Goal: Feedback & Contribution: Contribute content

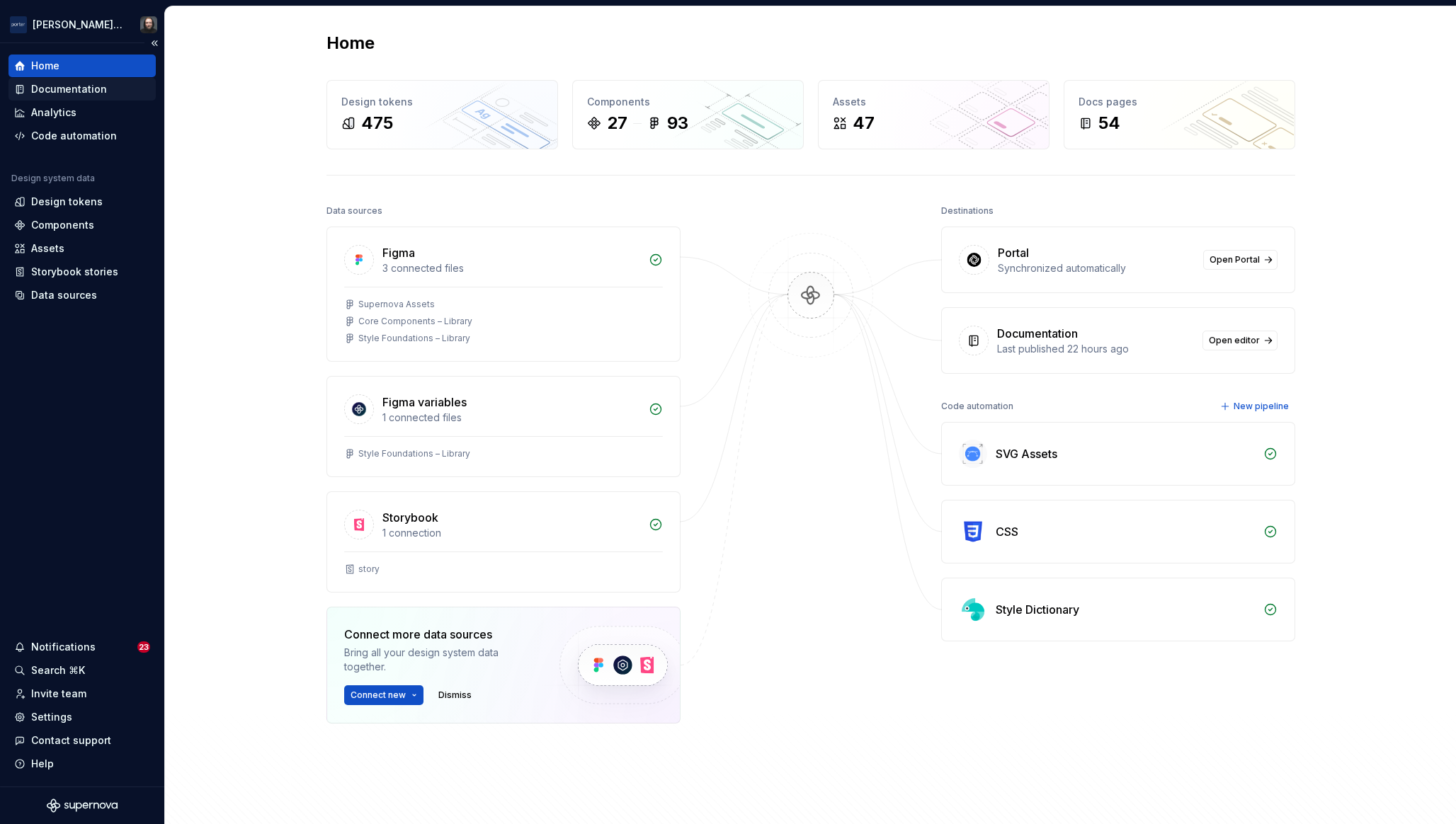
click at [101, 87] on div "Documentation" at bounding box center [69, 89] width 76 height 14
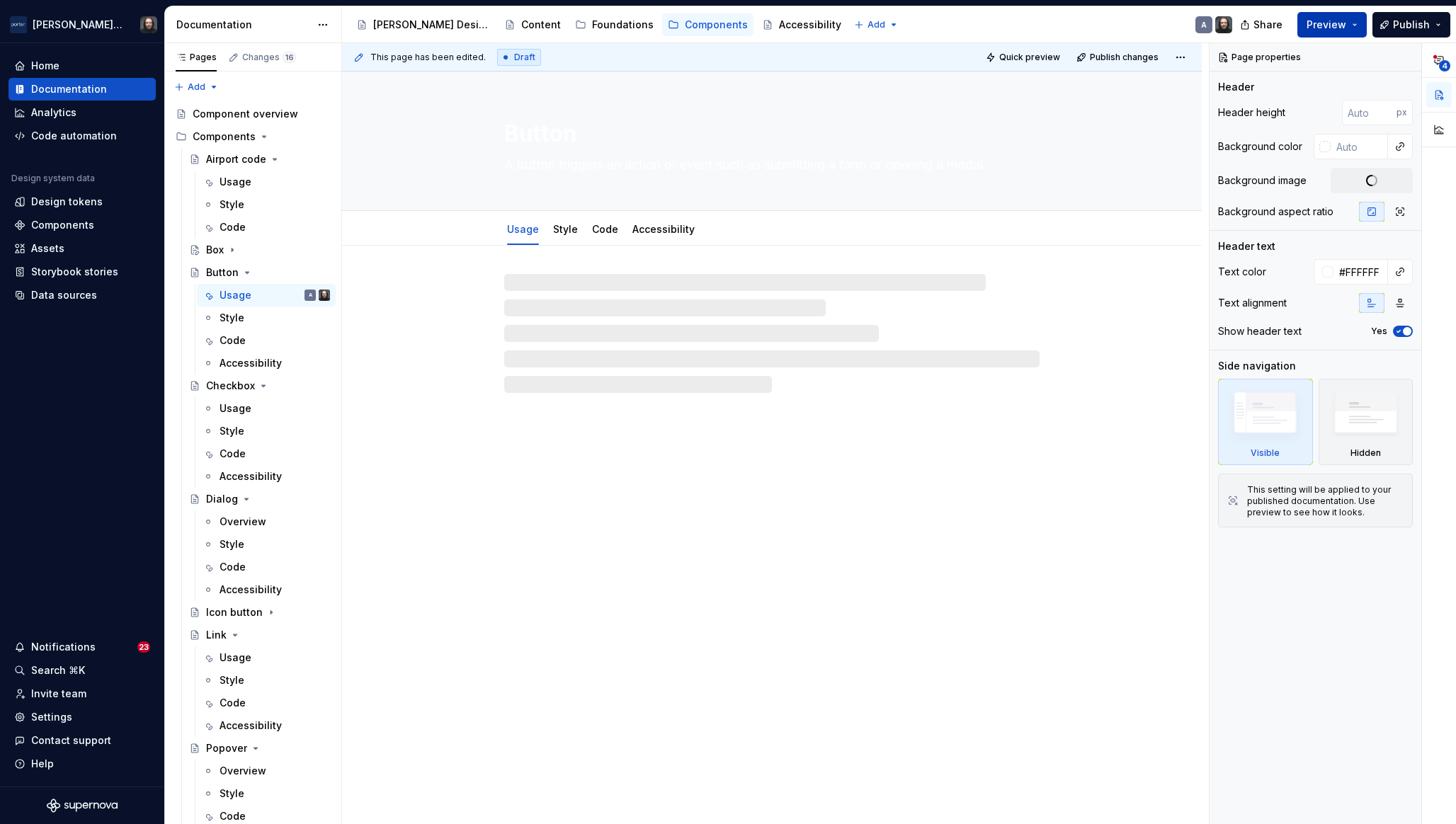
click at [1352, 23] on button "Preview" at bounding box center [1332, 25] width 70 height 26
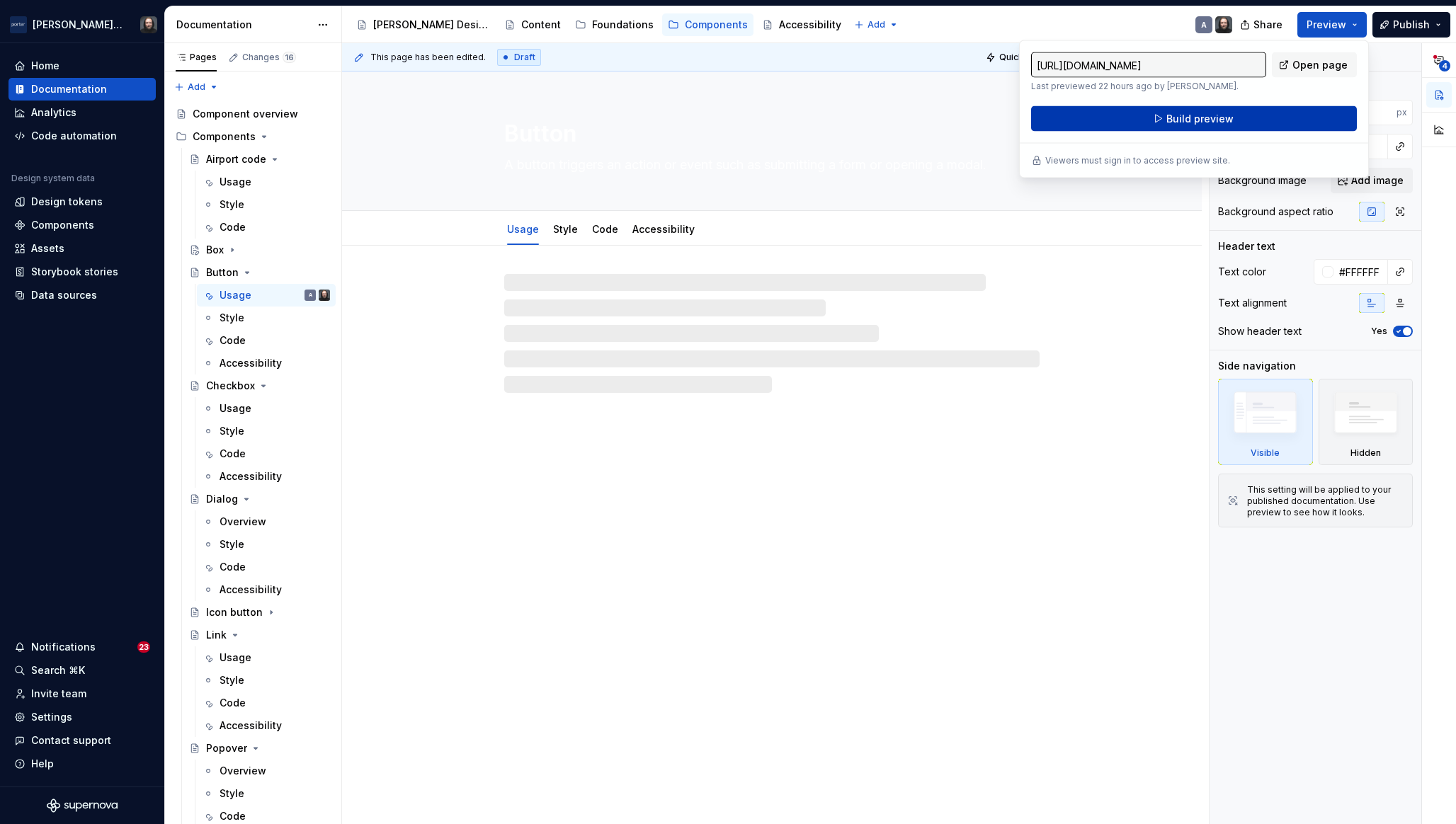
click at [1224, 109] on button "Build preview" at bounding box center [1194, 120] width 326 height 26
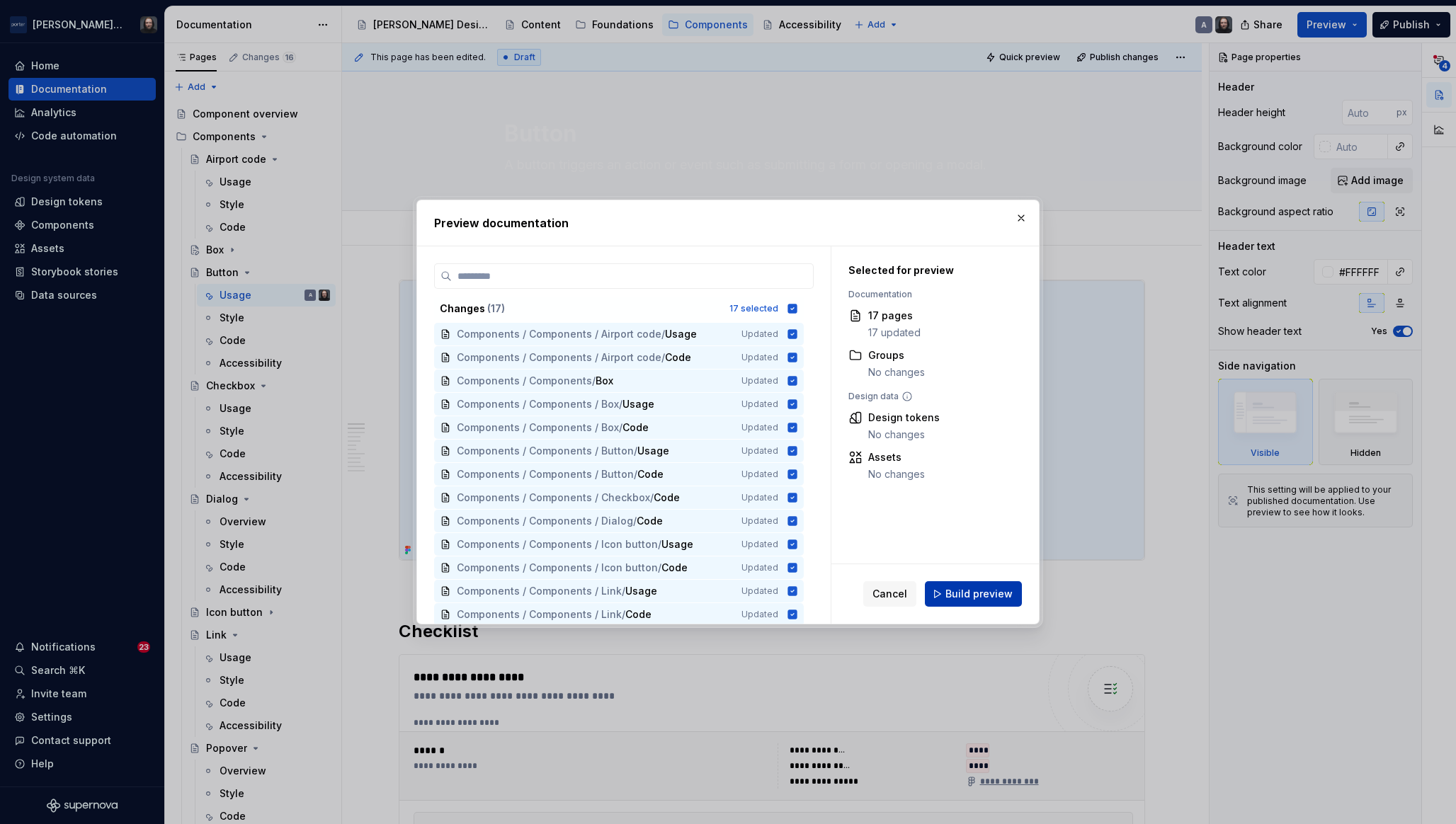
click at [991, 596] on span "Build preview" at bounding box center [980, 594] width 68 height 14
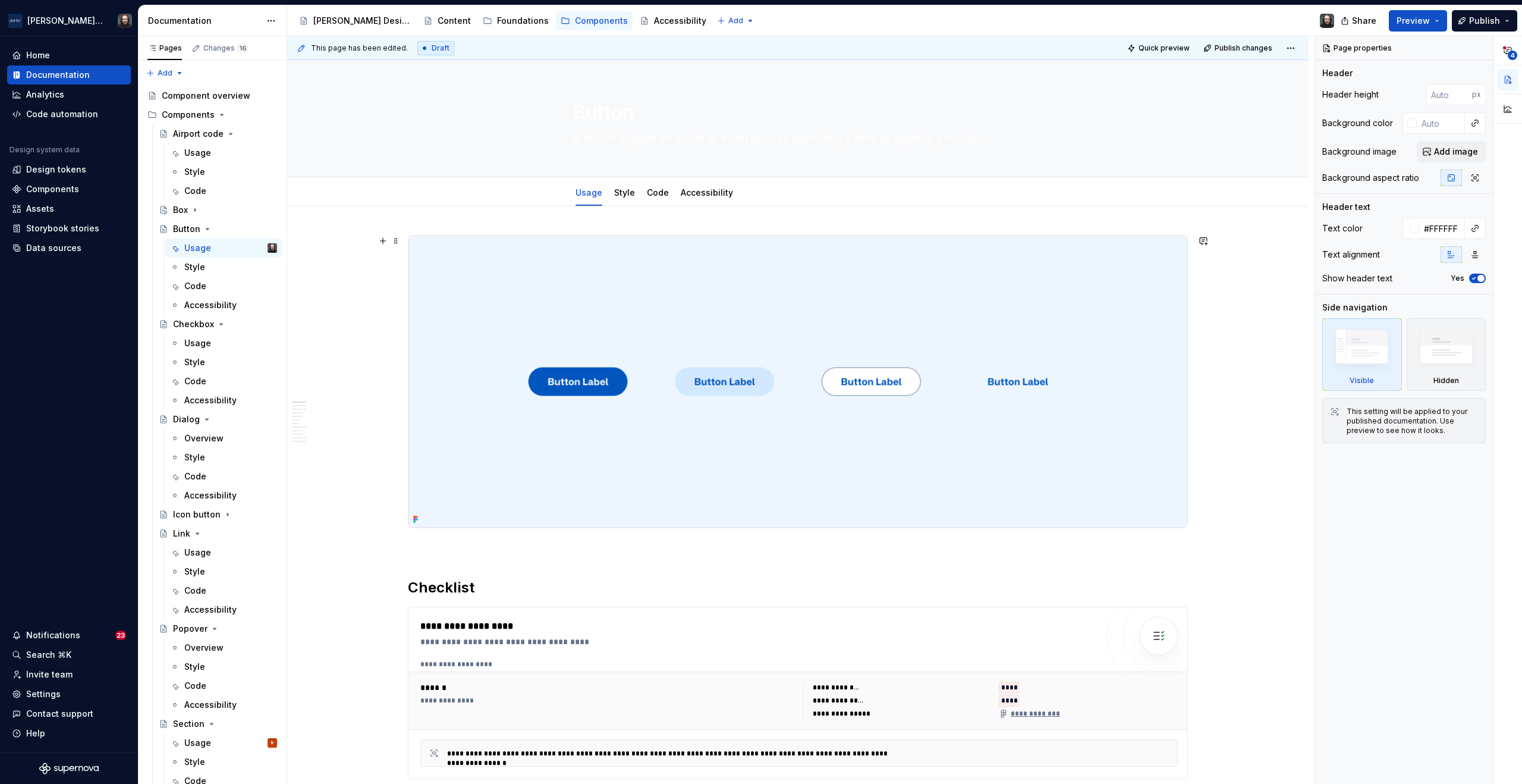
type textarea "*"
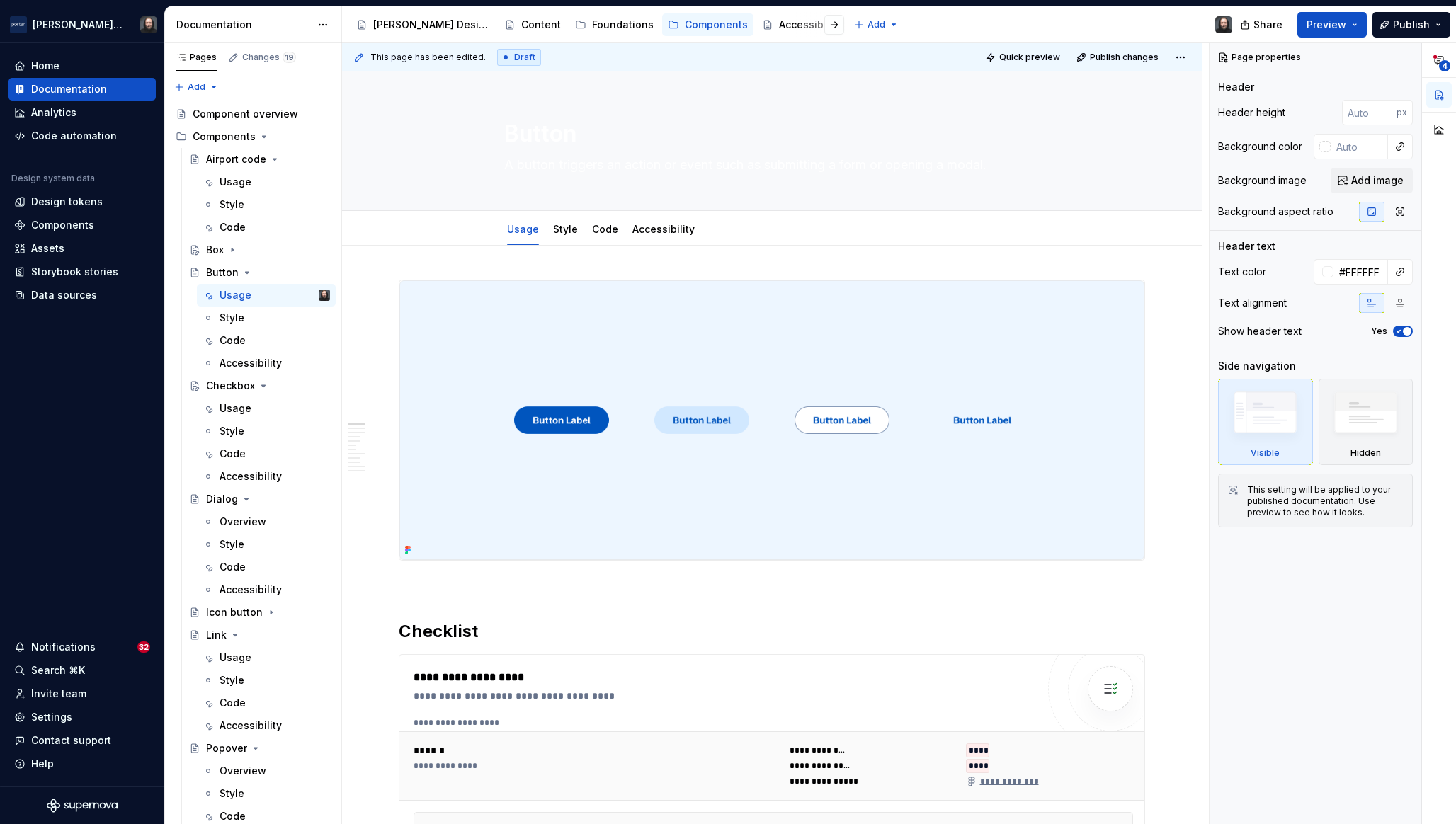
type textarea "*"
click at [813, 23] on html "Porter Airlines Home Documentation Analytics Code automation Design system data…" at bounding box center [728, 412] width 1456 height 824
click at [821, 56] on div "New page" at bounding box center [860, 52] width 92 height 14
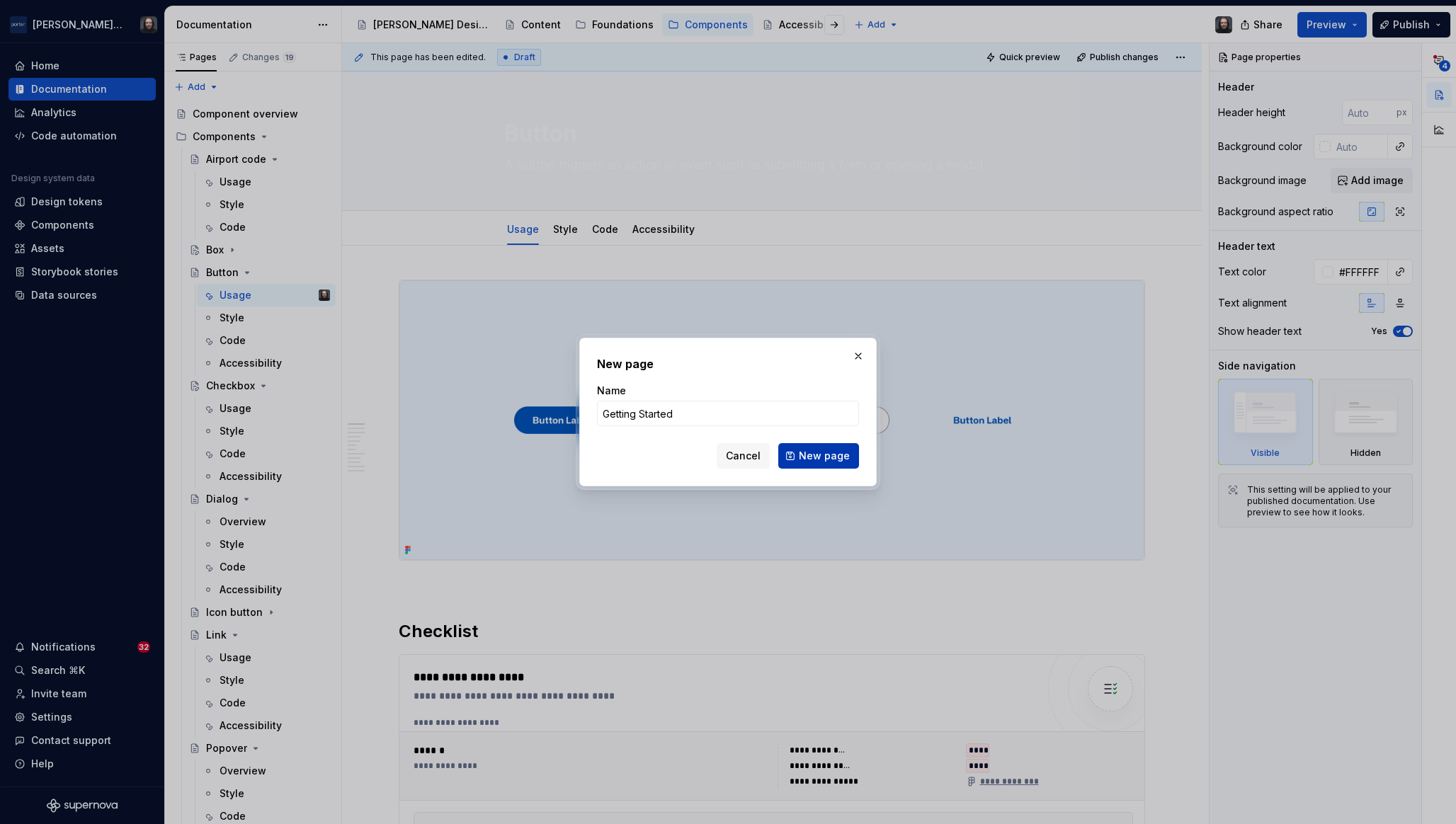
type input "Getting Started"
click at [816, 454] on span "New page" at bounding box center [824, 456] width 51 height 14
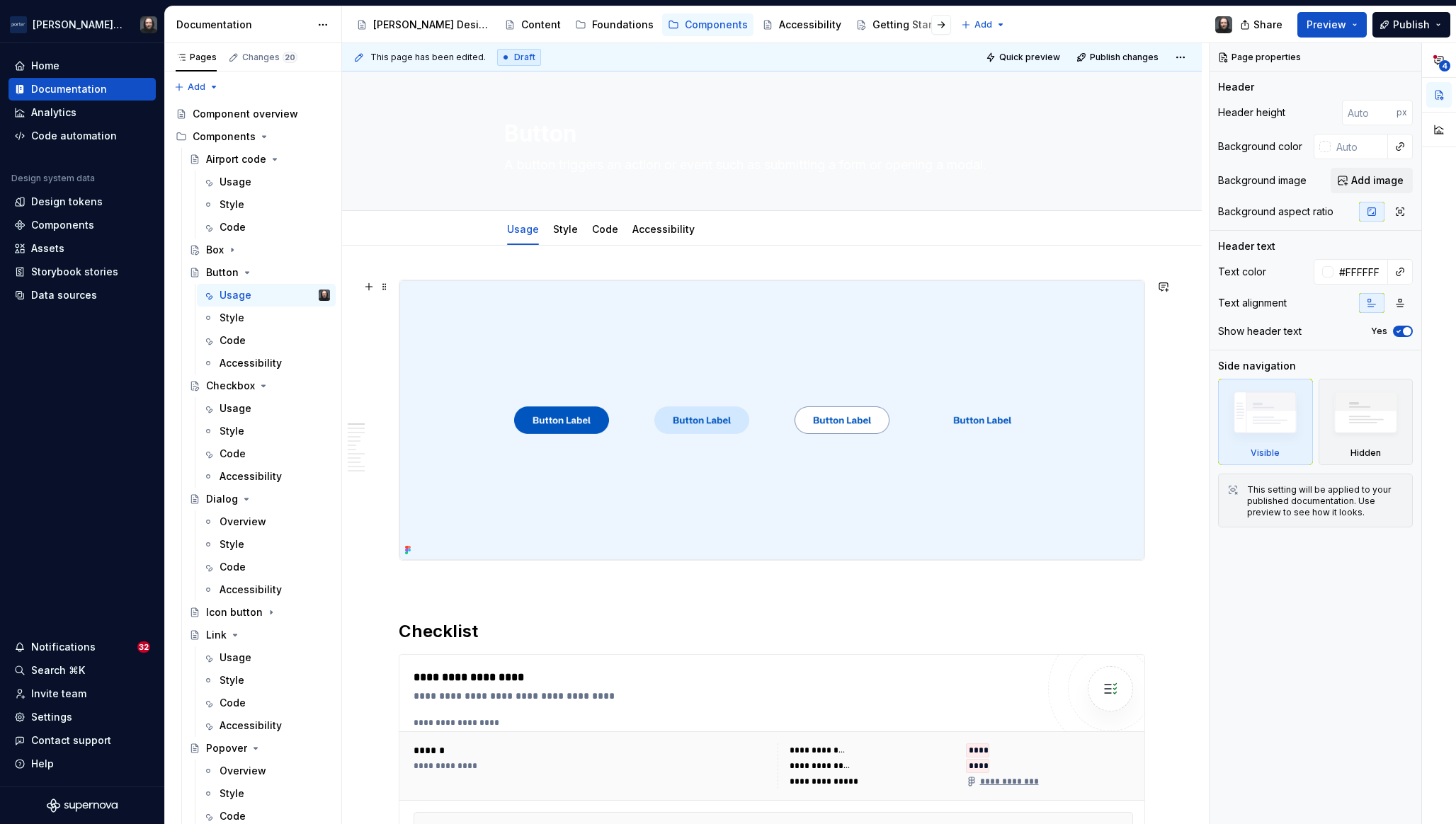
type textarea "*"
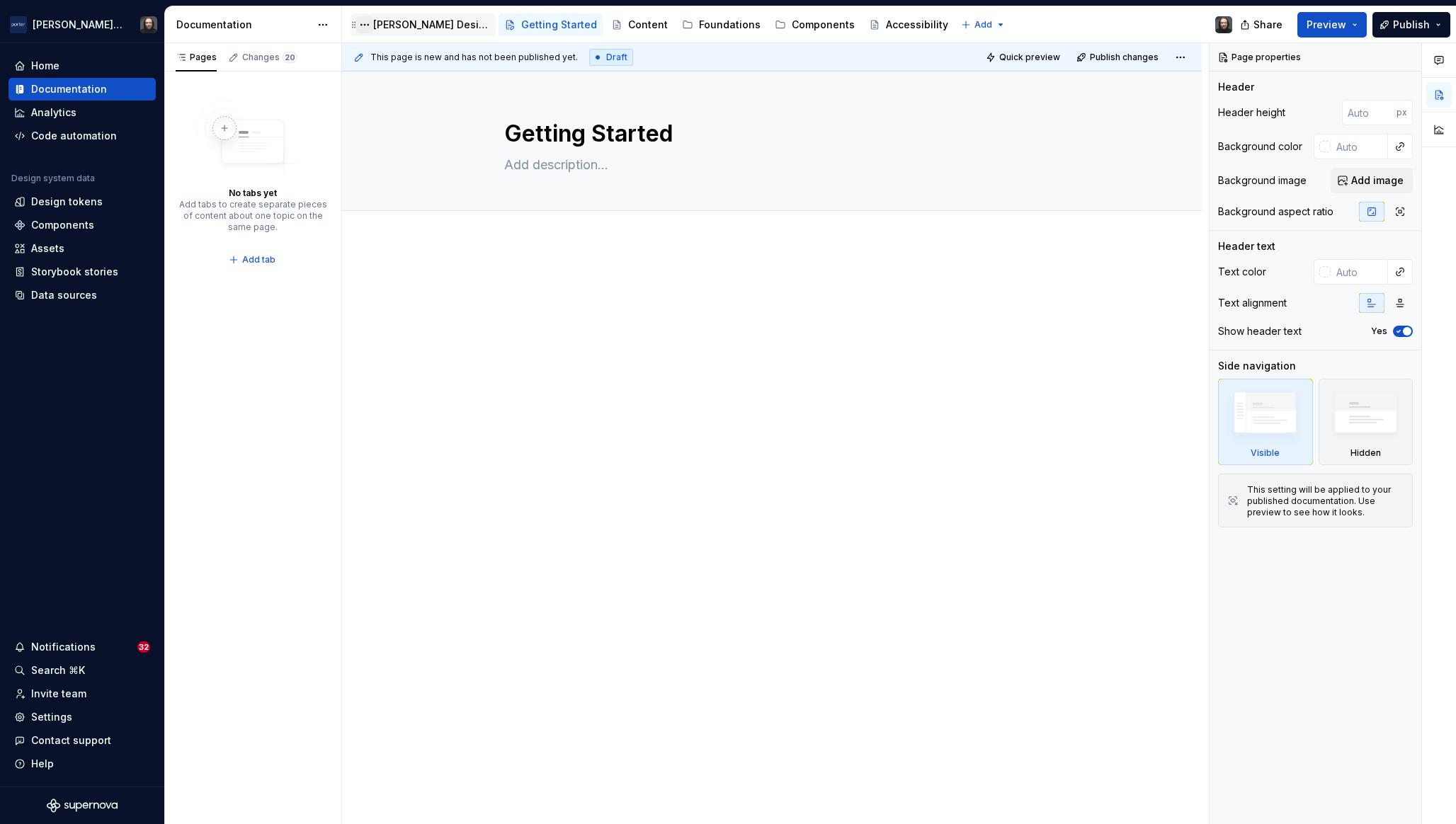
click at [367, 26] on button "Page tree" at bounding box center [364, 24] width 17 height 17
type textarea "*"
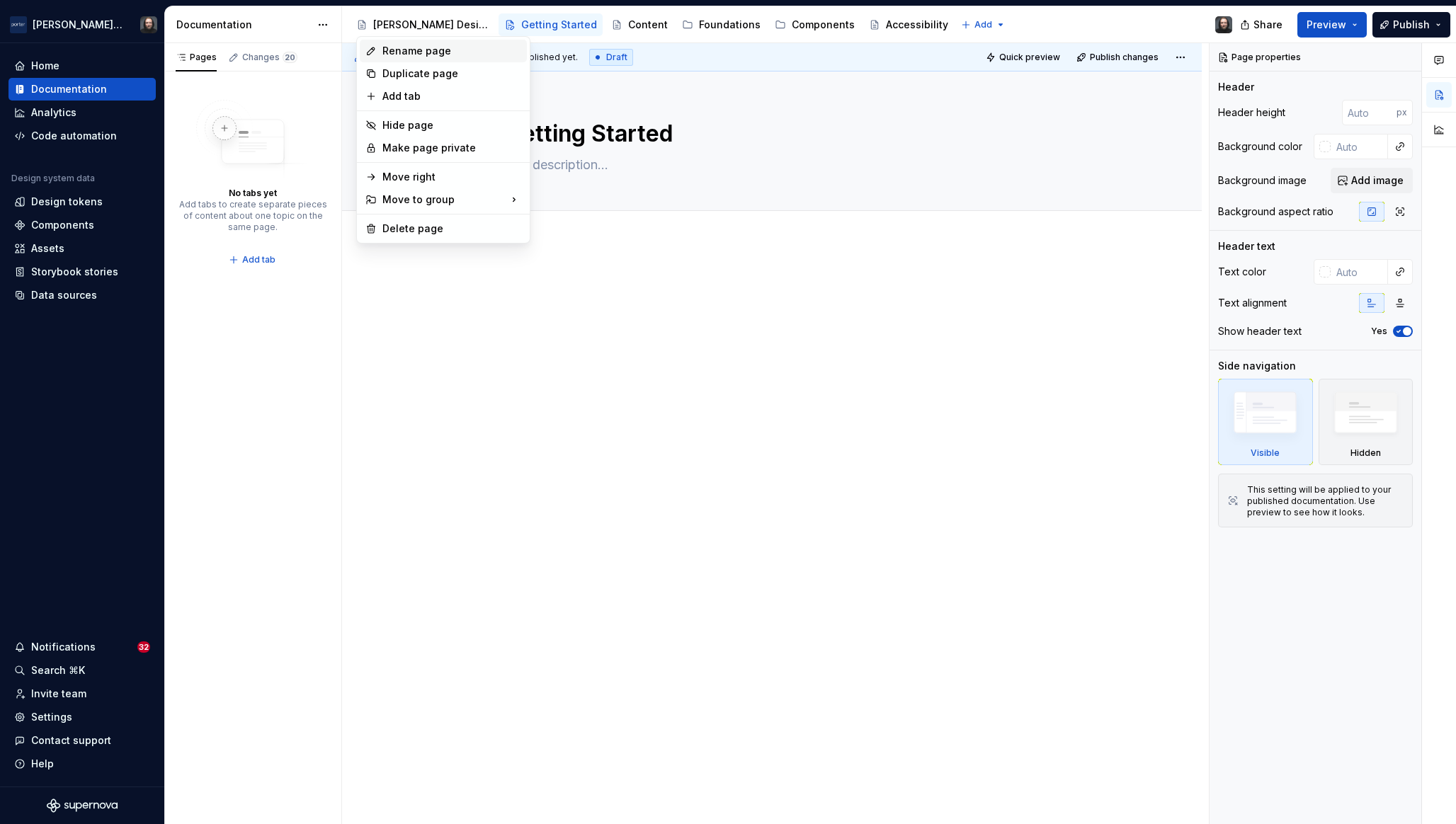
click at [393, 49] on div "Rename page" at bounding box center [451, 51] width 139 height 14
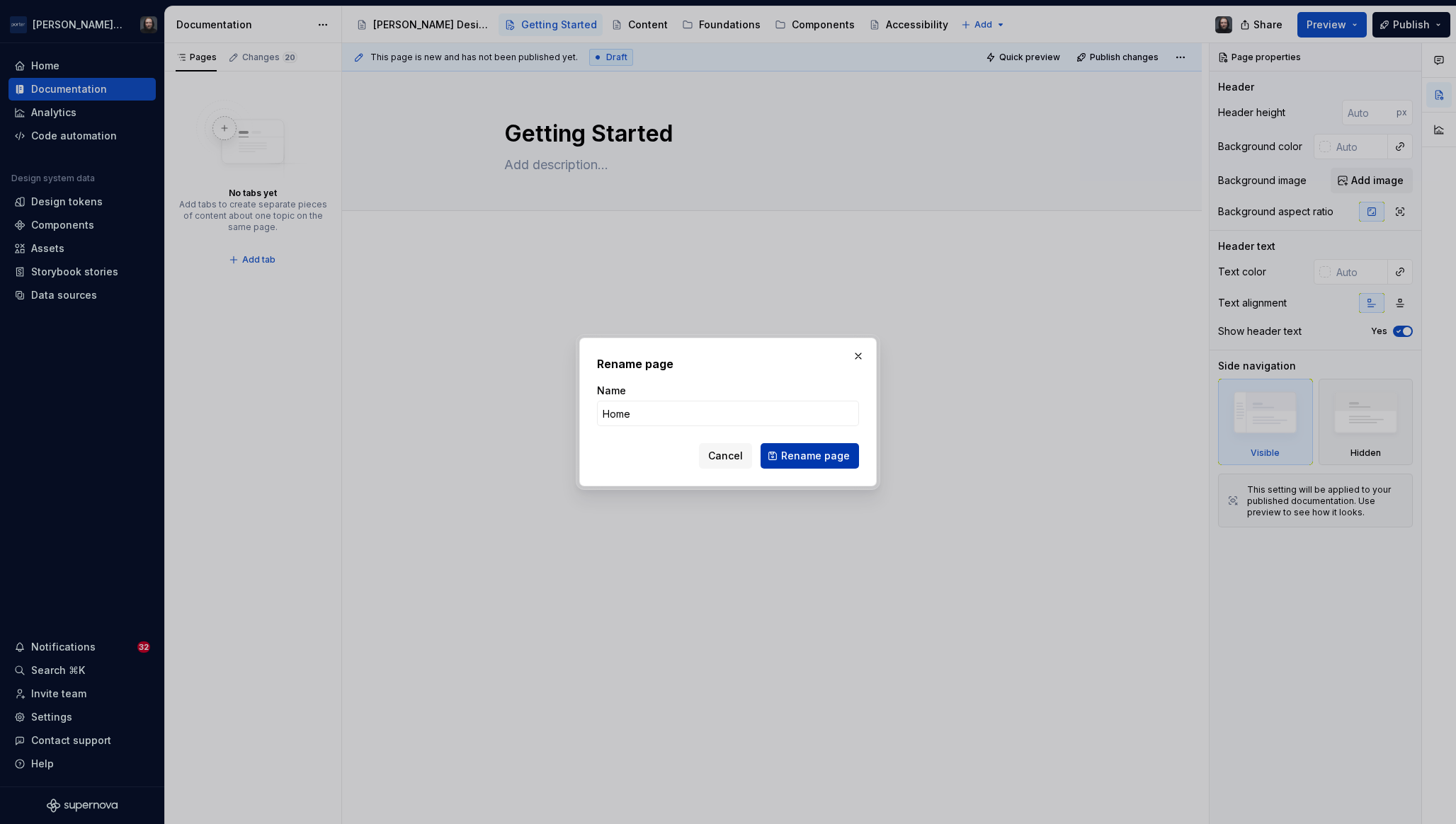
type input "Home"
click at [835, 454] on span "Rename page" at bounding box center [815, 456] width 69 height 14
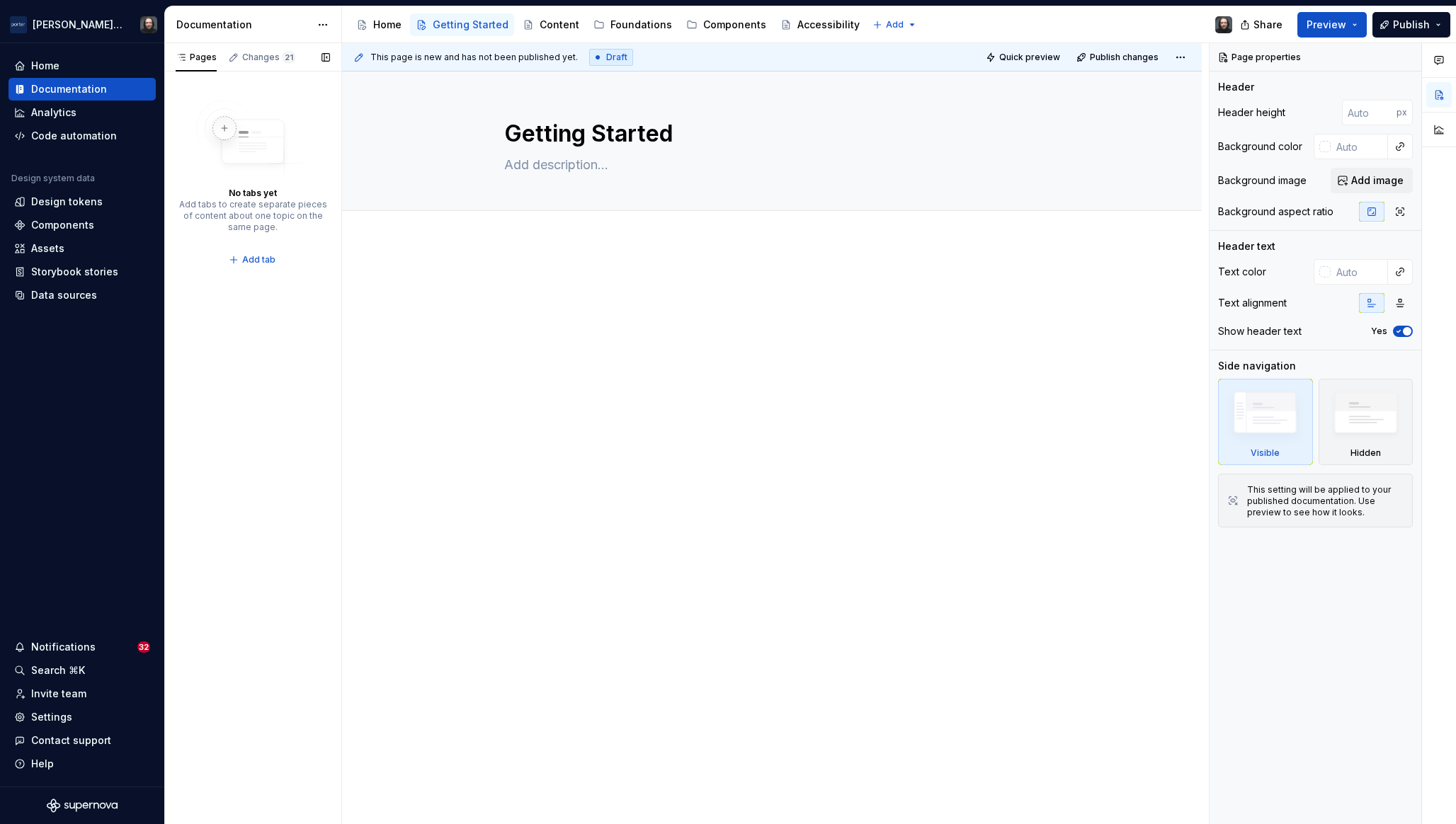
type textarea "*"
click at [257, 266] on button "Add tab" at bounding box center [253, 260] width 58 height 20
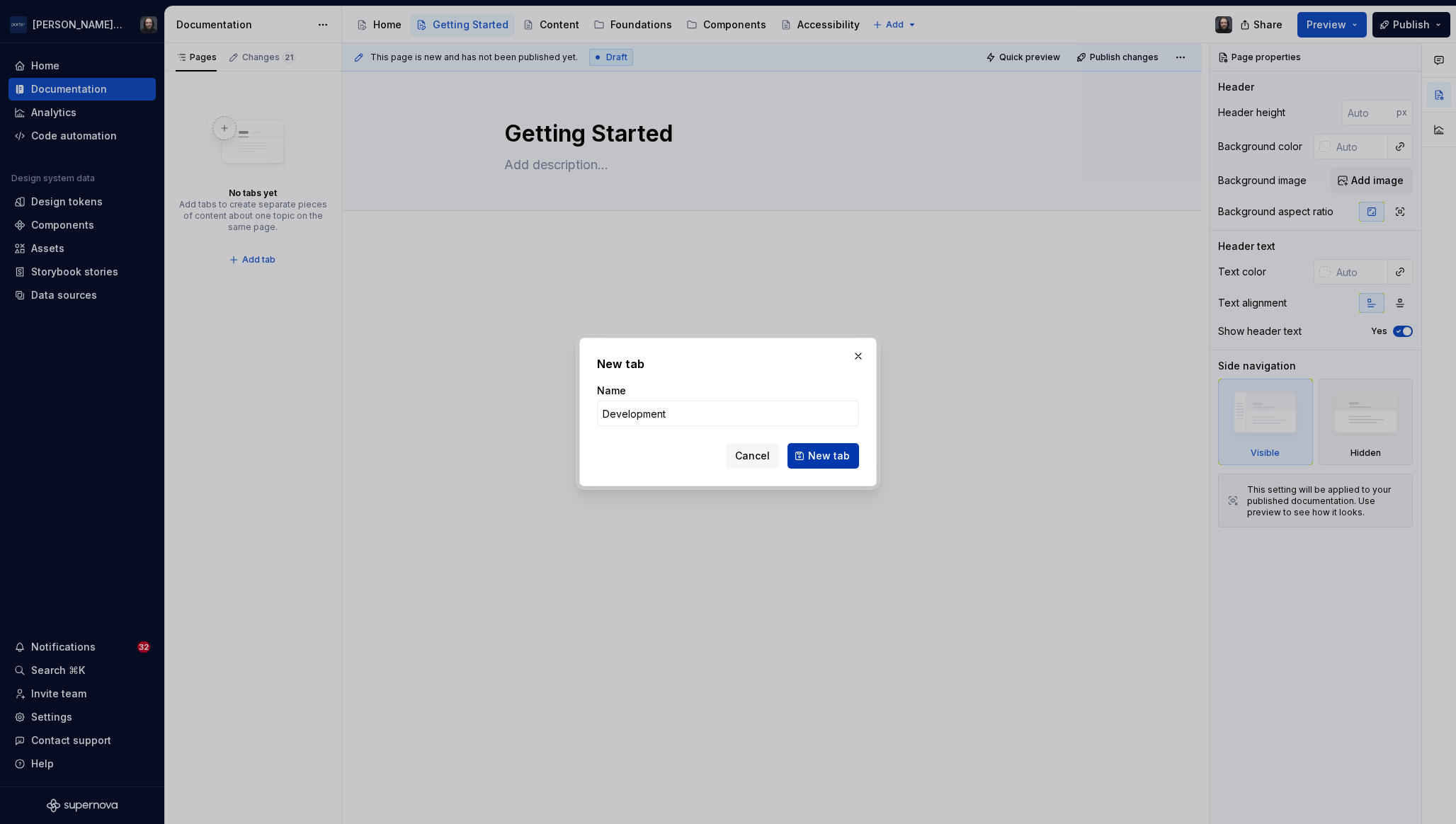
type input "Development"
click at [821, 453] on span "New tab" at bounding box center [829, 456] width 42 height 14
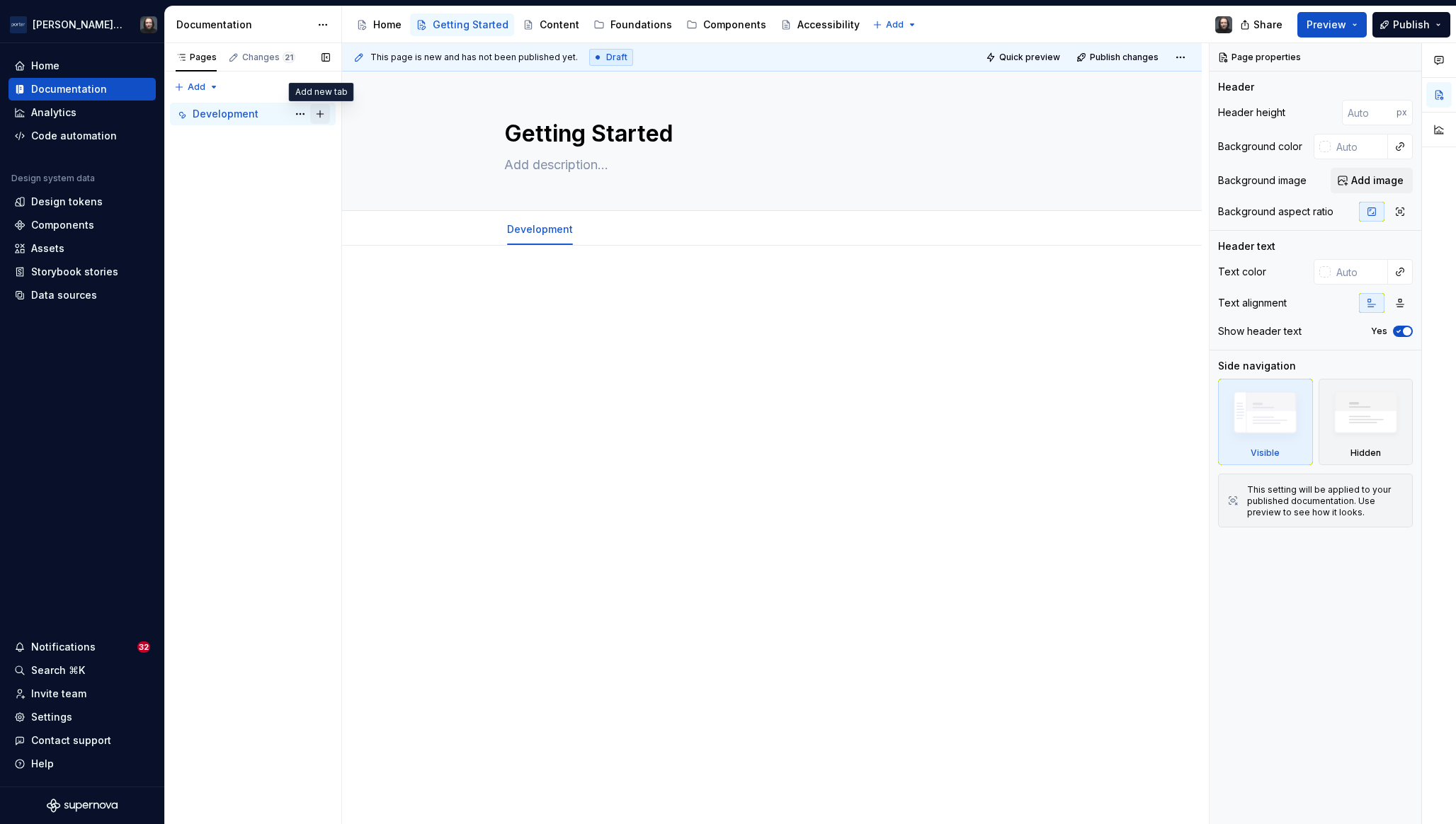
click at [320, 115] on button "Page tree" at bounding box center [320, 114] width 20 height 20
type textarea "*"
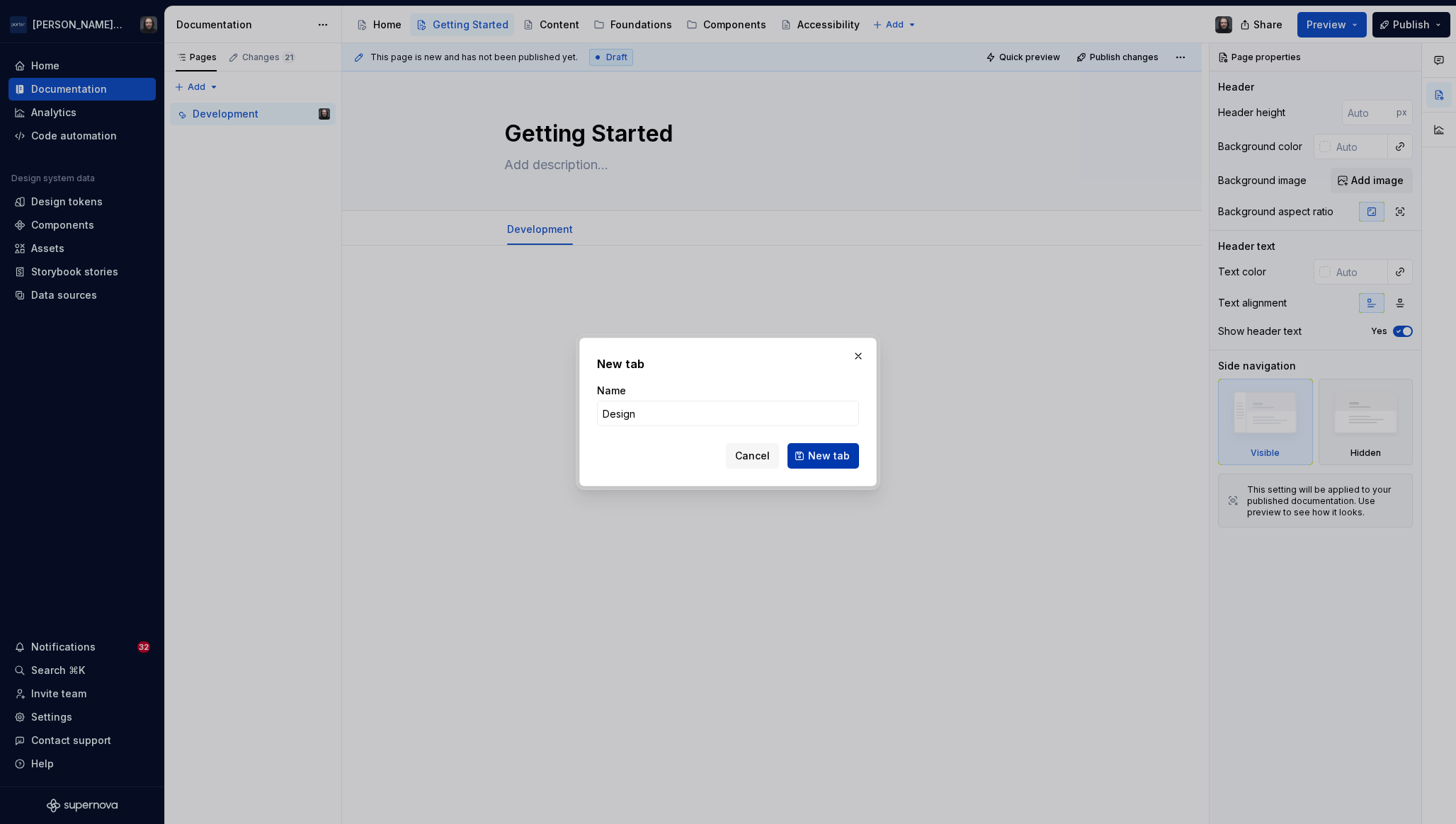
type input "Design"
click at [835, 451] on span "New tab" at bounding box center [829, 456] width 42 height 14
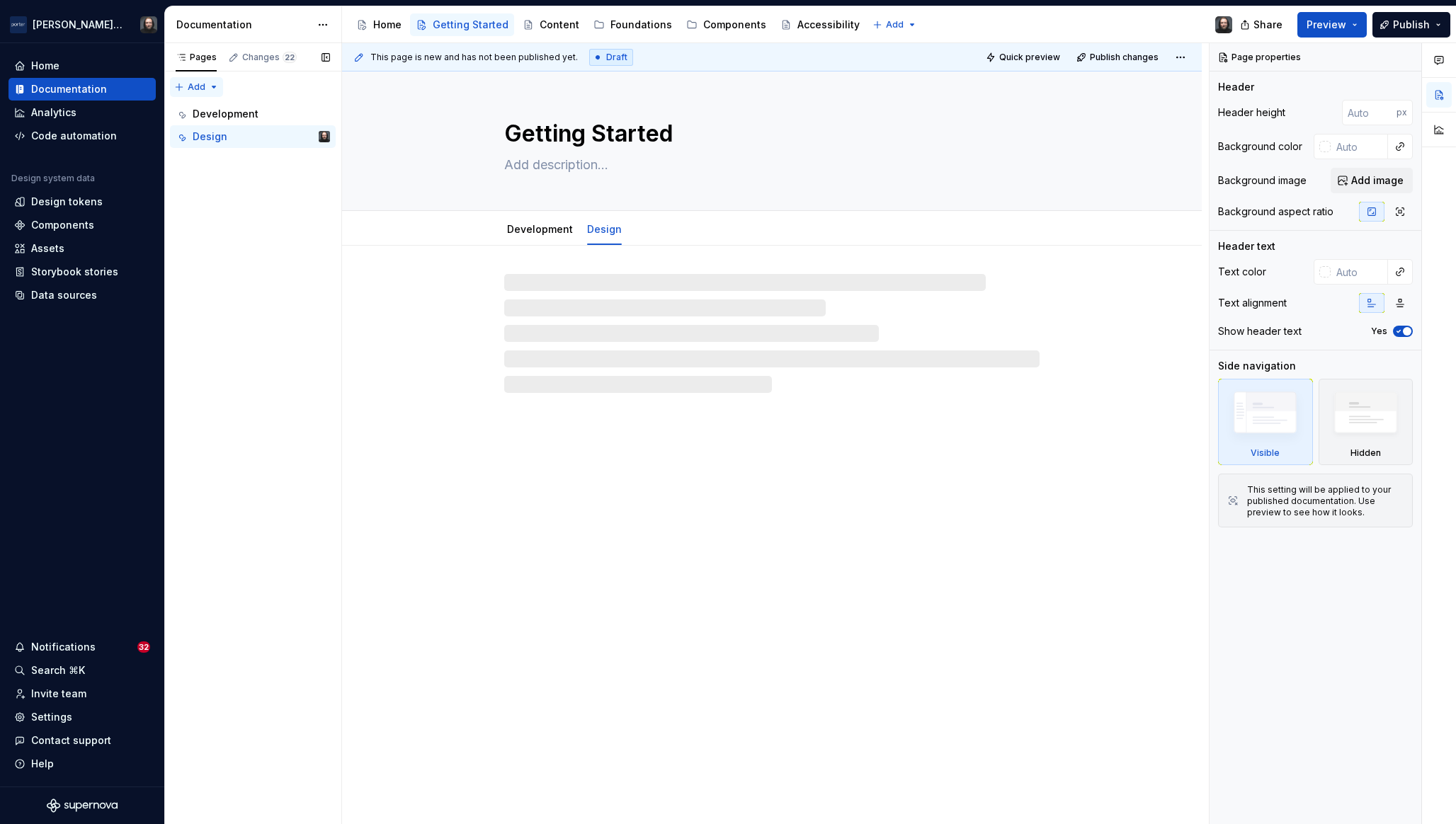
type textarea "*"
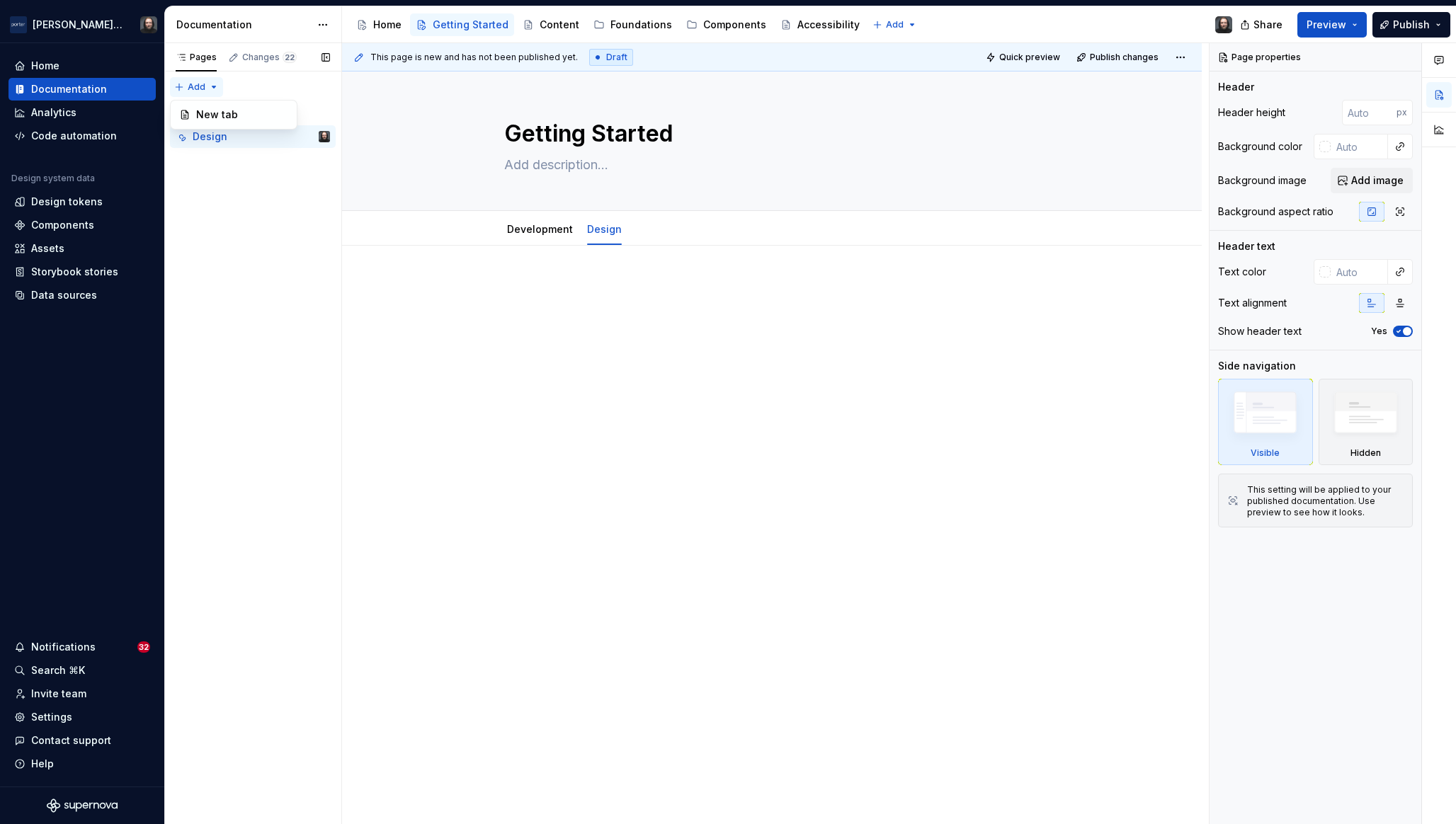
click at [212, 87] on div "Pages Changes 22 Add Accessibility guide for tree Page tree. Navigate the tree …" at bounding box center [253, 433] width 177 height 782
click at [218, 109] on div "New tab" at bounding box center [242, 115] width 92 height 14
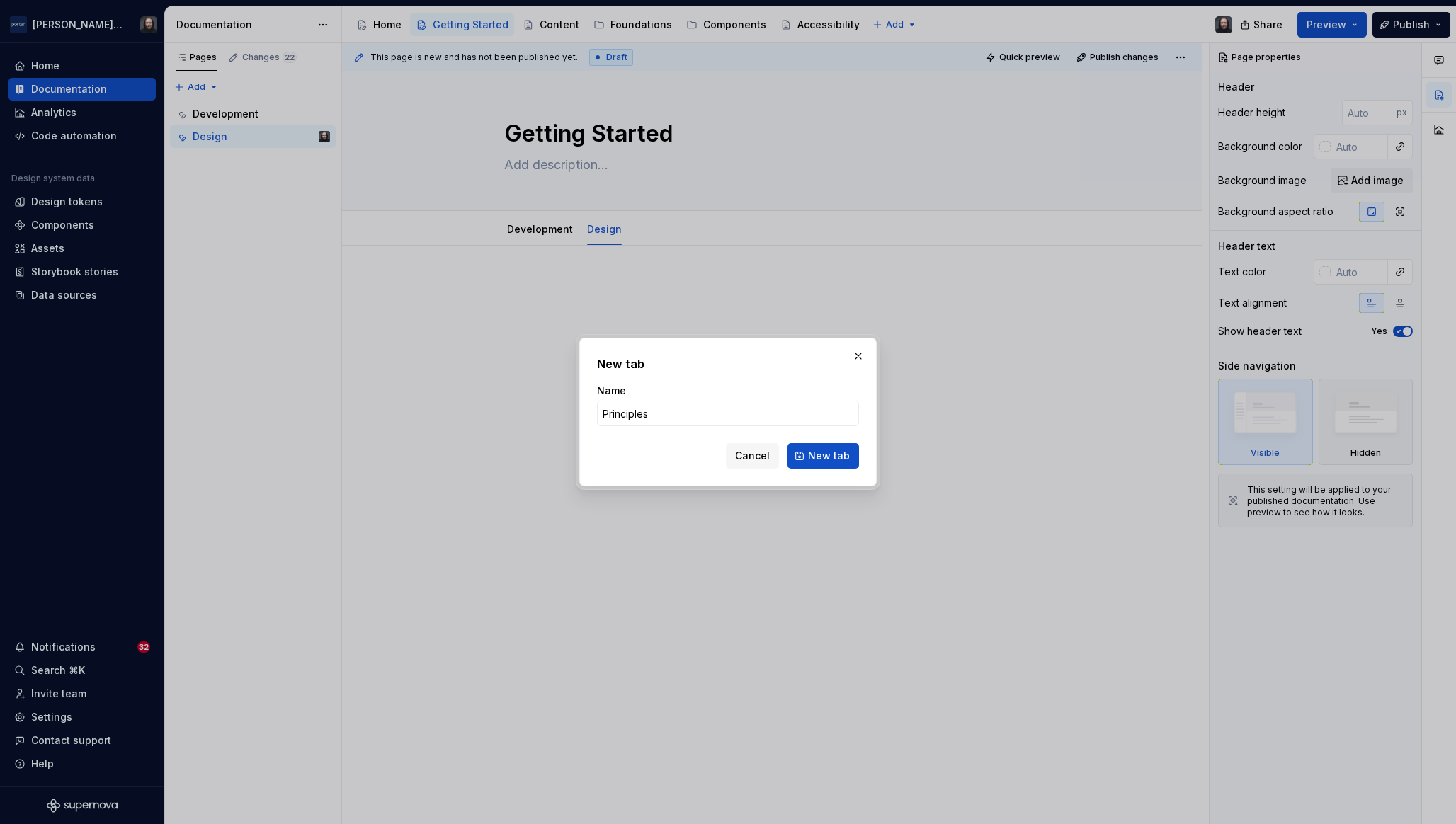
type input "Principles"
type textarea "*"
type input "Principles"
click at [830, 449] on span "New tab" at bounding box center [829, 456] width 42 height 14
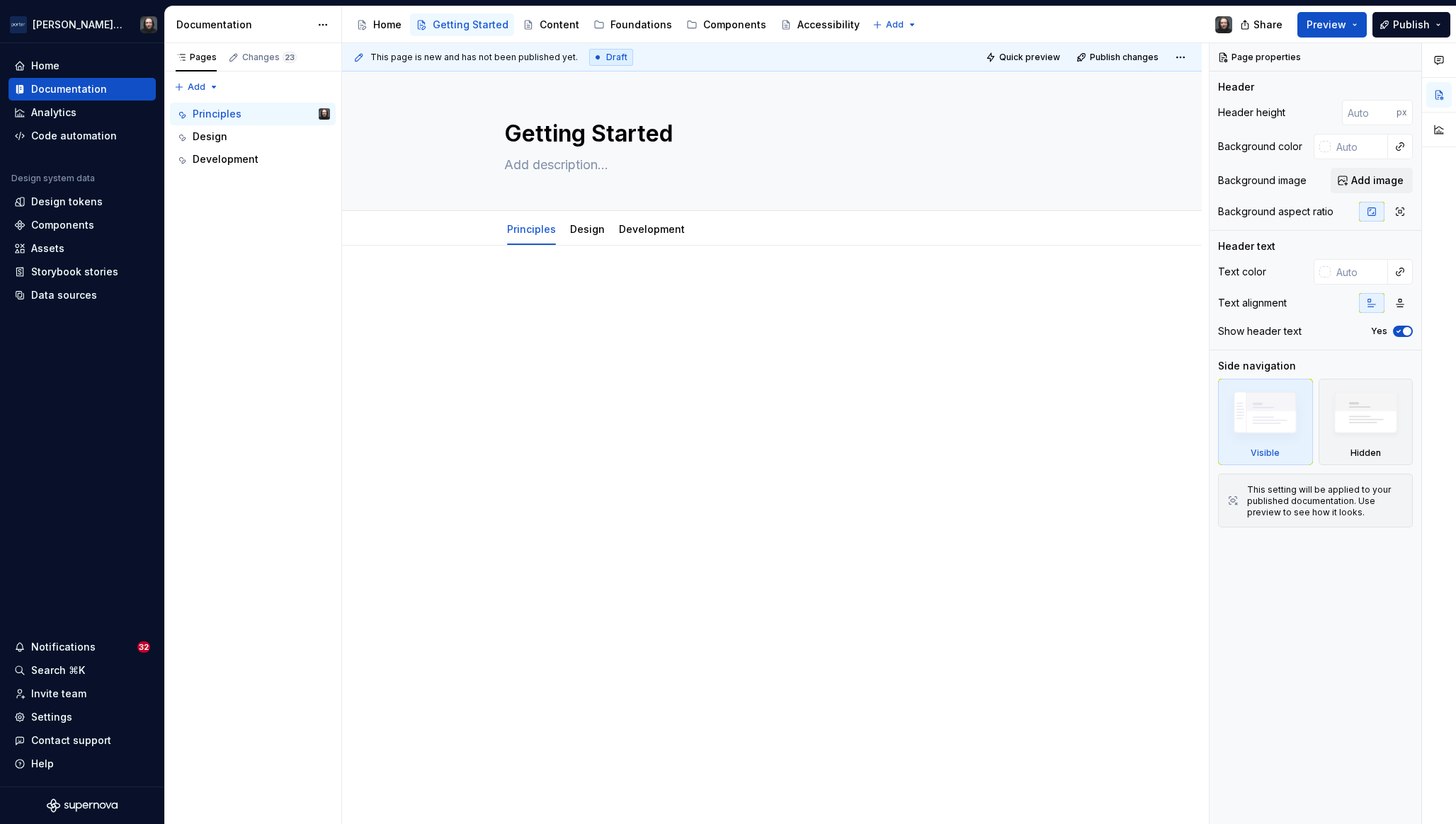
click at [644, 395] on div "This page is new and has not been published yet. Draft Quick preview Publish ch…" at bounding box center [775, 433] width 867 height 782
click at [232, 164] on div "Development" at bounding box center [225, 159] width 66 height 14
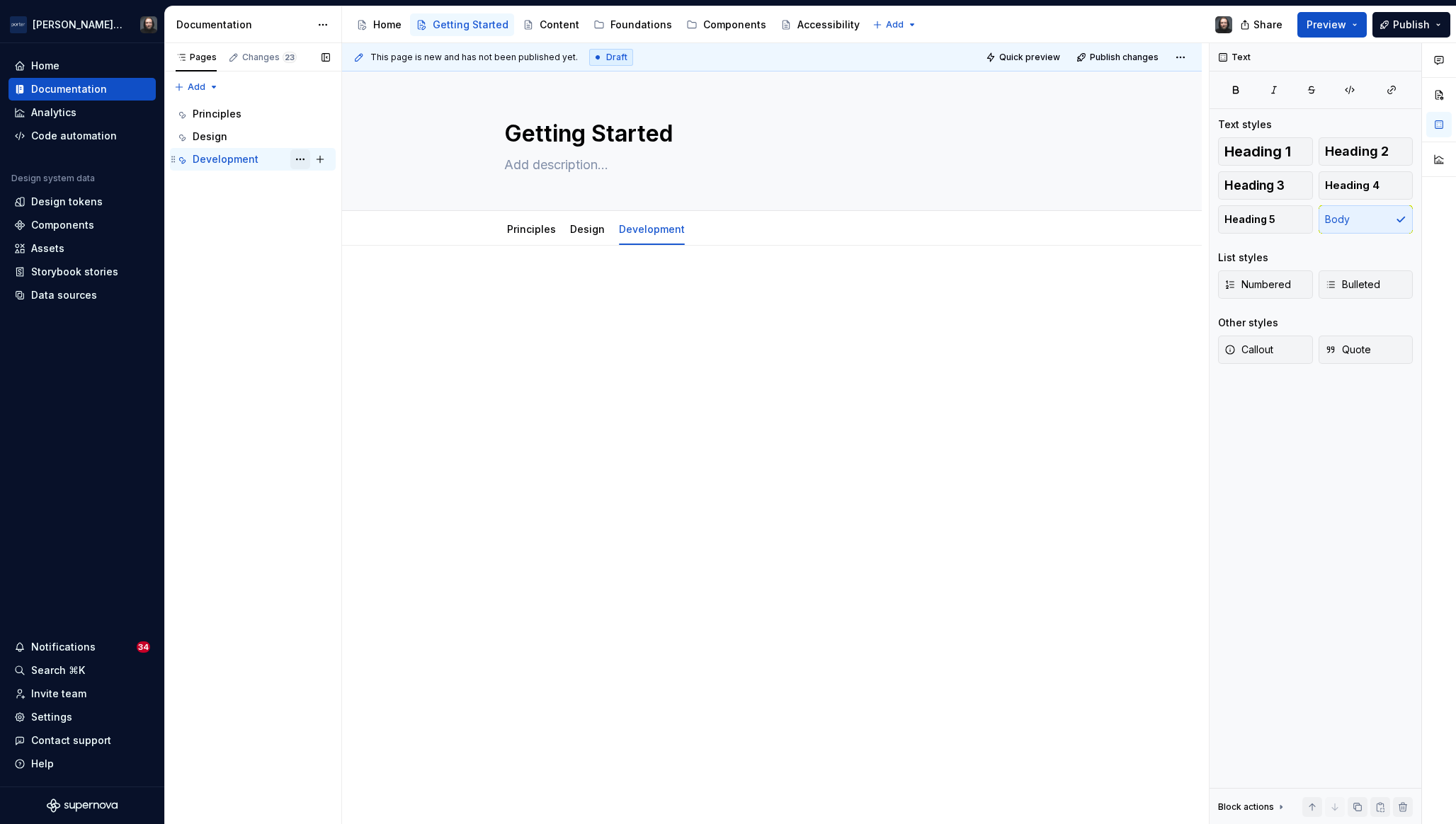
click at [302, 158] on button "Page tree" at bounding box center [300, 159] width 20 height 20
click at [232, 274] on div "Pages Changes 23 Add Accessibility guide for tree Page tree. Navigate the tree …" at bounding box center [253, 433] width 177 height 782
click at [594, 228] on link "Design" at bounding box center [587, 229] width 35 height 12
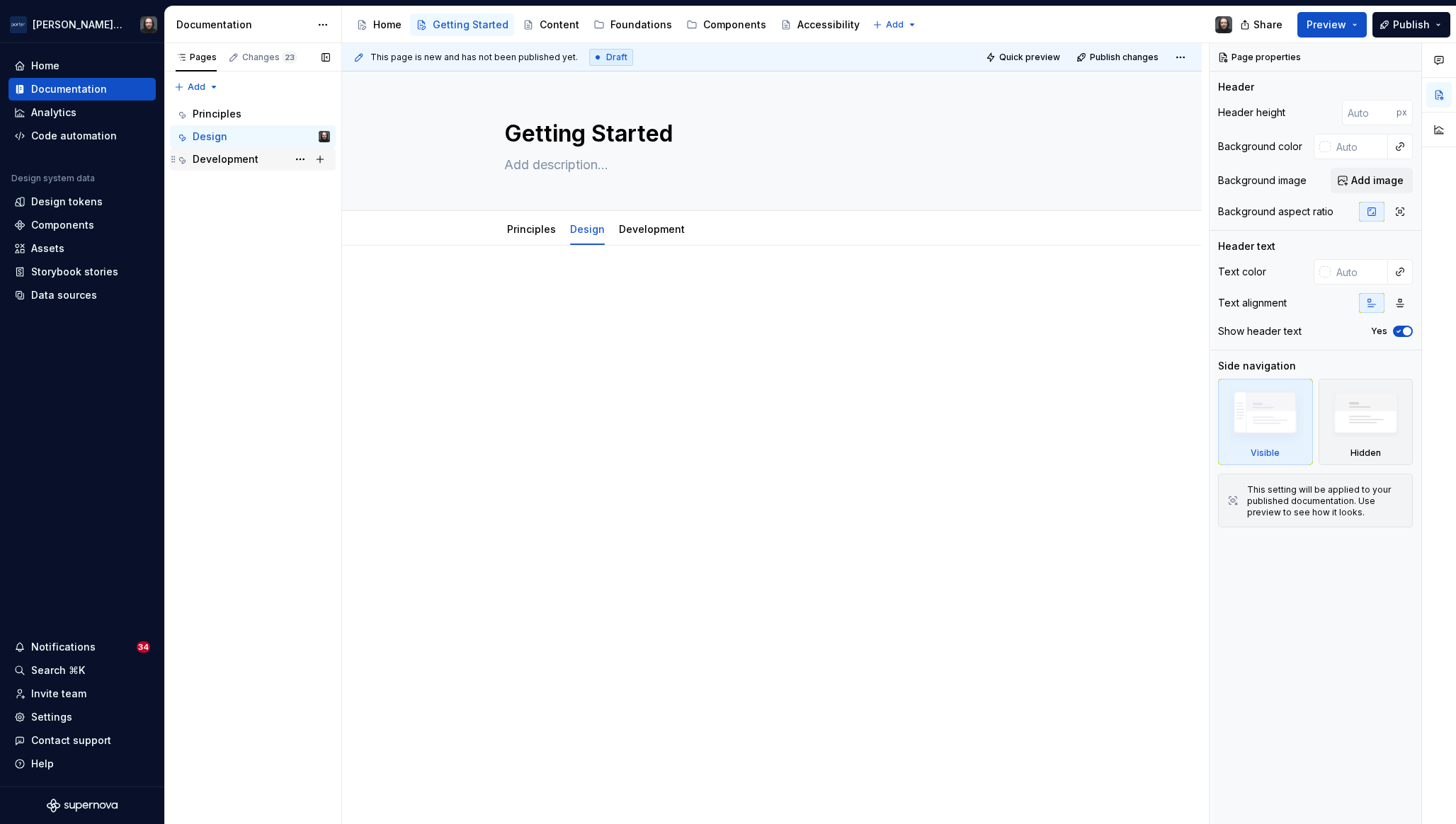
click at [246, 157] on div "Development" at bounding box center [225, 159] width 66 height 14
click at [298, 159] on button "Page tree" at bounding box center [300, 159] width 20 height 20
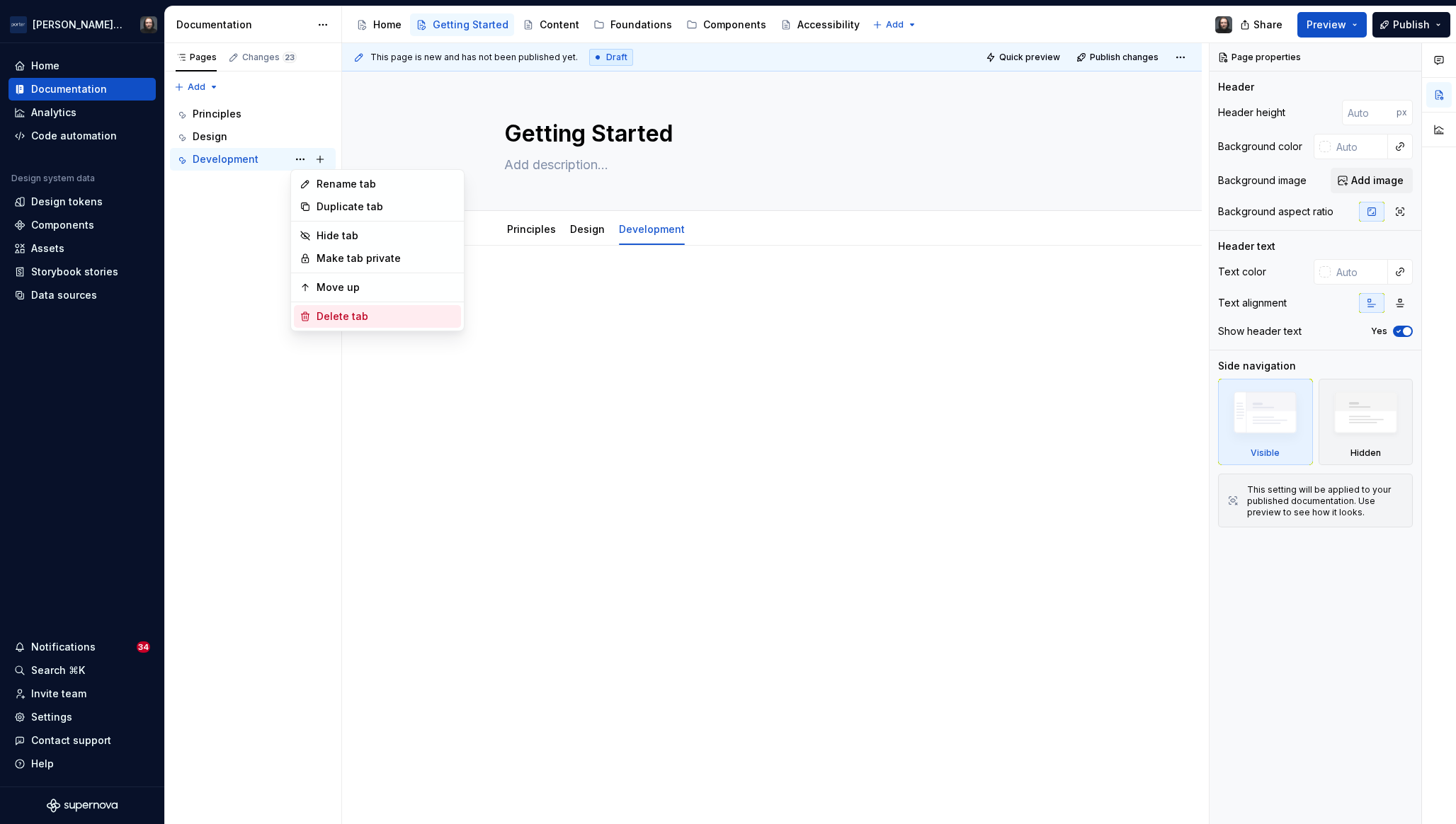
click at [331, 320] on div "Delete tab" at bounding box center [386, 317] width 139 height 14
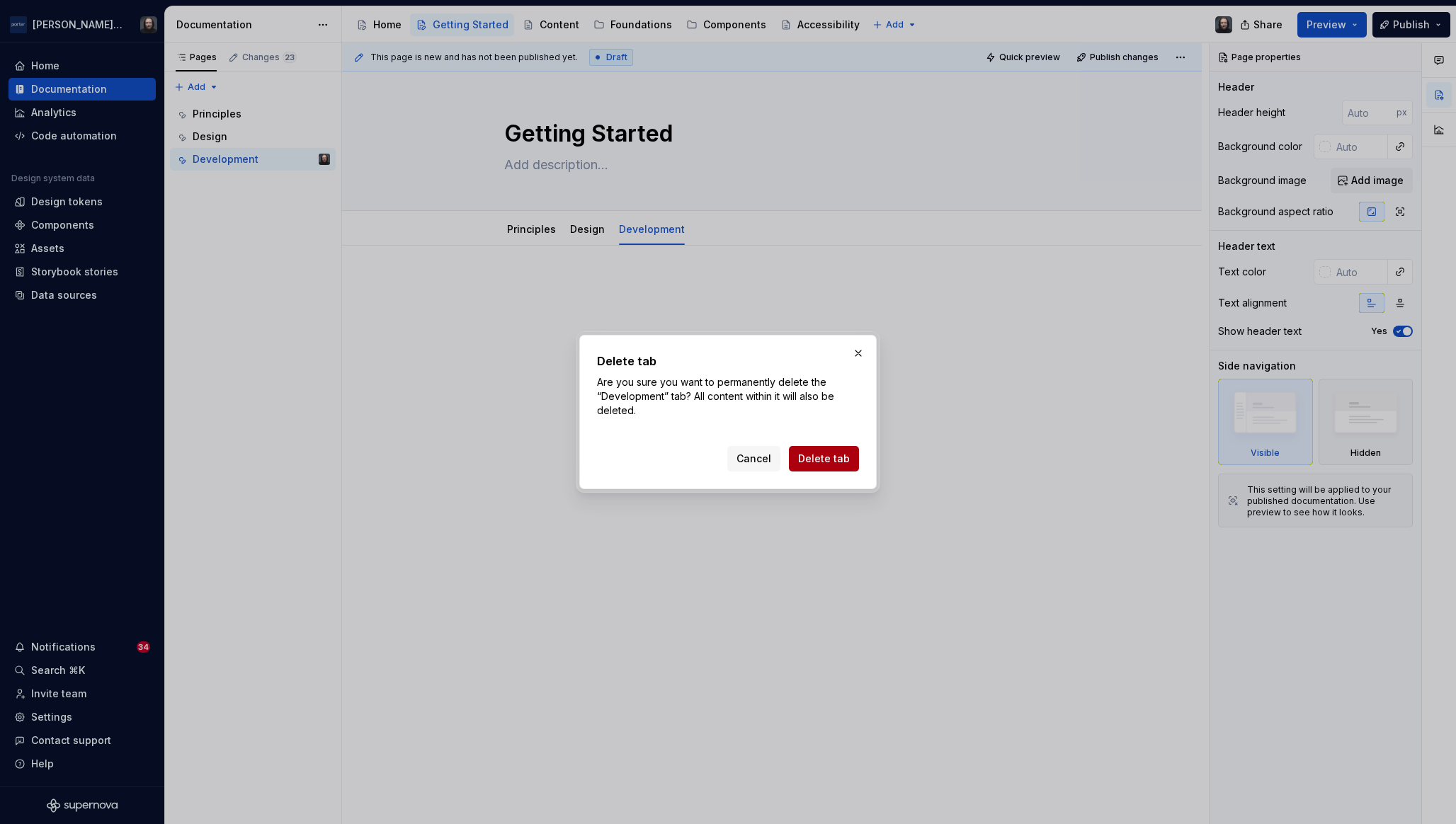
click at [841, 455] on span "Delete tab" at bounding box center [824, 458] width 52 height 14
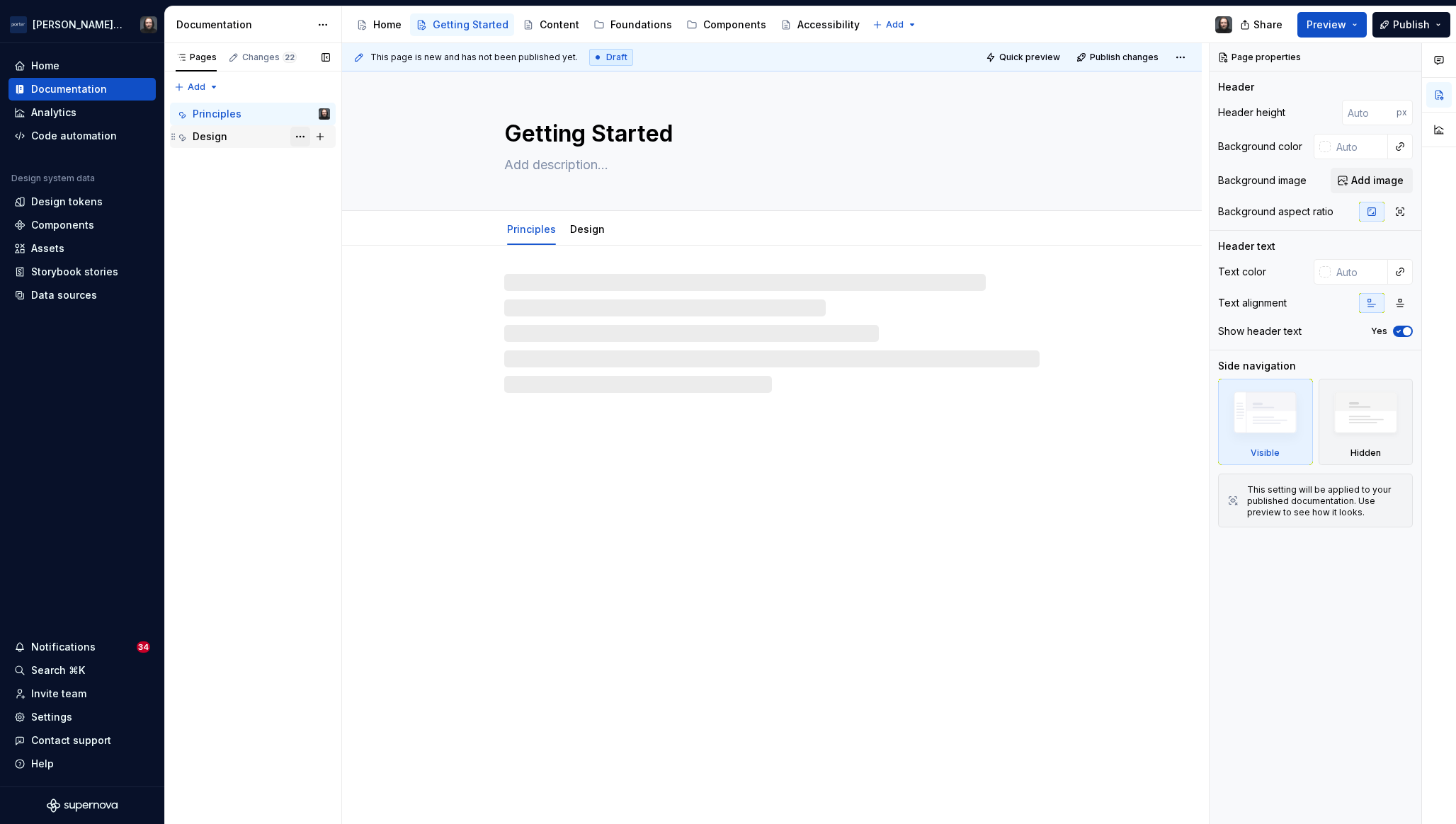
click at [301, 133] on button "Page tree" at bounding box center [300, 137] width 20 height 20
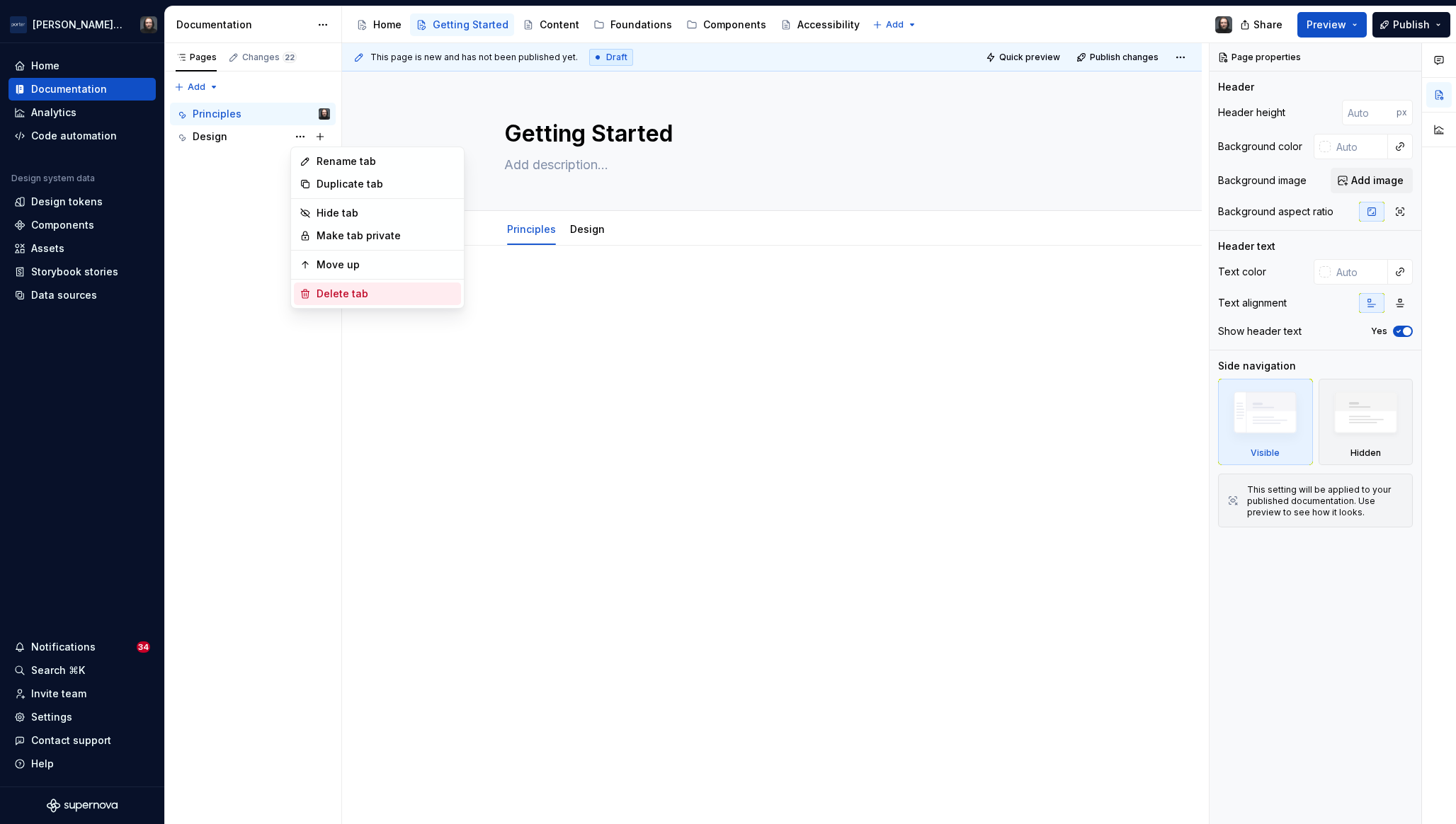
click at [342, 293] on div "Delete tab" at bounding box center [386, 294] width 139 height 14
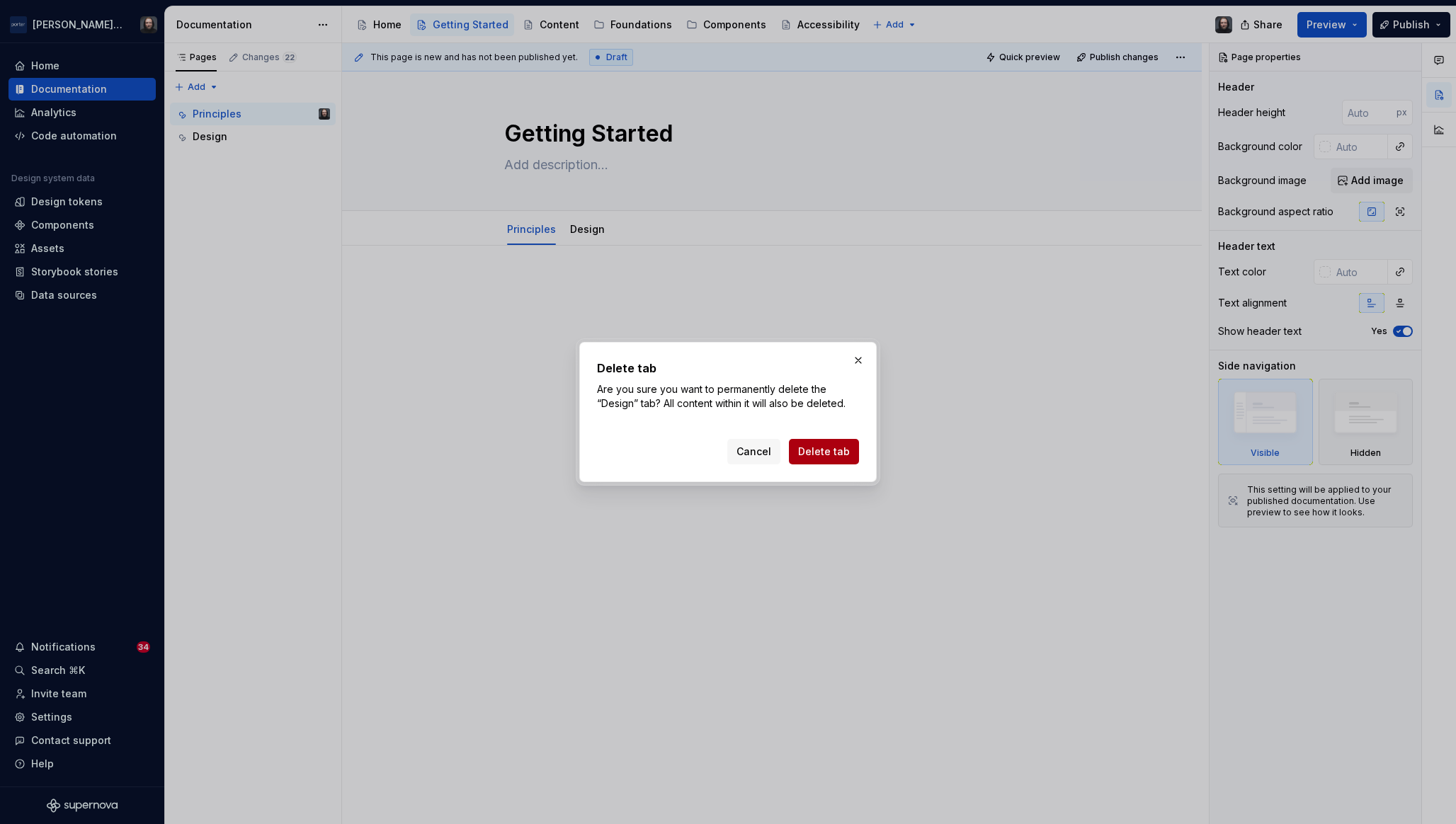
click at [838, 440] on button "Delete tab" at bounding box center [824, 452] width 70 height 26
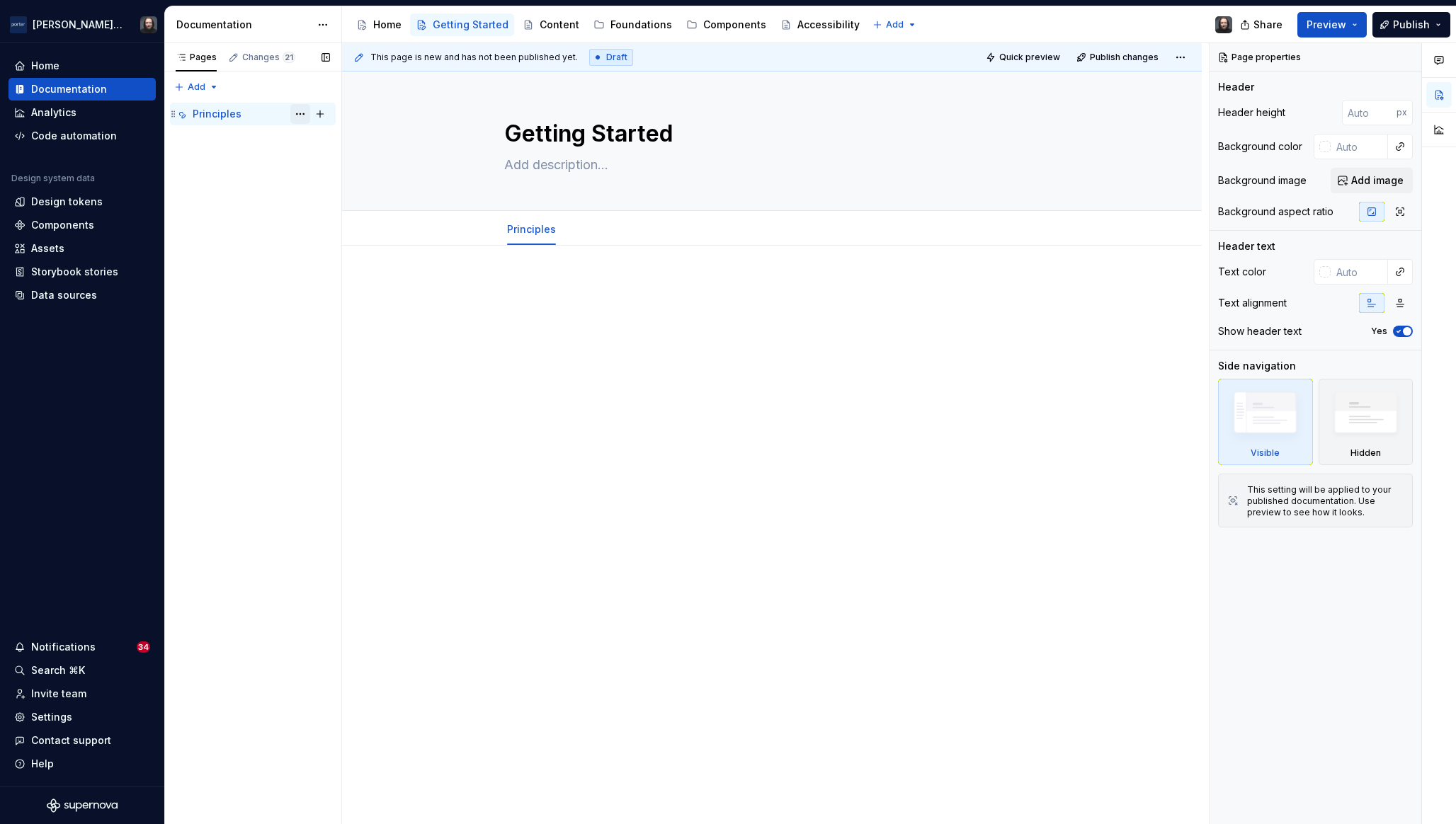
click at [298, 112] on button "Page tree" at bounding box center [300, 114] width 20 height 20
click at [231, 198] on div "Pages Changes 21 Add Accessibility guide for tree Page tree. Navigate the tree …" at bounding box center [253, 433] width 177 height 782
click at [213, 86] on div "Pages Changes 21 Add Accessibility guide for tree Page tree. Navigate the tree …" at bounding box center [253, 433] width 177 height 782
click at [253, 188] on div "Pages Changes 21 Add Accessibility guide for tree Page tree. Navigate the tree …" at bounding box center [253, 433] width 177 height 782
click at [319, 114] on button "Page tree" at bounding box center [320, 114] width 20 height 20
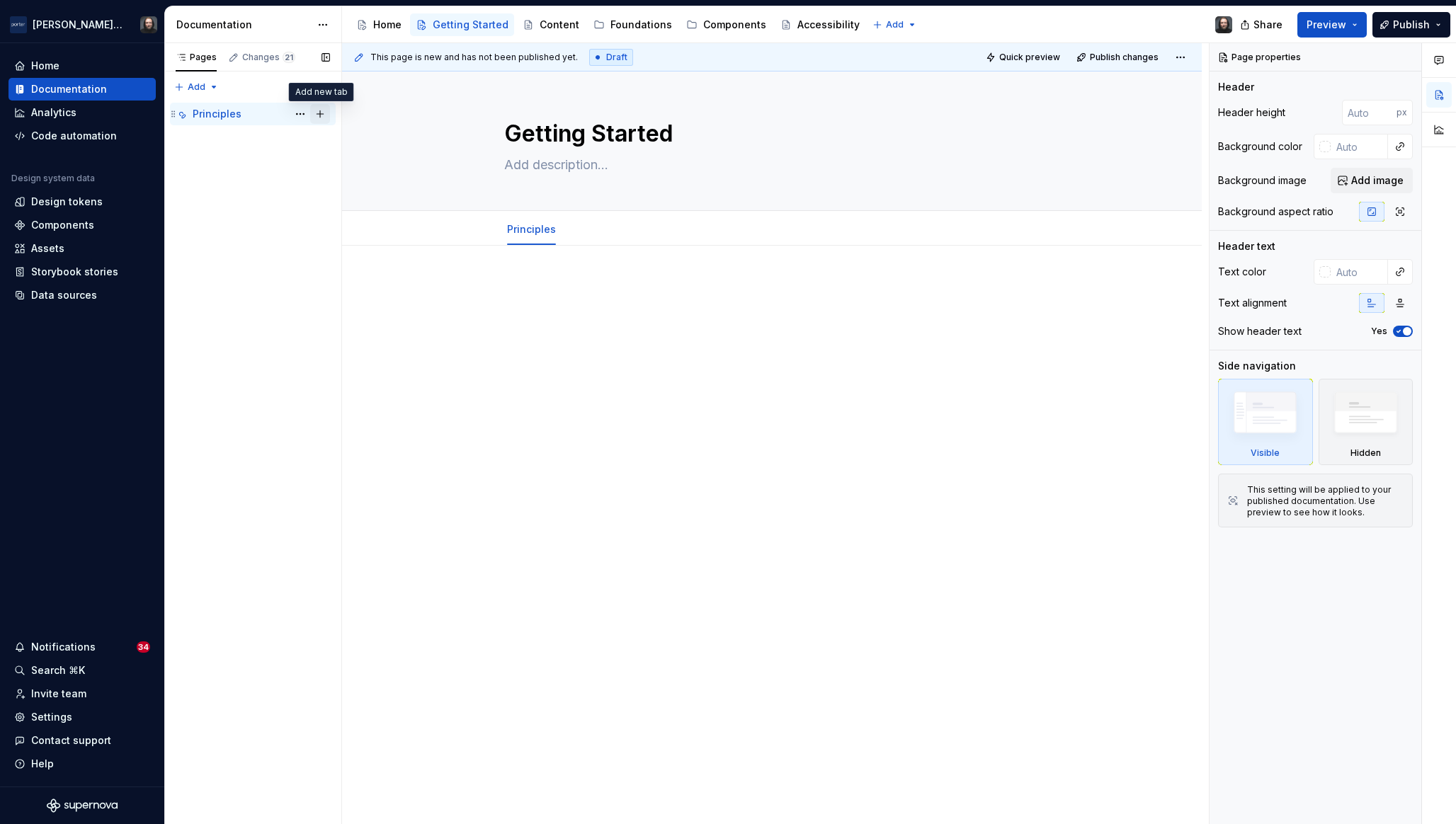
type textarea "*"
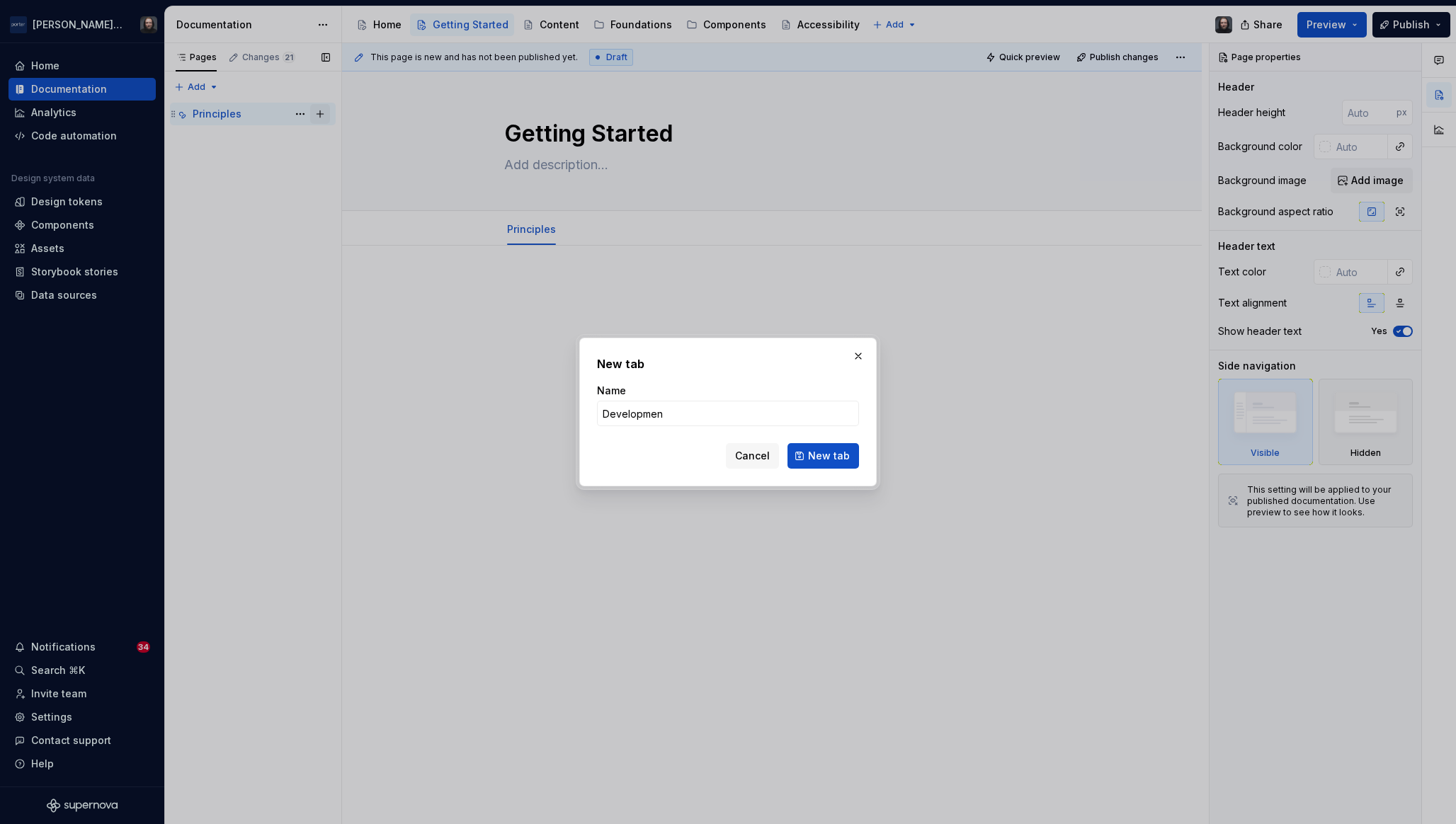
type input "Development"
click button "New tab" at bounding box center [823, 456] width 72 height 26
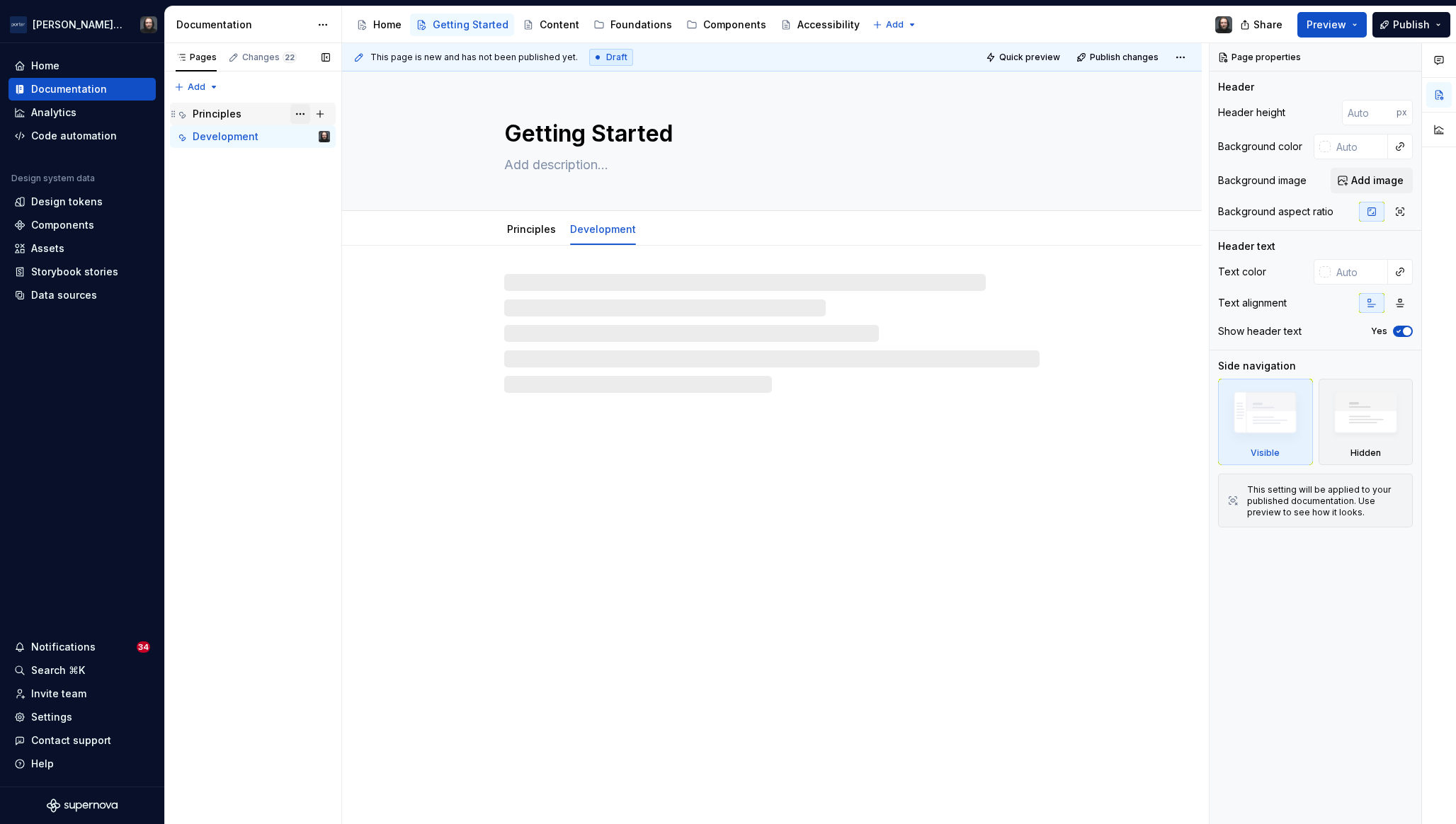
click at [300, 114] on button "Page tree" at bounding box center [300, 114] width 20 height 20
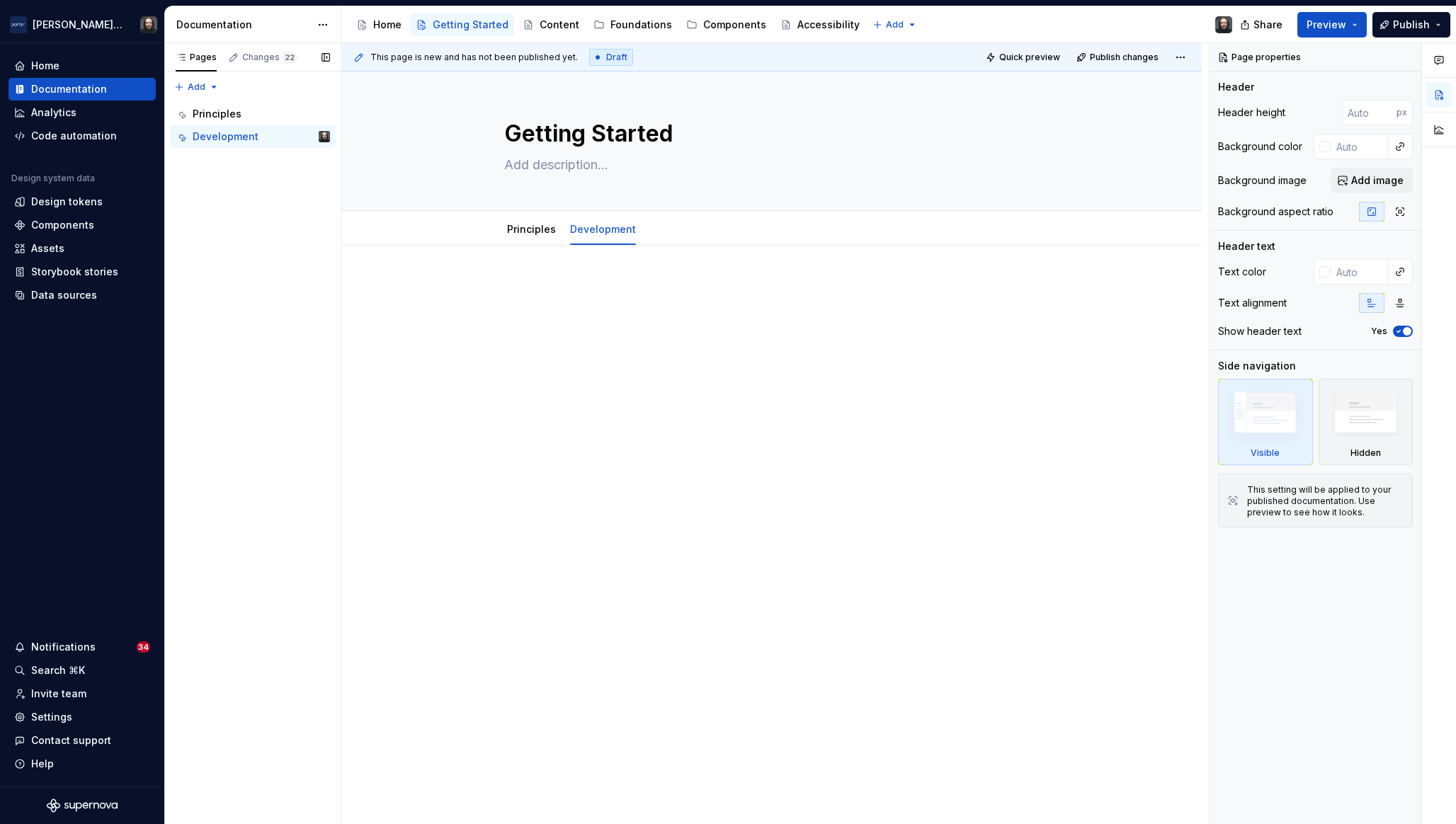
click at [244, 231] on div "Pages Changes 22 Add Accessibility guide for tree Page tree. Navigate the tree …" at bounding box center [253, 433] width 177 height 782
click at [627, 27] on div "Foundations" at bounding box center [642, 25] width 62 height 14
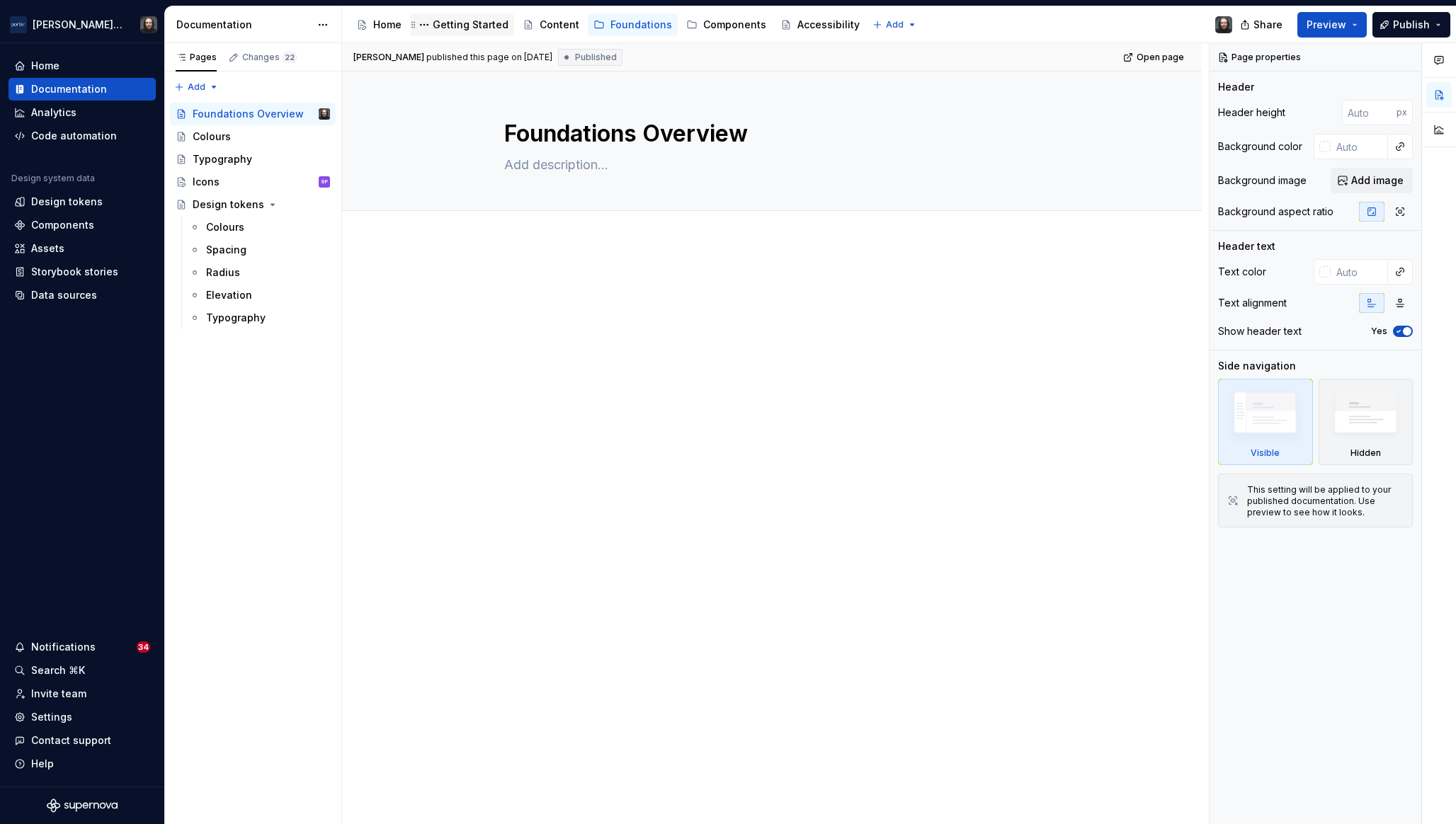
click at [468, 23] on div "Getting Started" at bounding box center [470, 25] width 76 height 14
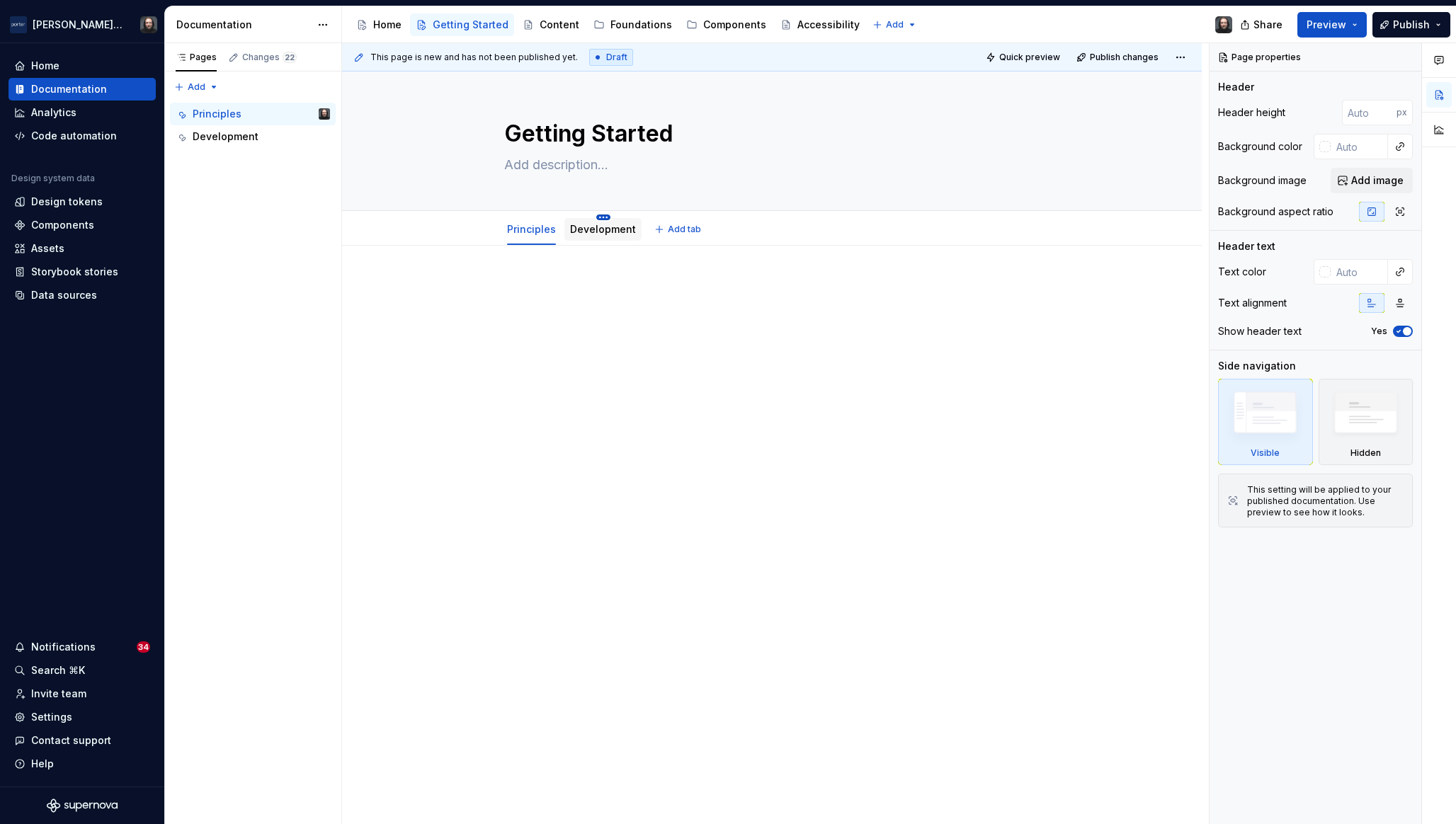
click at [604, 215] on html "Porter Airlines Home Documentation Analytics Code automation Design system data…" at bounding box center [728, 412] width 1456 height 824
click at [645, 373] on div "Delete tab" at bounding box center [669, 371] width 92 height 14
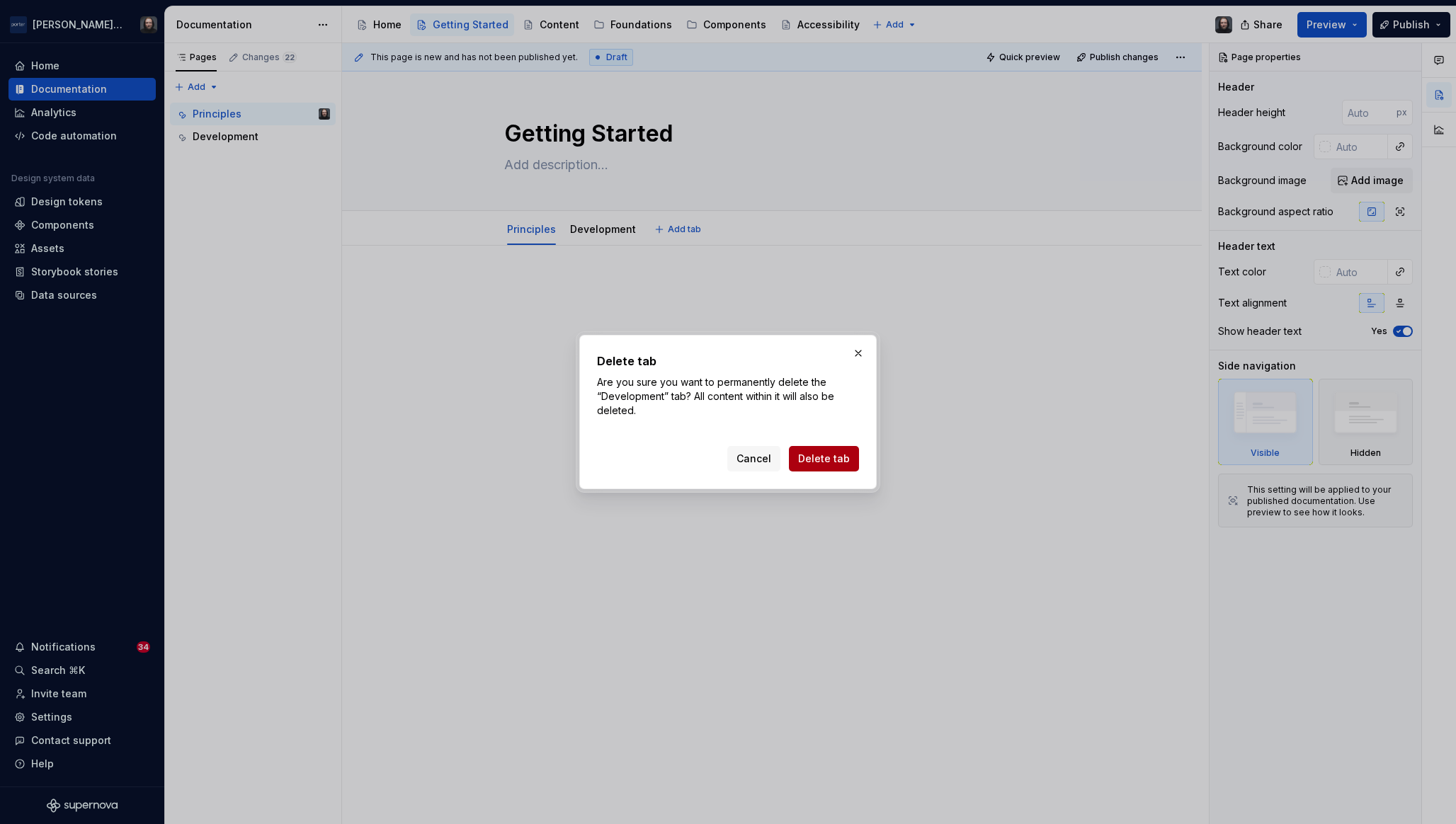
click at [812, 455] on span "Delete tab" at bounding box center [824, 458] width 52 height 14
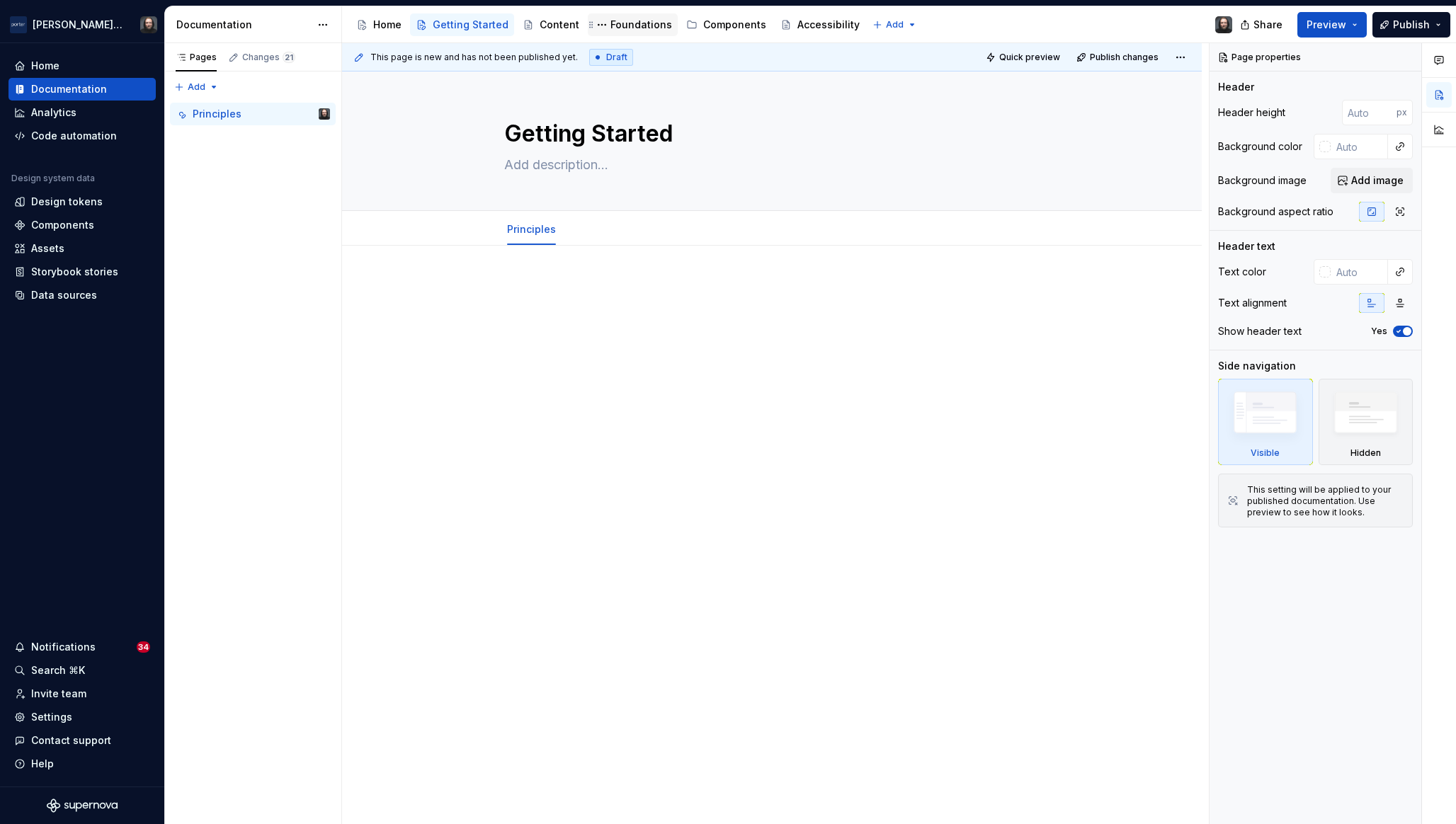
click at [618, 29] on div "Foundations" at bounding box center [642, 25] width 62 height 14
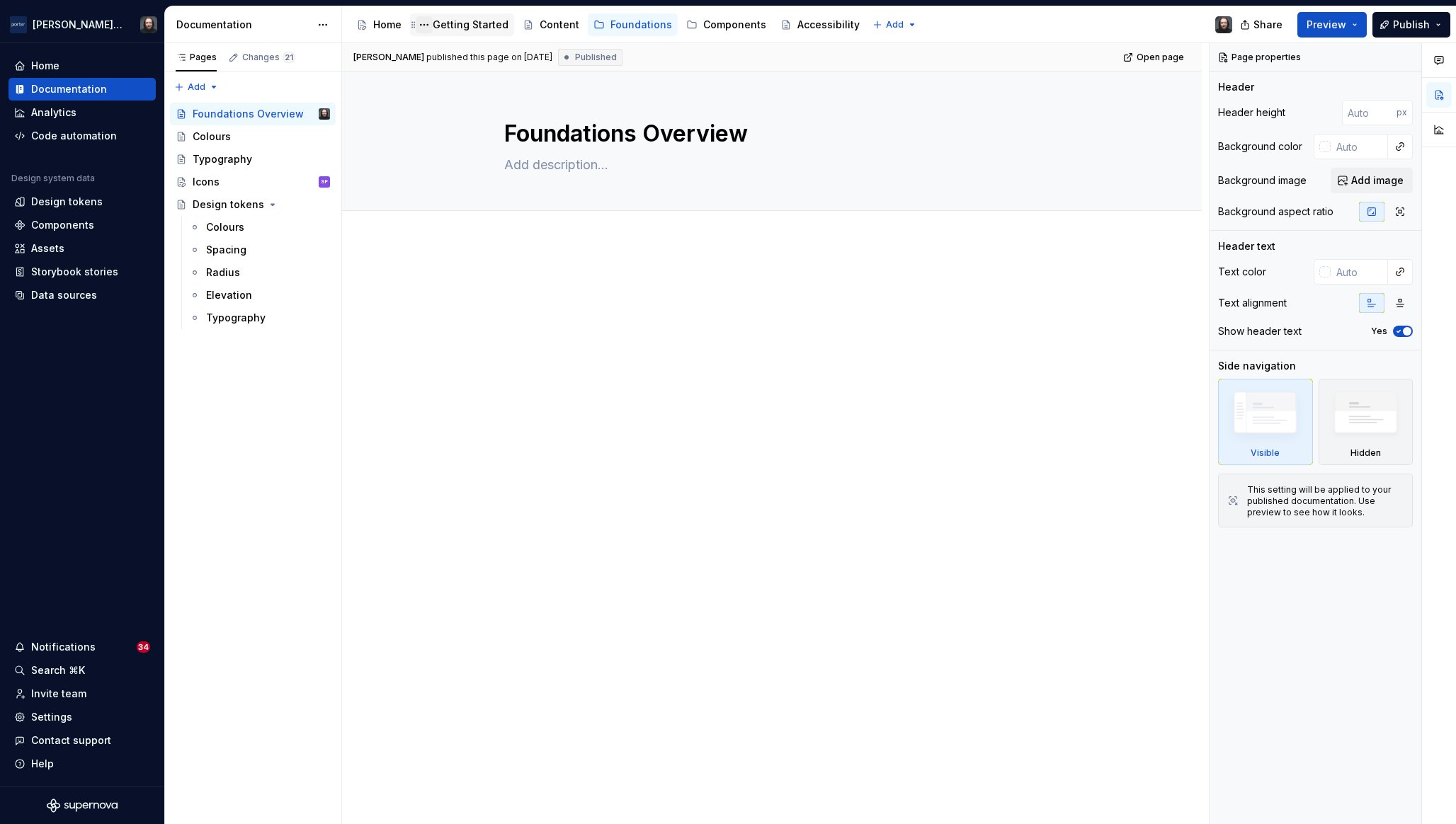
click at [425, 24] on button "Page tree" at bounding box center [424, 24] width 17 height 17
click at [456, 282] on html "Porter Airlines Home Documentation Analytics Code automation Design system data…" at bounding box center [728, 412] width 1456 height 824
click at [597, 26] on button "Page tree" at bounding box center [602, 24] width 17 height 17
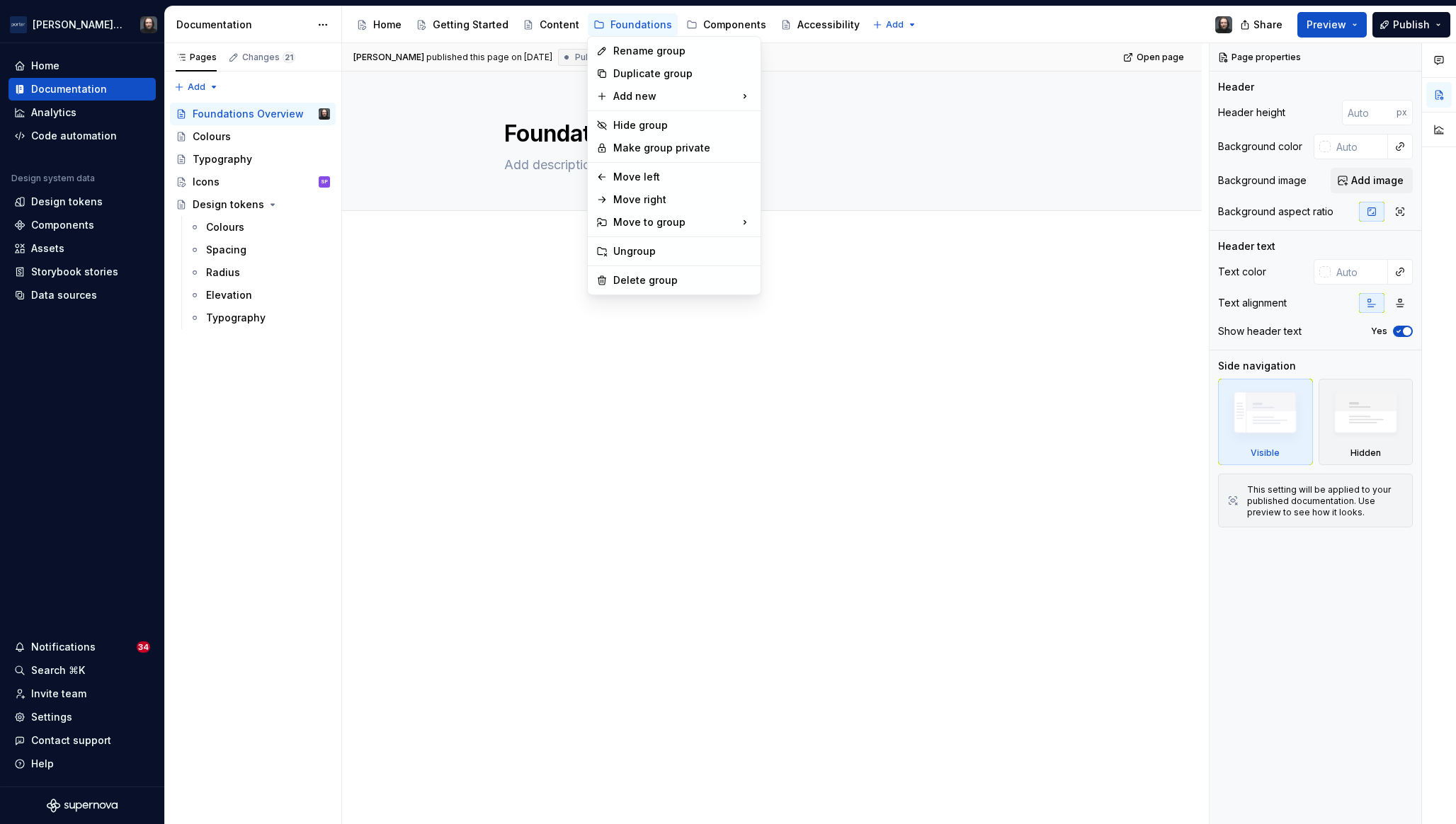
click at [437, 321] on html "Porter Airlines Home Documentation Analytics Code automation Design system data…" at bounding box center [728, 412] width 1456 height 824
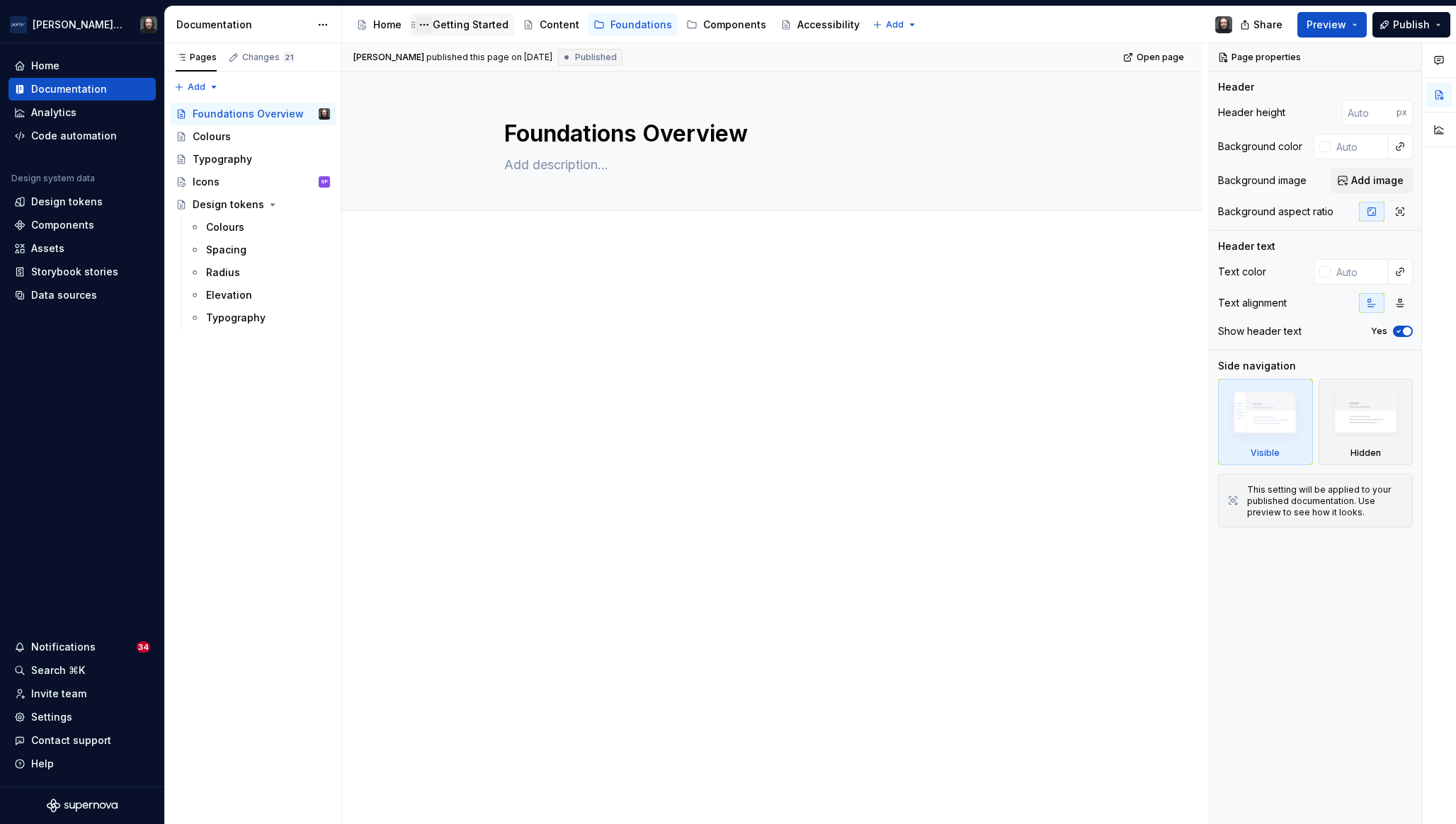
click at [428, 24] on button "Page tree" at bounding box center [424, 24] width 17 height 17
click at [482, 308] on html "Porter Airlines Home Documentation Analytics Code automation Design system data…" at bounding box center [728, 412] width 1456 height 824
click at [594, 26] on button "Page tree" at bounding box center [602, 24] width 17 height 17
click at [430, 22] on html "Porter Airlines Home Documentation Analytics Code automation Design system data…" at bounding box center [728, 412] width 1456 height 824
click at [426, 23] on button "Page tree" at bounding box center [424, 24] width 17 height 17
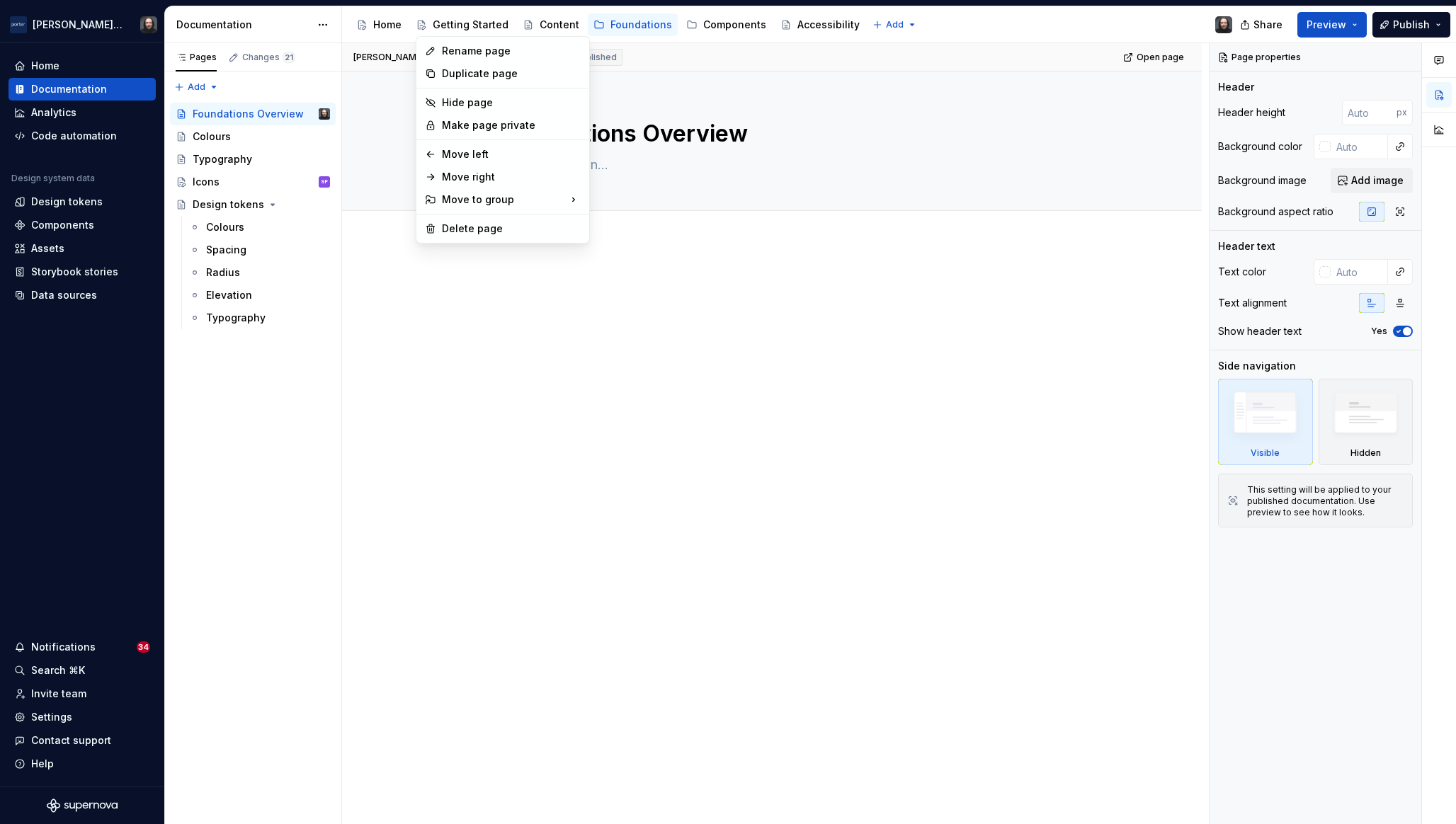
click at [379, 275] on html "Porter Airlines Home Documentation Analytics Code automation Design system data…" at bounding box center [728, 412] width 1456 height 824
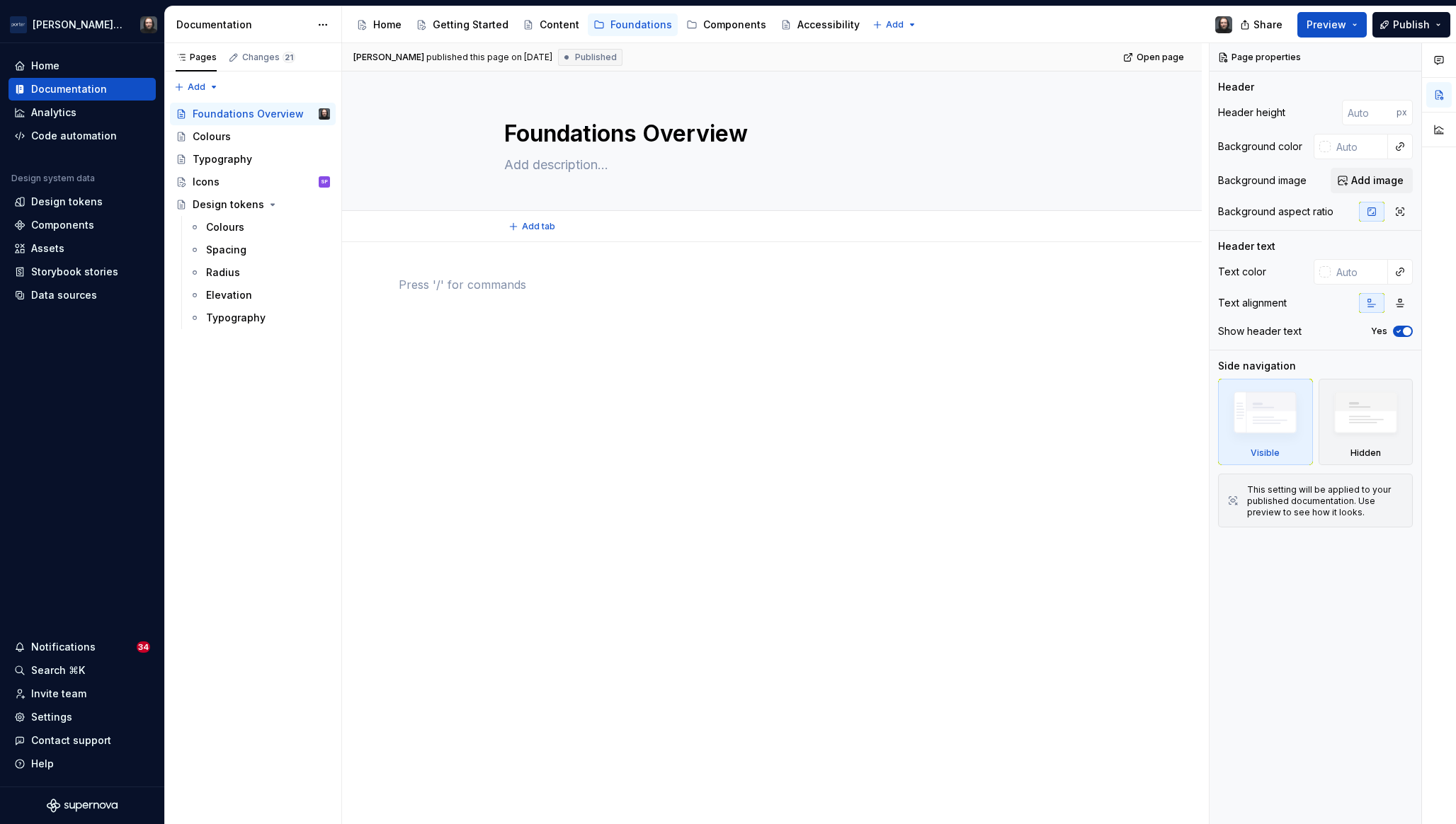
type textarea "*"
click at [897, 24] on html "Porter Airlines Home Documentation Analytics Code automation Design system data…" at bounding box center [728, 412] width 1456 height 824
click at [892, 75] on div "New group" at bounding box center [926, 75] width 92 height 14
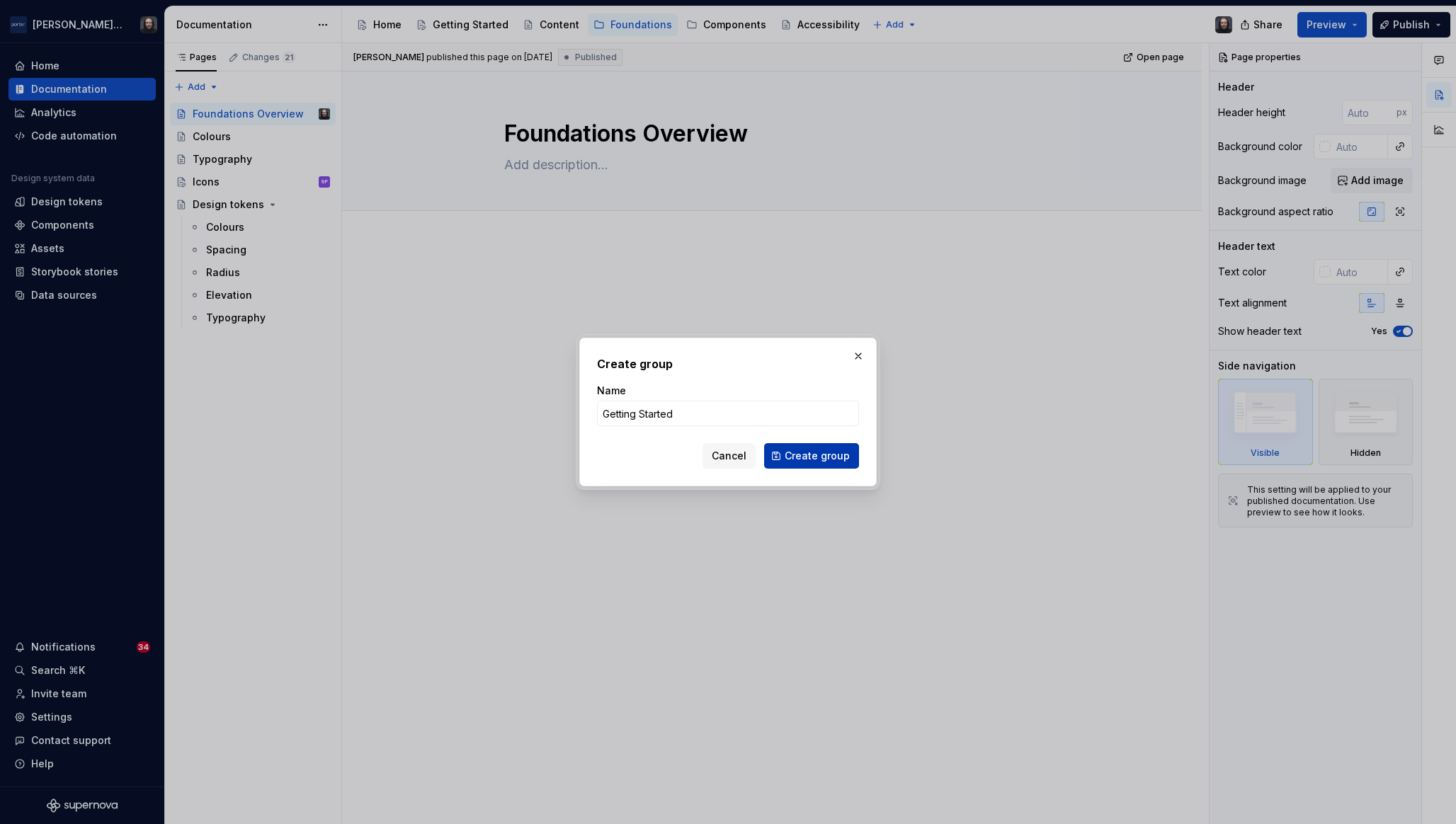
type input "Getting Started"
click at [814, 457] on span "Create group" at bounding box center [816, 456] width 65 height 14
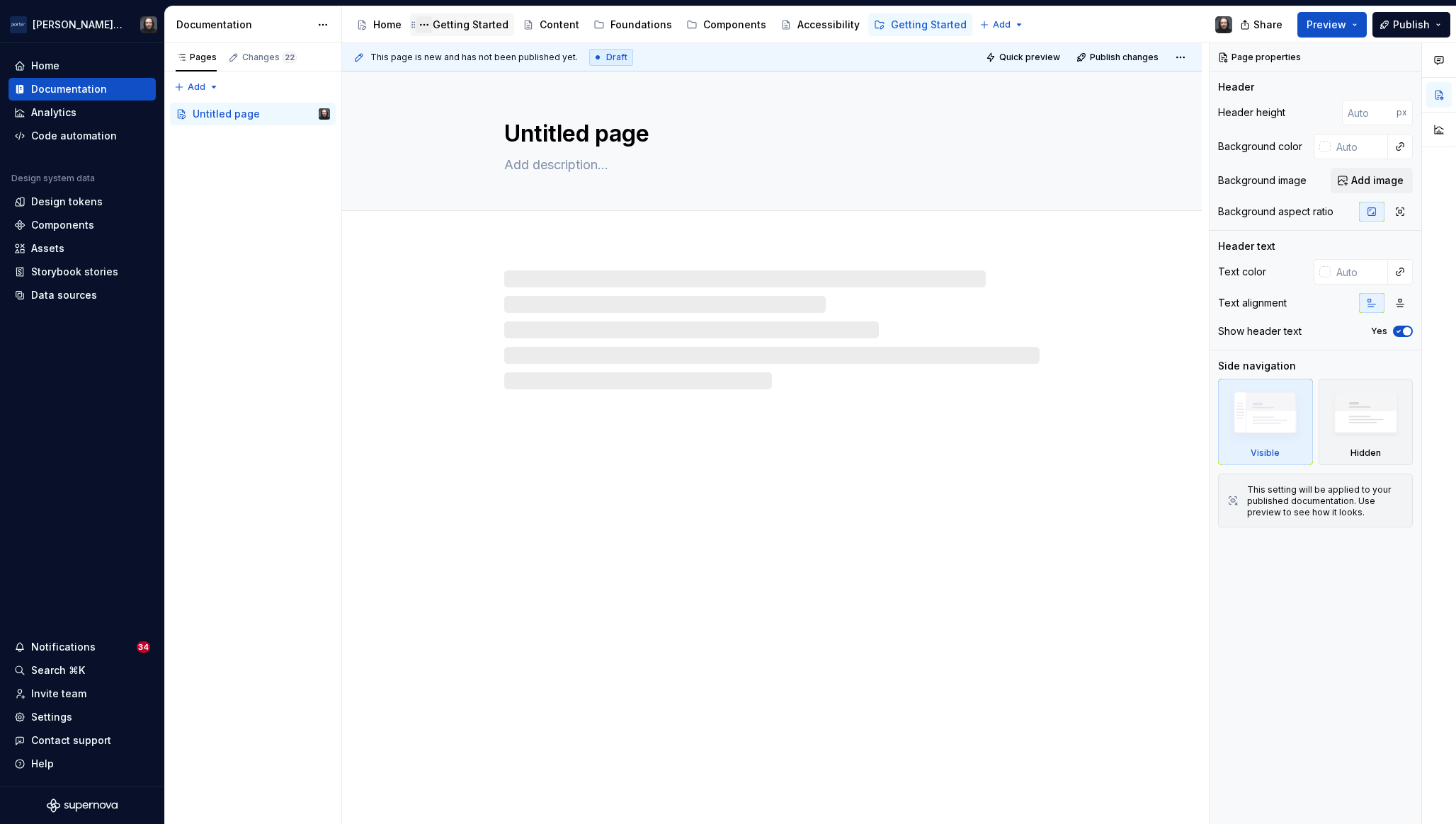
click at [425, 24] on button "Page tree" at bounding box center [424, 24] width 17 height 17
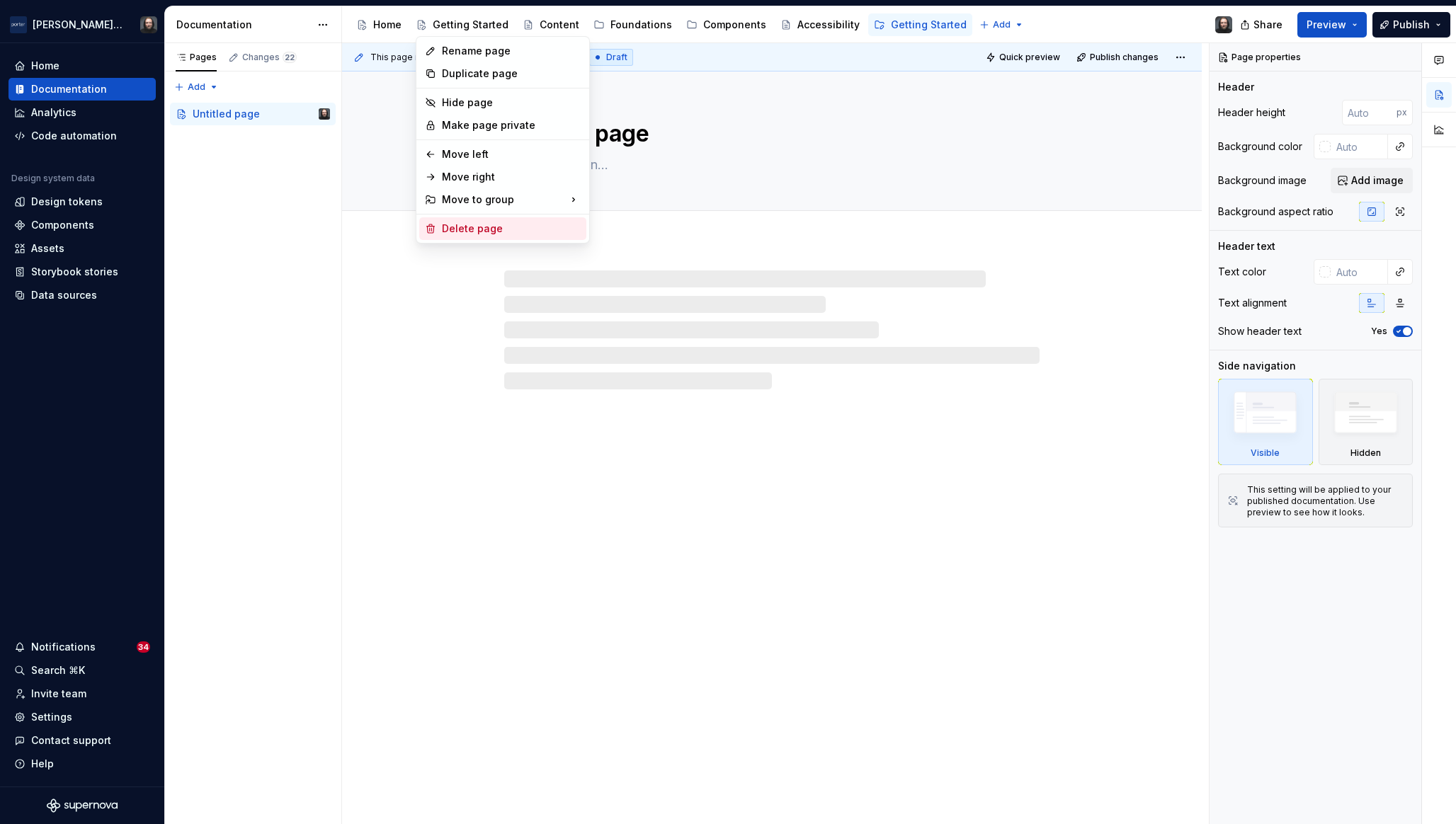
click at [456, 225] on div "Delete page" at bounding box center [510, 228] width 139 height 14
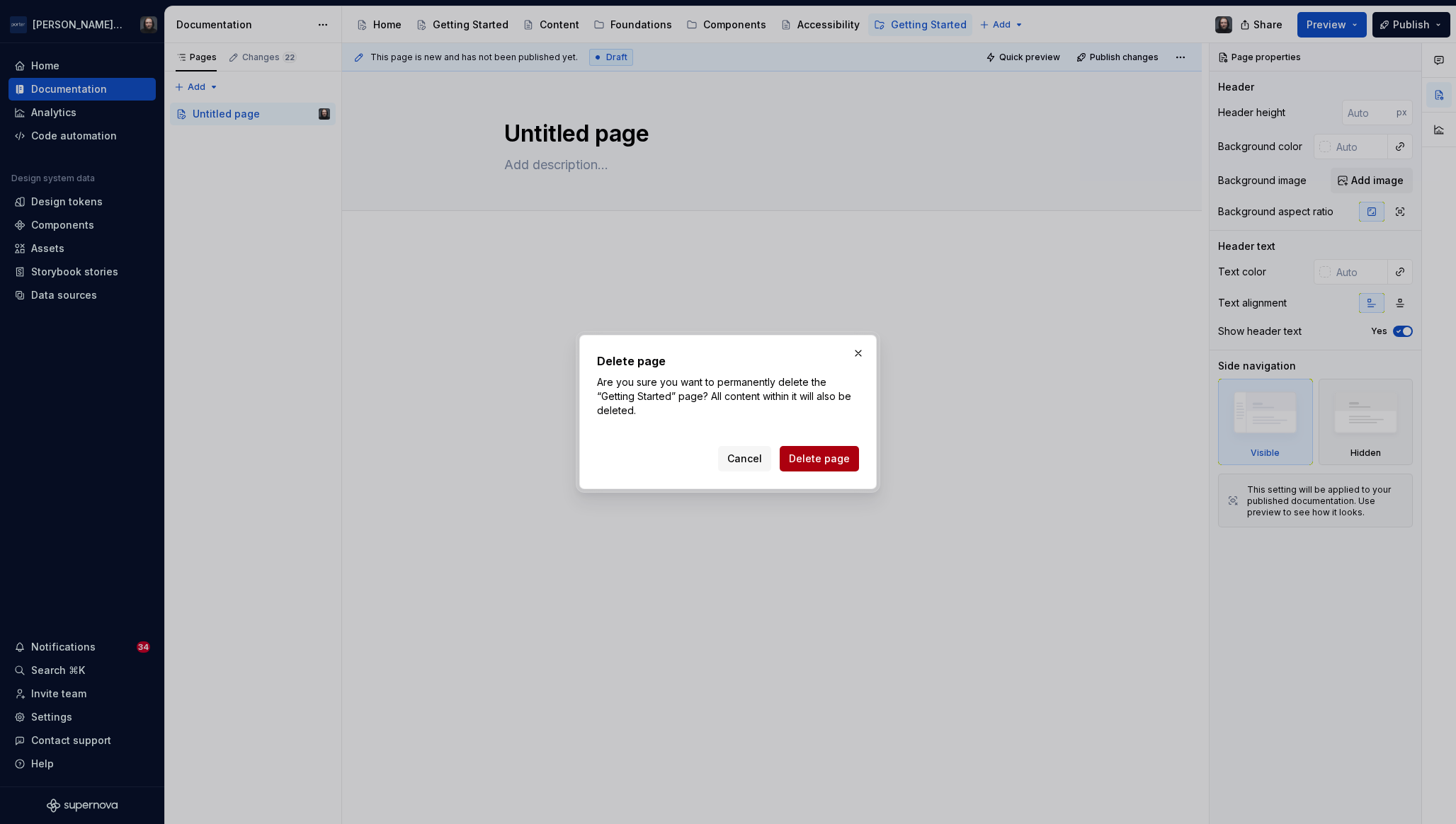
click at [837, 461] on span "Delete page" at bounding box center [819, 458] width 61 height 14
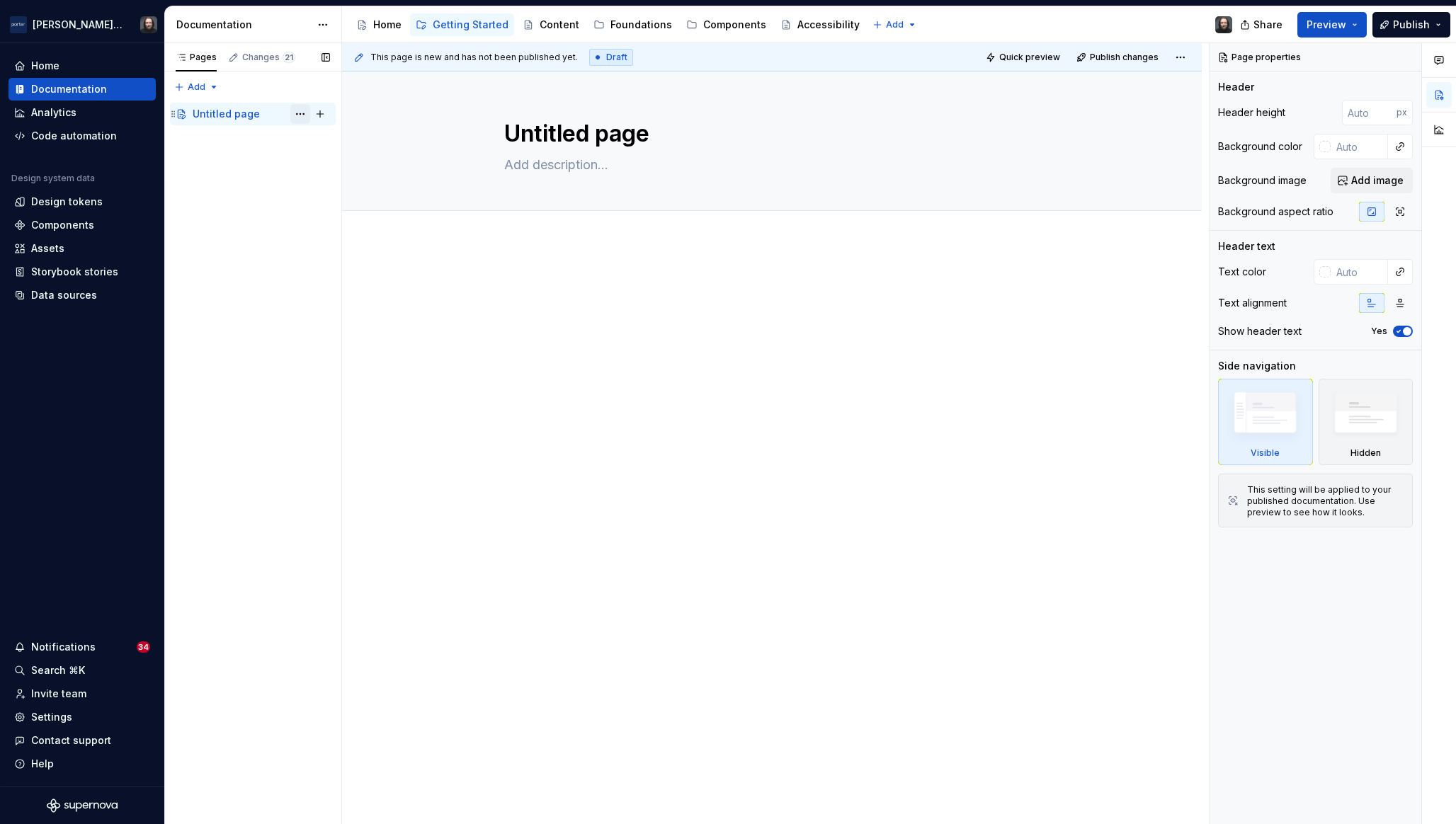
click at [297, 114] on button "Page tree" at bounding box center [300, 114] width 20 height 20
type textarea "*"
click at [331, 137] on div "Rename page" at bounding box center [386, 138] width 139 height 14
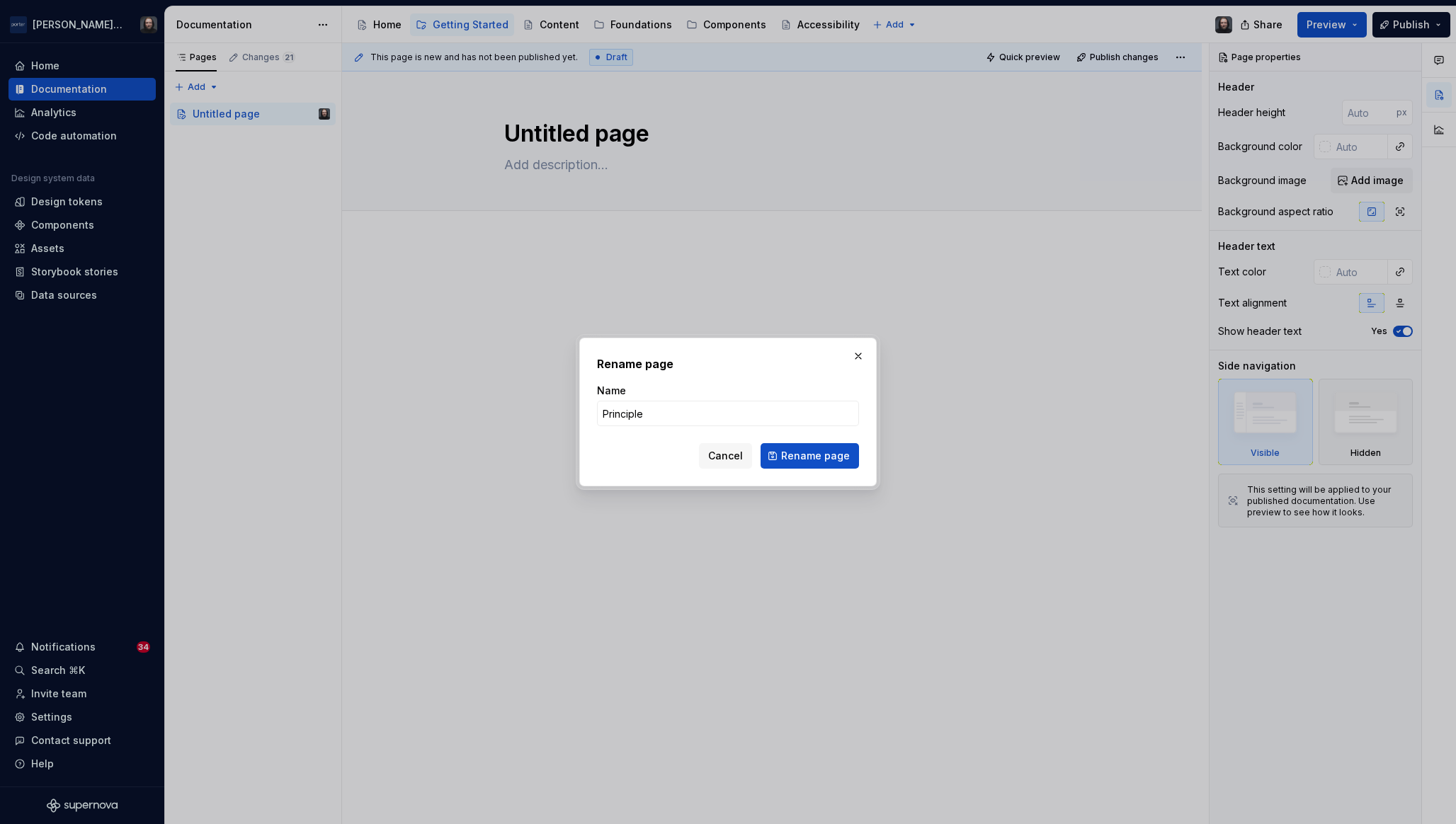
type input "Principles"
click button "Rename page" at bounding box center [809, 456] width 99 height 26
type textarea "*"
type textarea "Principles"
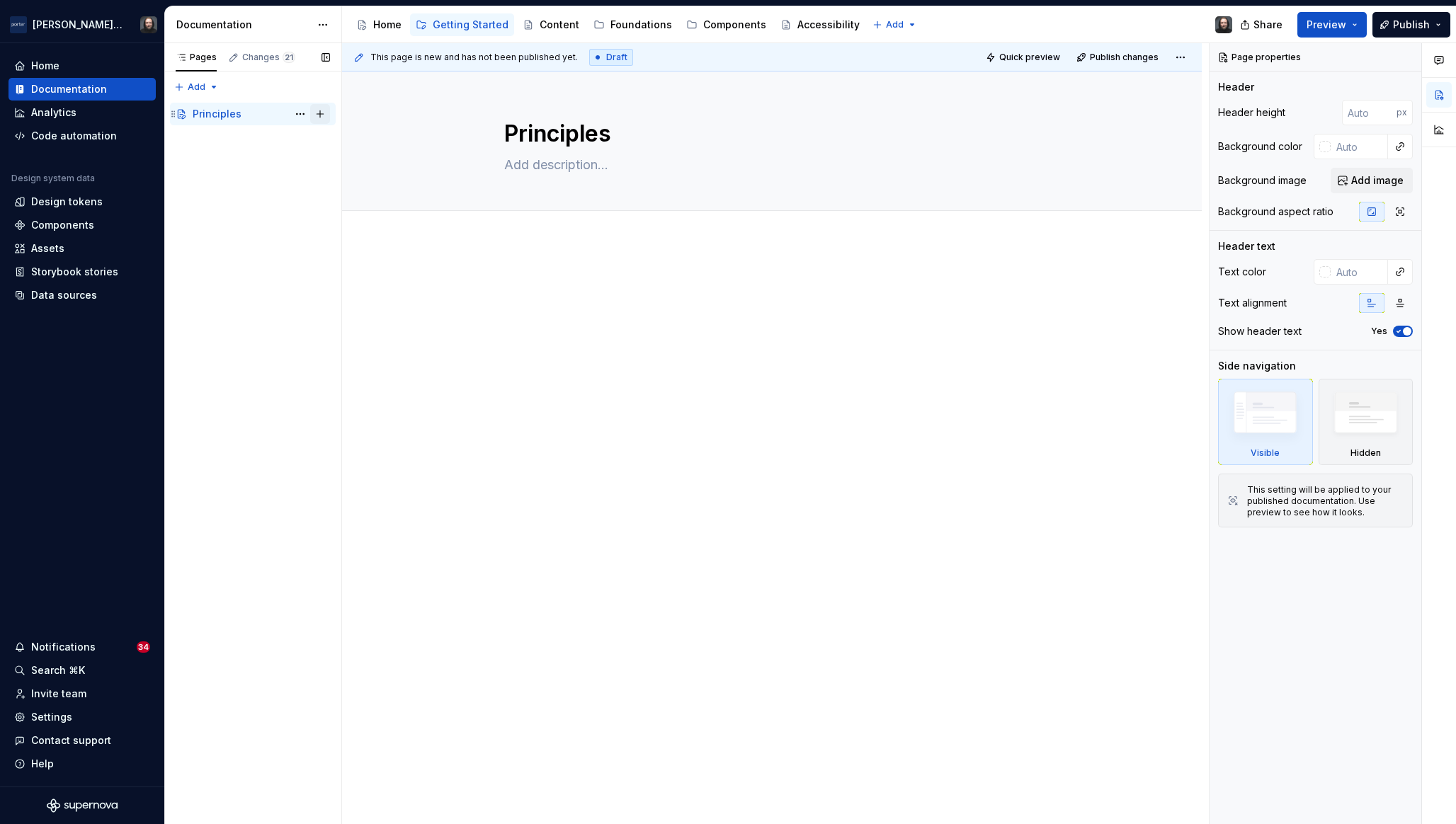
click at [318, 114] on button "Page tree" at bounding box center [320, 114] width 20 height 20
type textarea "*"
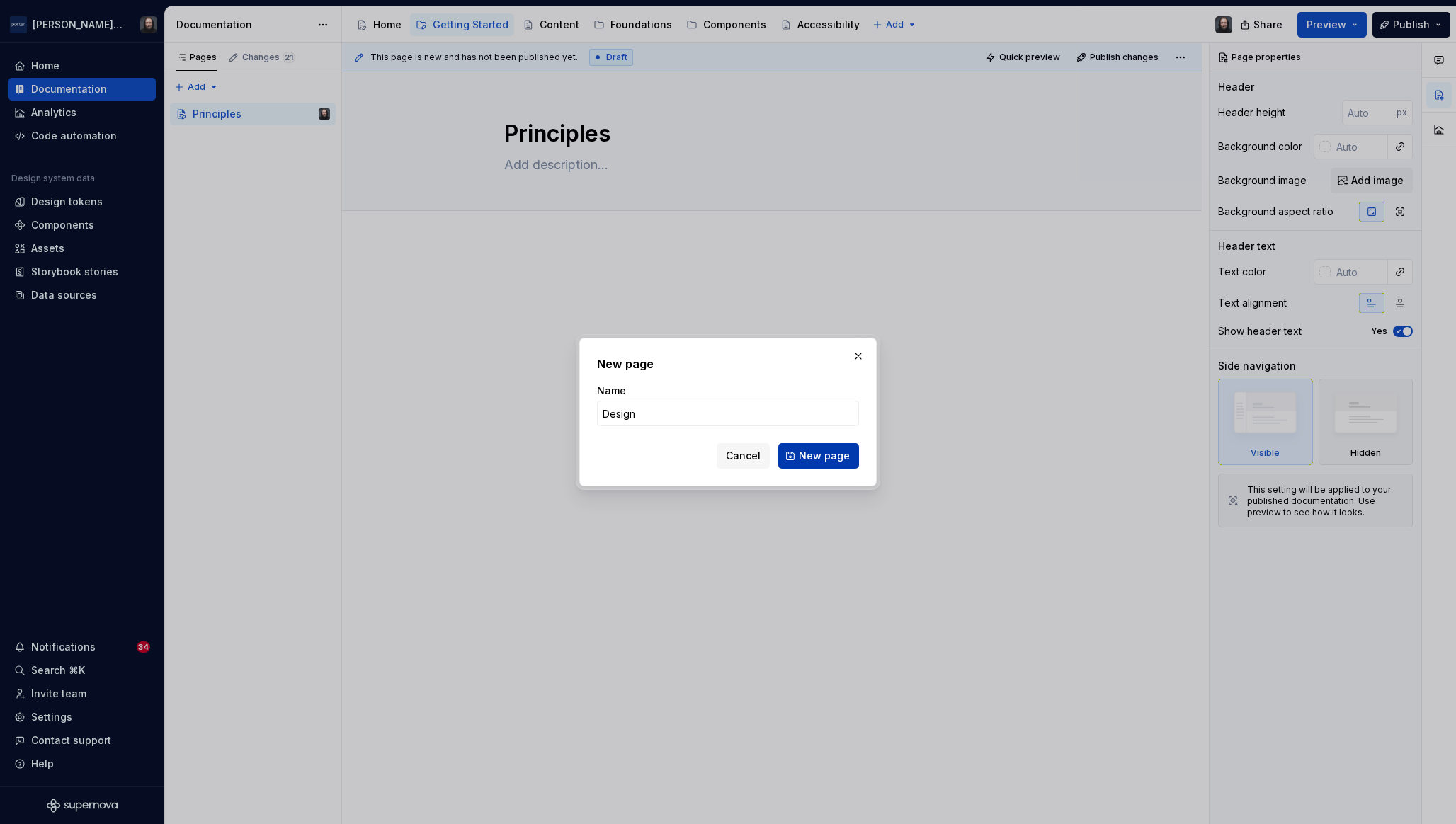
type input "Design"
click at [832, 456] on span "New page" at bounding box center [824, 456] width 51 height 14
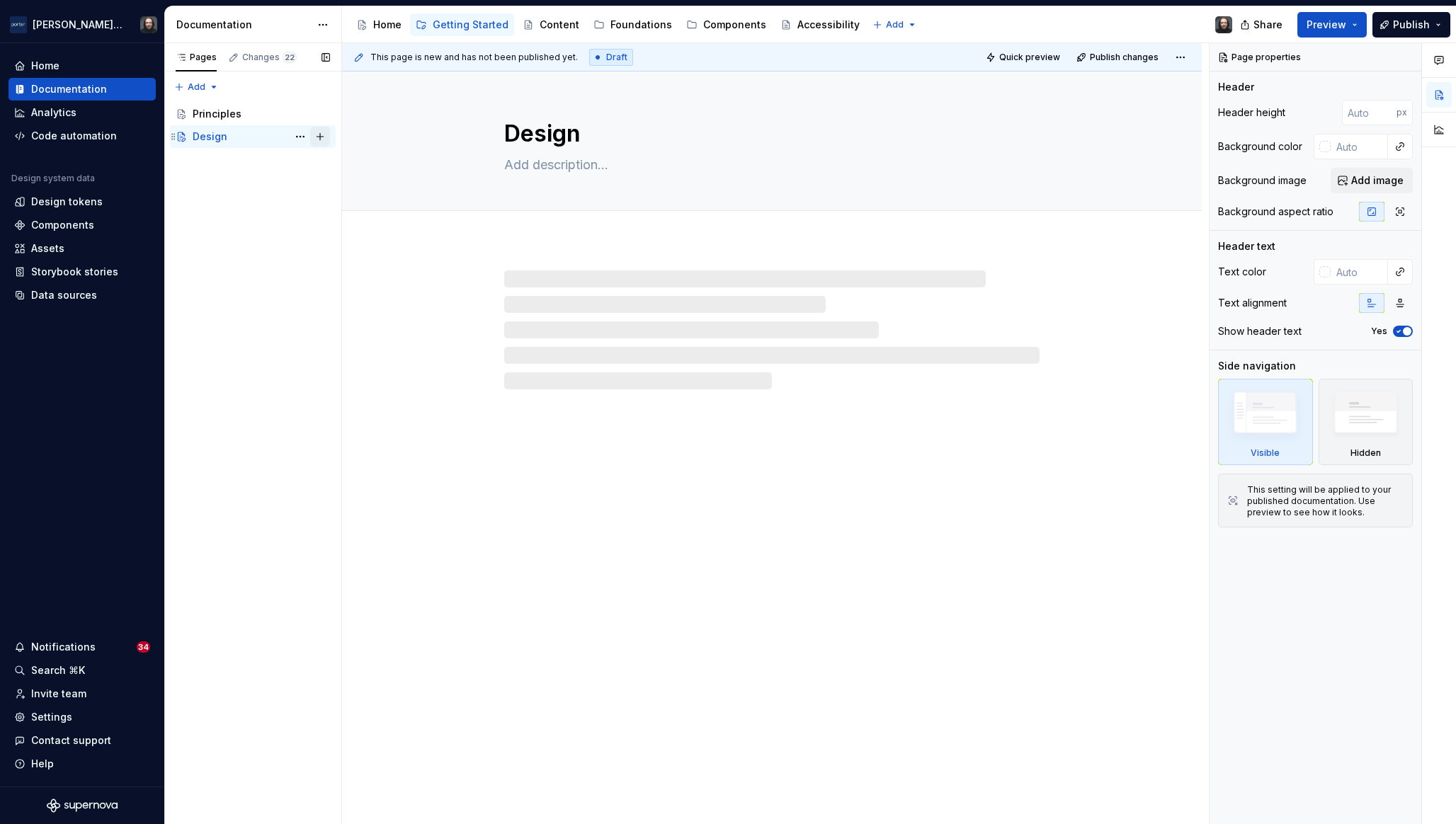
click at [322, 134] on button "Page tree" at bounding box center [320, 137] width 20 height 20
type textarea "*"
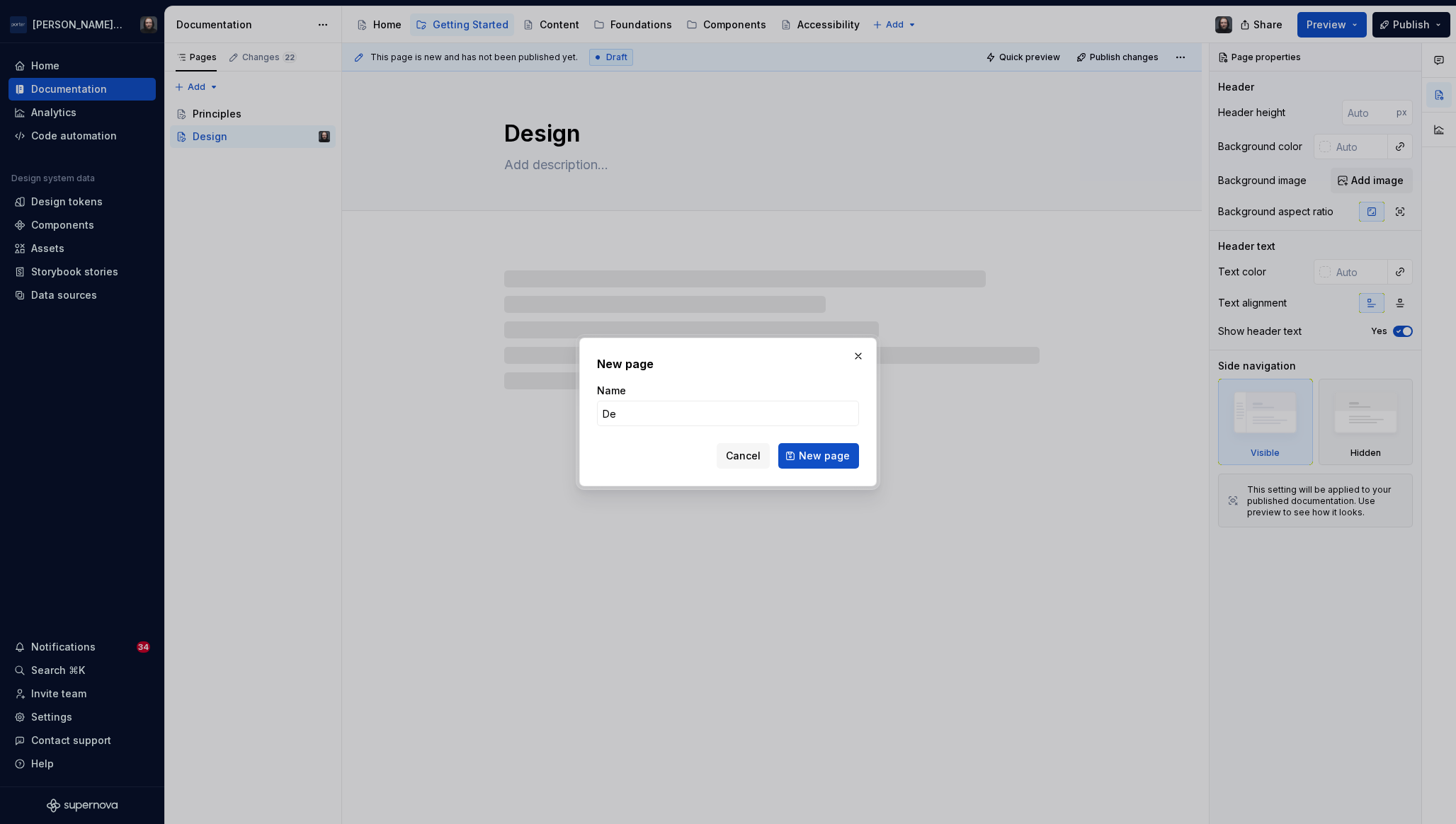
type input "Dev"
type textarea "*"
type input "Developm"
type textarea "*"
type input "Developmen"
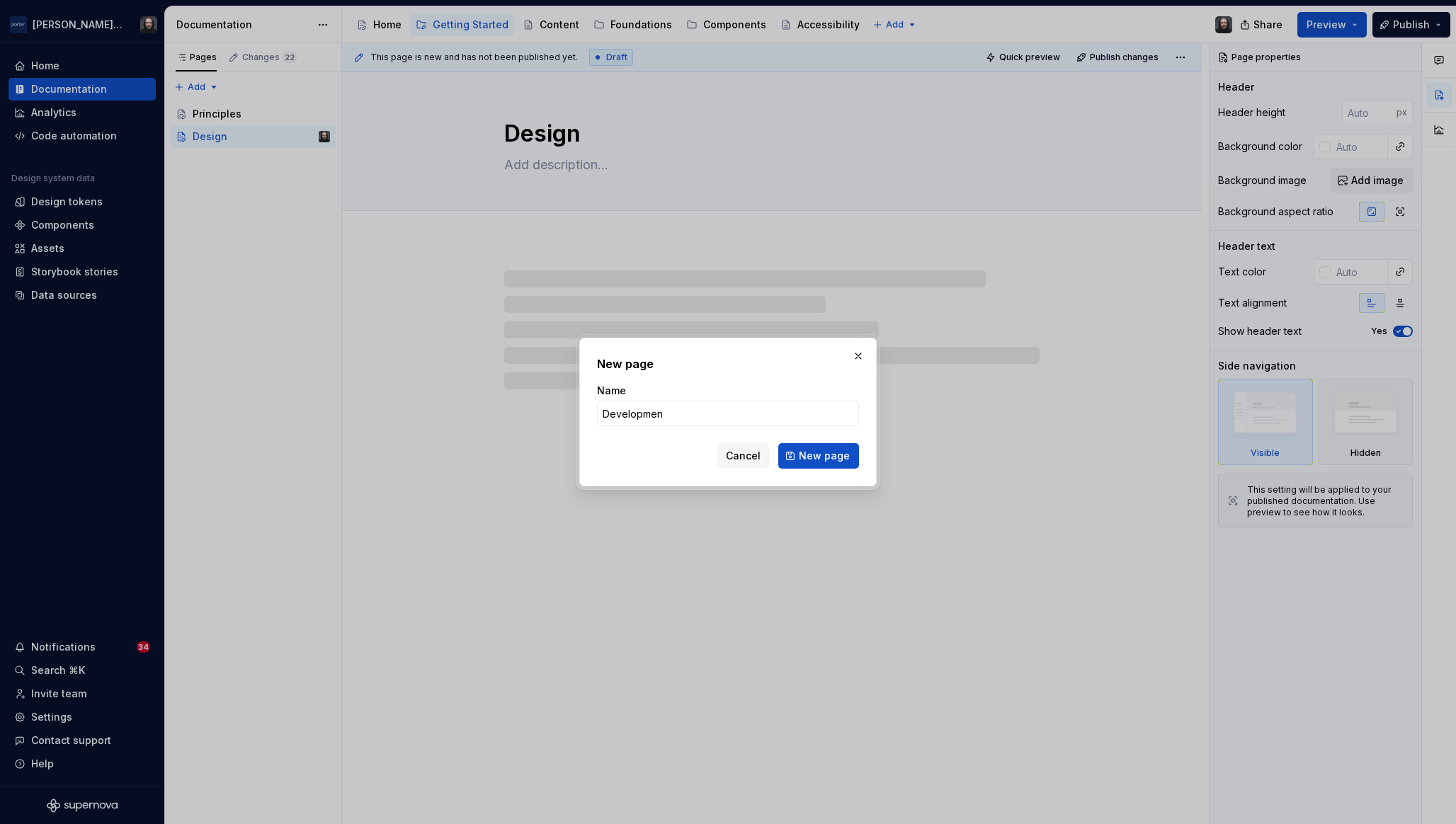
type textarea "*"
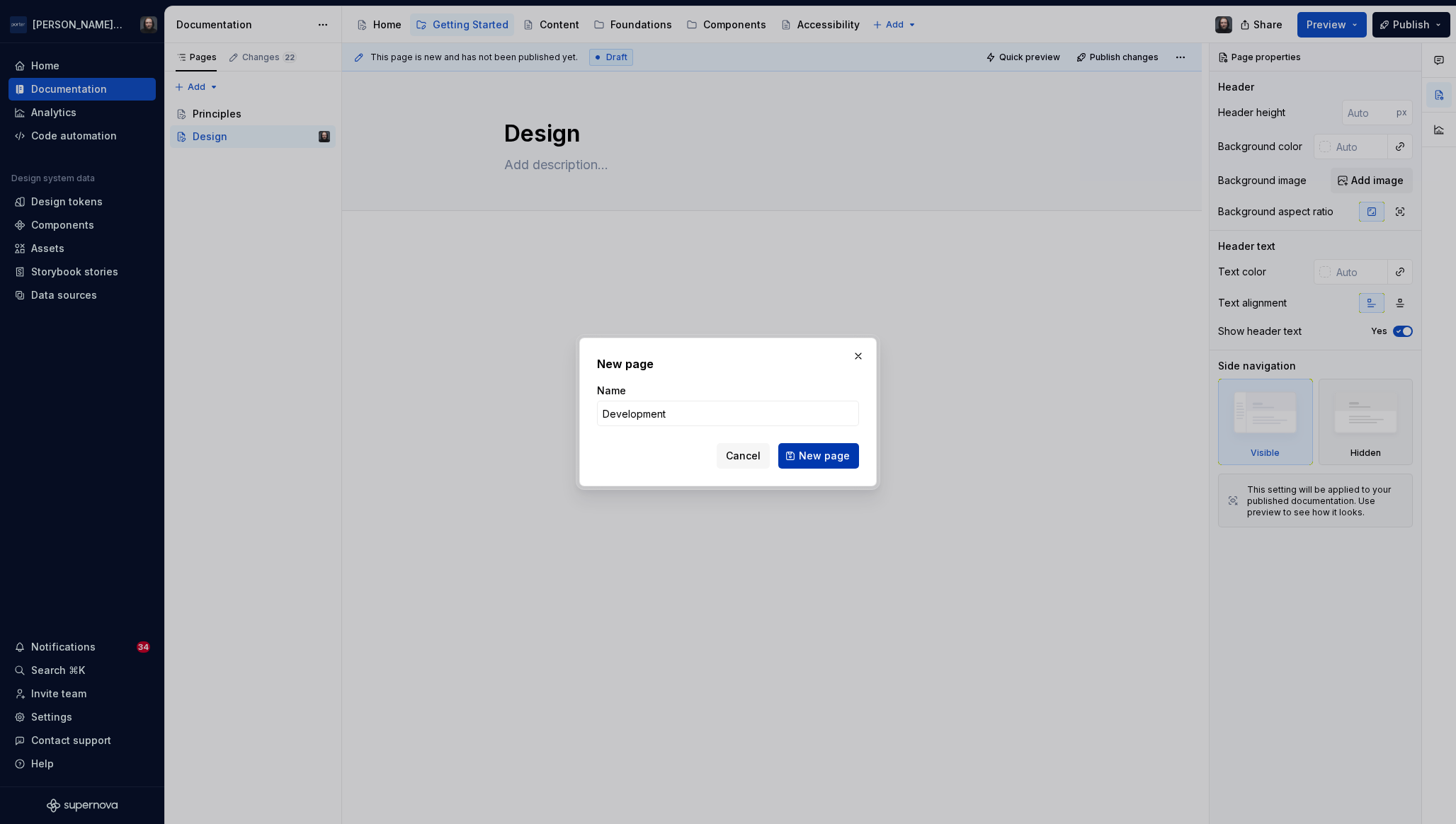
type input "Development"
click at [822, 453] on span "New page" at bounding box center [824, 456] width 51 height 14
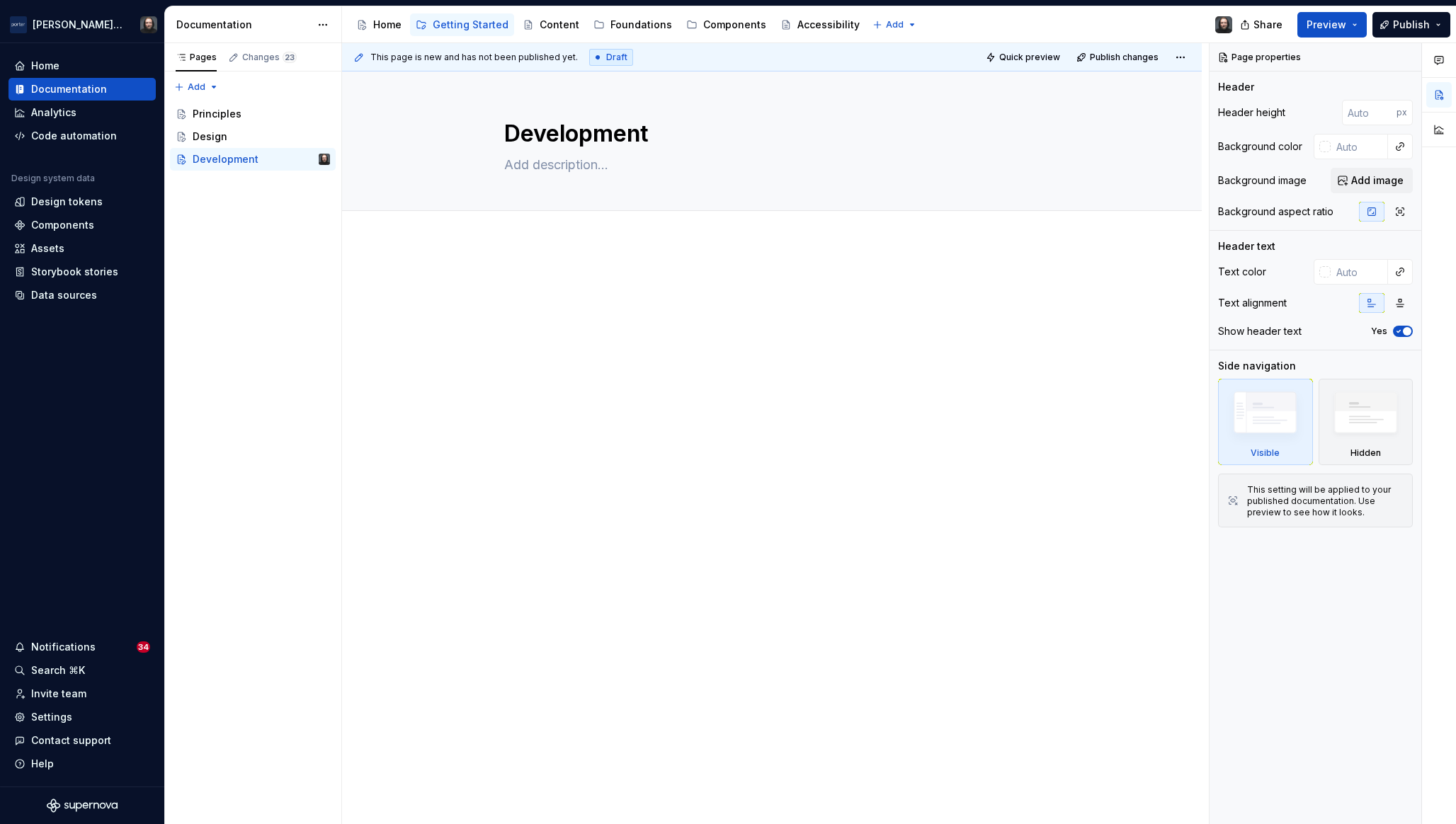
click at [677, 383] on div at bounding box center [771, 417] width 860 height 352
type textarea "*"
click at [539, 229] on span "Add tab" at bounding box center [538, 226] width 33 height 11
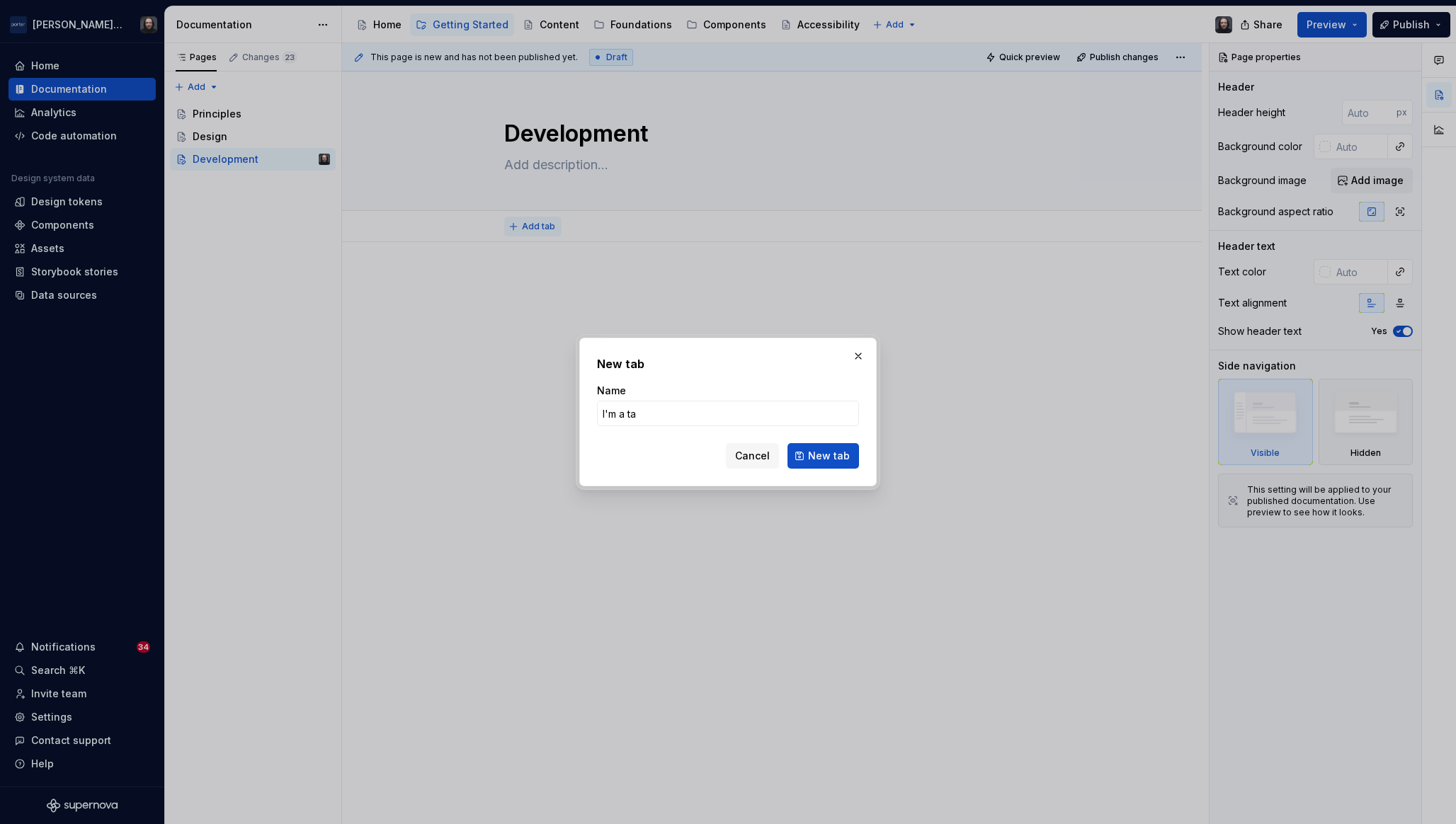
type input "I'm a tab"
click button "New tab" at bounding box center [823, 456] width 72 height 26
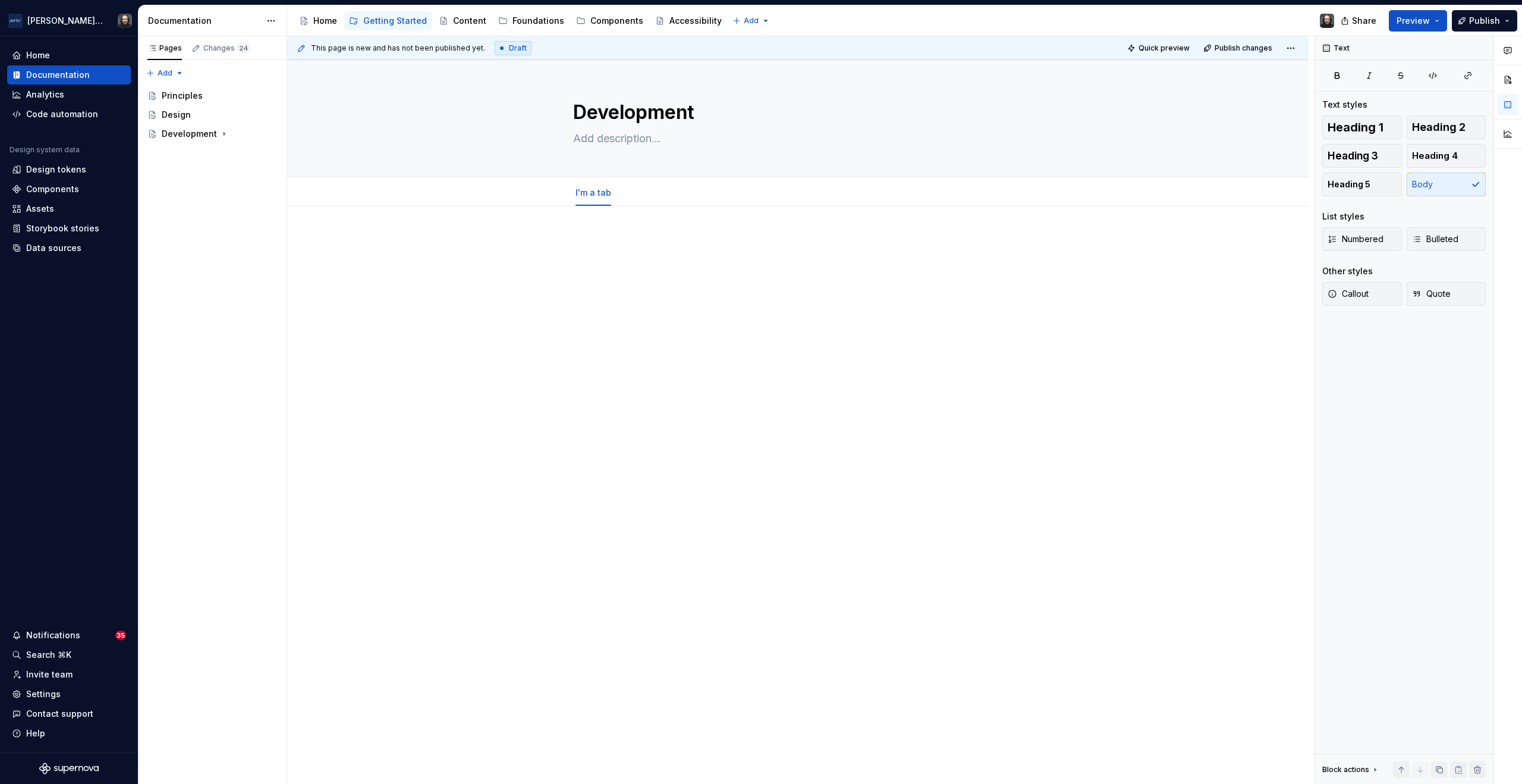
type textarea "*"
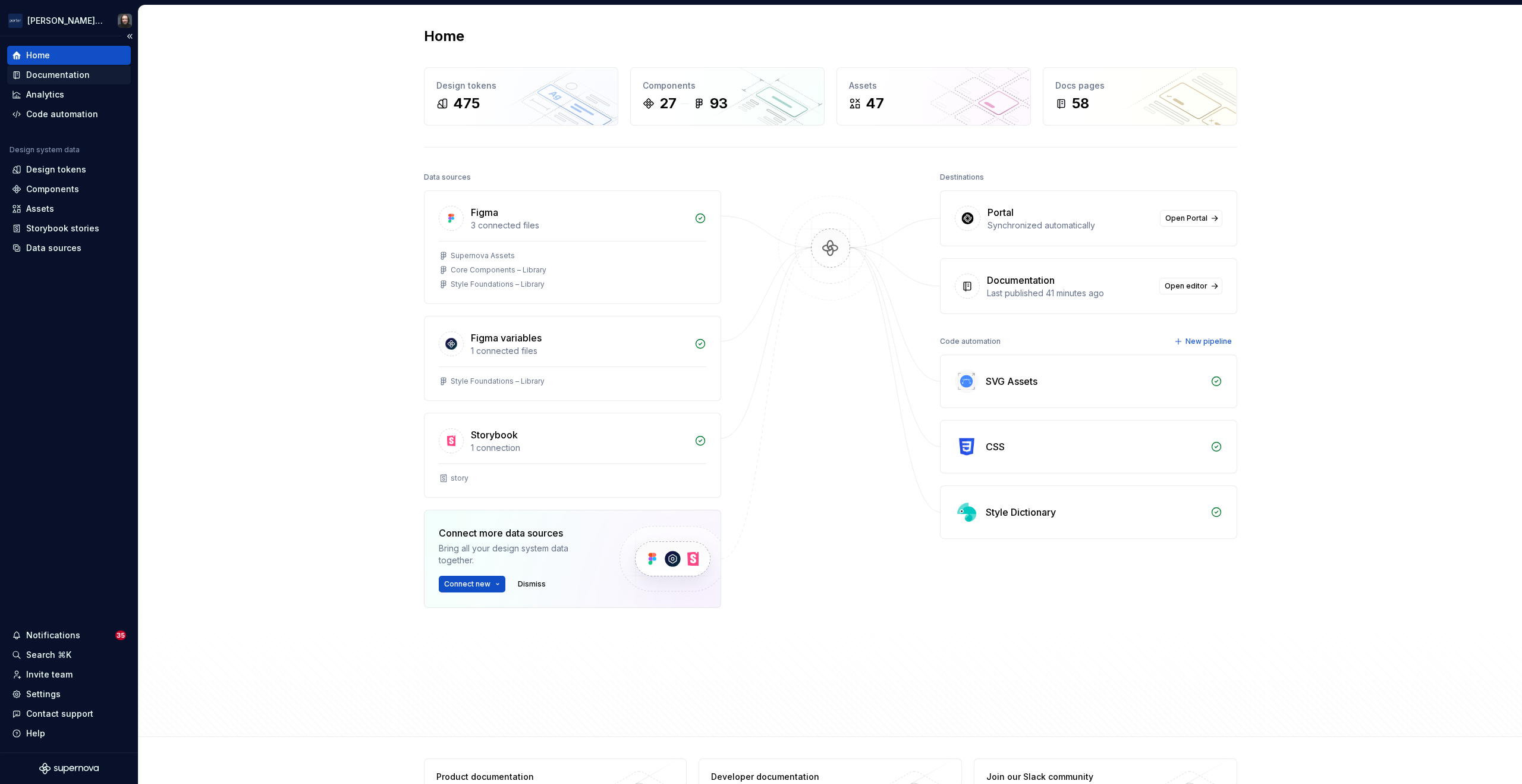
click at [65, 71] on div "Documentation" at bounding box center [58, 74] width 64 height 12
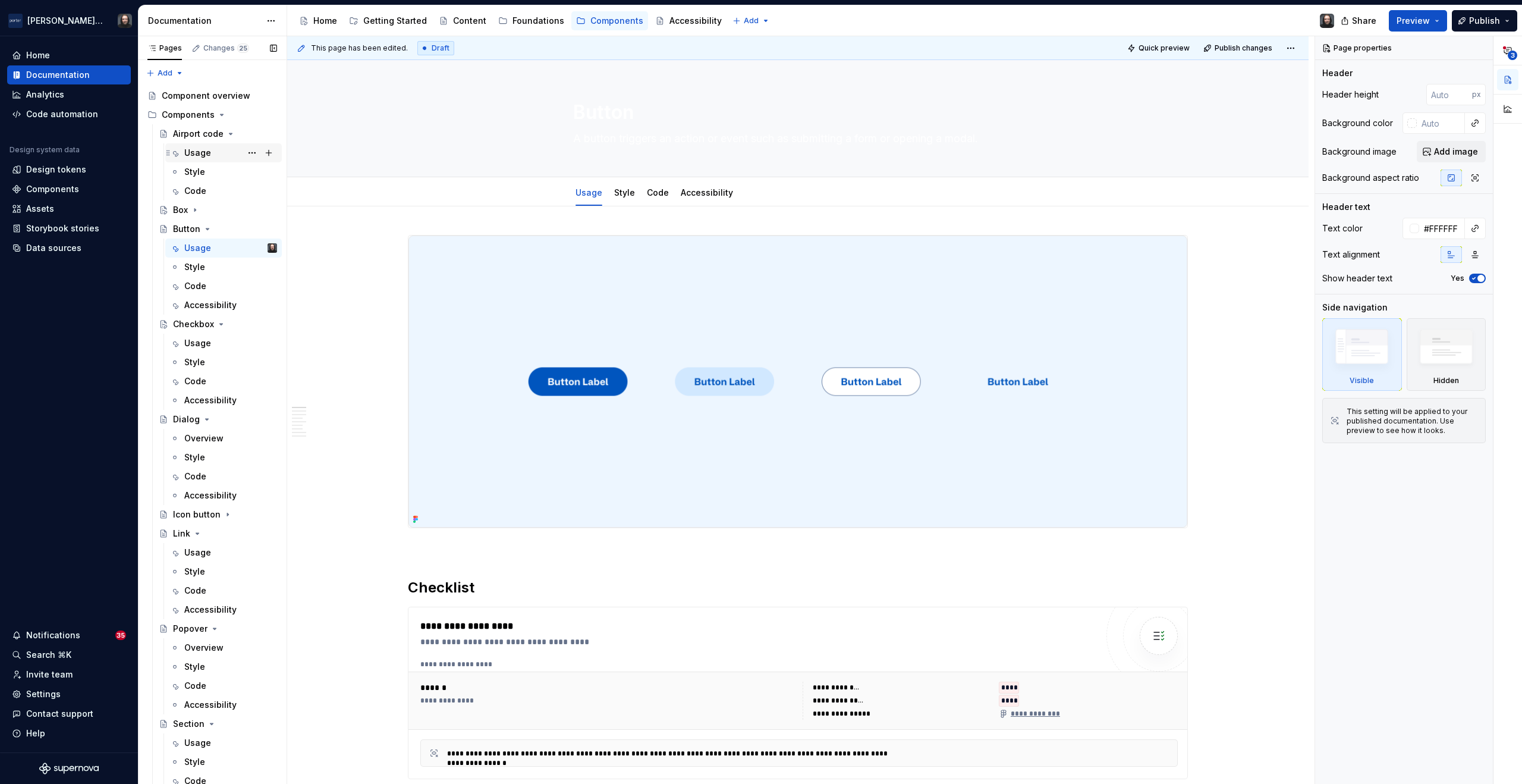
click at [204, 149] on div "Usage" at bounding box center [197, 153] width 27 height 12
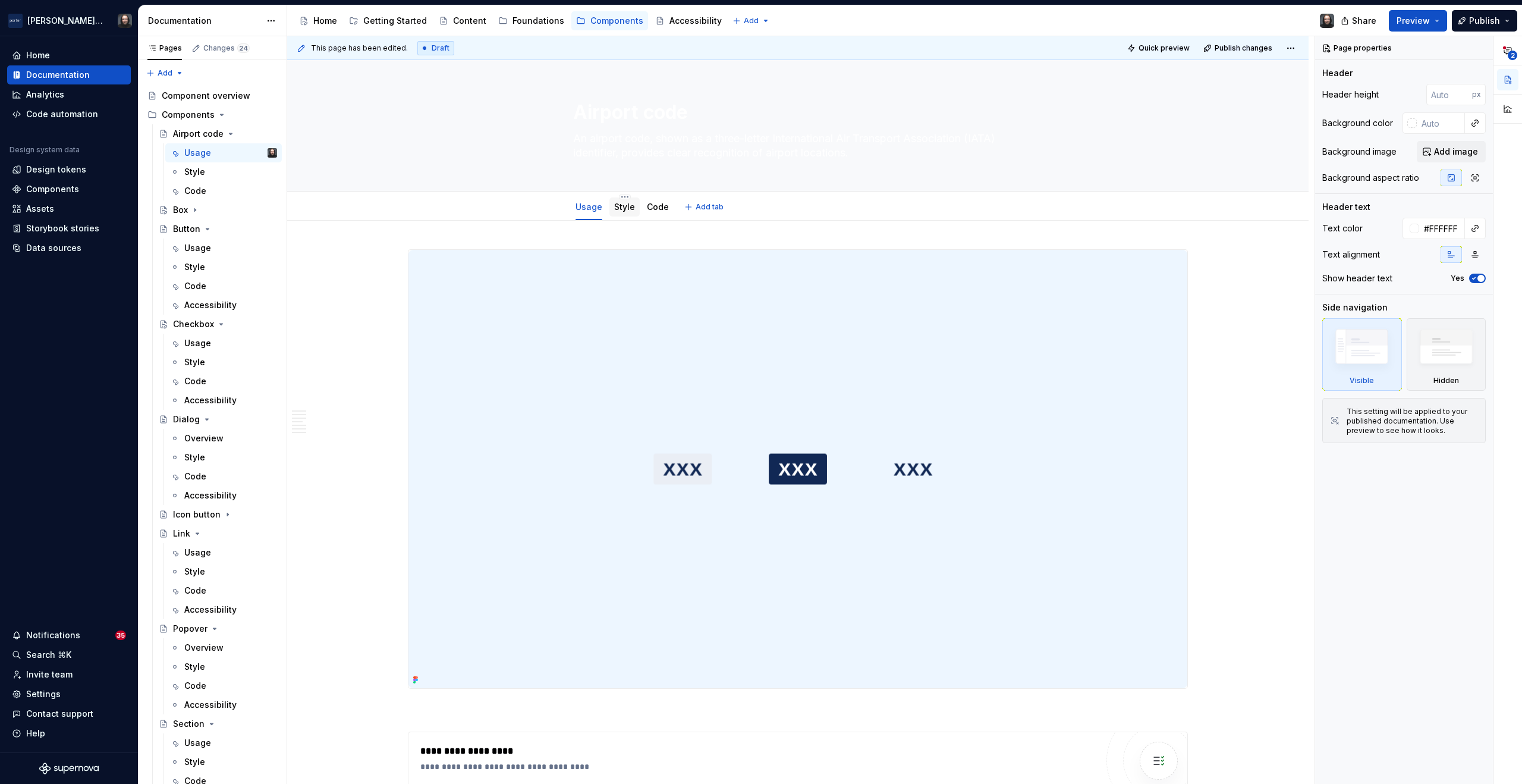
click at [630, 211] on link "Style" at bounding box center [624, 207] width 21 height 10
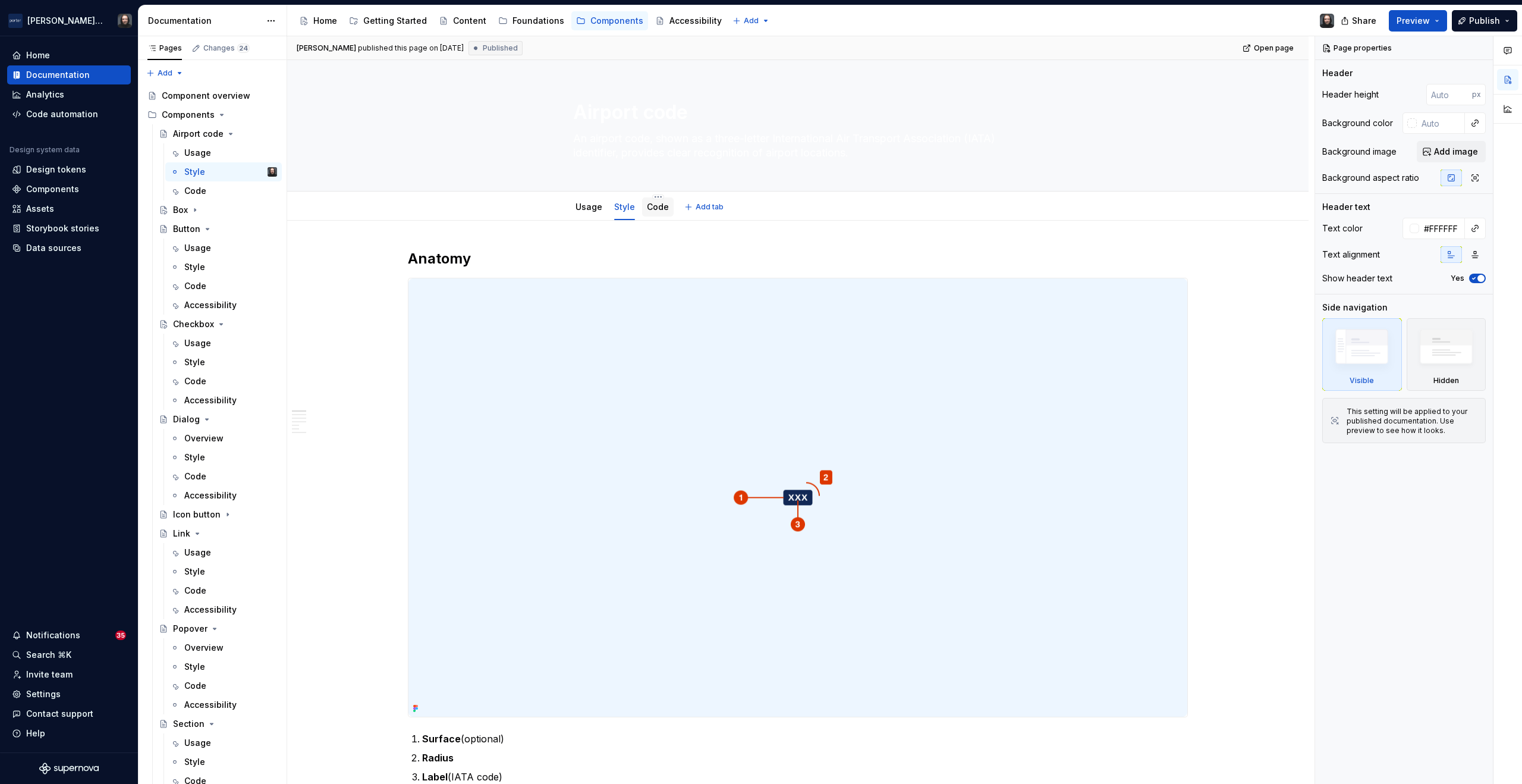
click at [661, 206] on link "Code" at bounding box center [658, 207] width 22 height 10
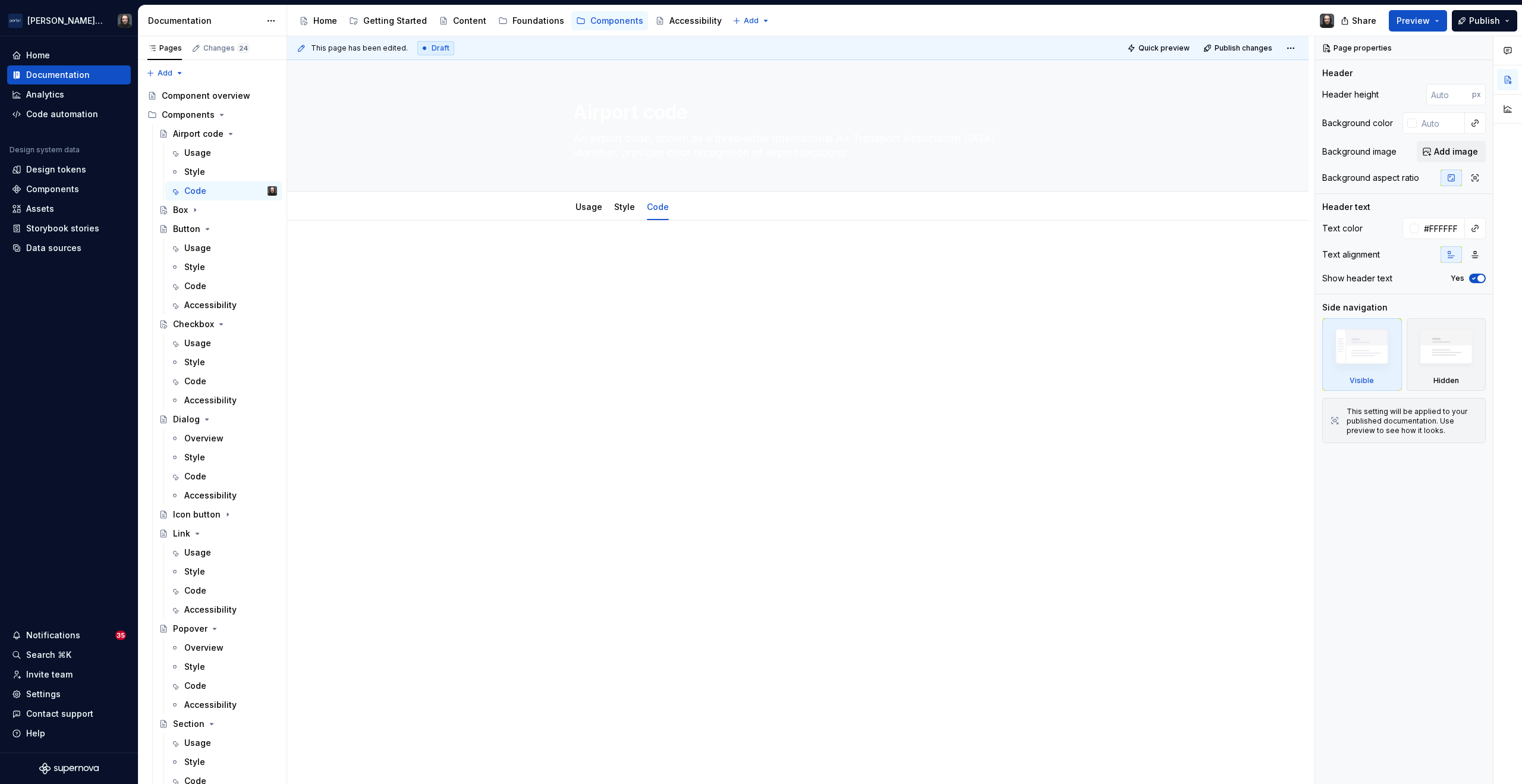
click at [671, 292] on div at bounding box center [798, 272] width 780 height 45
click at [195, 209] on icon "Page tree" at bounding box center [194, 210] width 1 height 3
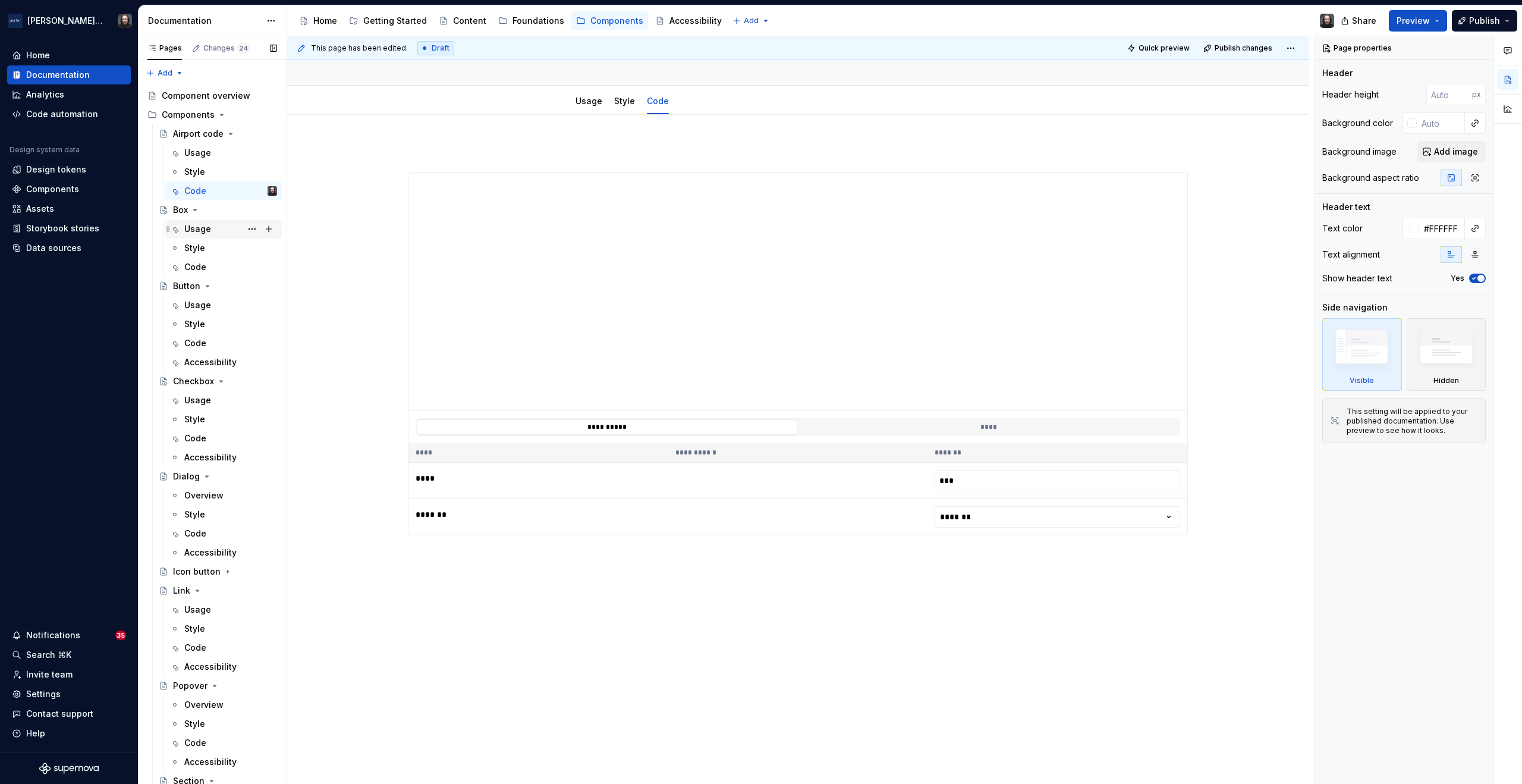
click at [204, 228] on div "Usage" at bounding box center [197, 229] width 27 height 12
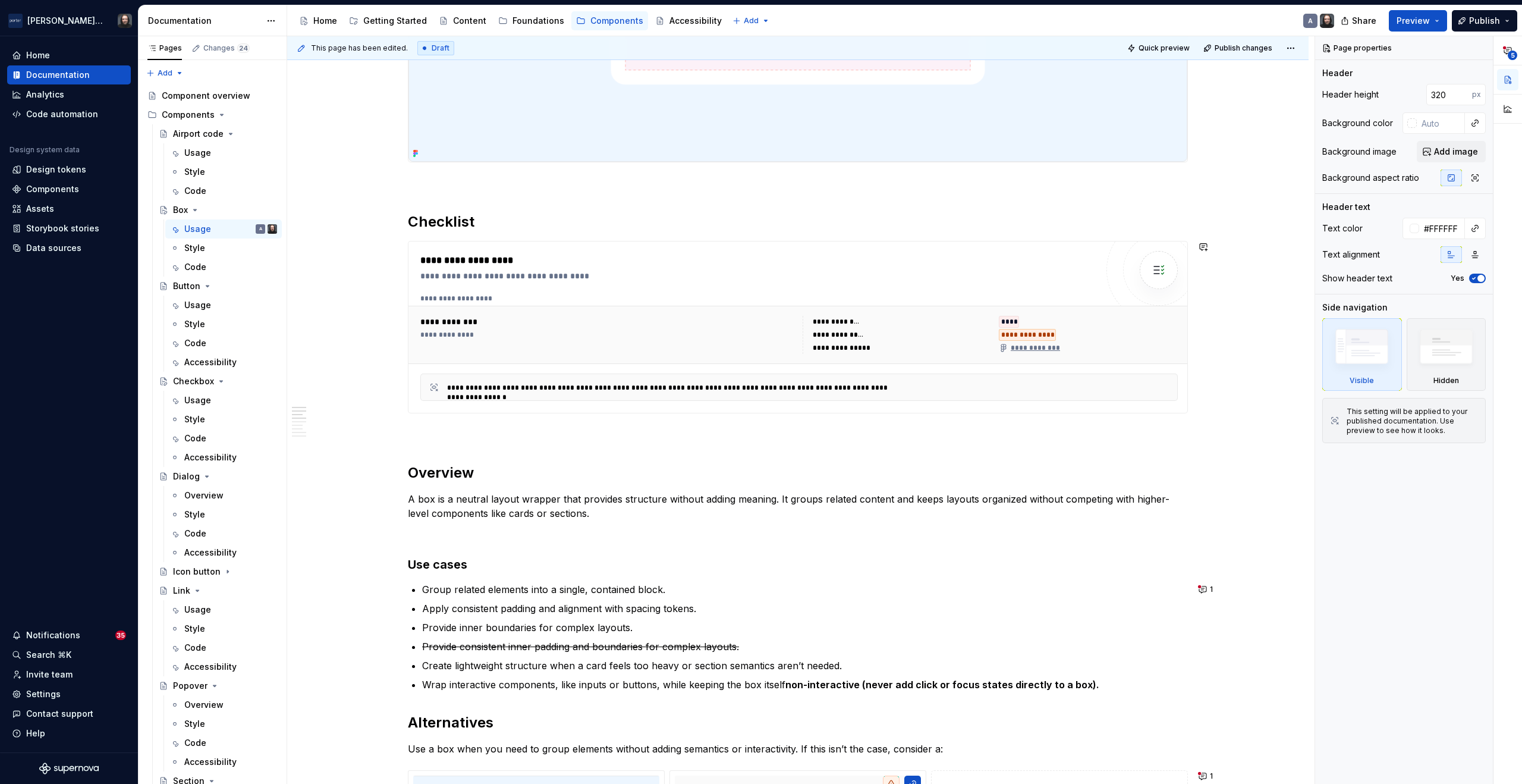
scroll to position [784, 0]
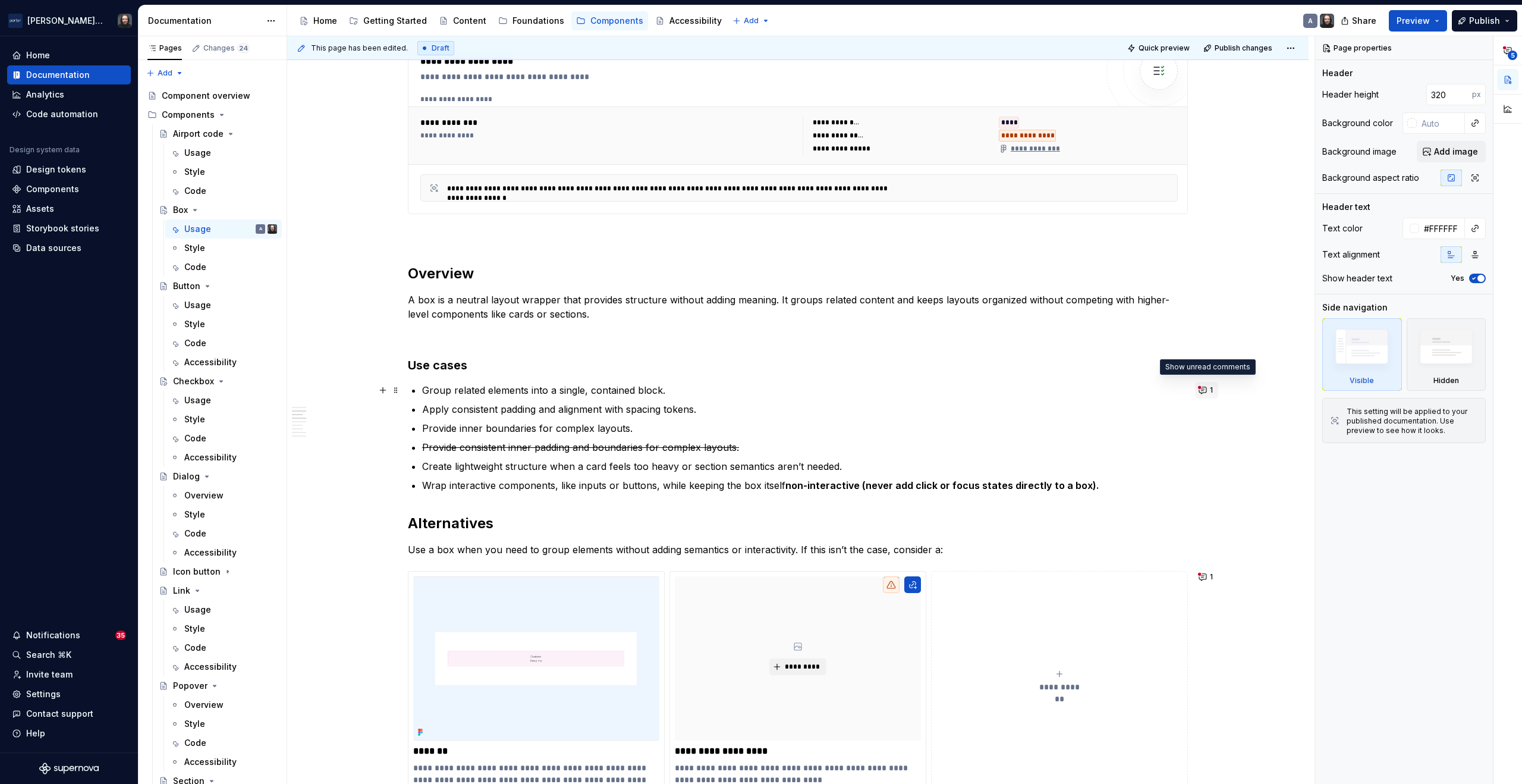
click at [1202, 387] on button "1" at bounding box center [1207, 390] width 23 height 17
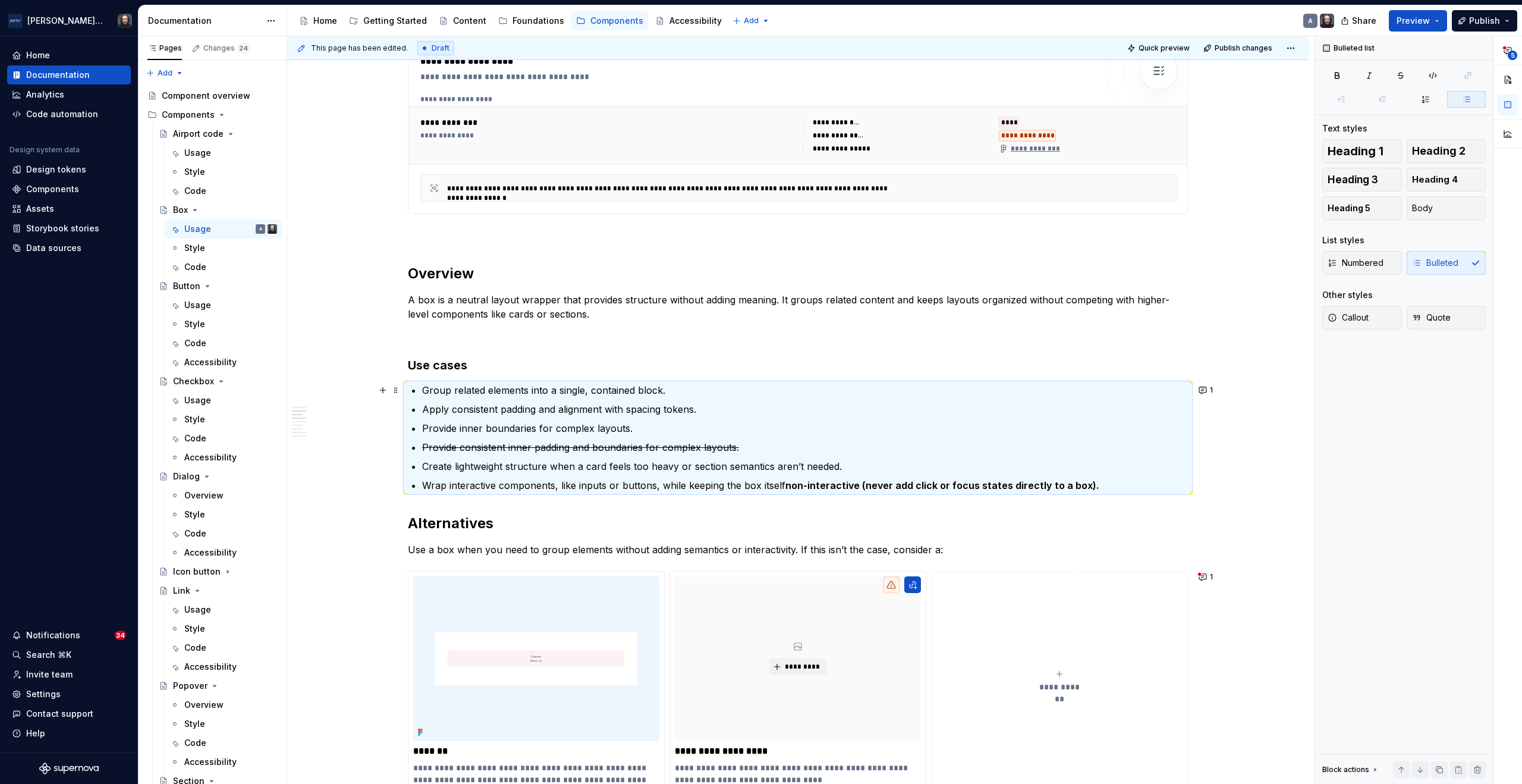
click at [1261, 464] on div "**********" at bounding box center [797, 623] width 1022 height 2255
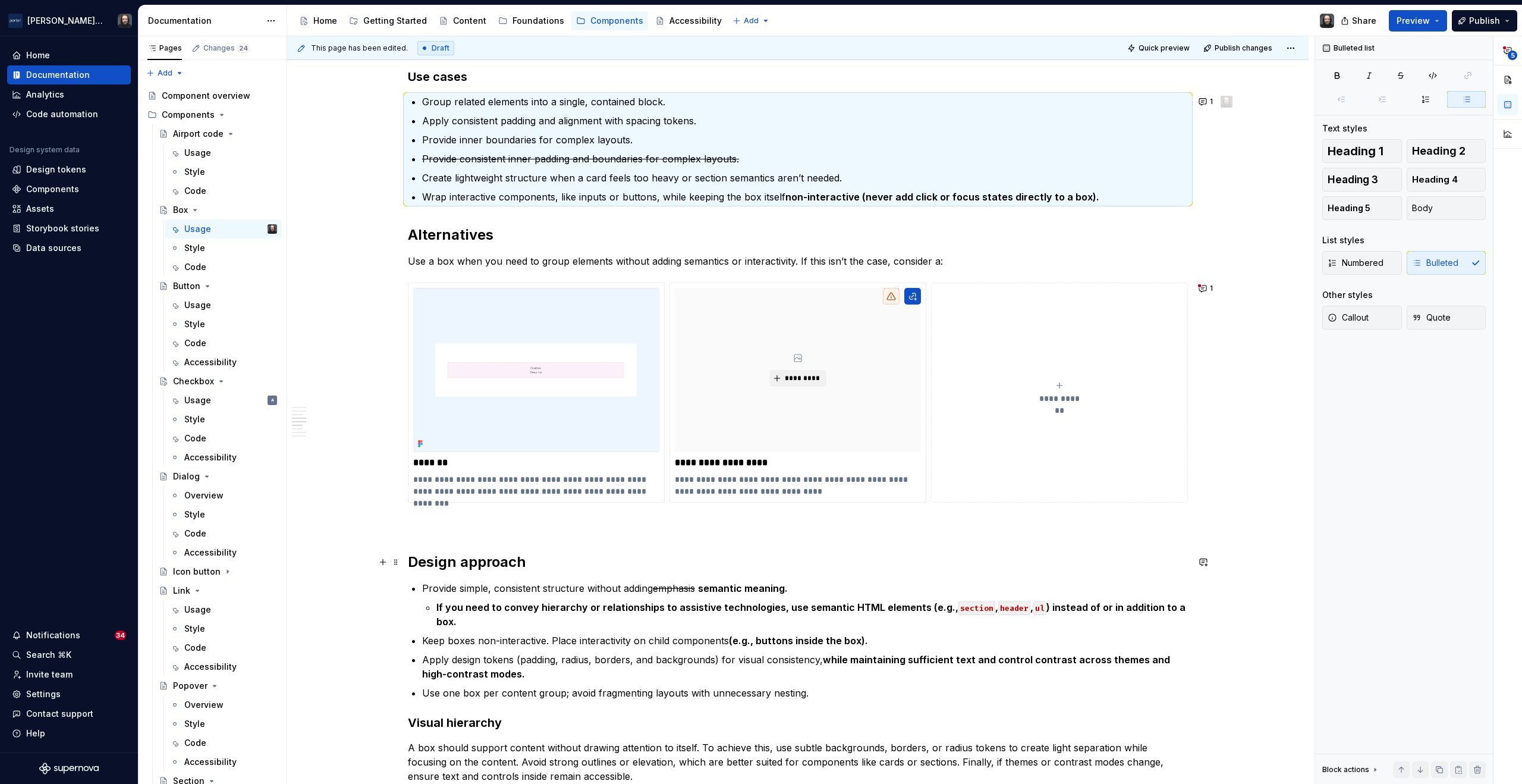
scroll to position [1134, 0]
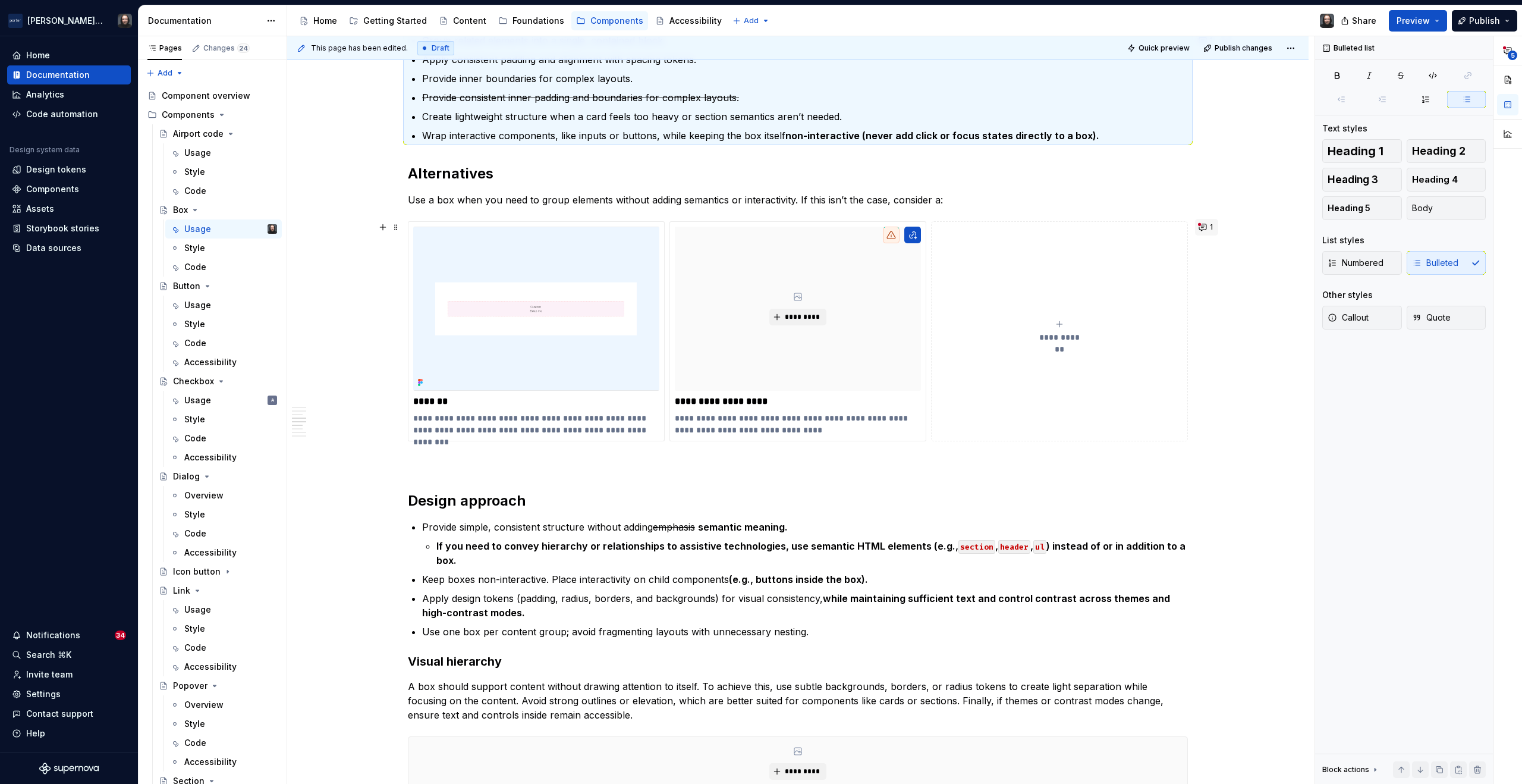
click at [1203, 229] on button "1" at bounding box center [1207, 228] width 23 height 17
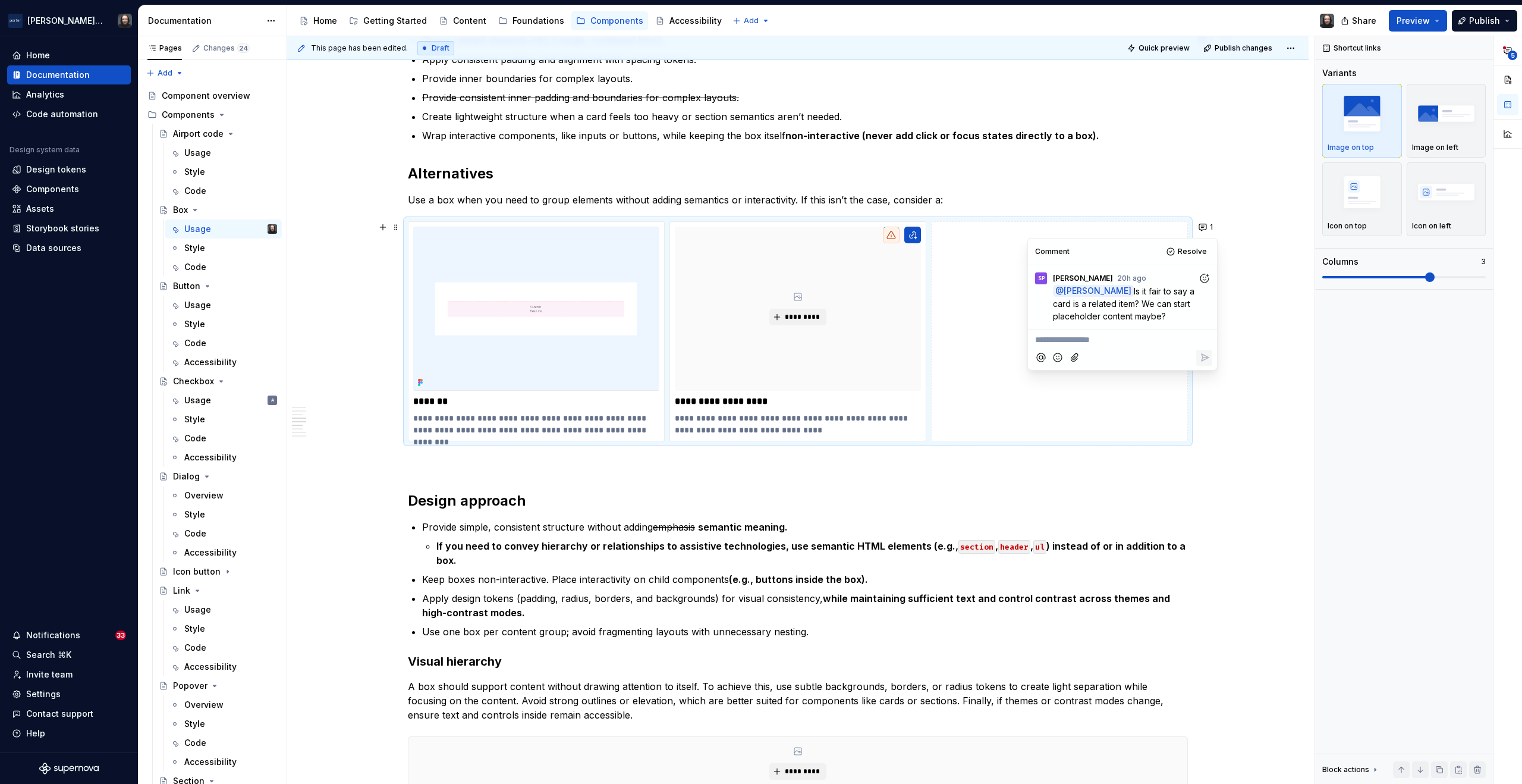
click at [1259, 309] on div "**********" at bounding box center [797, 273] width 1022 height 2254
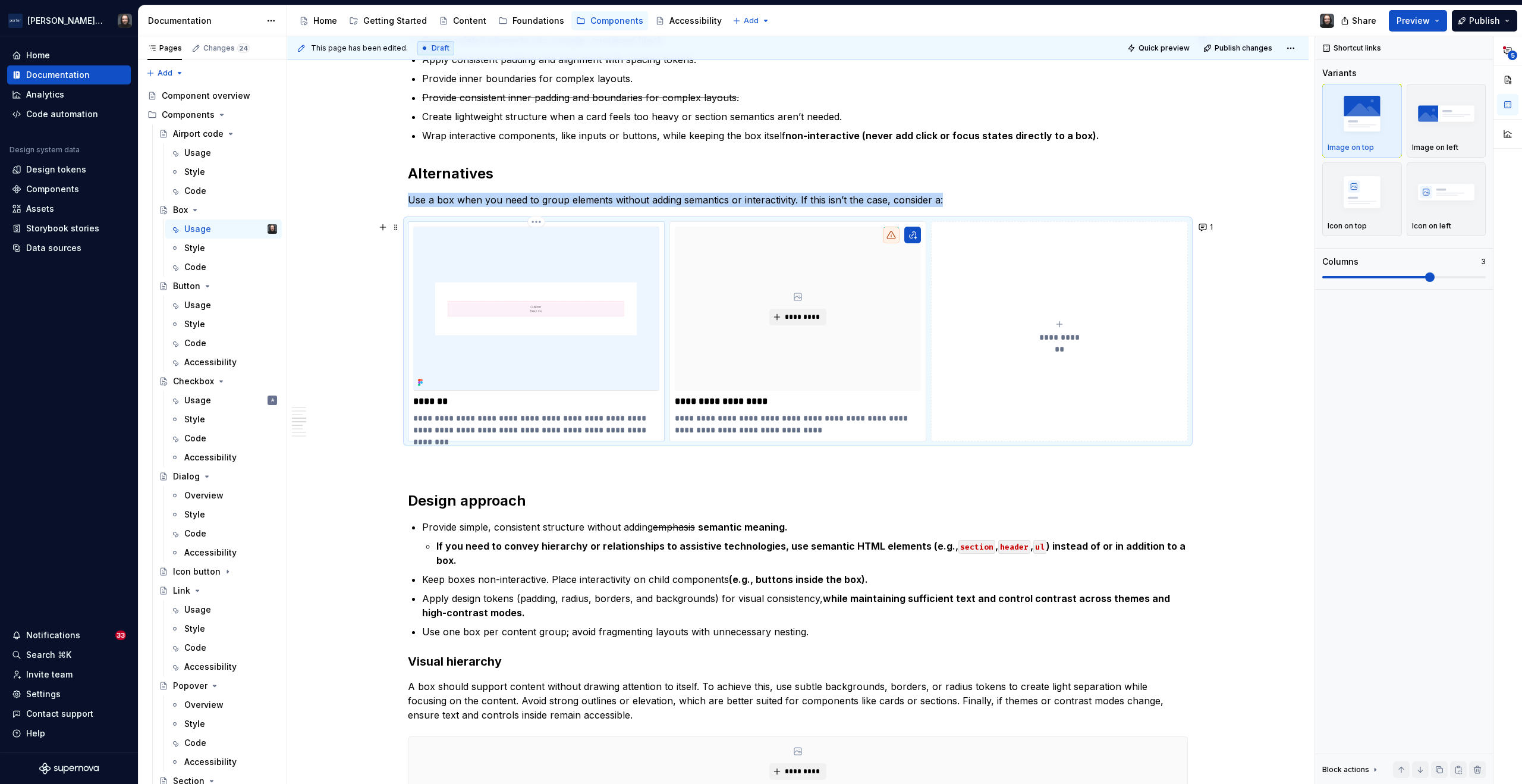
click at [587, 316] on img at bounding box center [536, 309] width 246 height 164
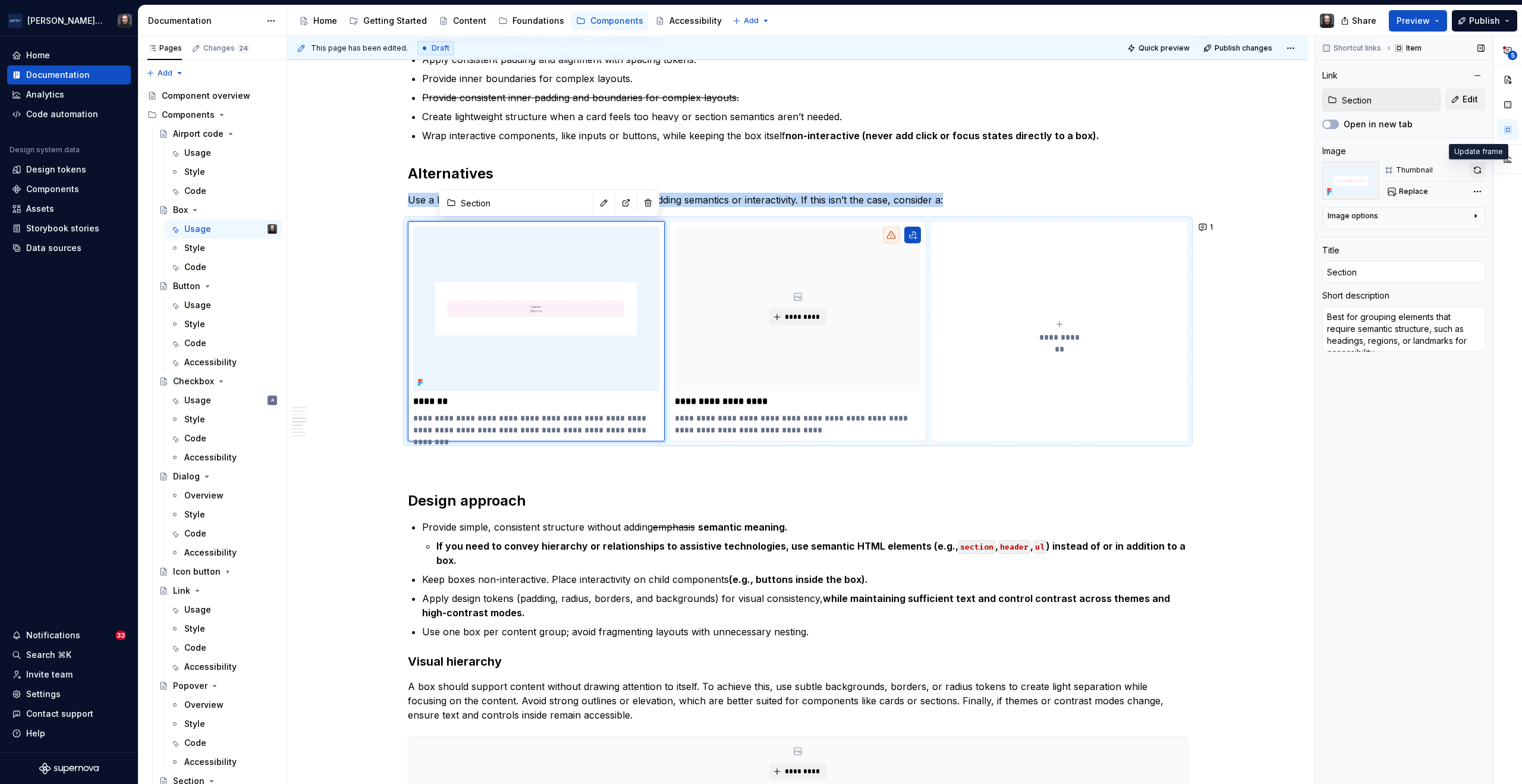
click at [1476, 168] on button "button" at bounding box center [1478, 170] width 17 height 17
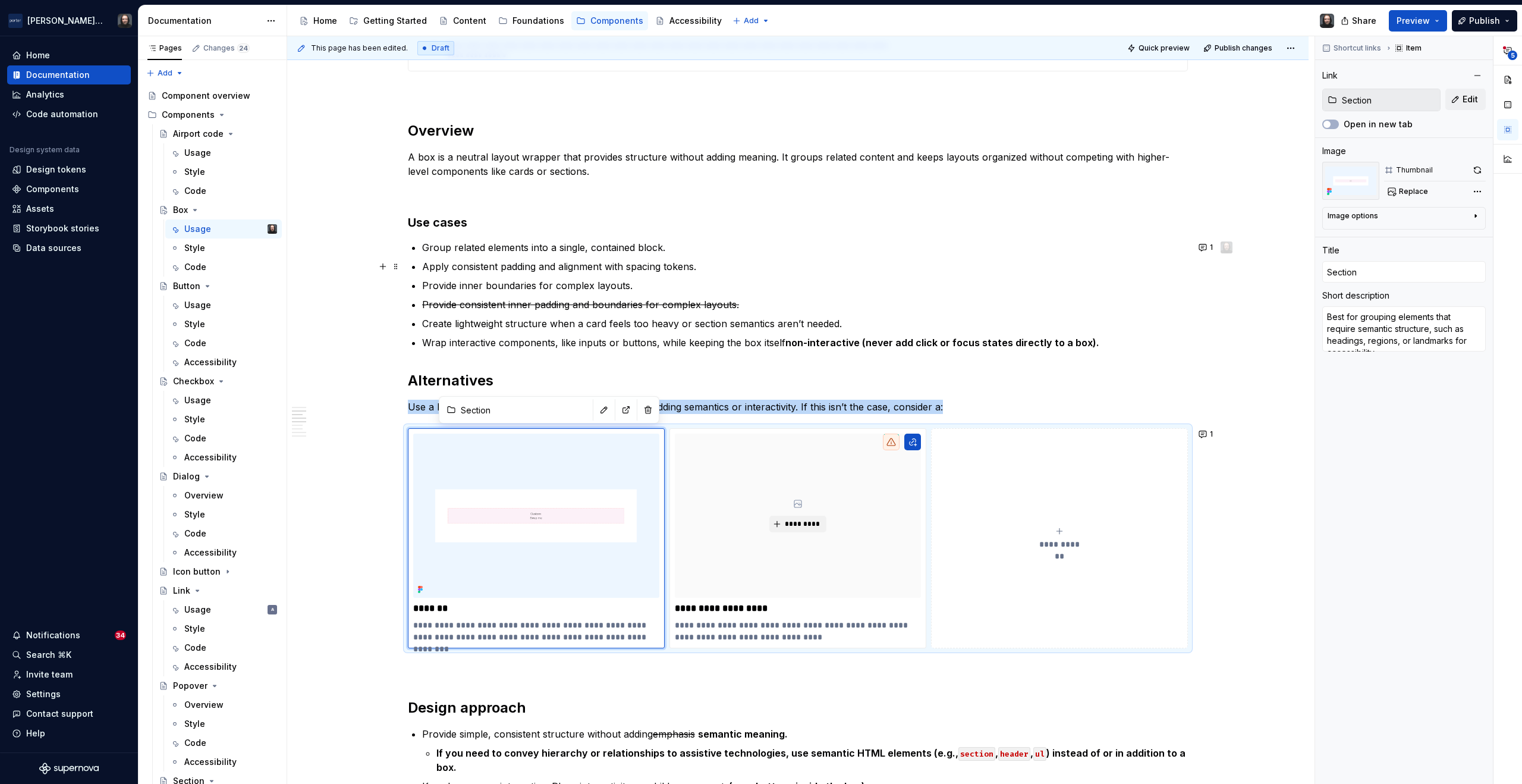
type textarea "*"
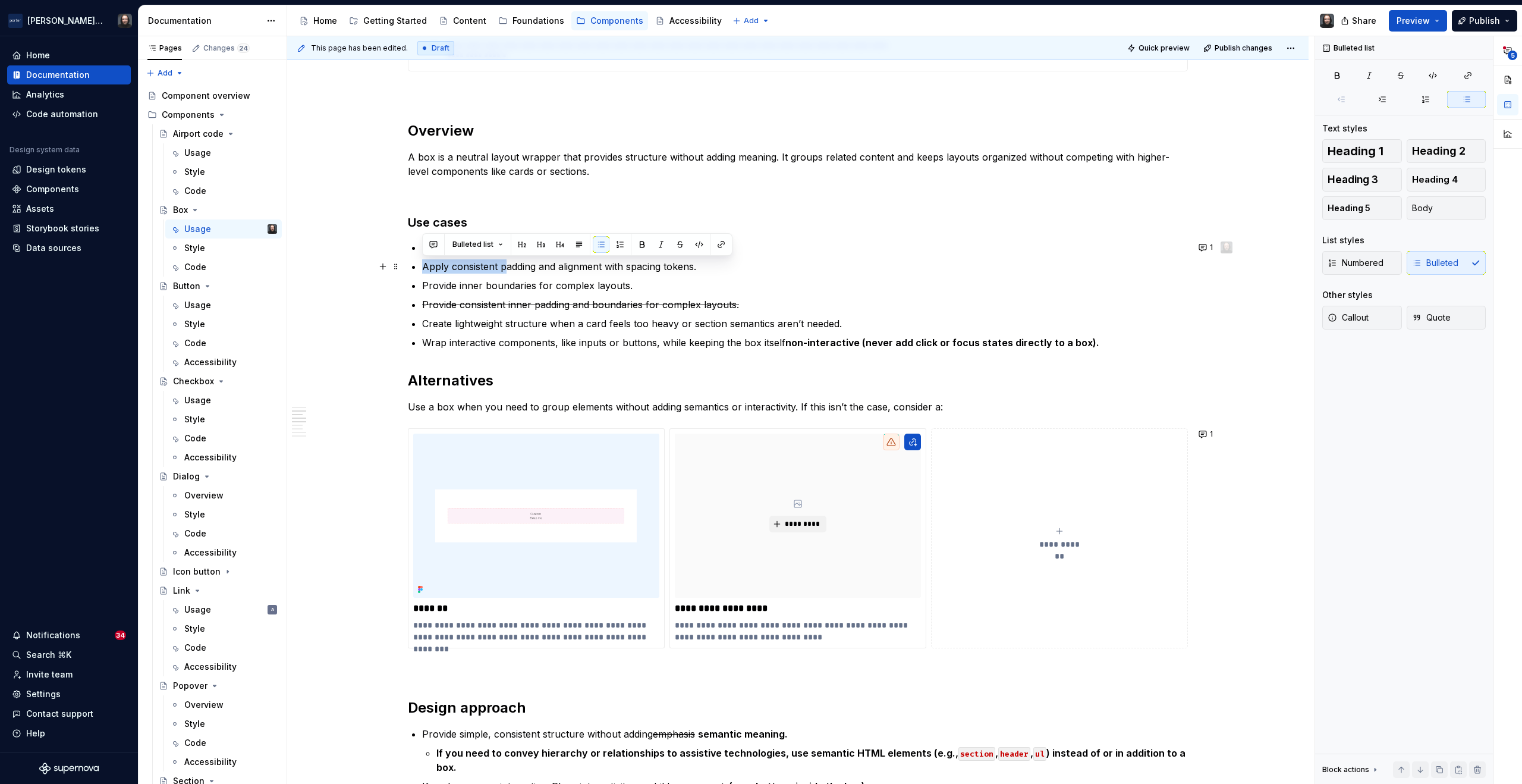
drag, startPoint x: 505, startPoint y: 266, endPoint x: 423, endPoint y: 268, distance: 82.0
click at [423, 268] on p "Apply consistent padding and alignment with spacing tokens." at bounding box center [805, 266] width 766 height 14
click at [437, 267] on p "Apply consistent padding and alignment with spacing tokens." at bounding box center [805, 266] width 766 height 14
click at [694, 268] on p "When consistent padding and alignment with spacing tokens." at bounding box center [805, 266] width 766 height 14
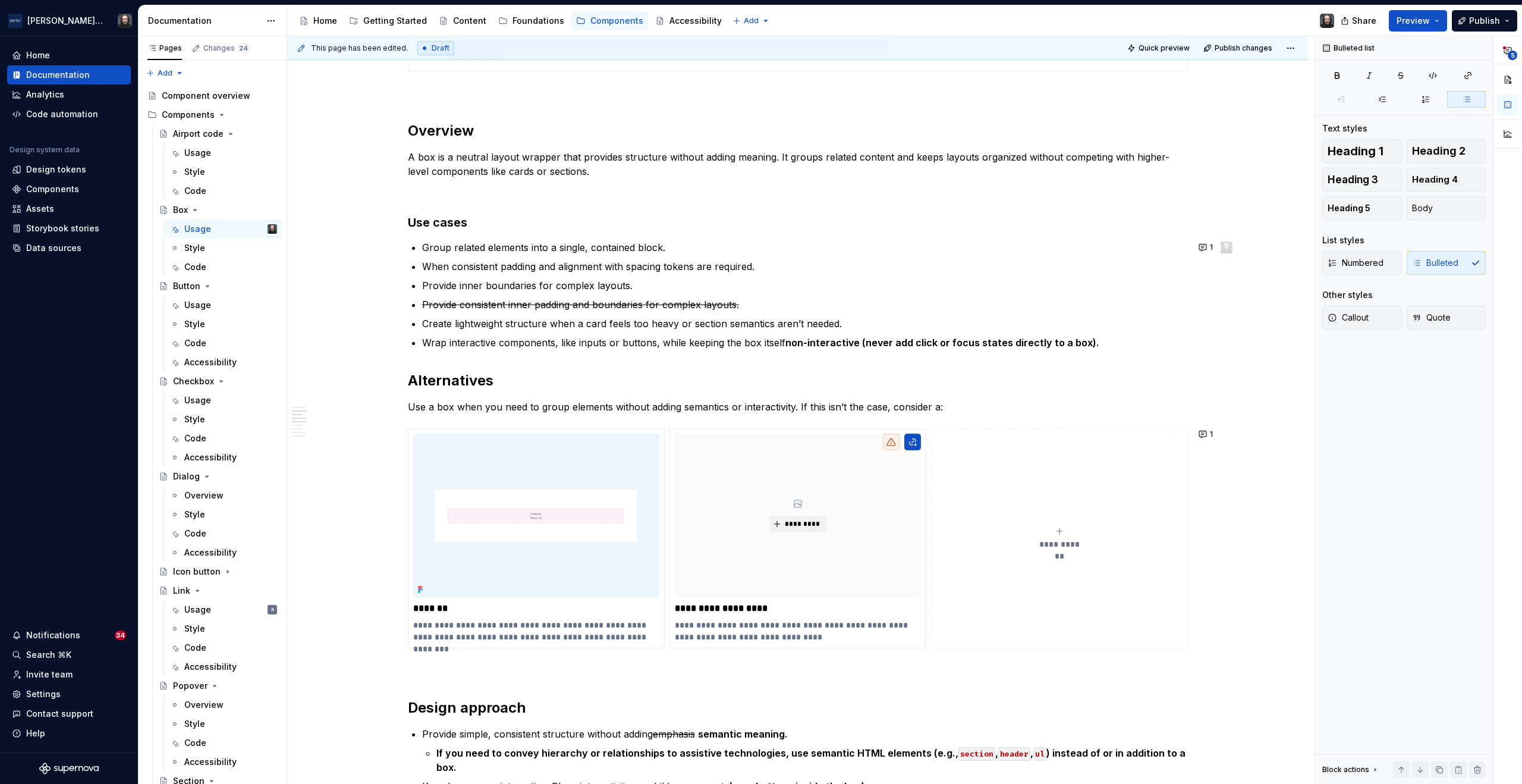
type textarea "*"
click at [1206, 221] on button "button" at bounding box center [1204, 223] width 17 height 17
click at [1197, 305] on icon "Send" at bounding box center [1199, 300] width 12 height 12
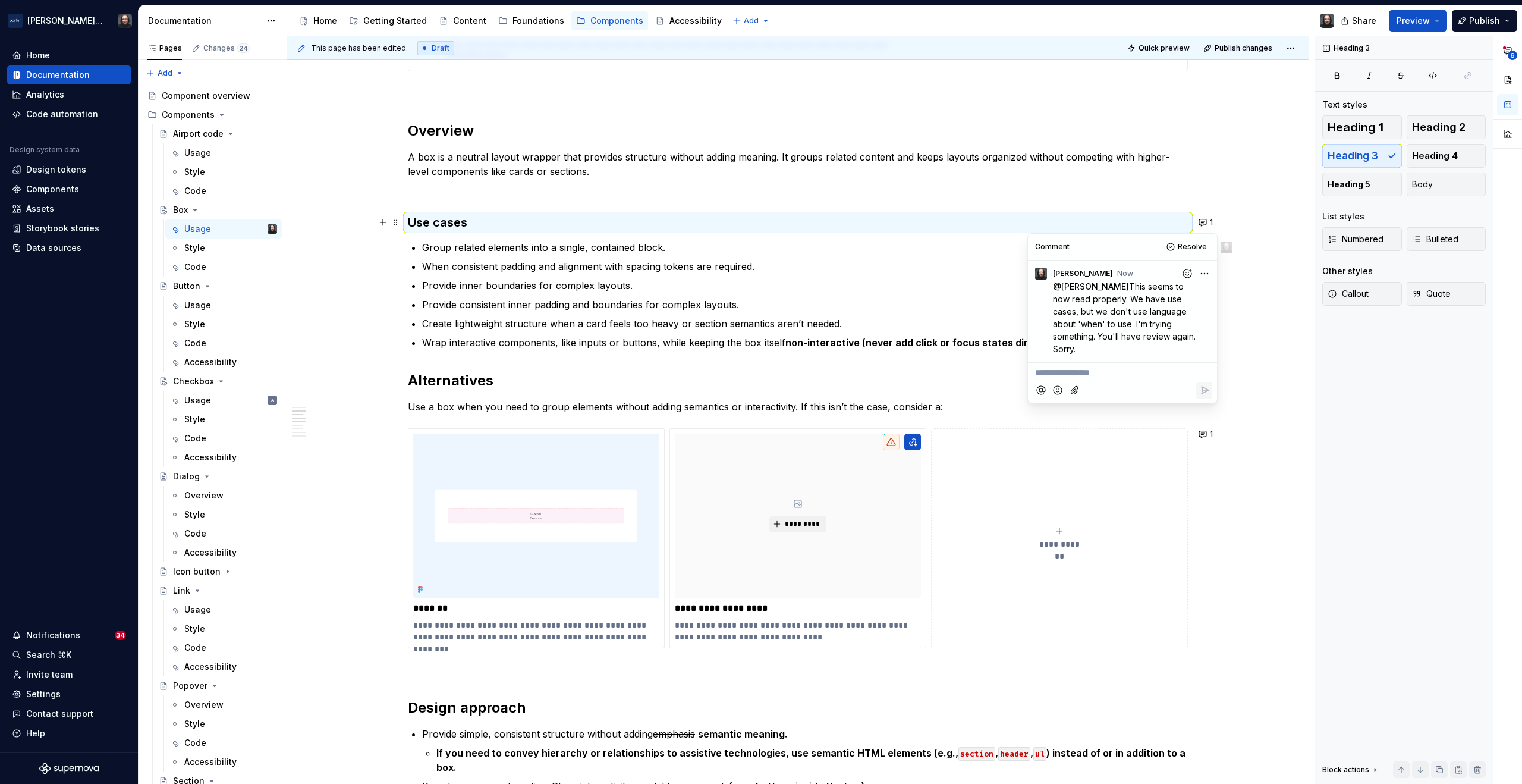
click at [423, 249] on p "Group related elements into a single, contained block." at bounding box center [805, 247] width 766 height 14
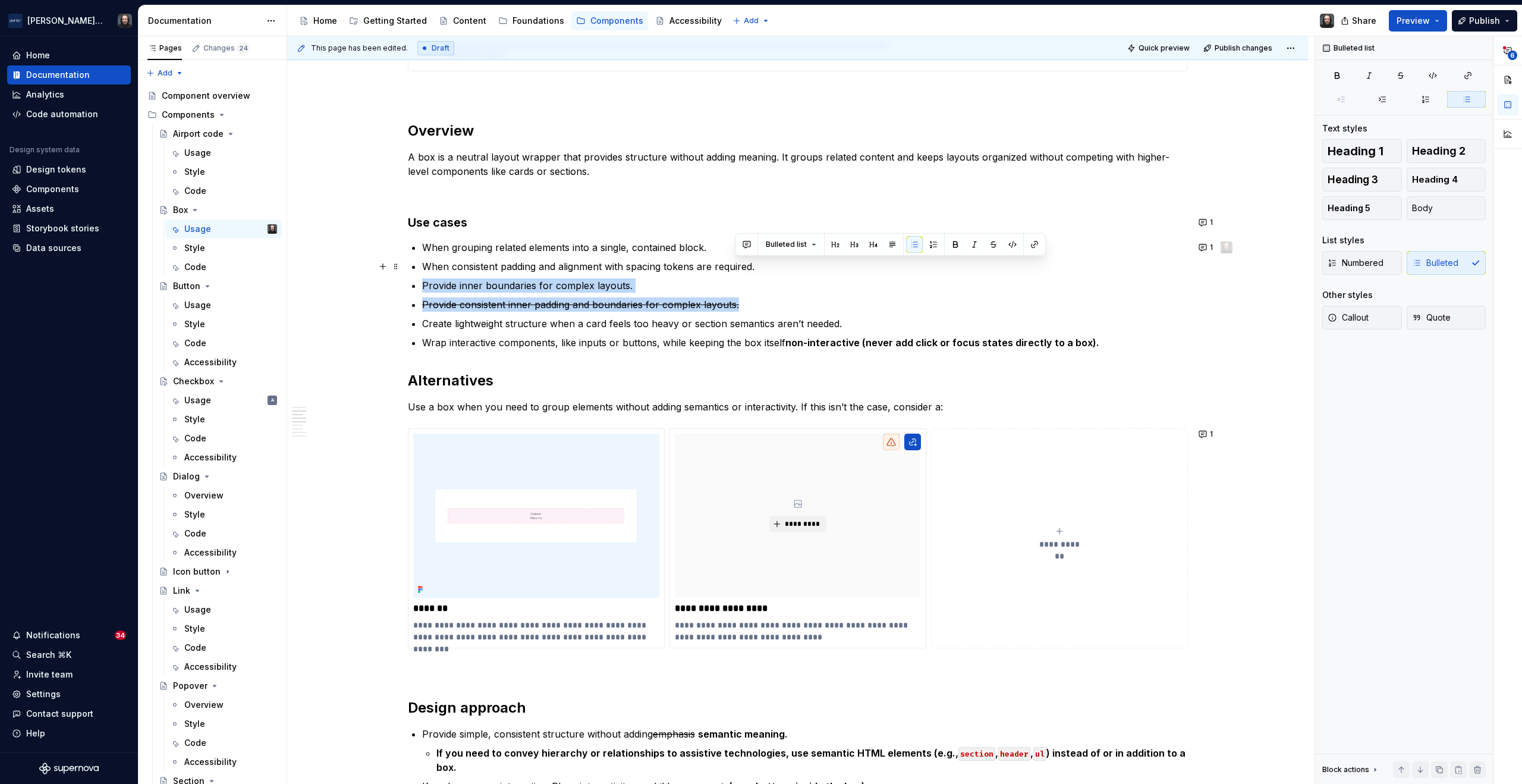
drag, startPoint x: 743, startPoint y: 299, endPoint x: 757, endPoint y: 273, distance: 29.5
click at [757, 269] on ul "When grouping related elements into a single, contained block. When consistent …" at bounding box center [805, 295] width 766 height 110
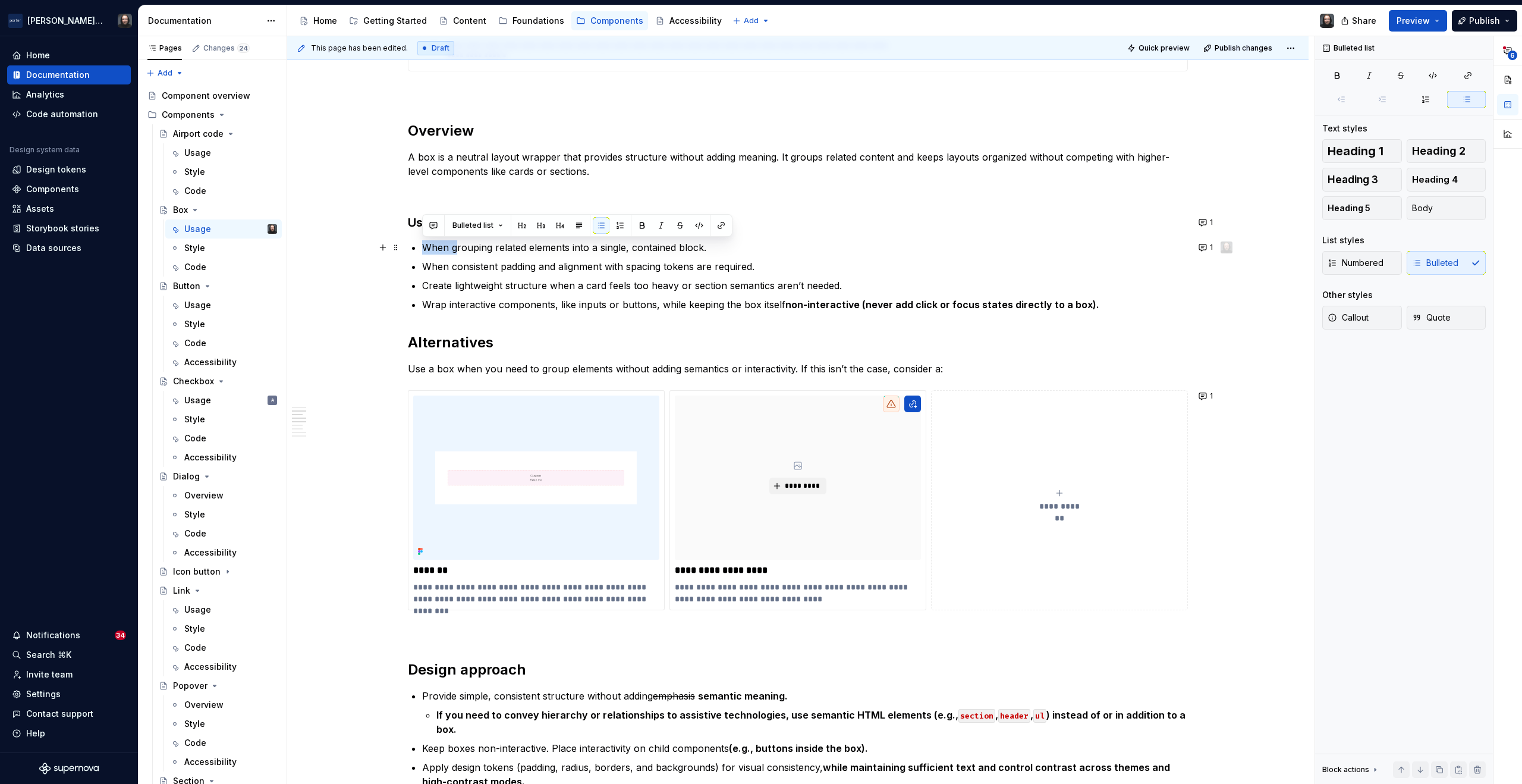
drag, startPoint x: 455, startPoint y: 248, endPoint x: 424, endPoint y: 247, distance: 31.0
click at [424, 247] on p "When grouping related elements into a single, contained block." at bounding box center [805, 247] width 766 height 14
click at [447, 287] on p "Create lightweight structure when a card feels too heavy or section semantics a…" at bounding box center [805, 285] width 766 height 14
click at [554, 287] on p "Creating lightweight structure when a card feels too heavy or section semantics…" at bounding box center [805, 285] width 766 height 14
drag, startPoint x: 564, startPoint y: 286, endPoint x: 594, endPoint y: 289, distance: 30.1
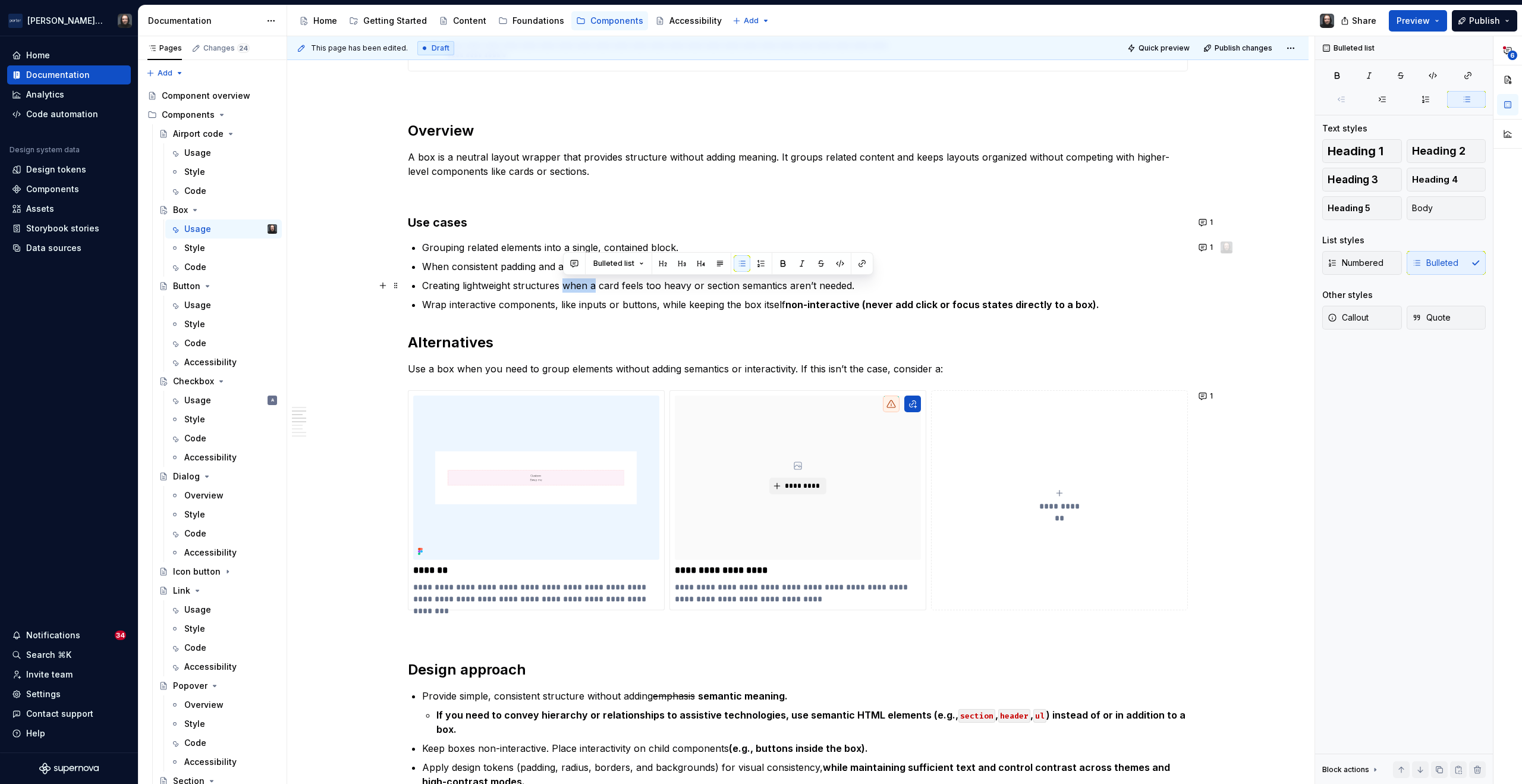
click at [594, 289] on p "Creating lightweight structures when a card feels too heavy or section semantic…" at bounding box center [805, 285] width 766 height 14
type textarea "*"
drag, startPoint x: 564, startPoint y: 288, endPoint x: 636, endPoint y: 287, distance: 72.0
click at [636, 287] on p "Creating lightweight structures so card feels too heavy or section semantics ar…" at bounding box center [805, 285] width 766 height 14
drag, startPoint x: 766, startPoint y: 285, endPoint x: 653, endPoint y: 287, distance: 113.0
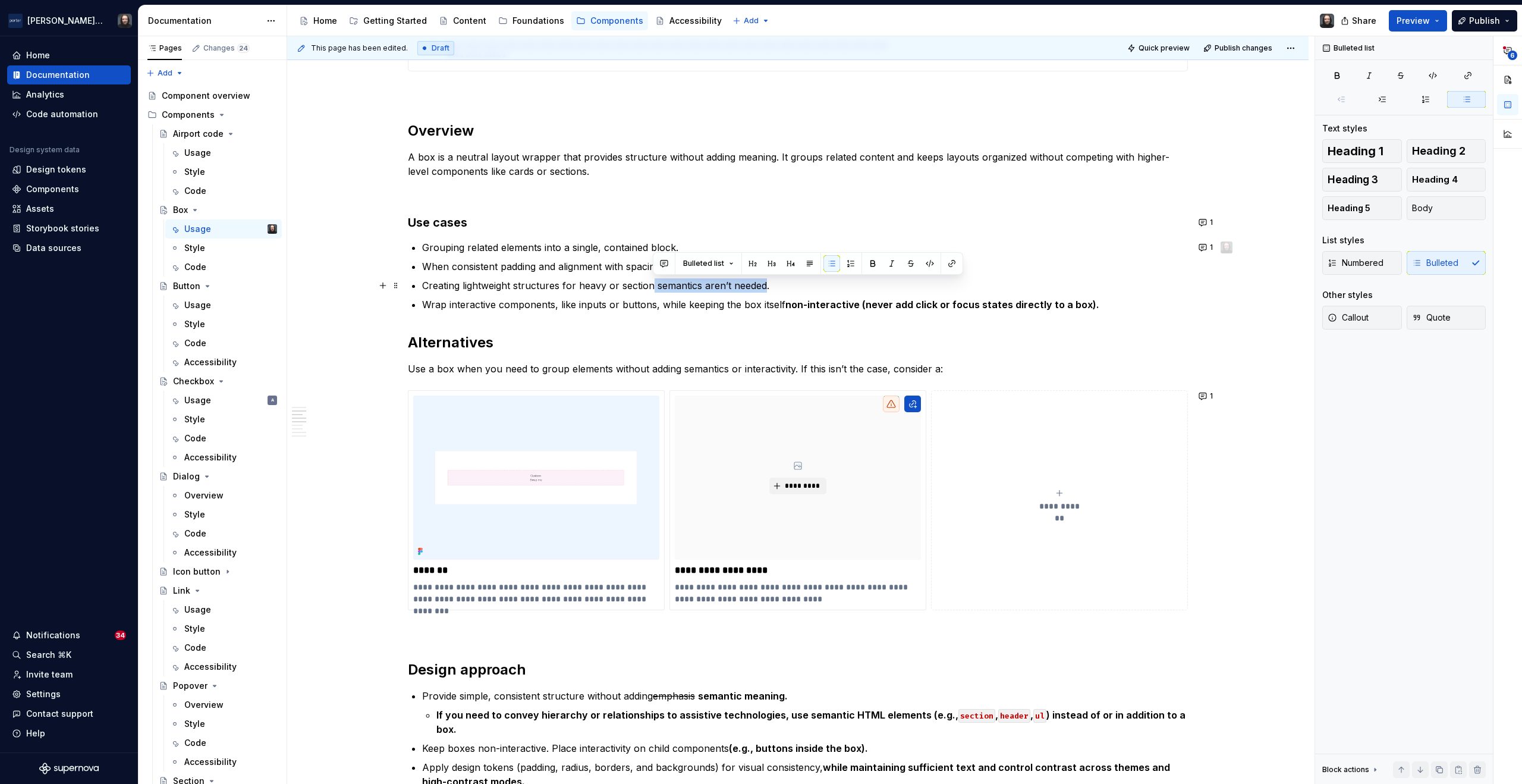
click at [653, 287] on p "Creating lightweight structures for heavy or section semantics aren’t needed." at bounding box center [805, 285] width 766 height 14
click at [609, 286] on p "Creating lightweight structures for heavy or sections." at bounding box center [805, 285] width 766 height 14
click at [424, 304] on commenthighlight "Wrap interactive components, like inputs or buttons, while keeping the box itsel" at bounding box center [602, 305] width 360 height 12
drag, startPoint x: 674, startPoint y: 285, endPoint x: 648, endPoint y: 287, distance: 26.1
click at [648, 287] on p "Creating lightweight structures for heavy content and/or sections." at bounding box center [805, 285] width 766 height 14
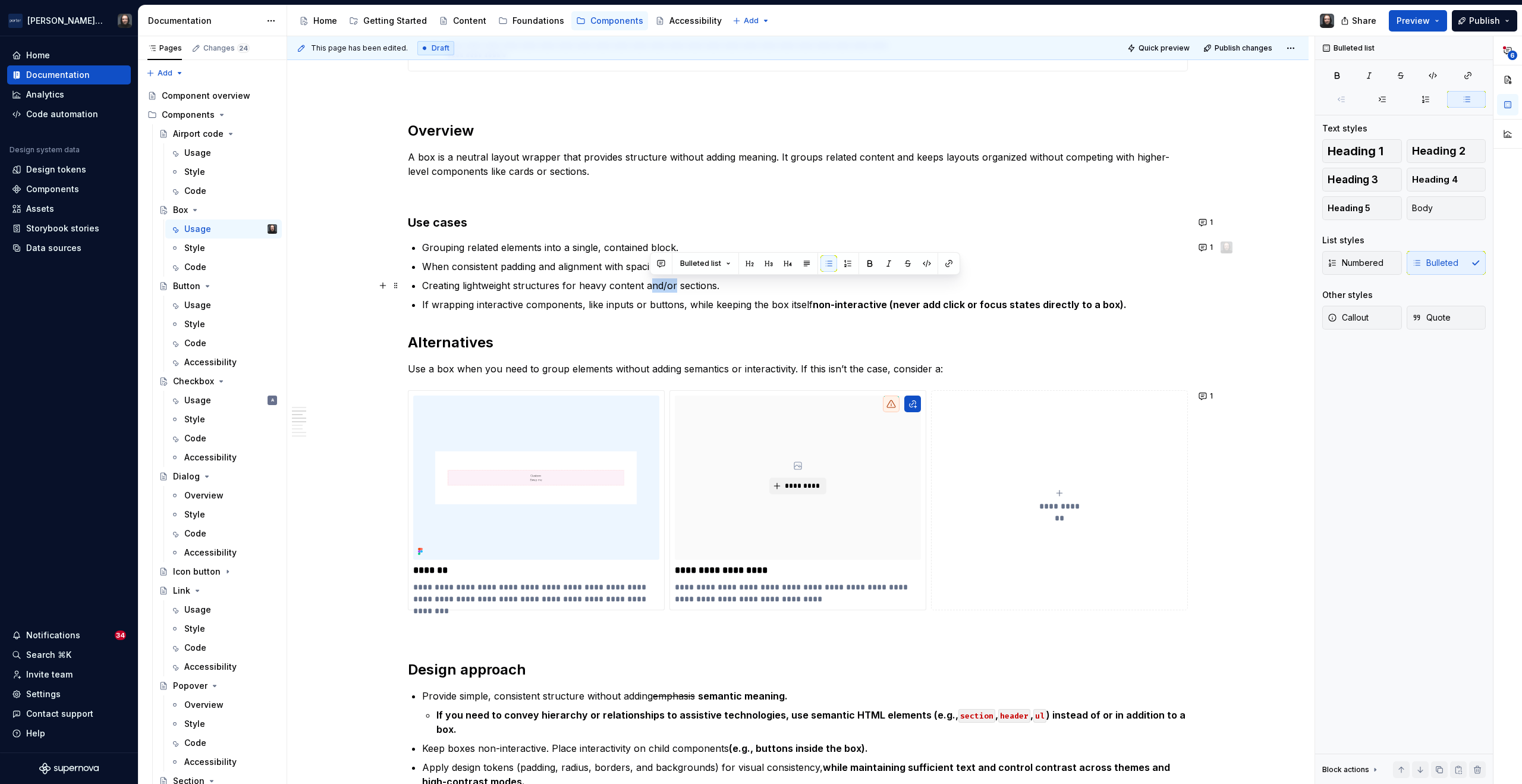
click at [648, 288] on p "Creating lightweight structures for heavy content and/or sections." at bounding box center [805, 285] width 766 height 14
click at [423, 305] on commenthighlight "If wrapping interactive components, like inputs or buttons, while keeping the b…" at bounding box center [616, 305] width 387 height 12
drag, startPoint x: 450, startPoint y: 305, endPoint x: 424, endPoint y: 303, distance: 26.1
click at [424, 303] on commenthighlight "When wrapping interactive components, like inputs or buttons, while keeping the…" at bounding box center [626, 305] width 407 height 12
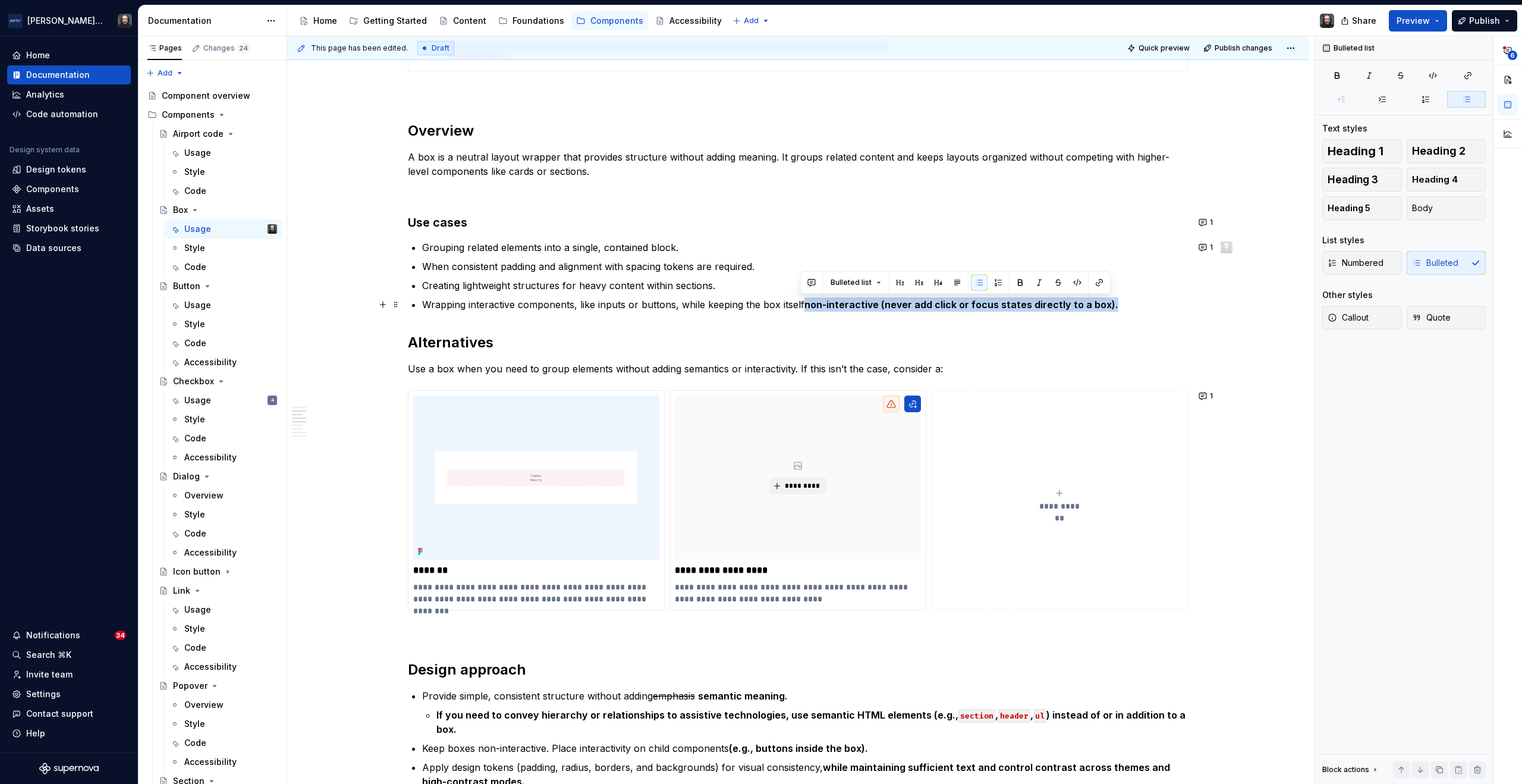
drag, startPoint x: 1106, startPoint y: 305, endPoint x: 801, endPoint y: 305, distance: 305.0
click at [801, 305] on p "Wrapping interactive components, like inputs or buttons, while keeping the box …" at bounding box center [805, 304] width 766 height 14
click at [1018, 284] on button "button" at bounding box center [1021, 283] width 17 height 17
click at [766, 305] on commenthighlight "Wrapping interactive components, like inputs or buttons, while keeping the box …" at bounding box center [612, 305] width 379 height 12
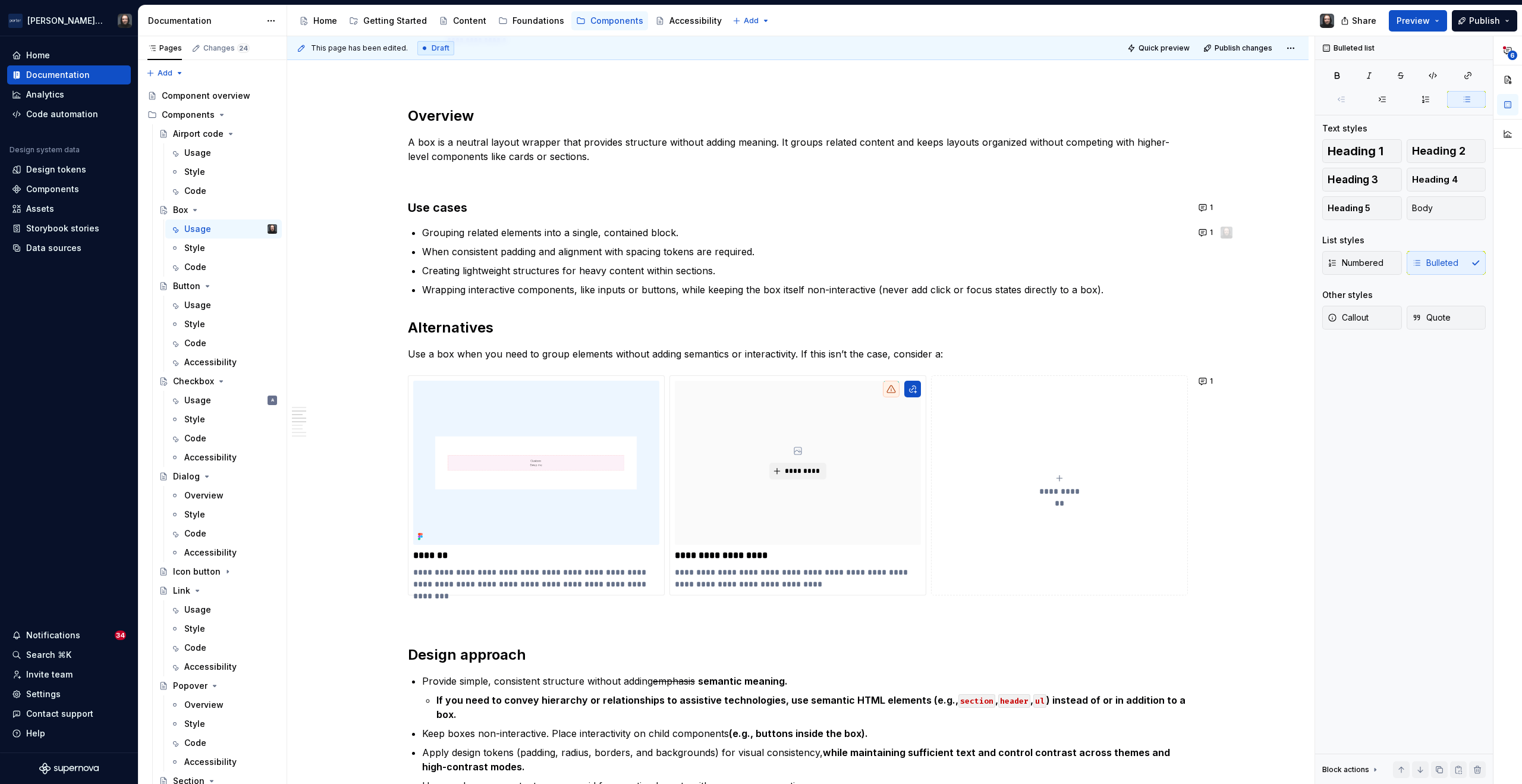
scroll to position [950, 0]
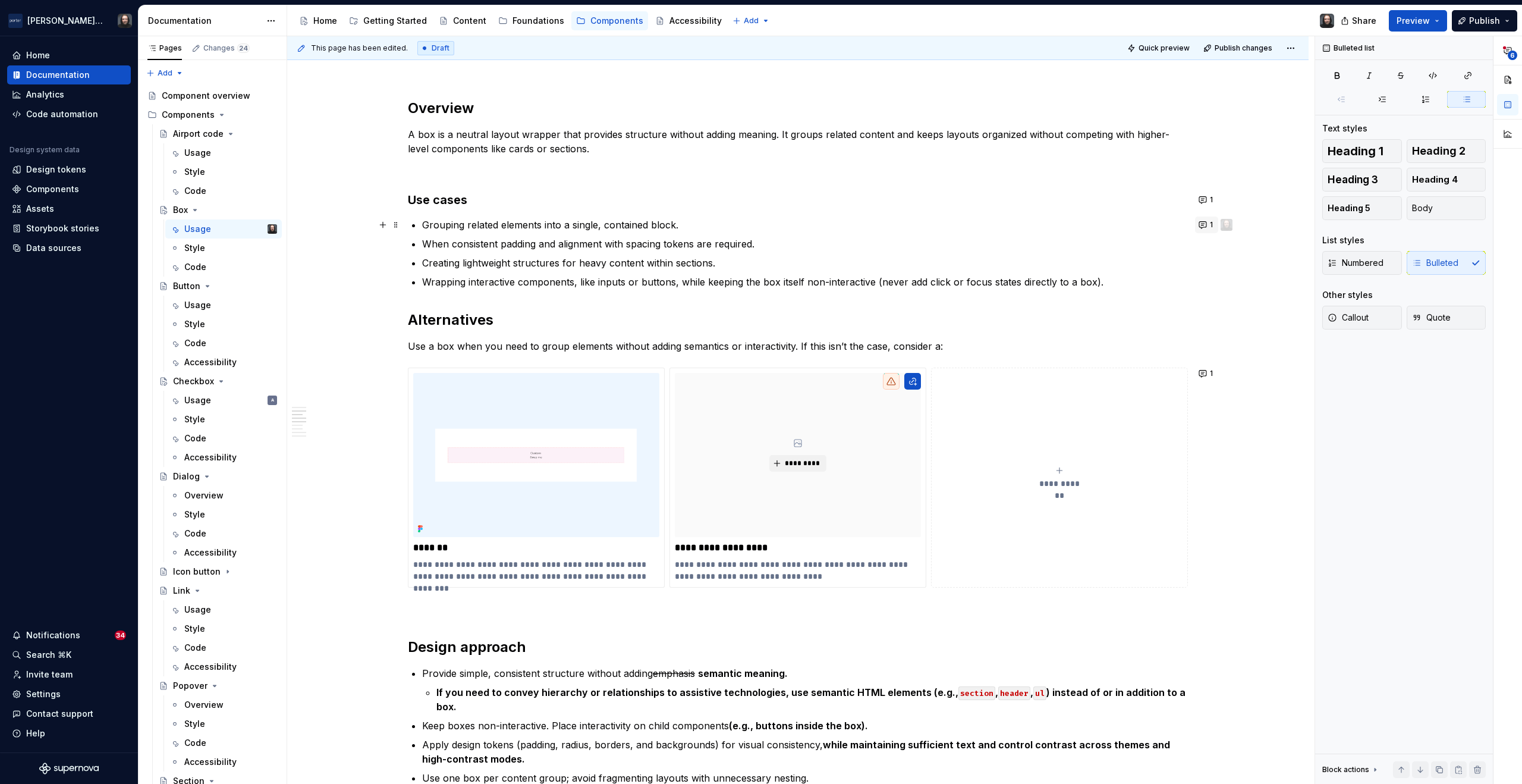
click at [1205, 223] on button "1" at bounding box center [1207, 225] width 23 height 17
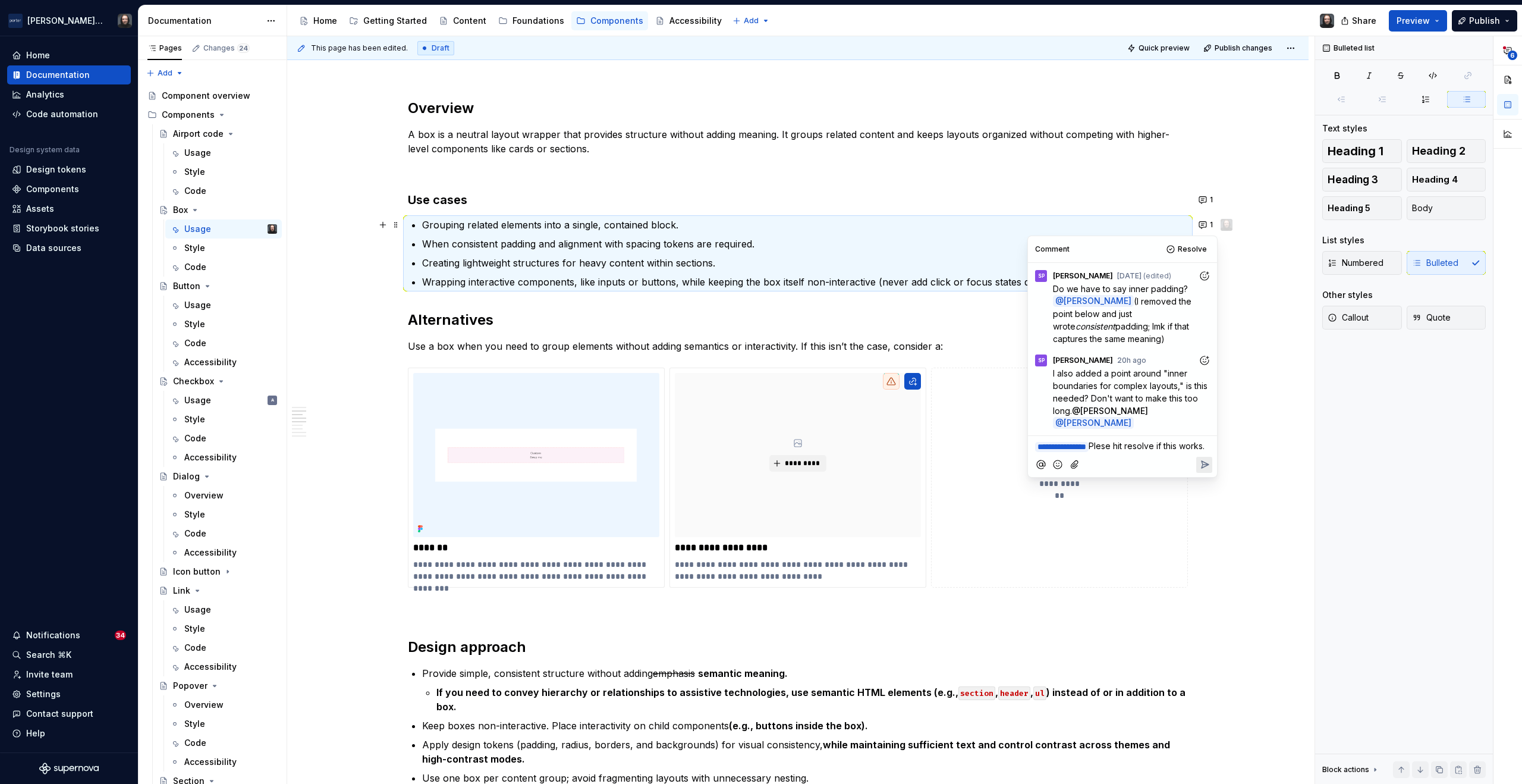
click at [1130, 441] on span "Plese hit resolve if this works." at bounding box center [1146, 446] width 116 height 10
click at [1204, 462] on icon "Reply" at bounding box center [1205, 464] width 12 height 12
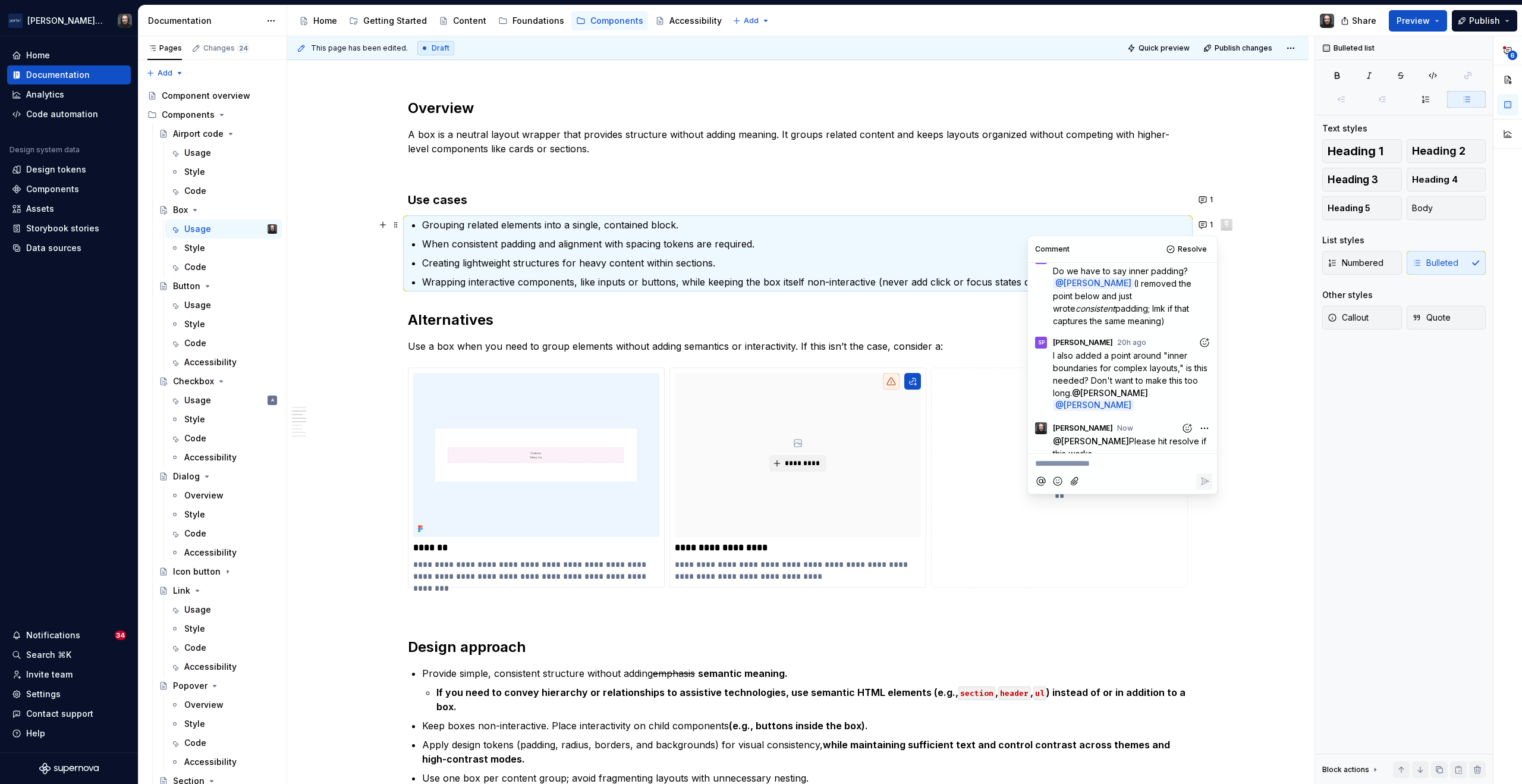
click at [1251, 254] on div "**********" at bounding box center [797, 438] width 1022 height 2216
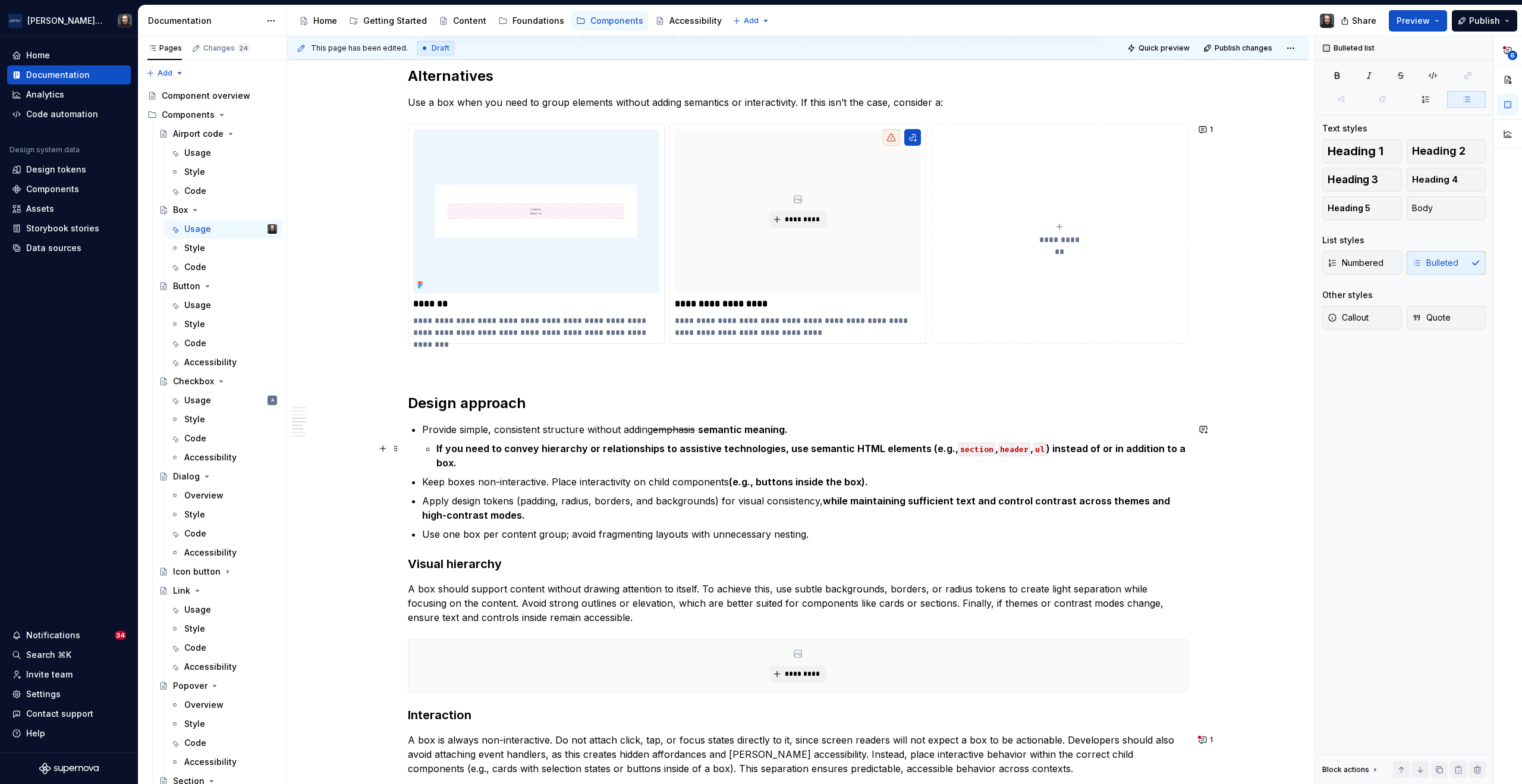
scroll to position [1202, 0]
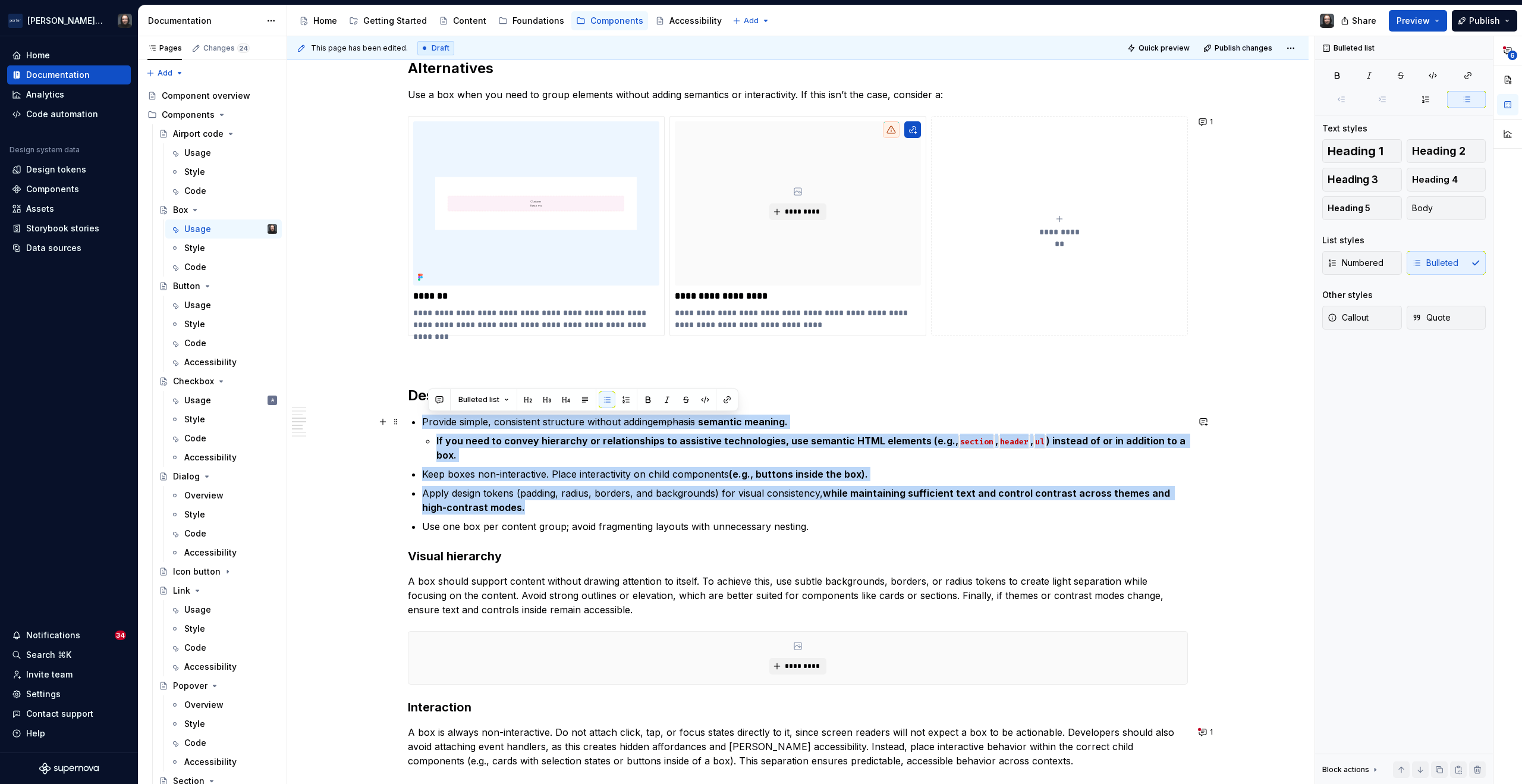
drag, startPoint x: 505, startPoint y: 508, endPoint x: 421, endPoint y: 423, distance: 119.5
click at [423, 422] on ul "Provide simple, consistent structure without adding emphasis semantic meaning. …" at bounding box center [805, 474] width 766 height 119
click at [643, 399] on button "button" at bounding box center [643, 400] width 17 height 17
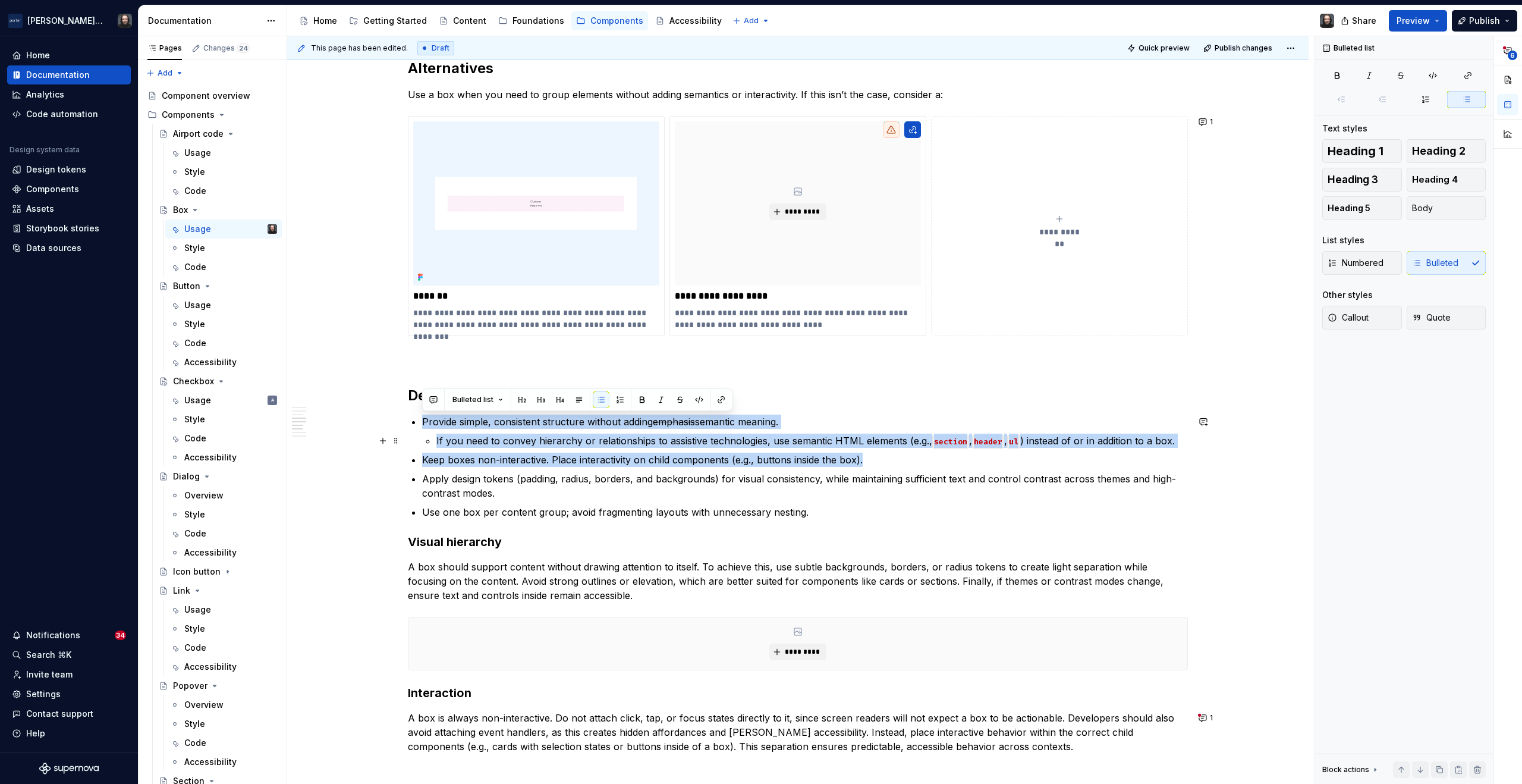
click at [527, 439] on p "If you need to convey hierarchy or relationships to assistive technologies, use…" at bounding box center [812, 440] width 751 height 14
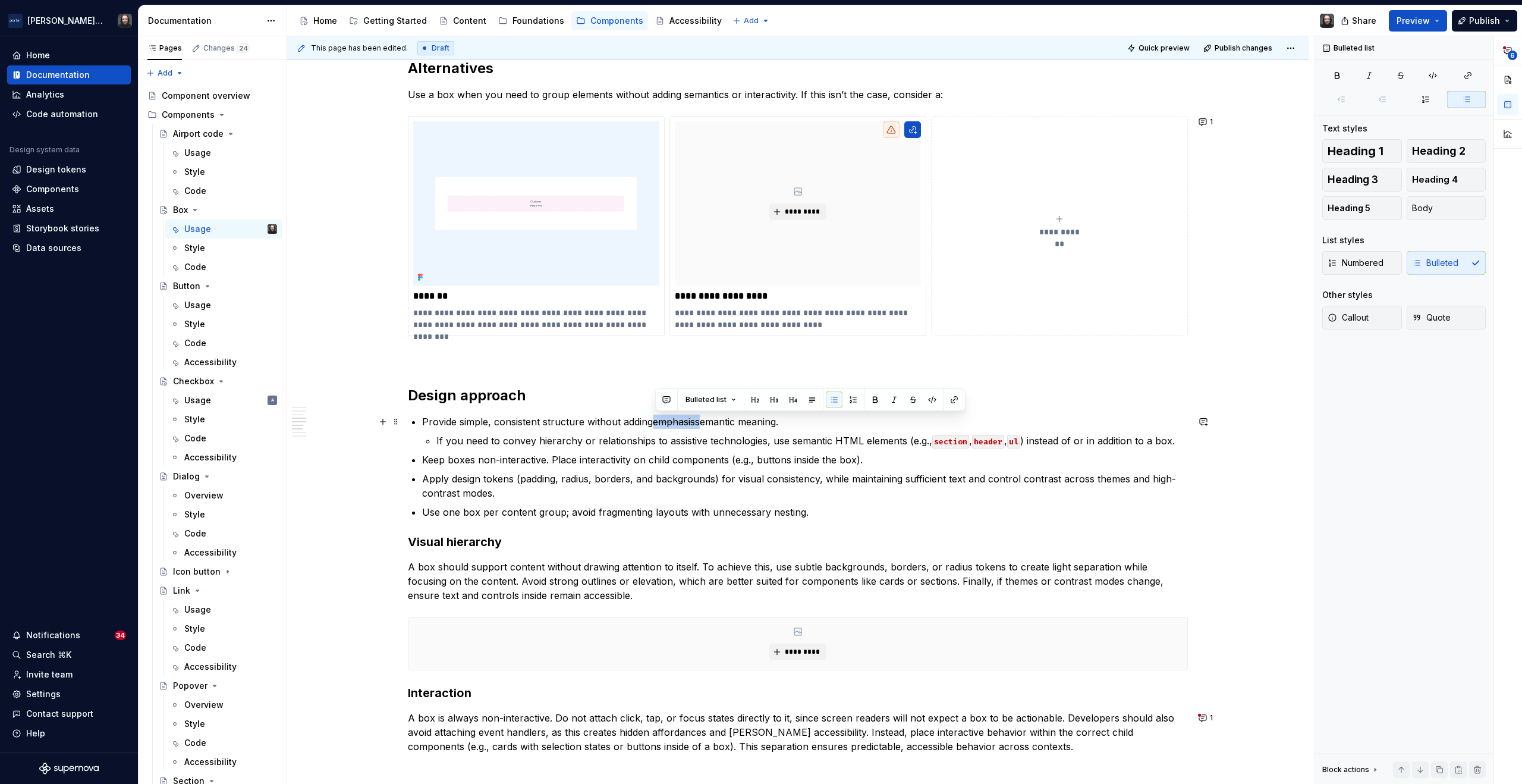
drag, startPoint x: 700, startPoint y: 423, endPoint x: 657, endPoint y: 423, distance: 43.0
click at [657, 423] on p "Provide simple, consistent structure without adding emphasis semantic meaning." at bounding box center [805, 421] width 766 height 14
drag, startPoint x: 586, startPoint y: 423, endPoint x: 618, endPoint y: 423, distance: 32.0
click at [618, 423] on p "Provide simple, consistent structure without adding semantic meaning." at bounding box center [805, 421] width 766 height 14
click at [596, 398] on button "button" at bounding box center [597, 400] width 17 height 17
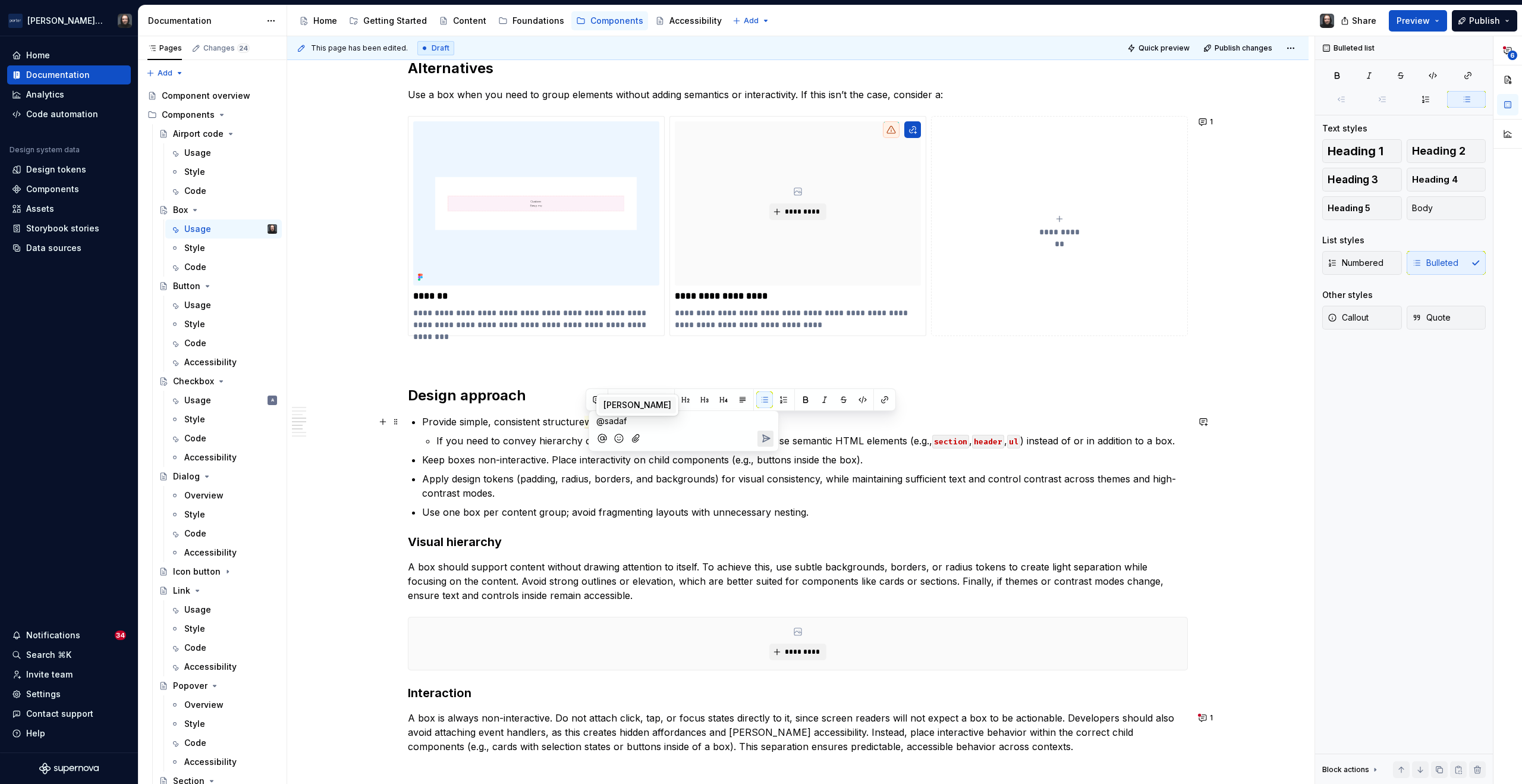
type textarea "*"
click at [761, 452] on icon "Send" at bounding box center [766, 452] width 12 height 12
click at [1206, 422] on button "1" at bounding box center [1207, 422] width 23 height 17
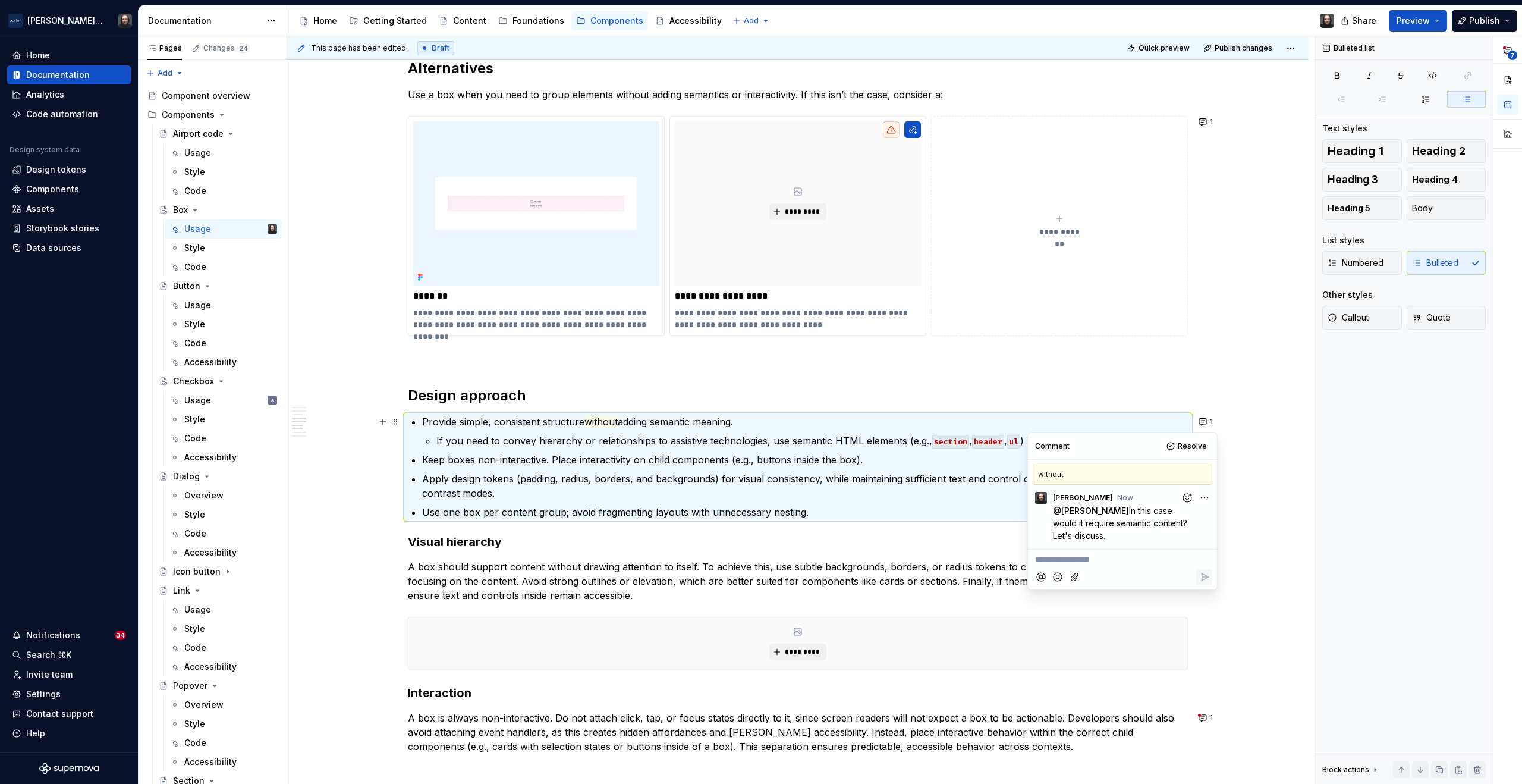
click at [1254, 451] on div "**********" at bounding box center [797, 178] width 1022 height 2201
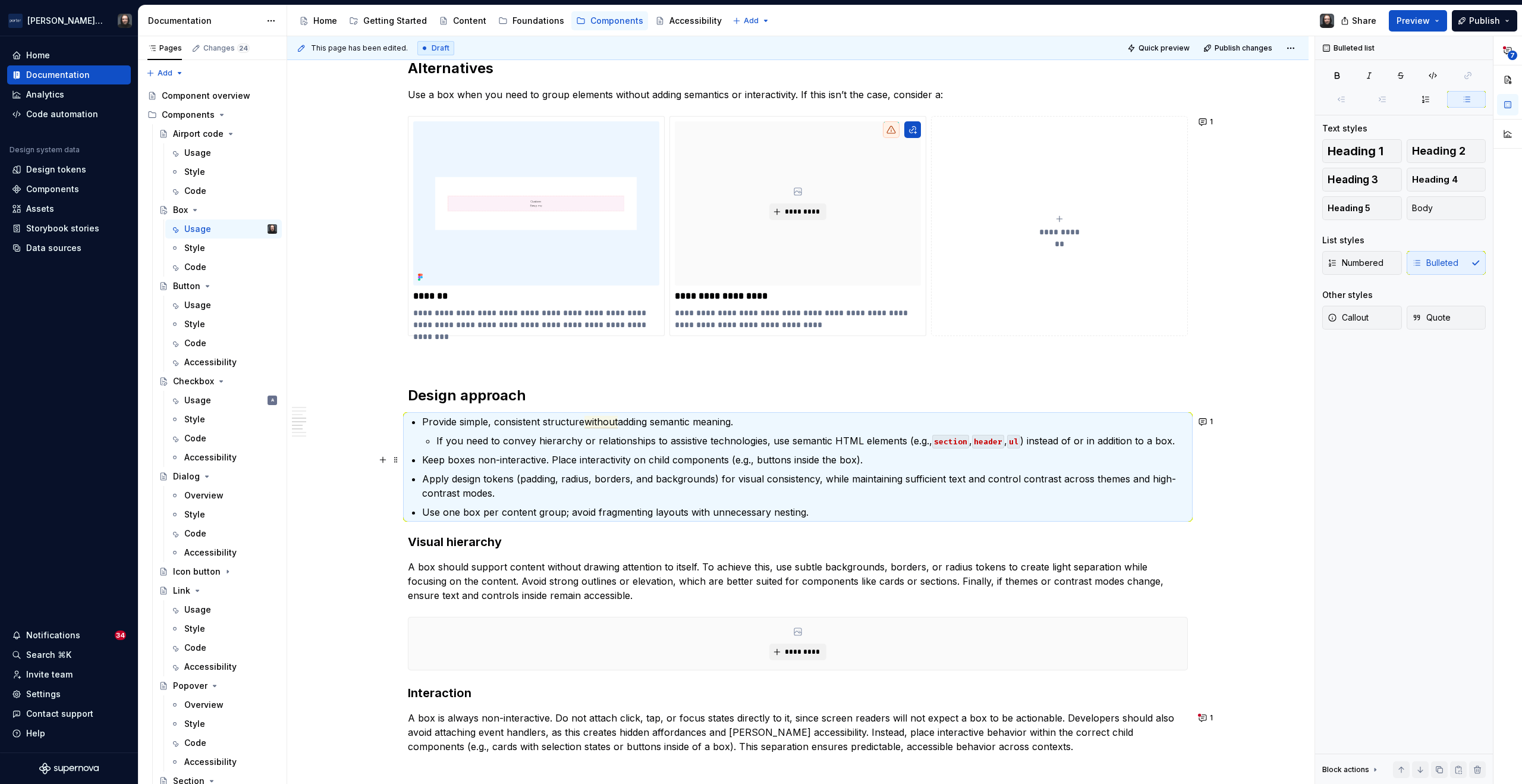
click at [451, 459] on p "Keep boxes non-interactive. Place interactivity on child components (e.g., butt…" at bounding box center [805, 459] width 766 height 14
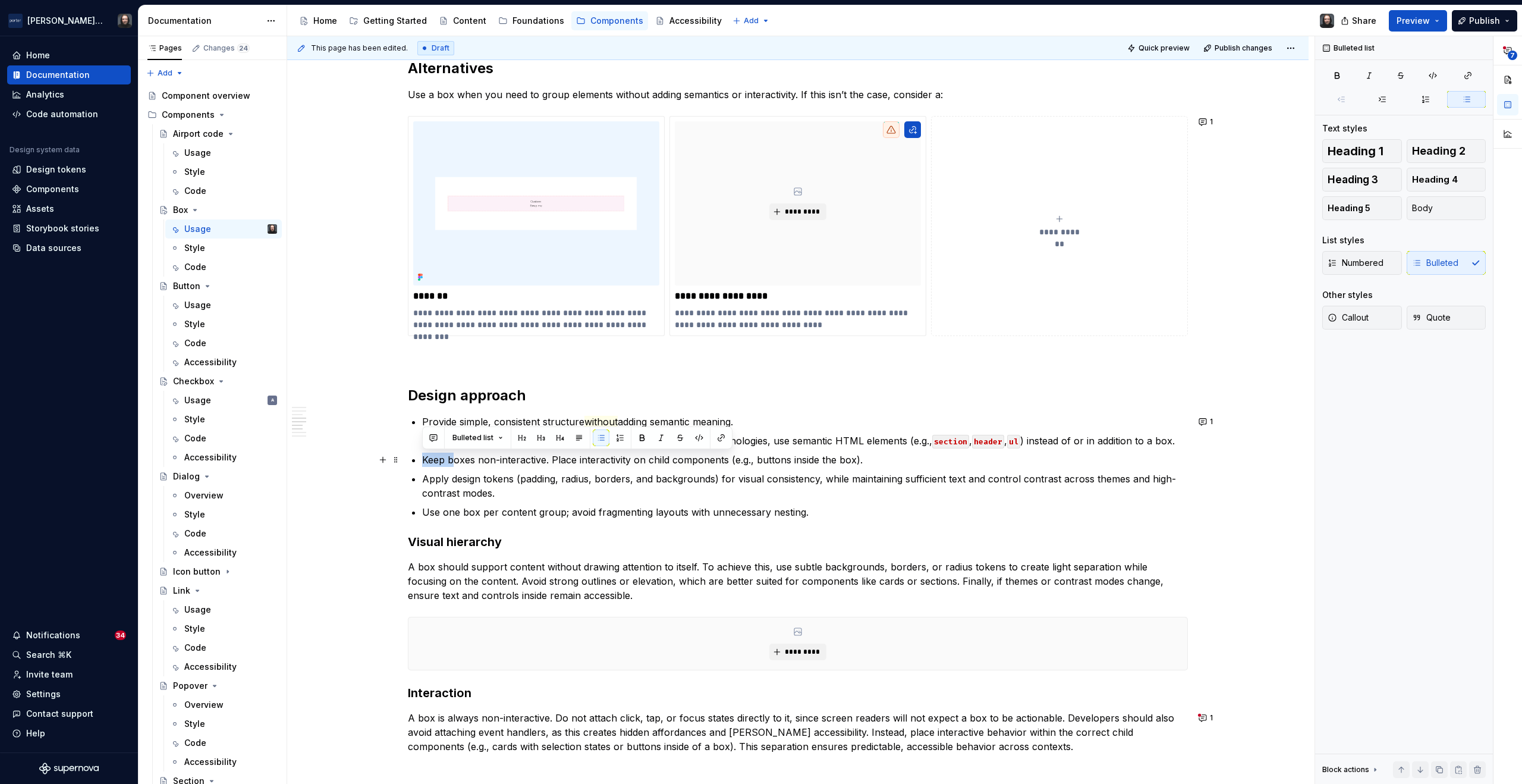
drag, startPoint x: 453, startPoint y: 459, endPoint x: 423, endPoint y: 459, distance: 30.0
click at [423, 459] on p "Keep boxes non-interactive. Place interactivity on child components (e.g., butt…" at bounding box center [805, 459] width 766 height 14
drag, startPoint x: 572, startPoint y: 460, endPoint x: 545, endPoint y: 460, distance: 27.0
click at [545, 460] on p "Boxes are non-interactive. Place interactivity on child components (e.g., butto…" at bounding box center [805, 459] width 766 height 14
drag, startPoint x: 423, startPoint y: 460, endPoint x: 873, endPoint y: 462, distance: 450.0
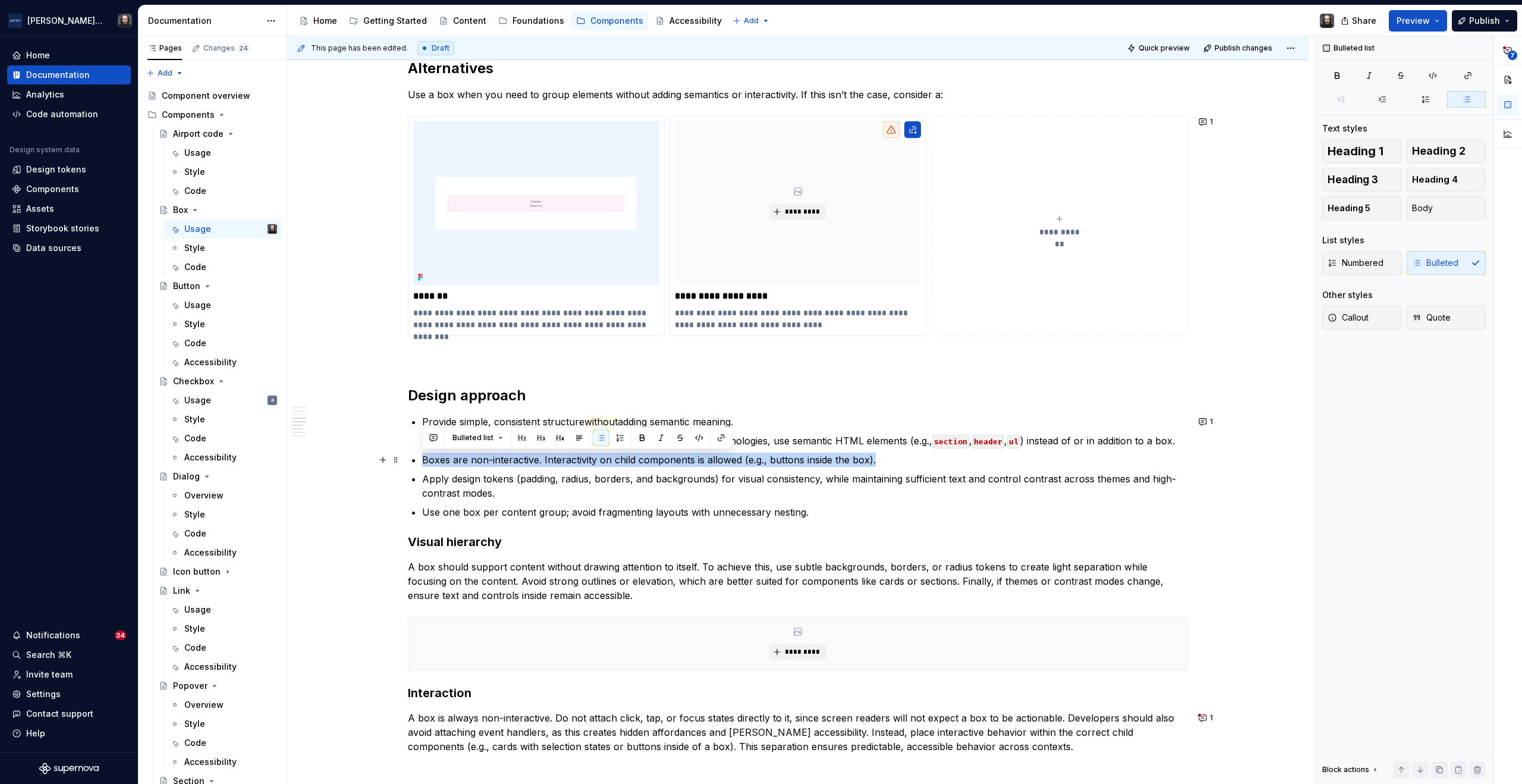
click at [873, 462] on p "Boxes are non-interactive. Interactivity on child components is allowed (e.g., …" at bounding box center [805, 459] width 766 height 14
click at [433, 438] on button "button" at bounding box center [433, 438] width 17 height 17
click at [602, 492] on icon "Send" at bounding box center [602, 490] width 12 height 12
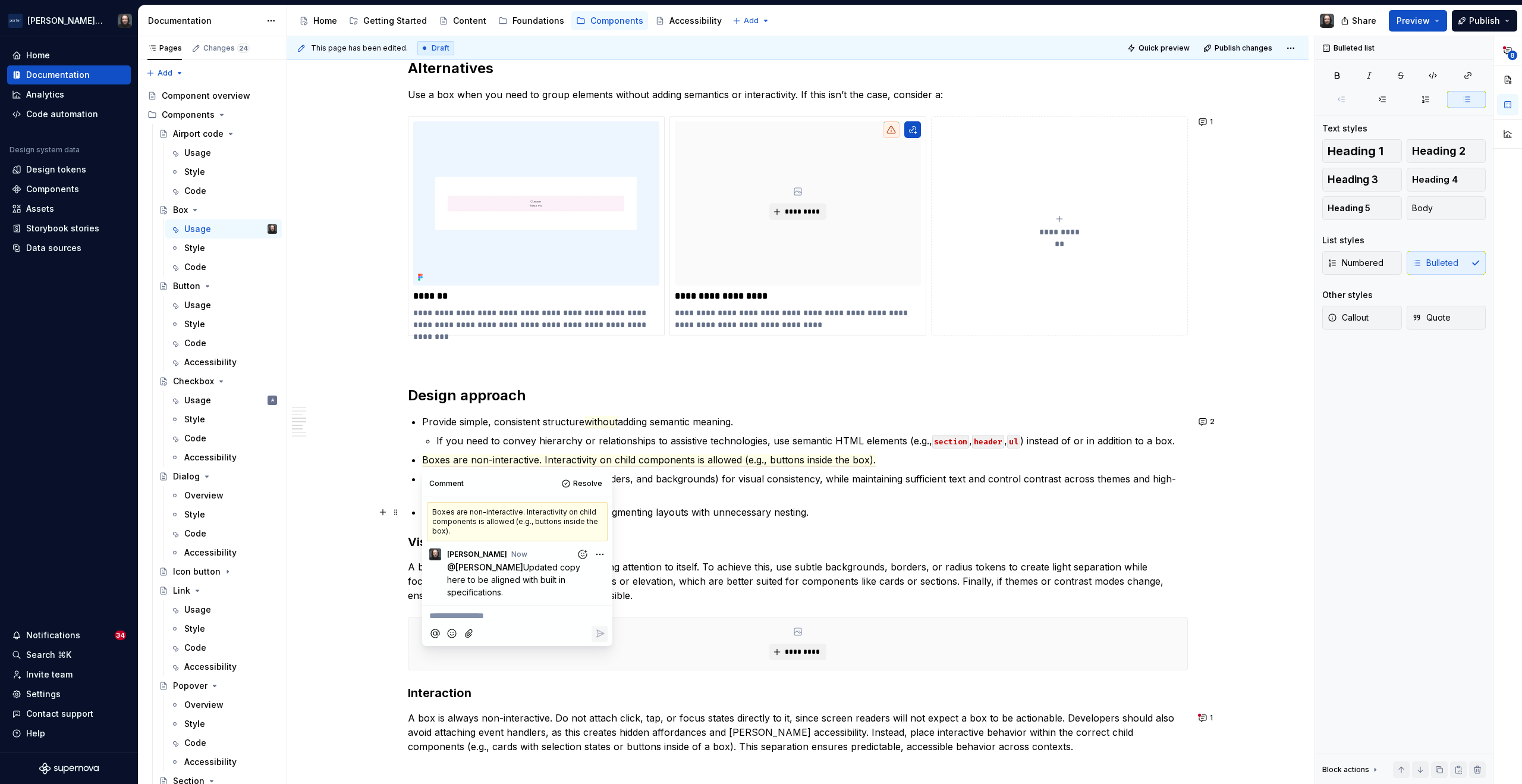
click at [1248, 515] on div "**********" at bounding box center [797, 178] width 1022 height 2201
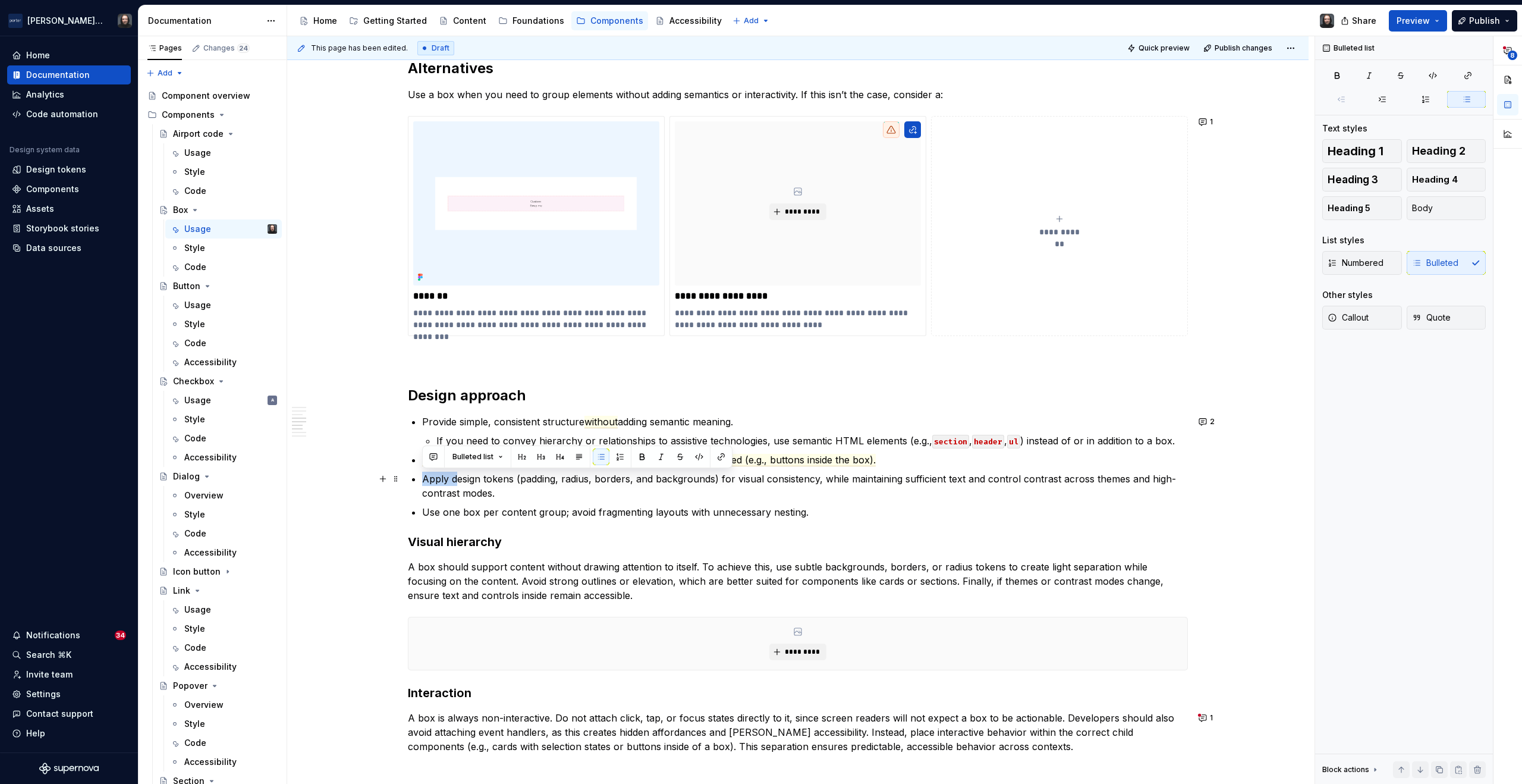
drag, startPoint x: 455, startPoint y: 478, endPoint x: 424, endPoint y: 478, distance: 31.0
click at [424, 478] on p "Apply design tokens (padding, radius, borders, and backgrounds) for visual cons…" at bounding box center [805, 486] width 766 height 28
click at [489, 480] on p "Design tokens (padding, radius, borders, and backgrounds) for visual consistenc…" at bounding box center [805, 486] width 766 height 28
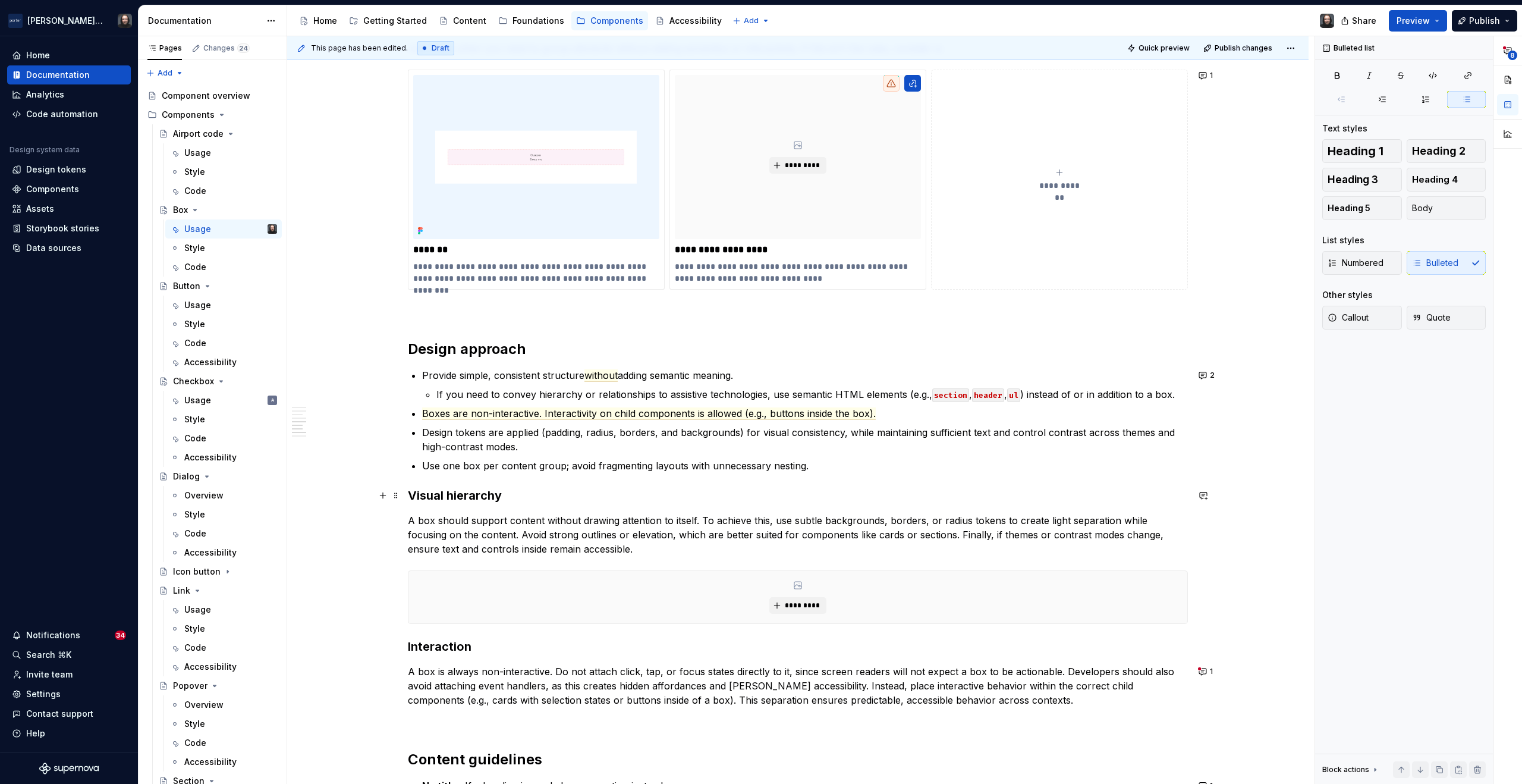
scroll to position [1361, 0]
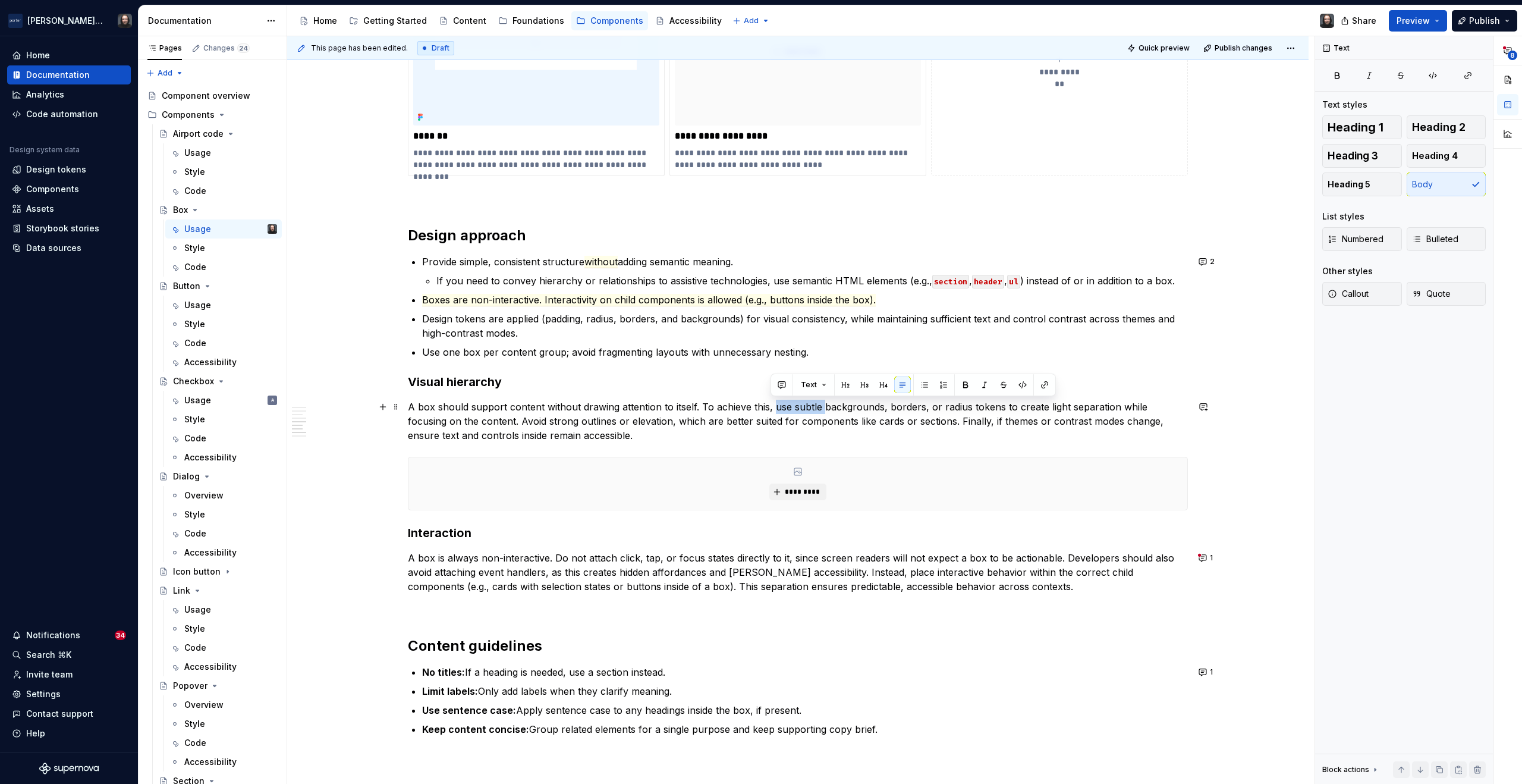
drag, startPoint x: 815, startPoint y: 407, endPoint x: 772, endPoint y: 407, distance: 43.0
click at [772, 407] on p "A box should support content without drawing attention to itself. To achieve th…" at bounding box center [798, 421] width 780 height 43
click at [951, 408] on p "A box should support content without drawing attention to itself. To achieve th…" at bounding box center [798, 421] width 780 height 43
drag, startPoint x: 700, startPoint y: 406, endPoint x: 1038, endPoint y: 409, distance: 338.0
click at [1038, 409] on p "A box should support content without drawing attention to itself. To achieve th…" at bounding box center [798, 421] width 780 height 43
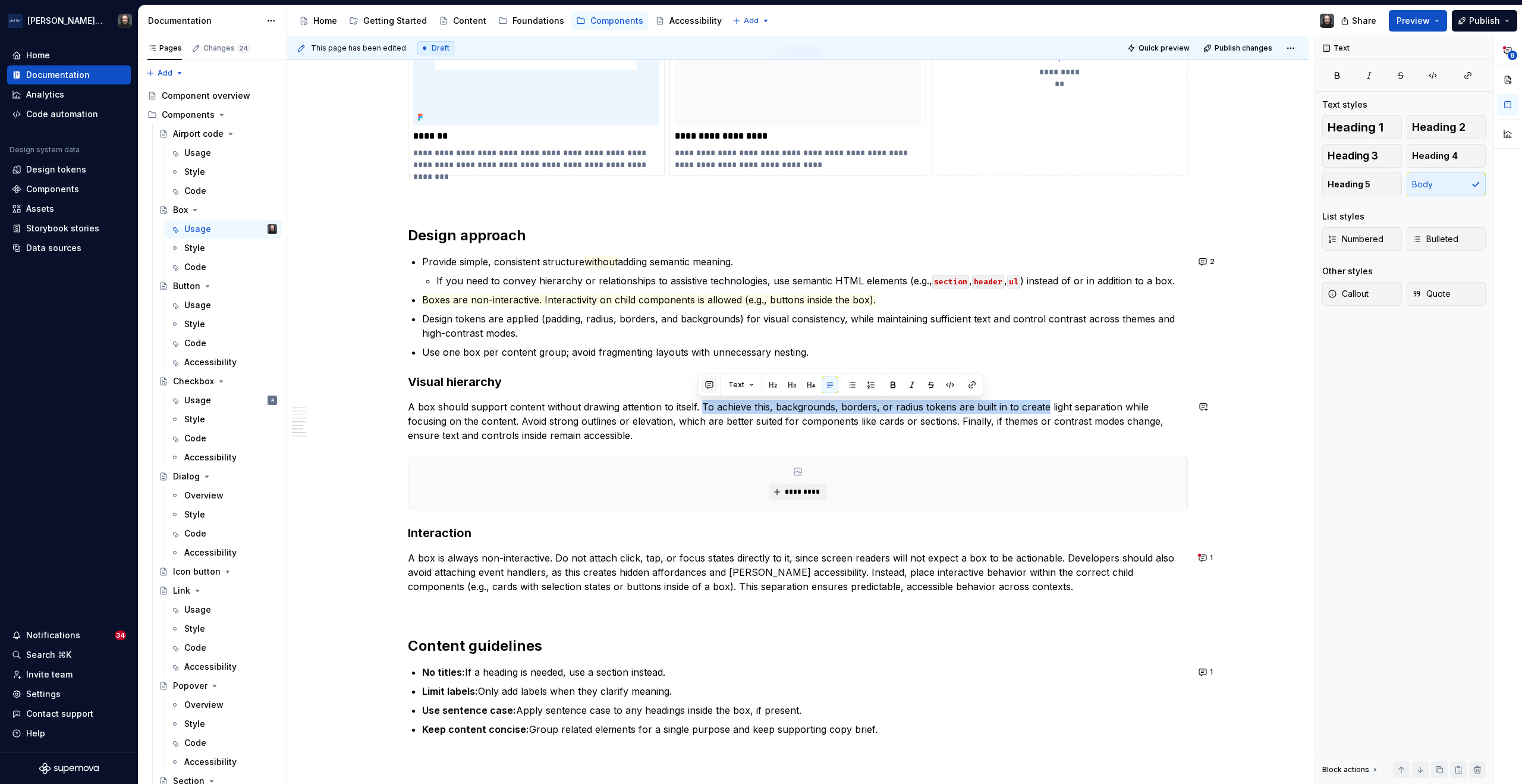
click at [706, 387] on button "button" at bounding box center [710, 385] width 17 height 17
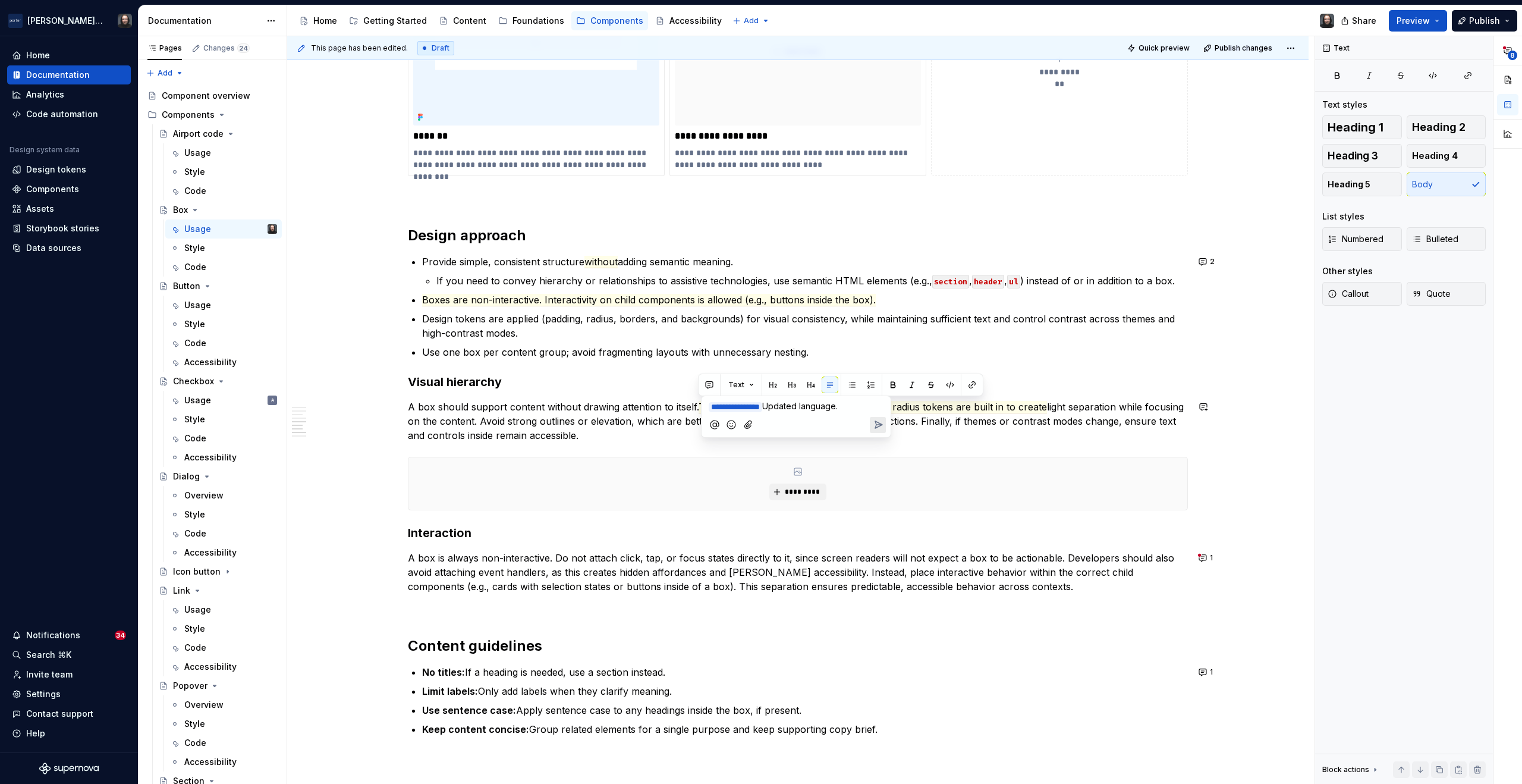
click at [879, 423] on icon "Send" at bounding box center [879, 424] width 12 height 12
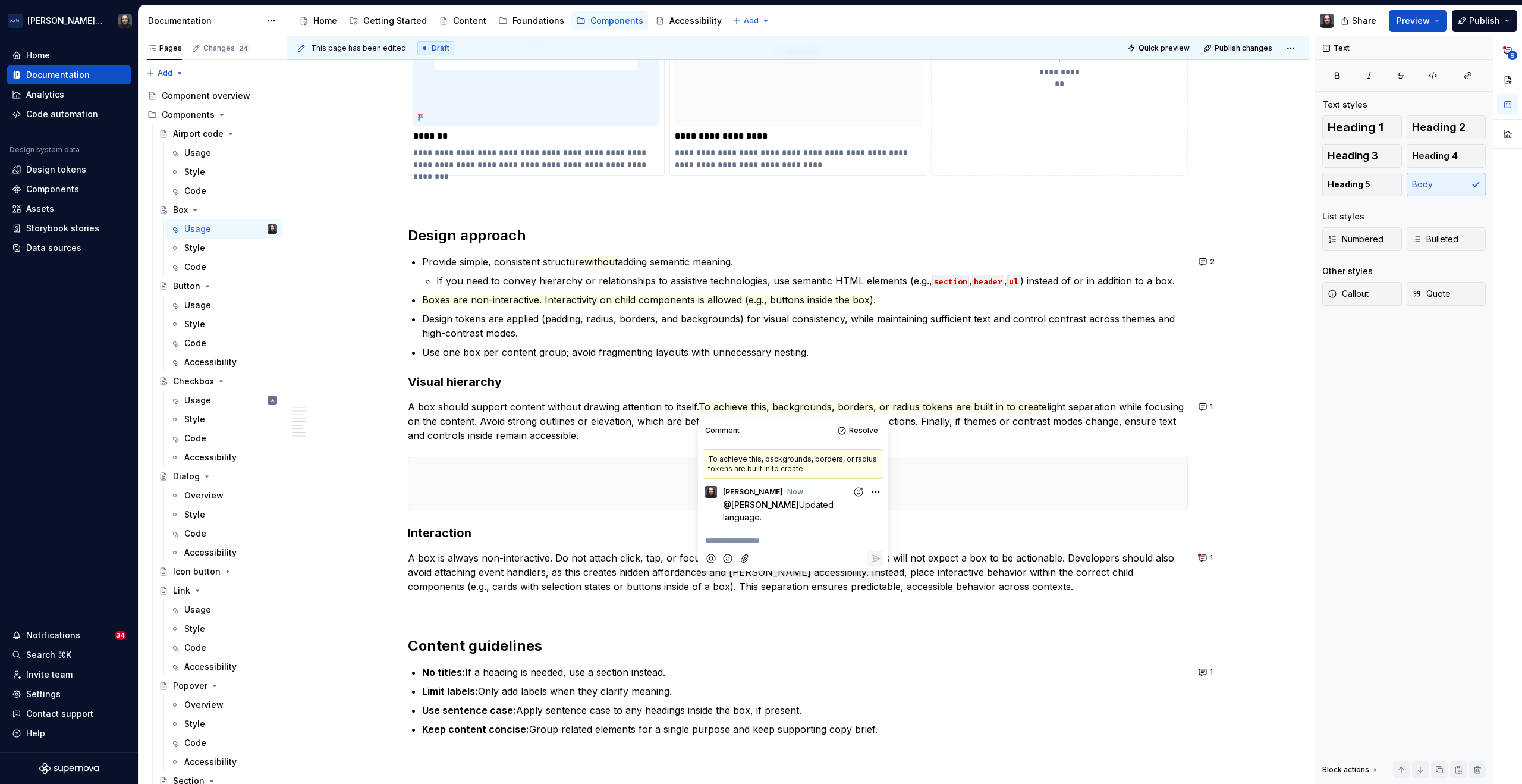
click at [1260, 448] on div "**********" at bounding box center [797, 18] width 1022 height 2201
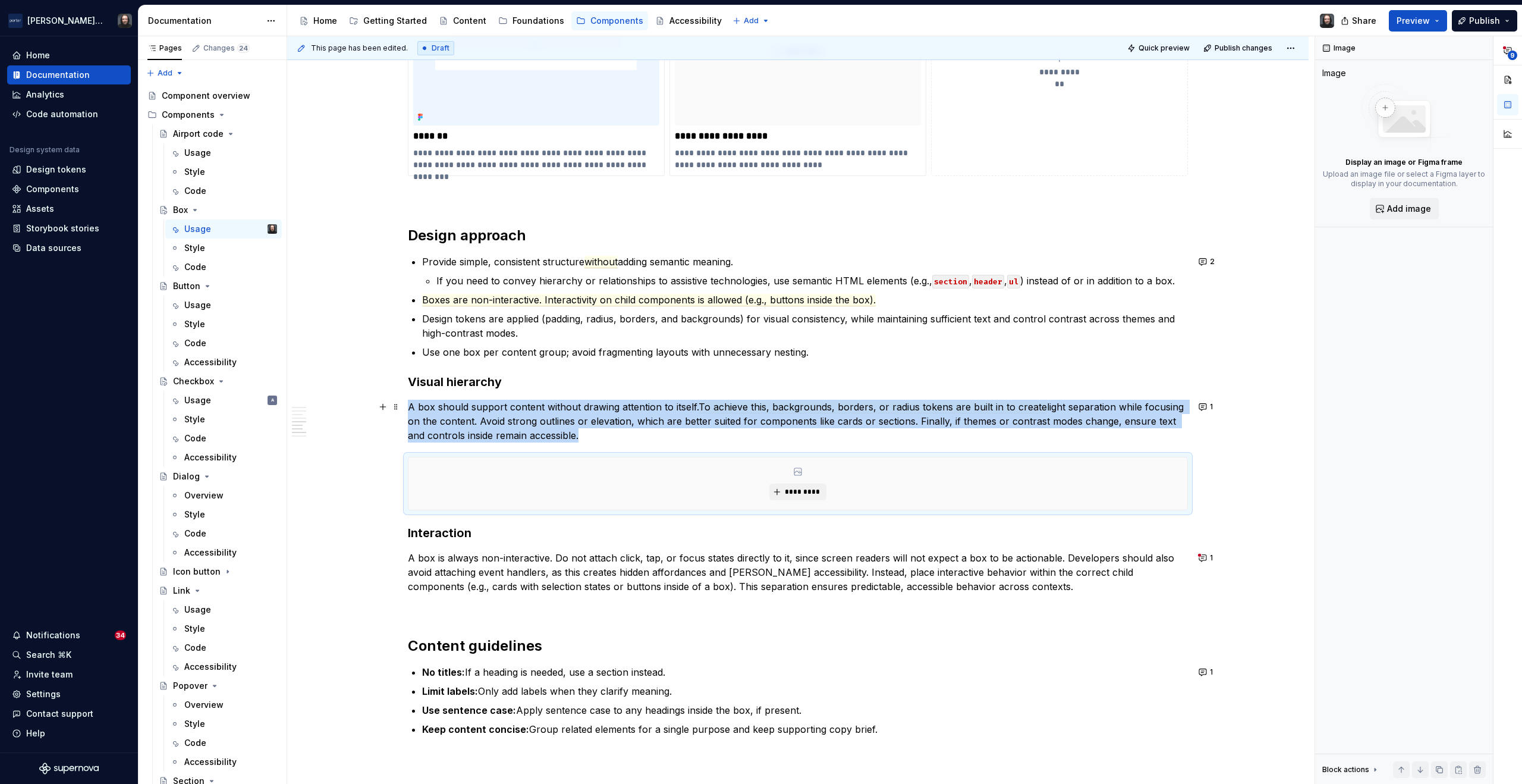
scroll to position [1369, 0]
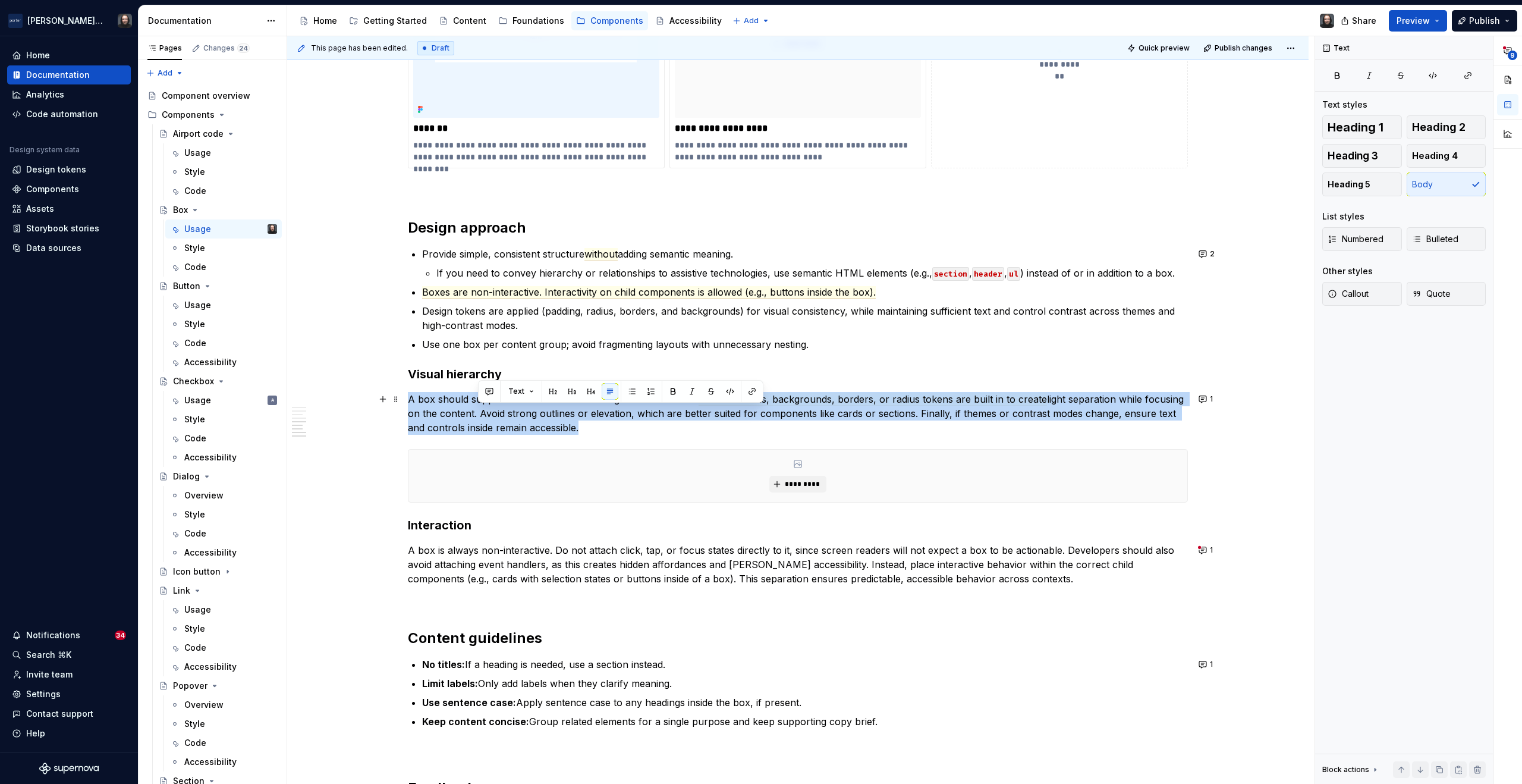
drag, startPoint x: 479, startPoint y: 414, endPoint x: 558, endPoint y: 433, distance: 81.3
click at [558, 433] on p "A box should support content without drawing attention to itself. To achieve th…" at bounding box center [798, 412] width 780 height 43
click at [713, 390] on button "button" at bounding box center [711, 392] width 17 height 17
click at [477, 416] on p "A box should support content without drawing attention to itself. To achieve th…" at bounding box center [798, 412] width 780 height 43
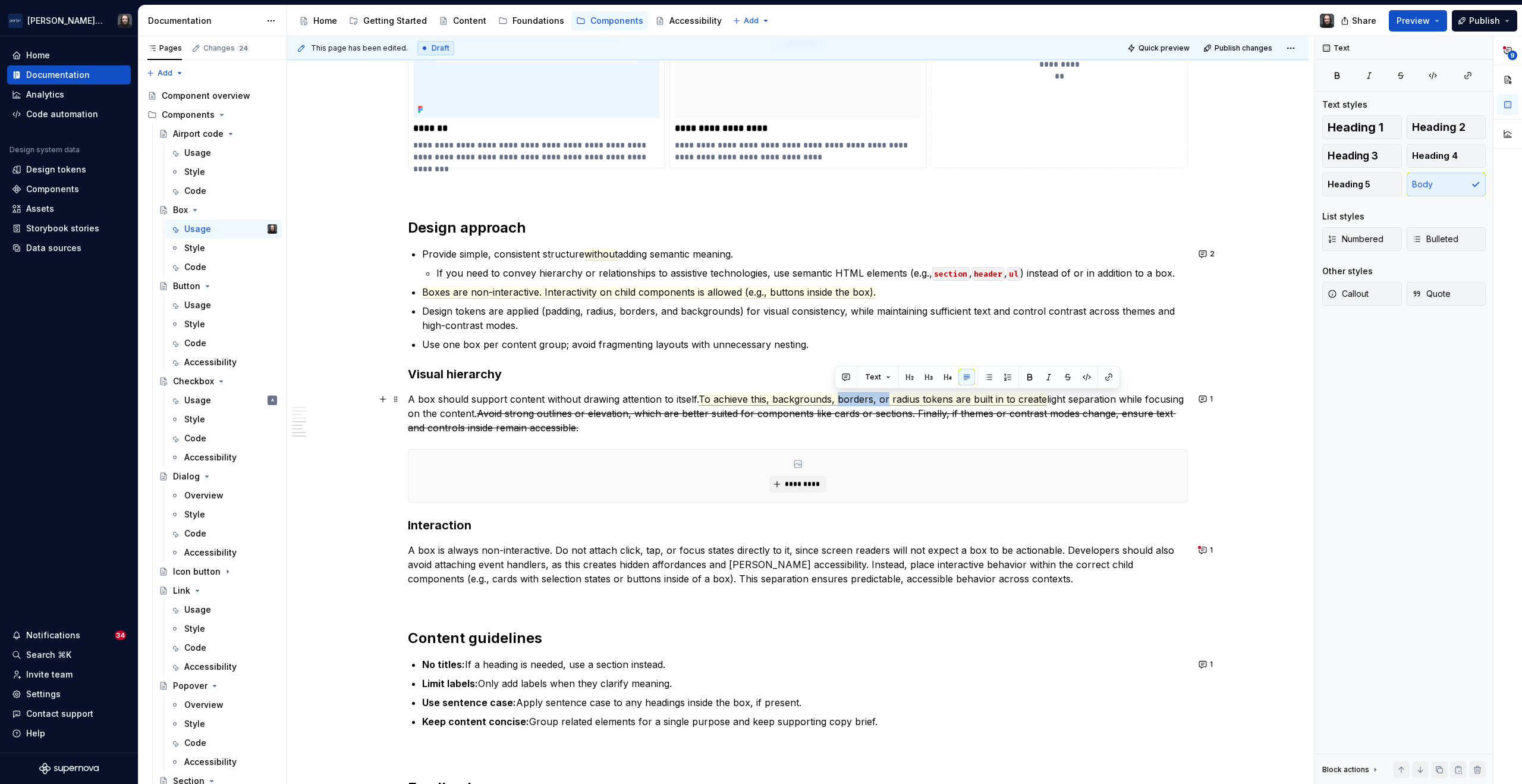
drag, startPoint x: 885, startPoint y: 399, endPoint x: 837, endPoint y: 400, distance: 48.0
click at [837, 400] on span "To achieve this, backgrounds, borders, or radius tokens are built in to create" at bounding box center [873, 399] width 348 height 13
click at [447, 414] on s "Avoid strong outlines or elevation, which are better suited for components like…" at bounding box center [786, 420] width 756 height 26
type textarea "*"
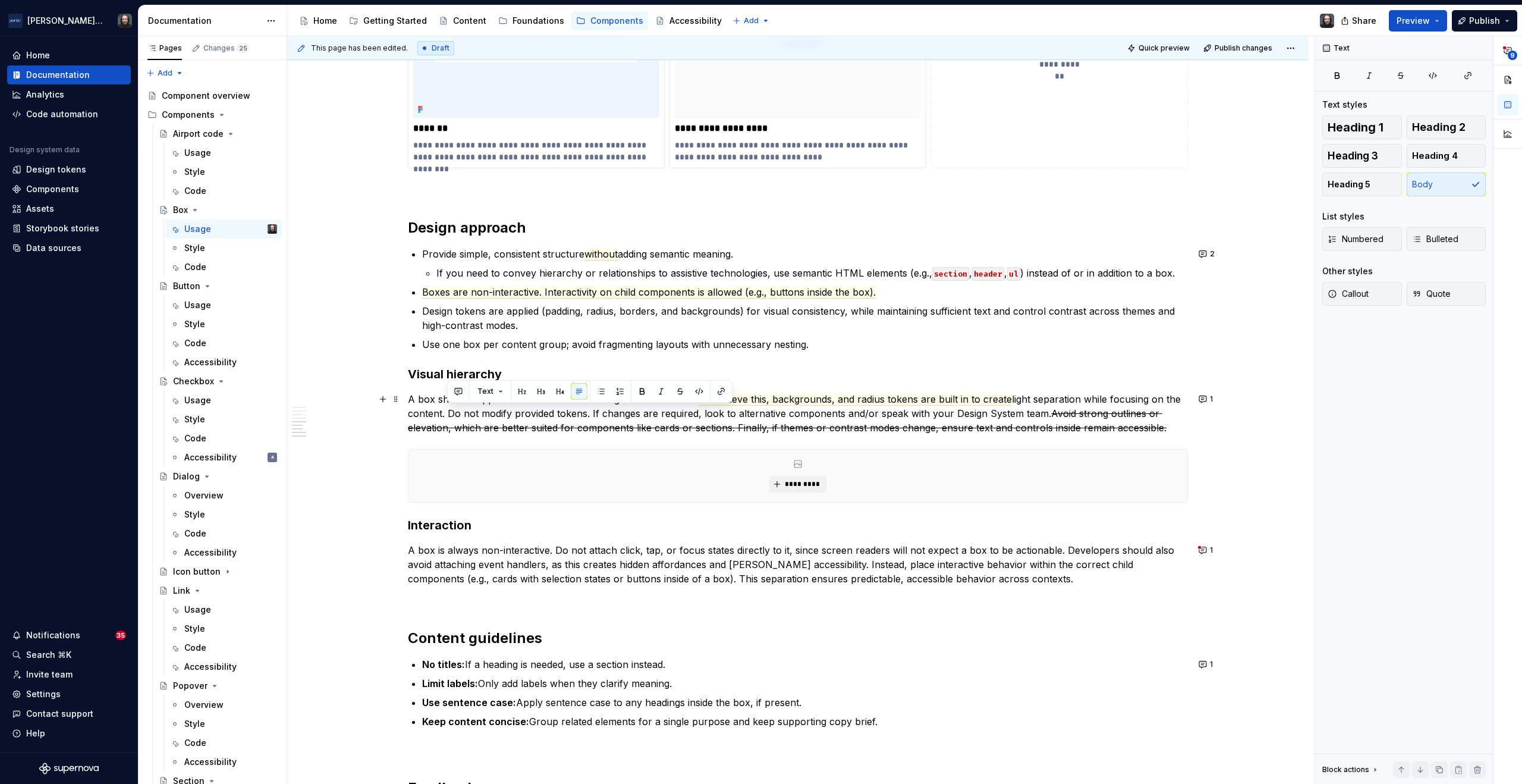
drag, startPoint x: 448, startPoint y: 414, endPoint x: 1044, endPoint y: 418, distance: 596.0
click at [1044, 418] on p "A box should support content without drawing attention to itself. To achieve th…" at bounding box center [798, 412] width 780 height 43
click at [462, 392] on button "button" at bounding box center [459, 392] width 17 height 17
click at [626, 431] on icon "Send" at bounding box center [628, 431] width 12 height 12
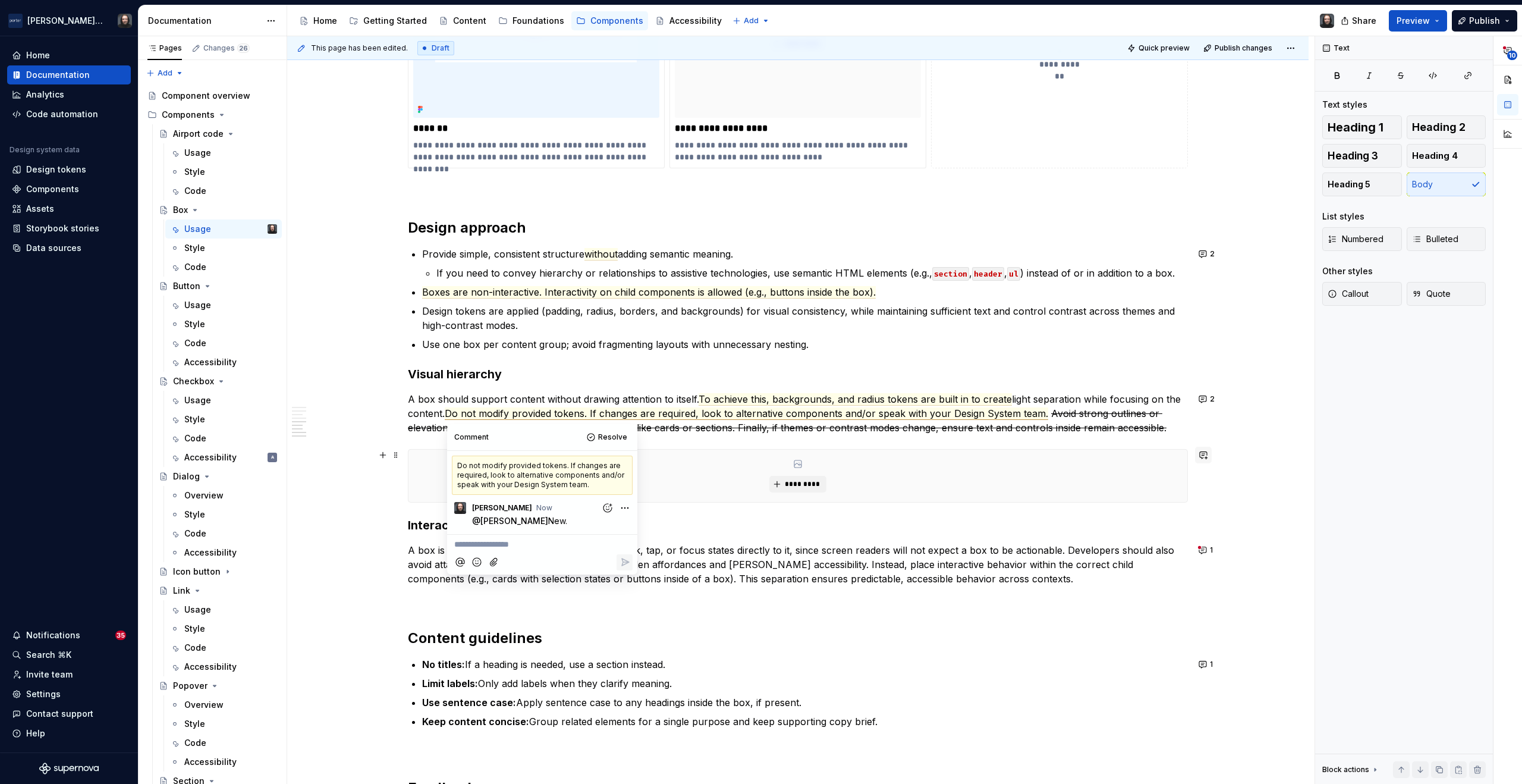
click at [1203, 455] on button "button" at bounding box center [1204, 455] width 17 height 17
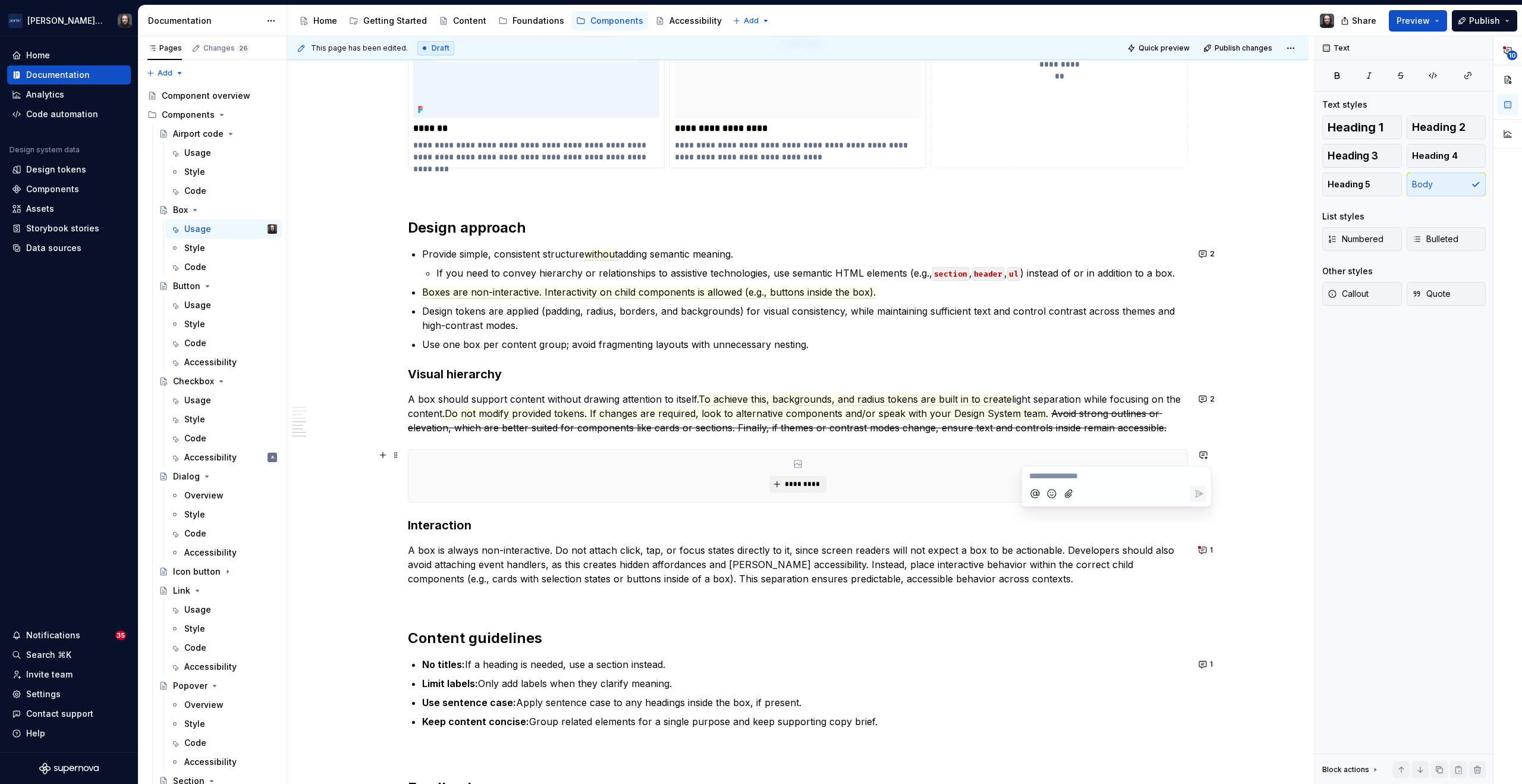
click at [1253, 464] on div "**********" at bounding box center [797, 11] width 1022 height 2201
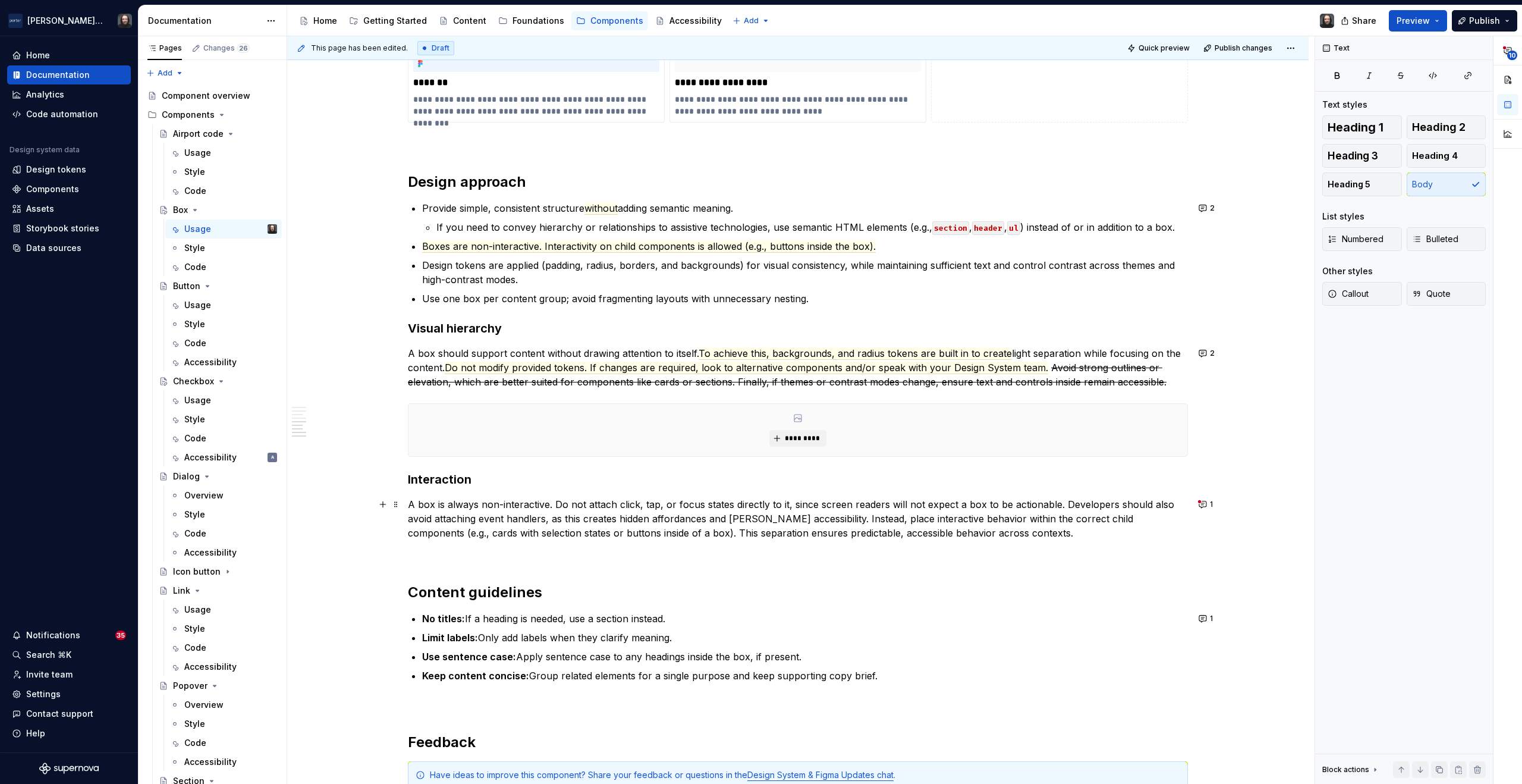
scroll to position [1450, 0]
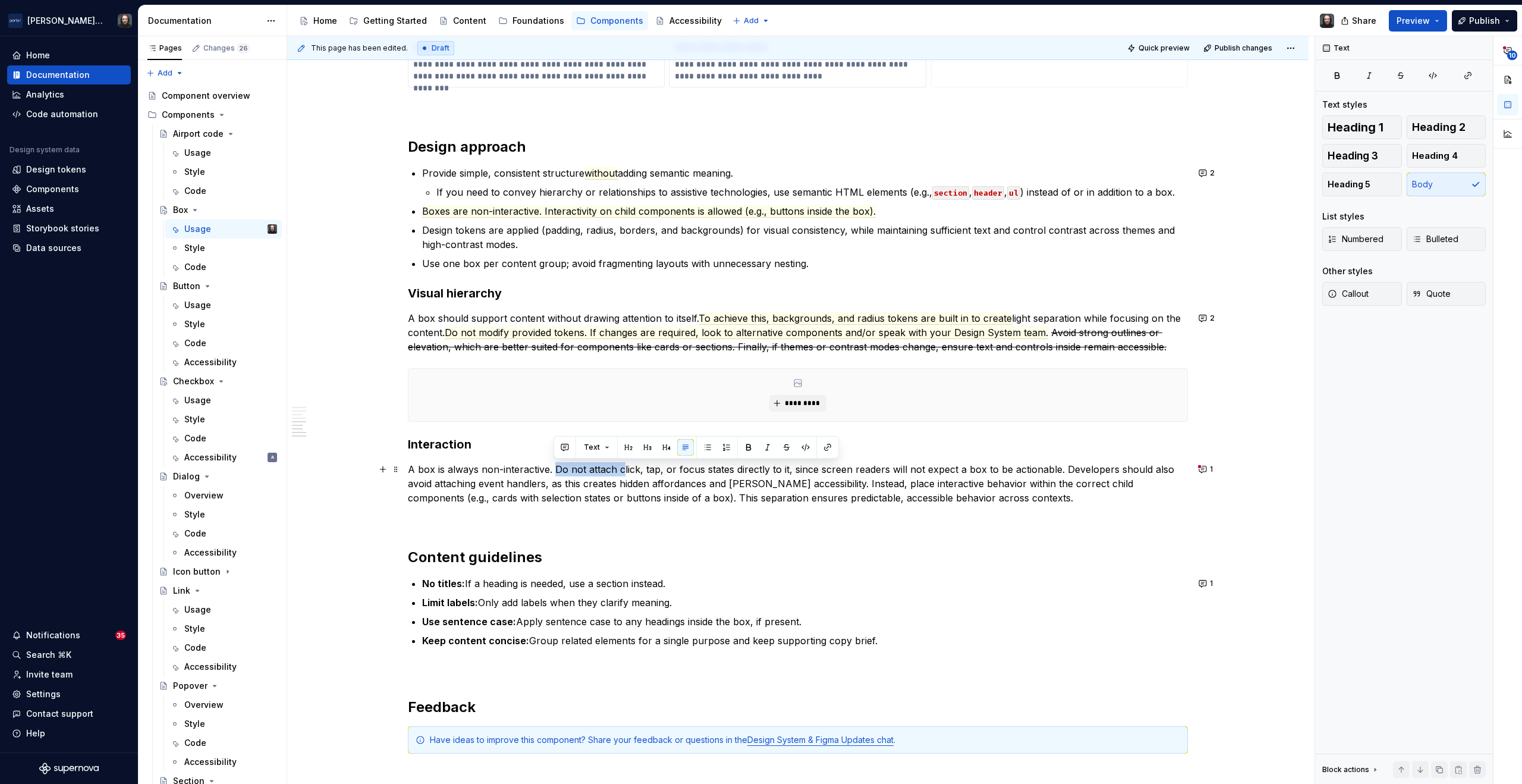
drag, startPoint x: 622, startPoint y: 469, endPoint x: 554, endPoint y: 469, distance: 68.0
click at [554, 469] on p "A box is always non-interactive. Do not attach click, tap, or focus states dire…" at bounding box center [798, 483] width 780 height 43
click at [723, 471] on p "A box is always non-interactive. Click, tap, or focus states directly to it, si…" at bounding box center [798, 483] width 780 height 43
click at [769, 470] on p "A box is always non-interactive. Click, tap, or focus states directly to it are…" at bounding box center [798, 483] width 780 height 43
click at [782, 469] on p "A box is always non-interactive. Click, tap, or focus states directly to it are…" at bounding box center [798, 483] width 780 height 43
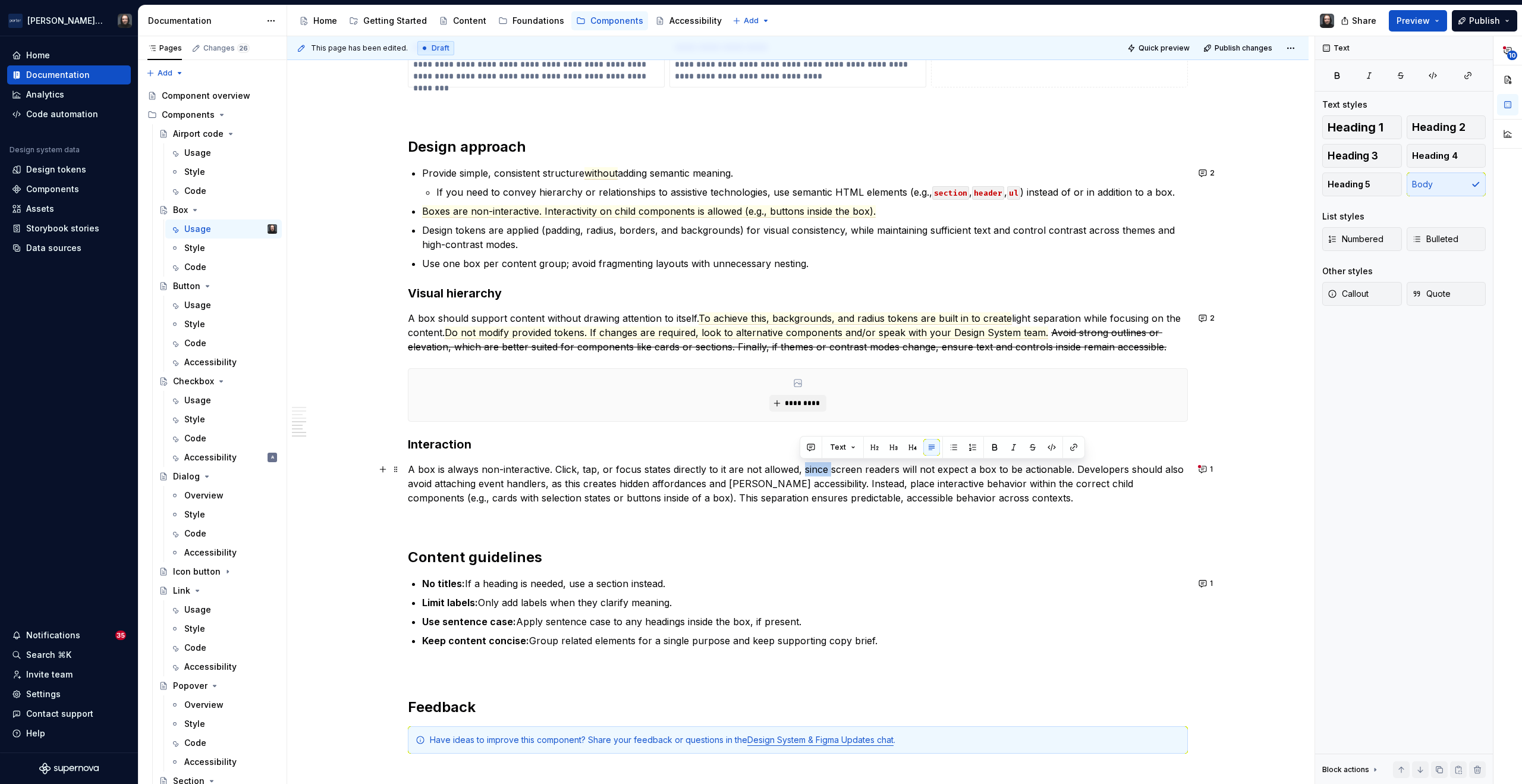
drag, startPoint x: 828, startPoint y: 470, endPoint x: 802, endPoint y: 469, distance: 26.0
click at [802, 469] on p "A box is always non-interactive. Click, tap, or focus states directly to it are…" at bounding box center [798, 483] width 780 height 43
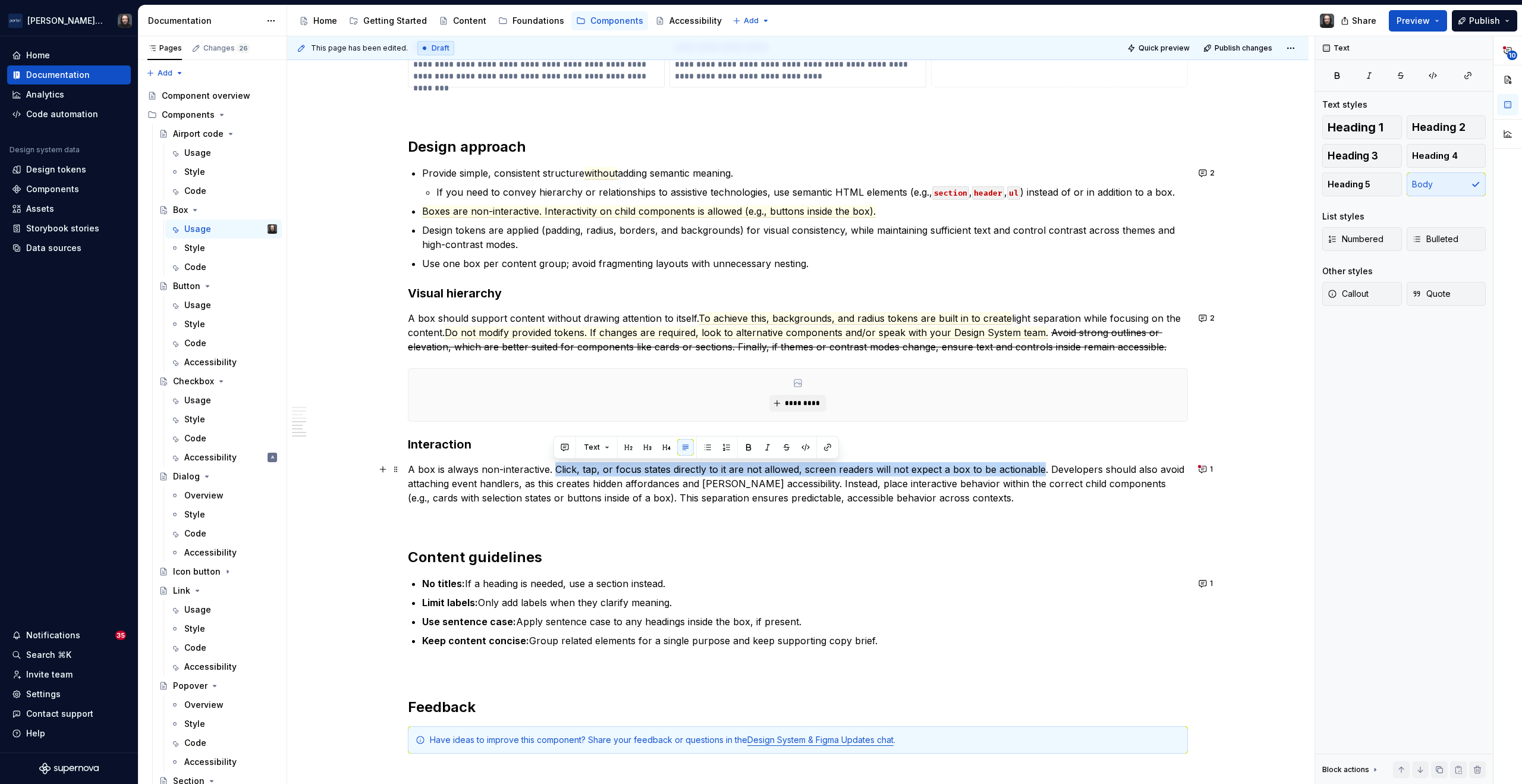
drag, startPoint x: 555, startPoint y: 470, endPoint x: 1035, endPoint y: 471, distance: 480.0
click at [1035, 471] on p "A box is always non-interactive. Click, tap, or focus states directly to it are…" at bounding box center [798, 483] width 780 height 43
click at [561, 449] on button "button" at bounding box center [565, 448] width 17 height 17
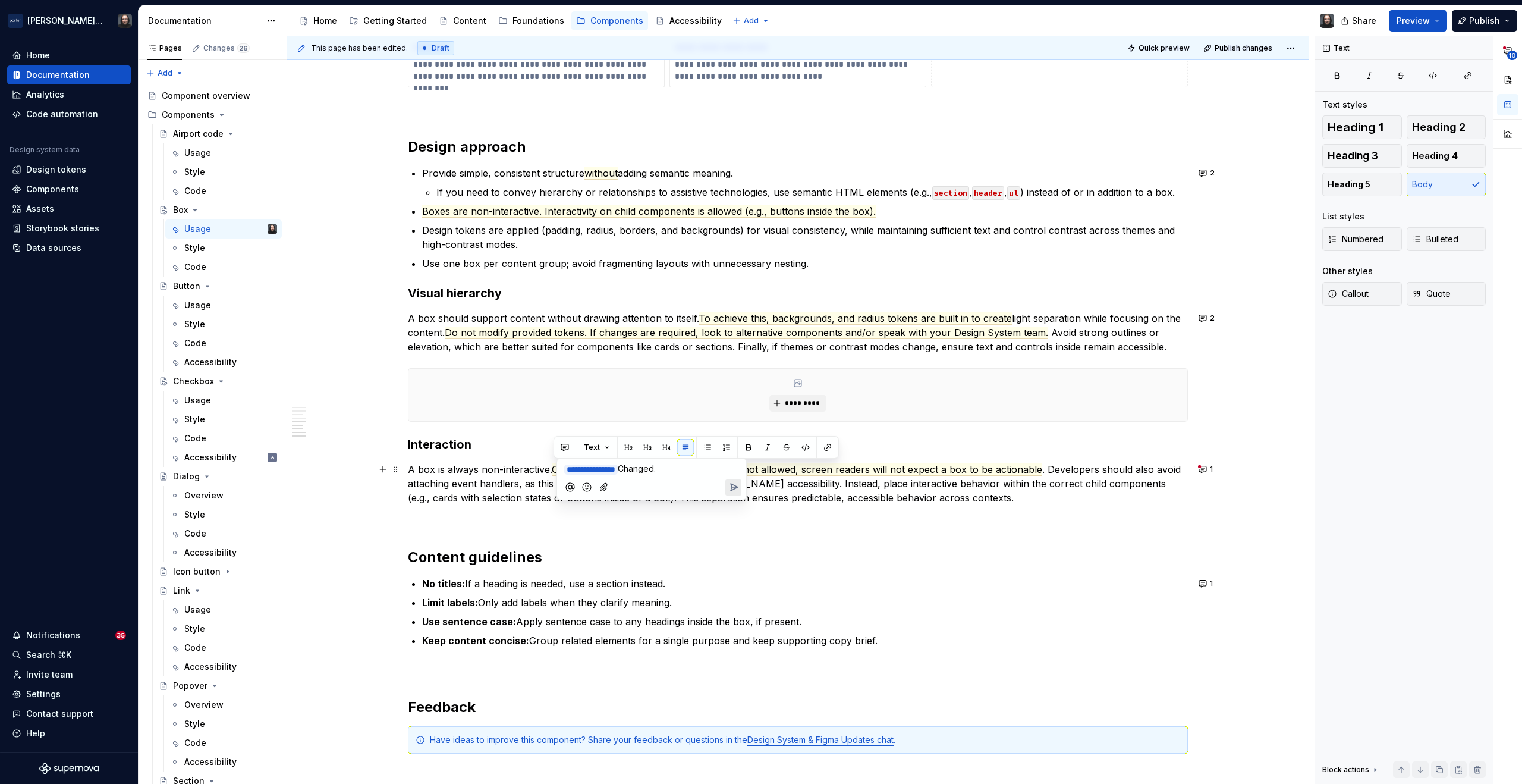
click at [737, 484] on icon "Send" at bounding box center [734, 487] width 12 height 12
click at [1206, 469] on button "2" at bounding box center [1208, 469] width 25 height 17
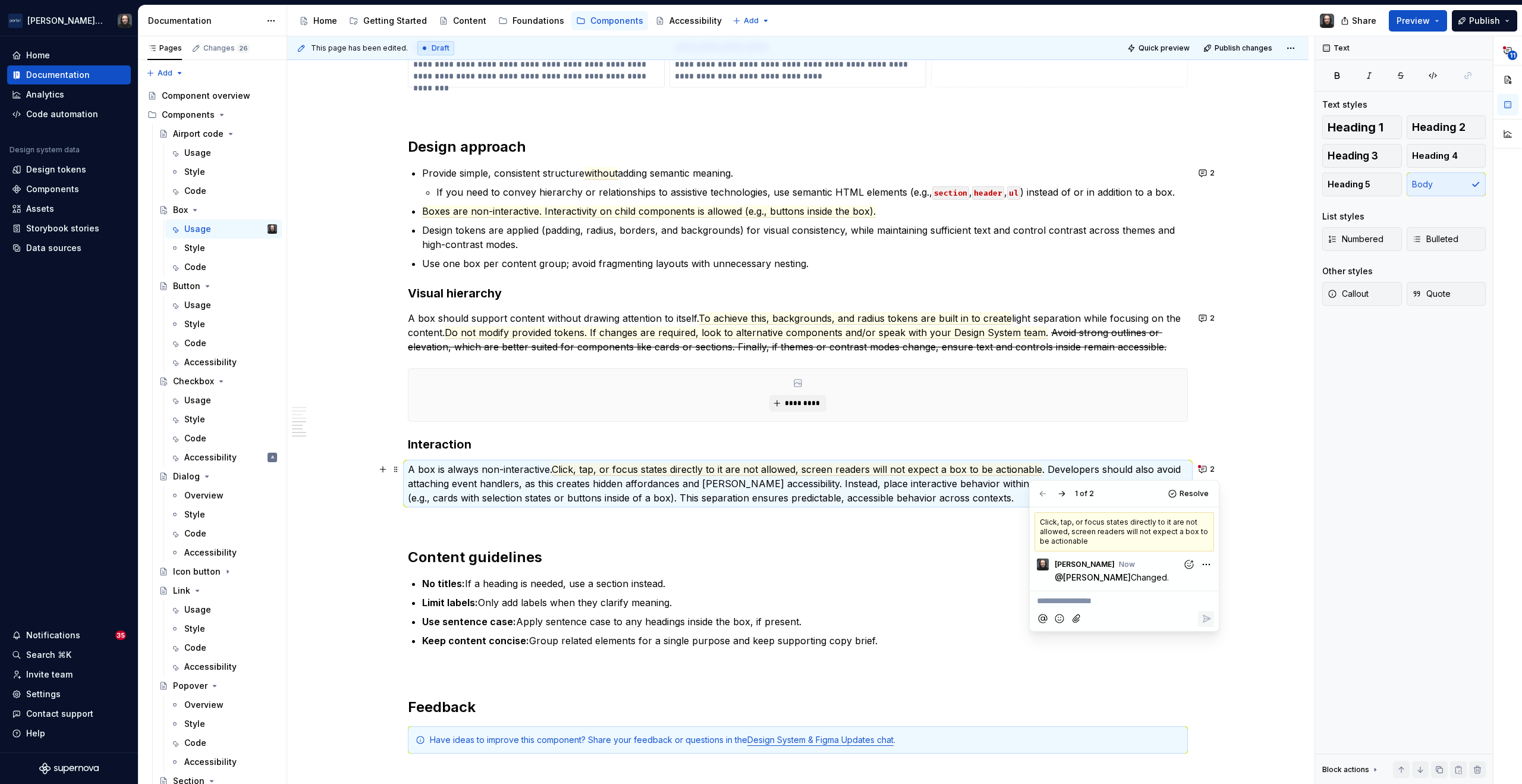
scroll to position [1458, 0]
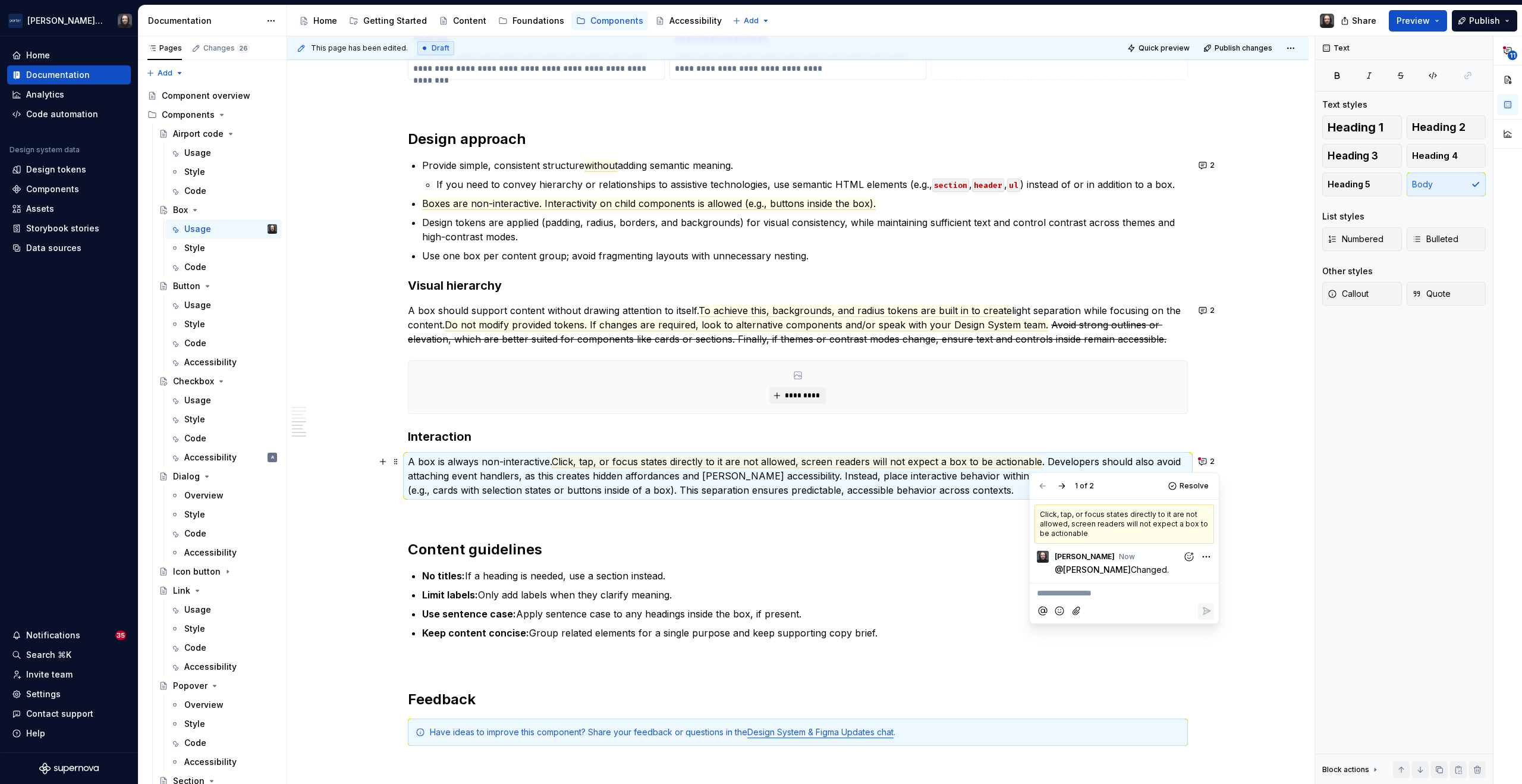
drag, startPoint x: 1238, startPoint y: 496, endPoint x: 1124, endPoint y: 496, distance: 114.0
click at [1238, 496] on div "**********" at bounding box center [801, 410] width 1027 height 748
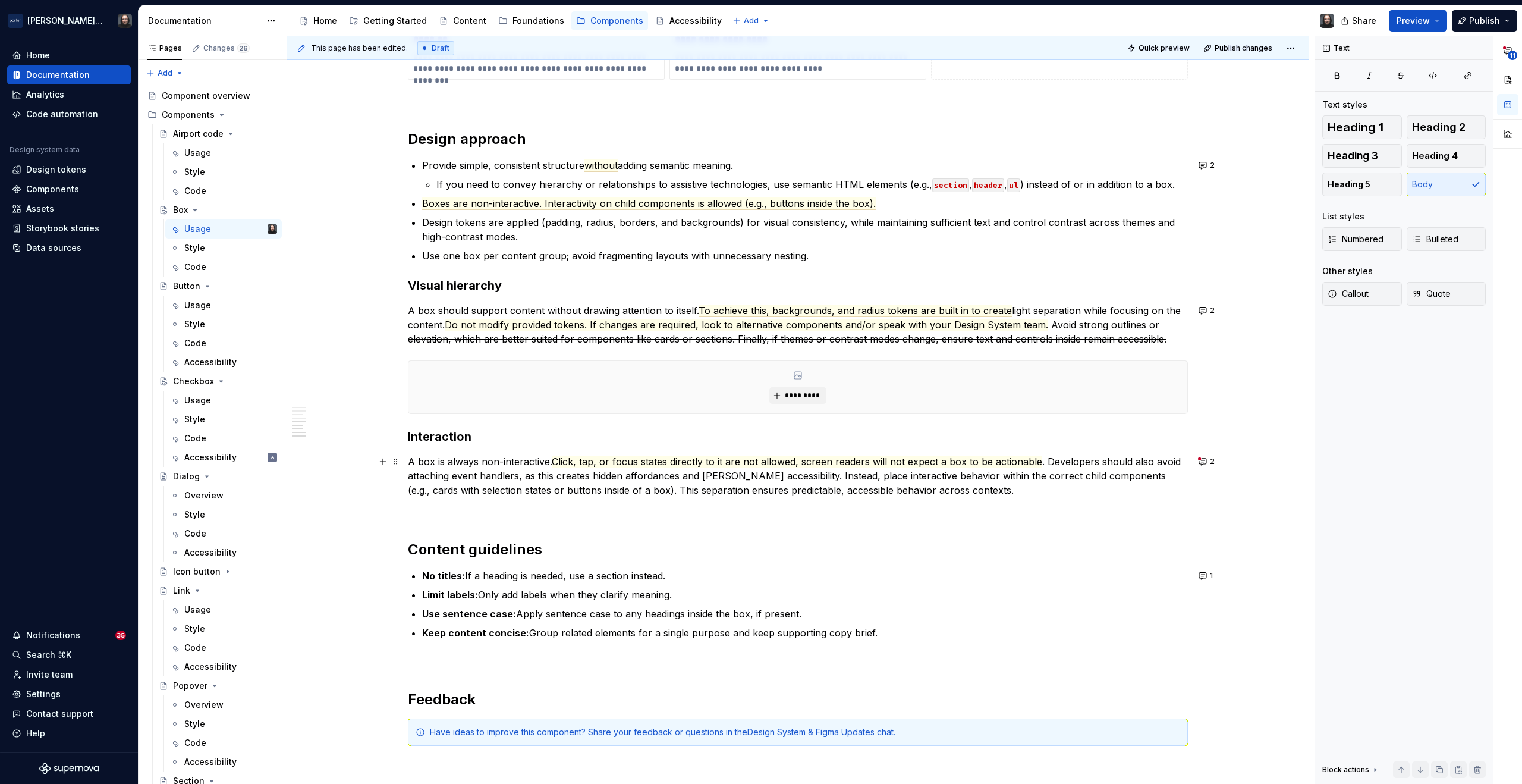
click at [741, 487] on p "A box is always non-interactive. Click, tap, or focus states directly to it are…" at bounding box center [798, 475] width 780 height 43
click at [1204, 464] on button "2" at bounding box center [1208, 462] width 25 height 17
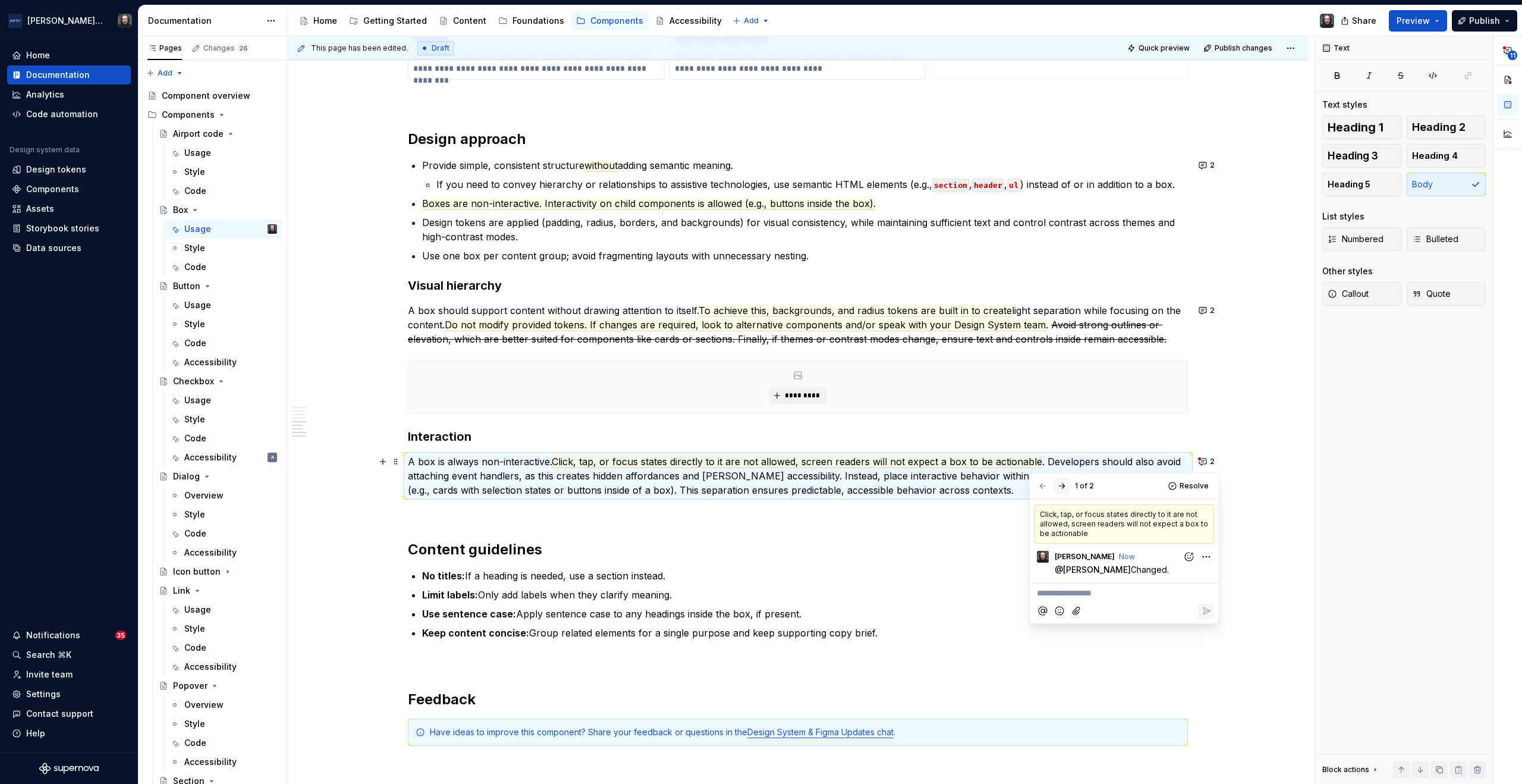
click at [1063, 484] on button "button" at bounding box center [1062, 486] width 17 height 17
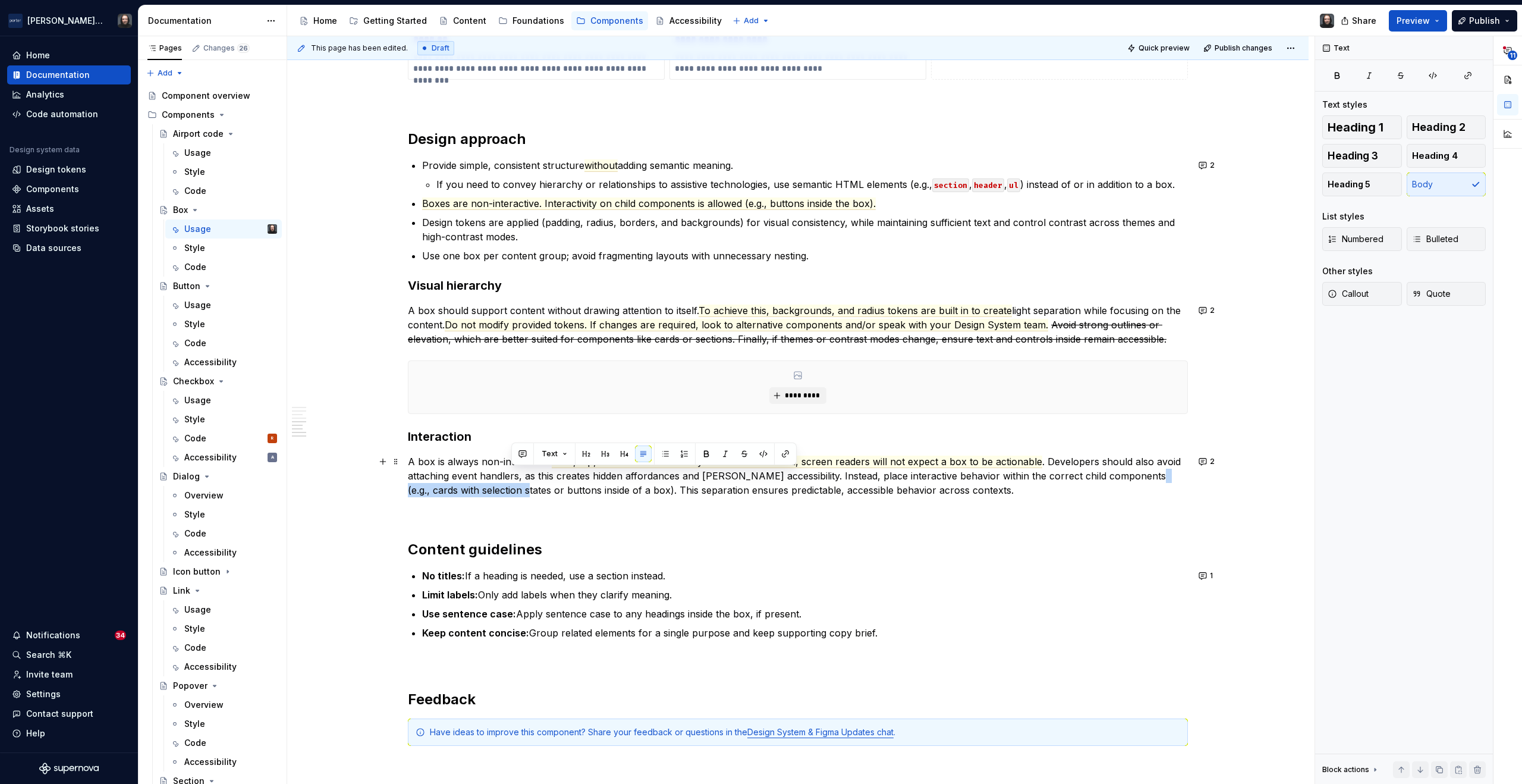
drag, startPoint x: 511, startPoint y: 490, endPoint x: 1141, endPoint y: 481, distance: 630.1
click at [1141, 481] on p "A box is always non-interactive. Click, tap, or focus states directly to it are…" at bounding box center [798, 475] width 780 height 43
drag, startPoint x: 1063, startPoint y: 482, endPoint x: 547, endPoint y: 496, distance: 516.2
click at [547, 496] on p "A box is always non-interactive. Click, tap, or focus states directly to it are…" at bounding box center [798, 475] width 780 height 43
click at [556, 455] on button "button" at bounding box center [558, 453] width 17 height 17
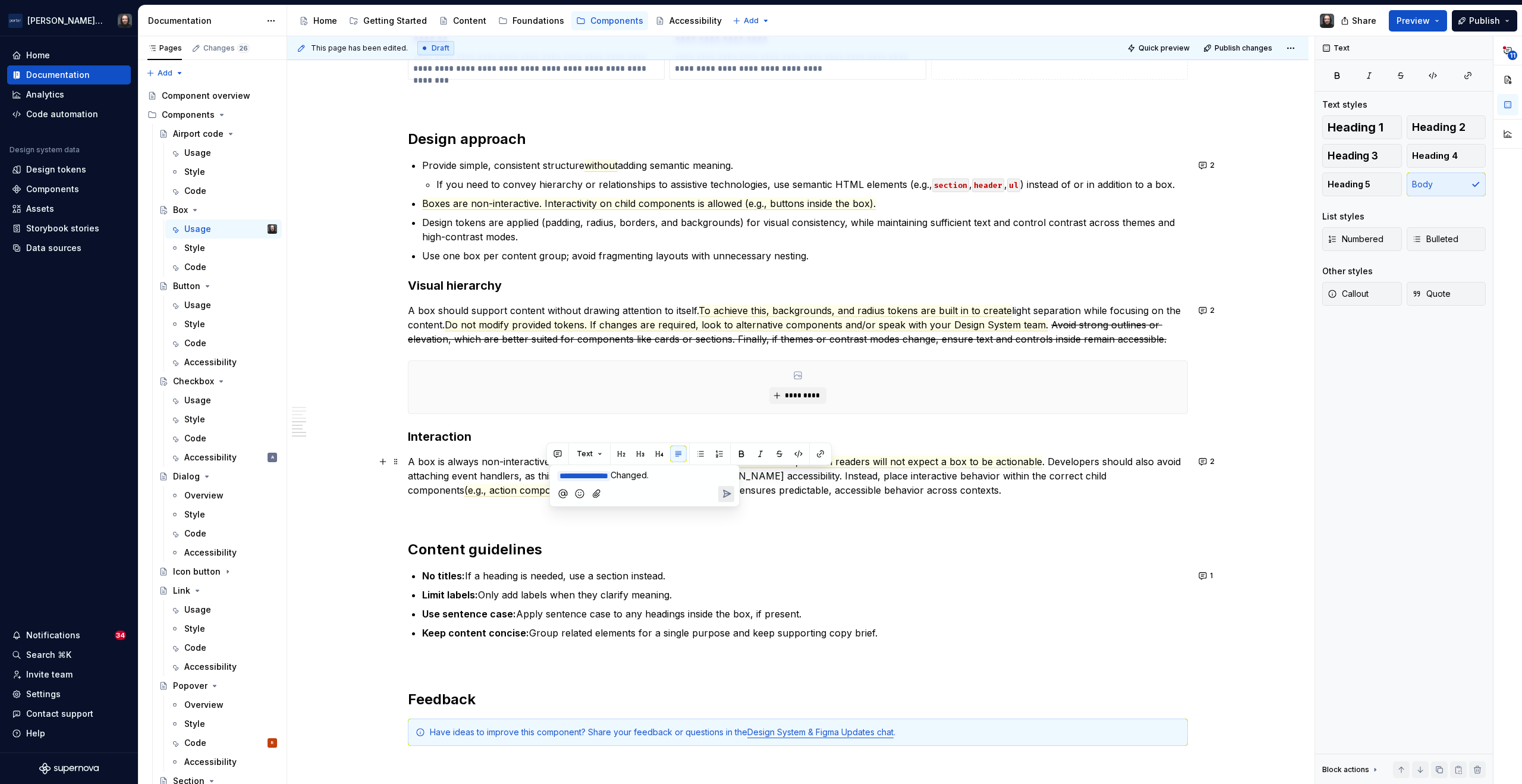
click at [725, 495] on icon "Send" at bounding box center [726, 494] width 12 height 12
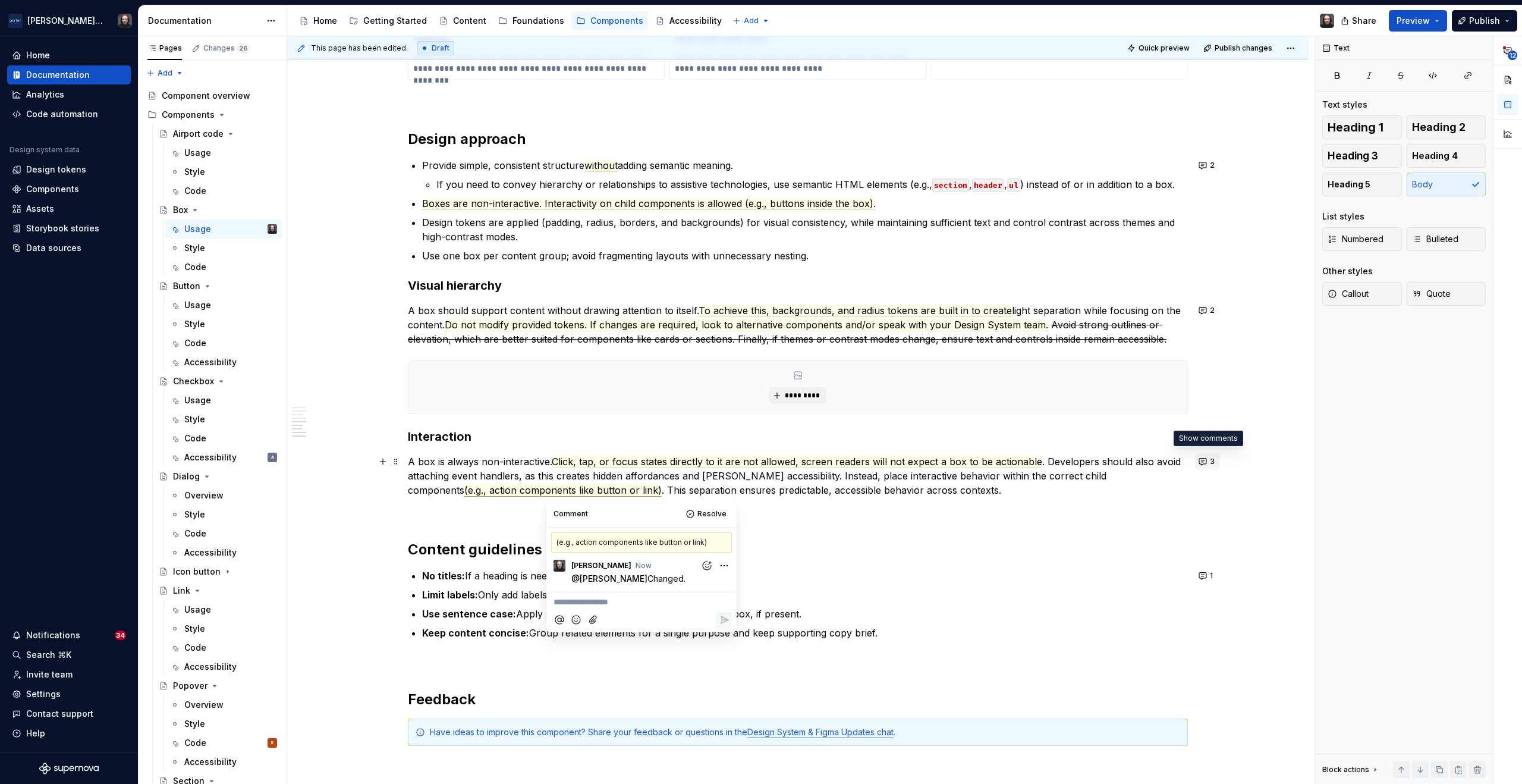
click at [1206, 462] on button "3" at bounding box center [1208, 462] width 25 height 17
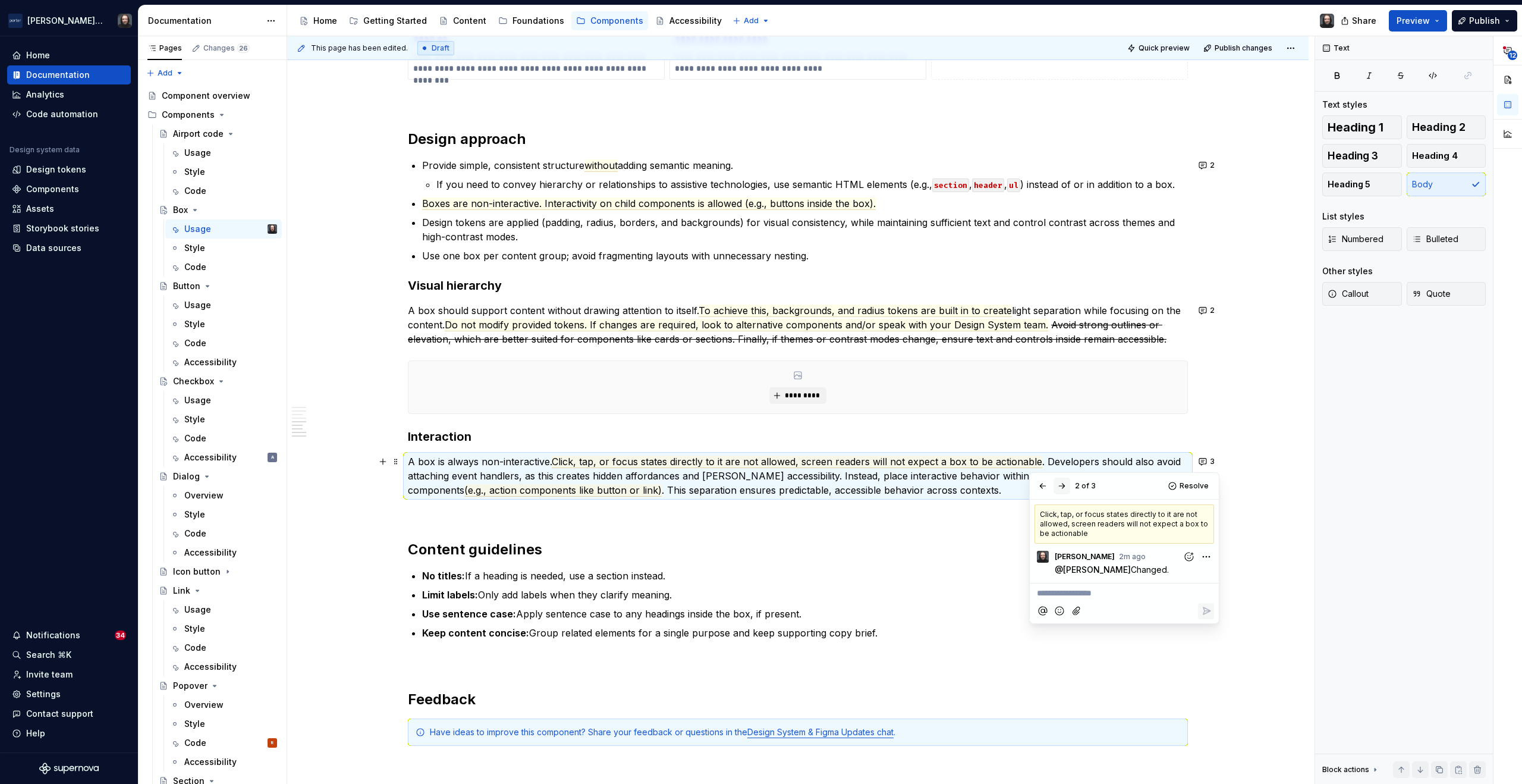
click at [1063, 486] on button "button" at bounding box center [1062, 486] width 17 height 17
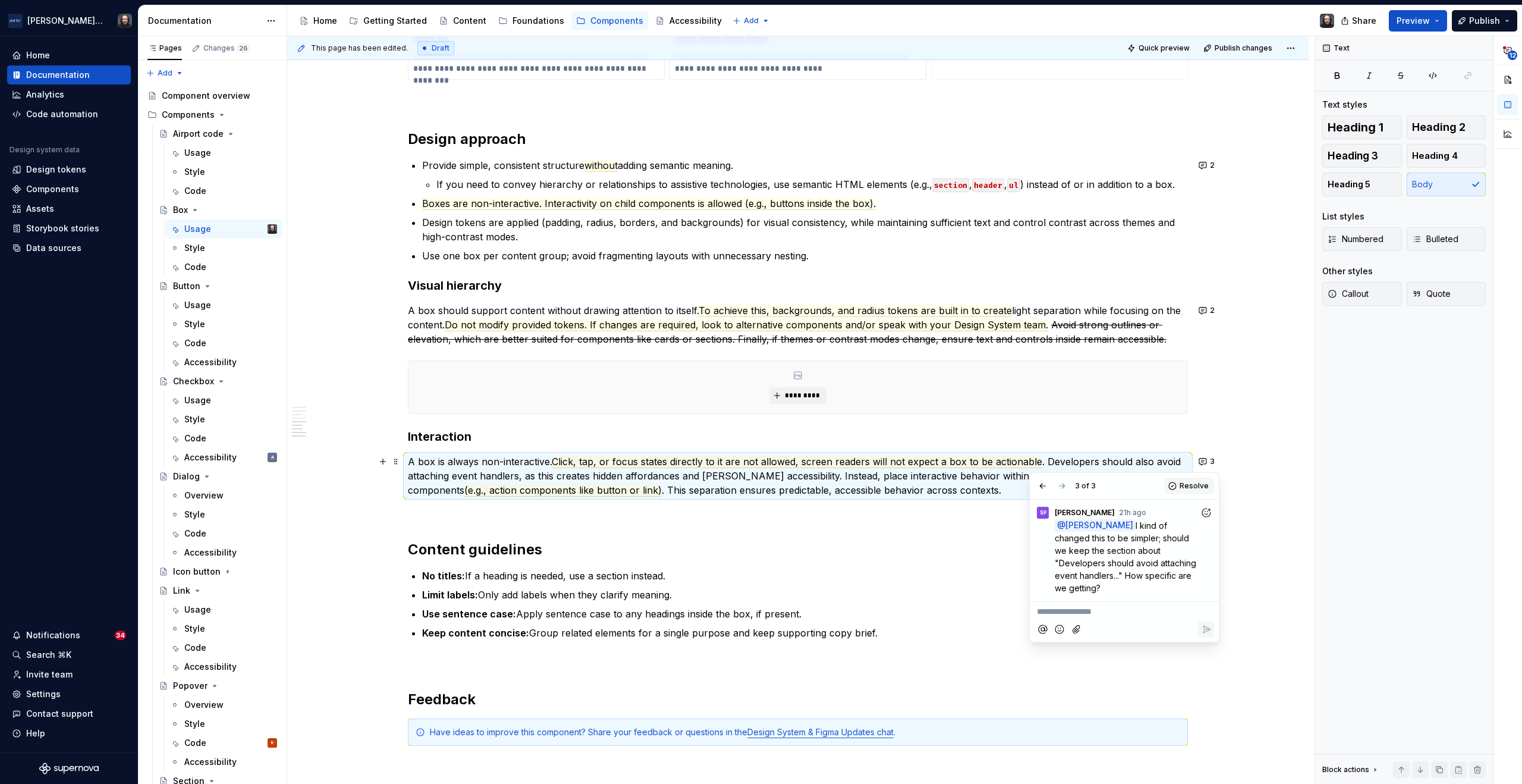
click at [1187, 488] on span "Resolve" at bounding box center [1194, 485] width 29 height 9
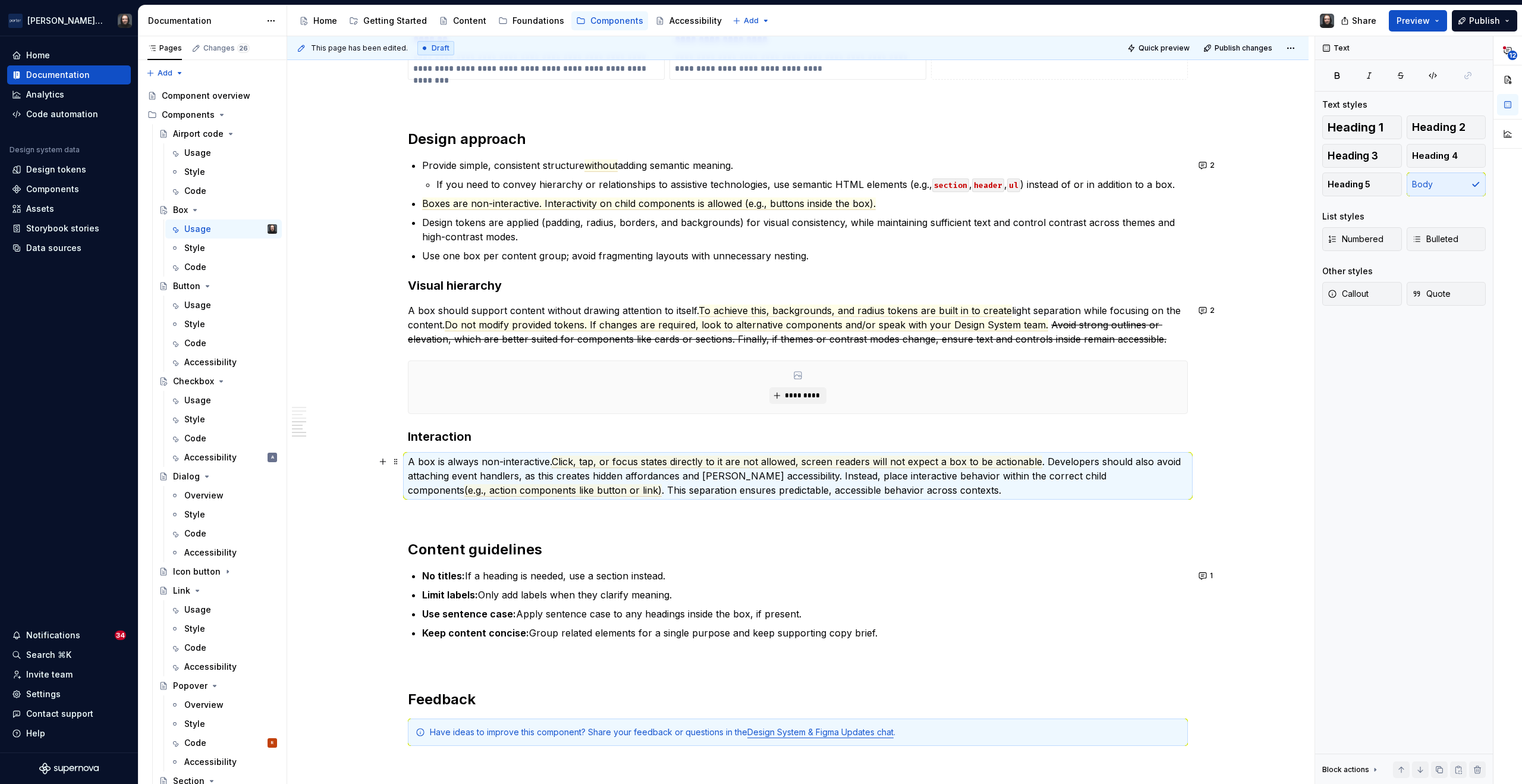
click at [1242, 474] on div "**********" at bounding box center [801, 410] width 1027 height 748
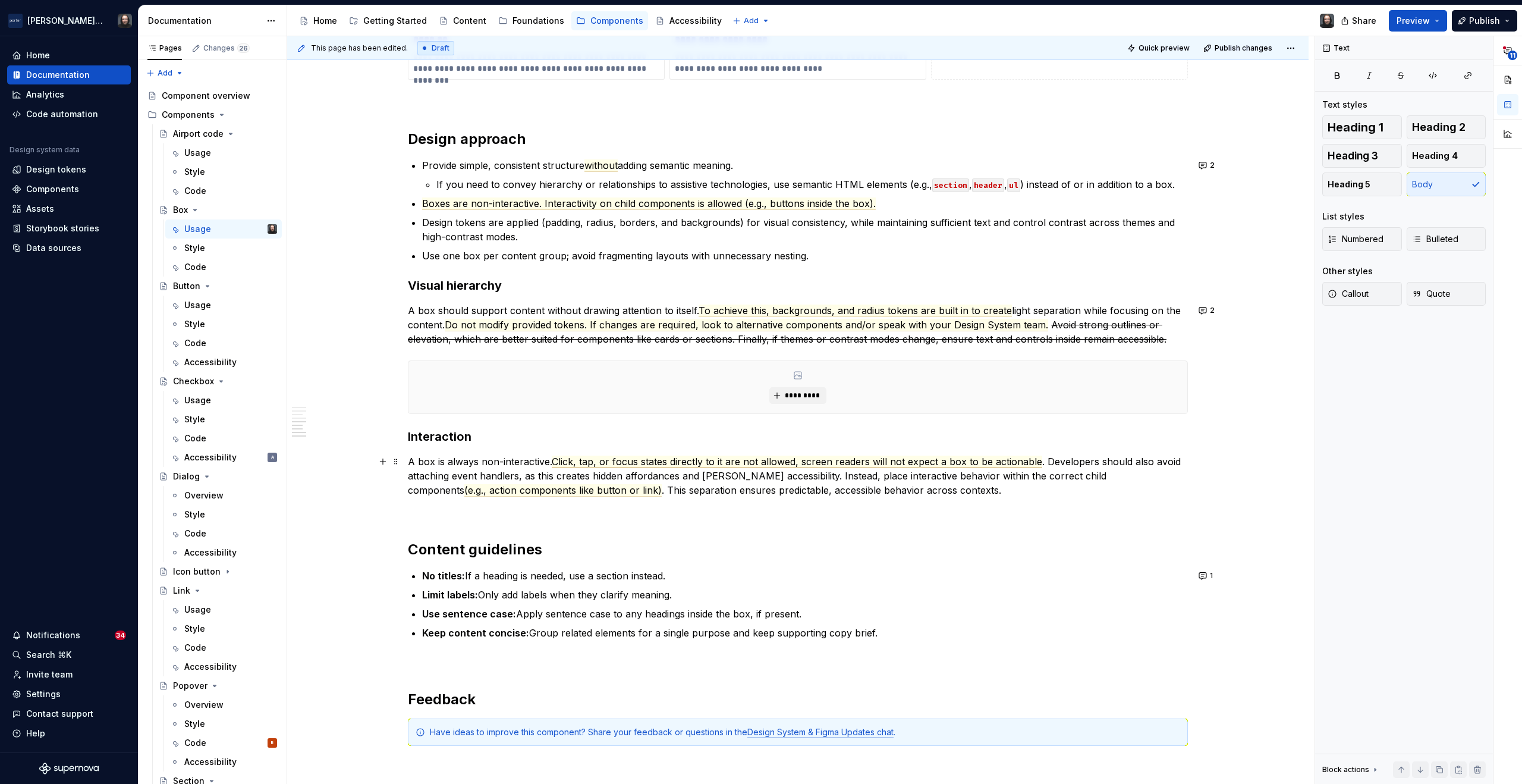
click at [949, 459] on span "Click, tap, or focus states directly to it are not allowed, screen readers will…" at bounding box center [797, 461] width 490 height 13
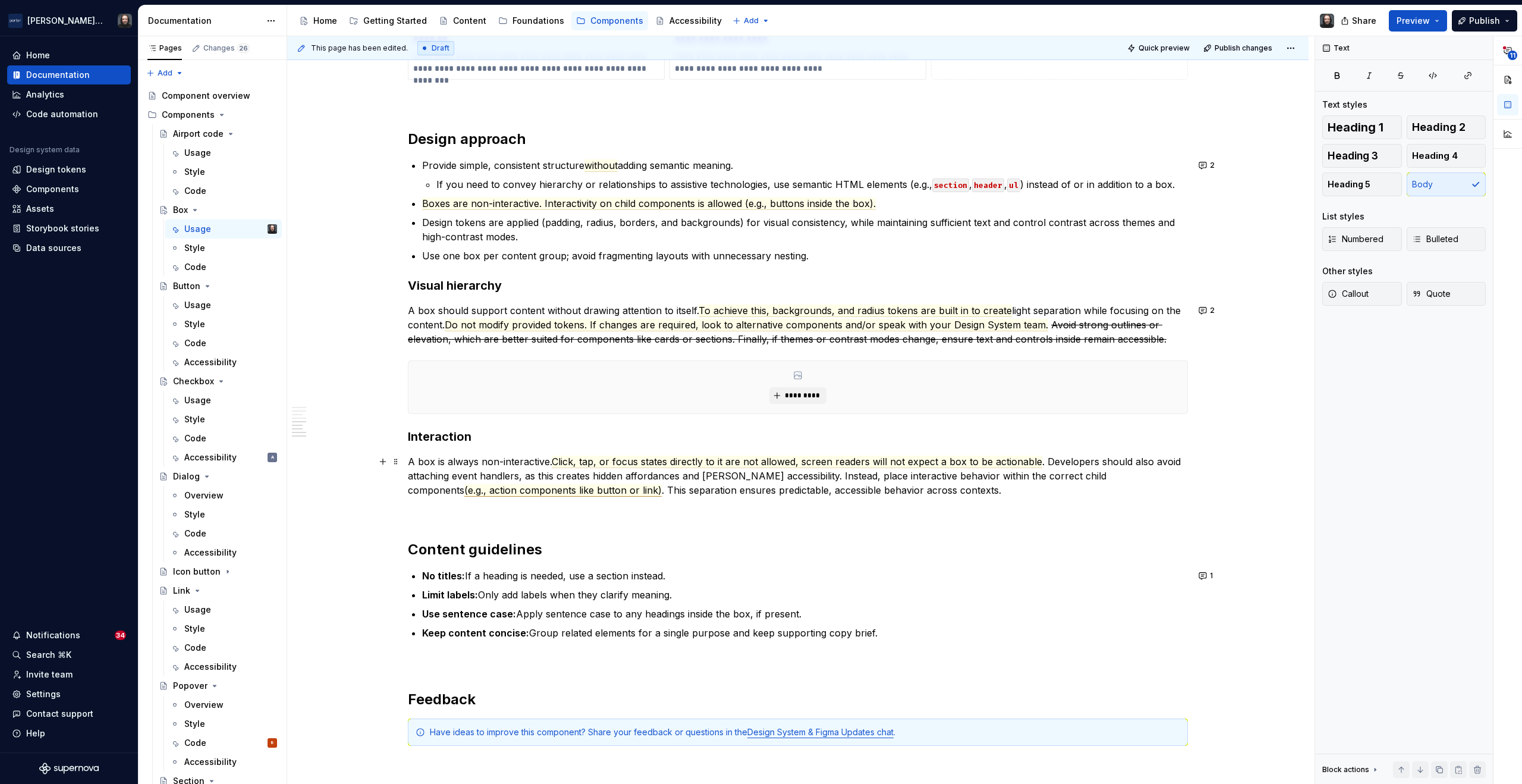
click at [662, 484] on span "(e.g., action components like button or link)" at bounding box center [563, 490] width 197 height 13
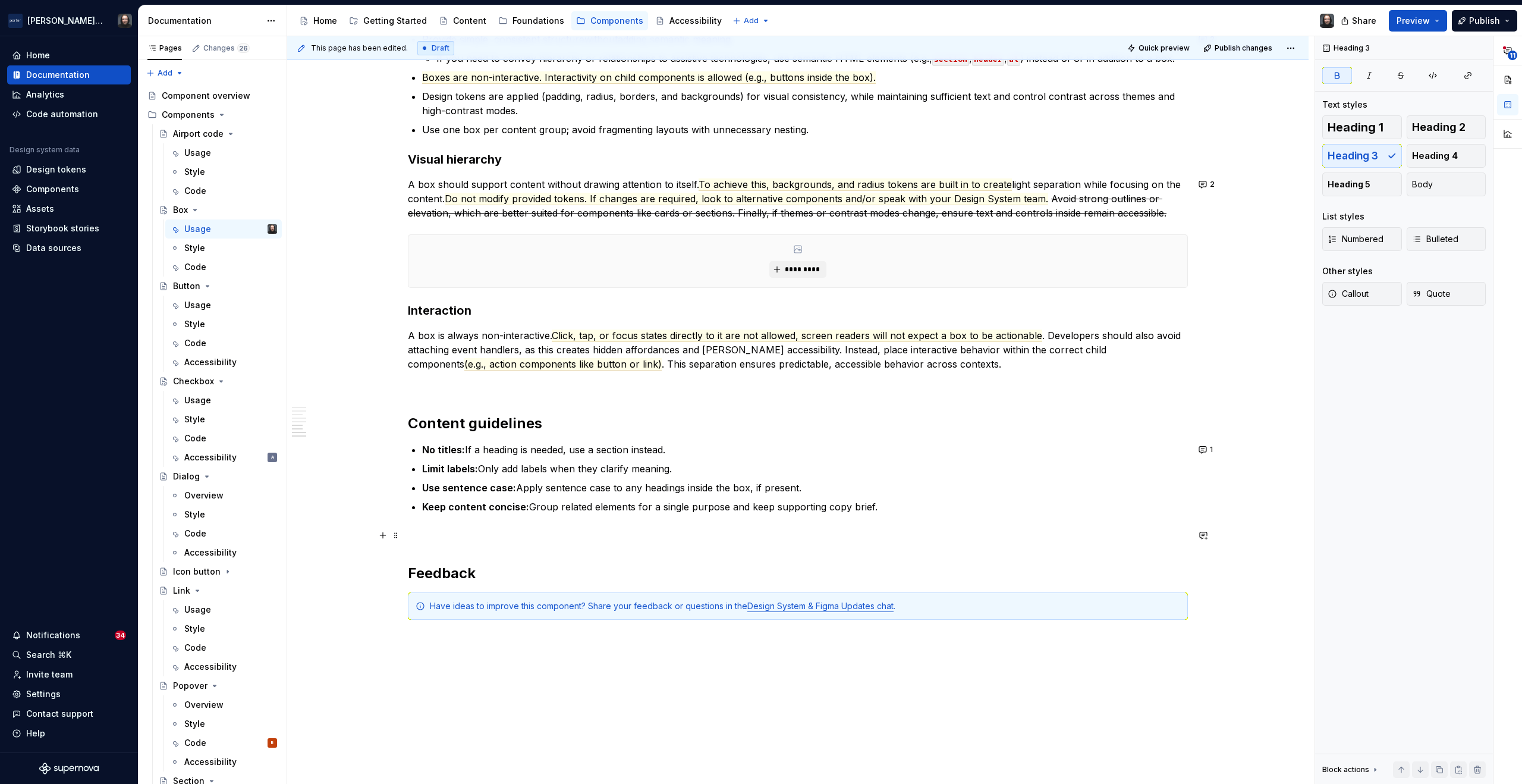
scroll to position [1619, 0]
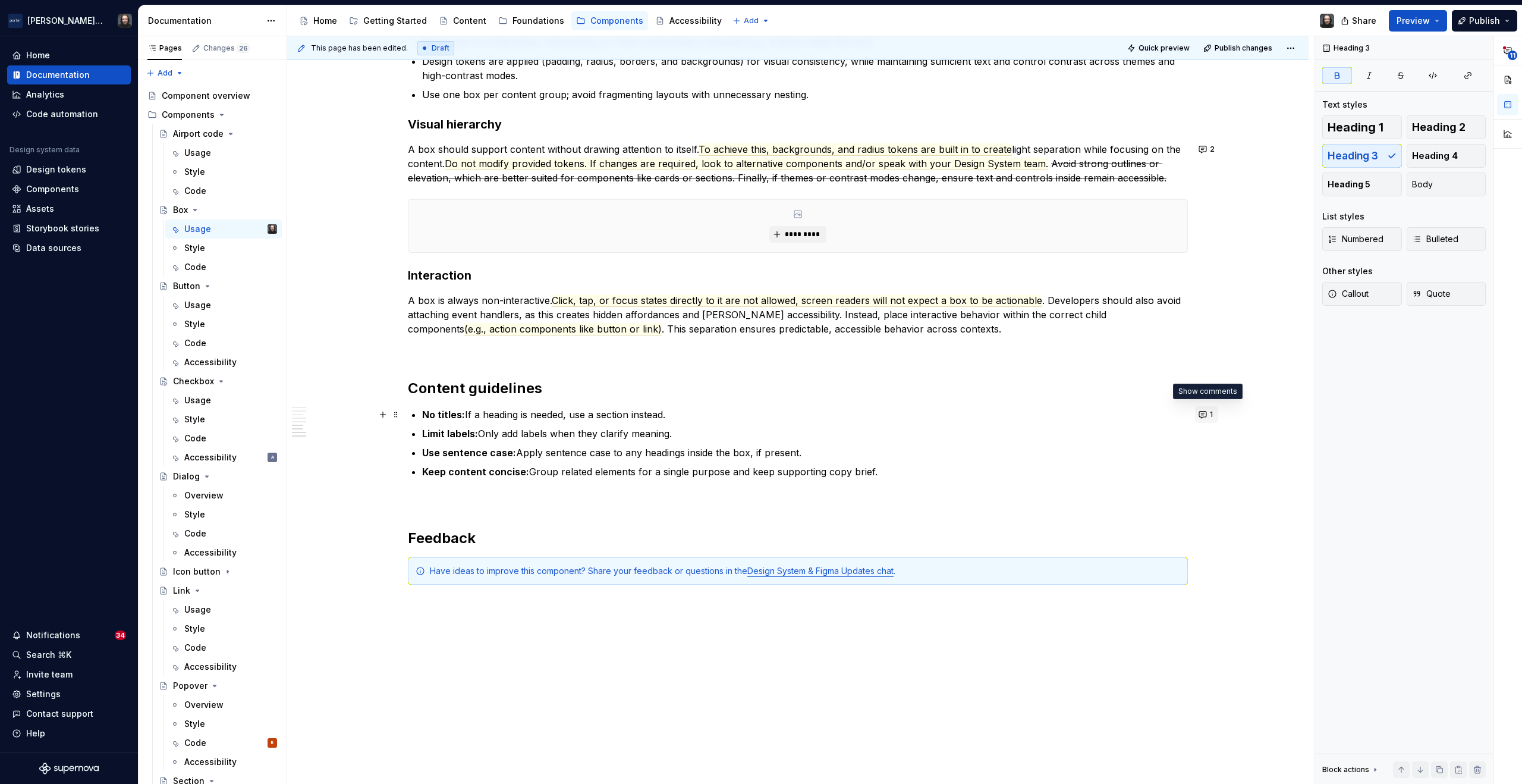
click at [1206, 414] on button "1" at bounding box center [1207, 414] width 23 height 17
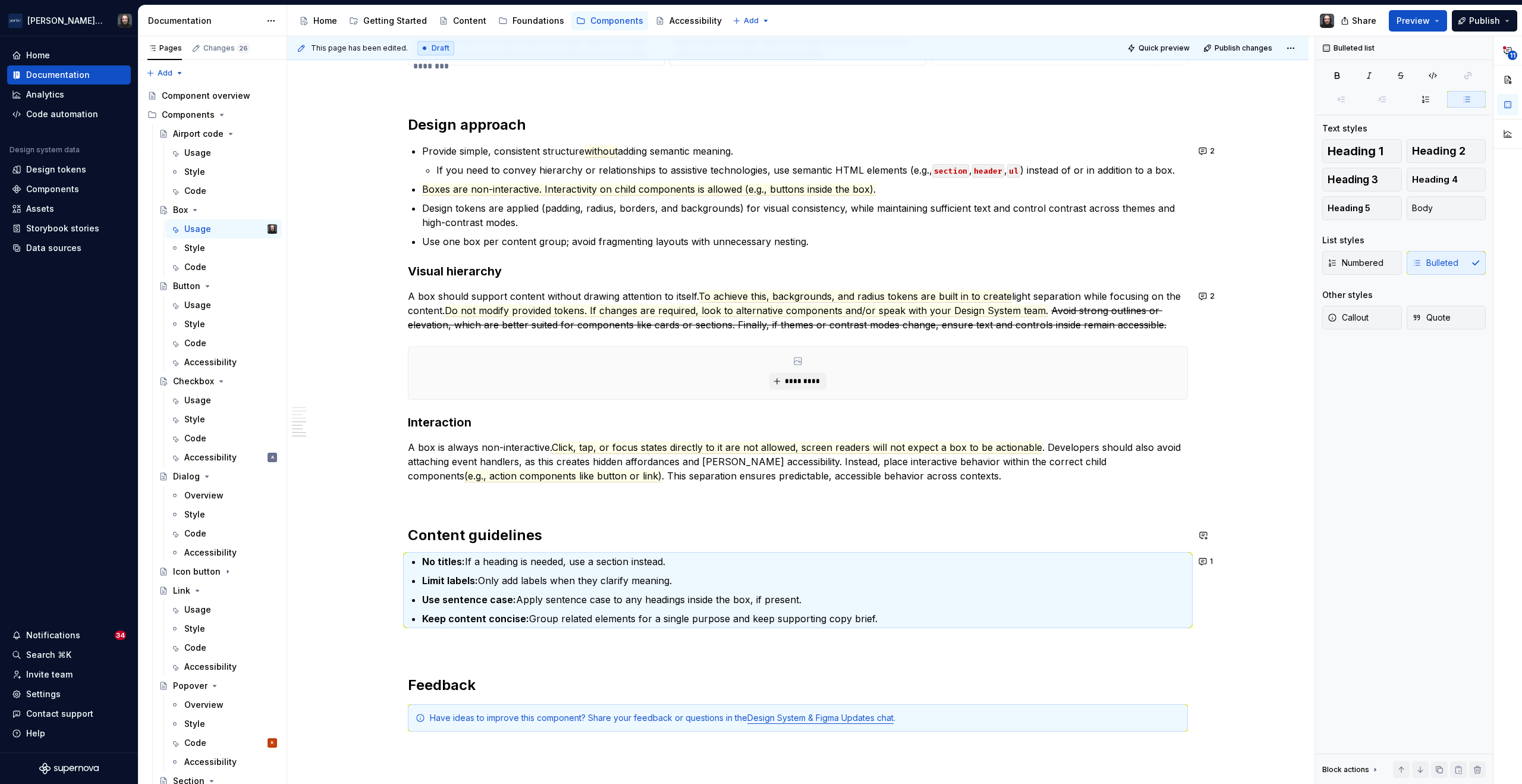
scroll to position [1273, 0]
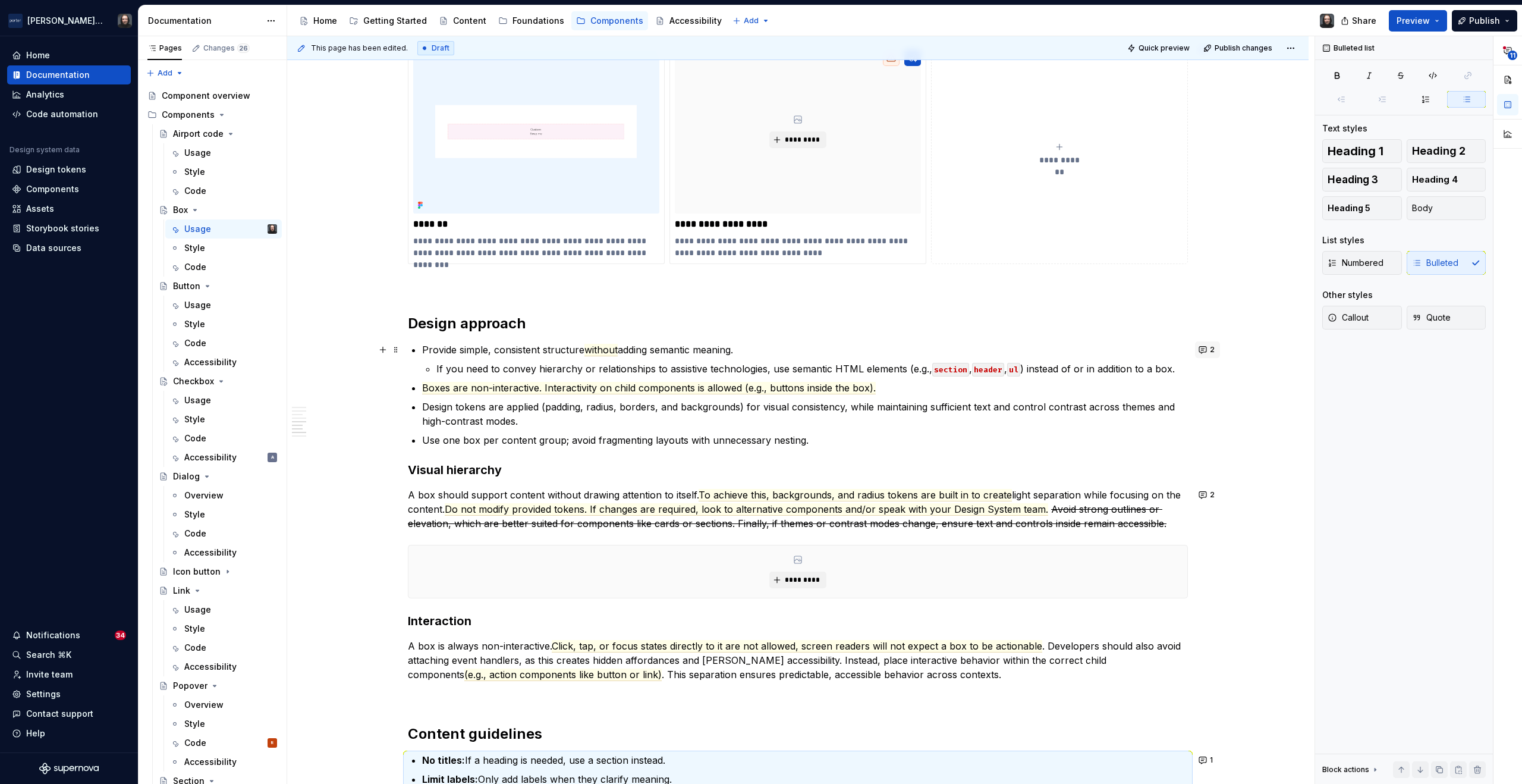
click at [1209, 347] on button "2" at bounding box center [1208, 350] width 25 height 17
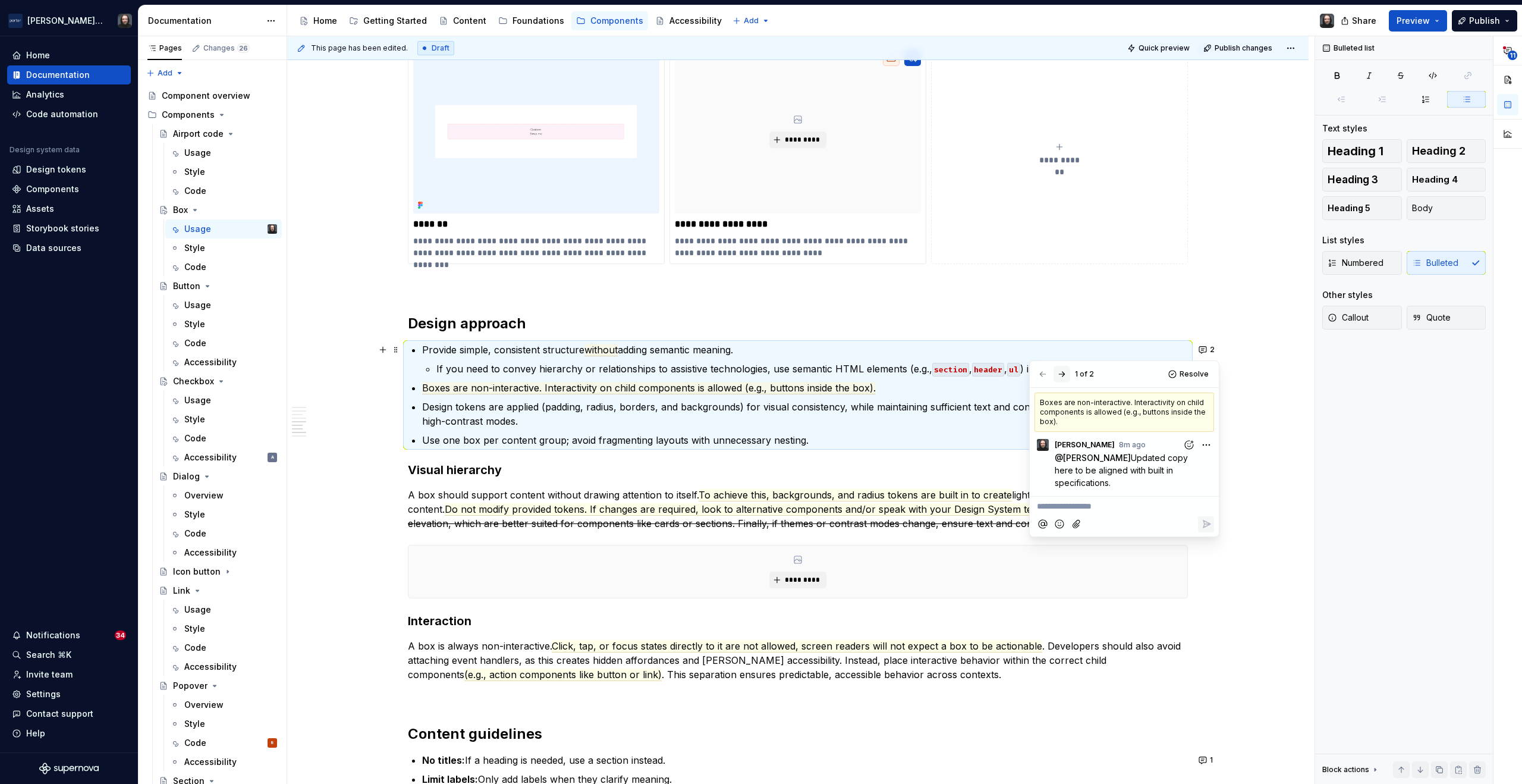
click at [1065, 375] on button "button" at bounding box center [1062, 374] width 17 height 17
click at [1269, 387] on div "**********" at bounding box center [797, 106] width 1022 height 2201
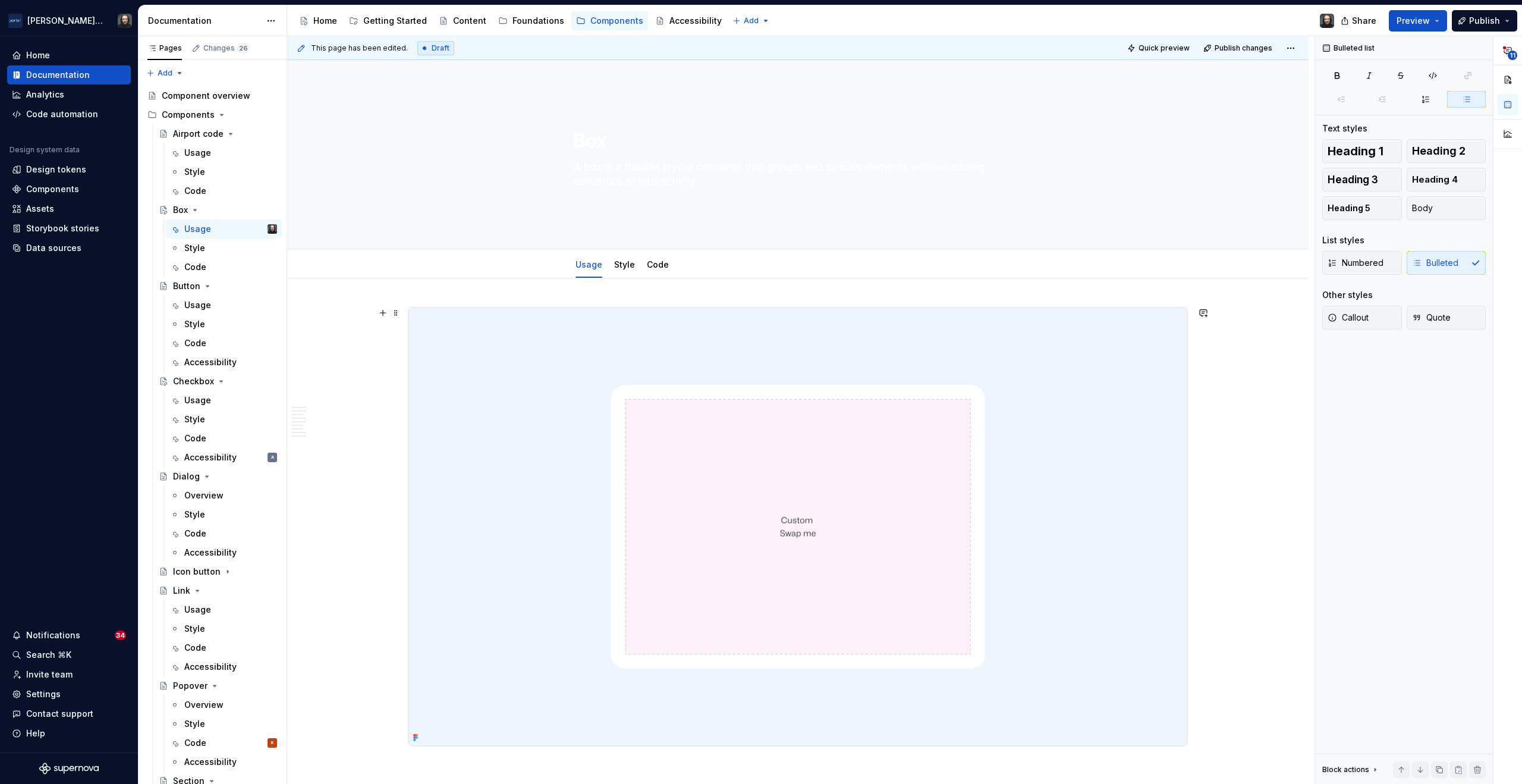
scroll to position [0, 0]
click at [657, 268] on link "Code" at bounding box center [658, 265] width 22 height 10
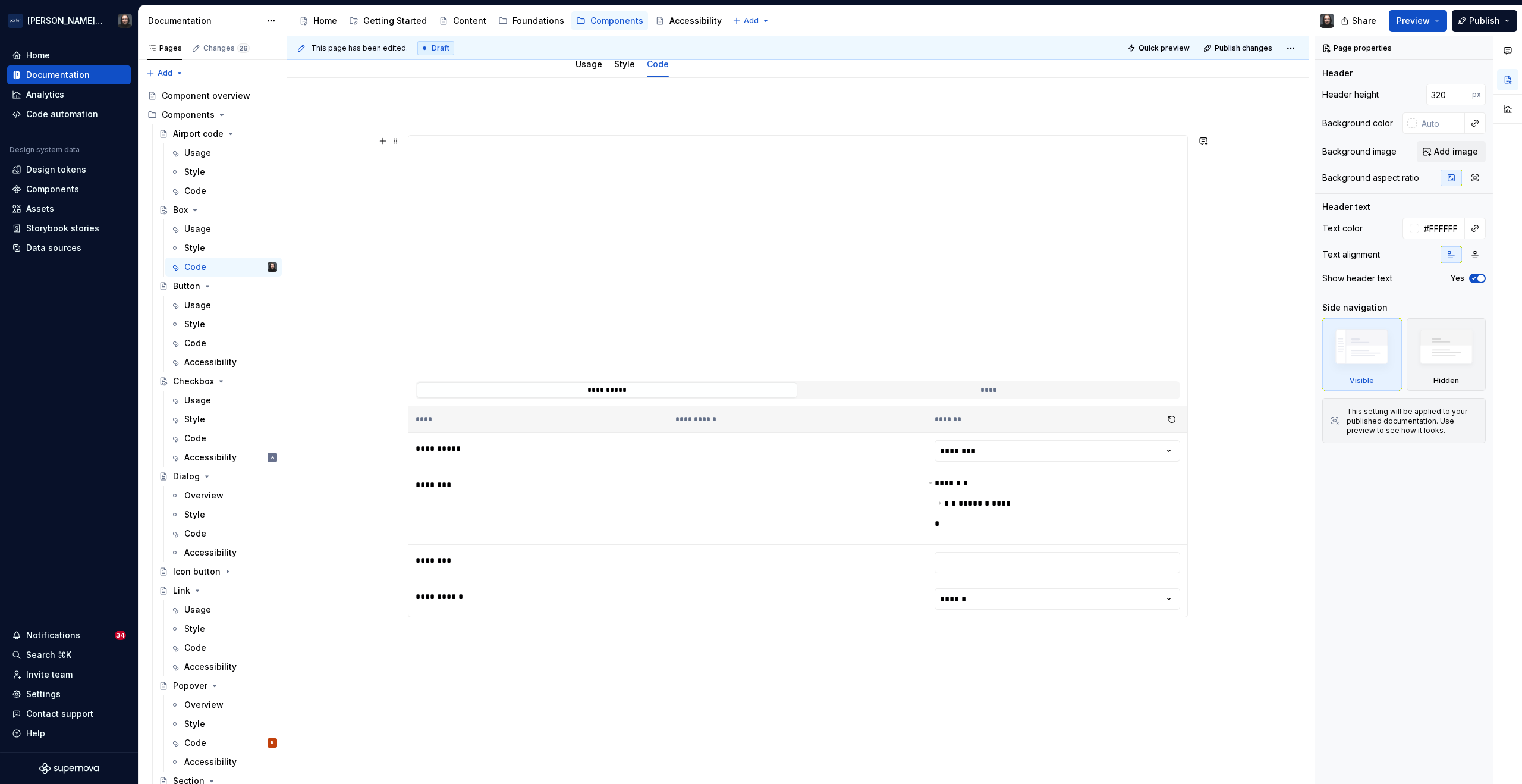
scroll to position [263, 0]
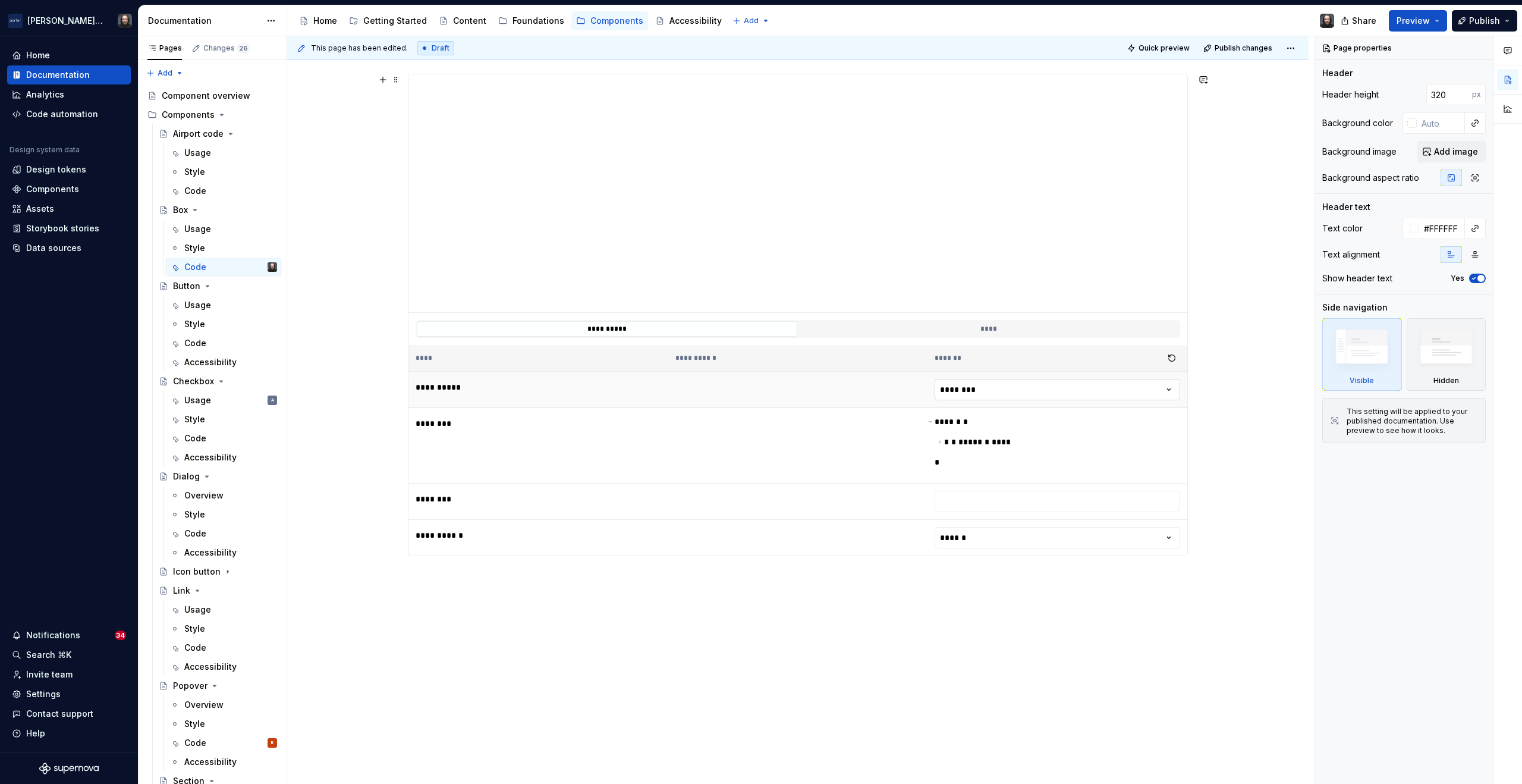
click at [957, 385] on html "Porter Airlines Home Documentation Analytics Code automation Design system data…" at bounding box center [761, 392] width 1522 height 784
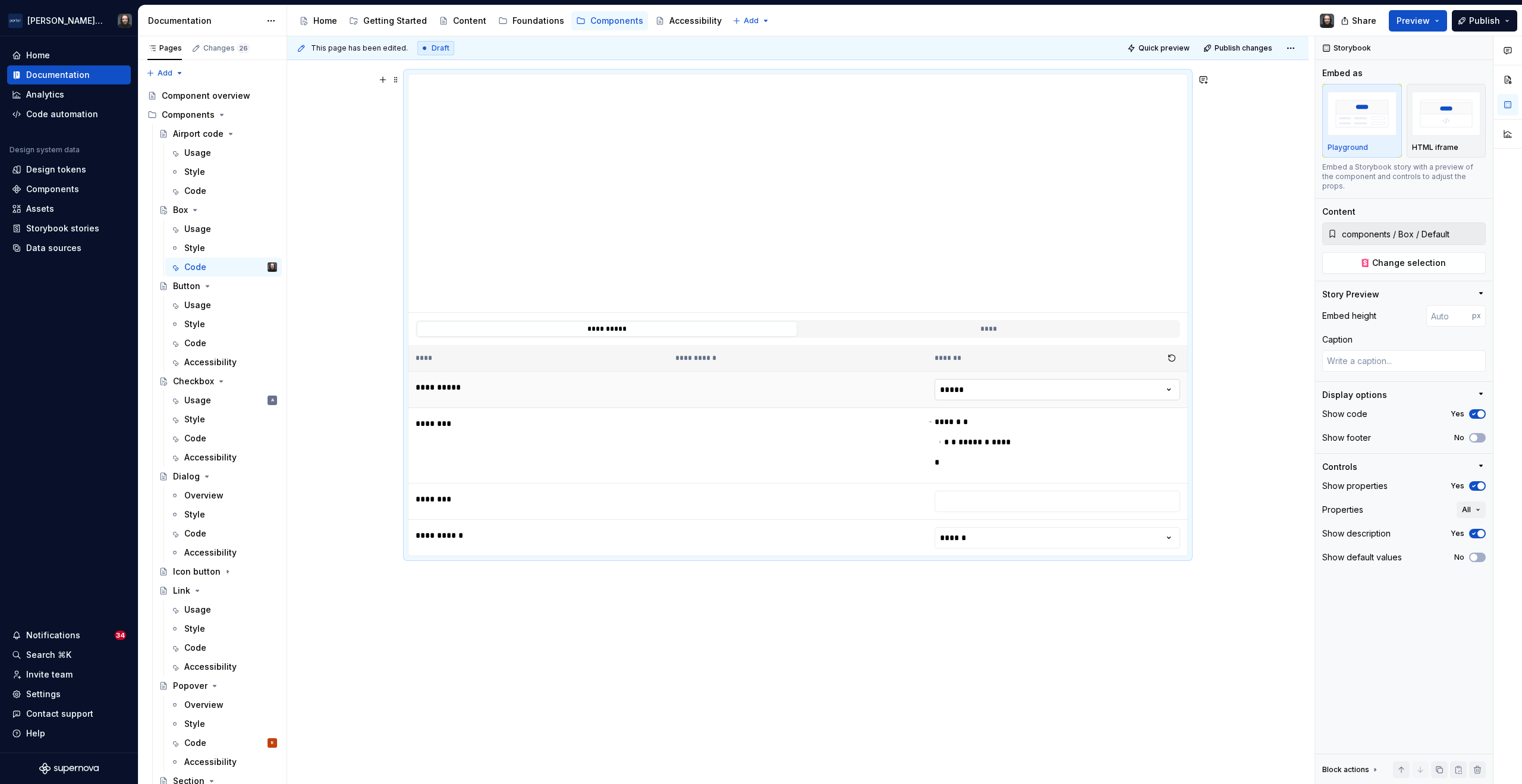
click at [973, 387] on html "Porter Airlines Home Documentation Analytics Code automation Design system data…" at bounding box center [761, 392] width 1522 height 784
click at [971, 392] on html "Porter Airlines Home Documentation Analytics Code automation Design system data…" at bounding box center [761, 392] width 1522 height 784
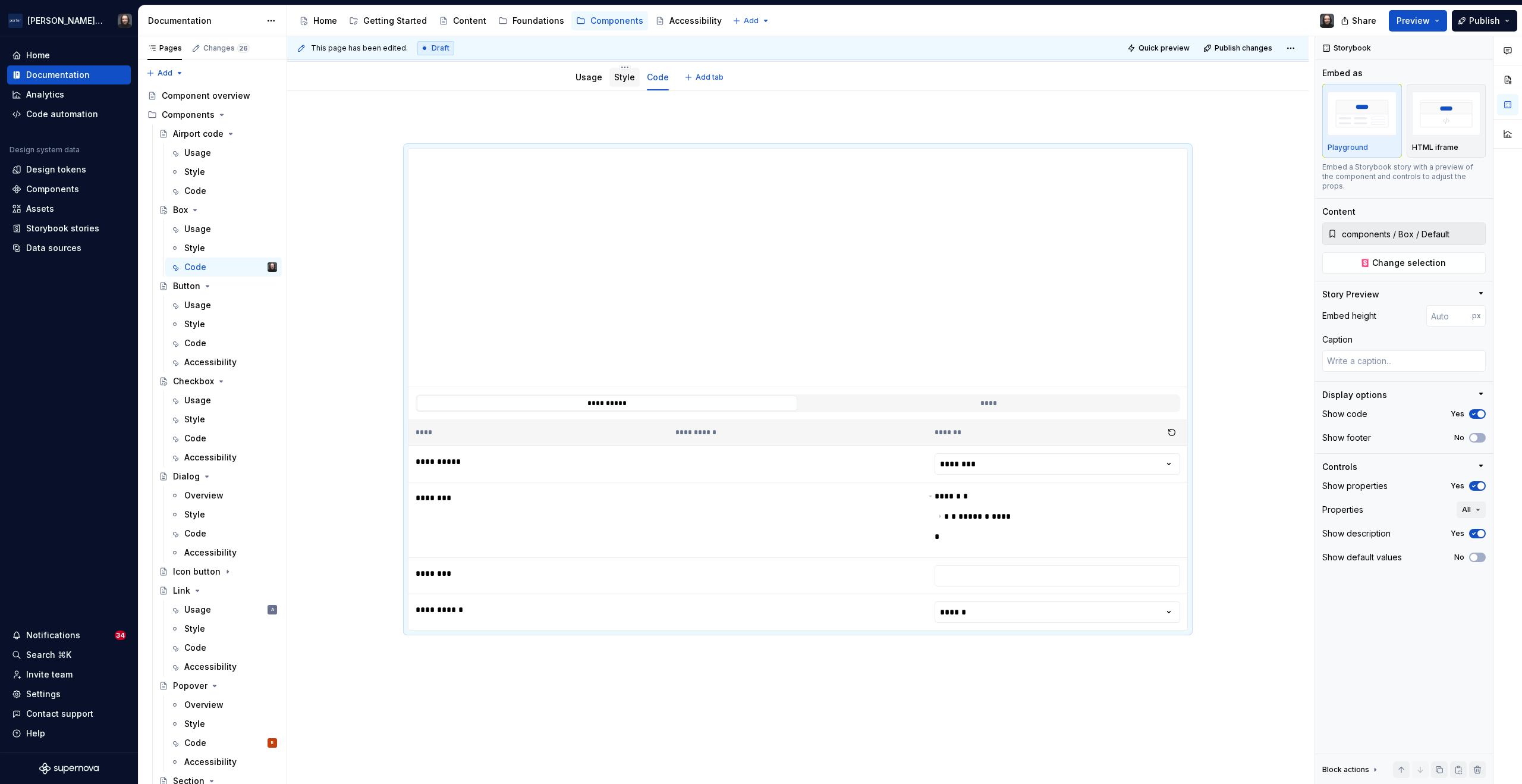
click at [628, 80] on link "Style" at bounding box center [624, 77] width 21 height 10
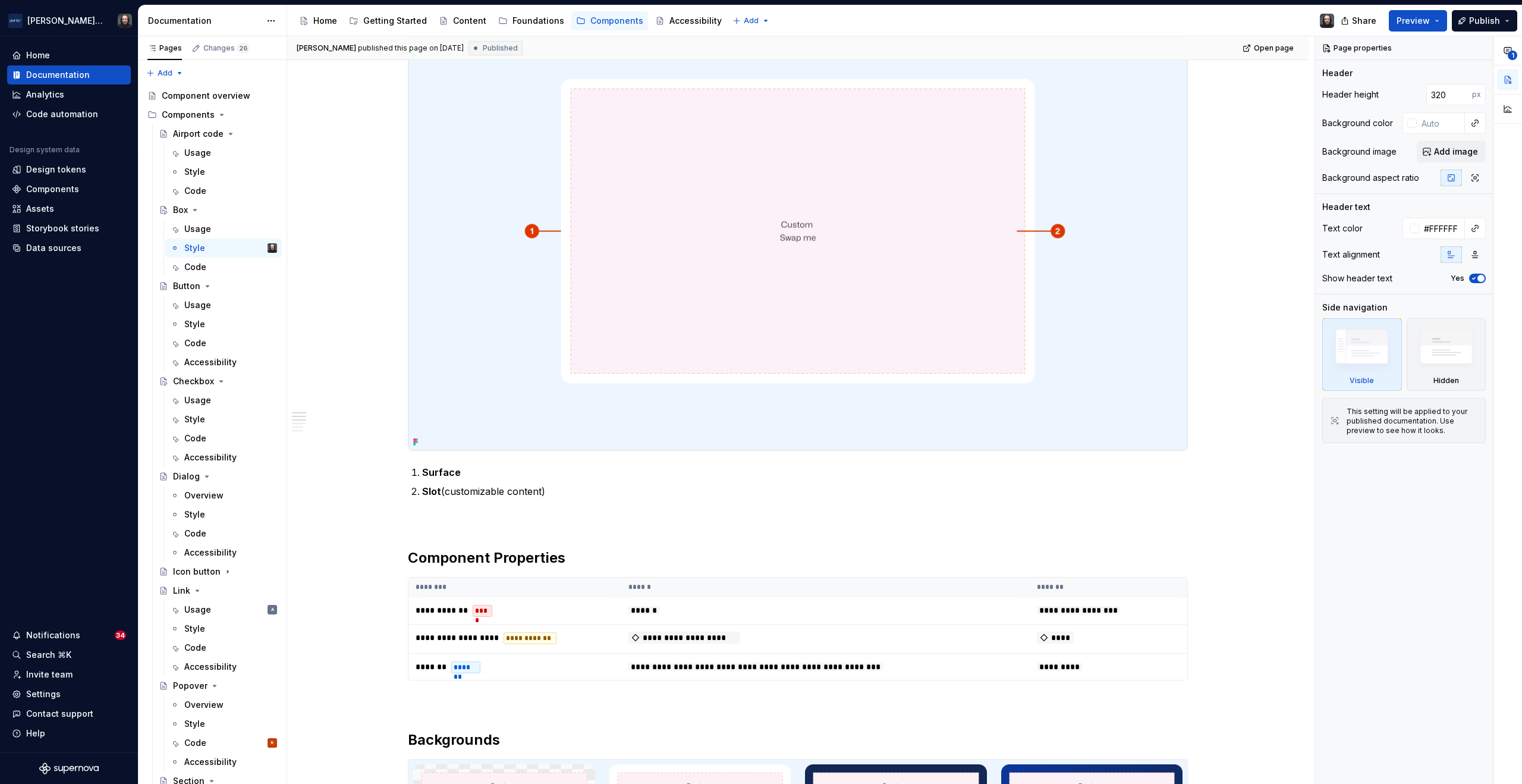
scroll to position [37, 0]
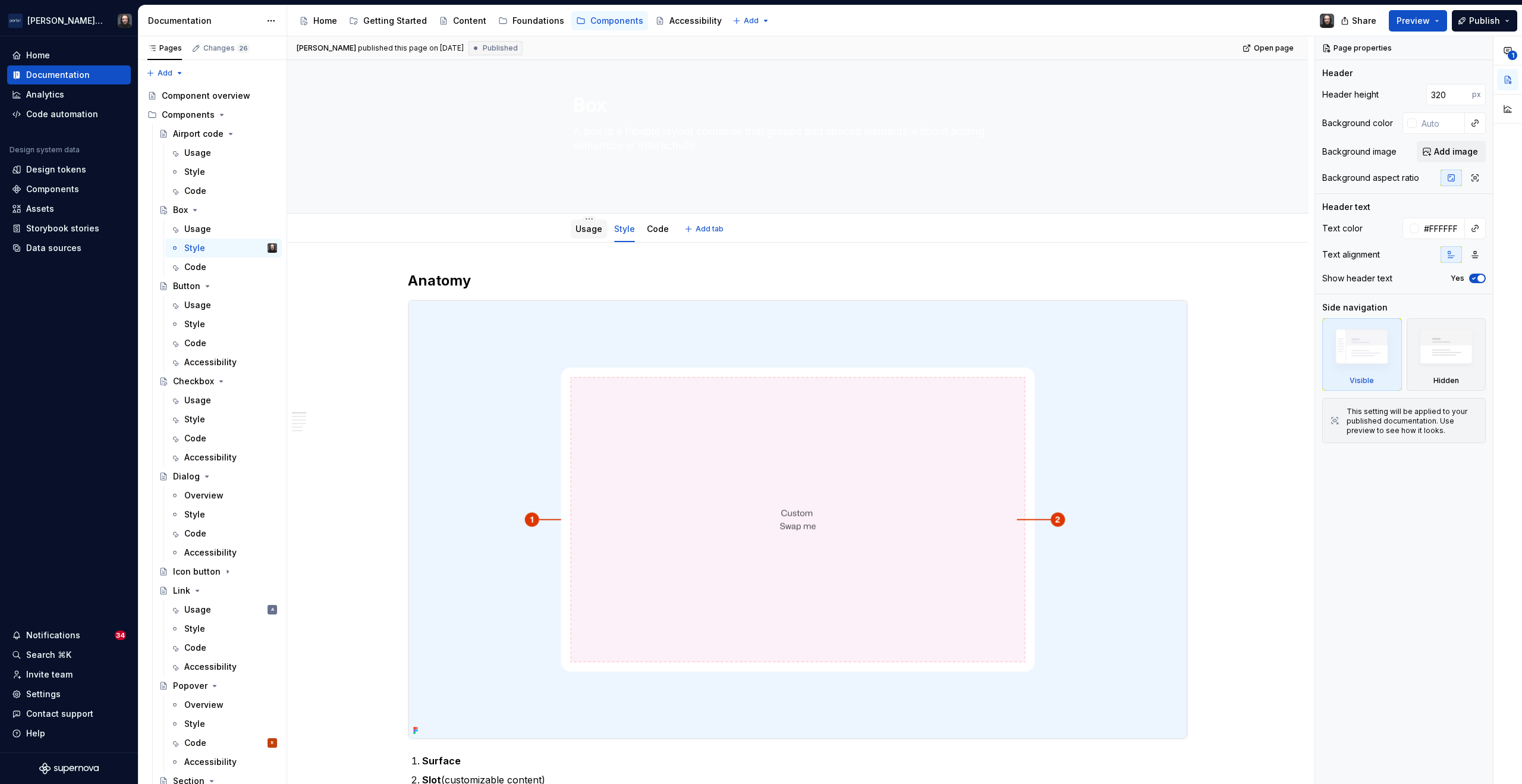
click at [587, 233] on link "Usage" at bounding box center [589, 228] width 27 height 10
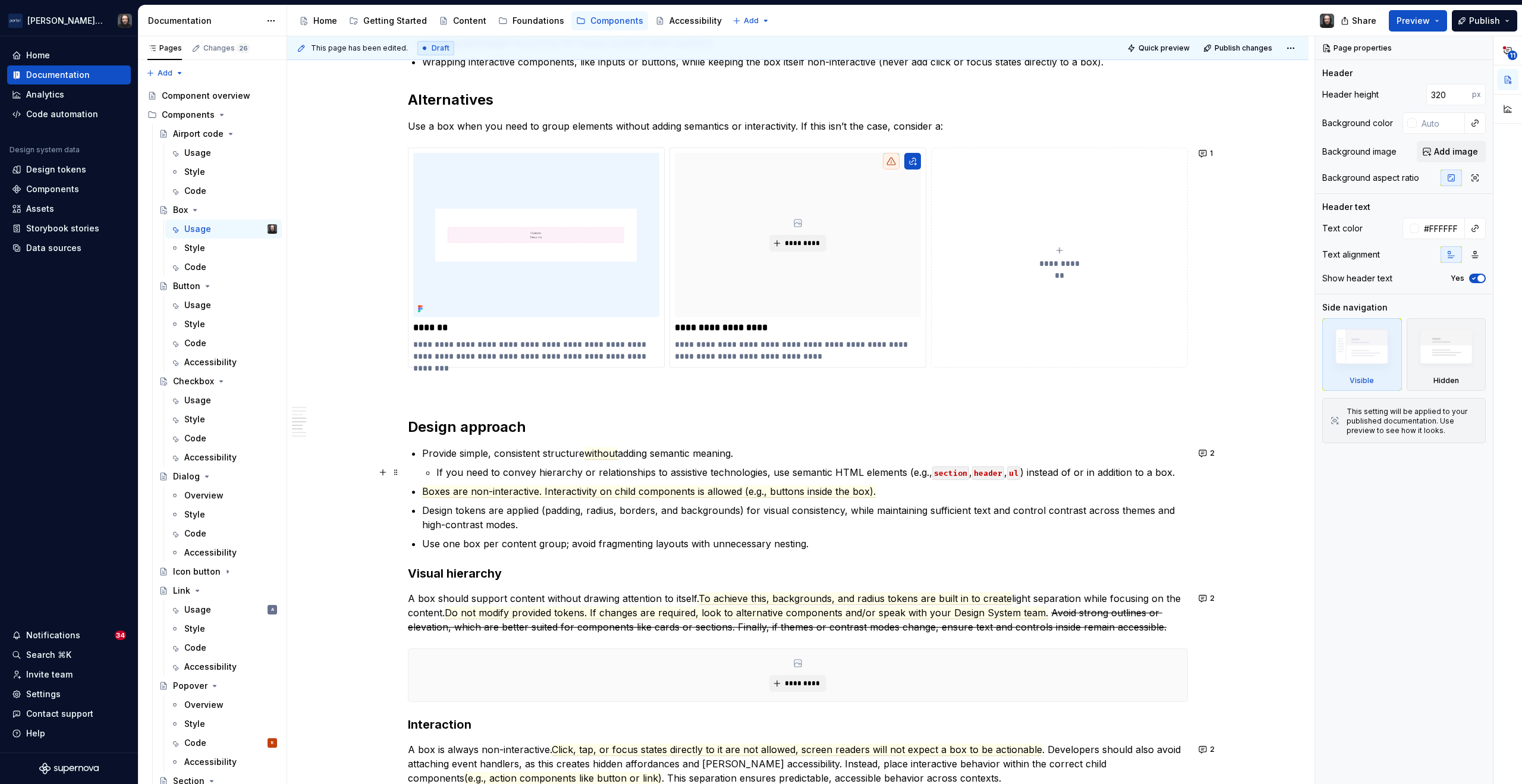
scroll to position [1225, 0]
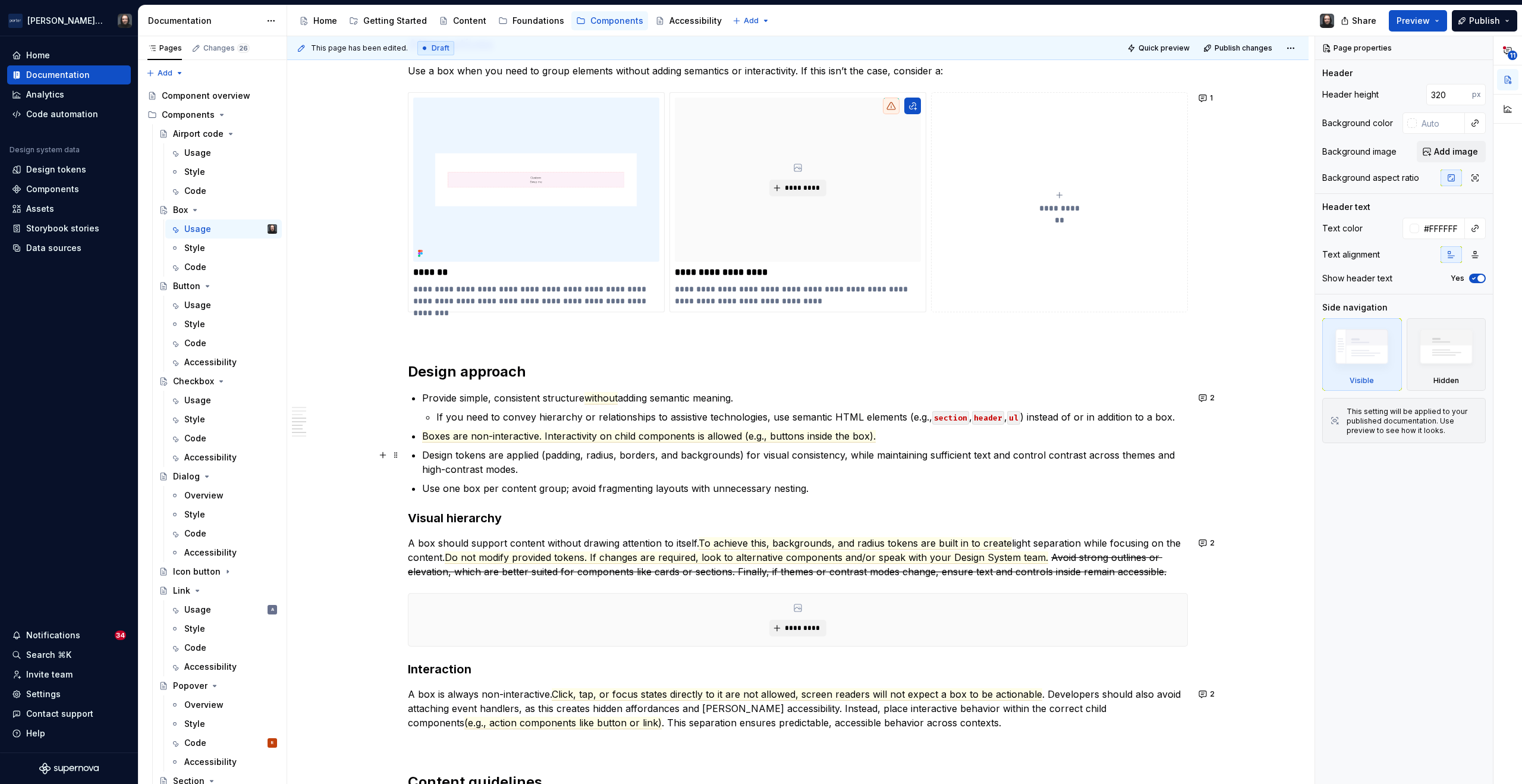
type textarea "*"
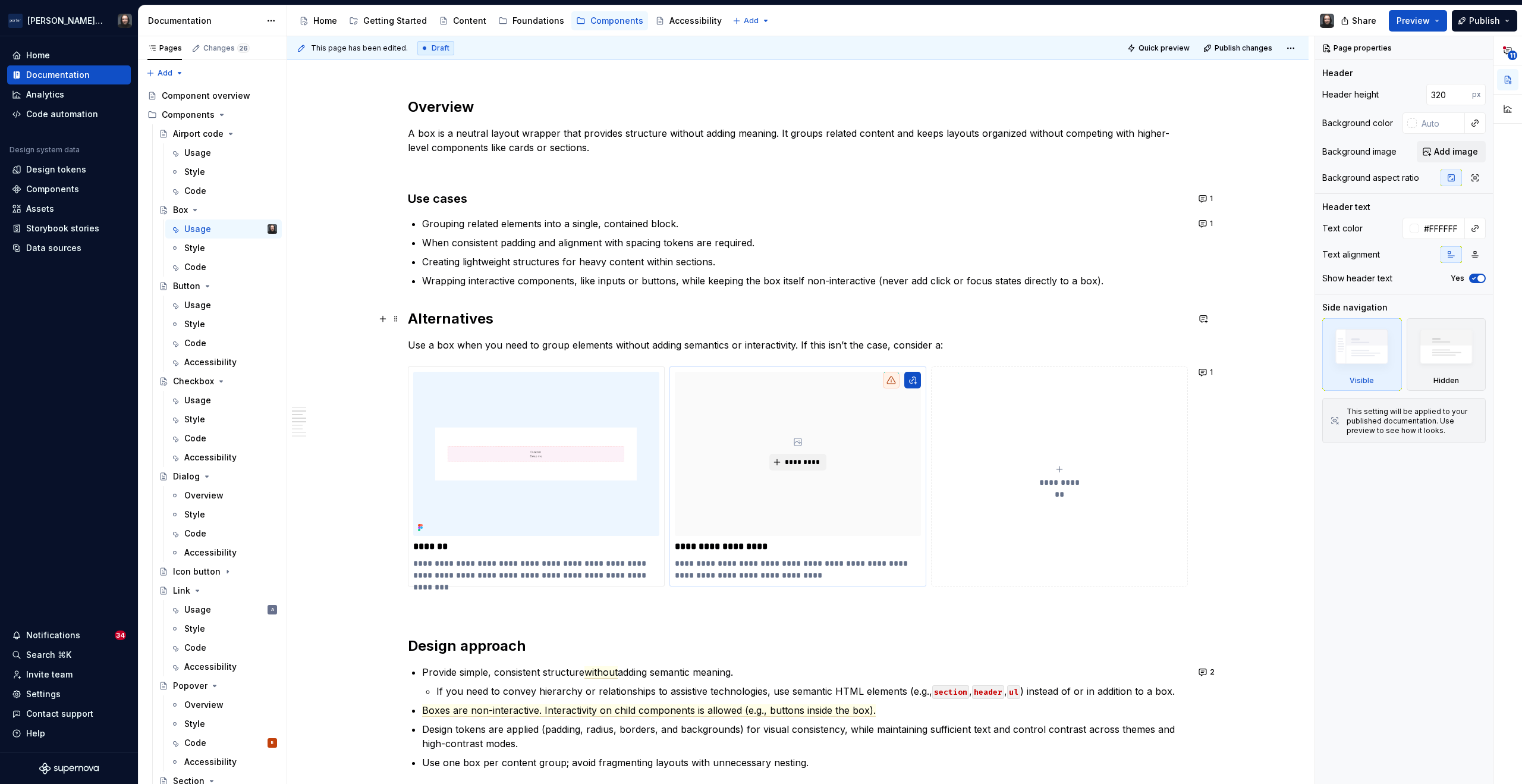
scroll to position [1211, 0]
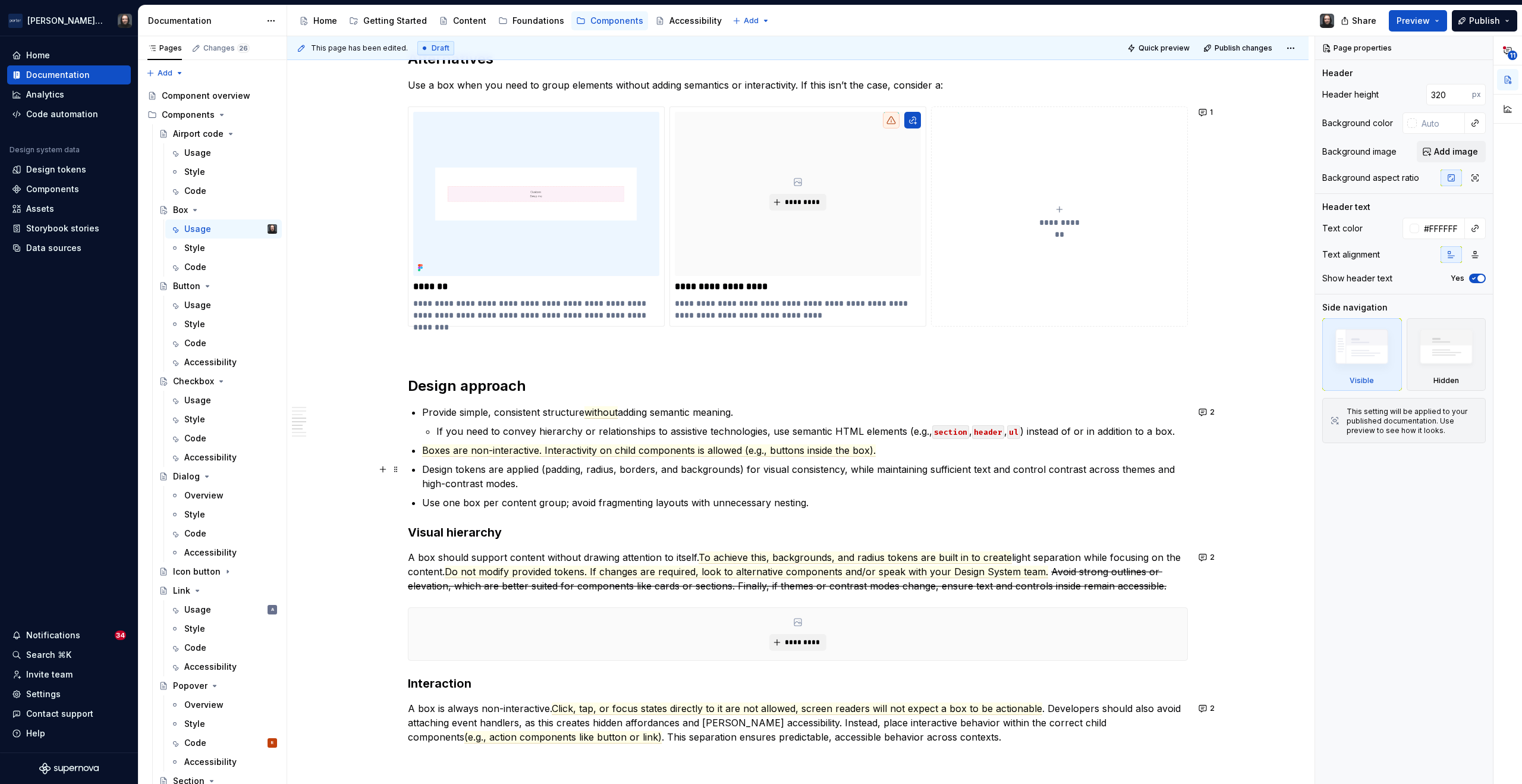
click at [525, 484] on p "Design tokens are applied (padding, radius, borders, and backgrounds) for visua…" at bounding box center [805, 476] width 766 height 28
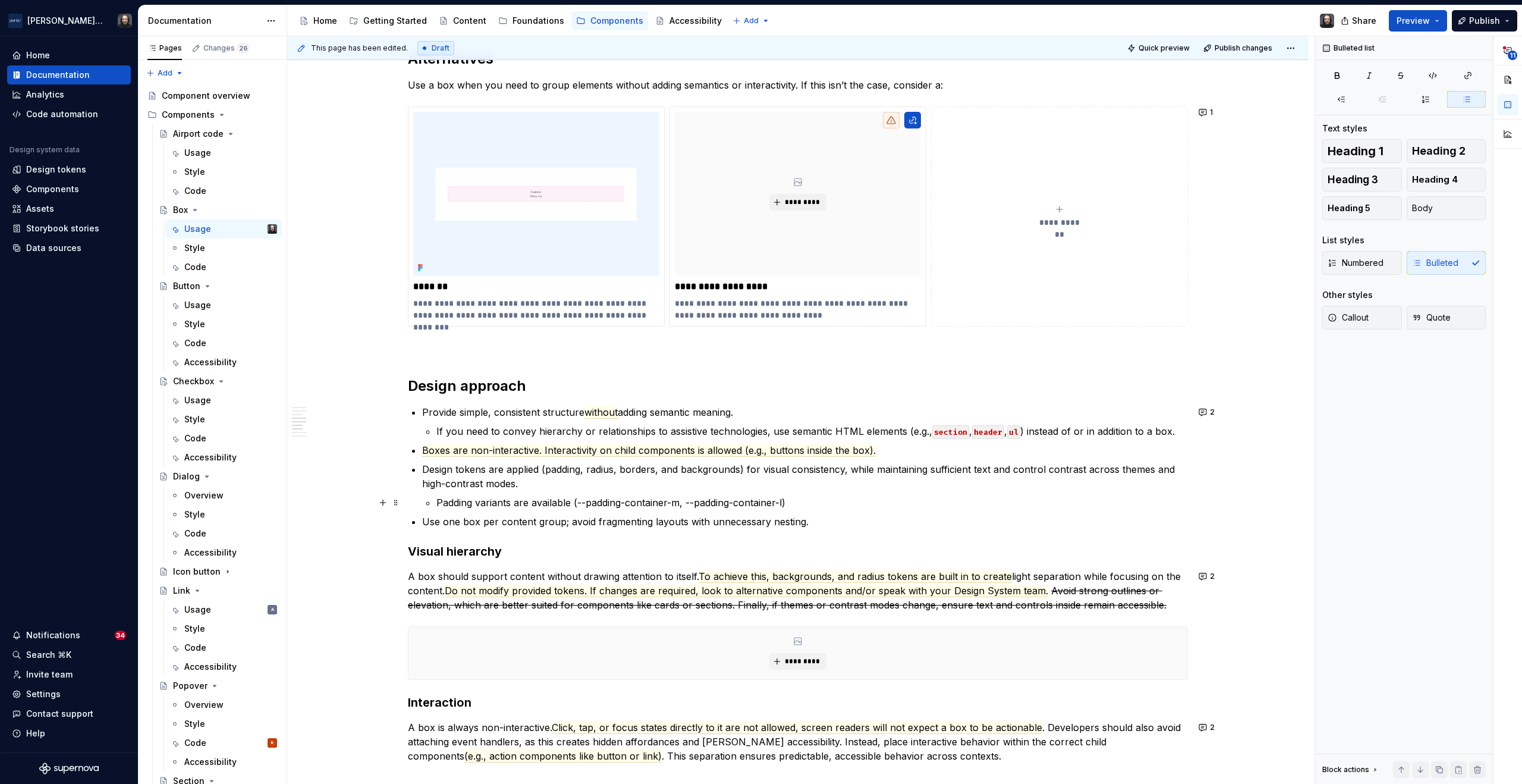
click at [438, 503] on p "Padding variants are available (--padding-container-m, --padding-container-l)" at bounding box center [812, 502] width 751 height 14
drag, startPoint x: 436, startPoint y: 500, endPoint x: 811, endPoint y: 502, distance: 375.0
click at [811, 502] on p "Two padding variants are available (--padding-container-m, --padding-container-…" at bounding box center [812, 502] width 751 height 14
click at [812, 503] on p "Two padding variants are available (--padding-container-m, --padding-container-…" at bounding box center [812, 502] width 751 height 14
drag, startPoint x: 437, startPoint y: 501, endPoint x: 812, endPoint y: 500, distance: 375.0
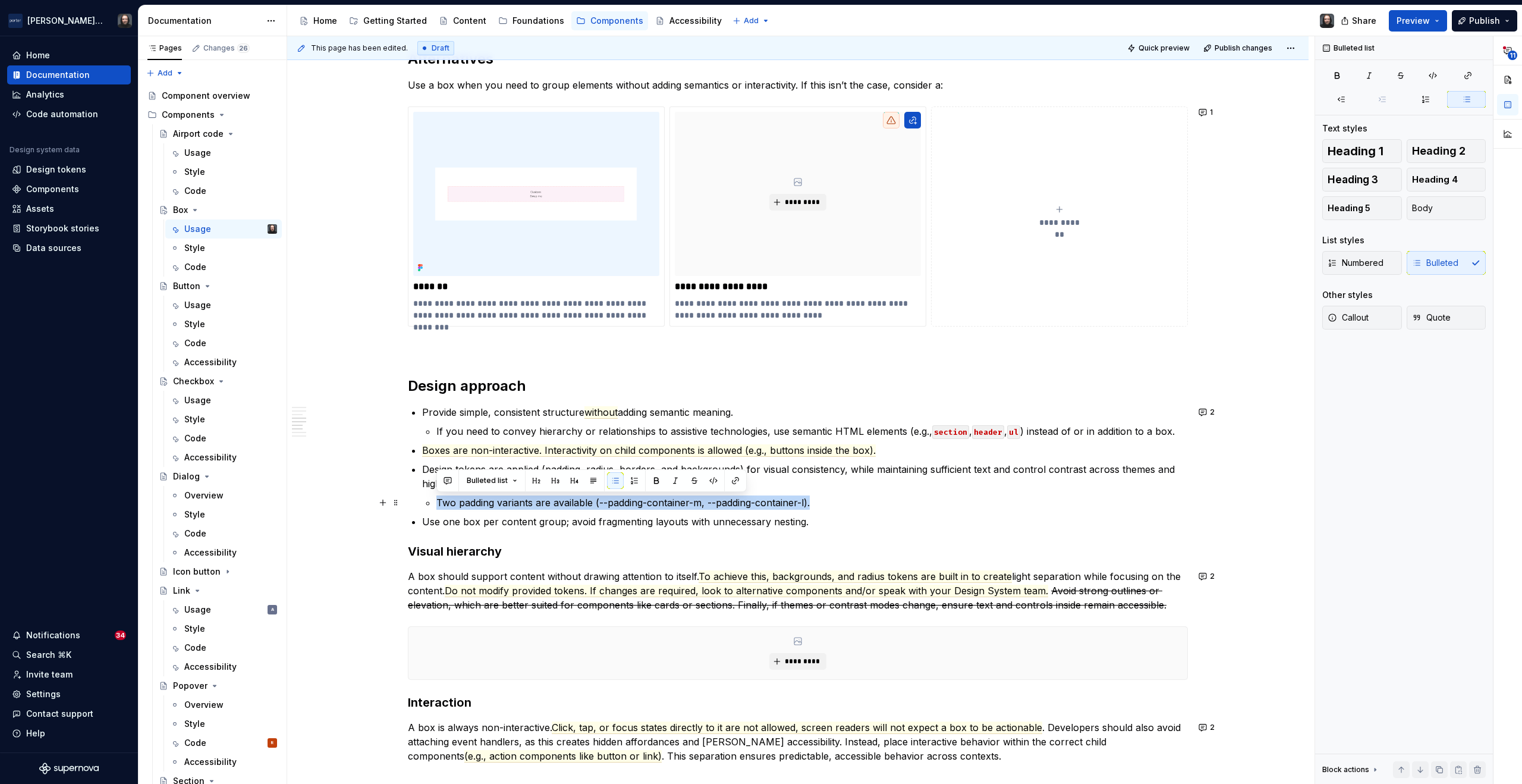
click at [812, 500] on p "Two padding variants are available (--padding-container-m, --padding-container-…" at bounding box center [812, 502] width 751 height 14
click at [615, 505] on p "Two padding variants are available (--padding-container-m, --padding-container-…" at bounding box center [812, 502] width 751 height 14
drag, startPoint x: 810, startPoint y: 503, endPoint x: 595, endPoint y: 501, distance: 215.0
click at [592, 502] on p "Two padding variants are available (--padding-container-m, --padding-container-…" at bounding box center [812, 502] width 751 height 14
drag, startPoint x: 476, startPoint y: 503, endPoint x: 597, endPoint y: 507, distance: 121.1
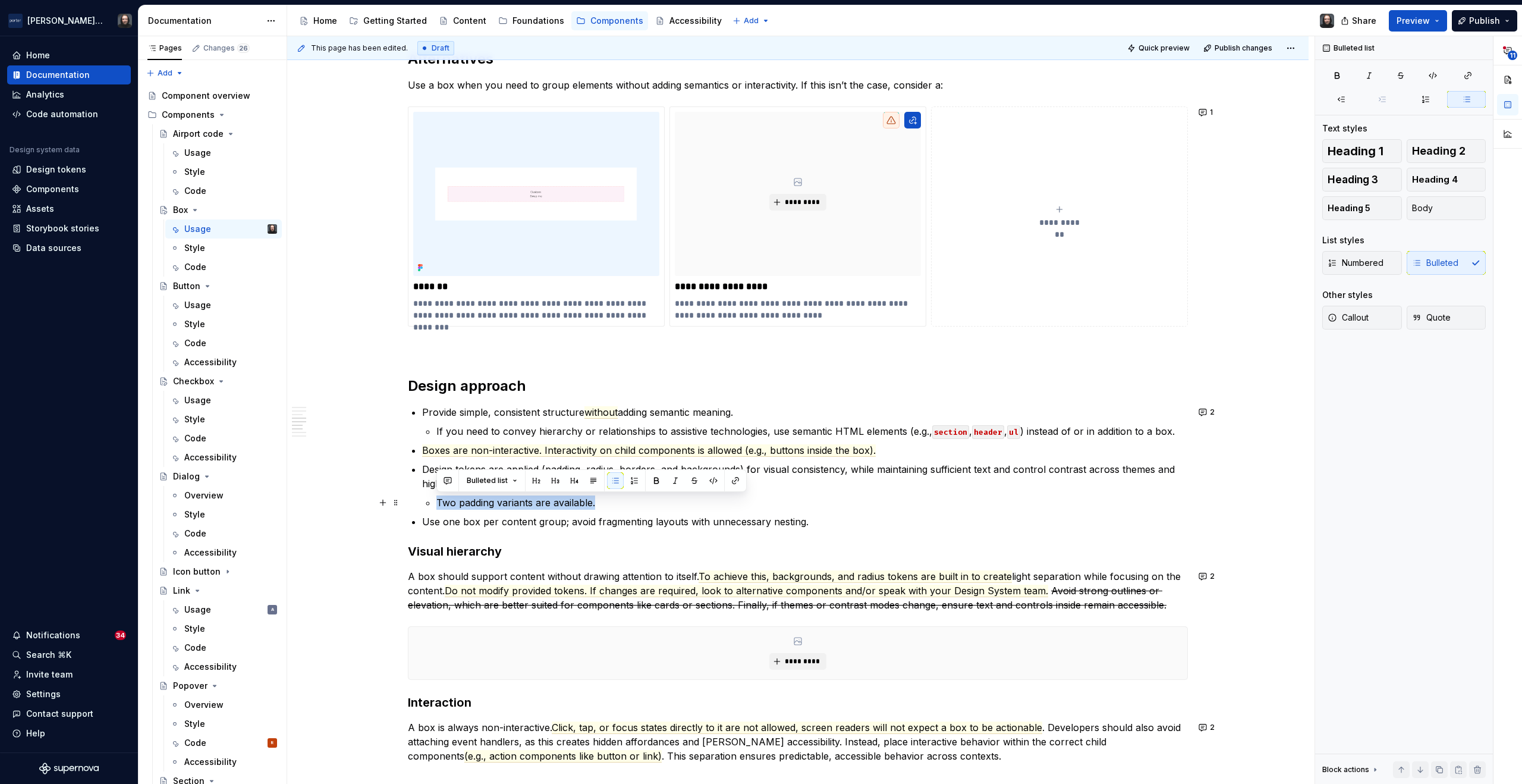
click at [597, 507] on p "Two padding variants are available." at bounding box center [812, 502] width 751 height 14
click at [445, 479] on button "button" at bounding box center [448, 480] width 17 height 17
click at [613, 519] on icon "Send" at bounding box center [617, 520] width 12 height 12
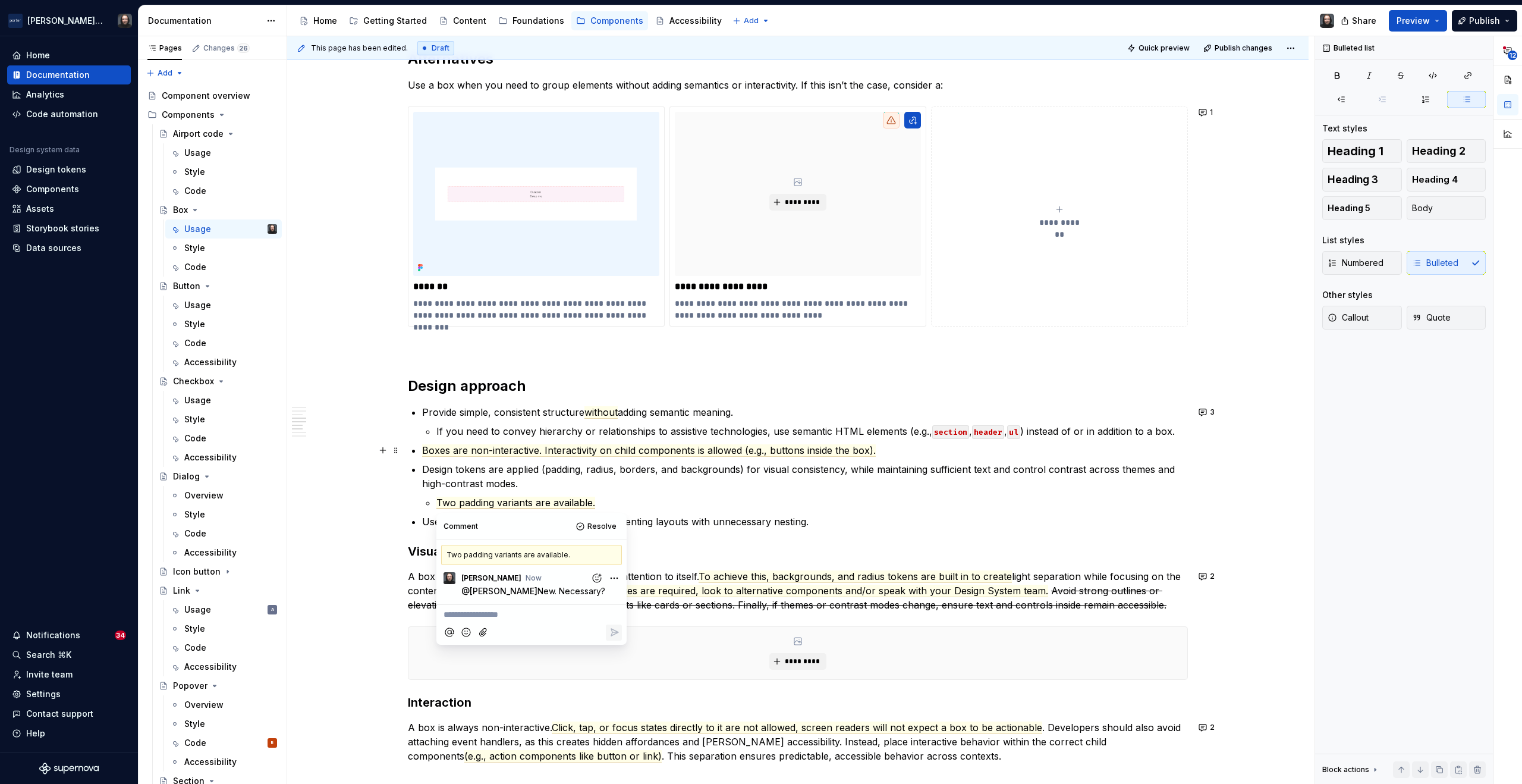
click at [1259, 449] on div "**********" at bounding box center [797, 179] width 1022 height 2221
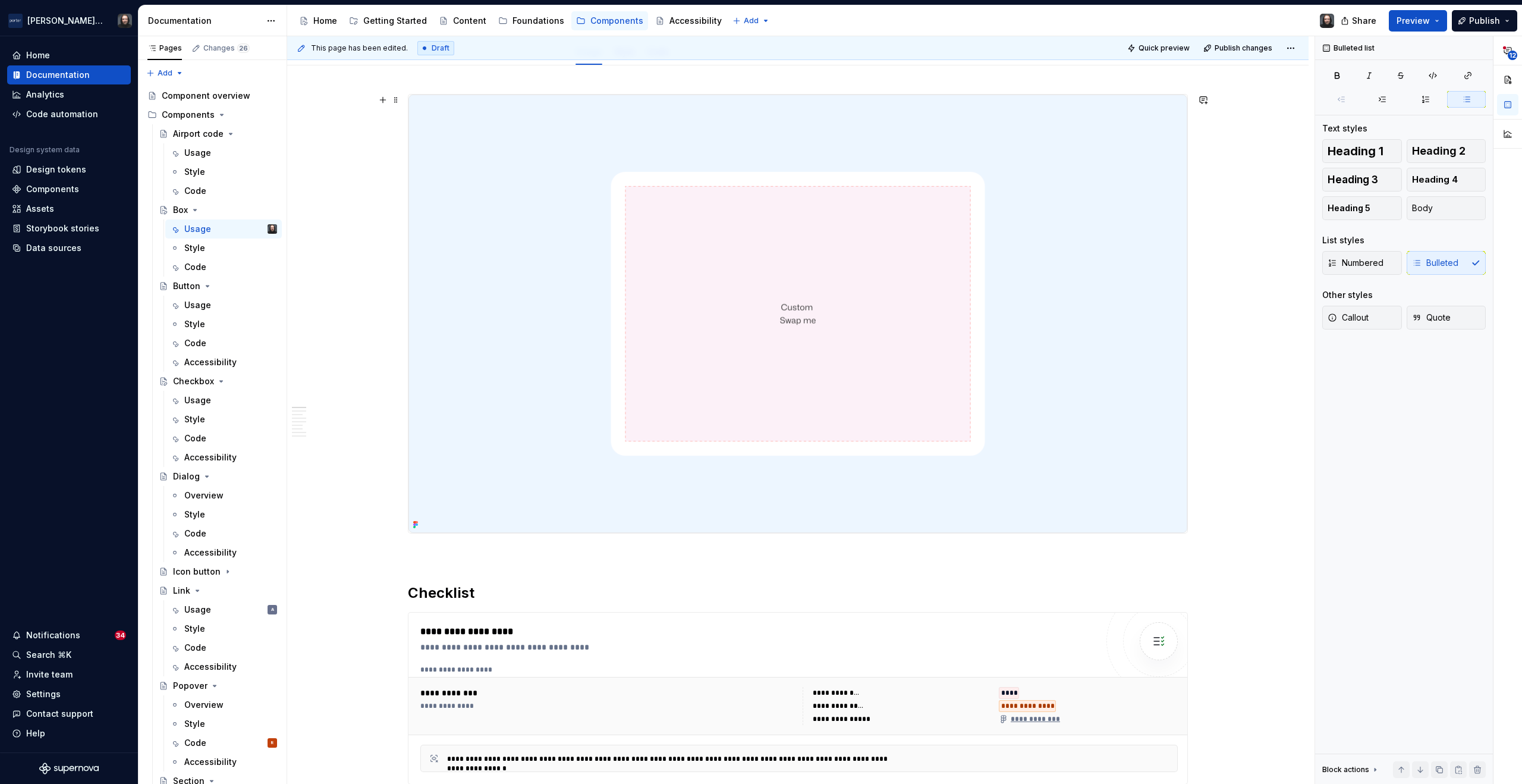
scroll to position [0, 0]
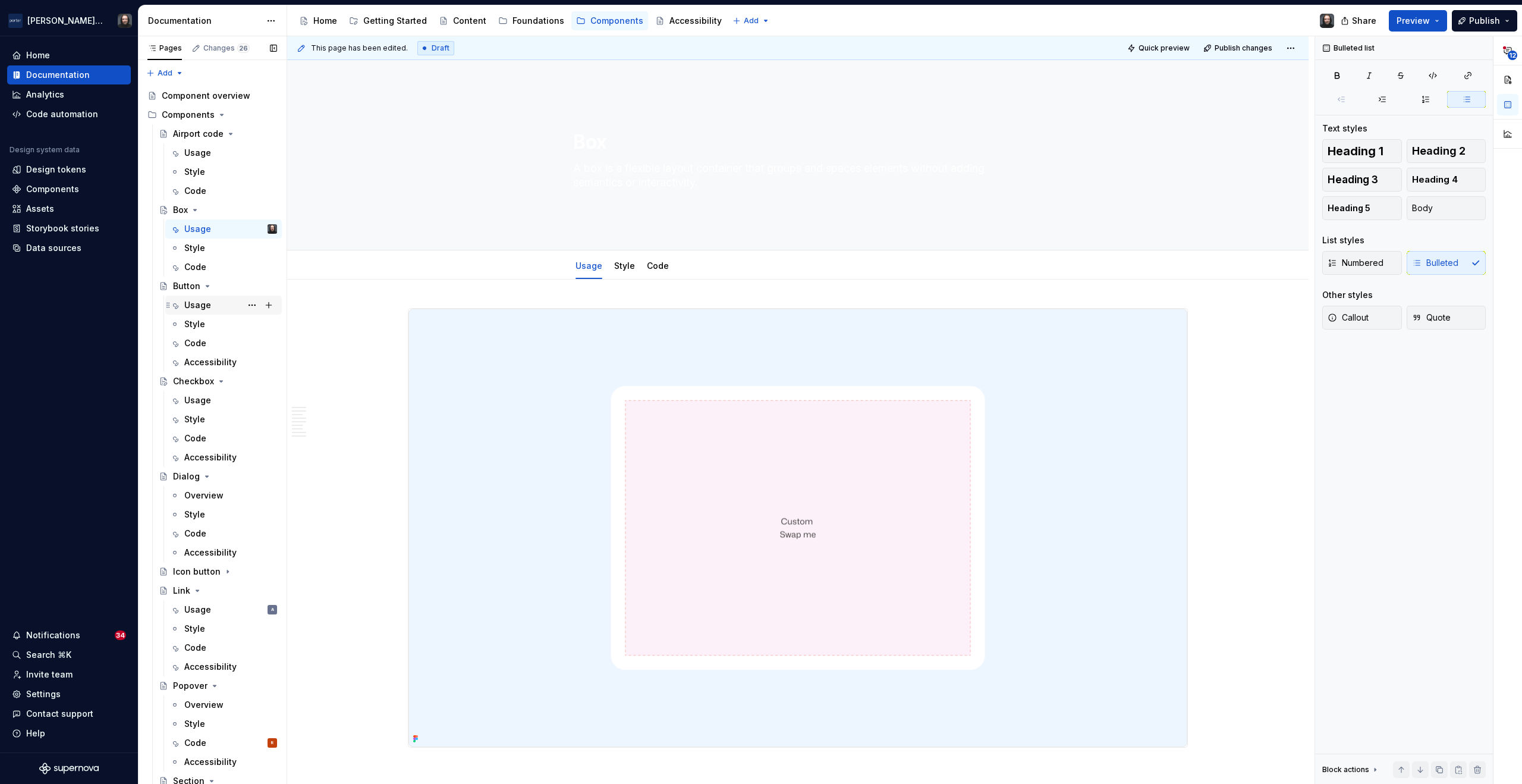
click at [223, 305] on div "Usage" at bounding box center [230, 305] width 93 height 17
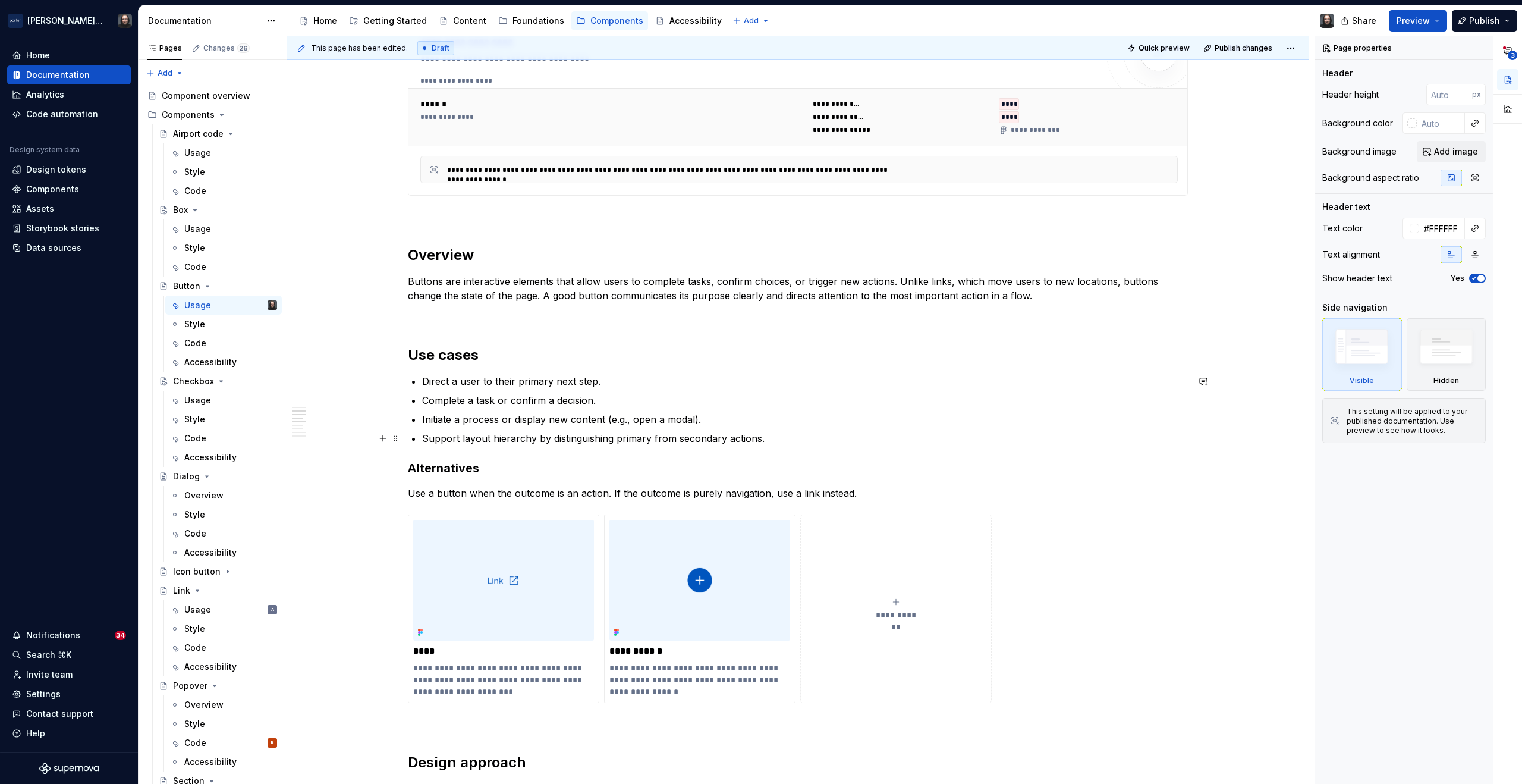
scroll to position [607, 0]
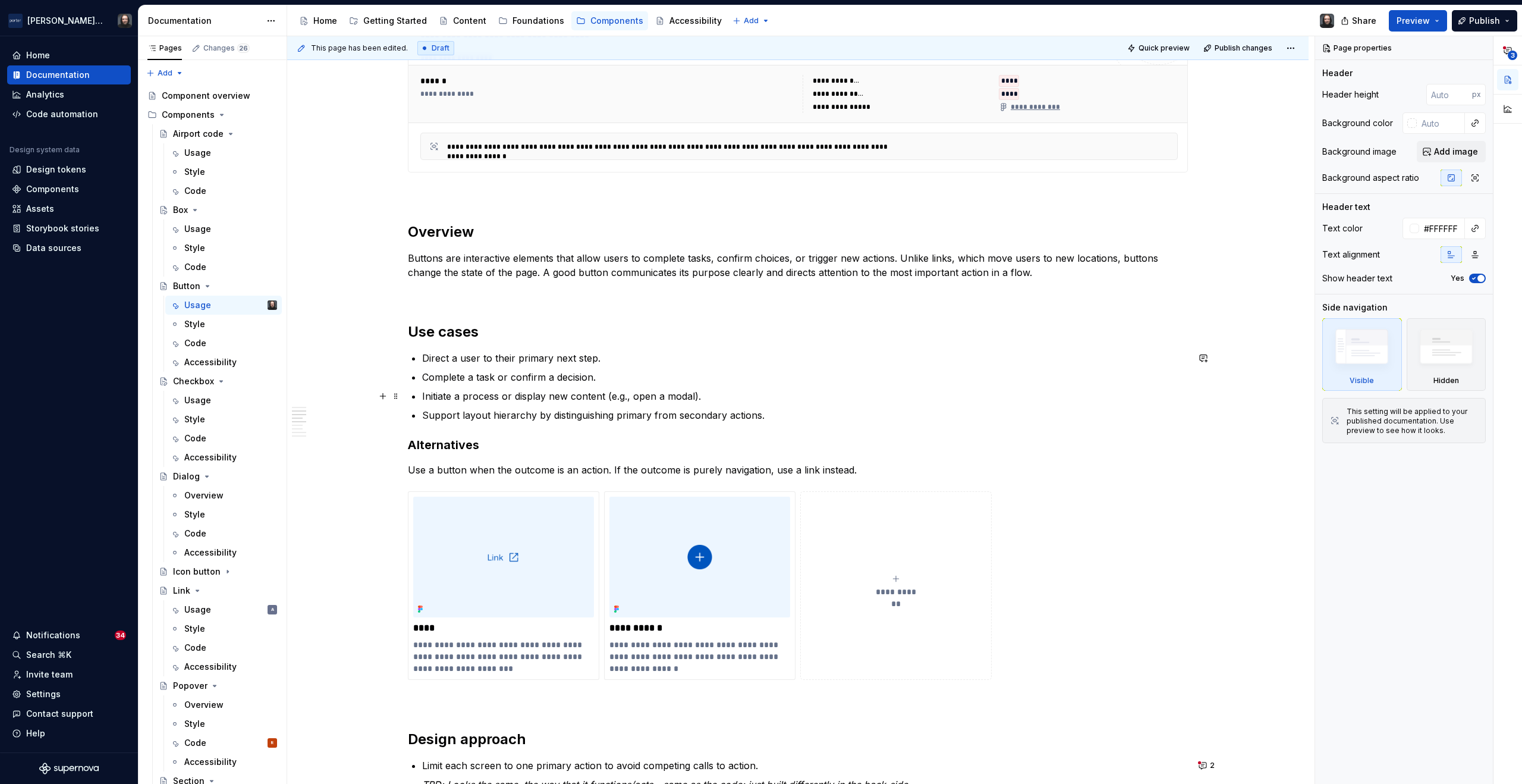
click at [699, 400] on p "Initiate a process or display new content (e.g., open a modal)." at bounding box center [805, 396] width 766 height 14
type textarea "*"
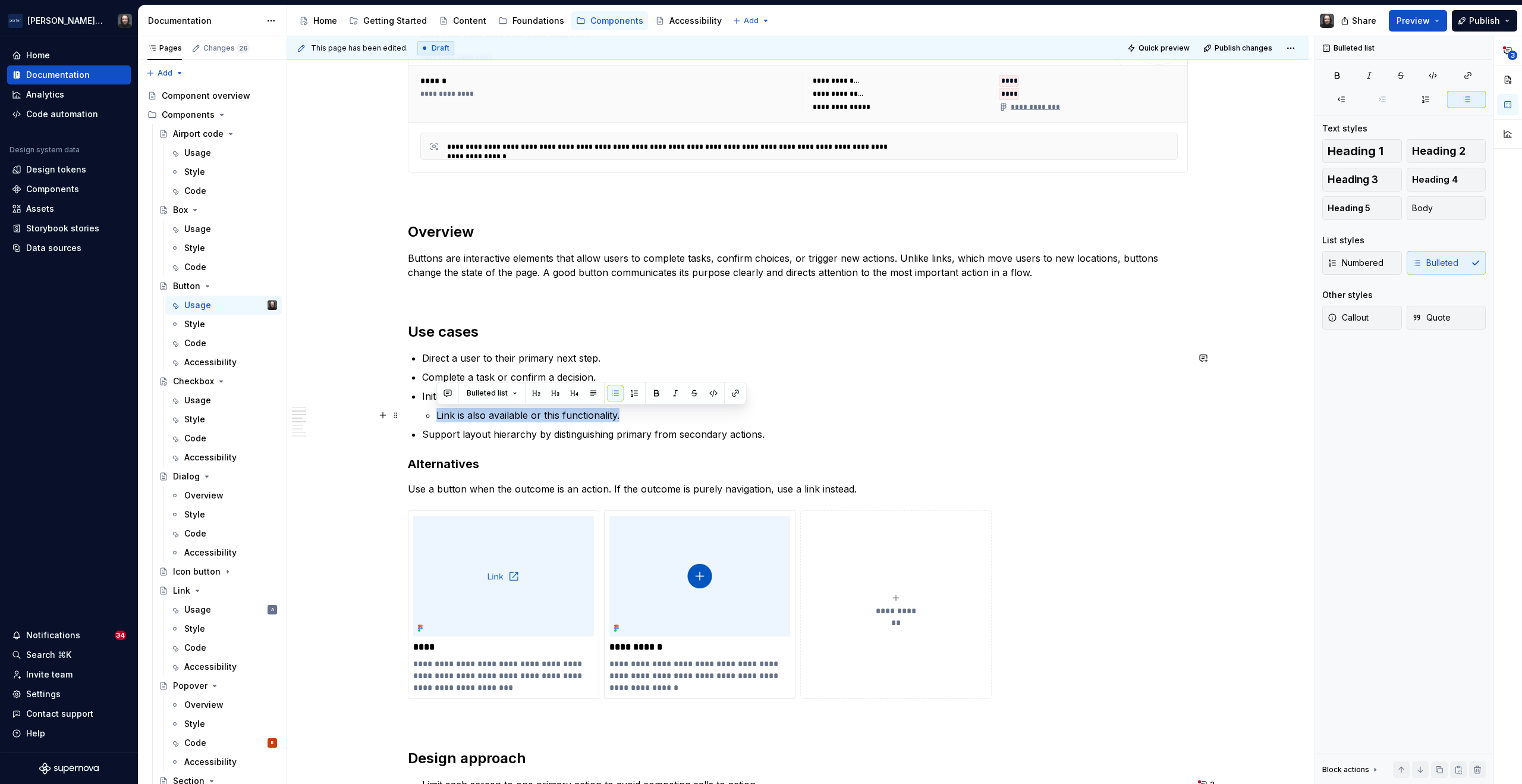
drag, startPoint x: 546, startPoint y: 416, endPoint x: 437, endPoint y: 416, distance: 109.0
click at [437, 416] on p "Link is also available or this functionality." at bounding box center [812, 415] width 751 height 14
click at [449, 392] on button "button" at bounding box center [448, 393] width 17 height 17
click at [617, 431] on icon "Send" at bounding box center [617, 433] width 8 height 8
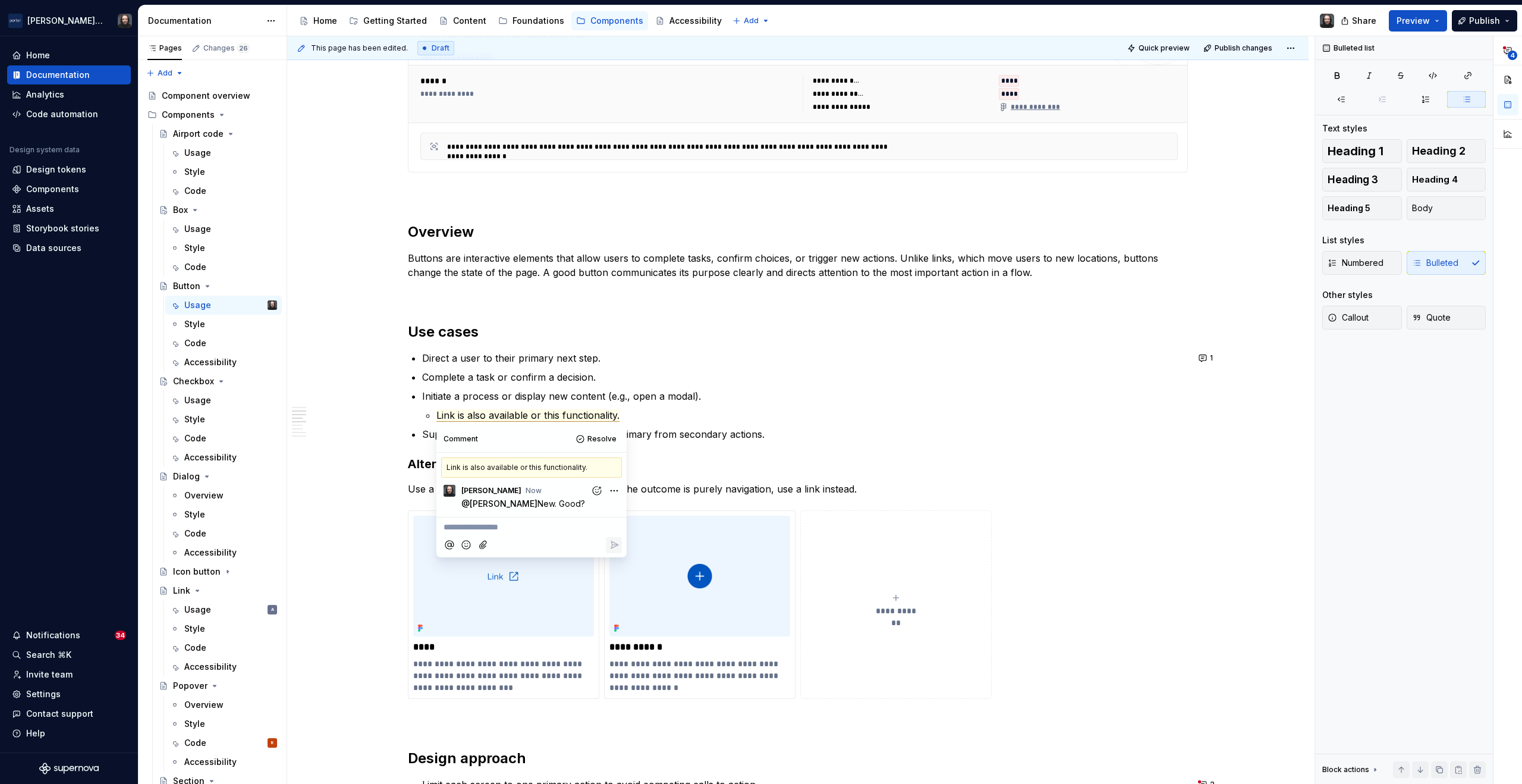
click at [1250, 432] on div "**********" at bounding box center [797, 643] width 1022 height 2088
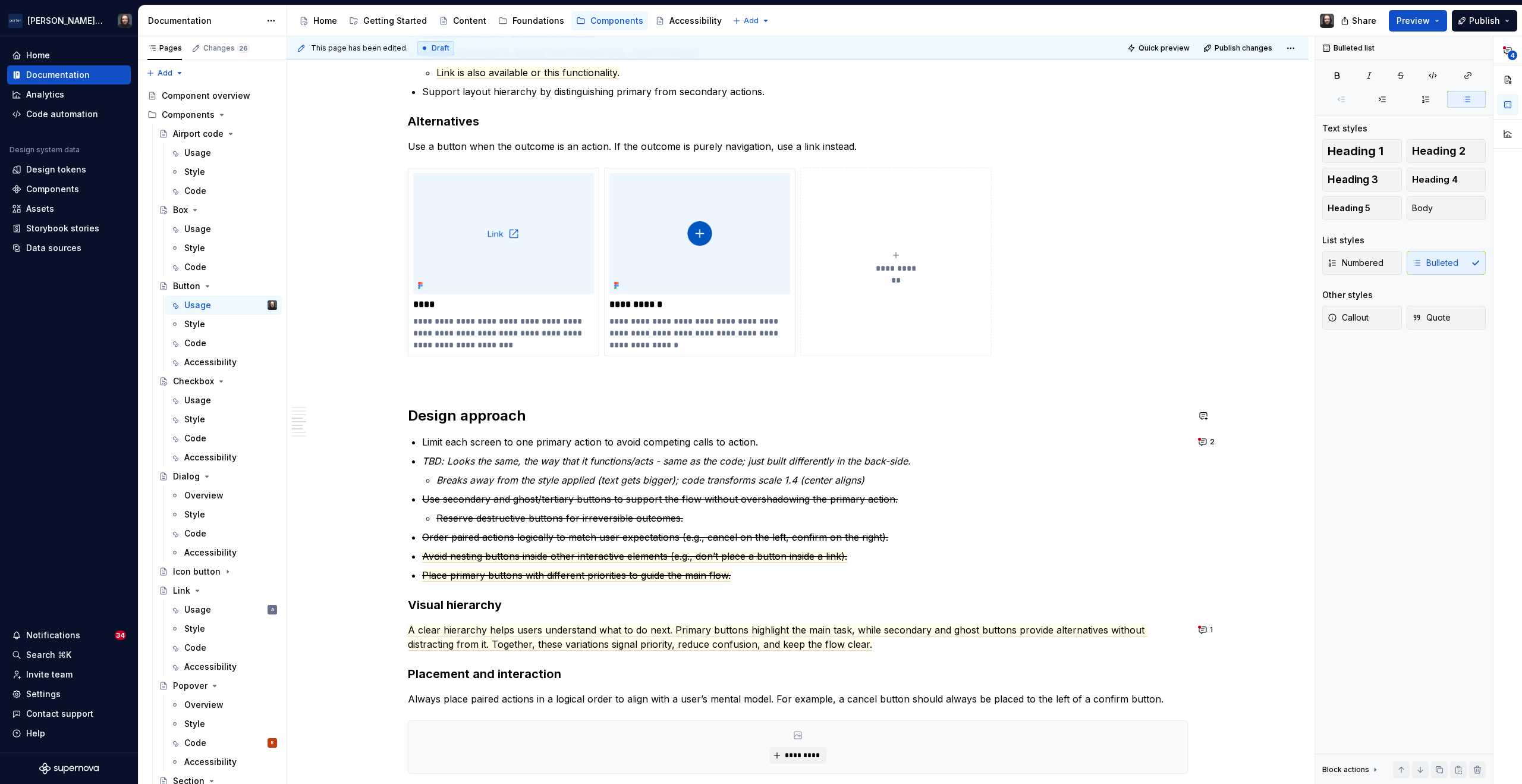
scroll to position [807, 0]
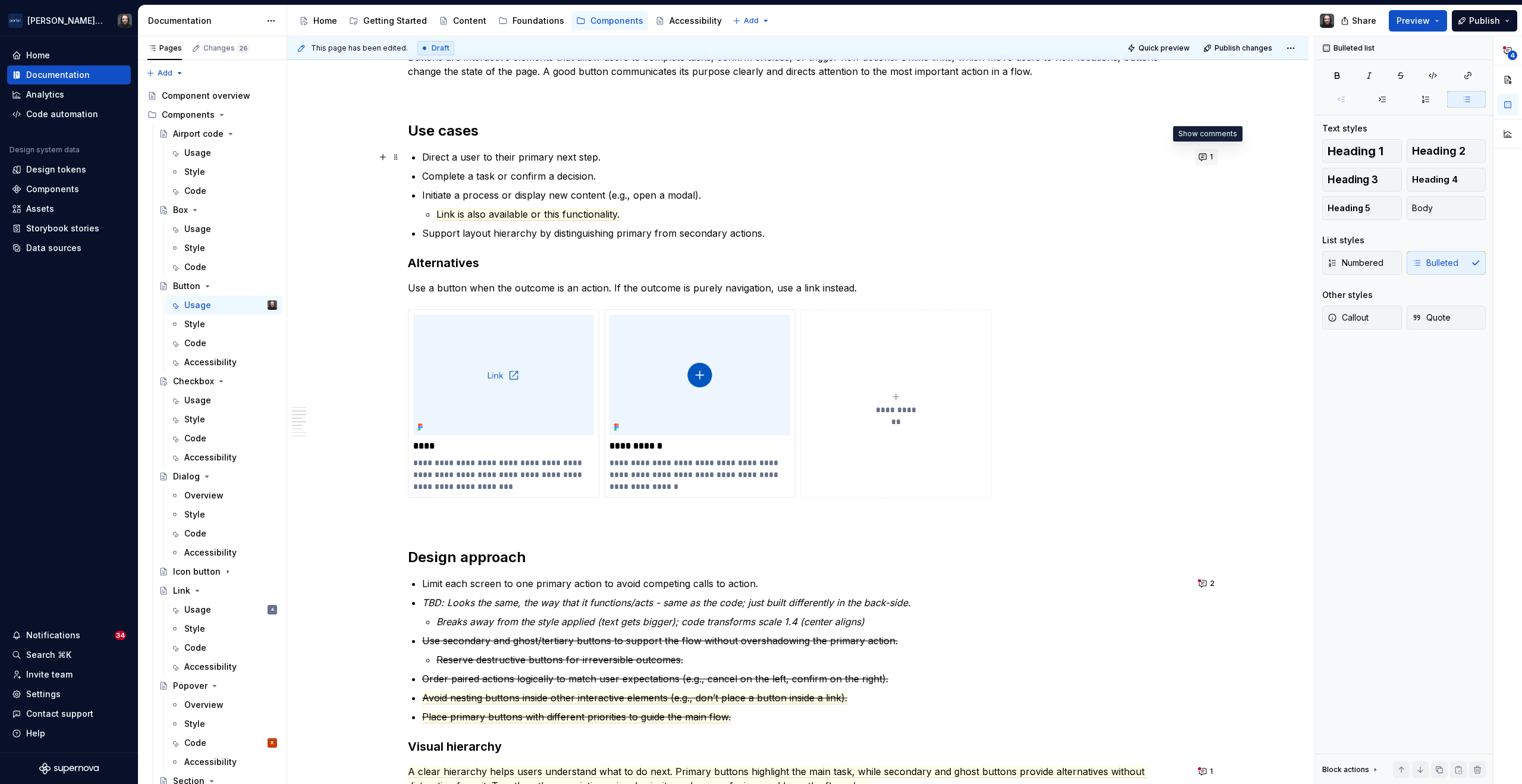
click at [1202, 158] on button "1" at bounding box center [1207, 157] width 23 height 17
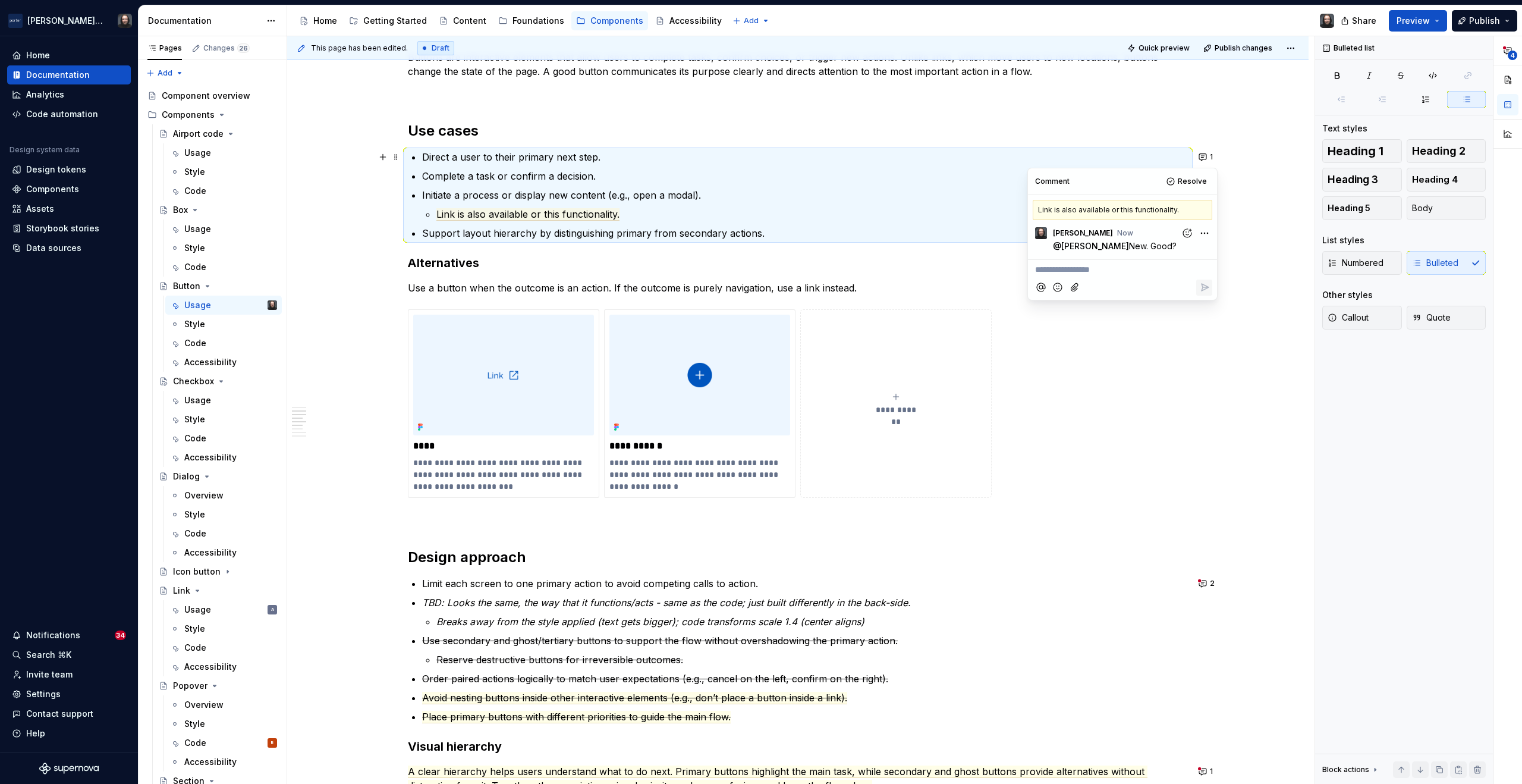
click at [1260, 204] on div "**********" at bounding box center [797, 442] width 1022 height 2088
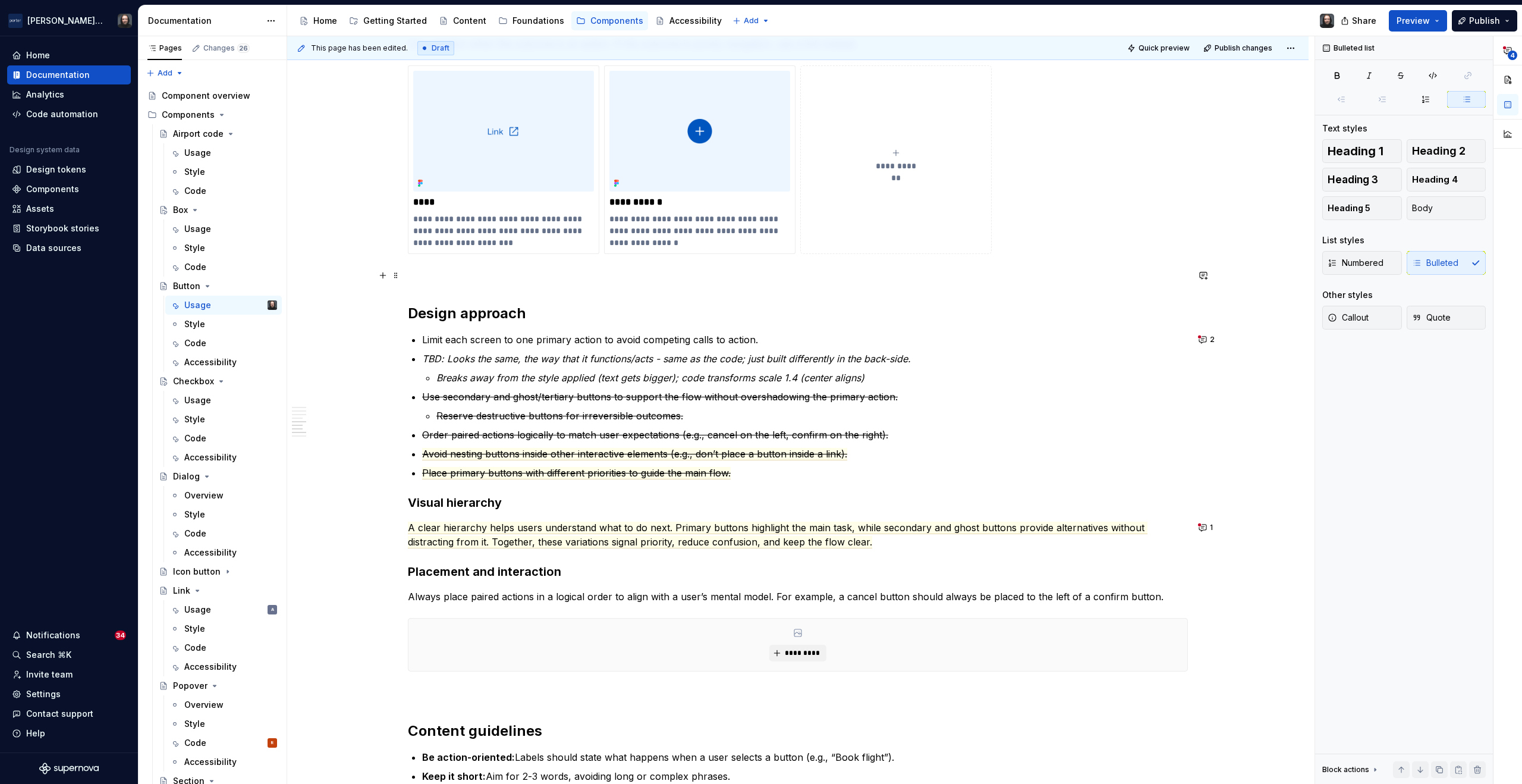
scroll to position [1076, 0]
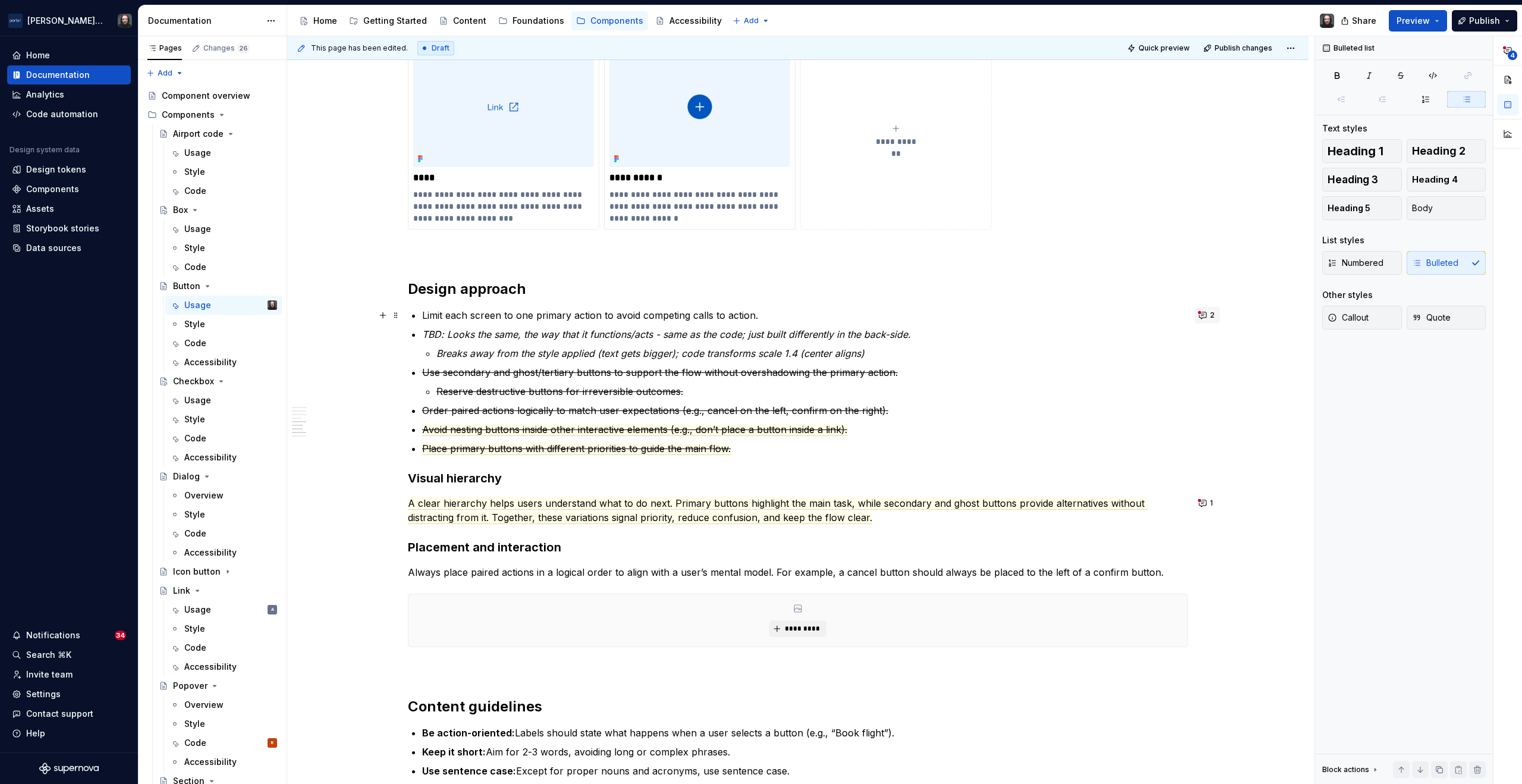
click at [1202, 315] on button "2" at bounding box center [1208, 315] width 25 height 17
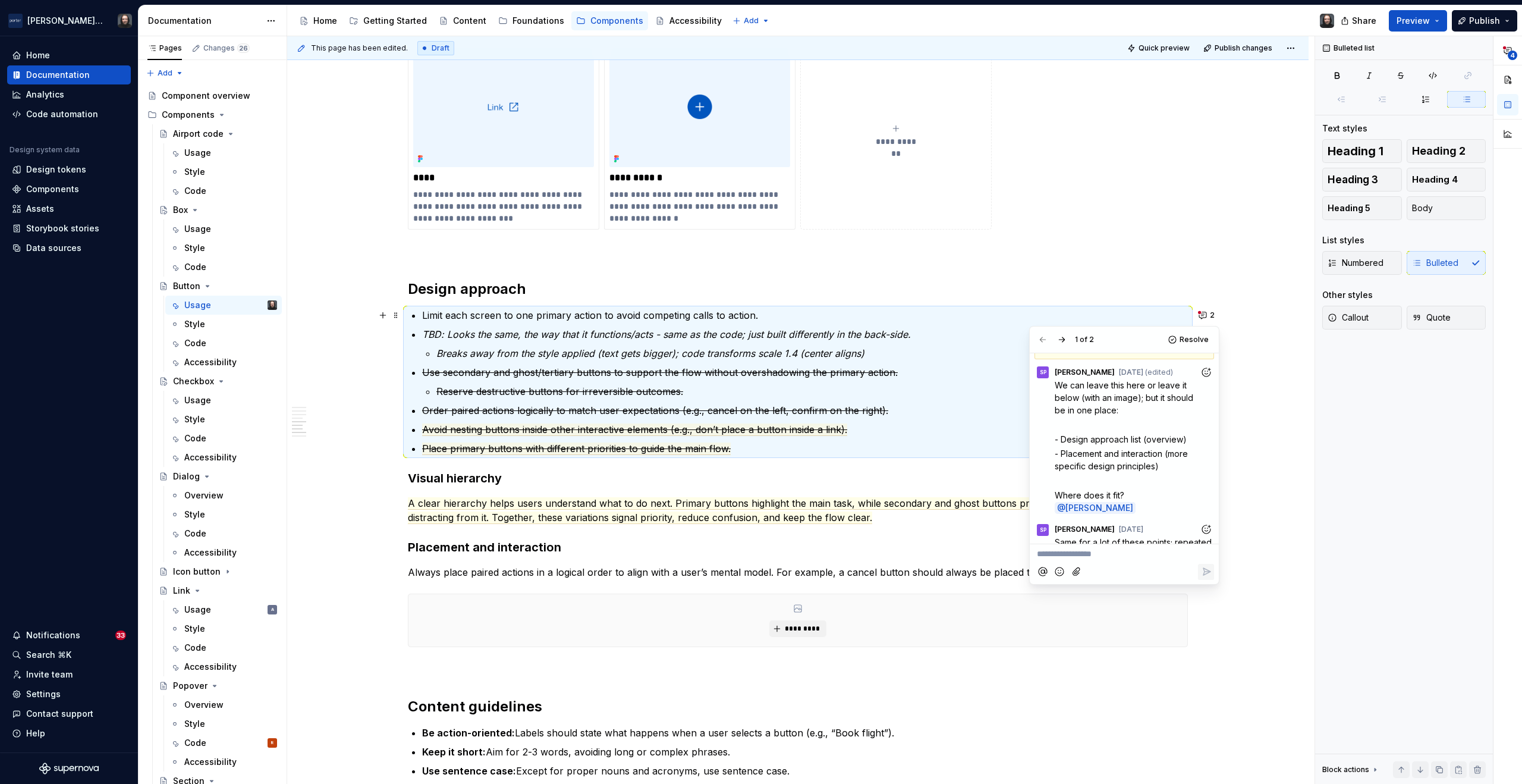
scroll to position [62, 0]
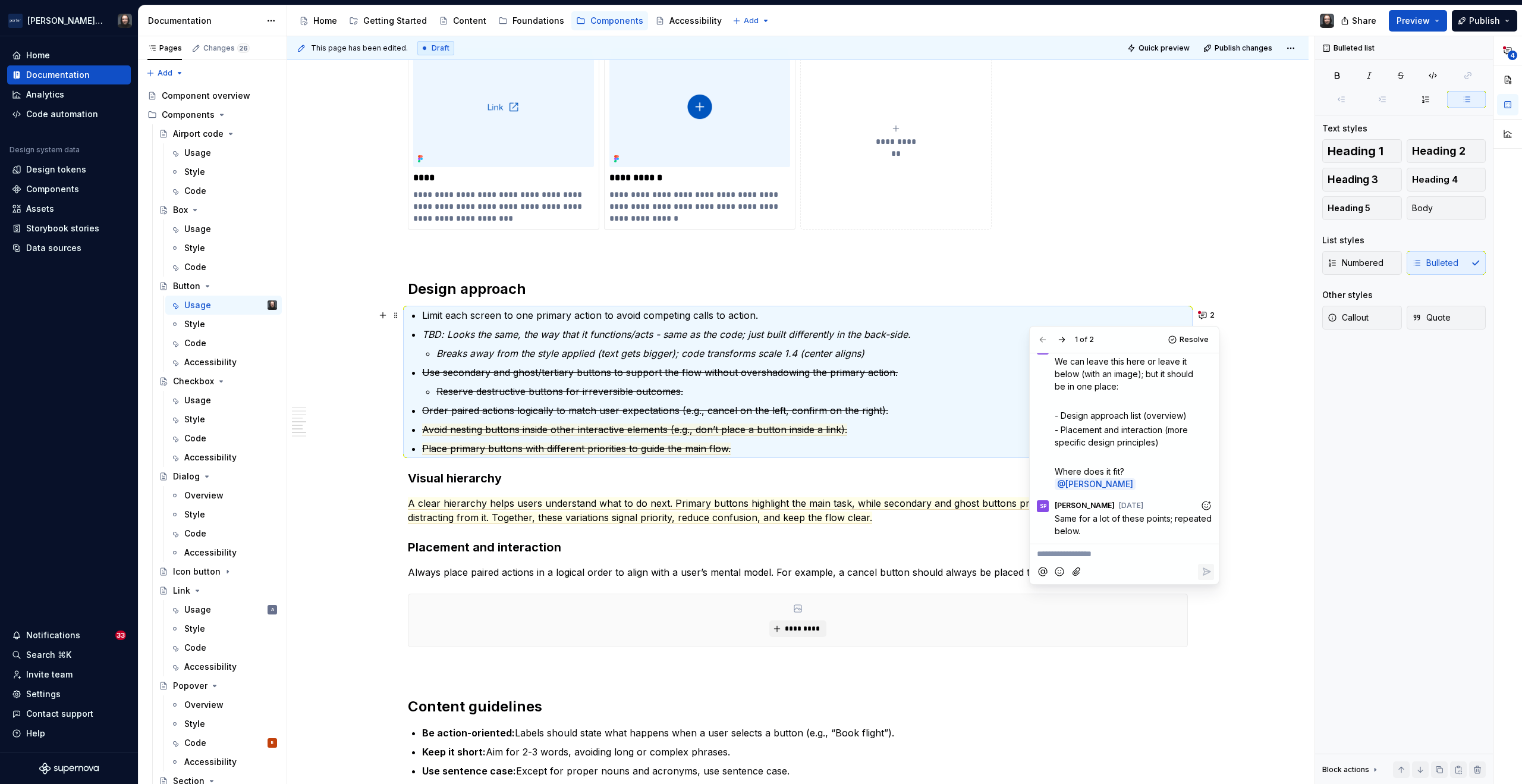
click at [1262, 372] on div "**********" at bounding box center [797, 174] width 1022 height 2088
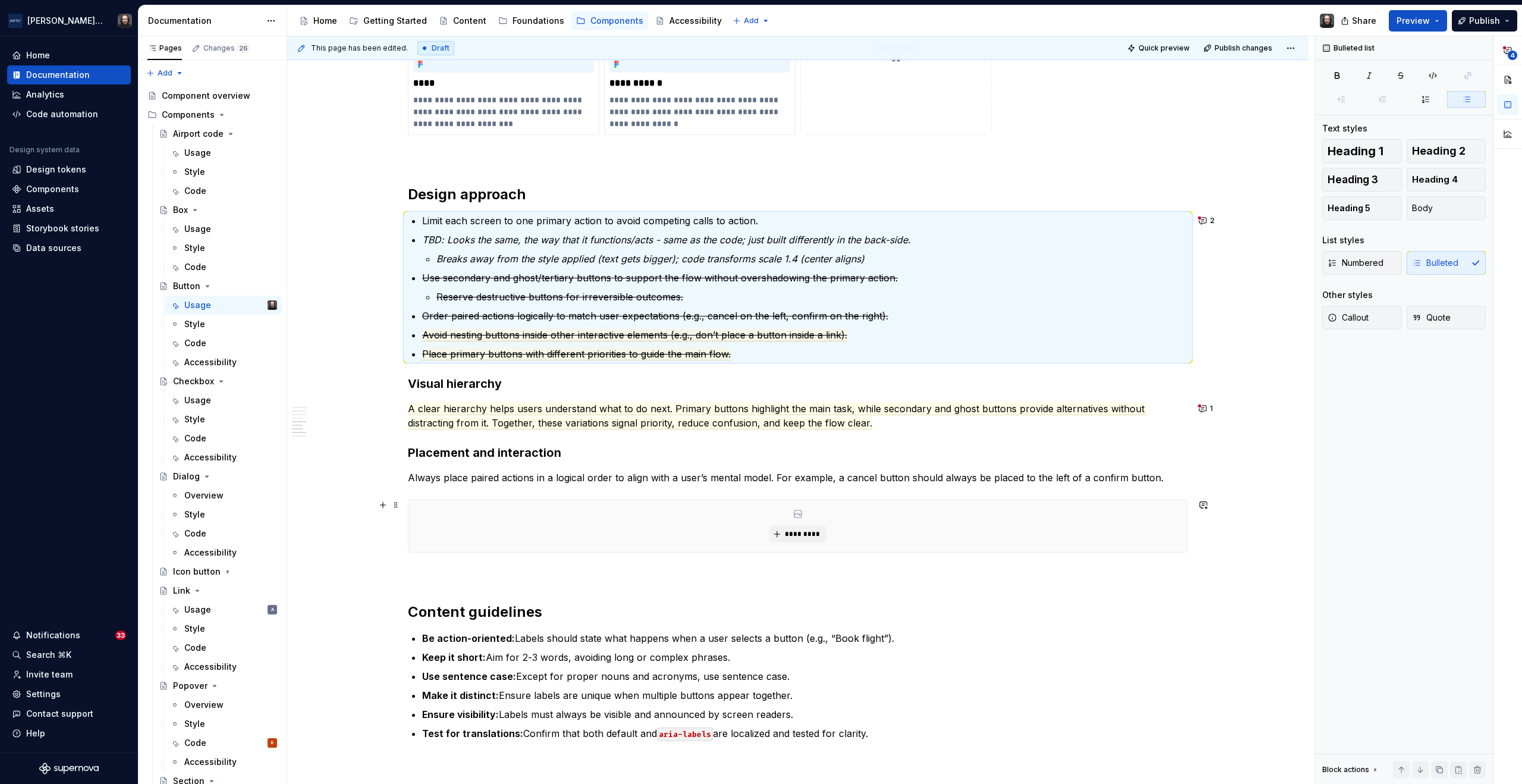
scroll to position [1180, 0]
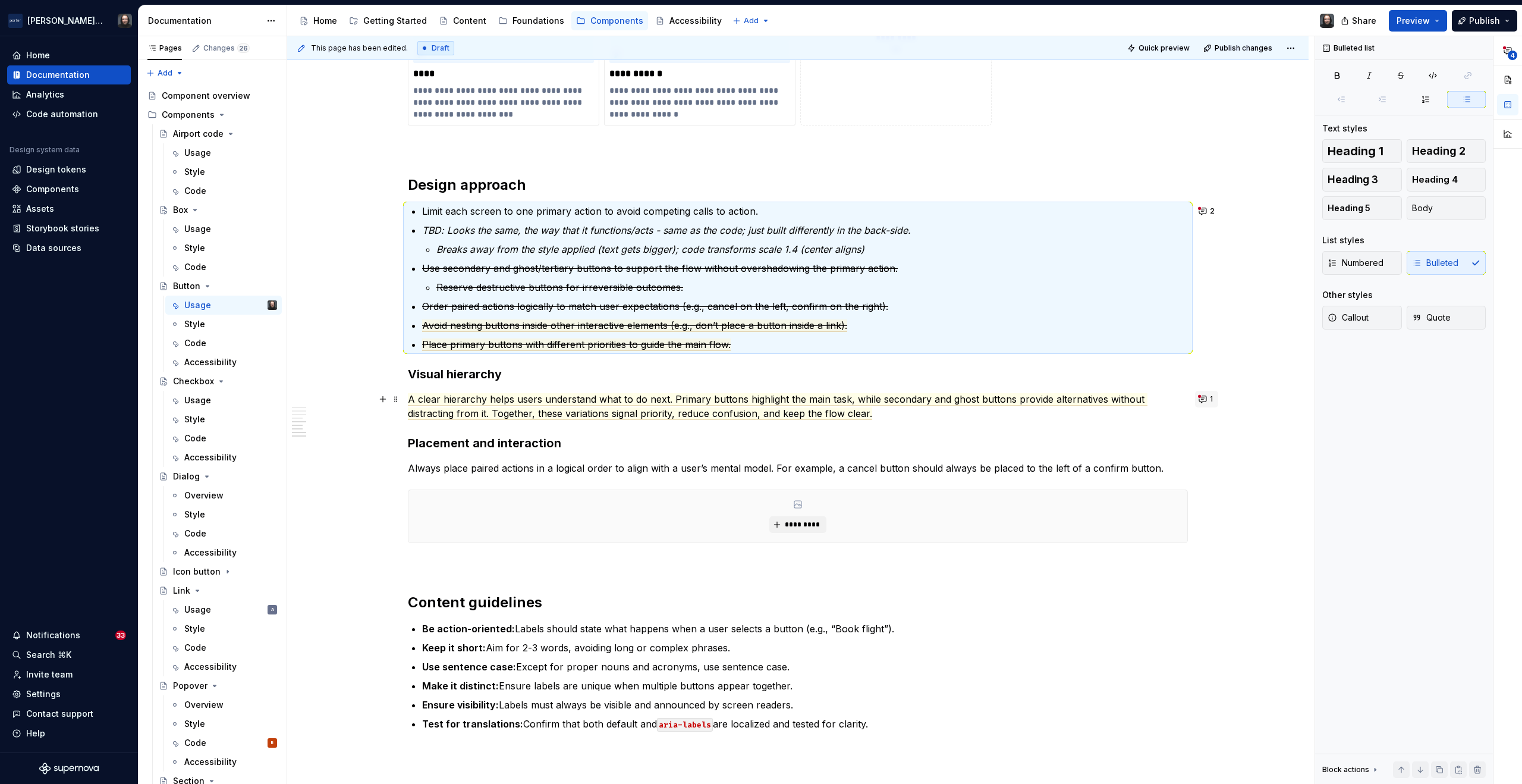
click at [1203, 402] on button "1" at bounding box center [1207, 399] width 23 height 17
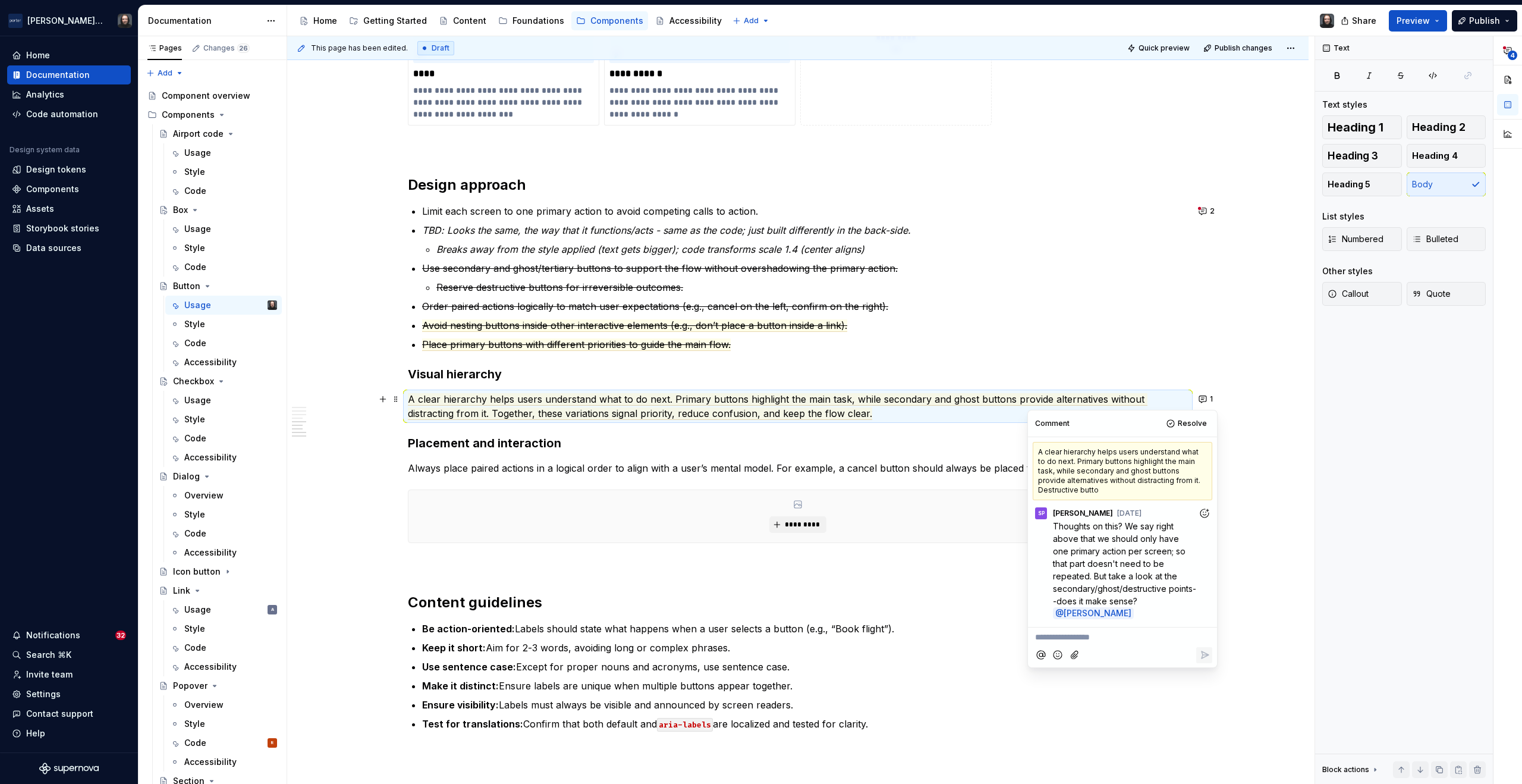
click at [1263, 502] on div "**********" at bounding box center [797, 70] width 1022 height 2088
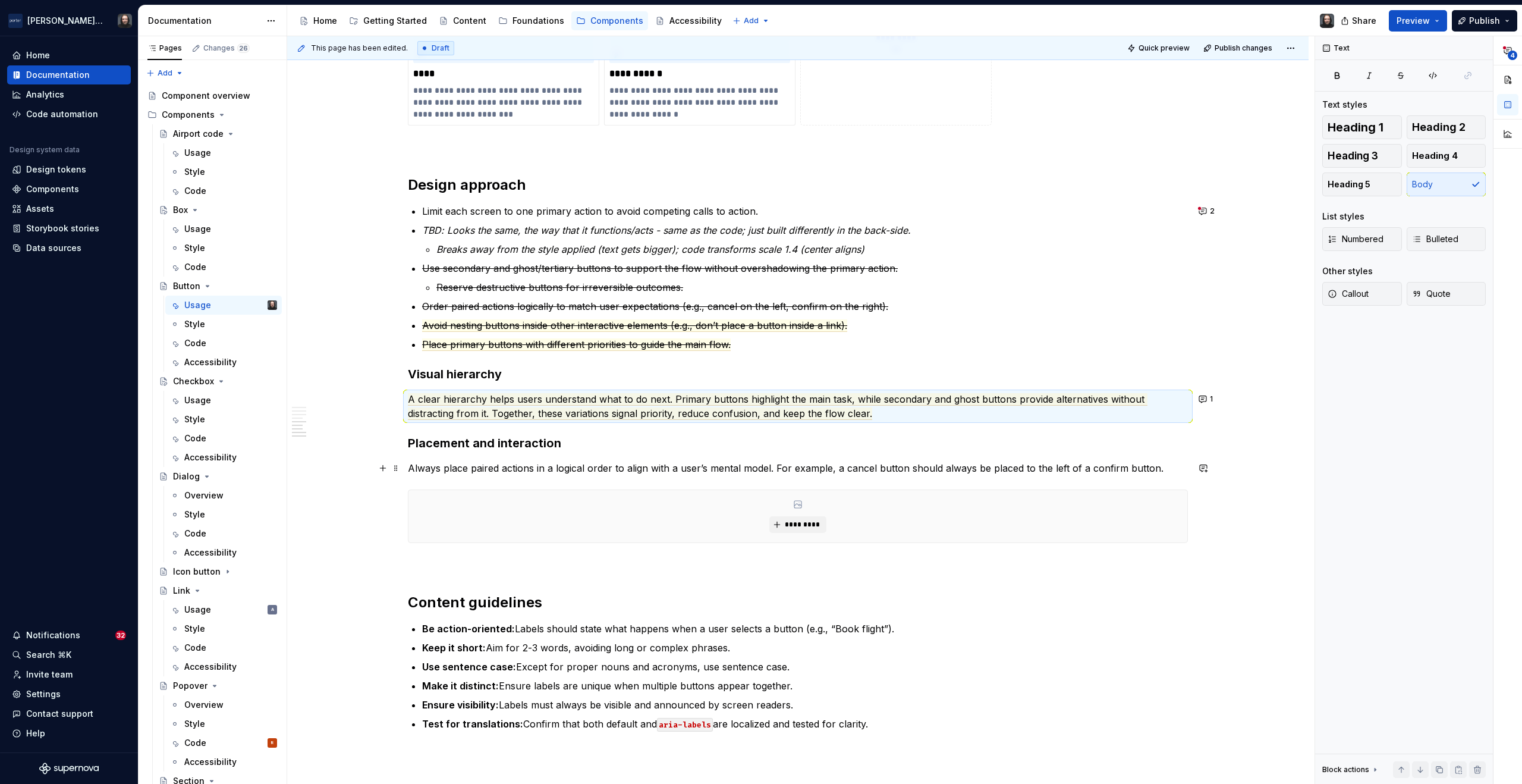
click at [373, 461] on div "**********" at bounding box center [797, 70] width 1022 height 2088
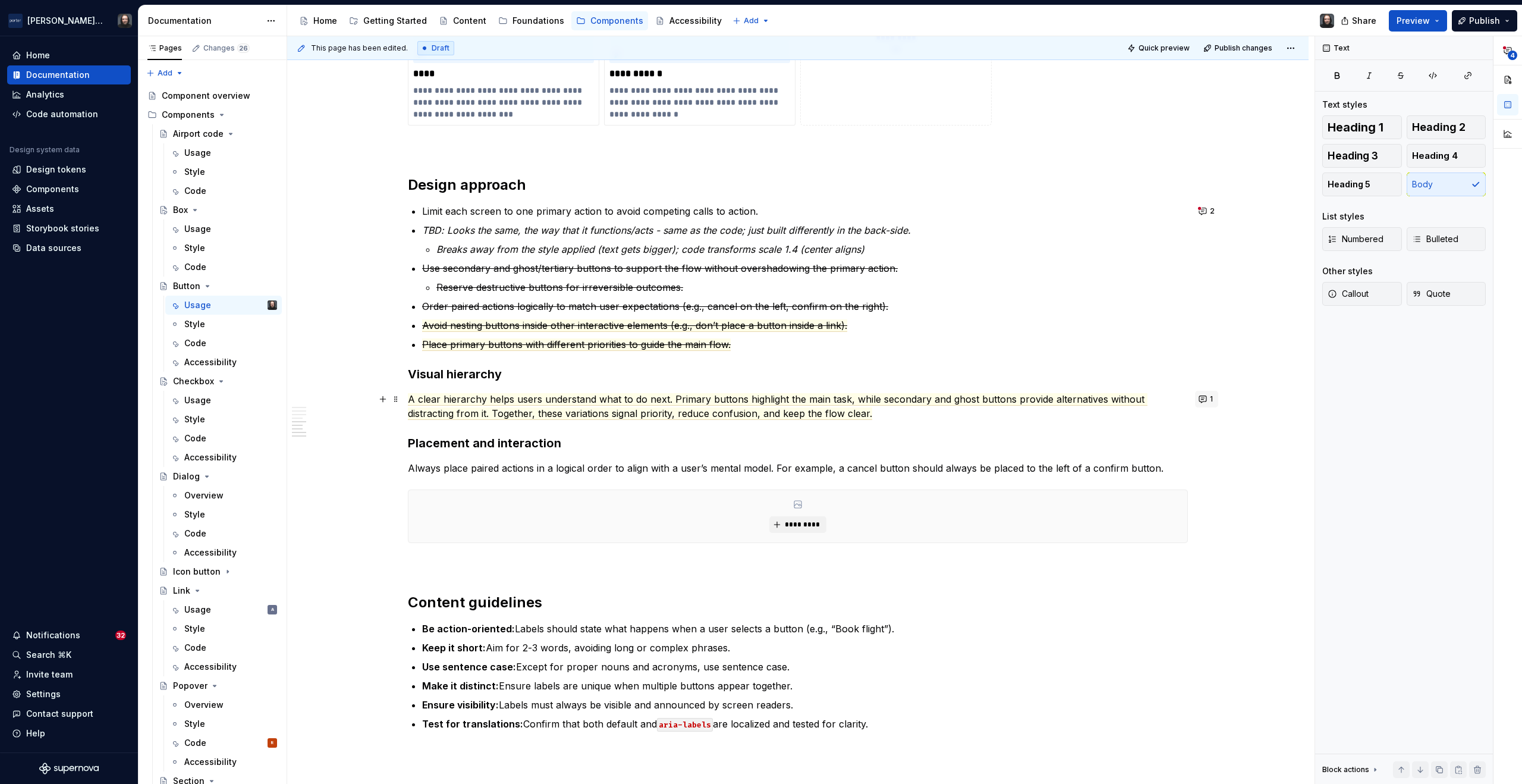
click at [1206, 400] on button "1" at bounding box center [1207, 399] width 23 height 17
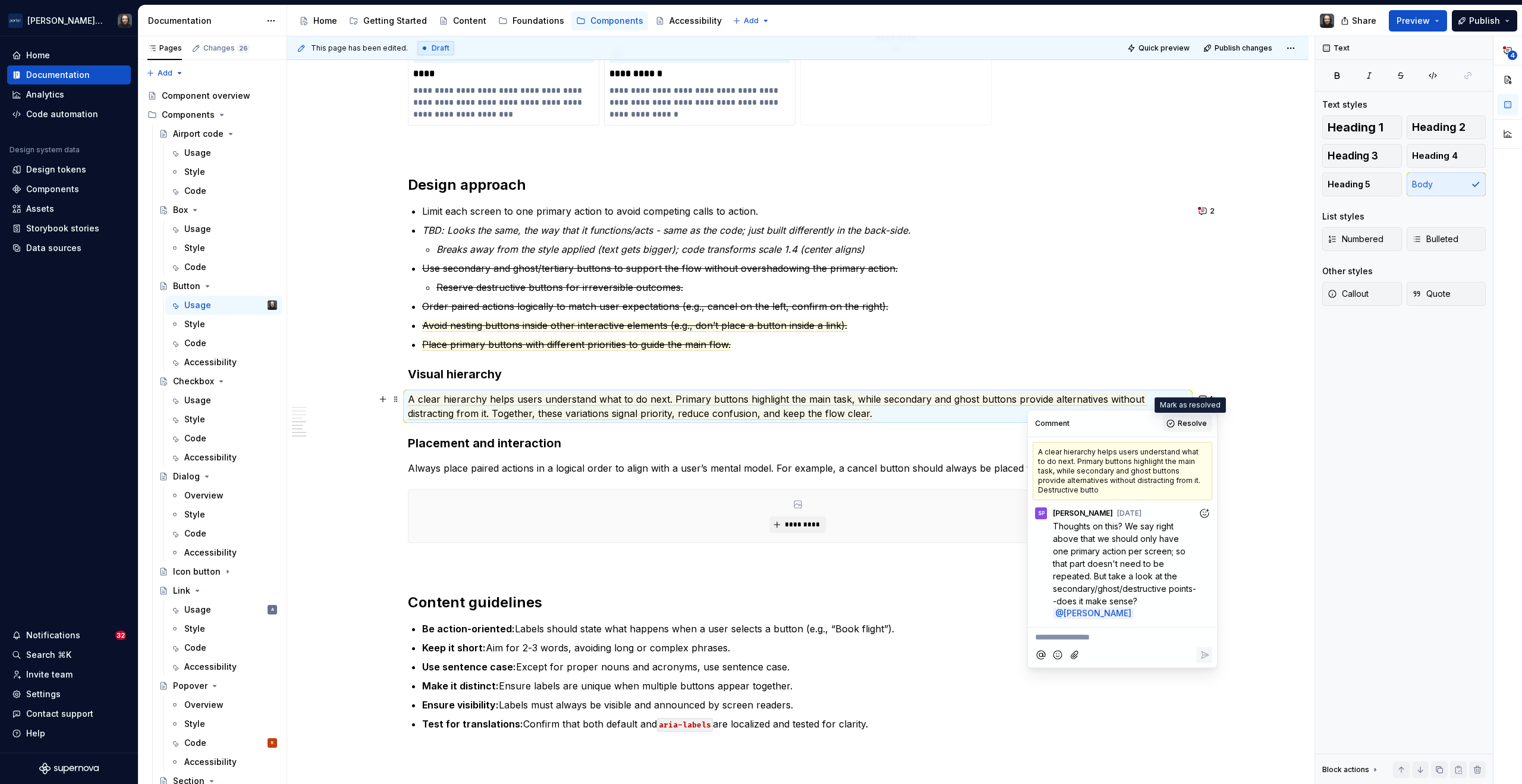
click at [1190, 426] on span "Resolve" at bounding box center [1192, 423] width 29 height 9
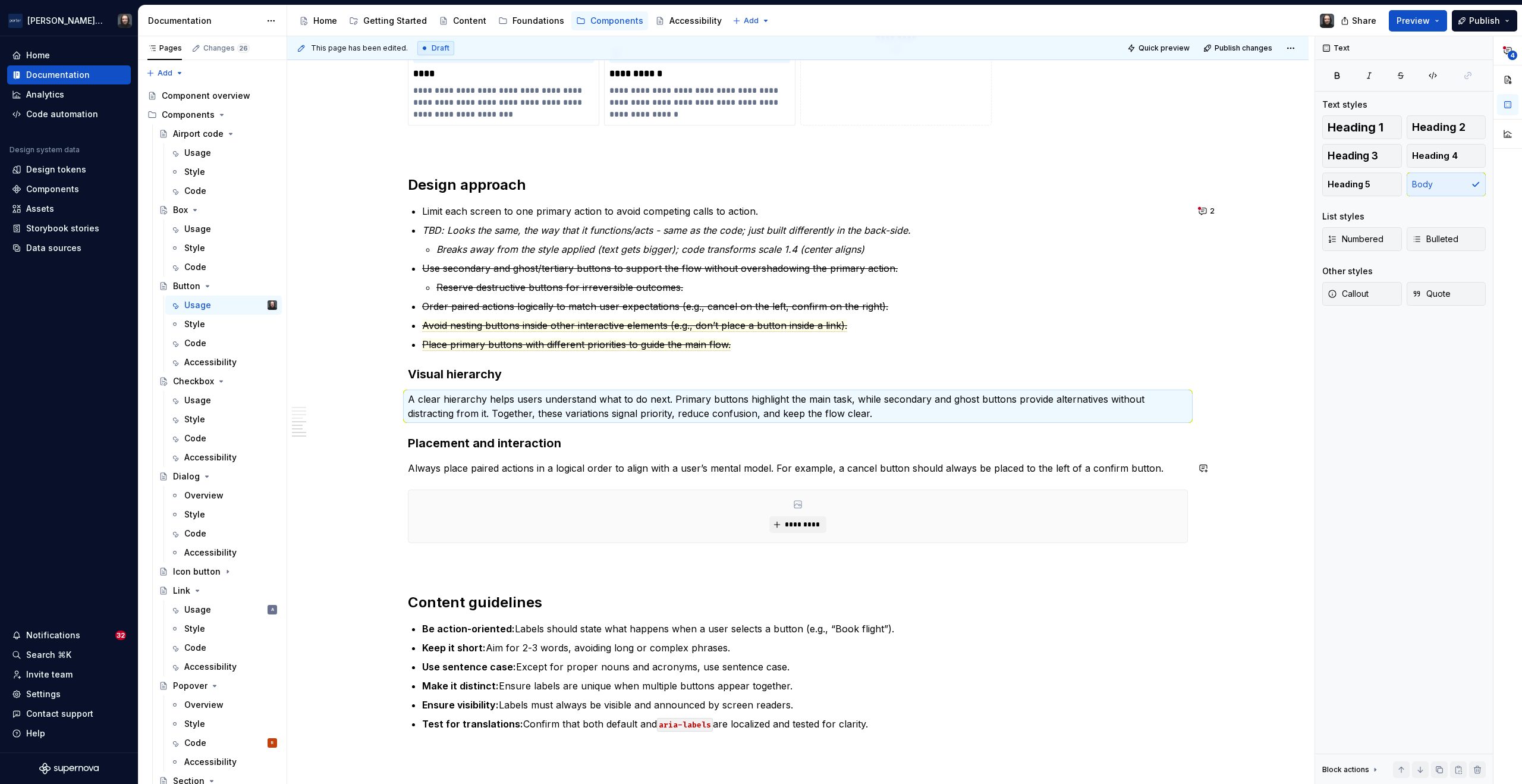
scroll to position [1196, 0]
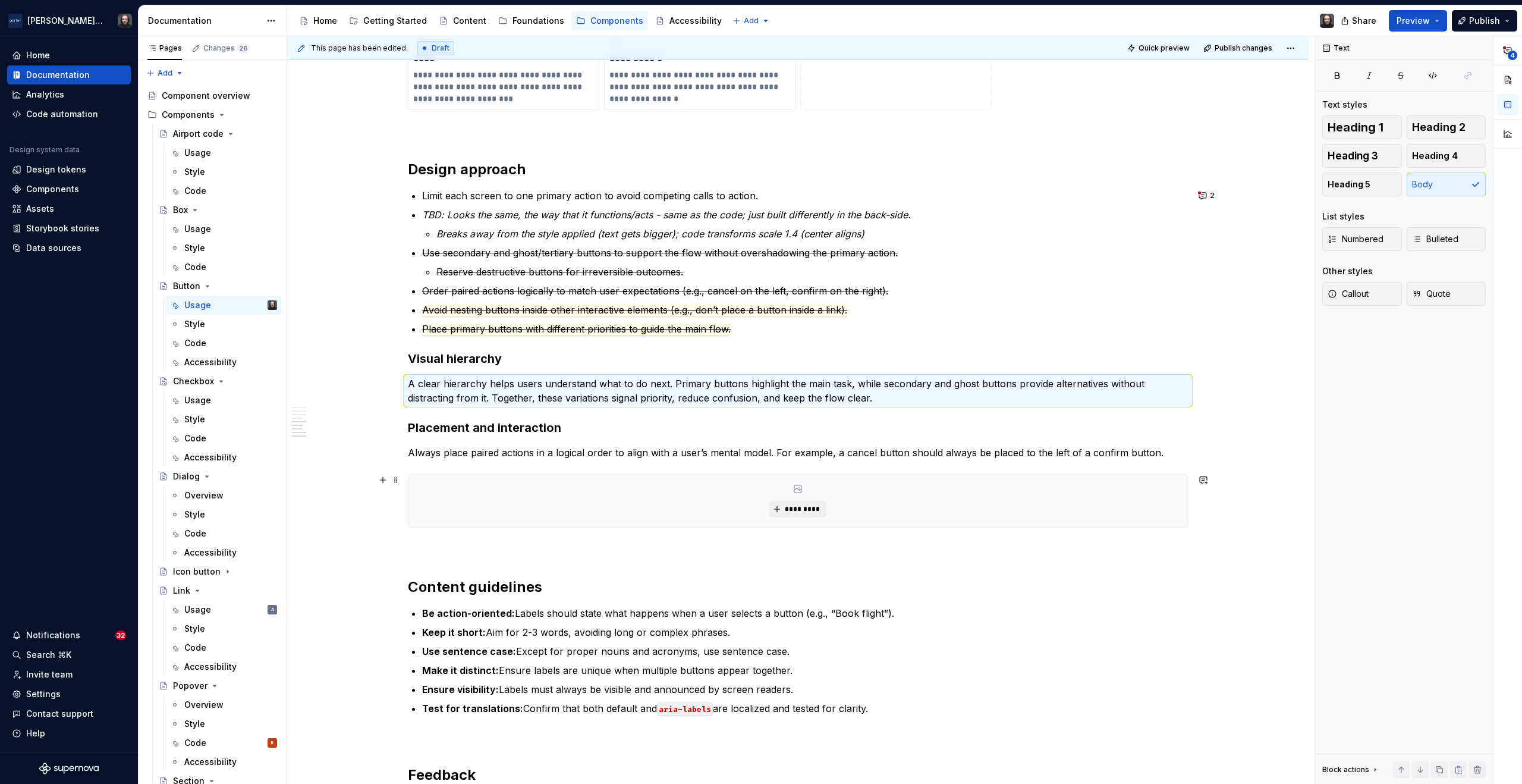
click at [336, 484] on div "**********" at bounding box center [797, 54] width 1022 height 2088
type textarea "*"
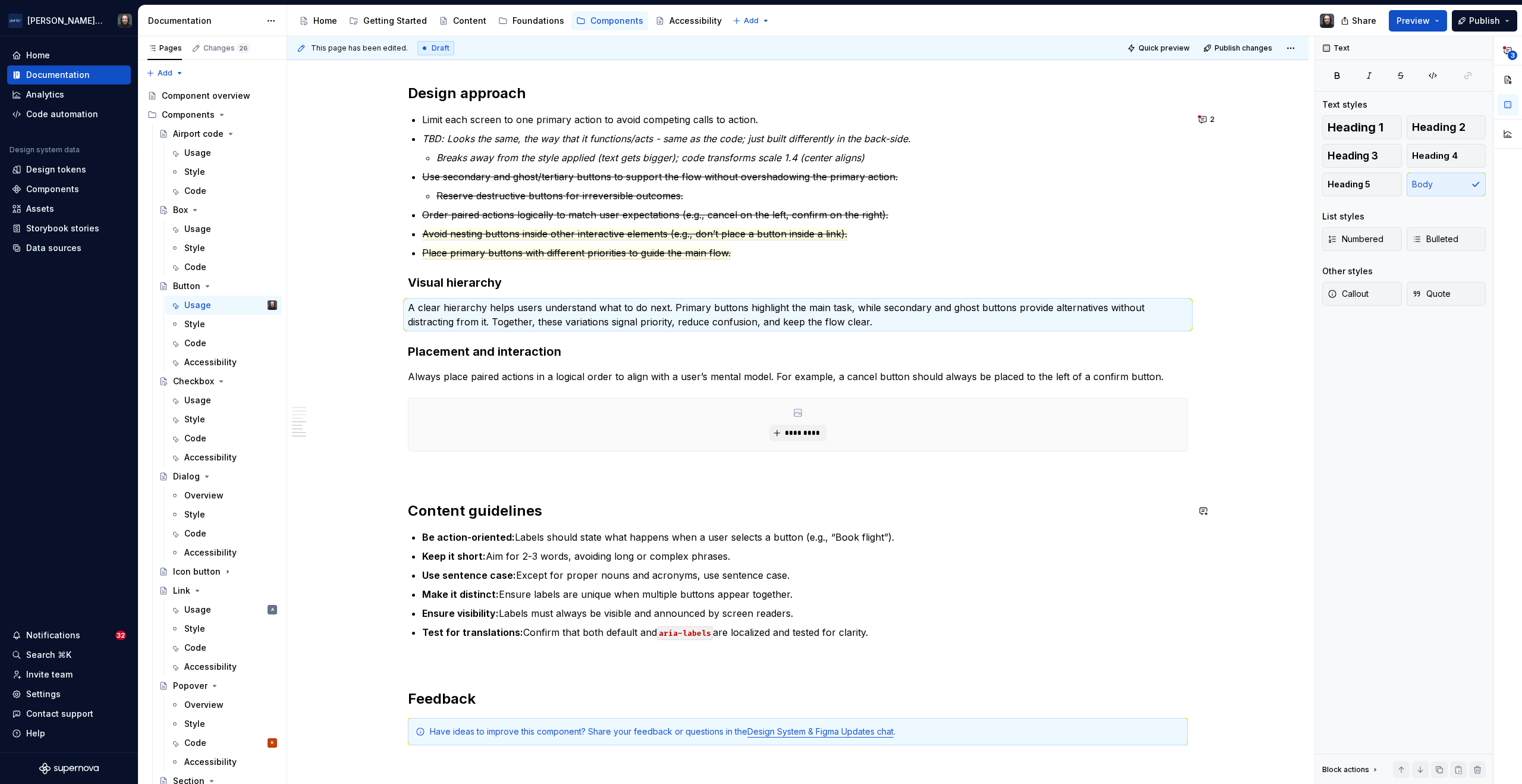
scroll to position [1303, 0]
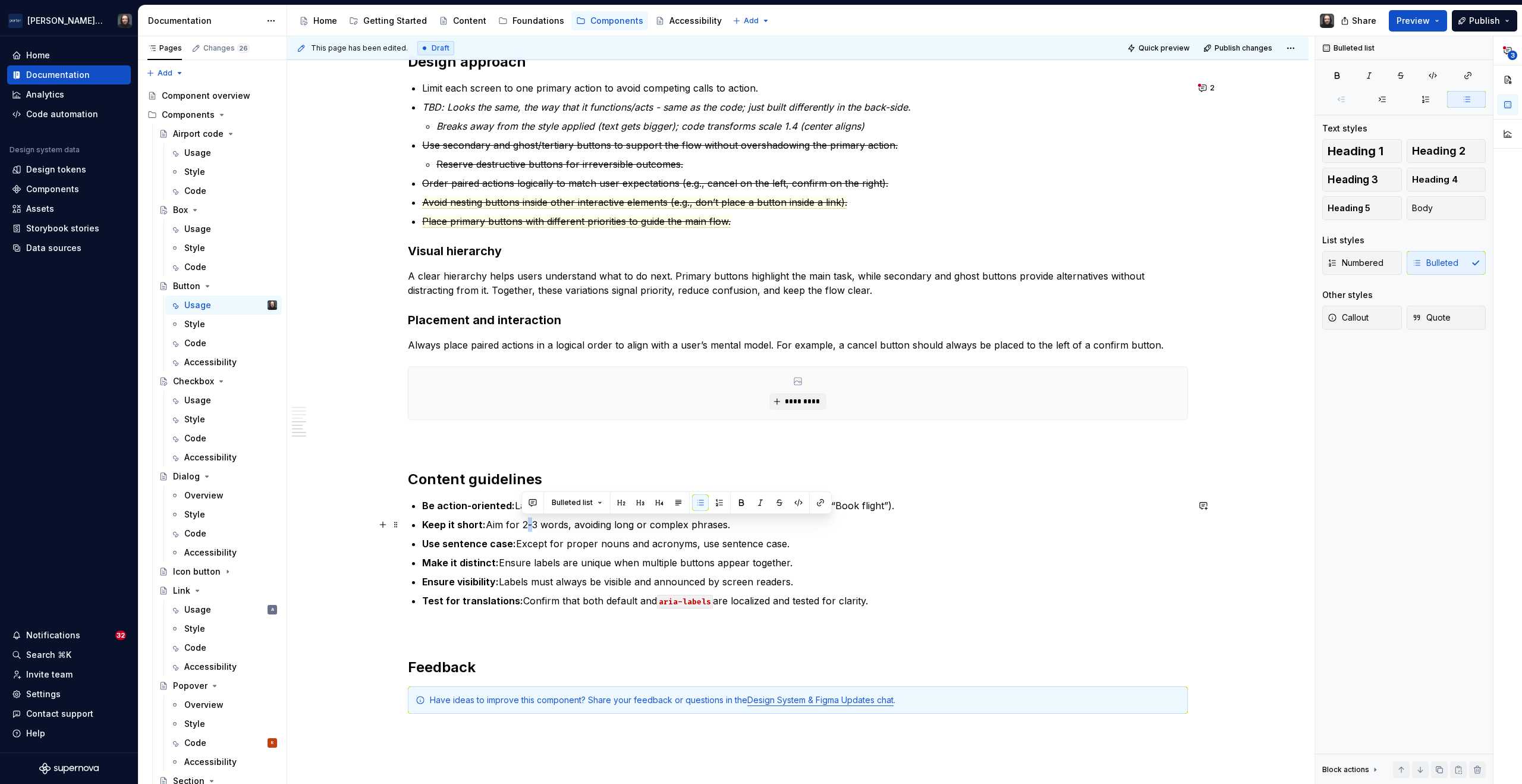
click at [523, 525] on p "Keep it short: Aim for 2-3 words, avoiding long or complex phrases." at bounding box center [805, 524] width 766 height 14
drag, startPoint x: 530, startPoint y: 524, endPoint x: 564, endPoint y: 523, distance: 34.0
click at [564, 523] on p "Keep it short: Aim for 1-3 words, avoiding long or complex phrases." at bounding box center [805, 524] width 766 height 14
click at [534, 503] on button "button" at bounding box center [533, 503] width 17 height 17
click at [699, 542] on icon "Send" at bounding box center [702, 542] width 8 height 8
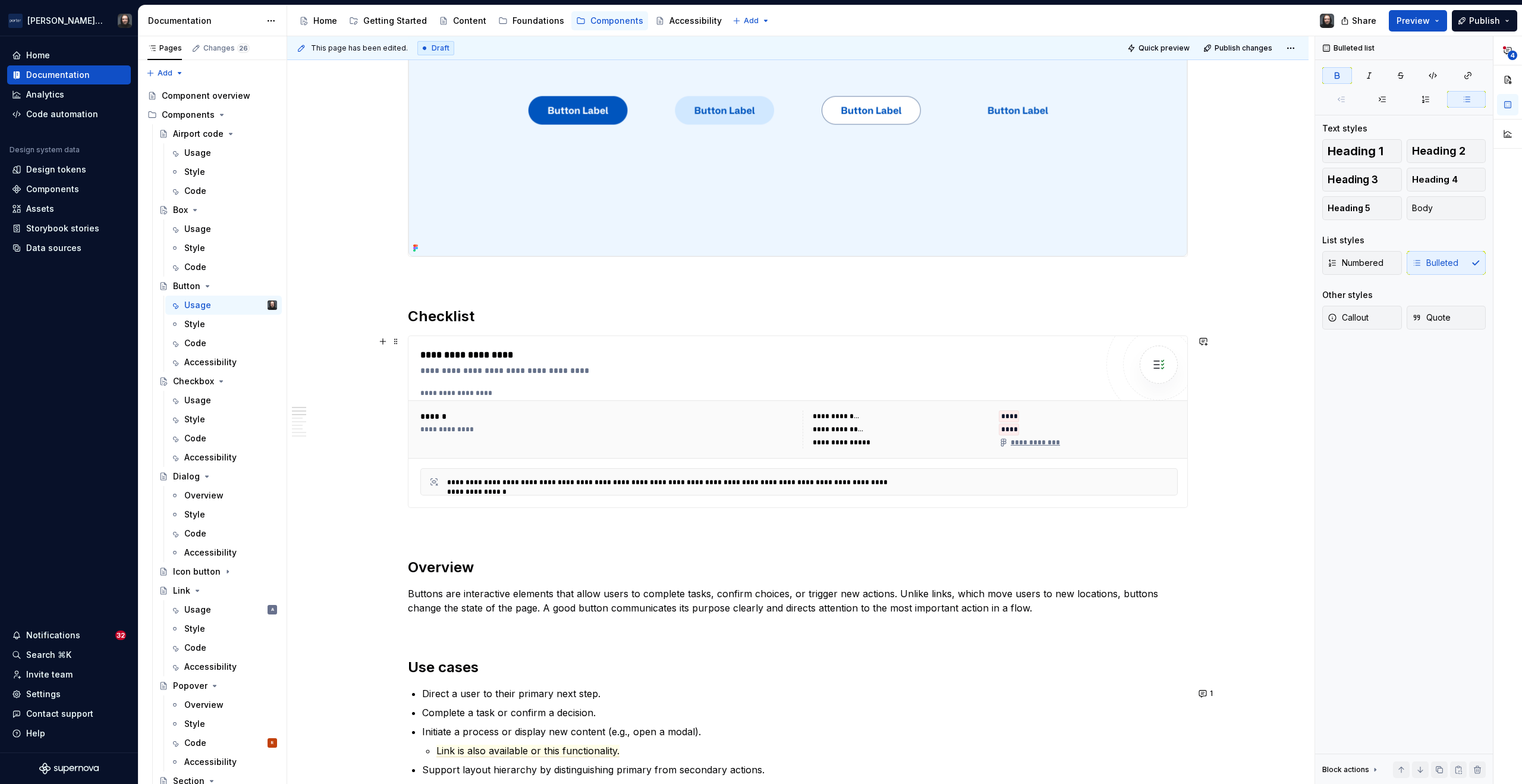
scroll to position [0, 0]
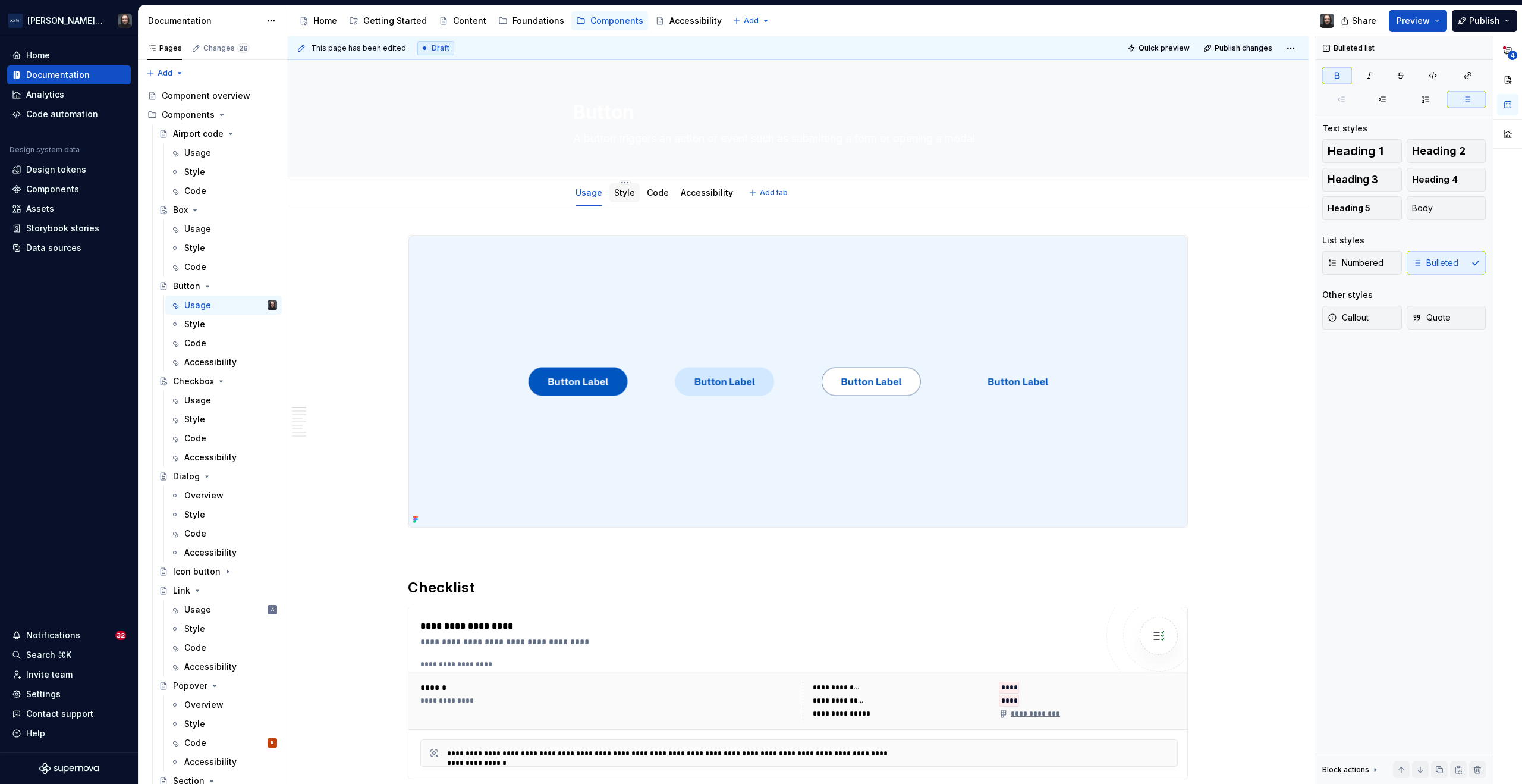
click at [628, 198] on div "Style" at bounding box center [624, 192] width 21 height 14
click at [625, 195] on link "Style" at bounding box center [624, 192] width 21 height 10
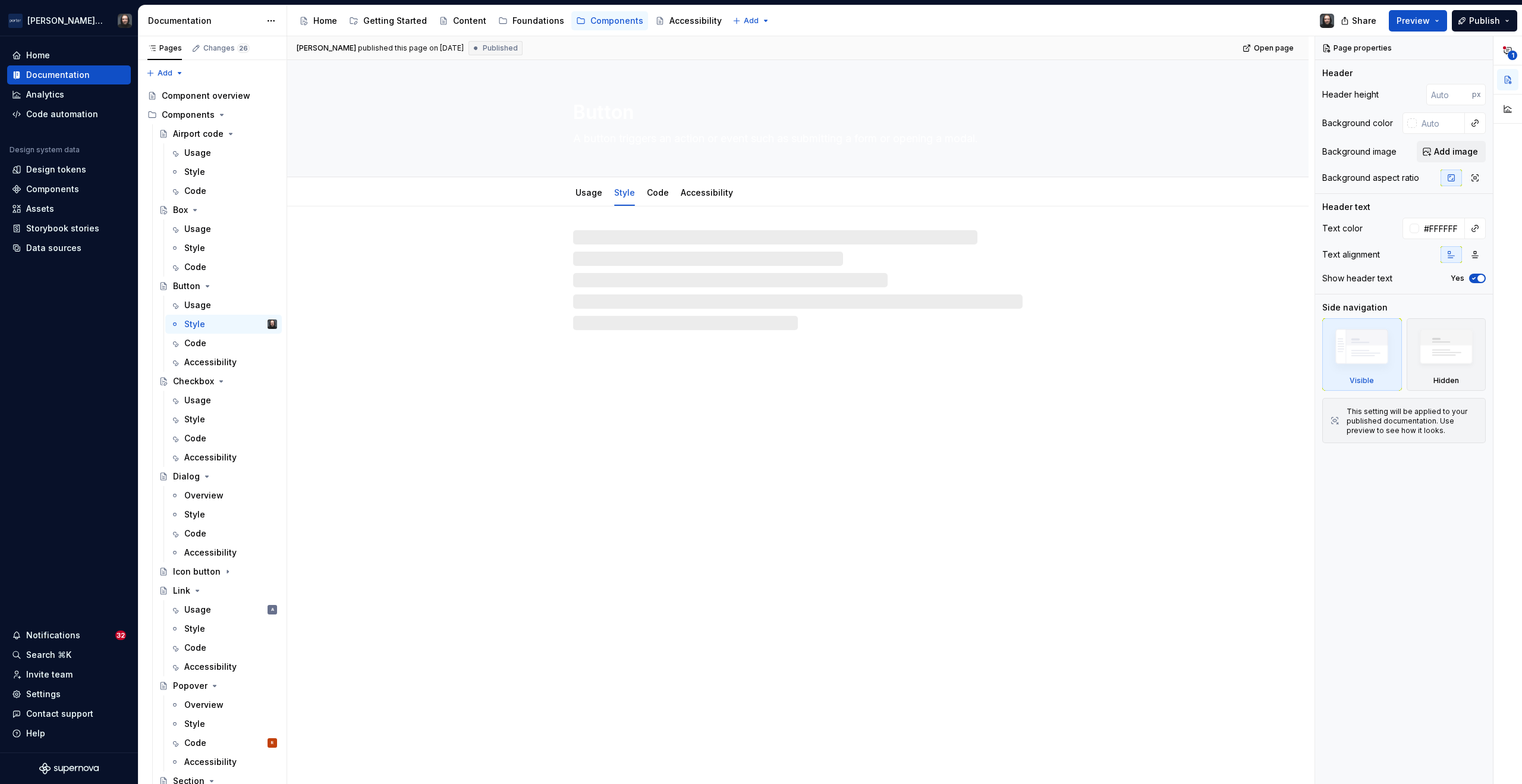
type textarea "*"
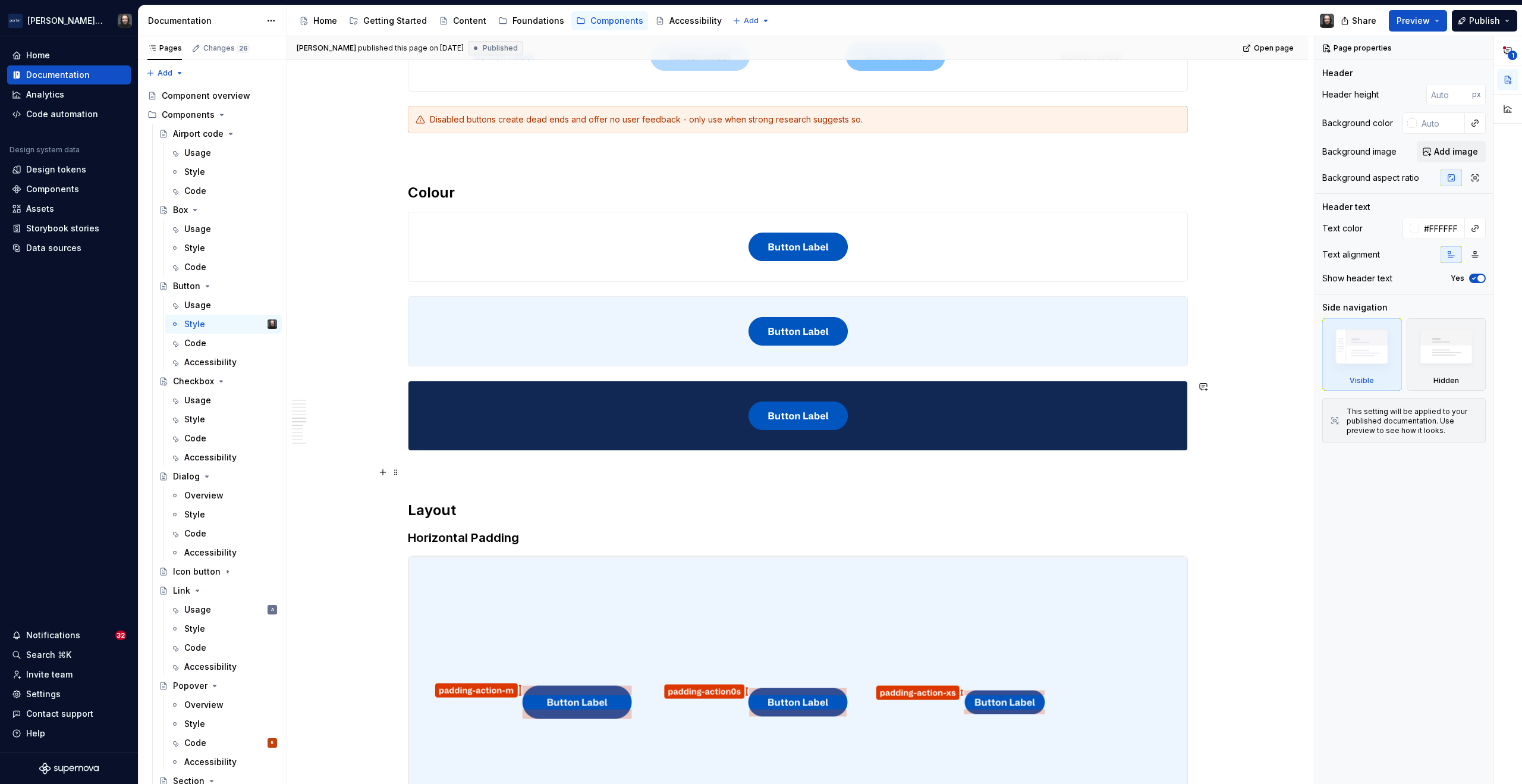
scroll to position [1880, 0]
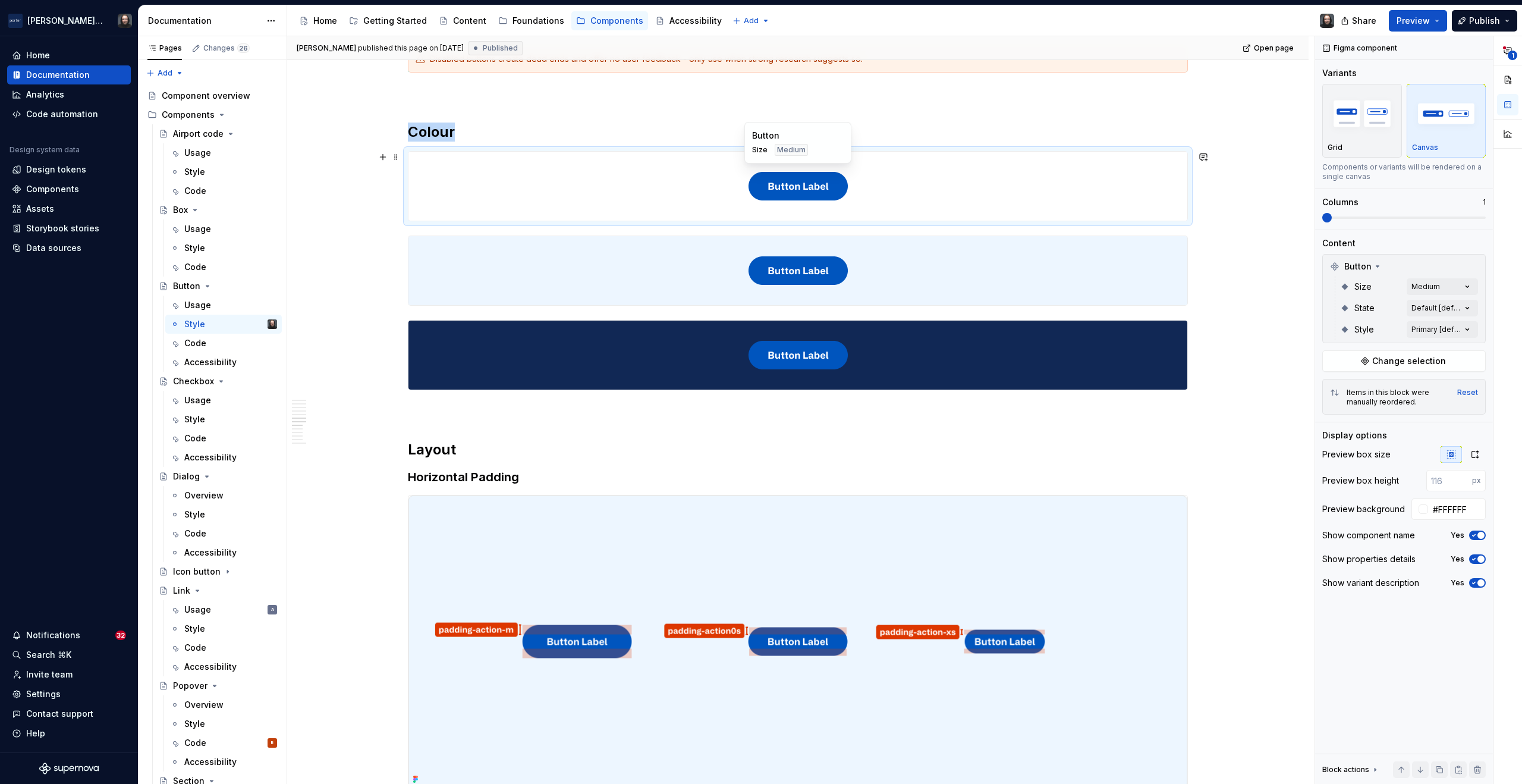
click at [951, 174] on div at bounding box center [797, 186] width 779 height 69
click at [1467, 328] on div "**********" at bounding box center [1418, 410] width 207 height 748
click at [1332, 386] on div at bounding box center [1330, 386] width 9 height 9
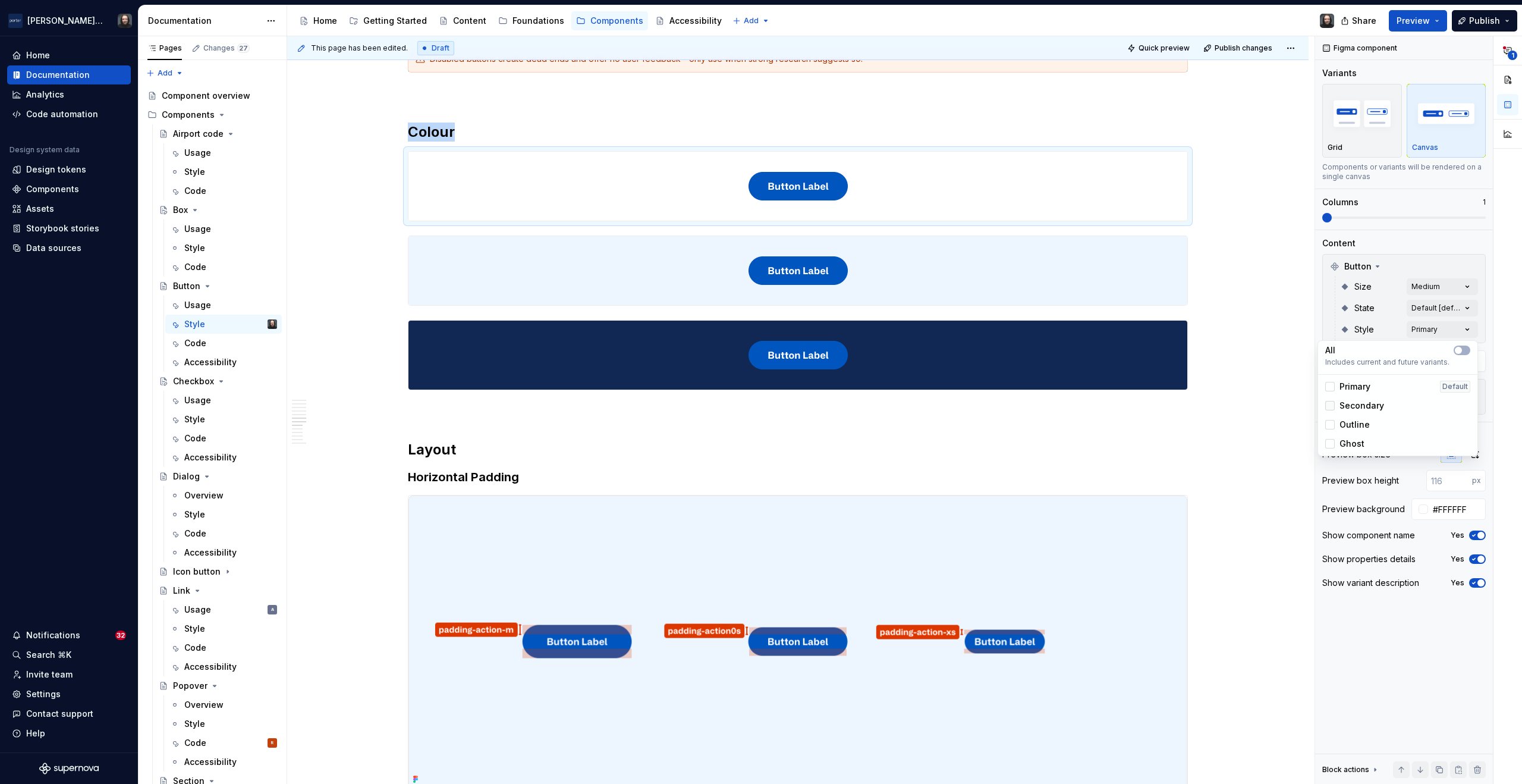
click at [1330, 406] on div at bounding box center [1330, 405] width 9 height 9
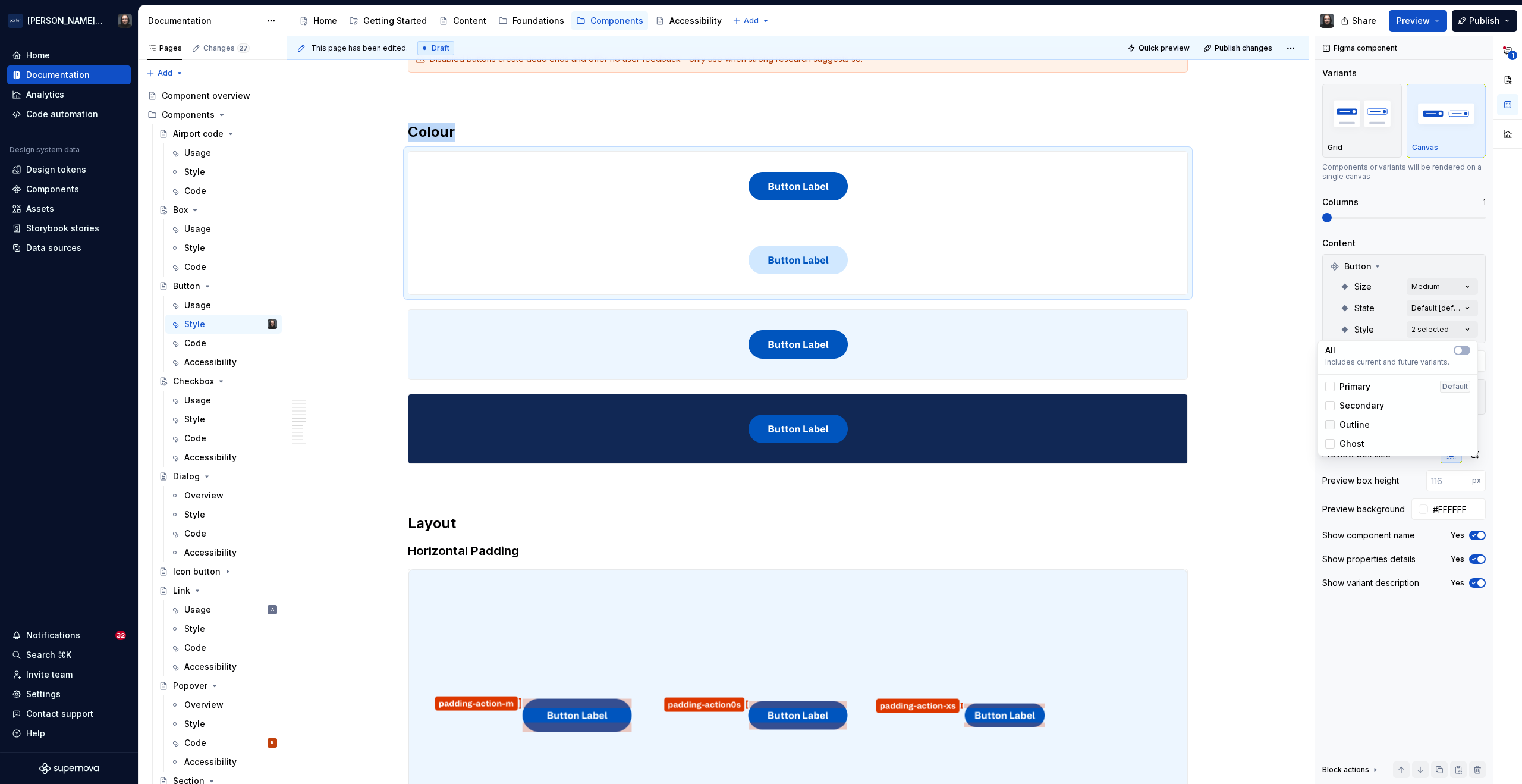
click at [1330, 423] on div at bounding box center [1330, 424] width 9 height 9
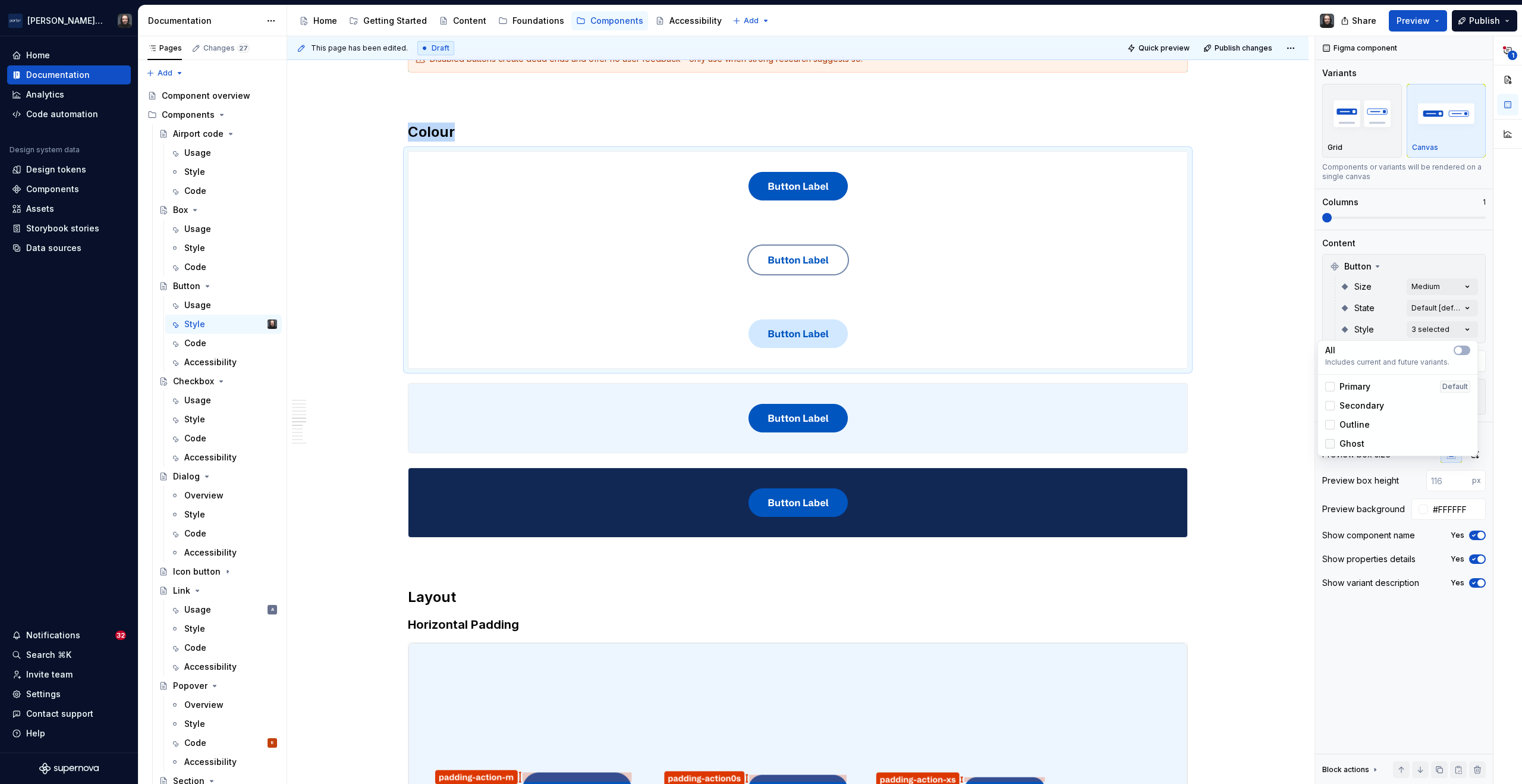
click at [1328, 439] on div at bounding box center [1330, 443] width 9 height 9
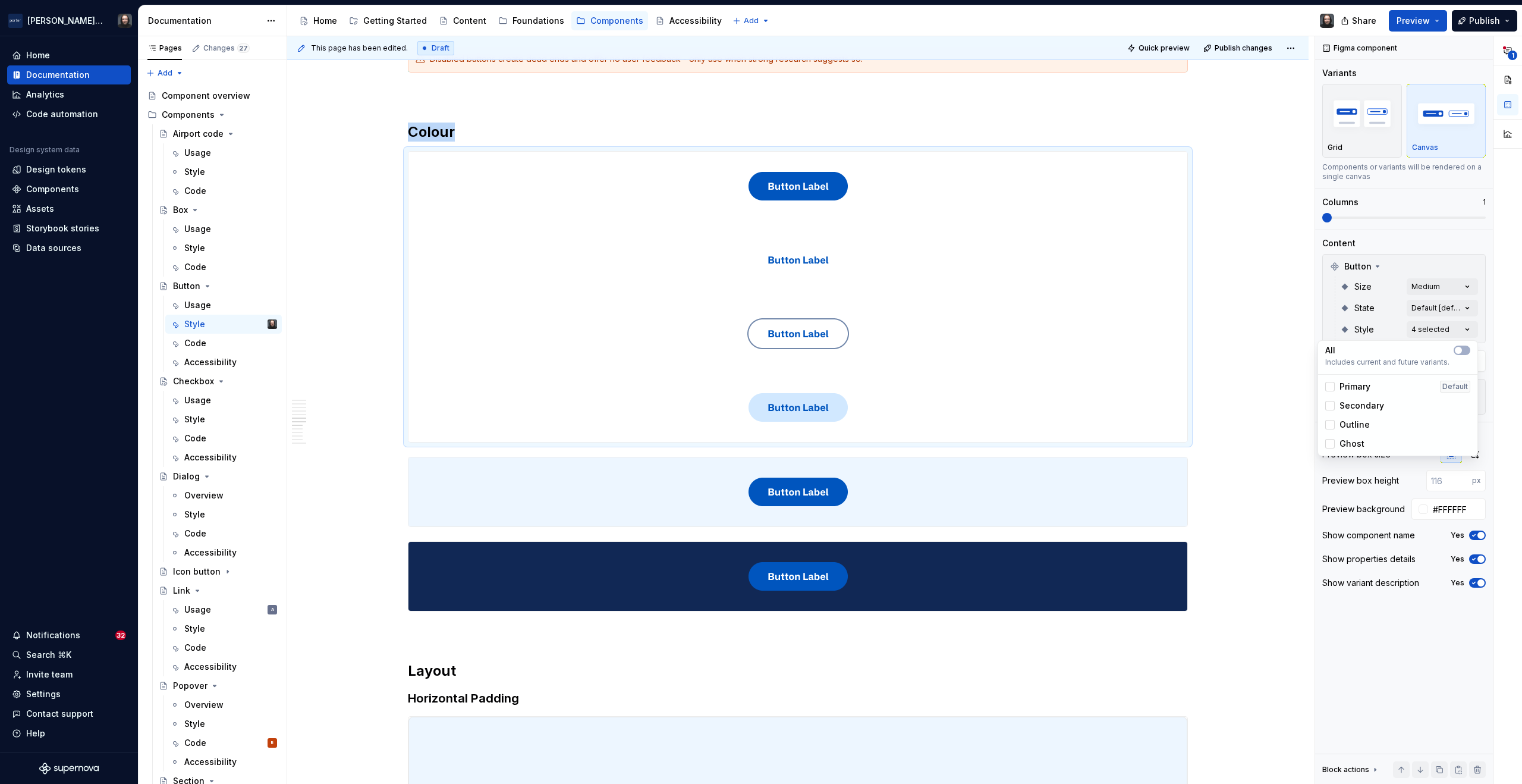
click at [1374, 137] on div "**********" at bounding box center [1418, 410] width 207 height 748
click at [1369, 136] on div "button" at bounding box center [1362, 114] width 69 height 49
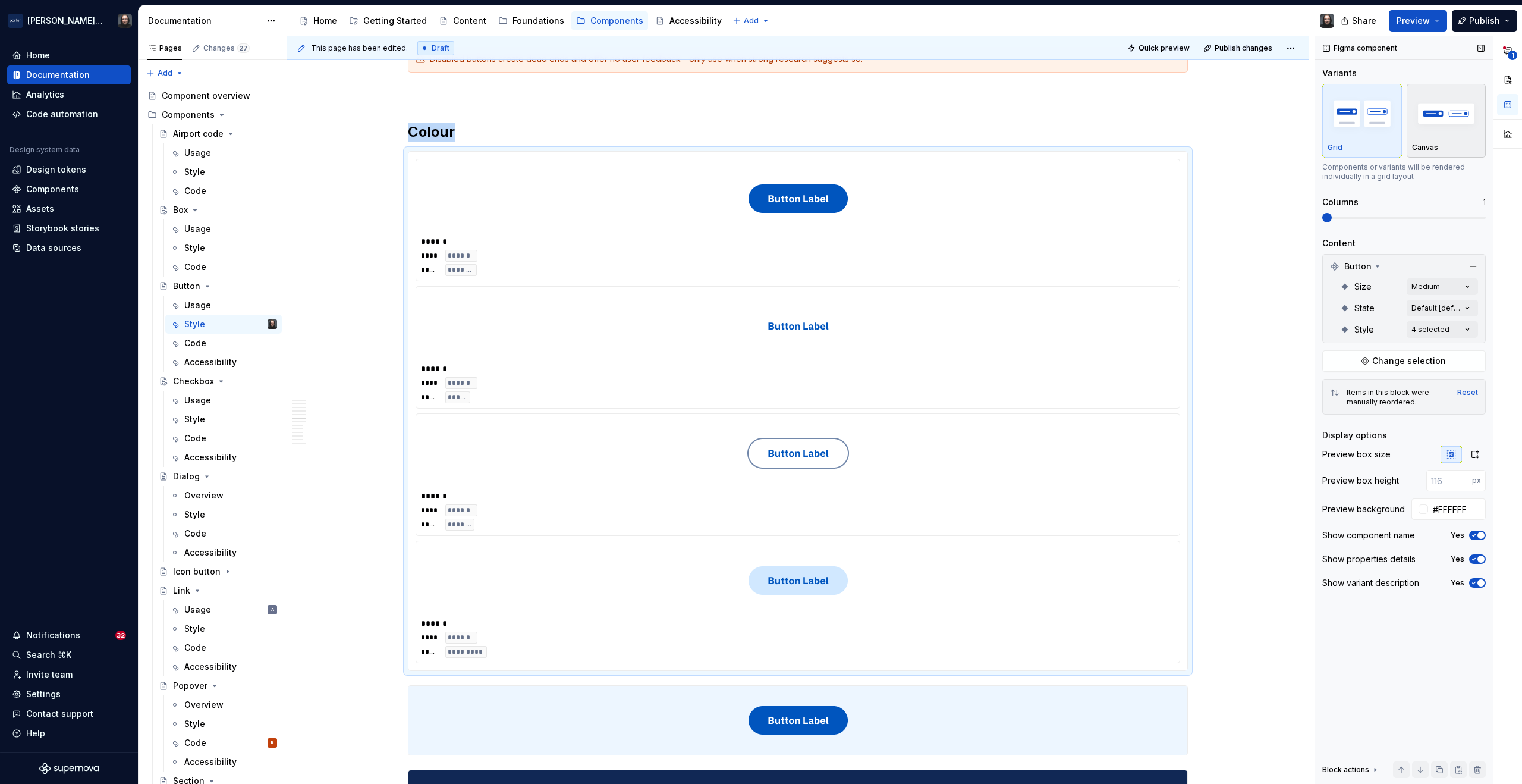
click at [1434, 134] on img "button" at bounding box center [1447, 113] width 69 height 44
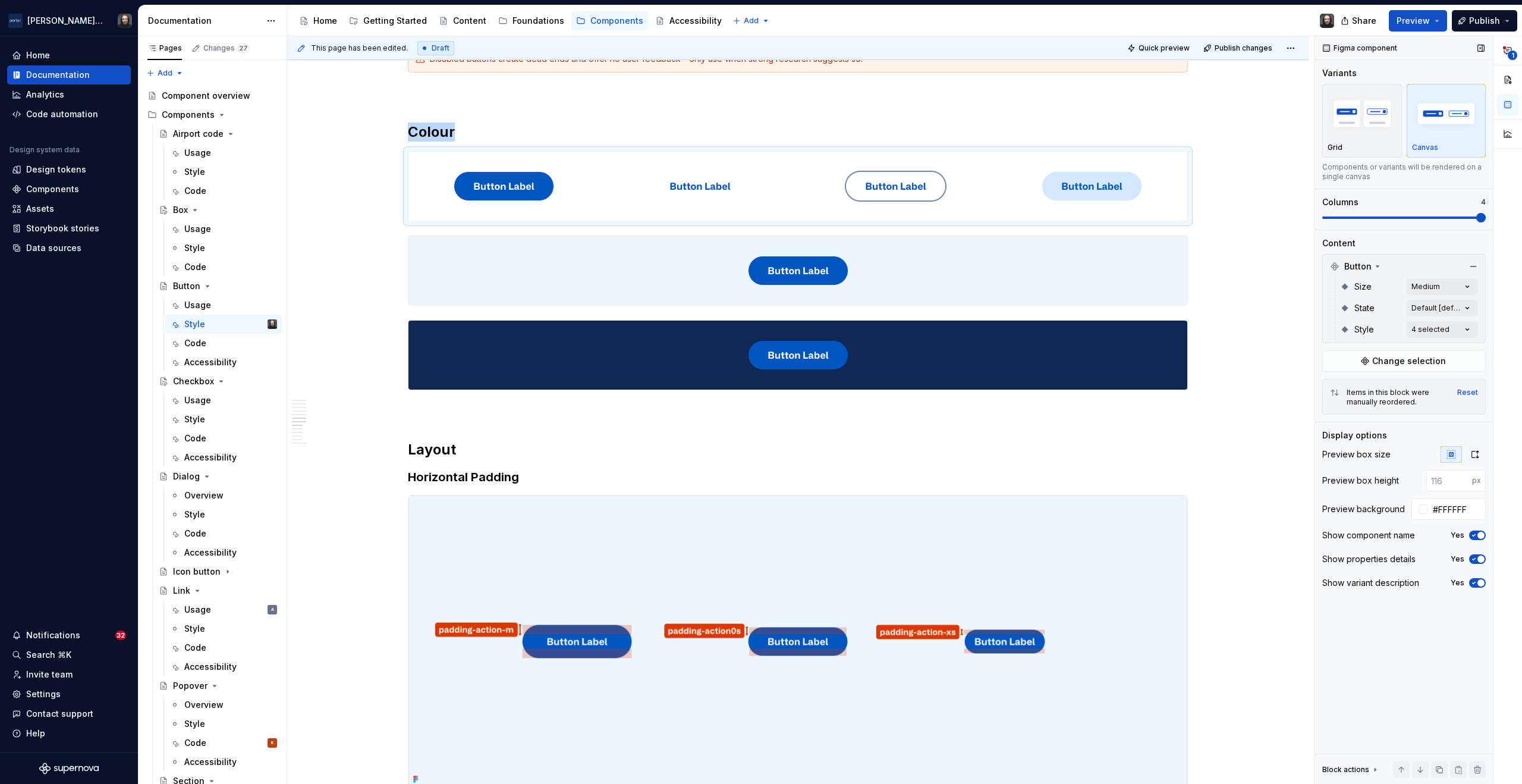
click at [1478, 218] on span at bounding box center [1481, 217] width 9 height 9
type input "#EDF6FF"
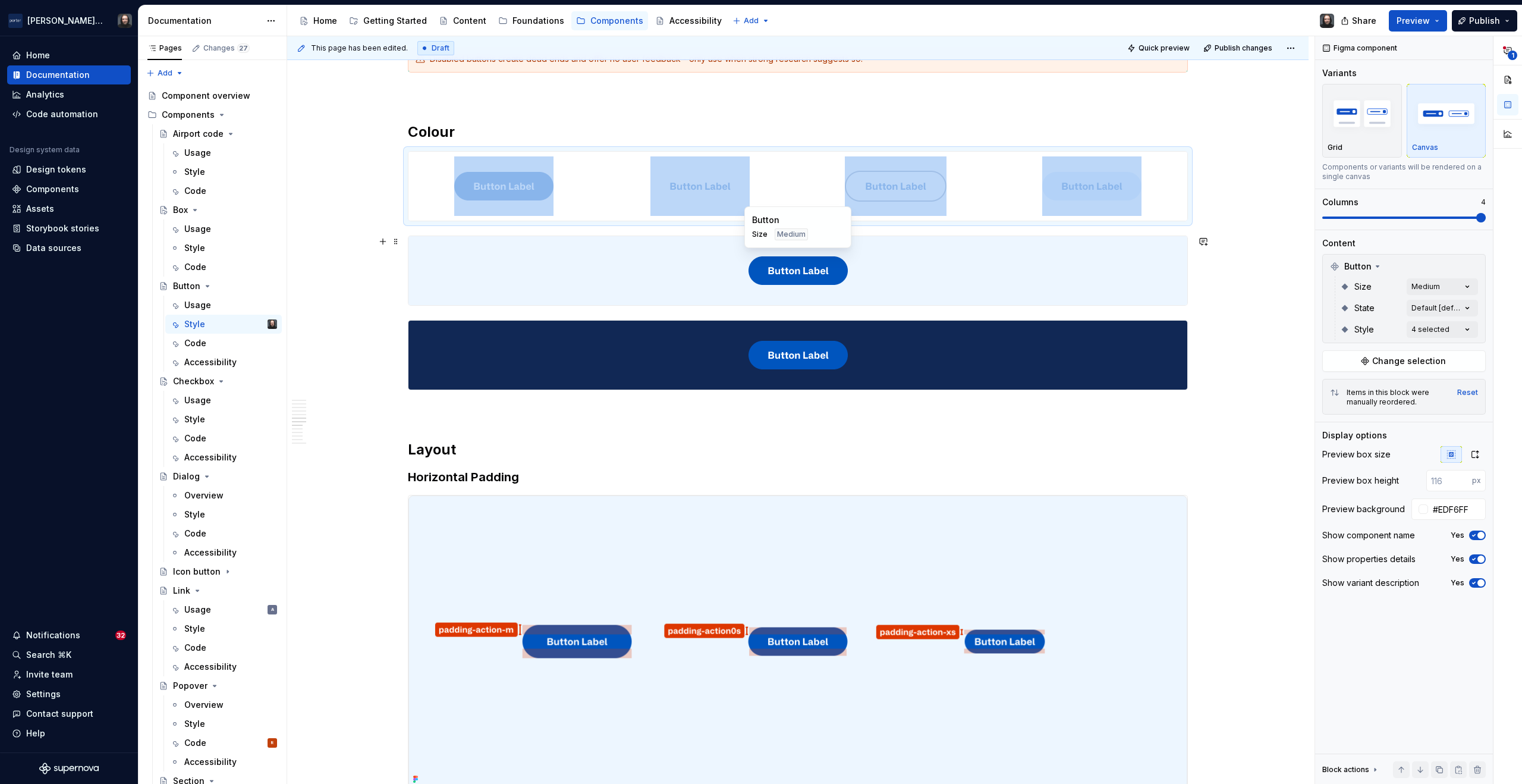
click at [1075, 261] on div at bounding box center [797, 270] width 779 height 69
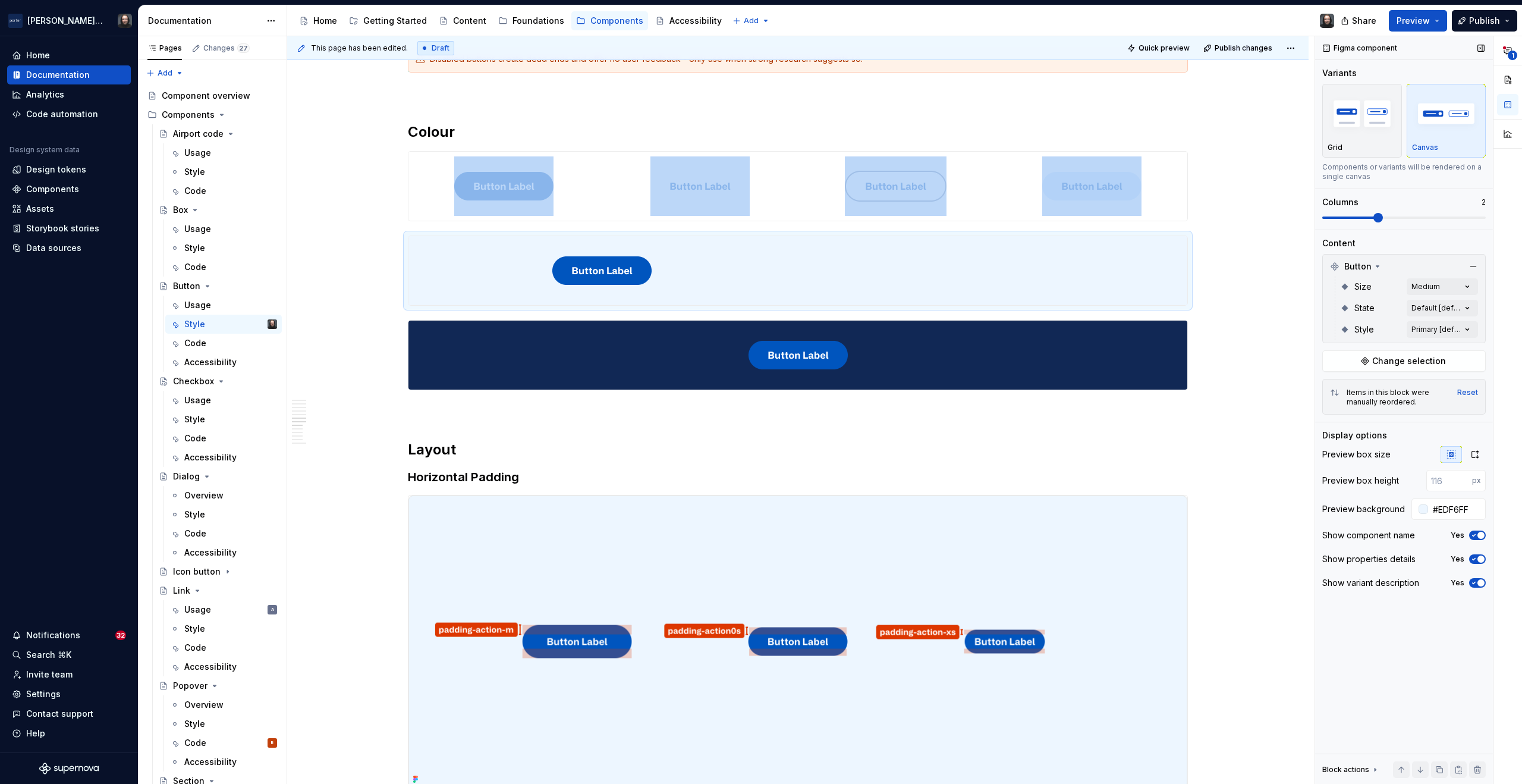
type textarea "*"
click at [1486, 219] on span at bounding box center [1481, 217] width 9 height 9
click at [1463, 325] on div "**********" at bounding box center [1418, 410] width 207 height 748
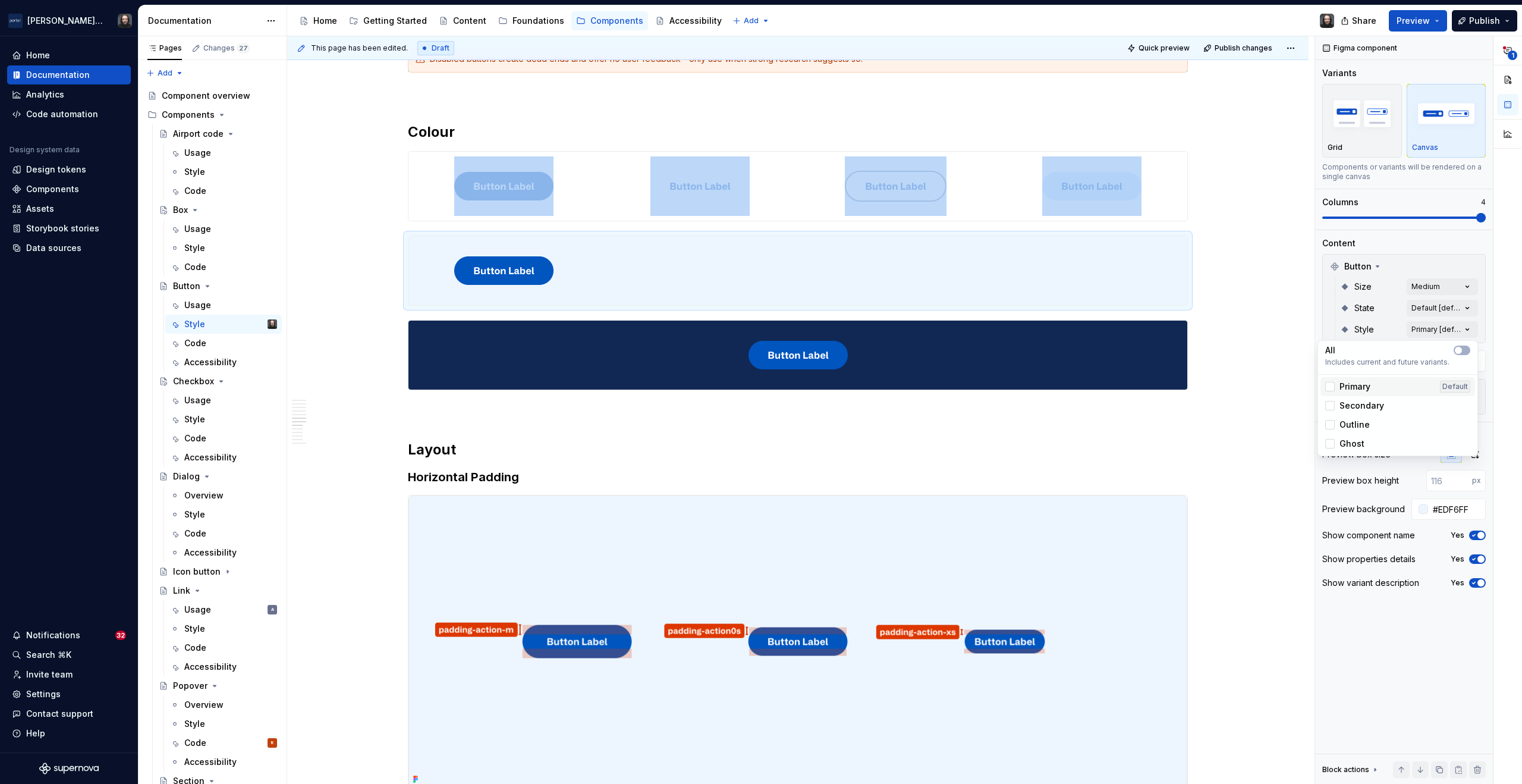
click at [1355, 387] on span "Primary" at bounding box center [1355, 387] width 31 height 12
drag, startPoint x: 1359, startPoint y: 401, endPoint x: 1360, endPoint y: 408, distance: 7.1
click at [1359, 402] on span "Secondary" at bounding box center [1361, 406] width 44 height 12
click at [1360, 431] on div "Outline" at bounding box center [1397, 424] width 155 height 19
click at [1359, 441] on span "Ghost" at bounding box center [1352, 443] width 25 height 12
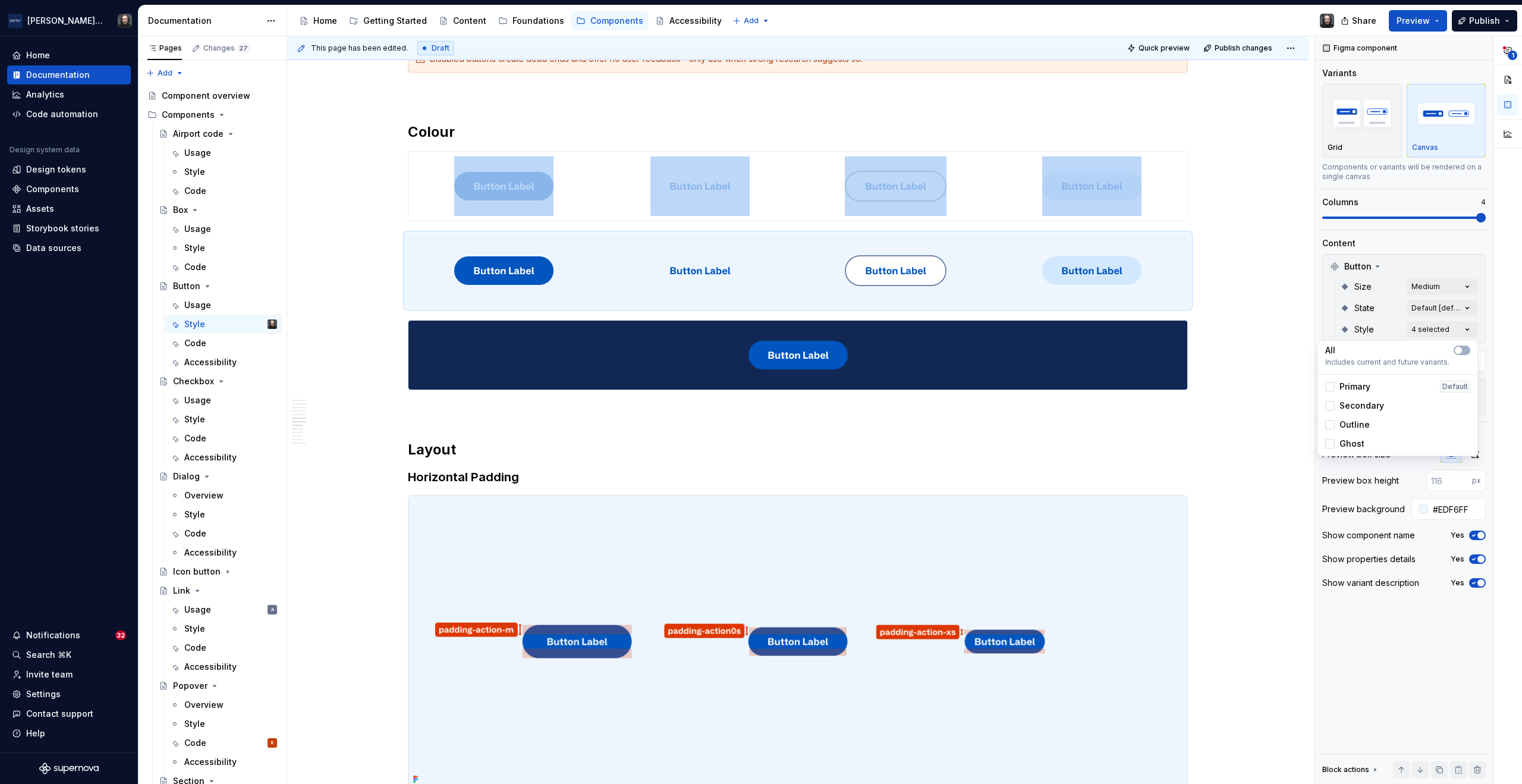
click at [1144, 332] on html "Porter Airlines Home Documentation Analytics Code automation Design system data…" at bounding box center [761, 392] width 1522 height 784
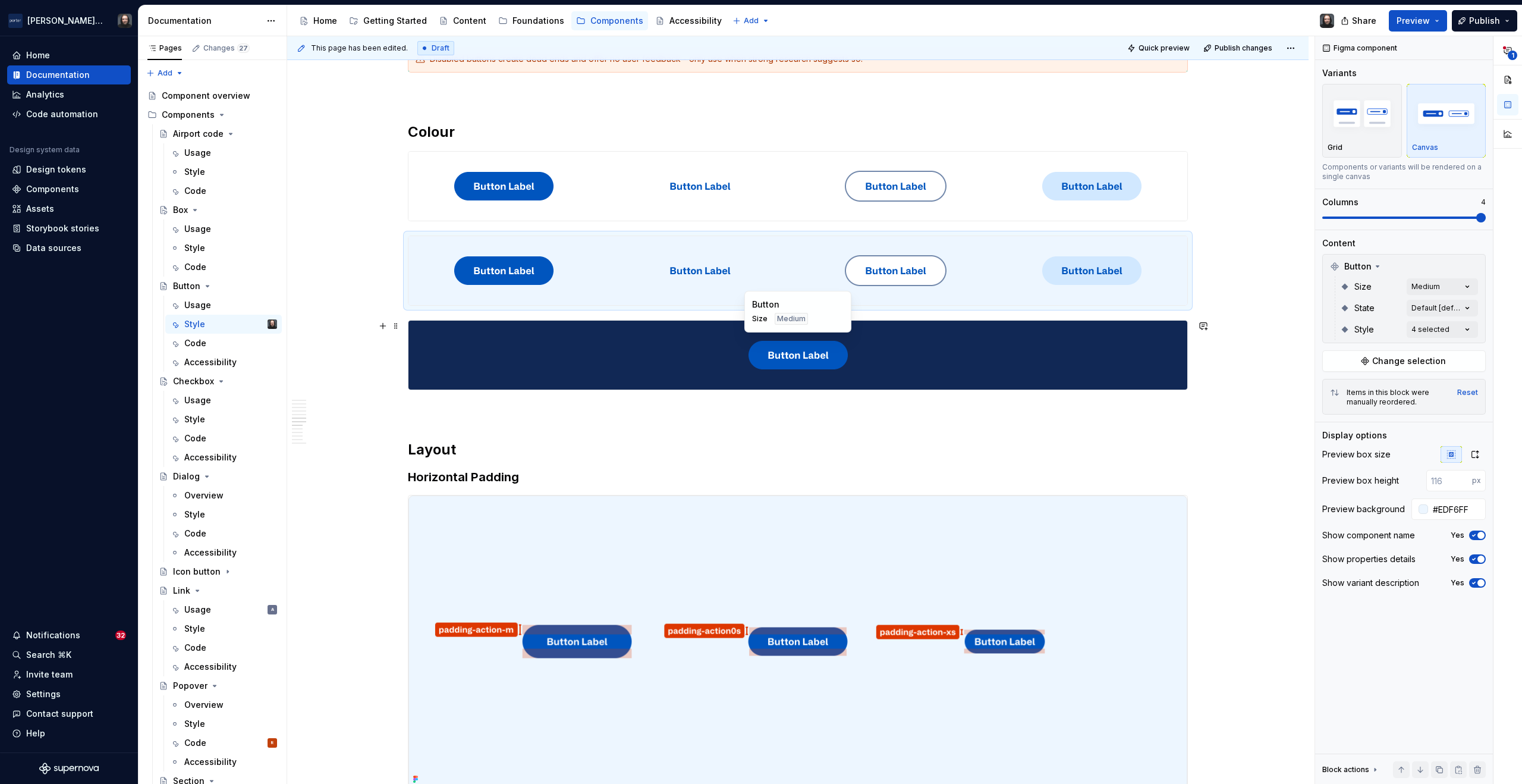
type input "#112855FF"
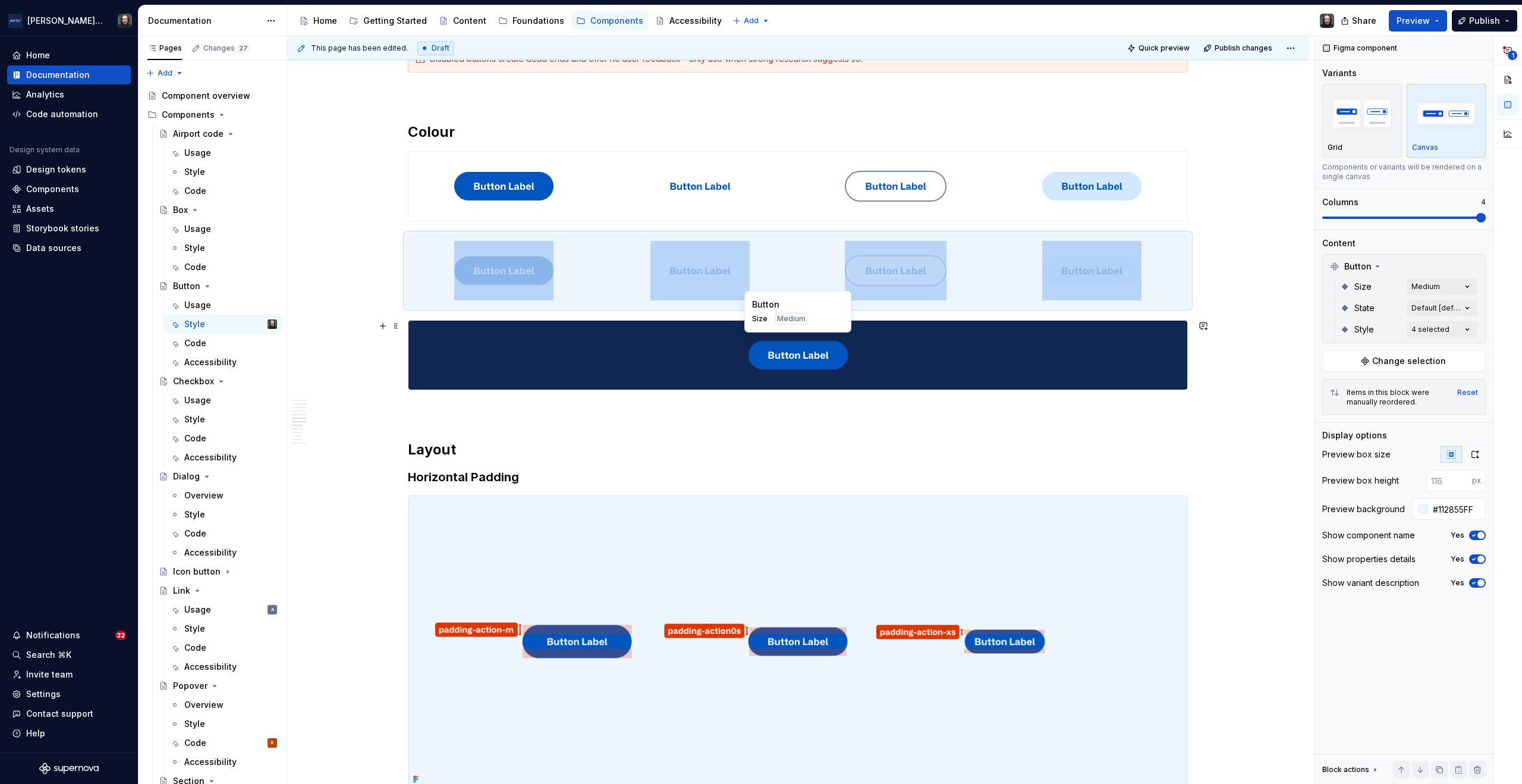
click at [1137, 334] on div at bounding box center [797, 355] width 779 height 69
click at [1486, 219] on span at bounding box center [1481, 217] width 9 height 9
click at [1465, 331] on div "**********" at bounding box center [1418, 410] width 207 height 748
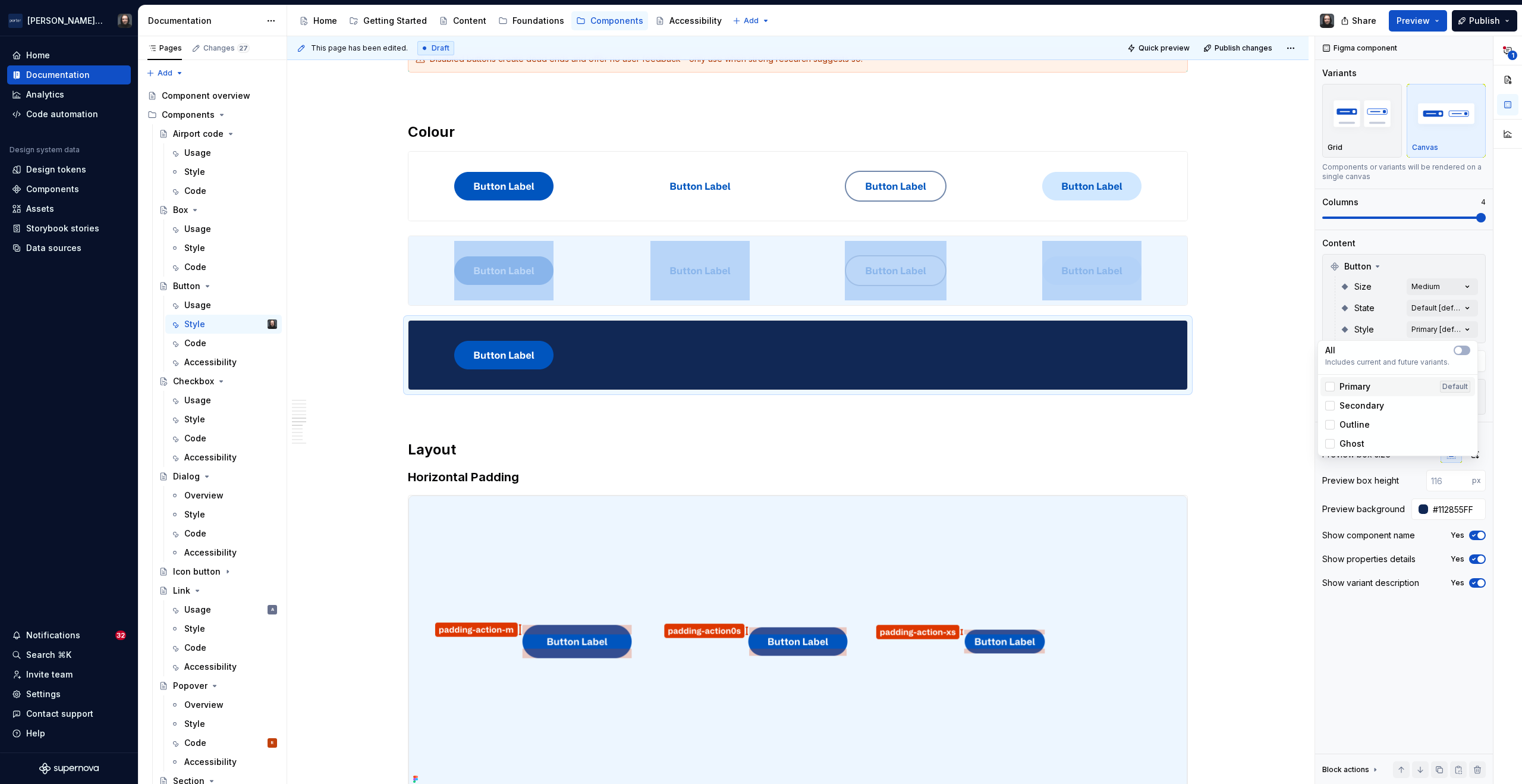
drag, startPoint x: 1361, startPoint y: 392, endPoint x: 1364, endPoint y: 406, distance: 14.3
click at [1361, 392] on span "Primary" at bounding box center [1355, 387] width 31 height 12
click at [1363, 406] on span "Secondary" at bounding box center [1361, 406] width 44 height 12
click at [1358, 423] on span "Outline" at bounding box center [1355, 424] width 30 height 12
click at [1355, 440] on span "Ghost" at bounding box center [1352, 443] width 25 height 12
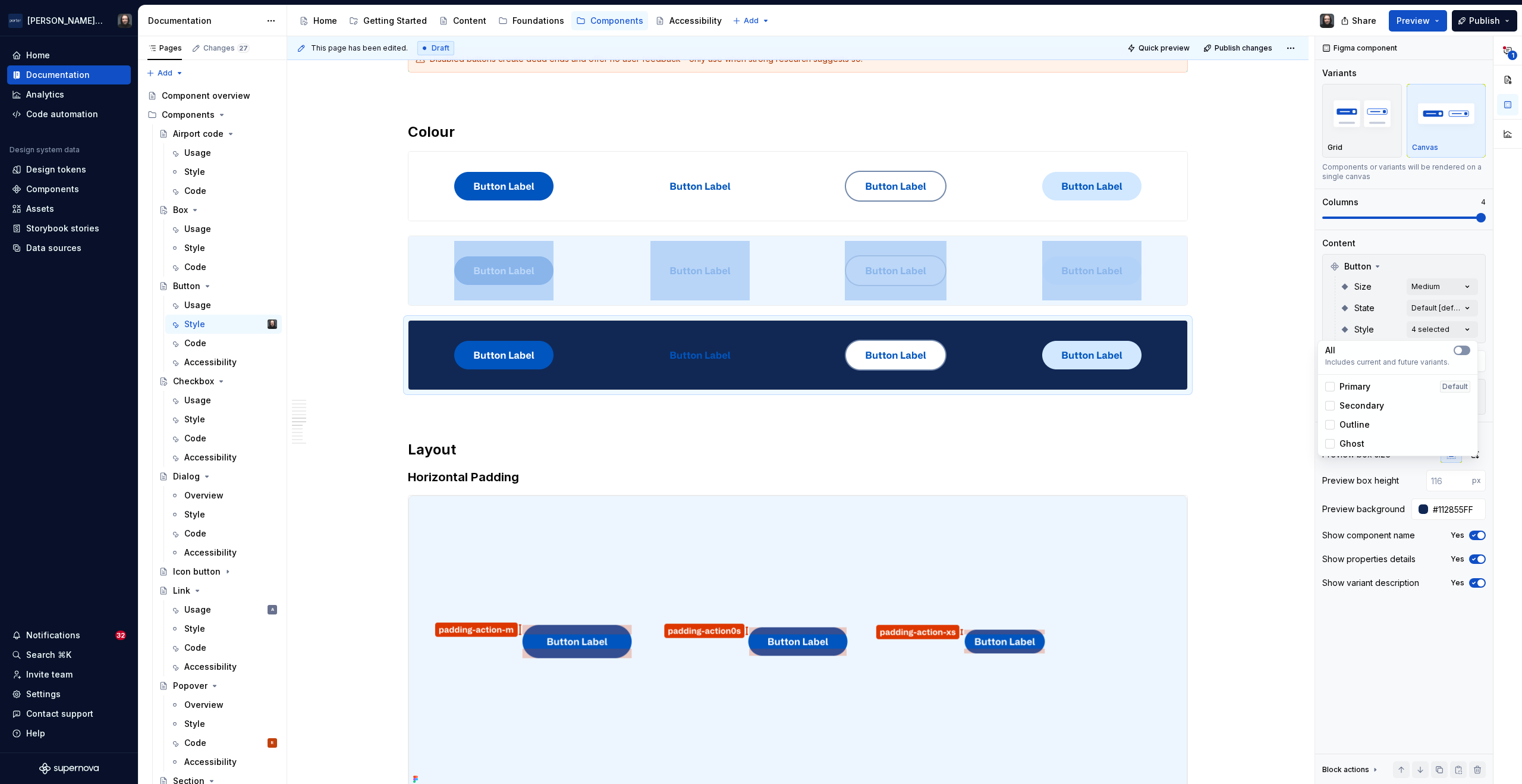
click at [1458, 352] on span "button" at bounding box center [1458, 350] width 8 height 8
click at [1237, 346] on html "Porter Airlines Home Documentation Analytics Code automation Design system data…" at bounding box center [761, 392] width 1522 height 784
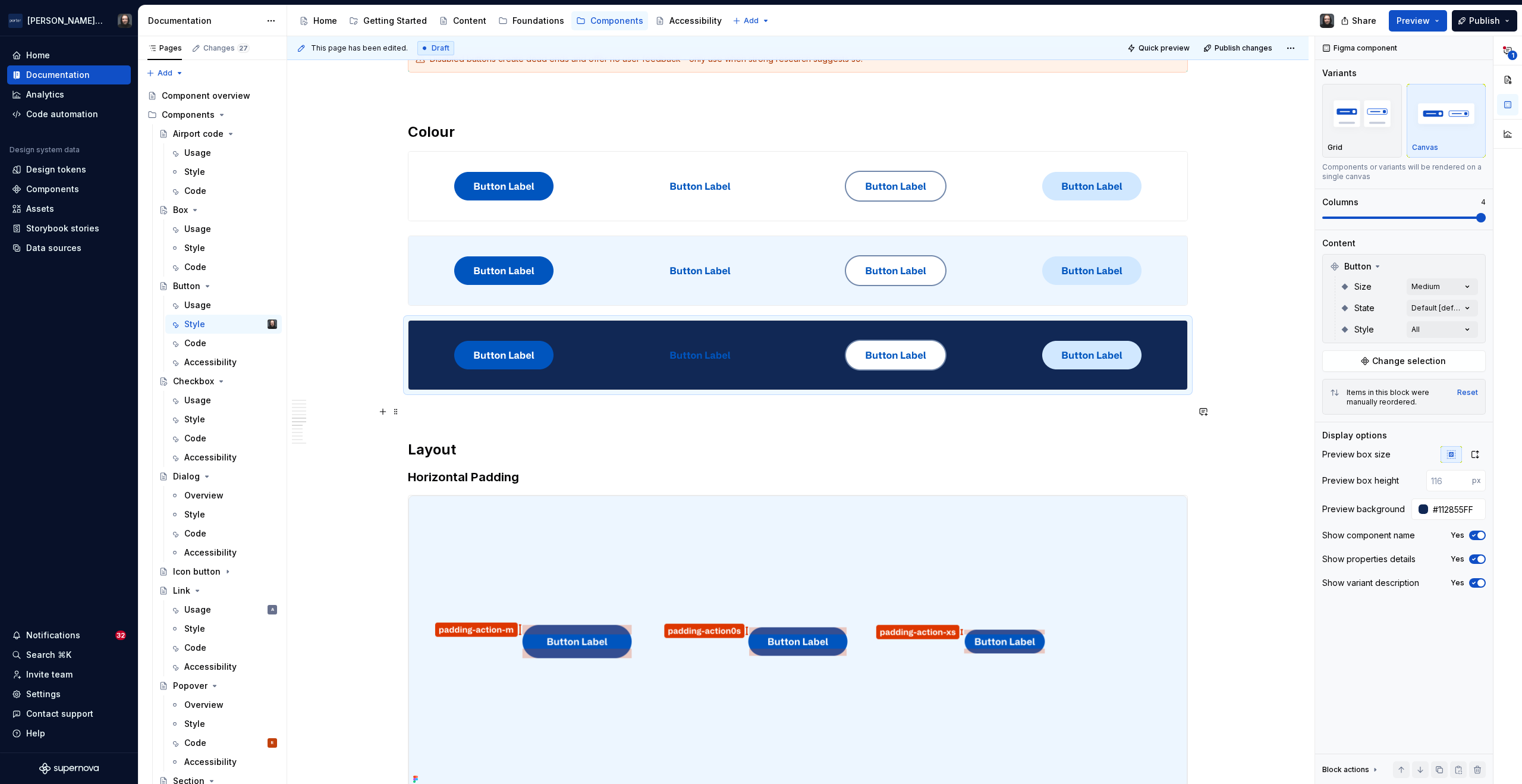
click at [411, 408] on p at bounding box center [798, 411] width 780 height 14
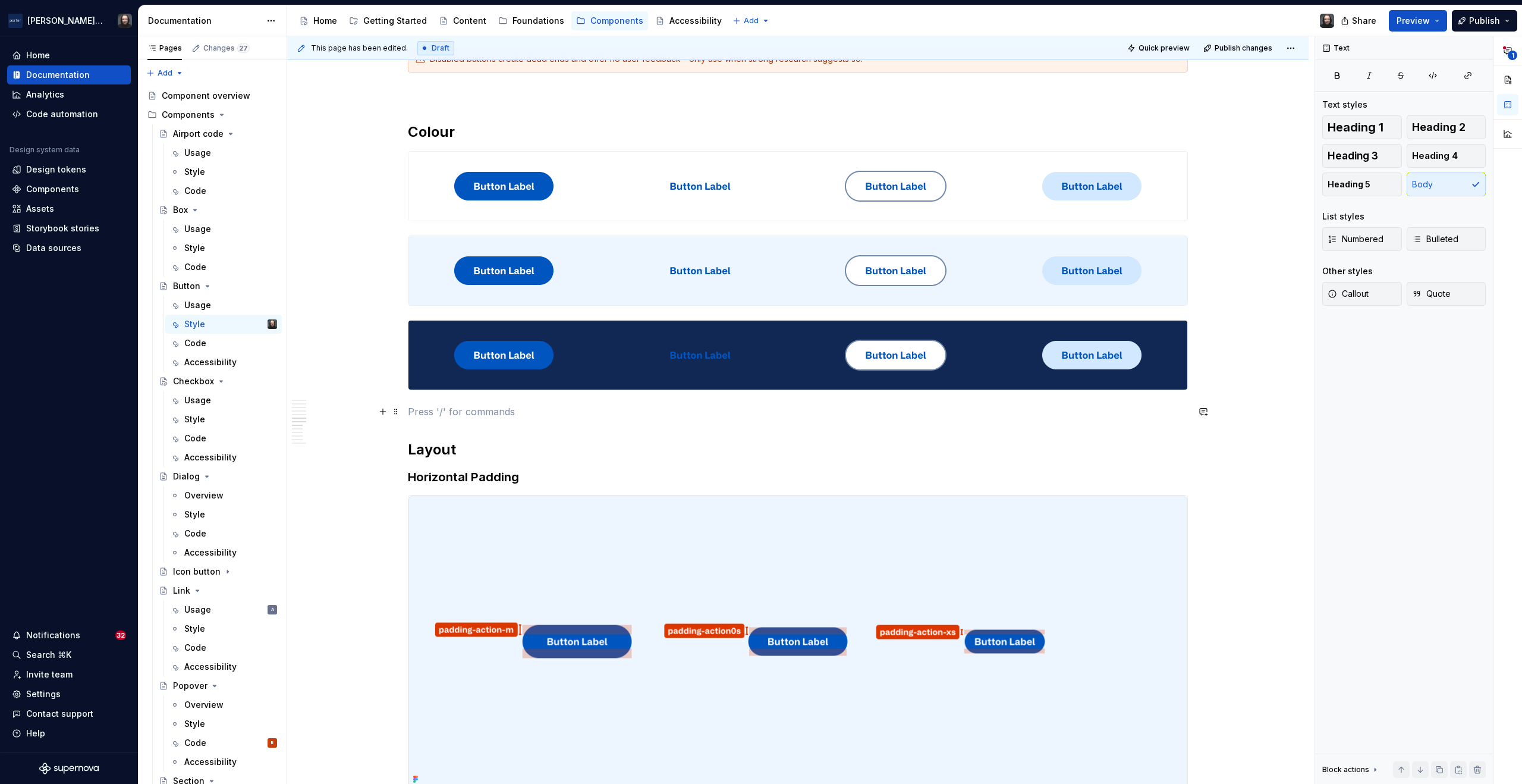
scroll to position [1838, 0]
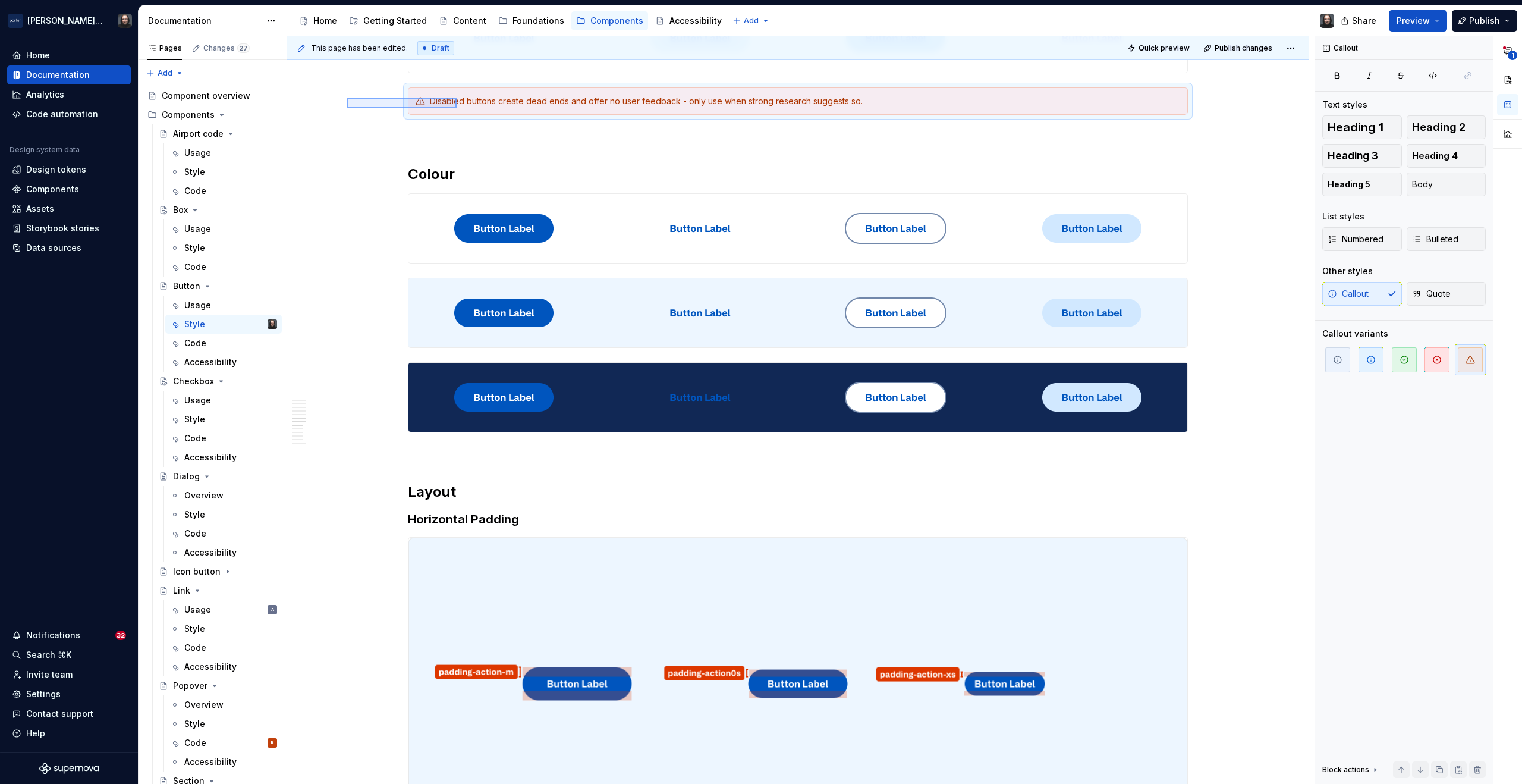
drag, startPoint x: 391, startPoint y: 100, endPoint x: 457, endPoint y: 108, distance: 66.5
click at [457, 108] on div "**********" at bounding box center [801, 410] width 1027 height 748
copy div
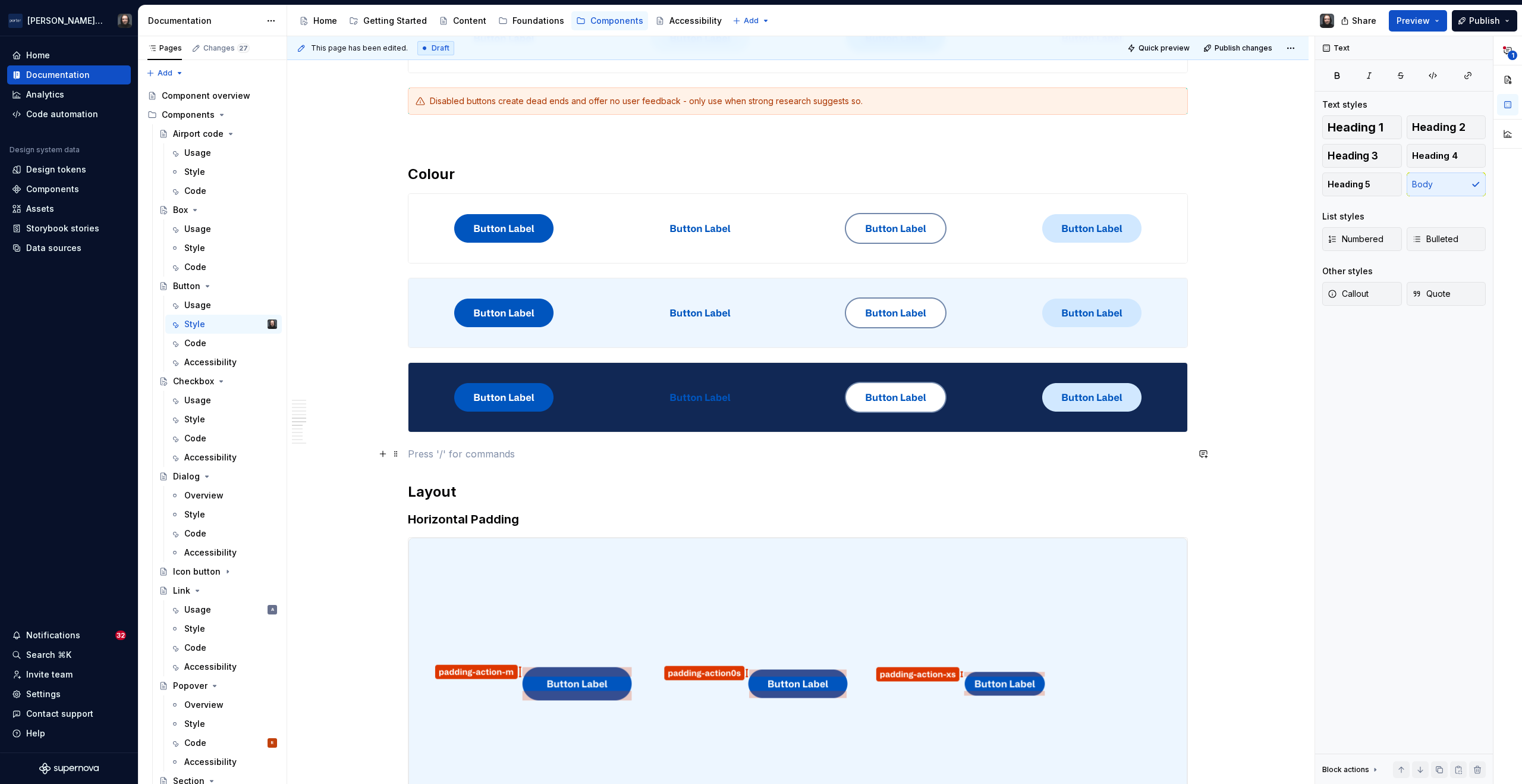
click at [429, 448] on p at bounding box center [798, 453] width 780 height 14
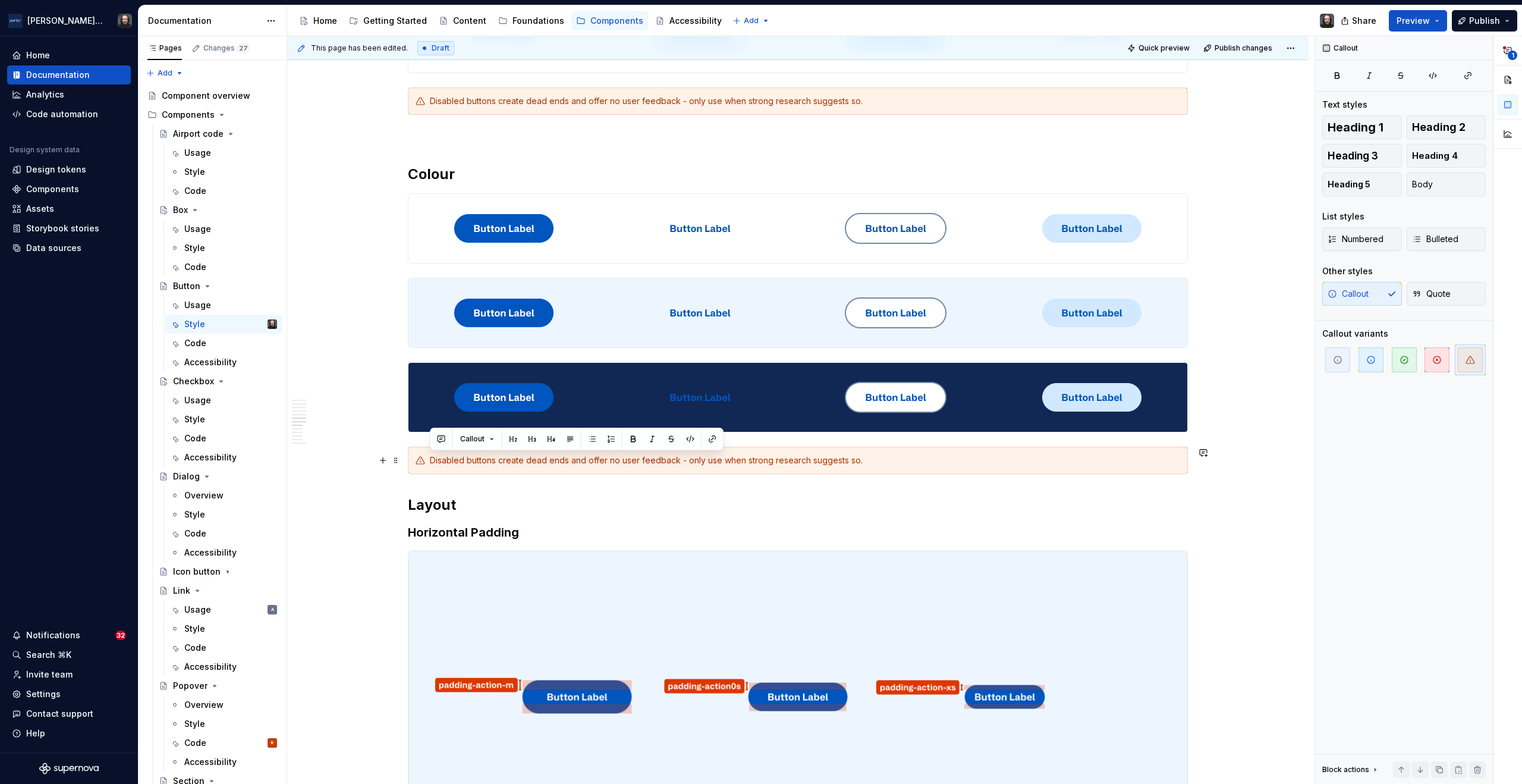
drag, startPoint x: 861, startPoint y: 459, endPoint x: 431, endPoint y: 464, distance: 430.0
click at [431, 464] on div "Disabled buttons create dead ends and offer no user feedback - only use when st…" at bounding box center [805, 460] width 751 height 12
click at [818, 372] on div at bounding box center [896, 397] width 192 height 69
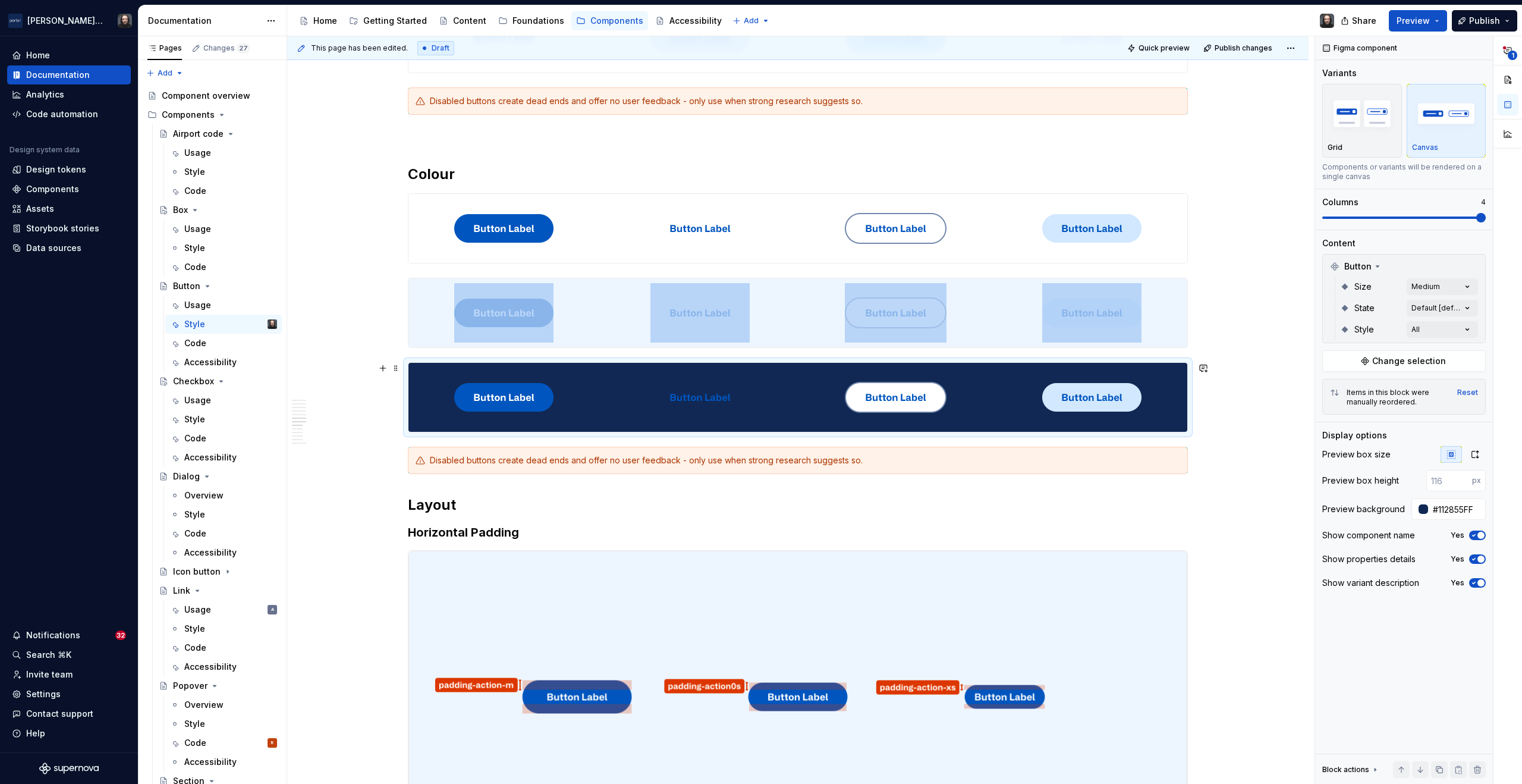
type textarea "*"
click at [1463, 326] on div "**********" at bounding box center [1418, 410] width 207 height 748
click at [1462, 351] on icon "button" at bounding box center [1458, 350] width 9 height 8
click at [1352, 405] on span "Secondary" at bounding box center [1361, 406] width 44 height 12
click at [1354, 405] on span "Secondary" at bounding box center [1361, 406] width 44 height 12
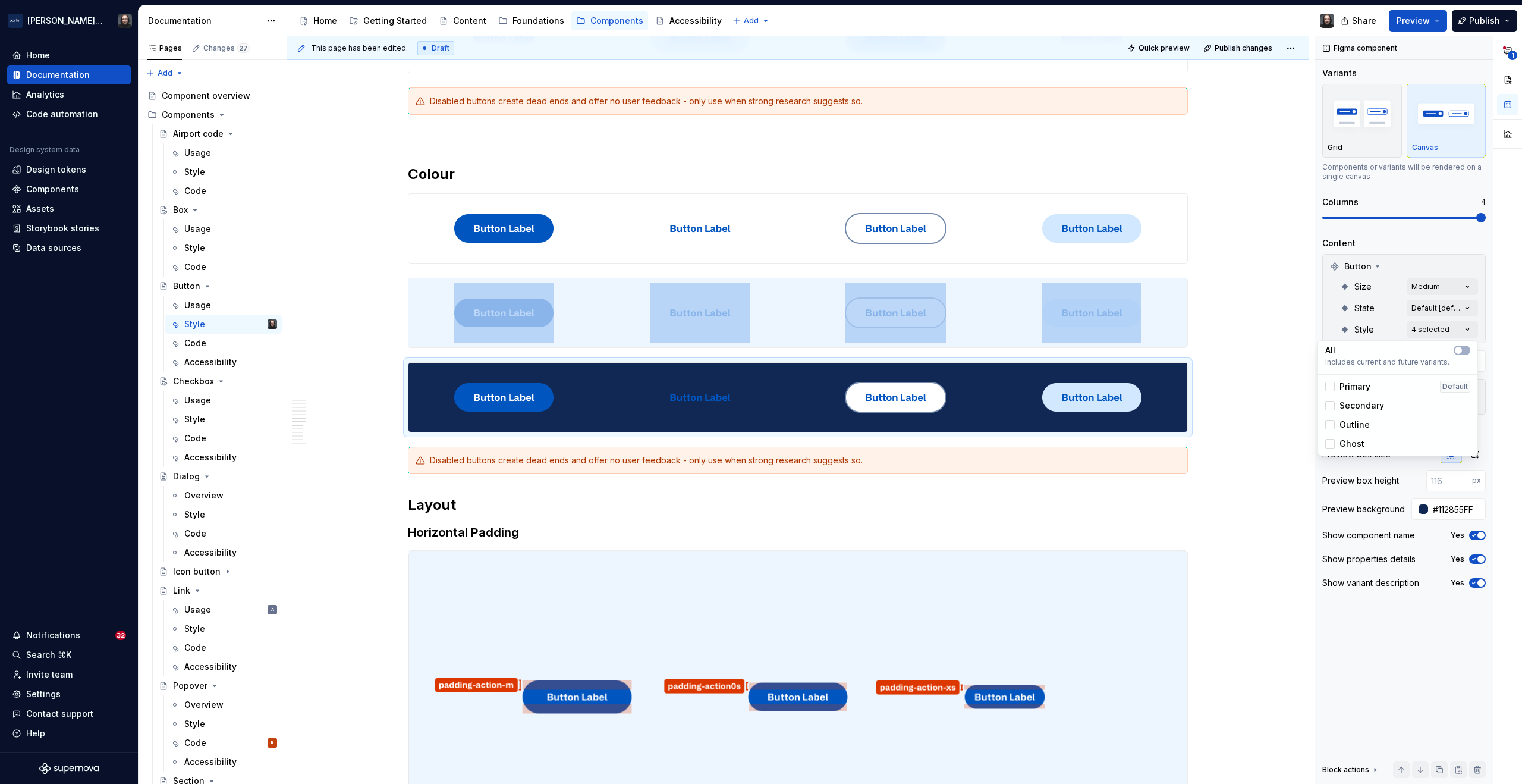
click at [1355, 439] on span "Ghost" at bounding box center [1352, 443] width 25 height 12
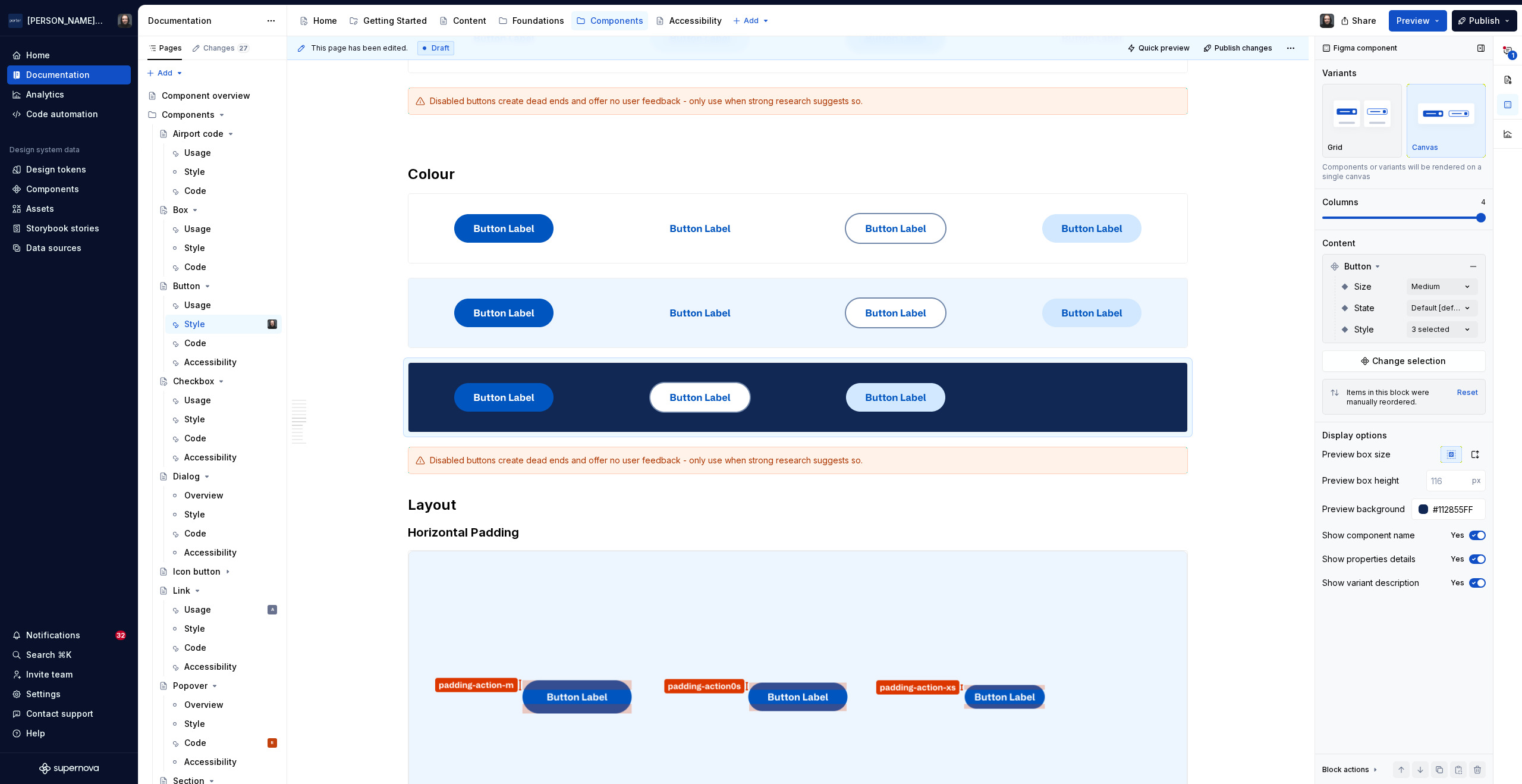
drag, startPoint x: 1474, startPoint y: 218, endPoint x: 1450, endPoint y: 222, distance: 24.3
click at [1449, 222] on div "**********" at bounding box center [1418, 410] width 207 height 748
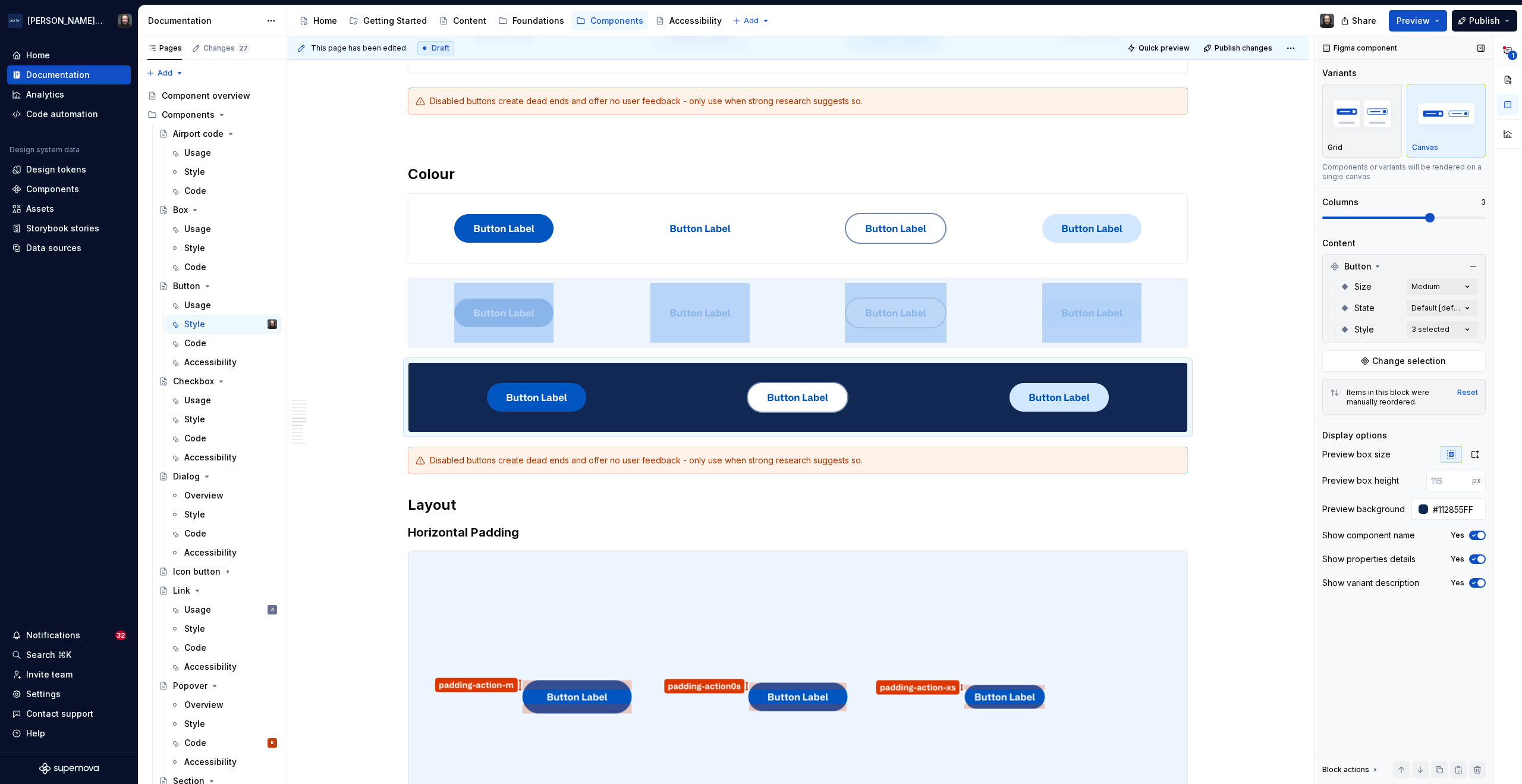
click at [1435, 221] on span at bounding box center [1430, 217] width 9 height 9
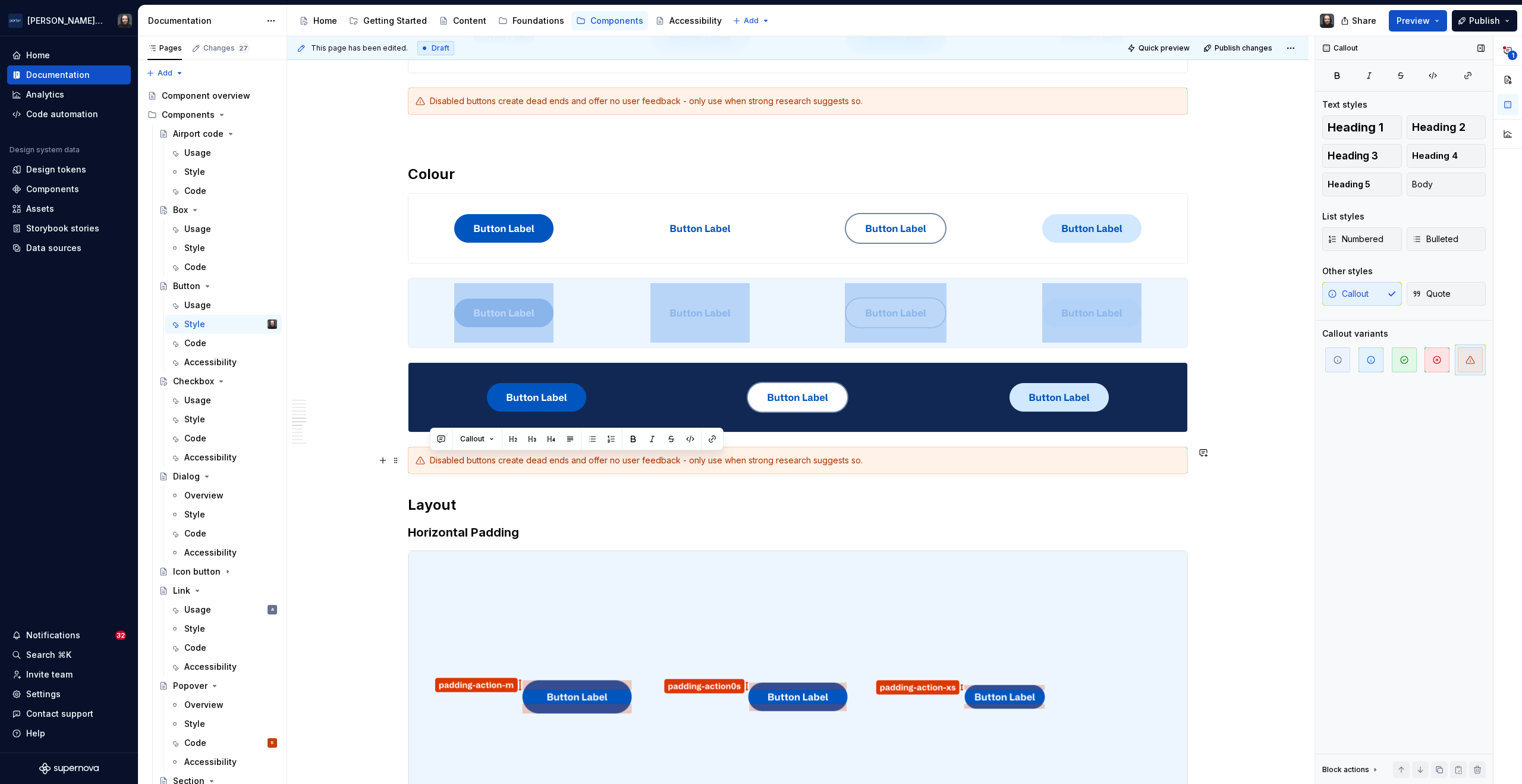
drag, startPoint x: 431, startPoint y: 464, endPoint x: 863, endPoint y: 462, distance: 432.0
click at [863, 462] on div "Disabled buttons create dead ends and offer no user feedback - only use when st…" at bounding box center [805, 460] width 751 height 12
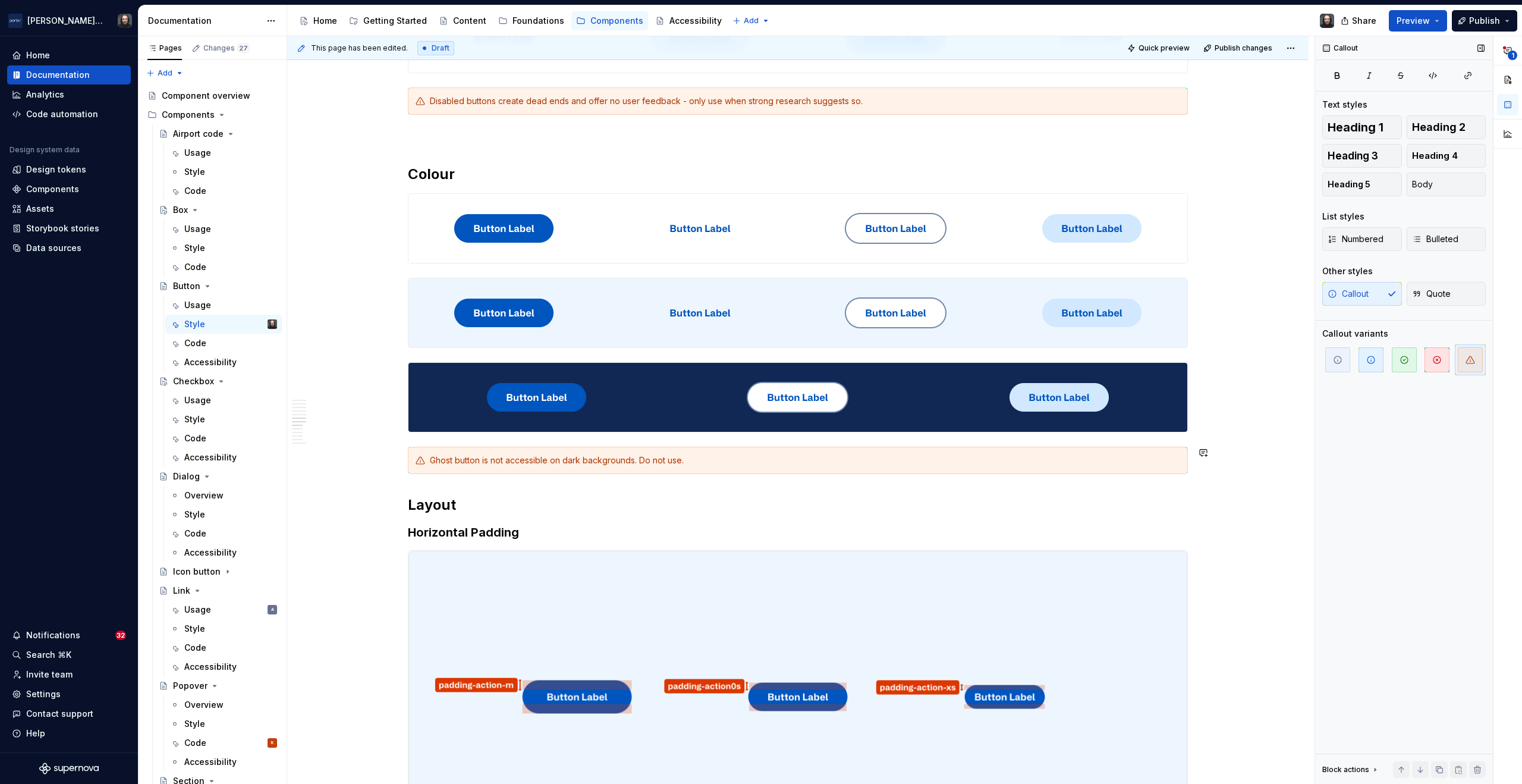
click at [1235, 476] on div "**********" at bounding box center [797, 489] width 1022 height 4241
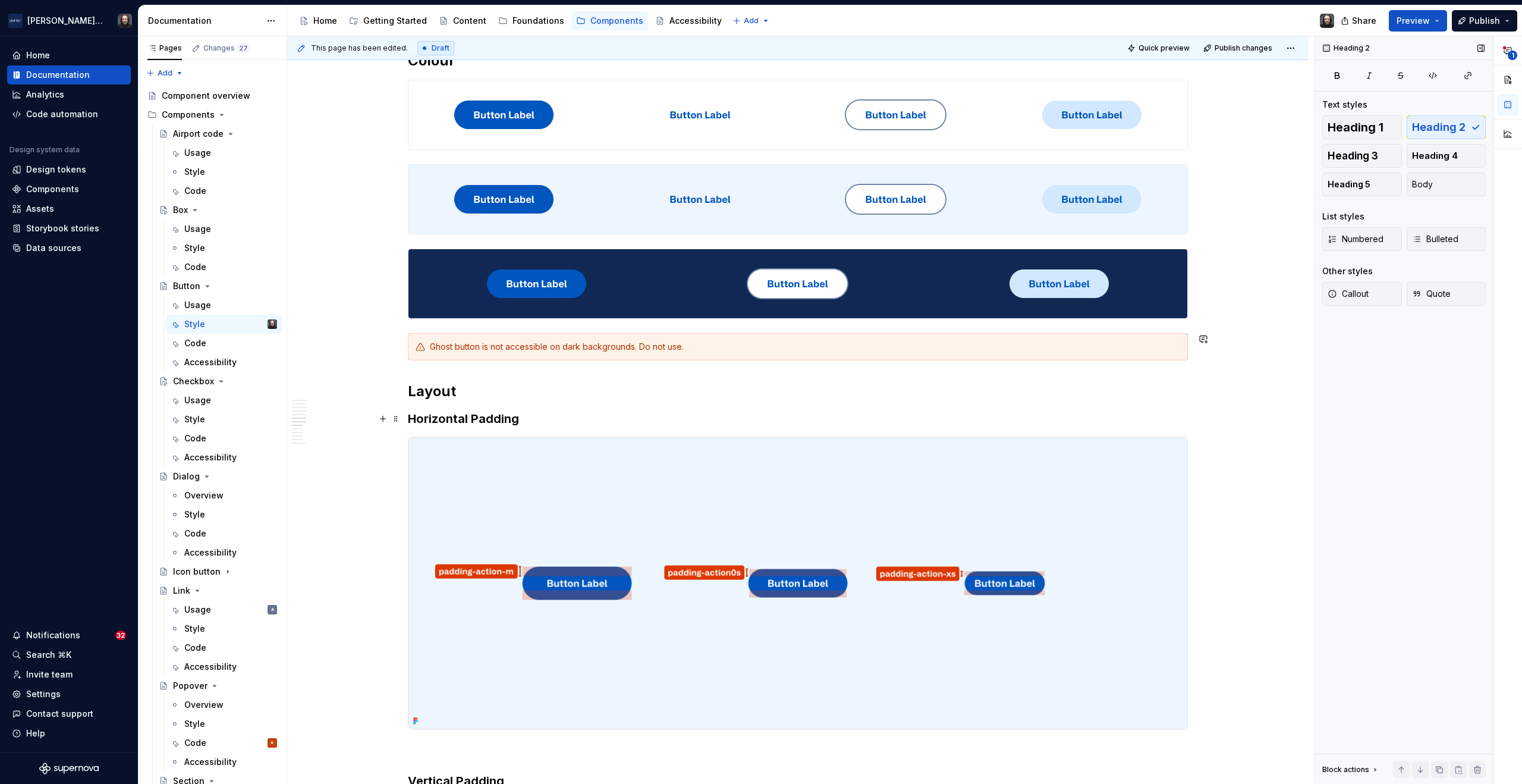
scroll to position [1959, 0]
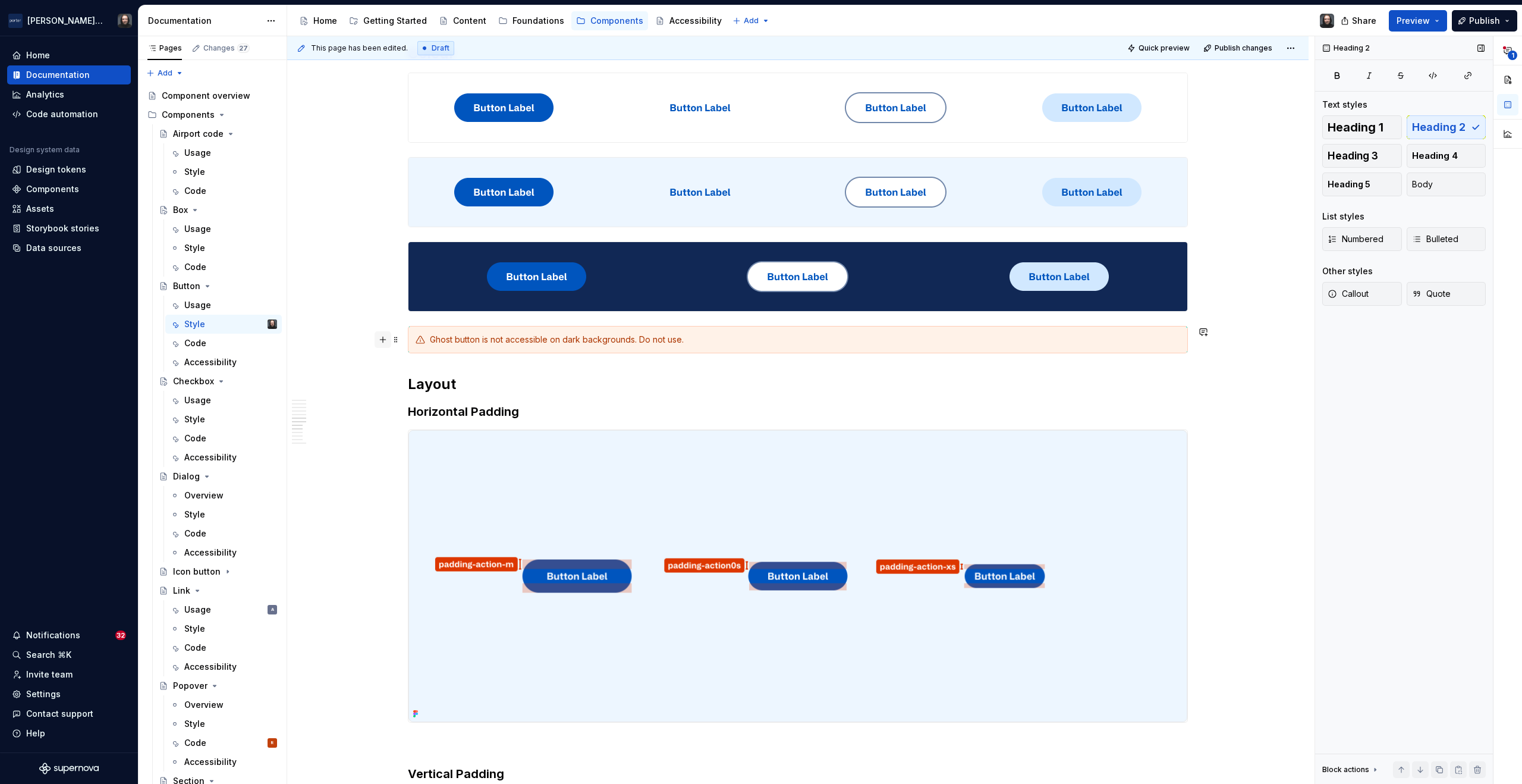
click at [384, 337] on button "button" at bounding box center [383, 340] width 17 height 17
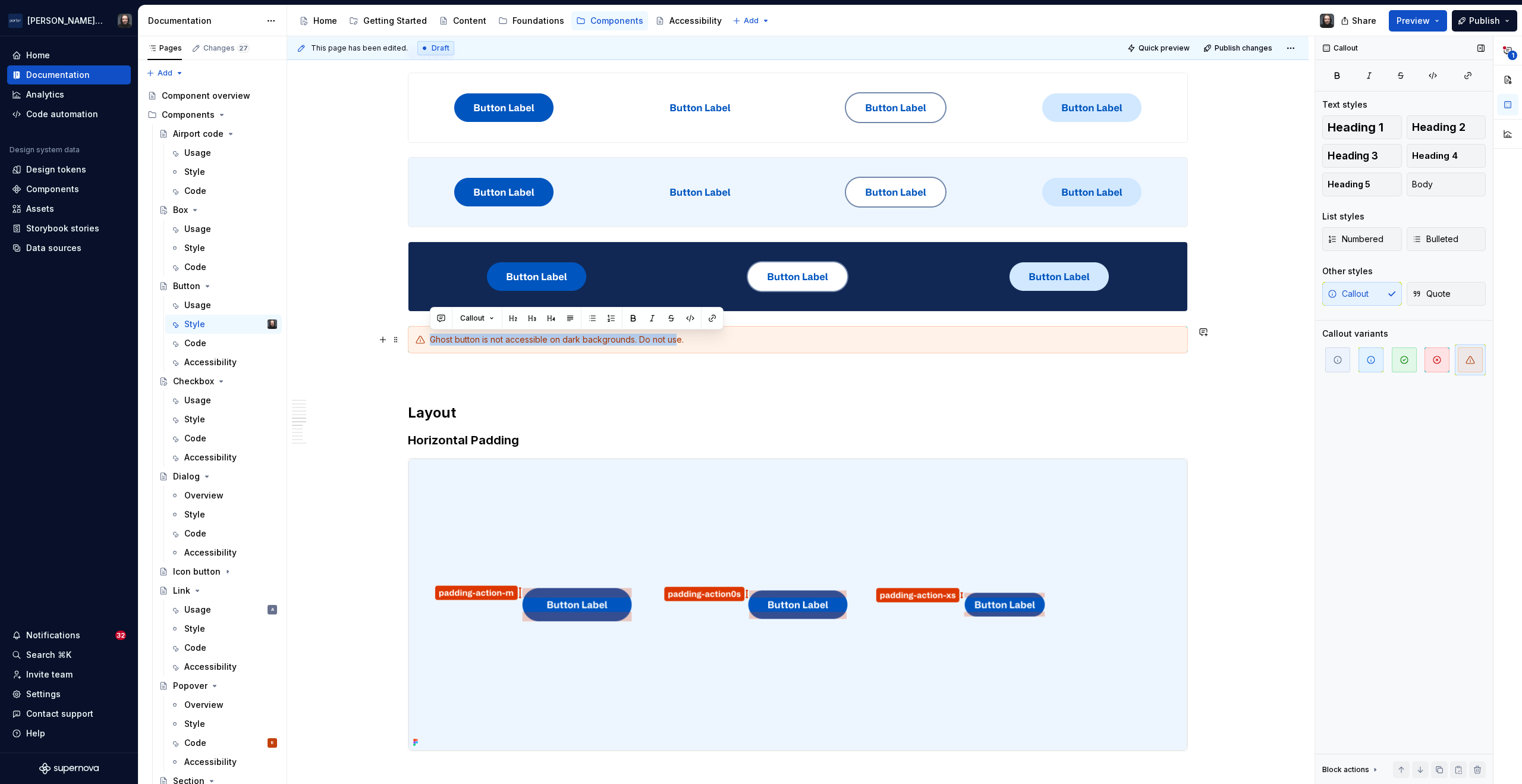
drag, startPoint x: 431, startPoint y: 341, endPoint x: 679, endPoint y: 345, distance: 248.0
click at [679, 345] on div "Ghost button is not accessible on dark backgrounds. Do not use." at bounding box center [805, 340] width 751 height 12
drag, startPoint x: 666, startPoint y: 341, endPoint x: 428, endPoint y: 340, distance: 238.0
click at [430, 340] on div "Ghost button is not accessible on dark backgrounds. Do not use." at bounding box center [805, 340] width 751 height 12
copy div "Ghost button is not accessible on dark backgrounds. Do not use."
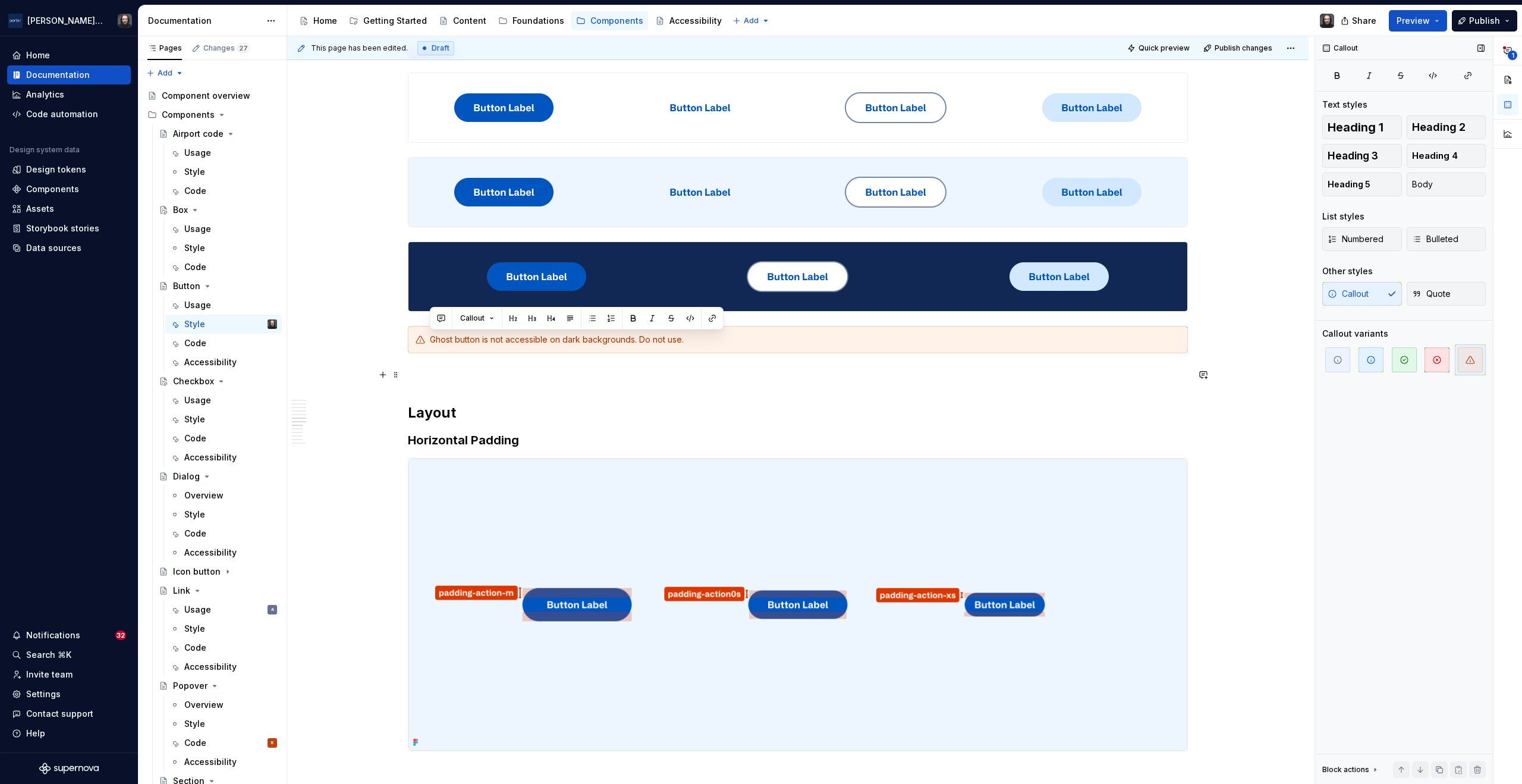
click at [428, 361] on div "**********" at bounding box center [798, 273] width 780 height 3993
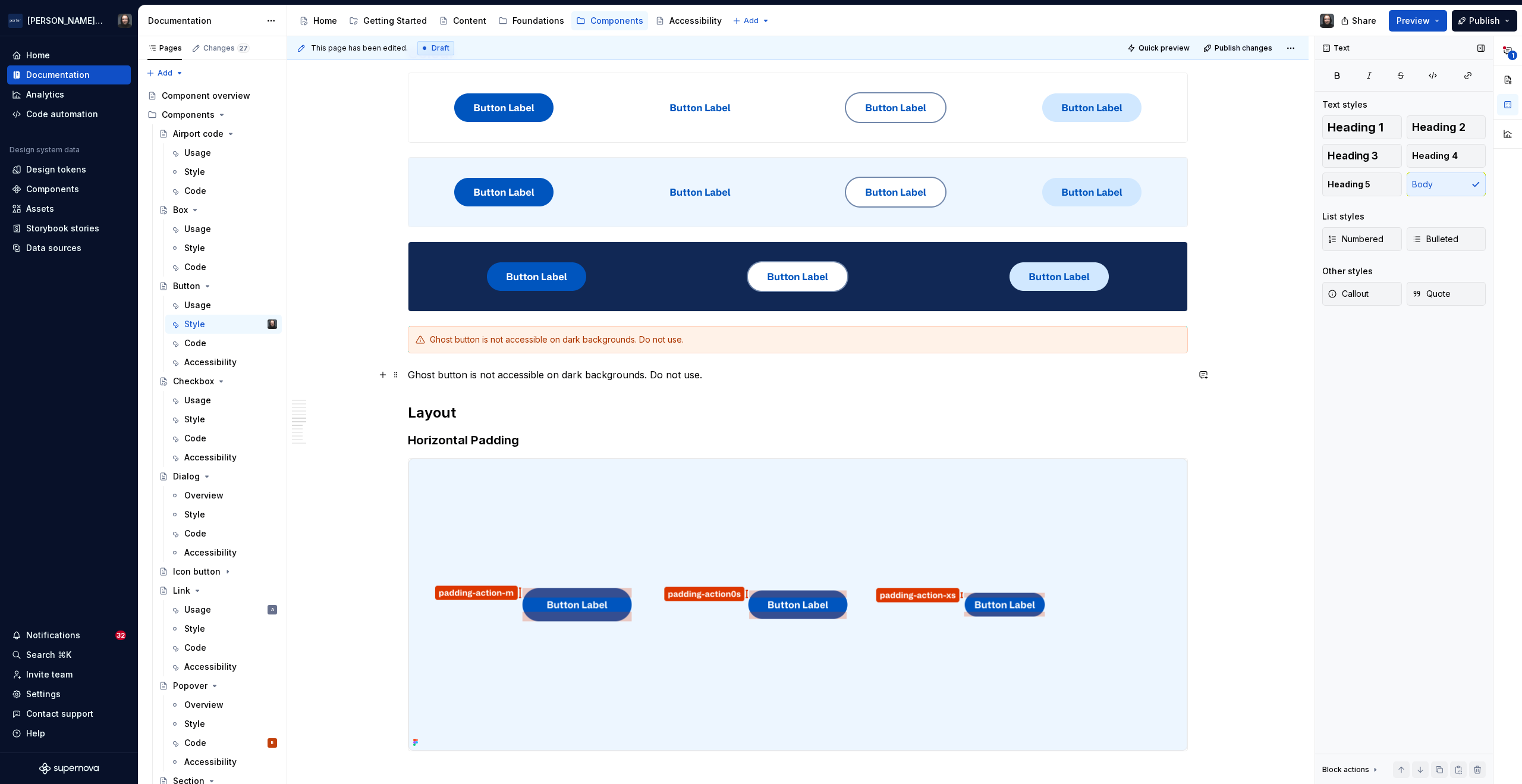
click at [516, 377] on p "Ghost button is not accessible on dark backgrounds. Do not use." at bounding box center [798, 374] width 780 height 14
click at [461, 352] on button "Text" at bounding box center [450, 352] width 36 height 17
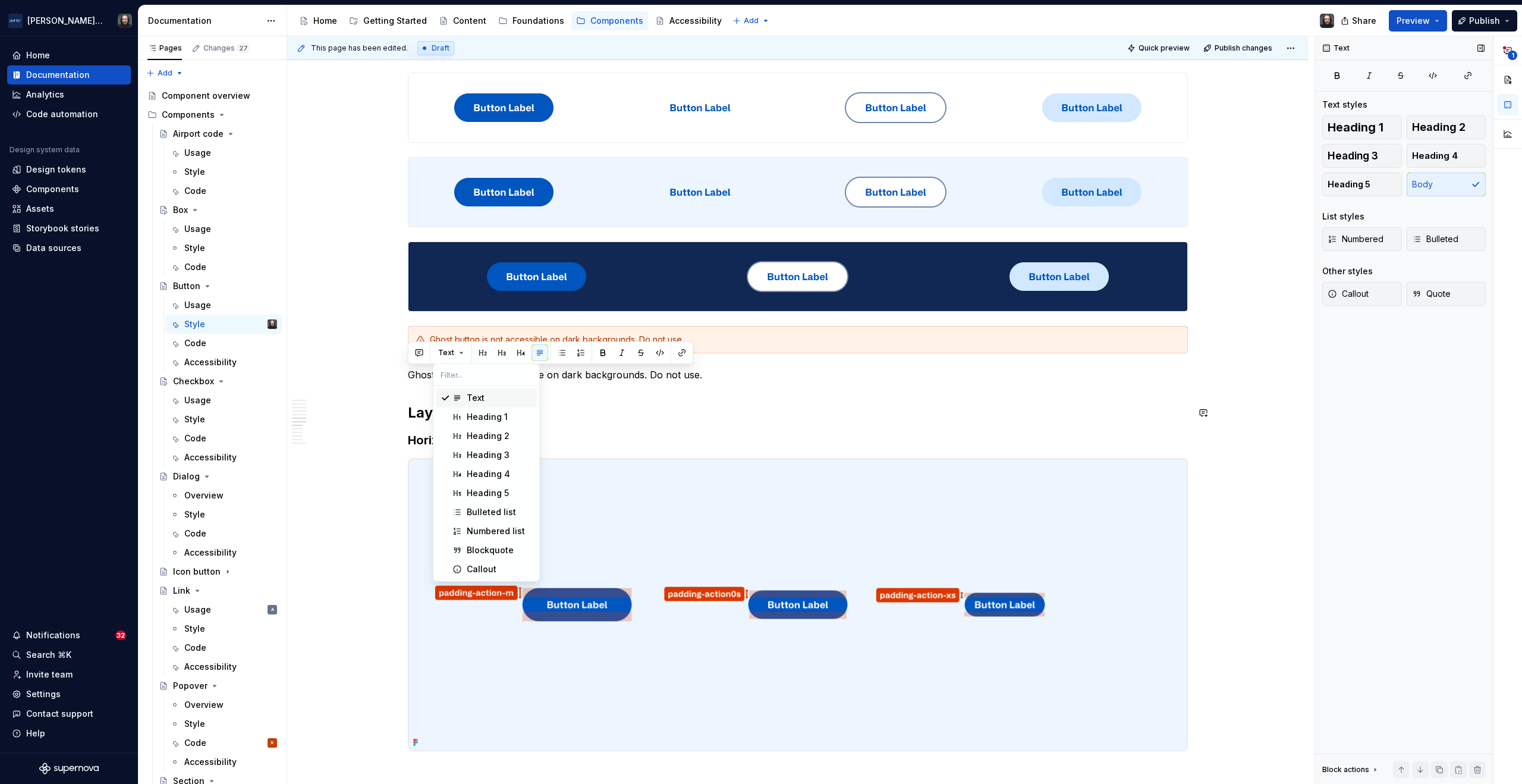
click at [344, 377] on div "**********" at bounding box center [797, 383] width 1022 height 4271
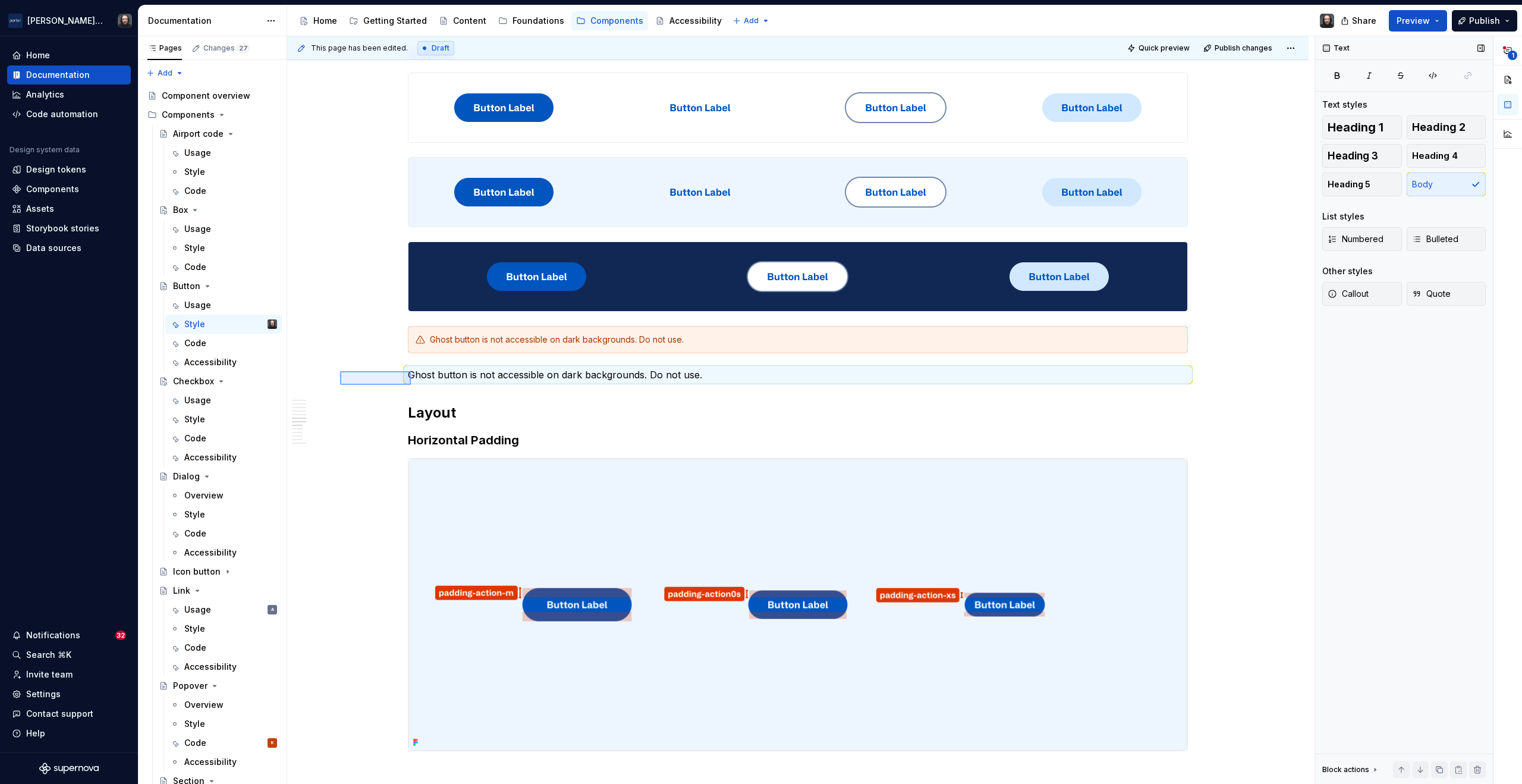
drag, startPoint x: 372, startPoint y: 377, endPoint x: 413, endPoint y: 385, distance: 41.8
click at [413, 385] on div "**********" at bounding box center [801, 410] width 1027 height 748
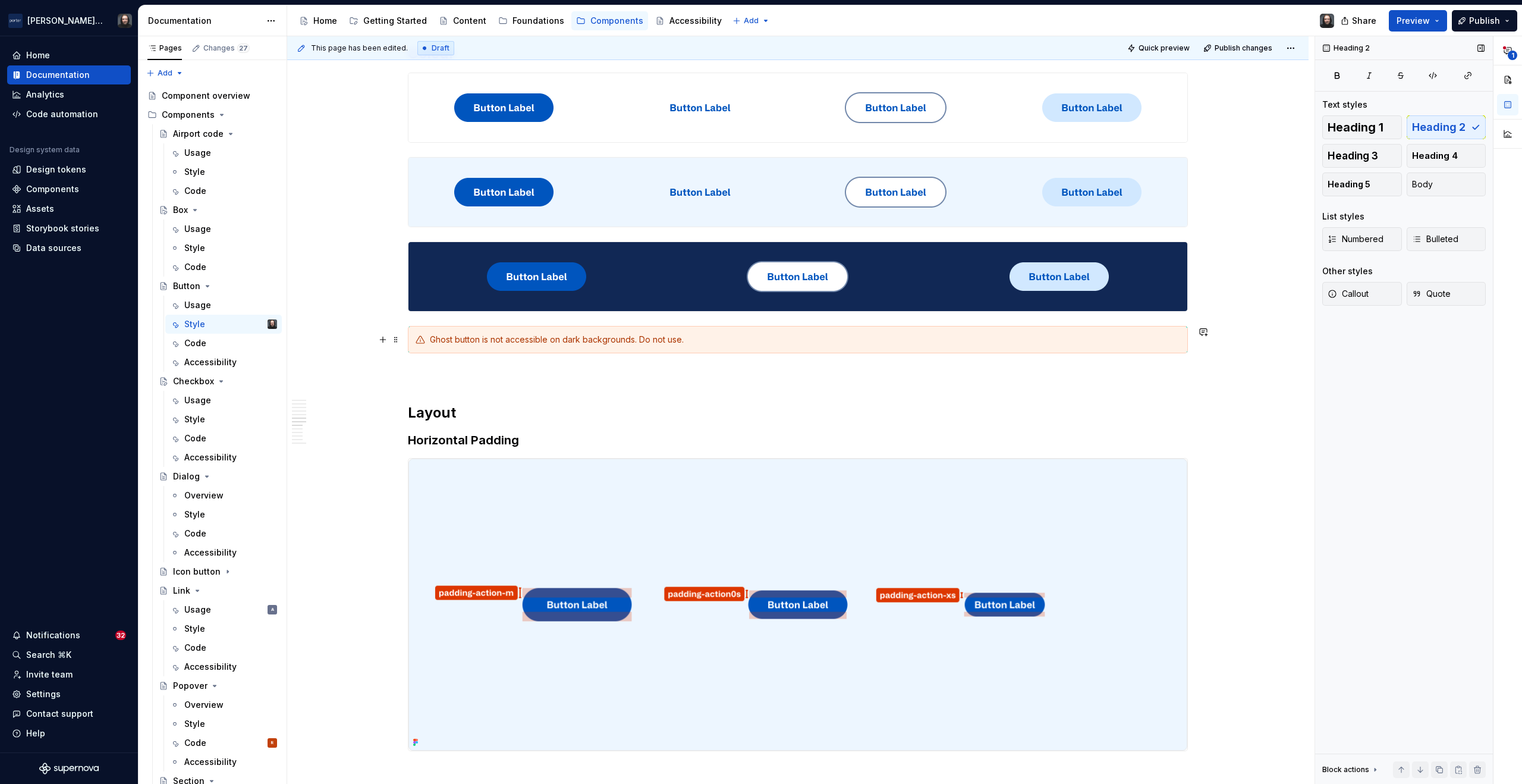
click at [341, 346] on div "**********" at bounding box center [797, 383] width 1022 height 4271
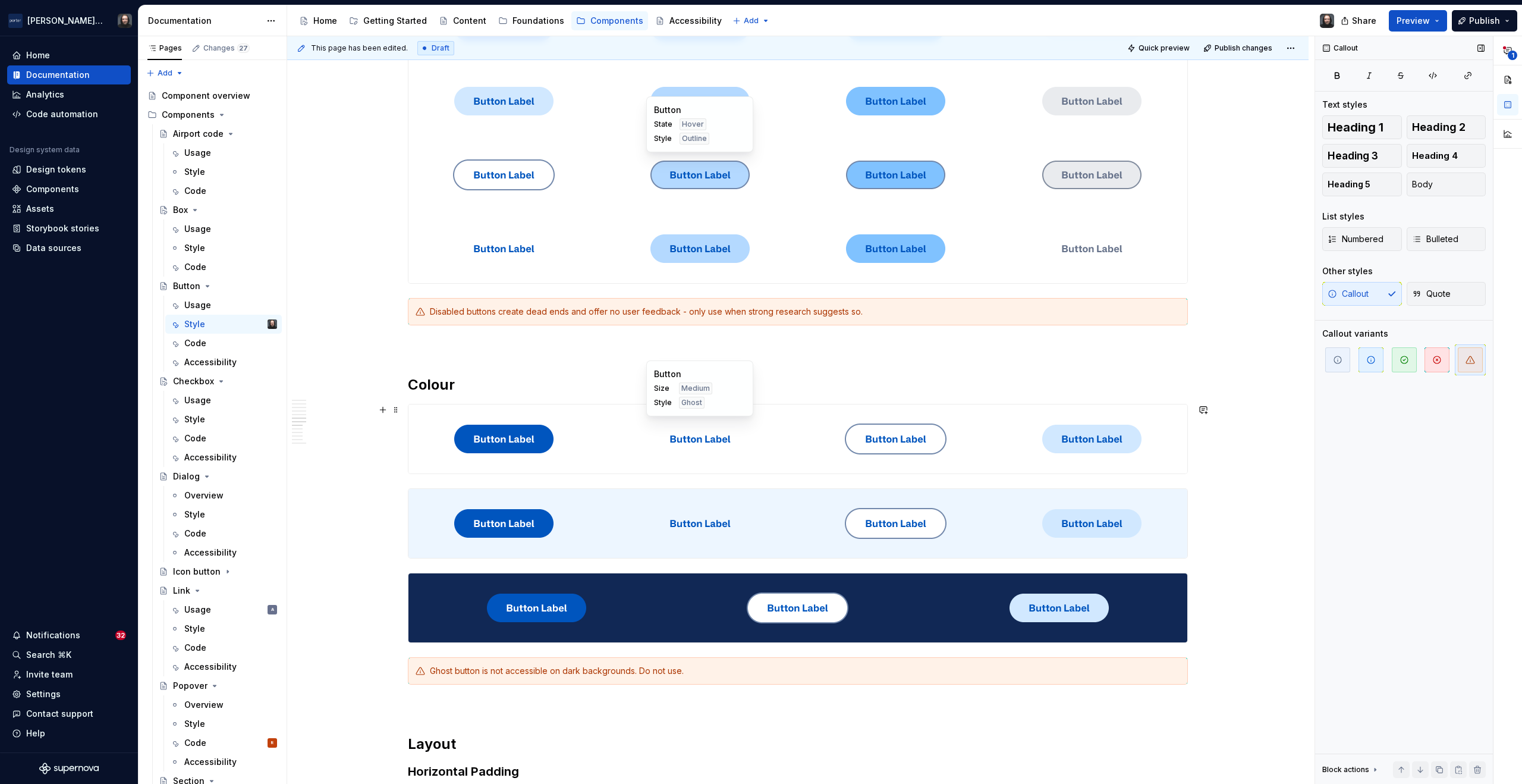
scroll to position [1991, 0]
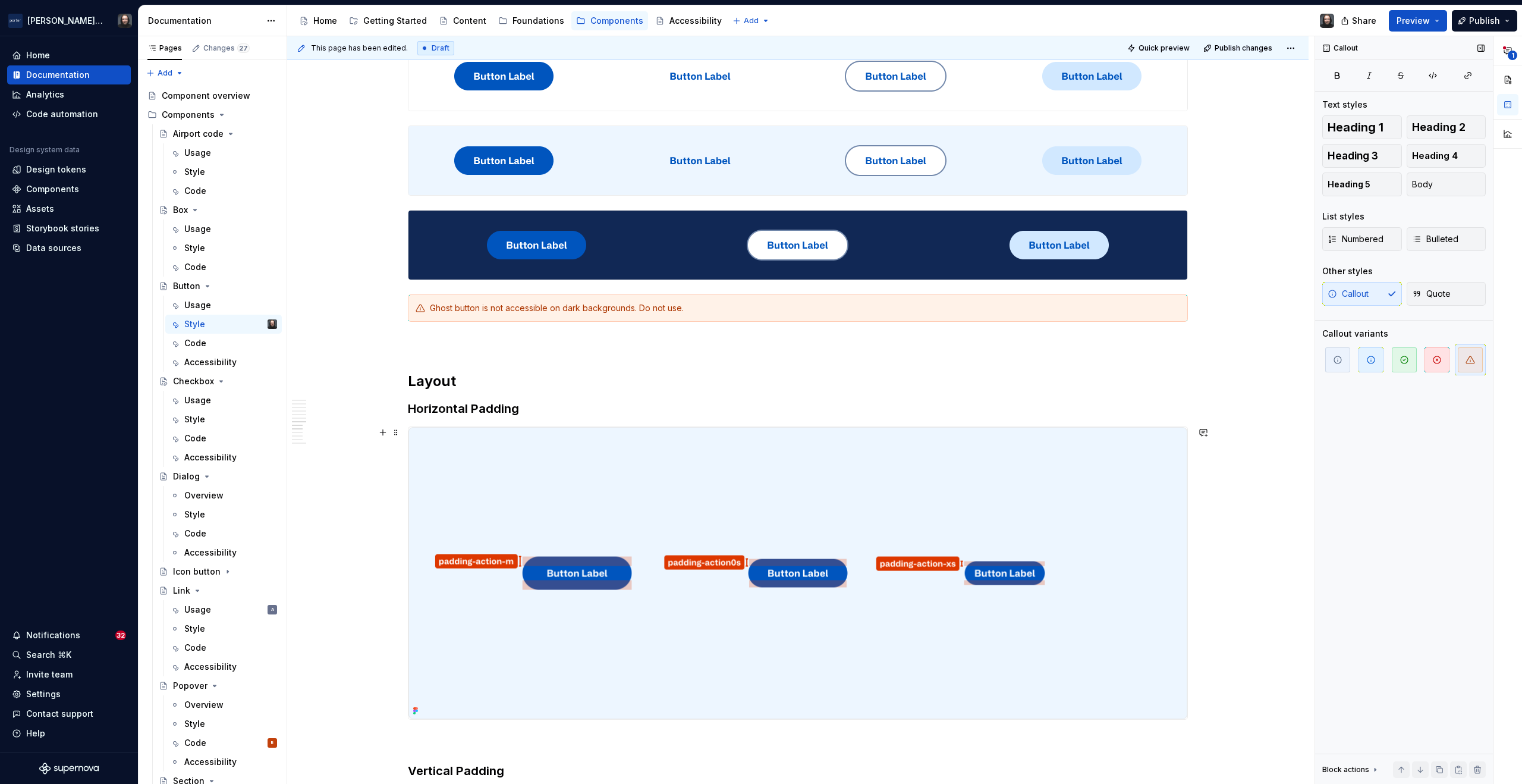
click at [1214, 484] on div "**********" at bounding box center [797, 351] width 1022 height 4271
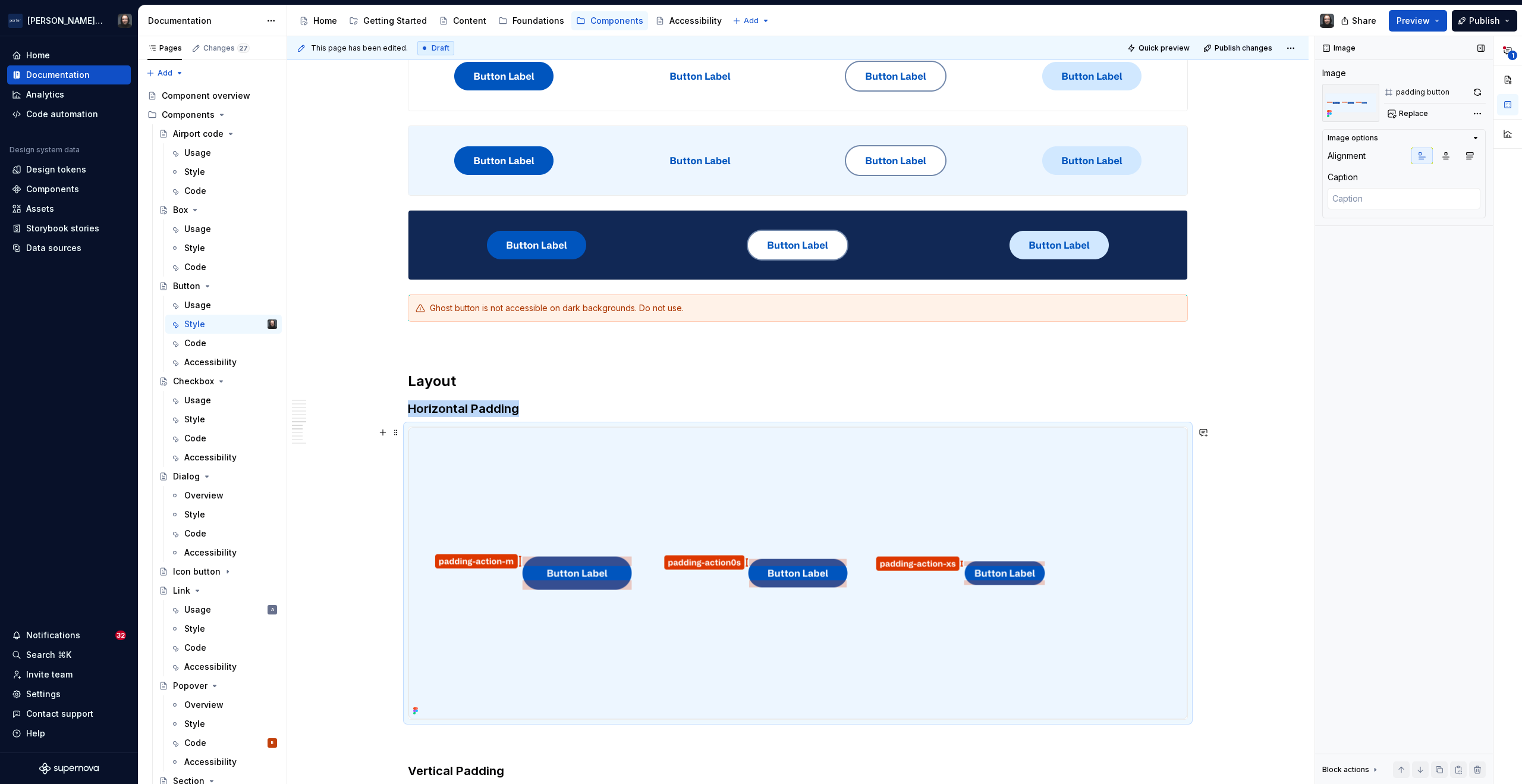
scroll to position [2198, 0]
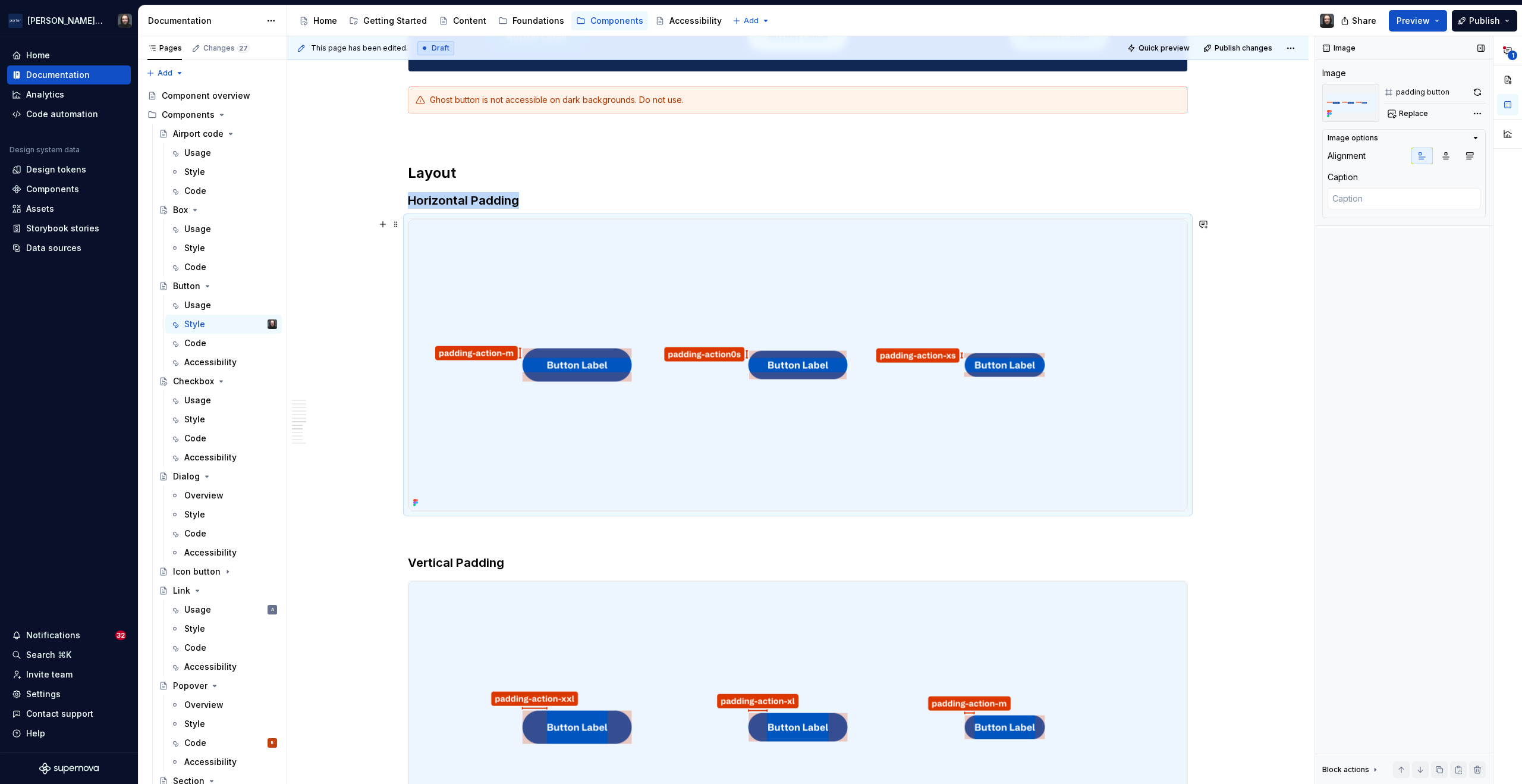
click at [1103, 355] on img at bounding box center [797, 365] width 779 height 292
click at [1114, 280] on img at bounding box center [797, 365] width 779 height 292
click at [1474, 95] on button "button" at bounding box center [1478, 92] width 17 height 17
click at [231, 136] on icon "Page tree" at bounding box center [230, 133] width 9 height 9
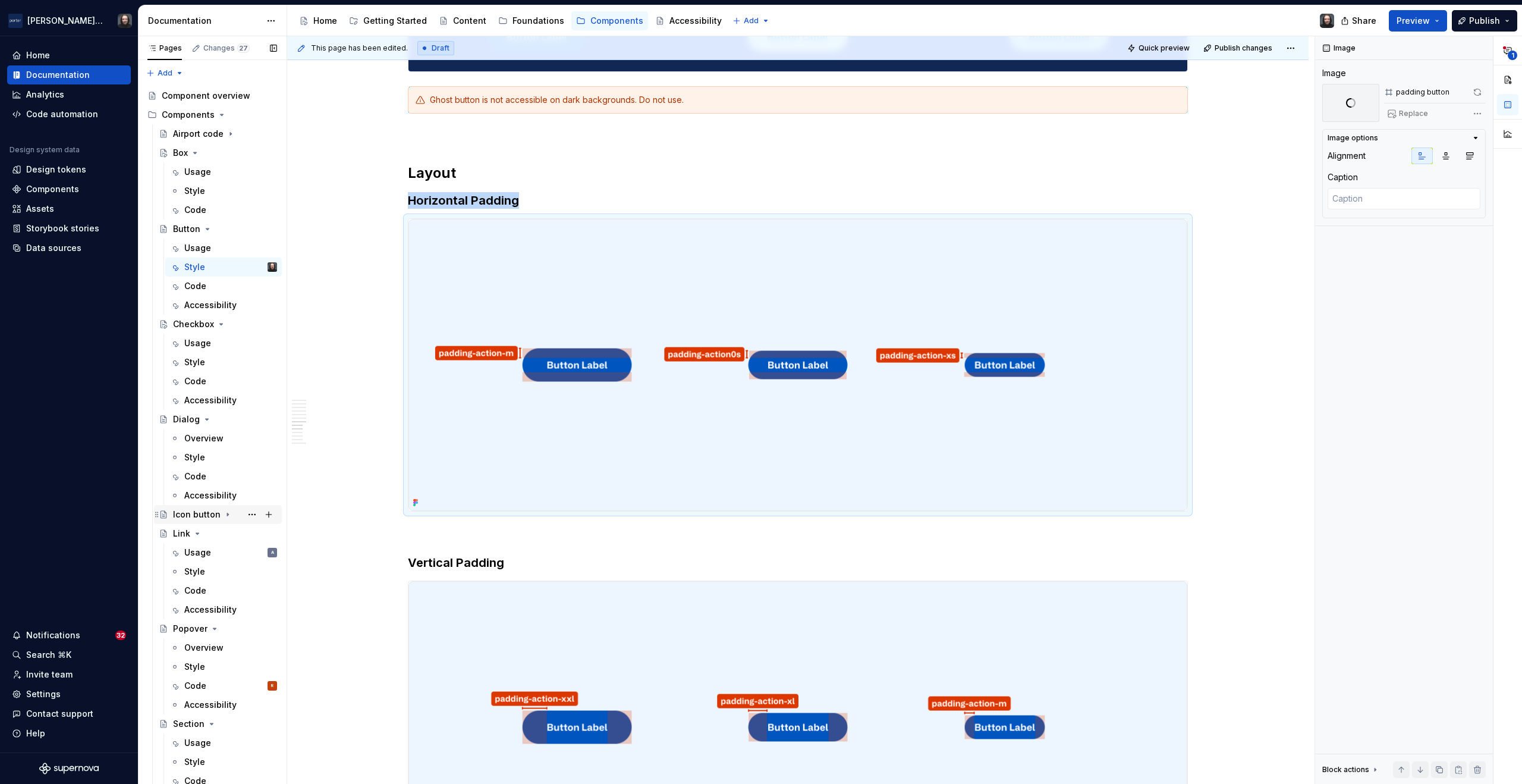
click at [227, 513] on icon "Page tree" at bounding box center [227, 515] width 1 height 3
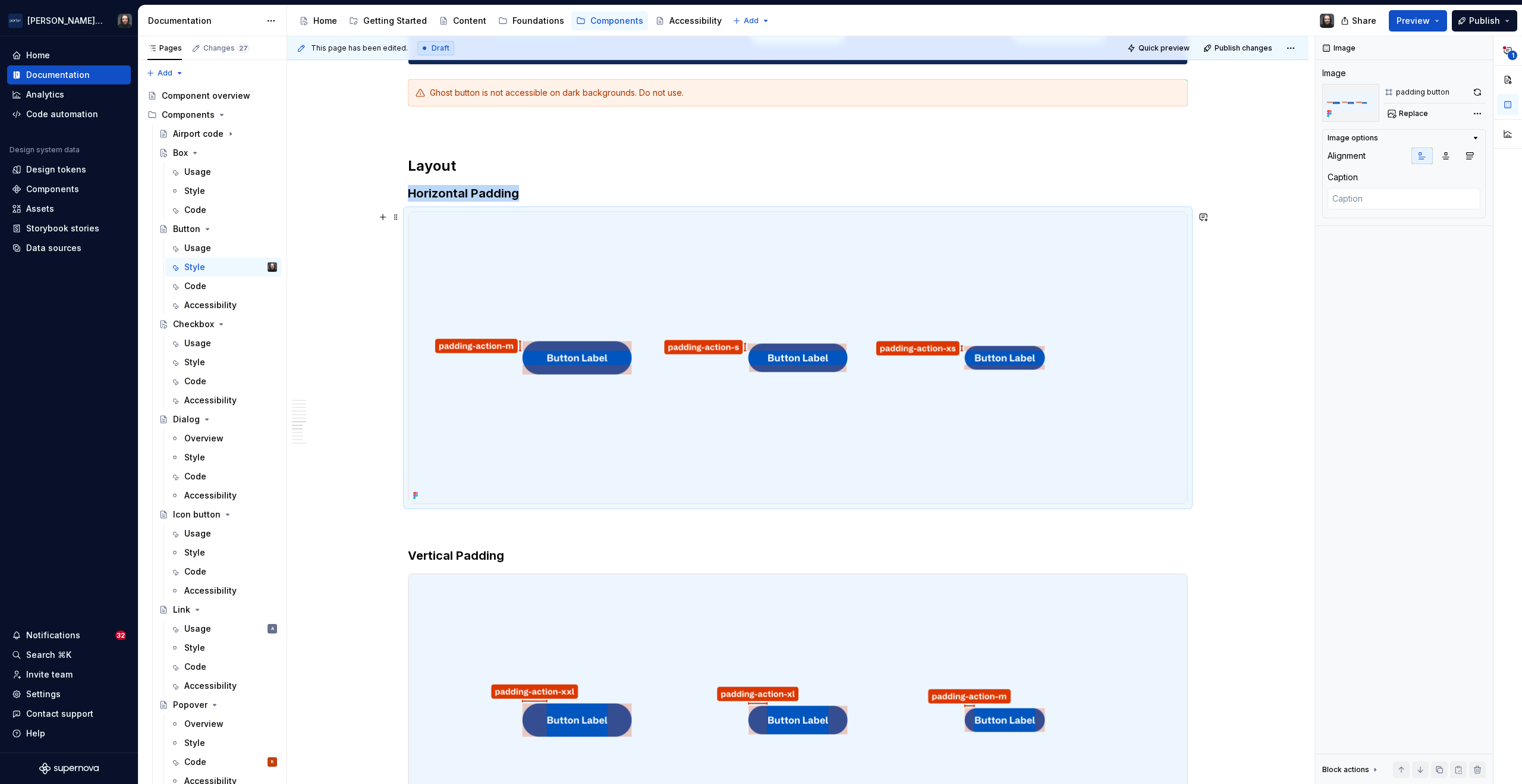
click at [1224, 353] on div "**********" at bounding box center [797, 136] width 1022 height 4271
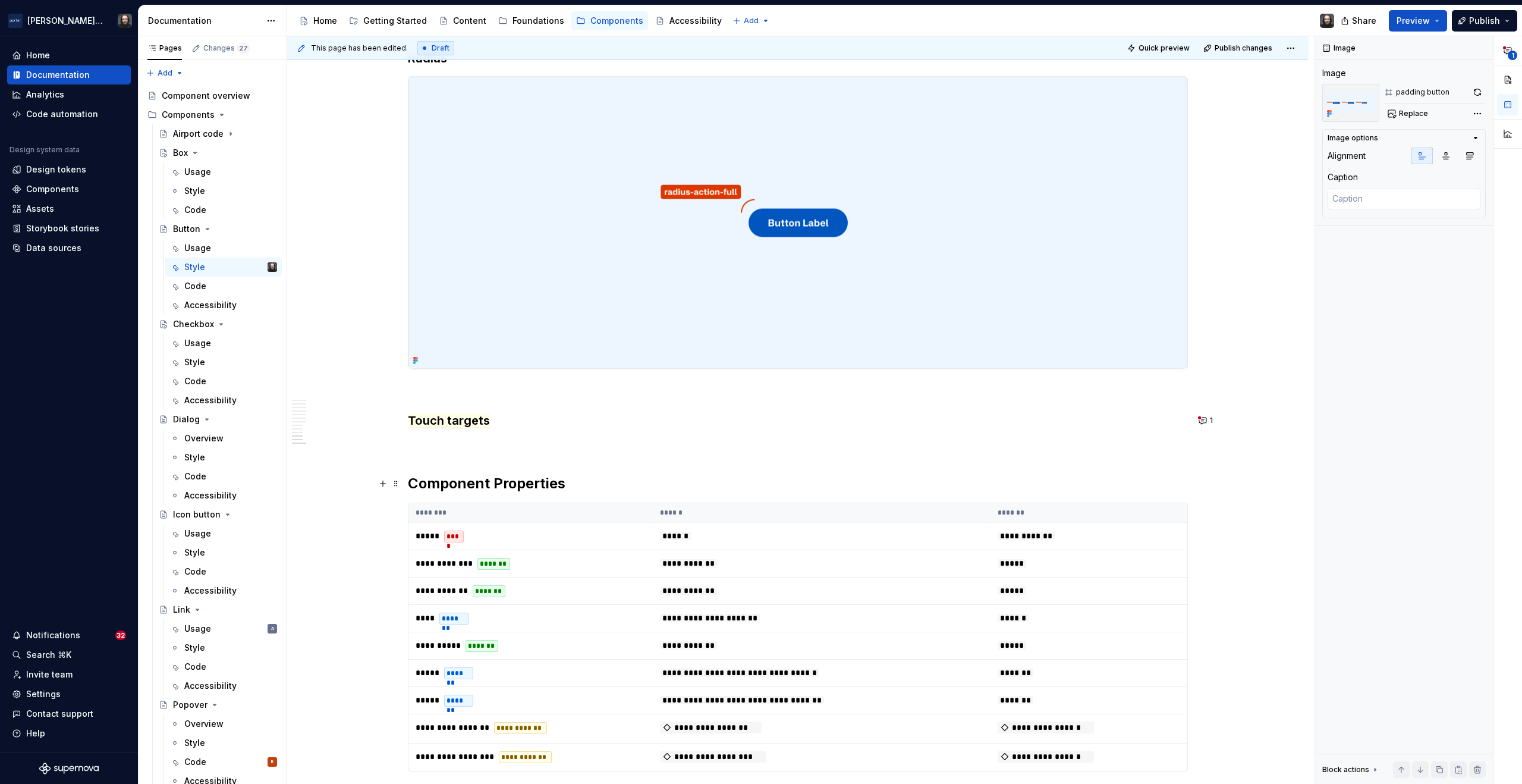
scroll to position [3692, 0]
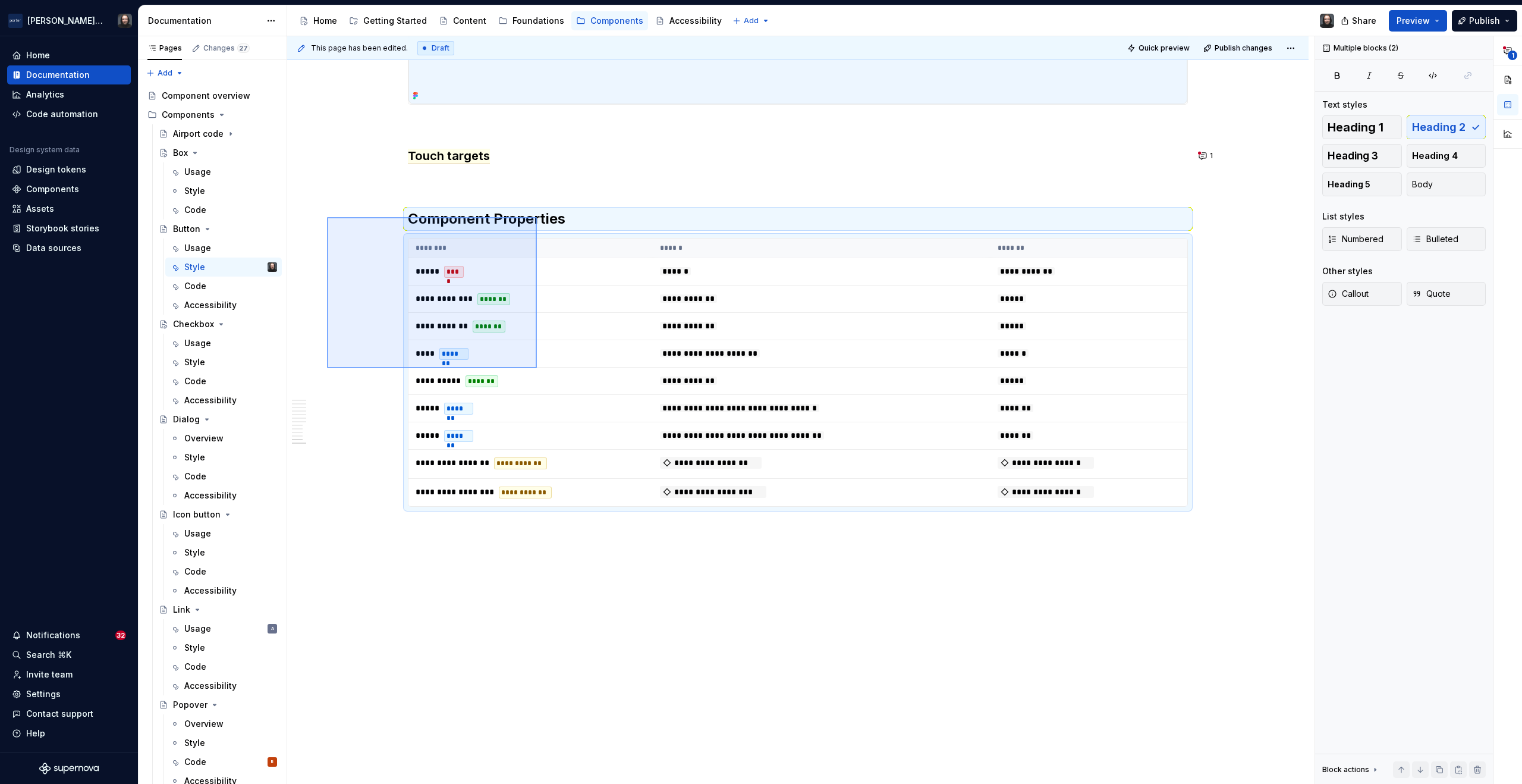
drag, startPoint x: 361, startPoint y: 228, endPoint x: 560, endPoint y: 417, distance: 274.4
click at [560, 417] on div "**********" at bounding box center [801, 410] width 1027 height 748
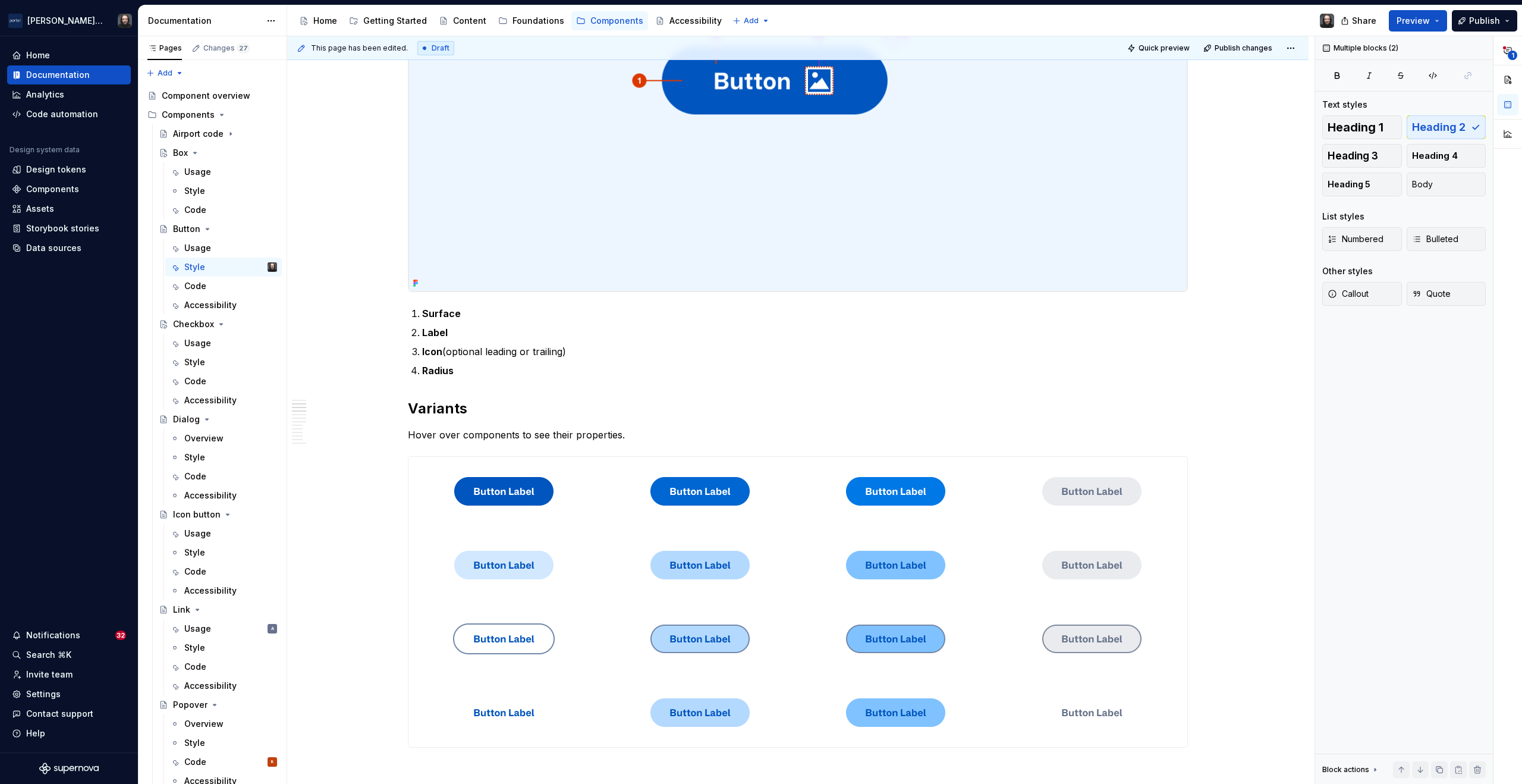
scroll to position [366, 0]
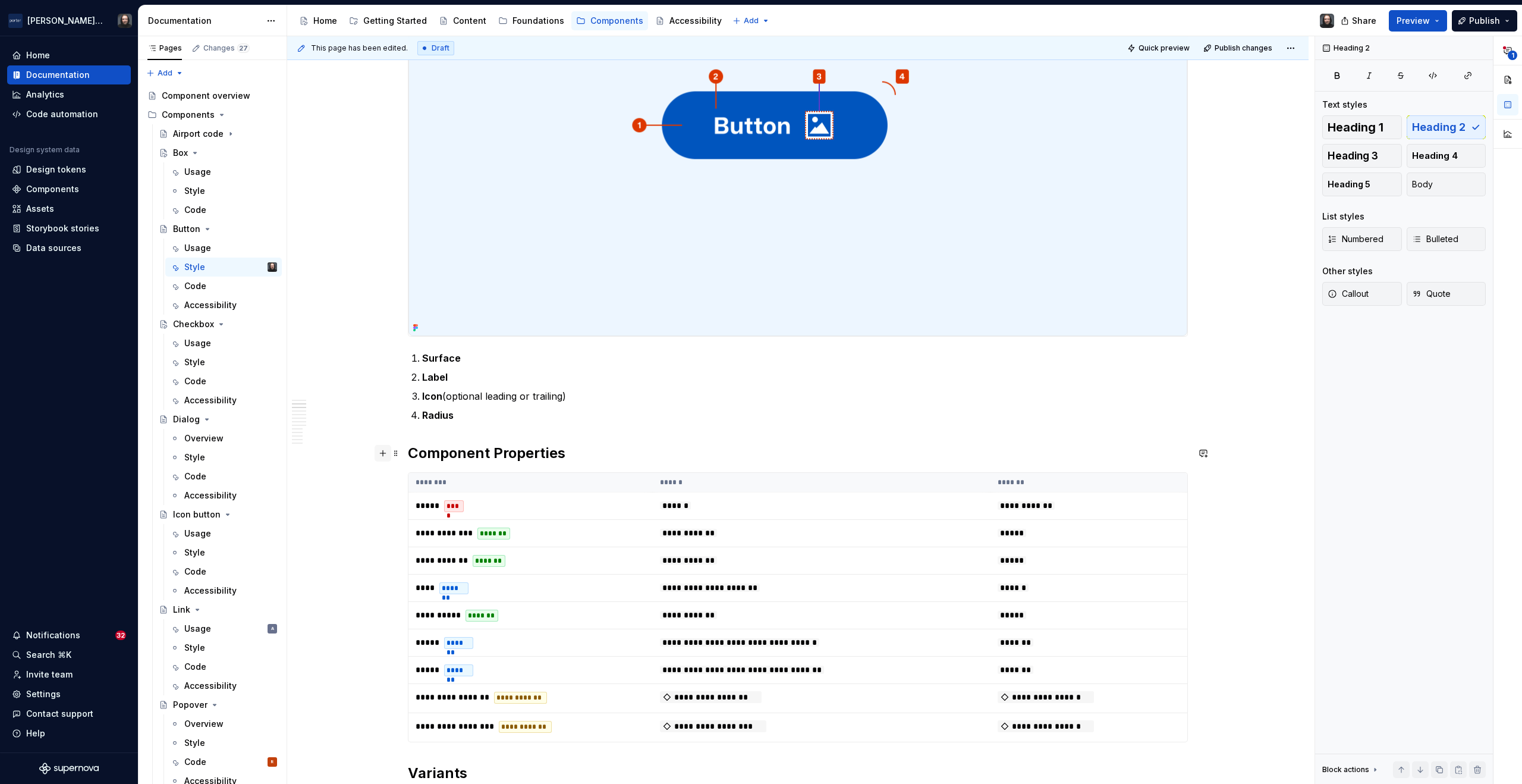
click at [384, 452] on button "button" at bounding box center [383, 453] width 17 height 17
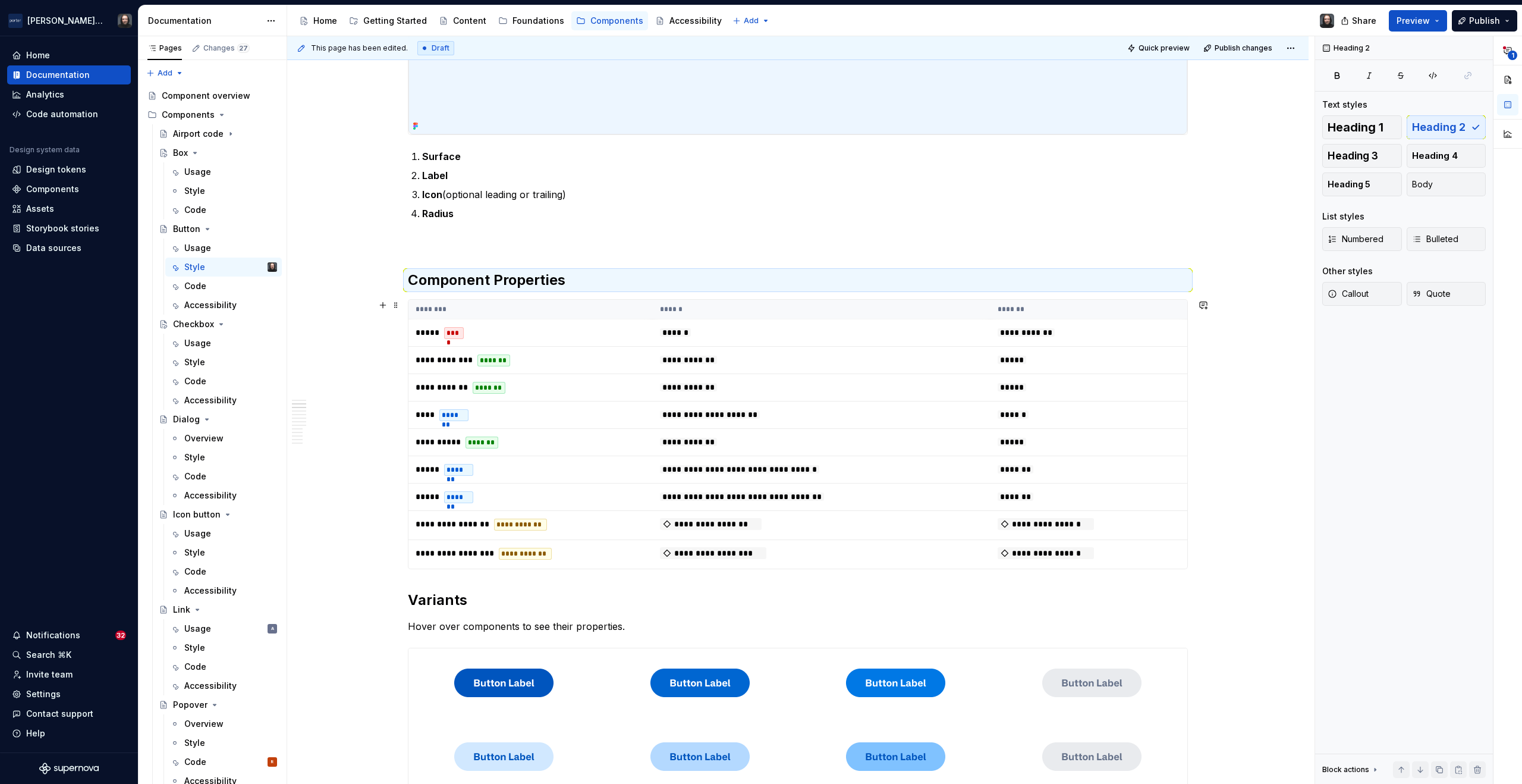
scroll to position [646, 0]
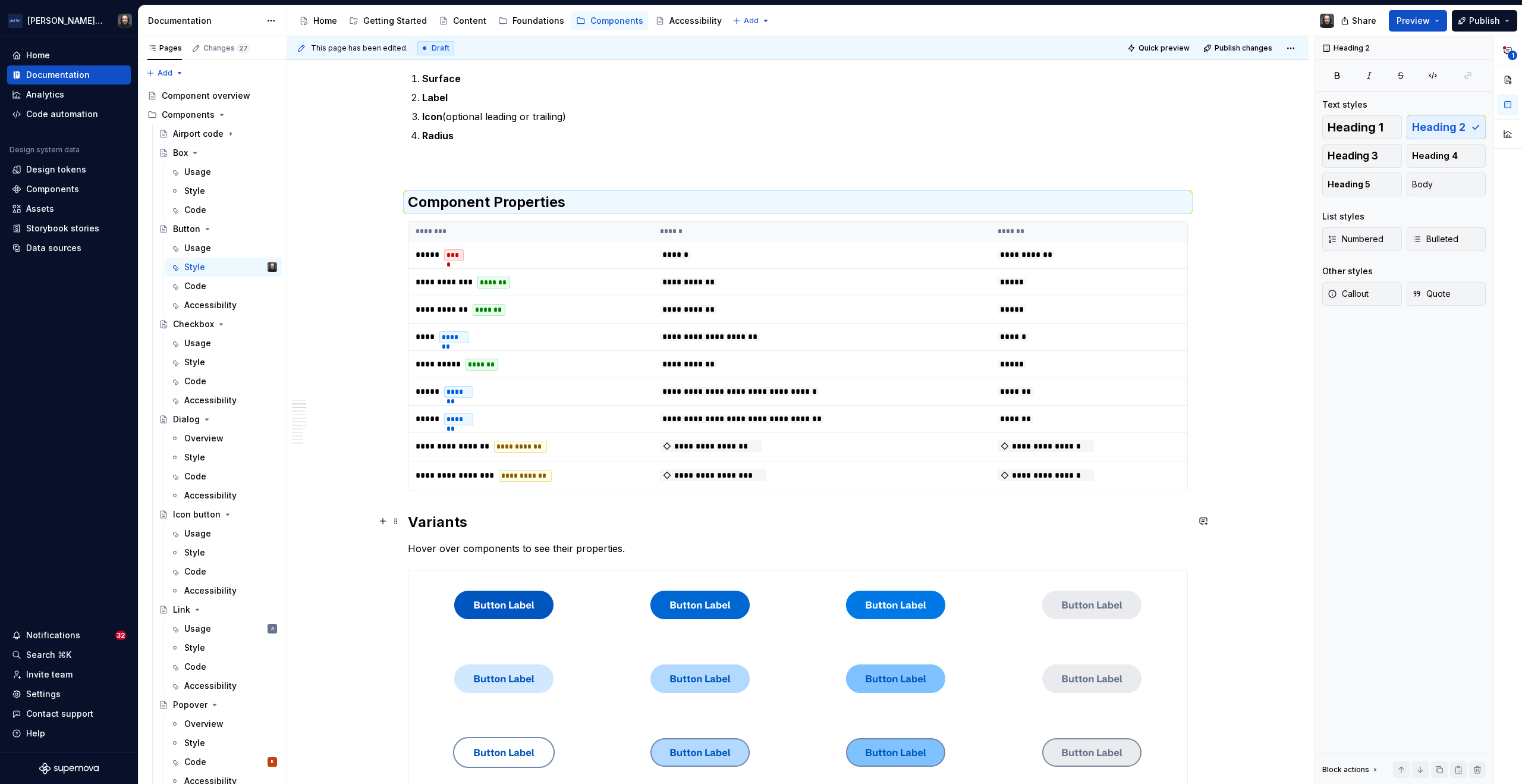
click at [409, 519] on h2 "Variants" at bounding box center [798, 522] width 780 height 19
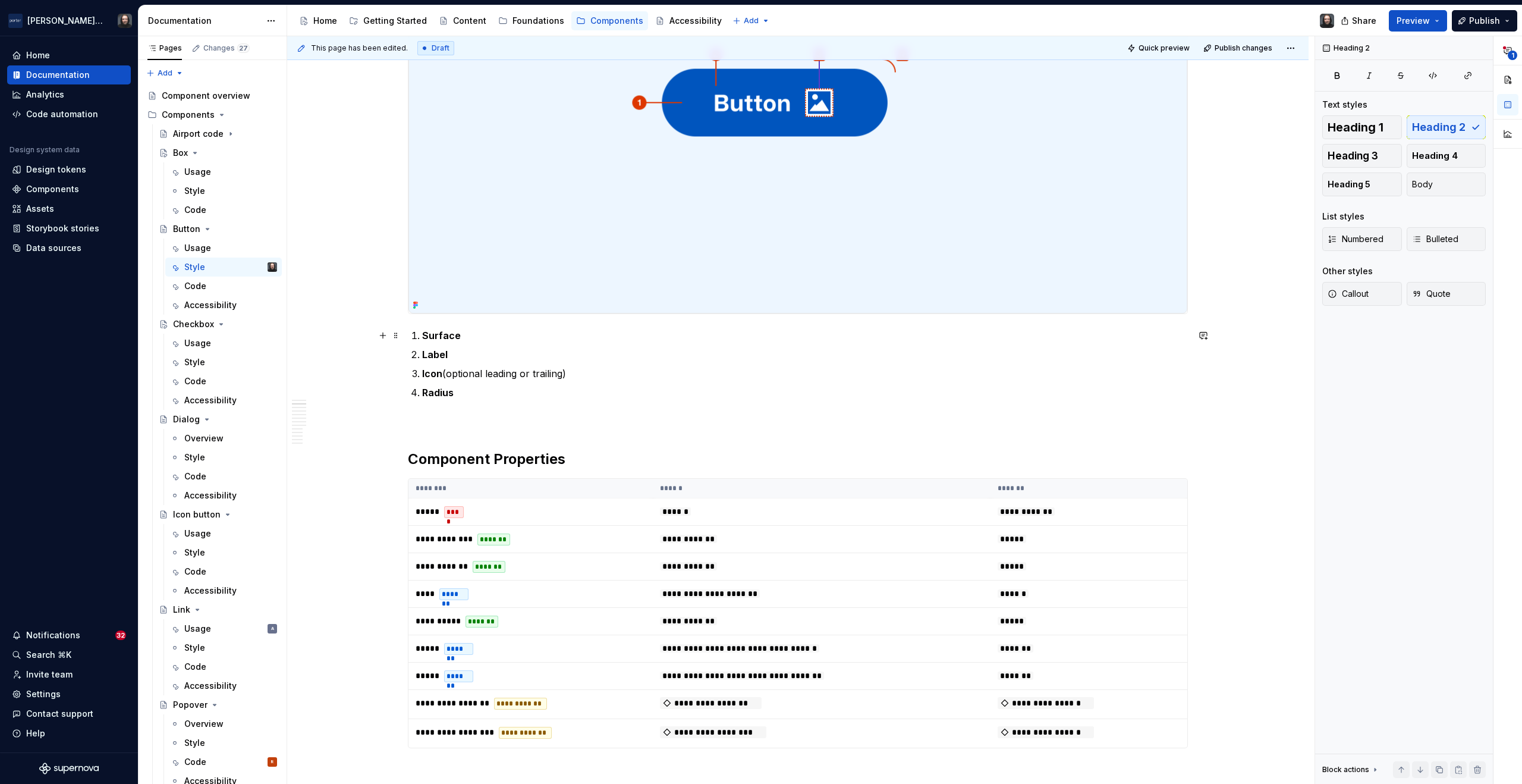
scroll to position [141, 0]
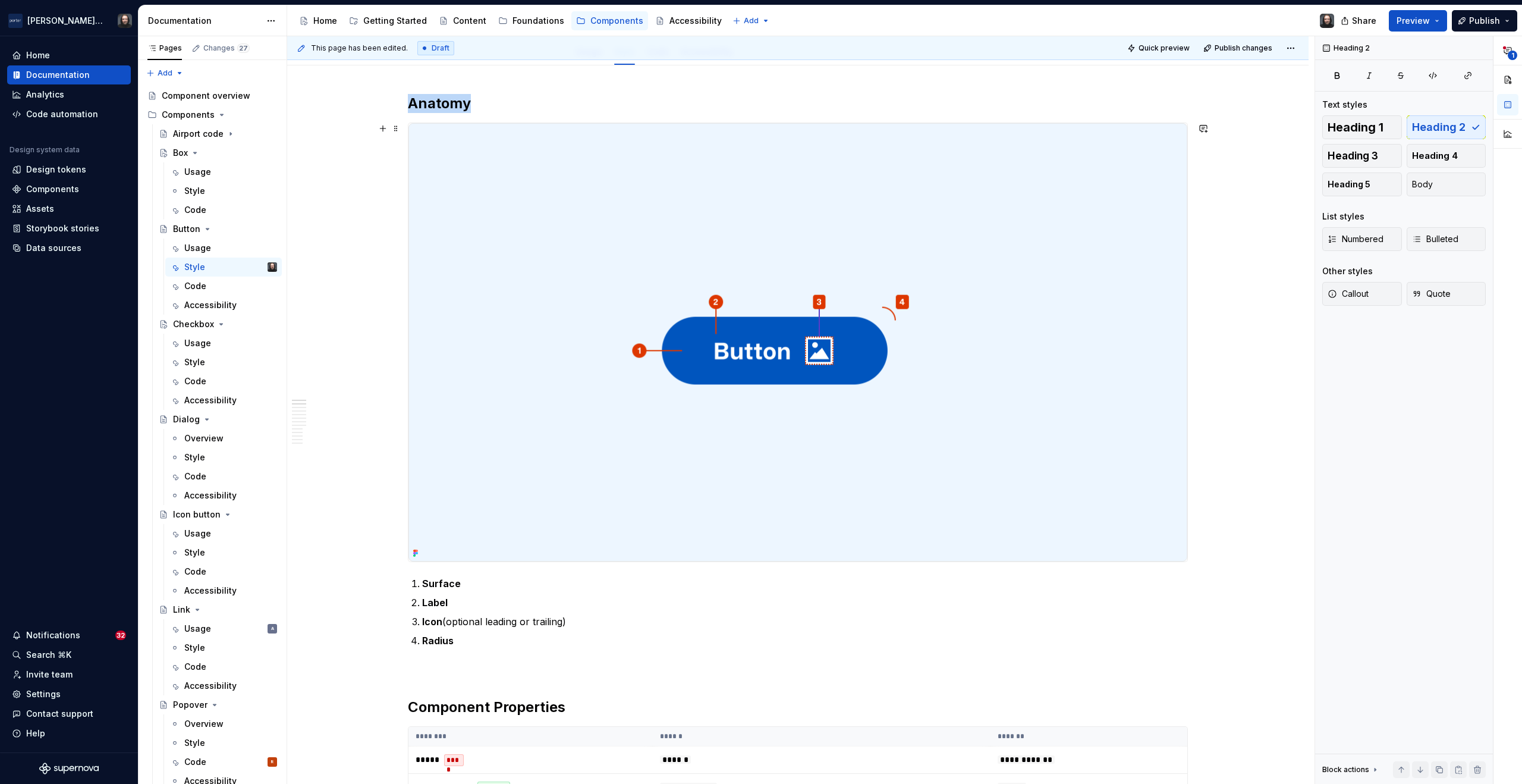
click at [1079, 289] on img at bounding box center [797, 342] width 779 height 438
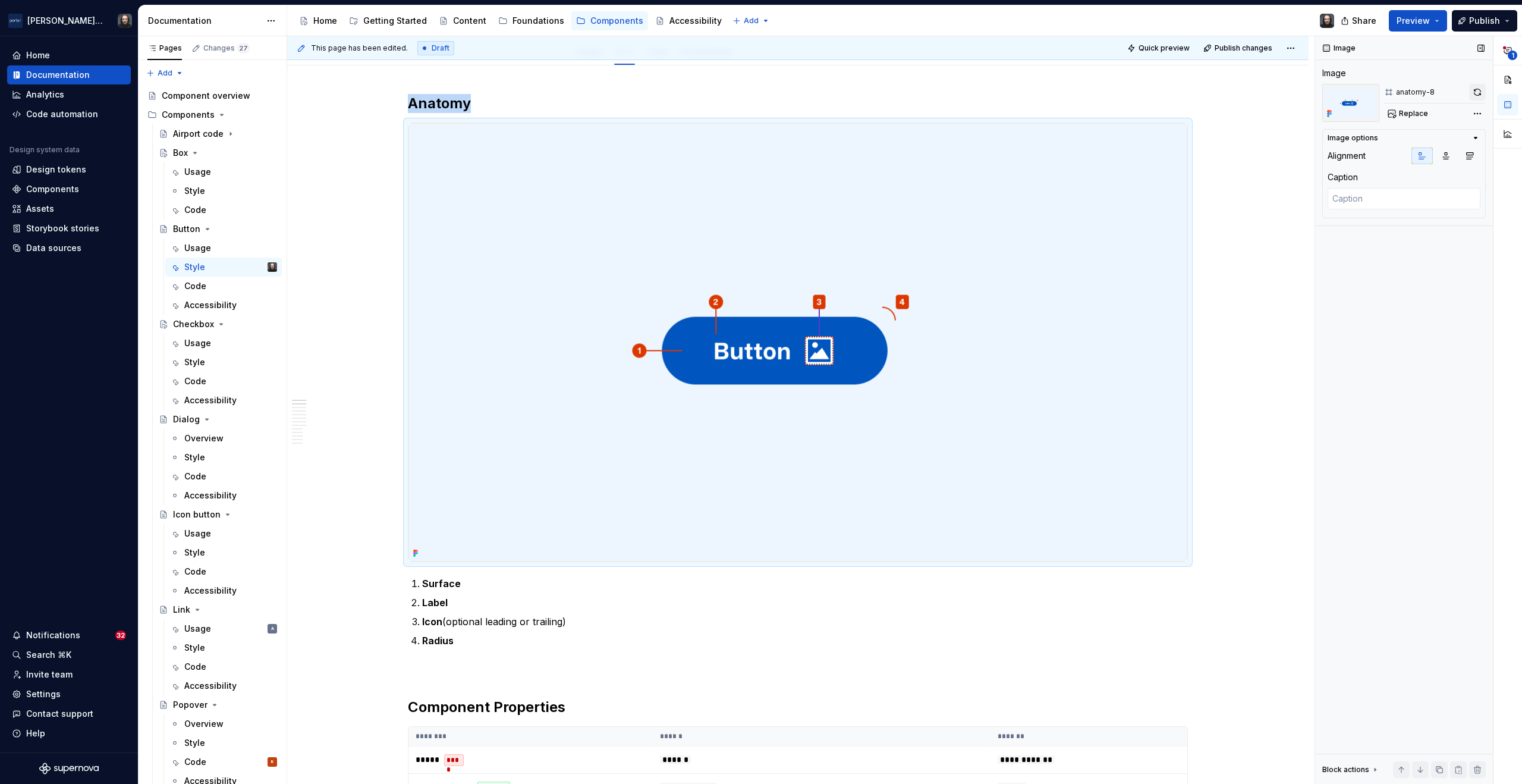
click at [1479, 91] on button "button" at bounding box center [1478, 92] width 17 height 17
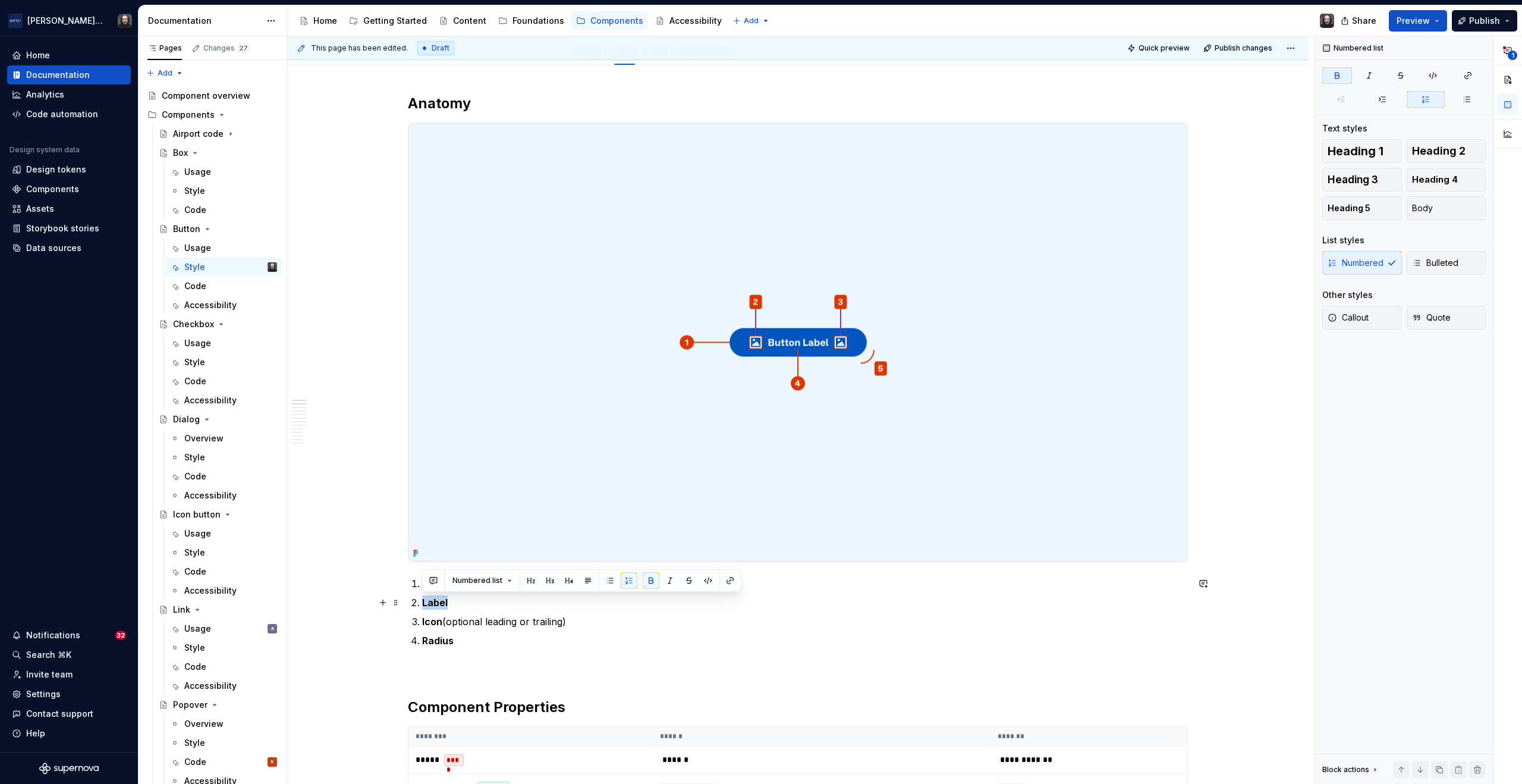
drag, startPoint x: 423, startPoint y: 604, endPoint x: 447, endPoint y: 607, distance: 24.2
click at [447, 607] on strong "Label" at bounding box center [435, 602] width 26 height 12
click at [482, 605] on p "Leading icon" at bounding box center [805, 602] width 766 height 14
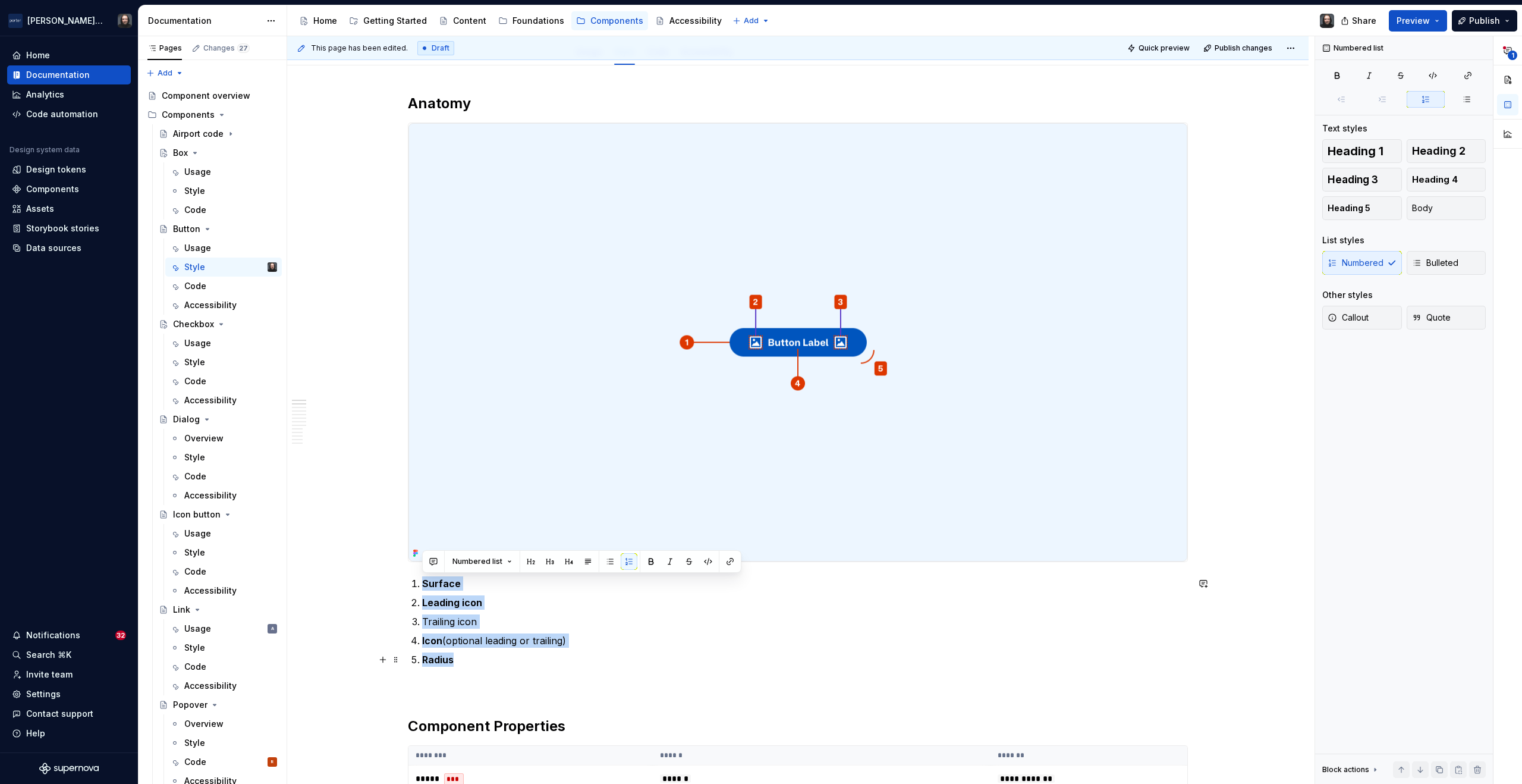
drag, startPoint x: 439, startPoint y: 596, endPoint x: 597, endPoint y: 659, distance: 170.1
click at [597, 659] on ol "Surface Leading icon Trailing icon Icon (optional leading or trailing) Radius" at bounding box center [805, 622] width 766 height 90
click at [647, 563] on button "button" at bounding box center [651, 561] width 17 height 17
click at [460, 661] on p "Radius" at bounding box center [805, 659] width 766 height 14
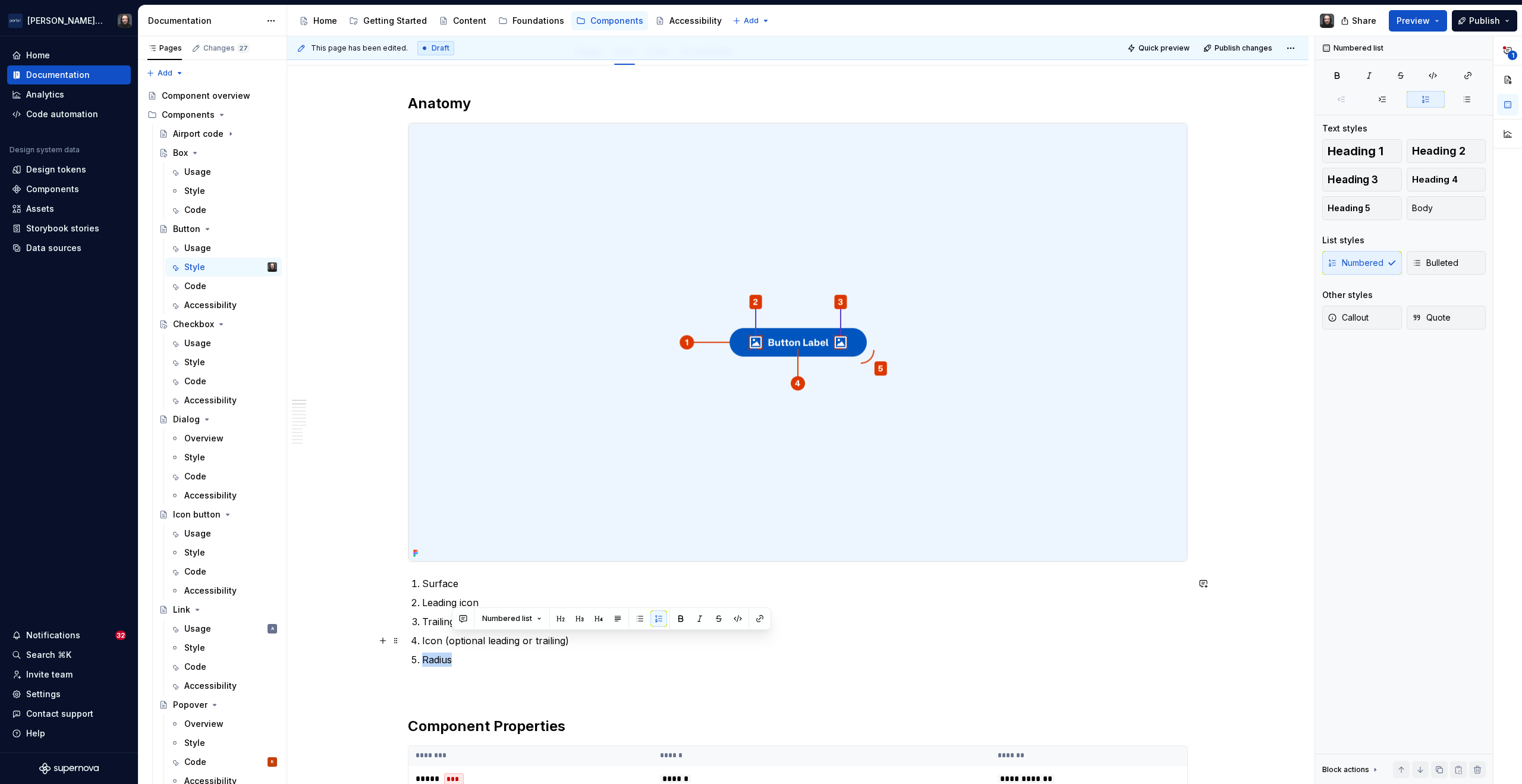
drag, startPoint x: 460, startPoint y: 661, endPoint x: 572, endPoint y: 641, distance: 113.8
click at [572, 641] on ol "Surface Leading icon Trailing icon Icon (optional leading or trailing) Radius" at bounding box center [805, 622] width 766 height 90
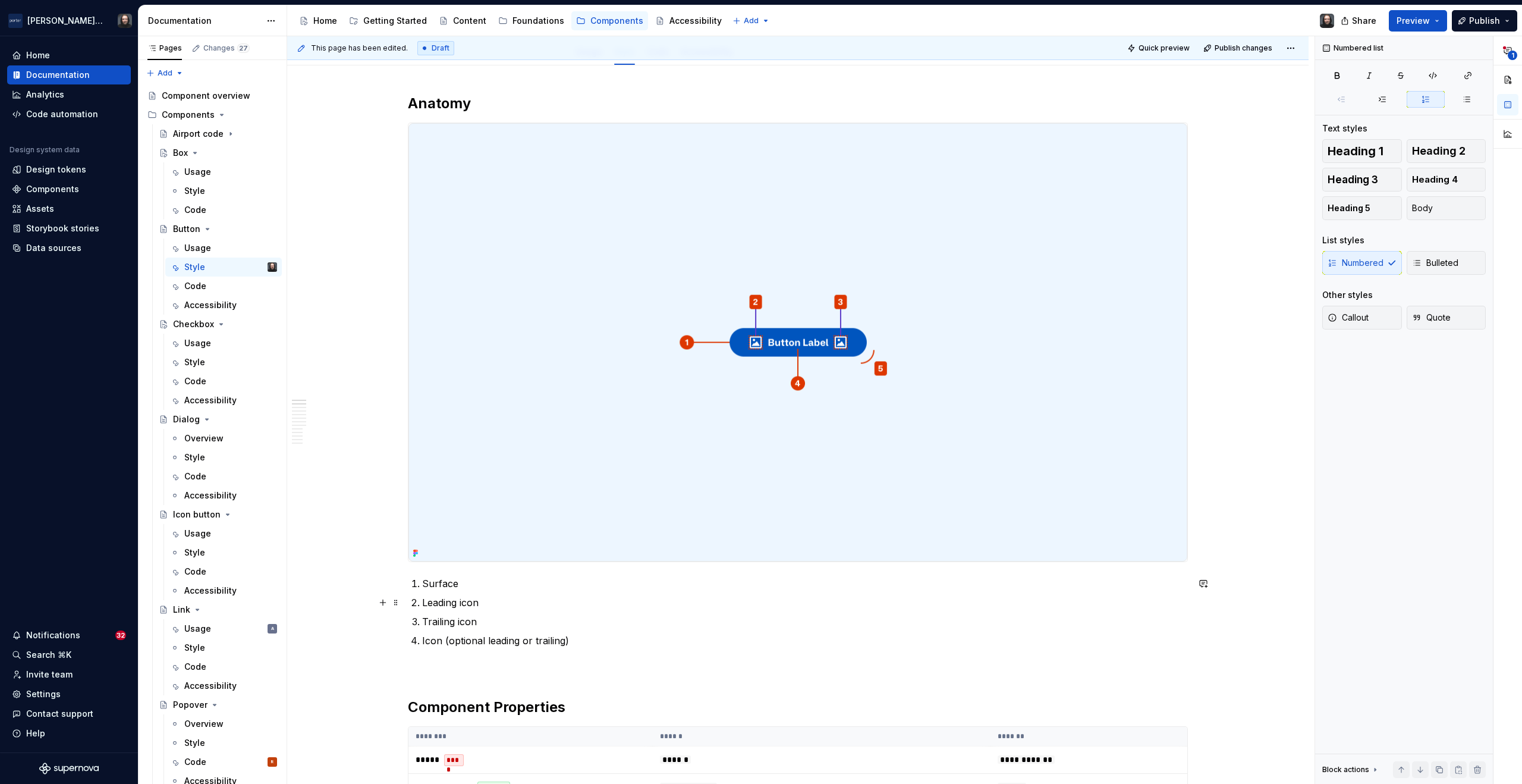
click at [479, 603] on p "Leading icon" at bounding box center [805, 602] width 766 height 14
drag, startPoint x: 437, startPoint y: 642, endPoint x: 423, endPoint y: 643, distance: 14.0
click at [423, 643] on p "Icon (optional leading or trailing)" at bounding box center [805, 640] width 766 height 14
click at [1112, 254] on img at bounding box center [797, 342] width 779 height 438
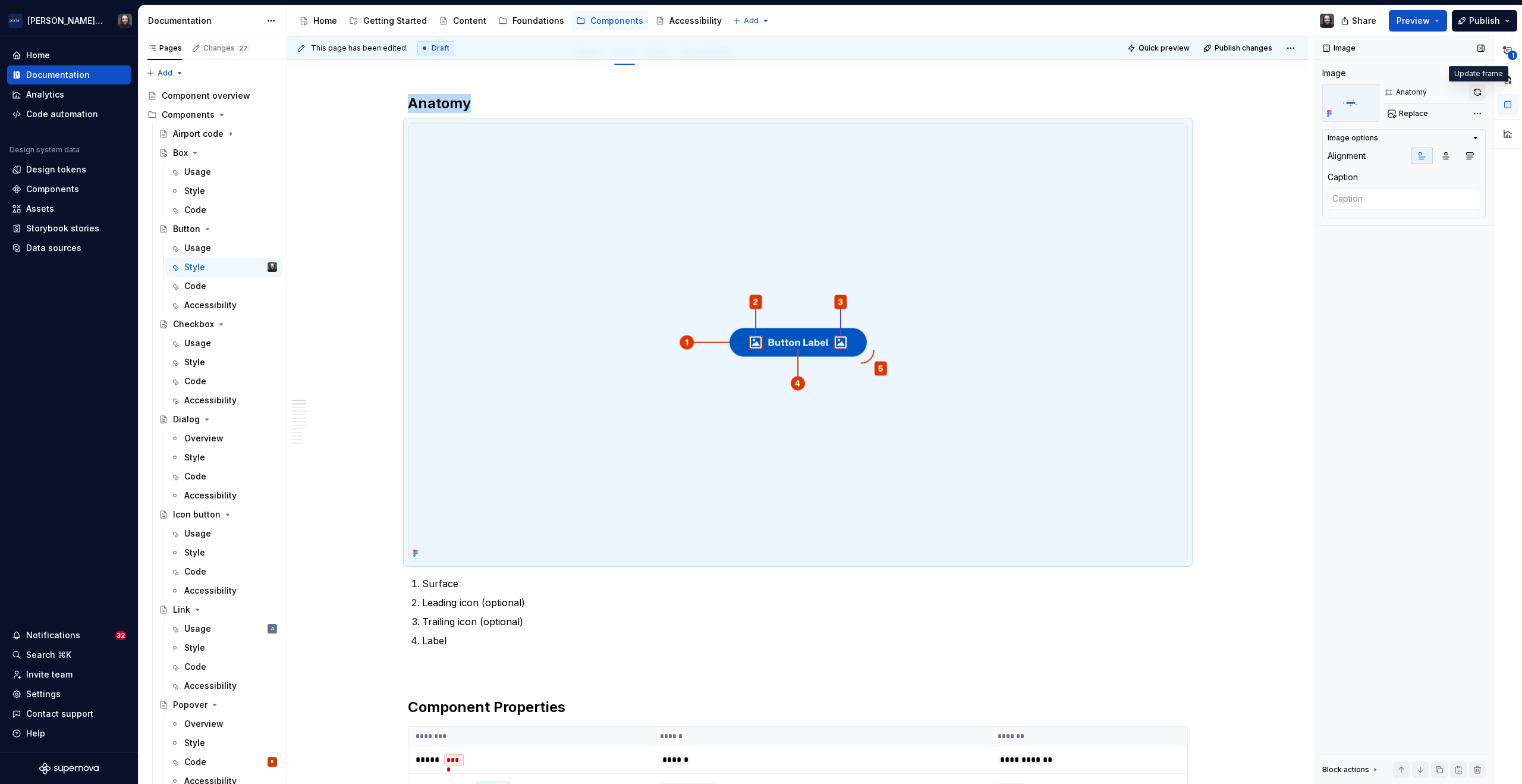
click at [1473, 90] on button "button" at bounding box center [1478, 92] width 17 height 17
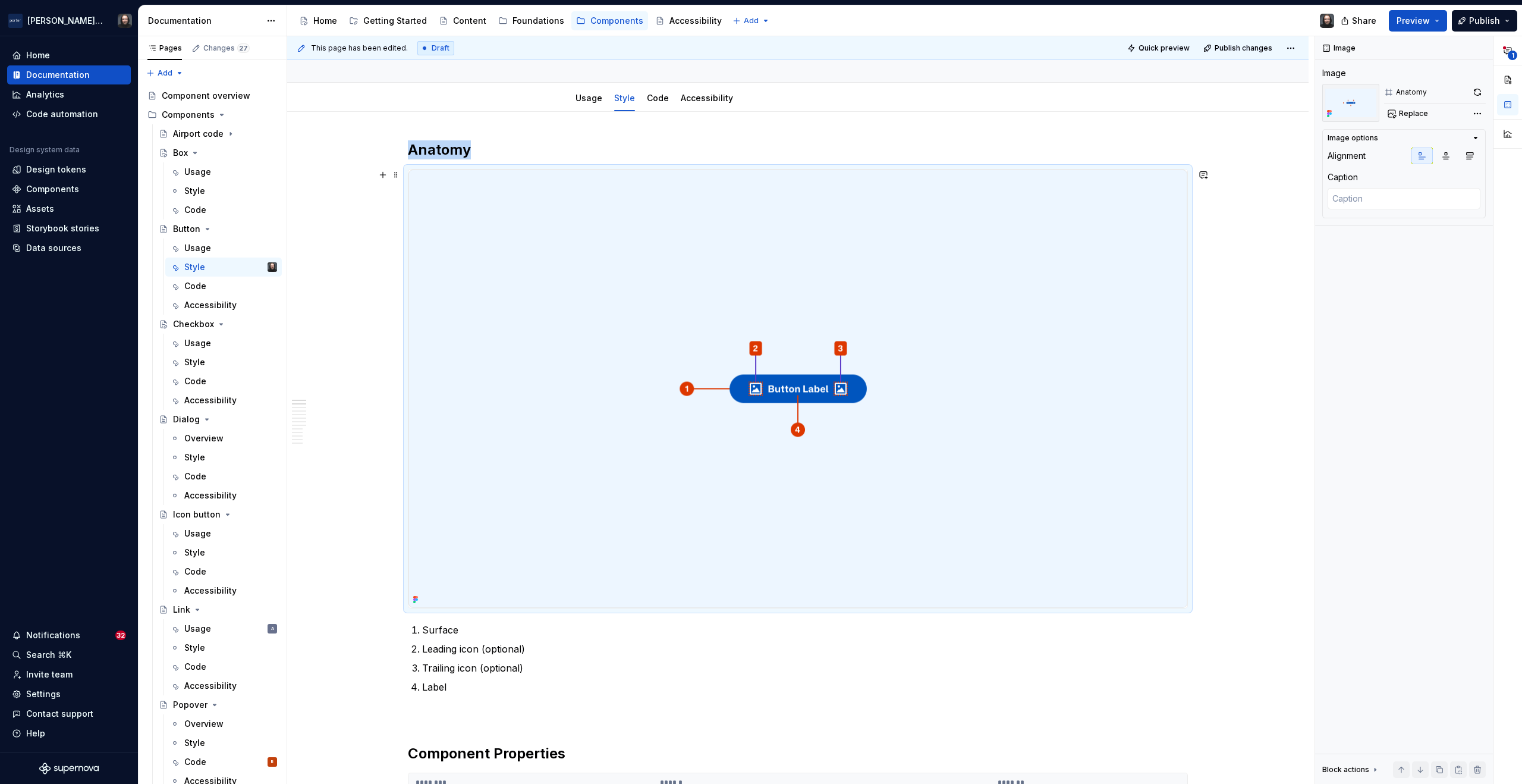
scroll to position [0, 0]
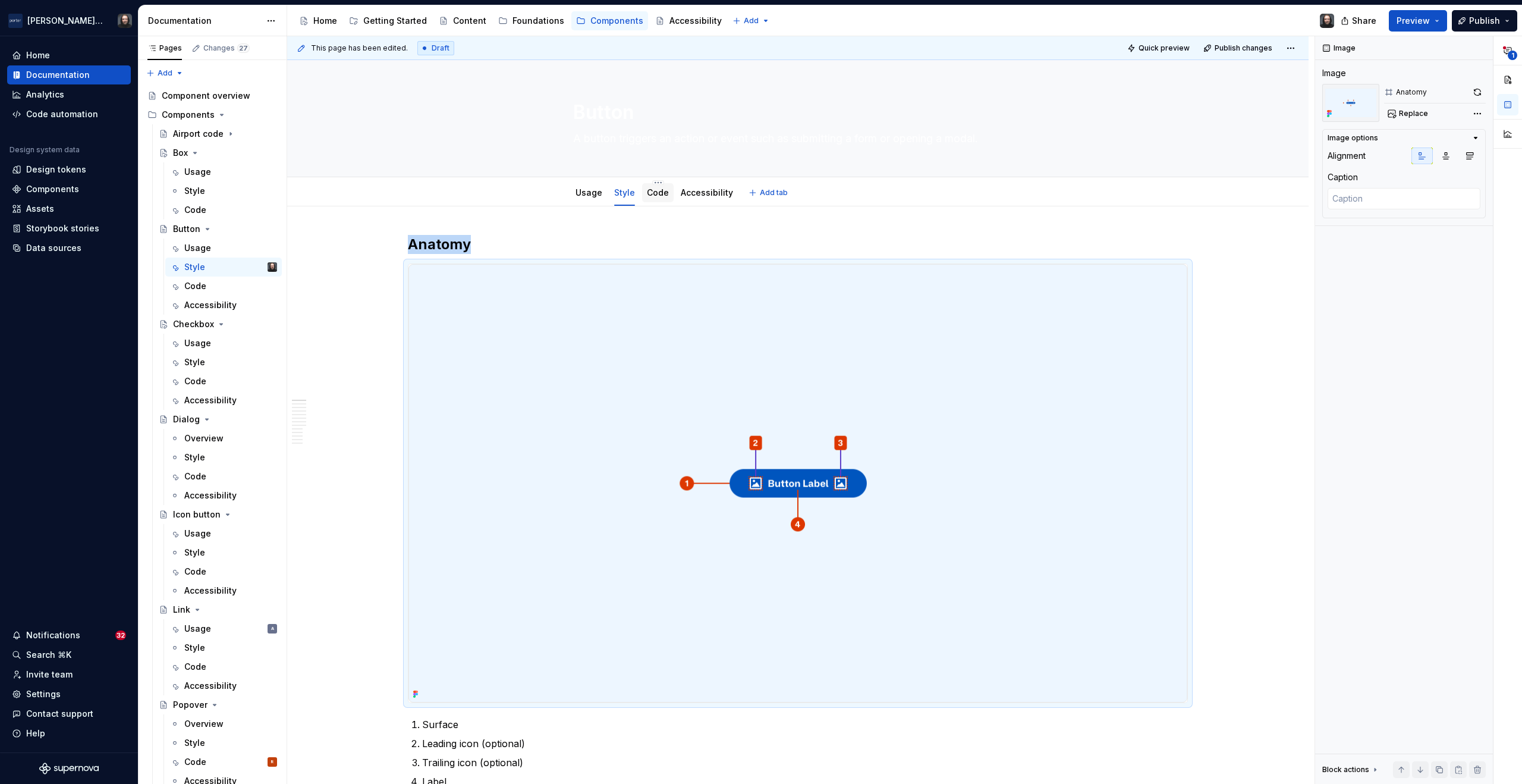
click at [657, 197] on link "Code" at bounding box center [658, 192] width 22 height 10
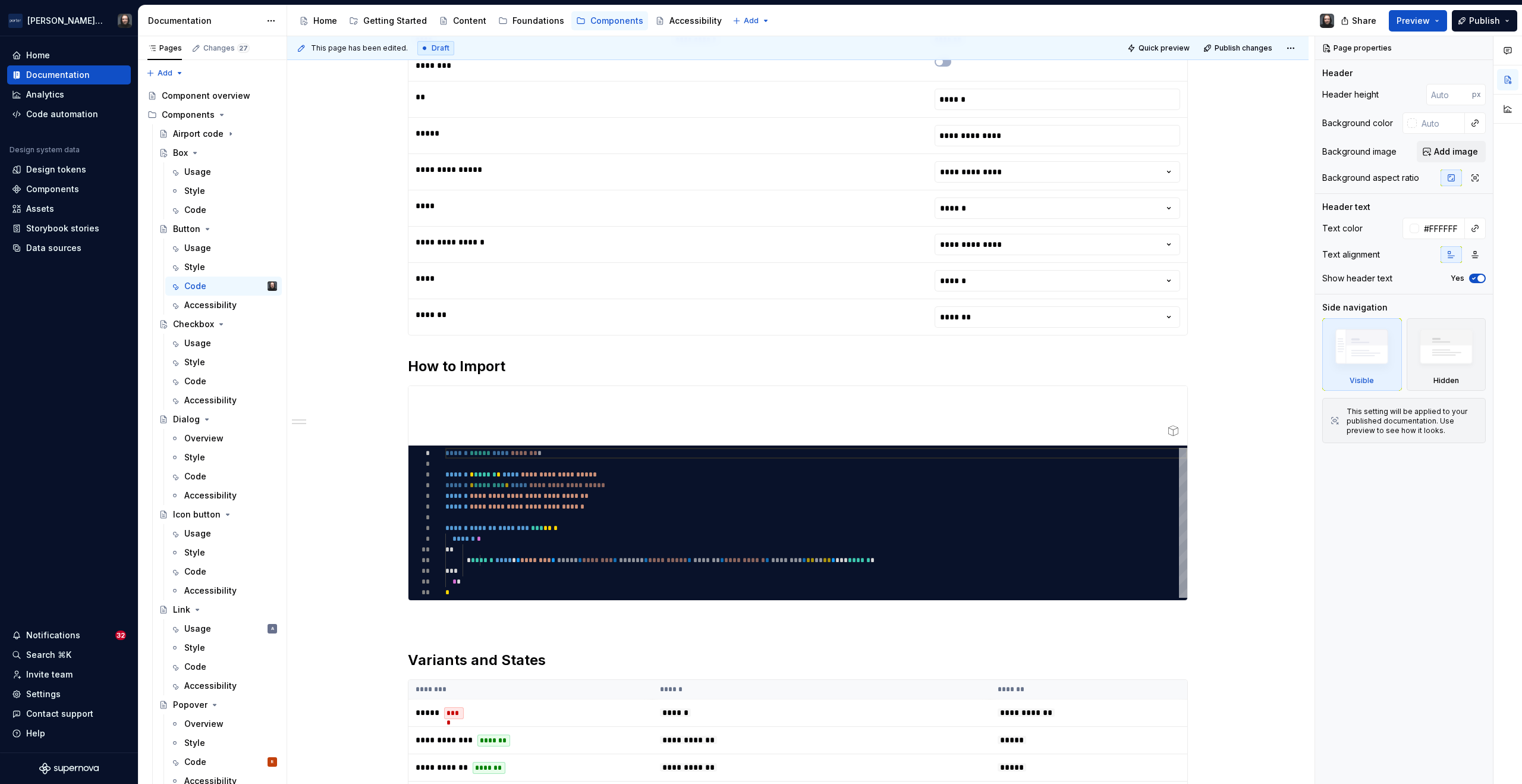
scroll to position [593, 0]
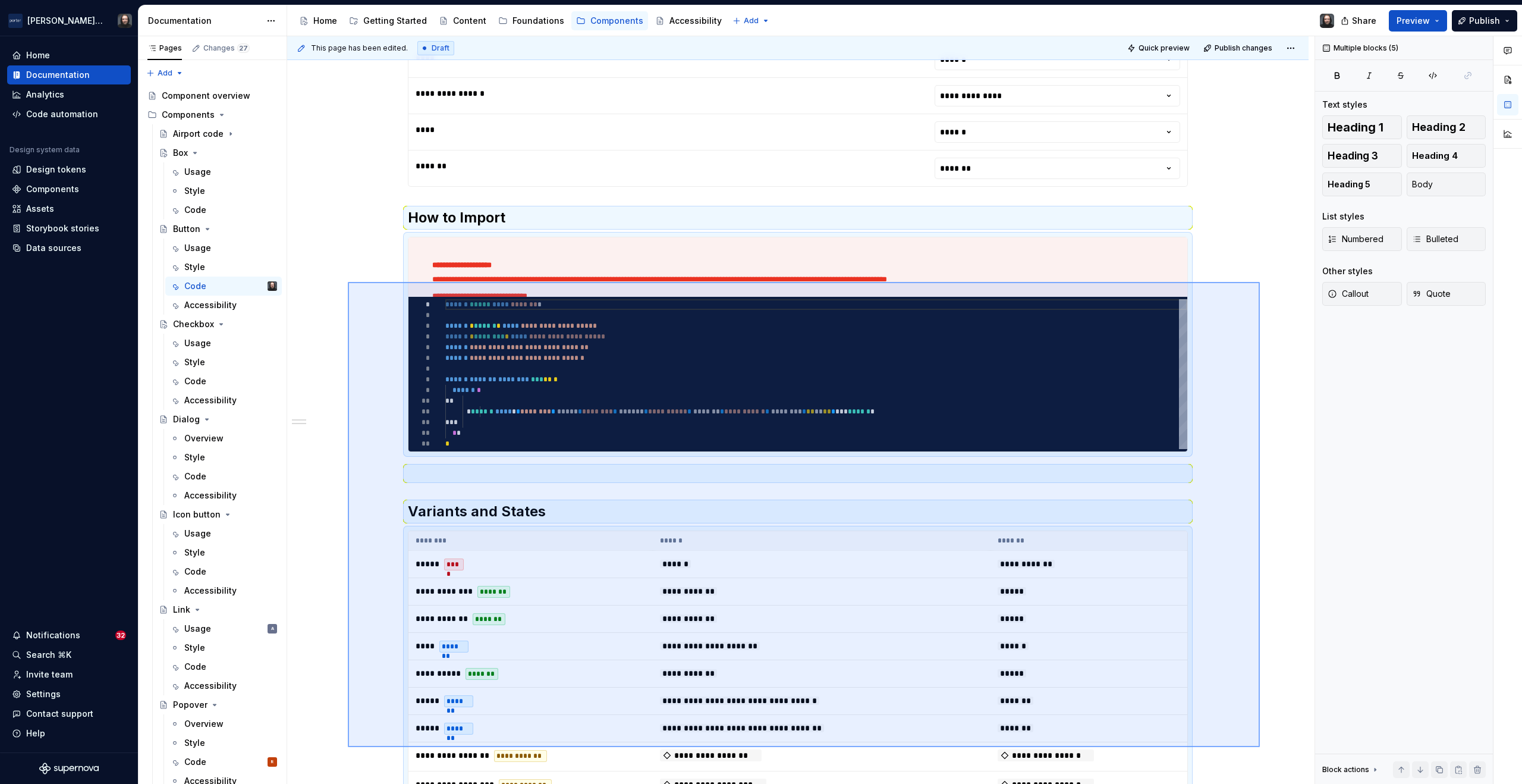
drag, startPoint x: 348, startPoint y: 293, endPoint x: 1251, endPoint y: 748, distance: 1011.2
click at [1255, 753] on div "**********" at bounding box center [801, 410] width 1027 height 748
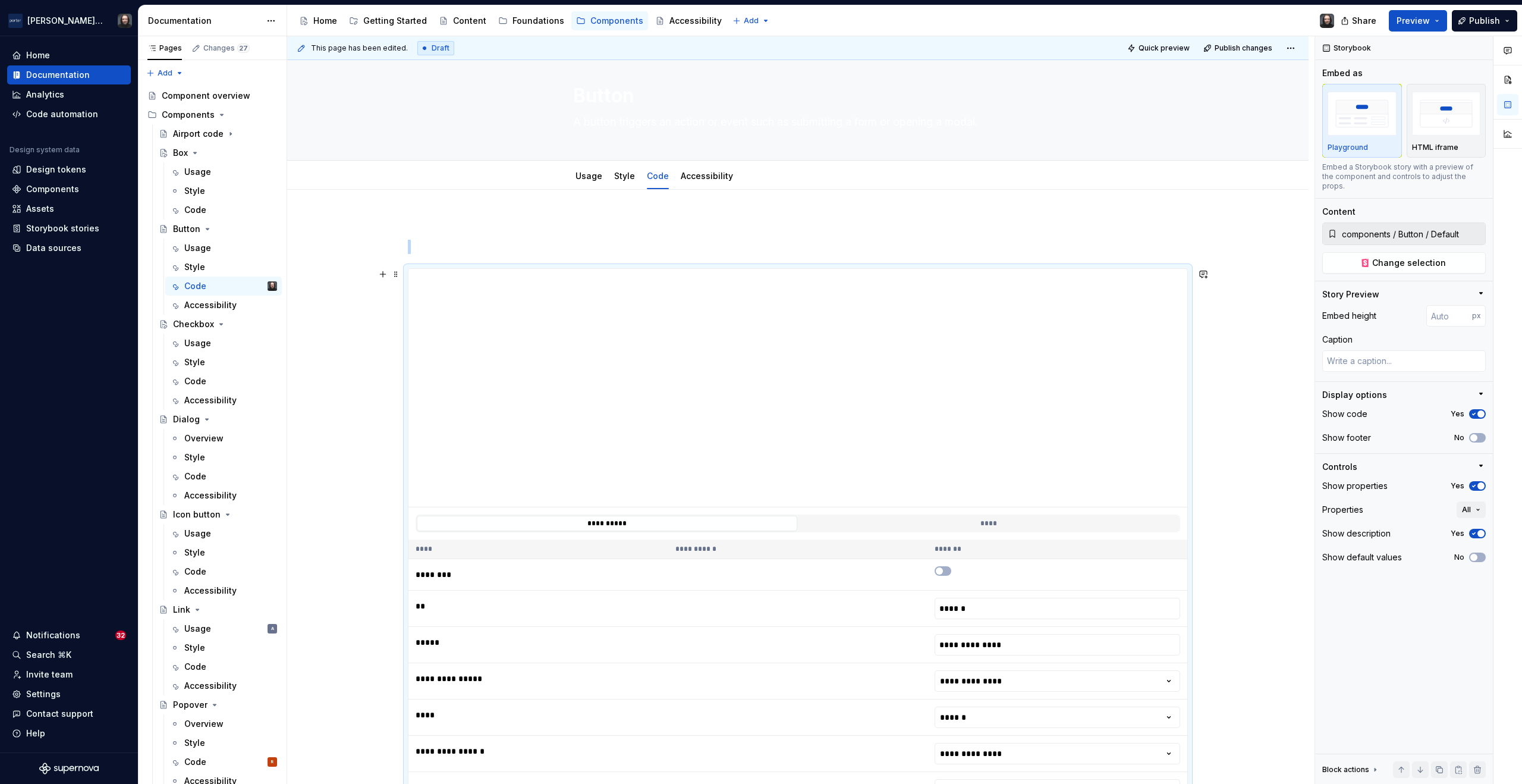
scroll to position [0, 0]
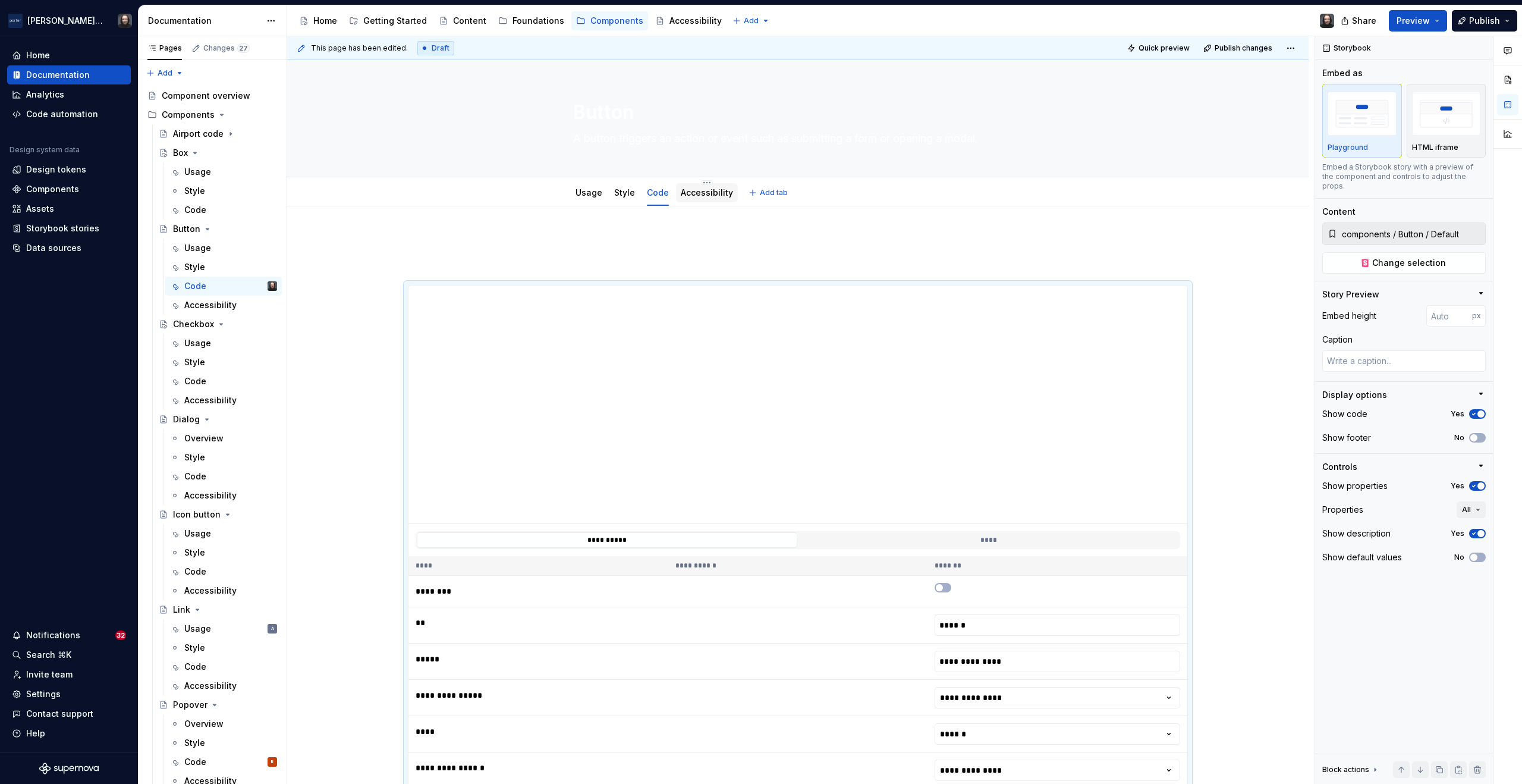
click at [704, 201] on div "Accessibility" at bounding box center [707, 192] width 62 height 19
click at [708, 199] on div "Accessibility" at bounding box center [707, 192] width 53 height 14
click at [710, 194] on link "Accessibility" at bounding box center [707, 192] width 53 height 10
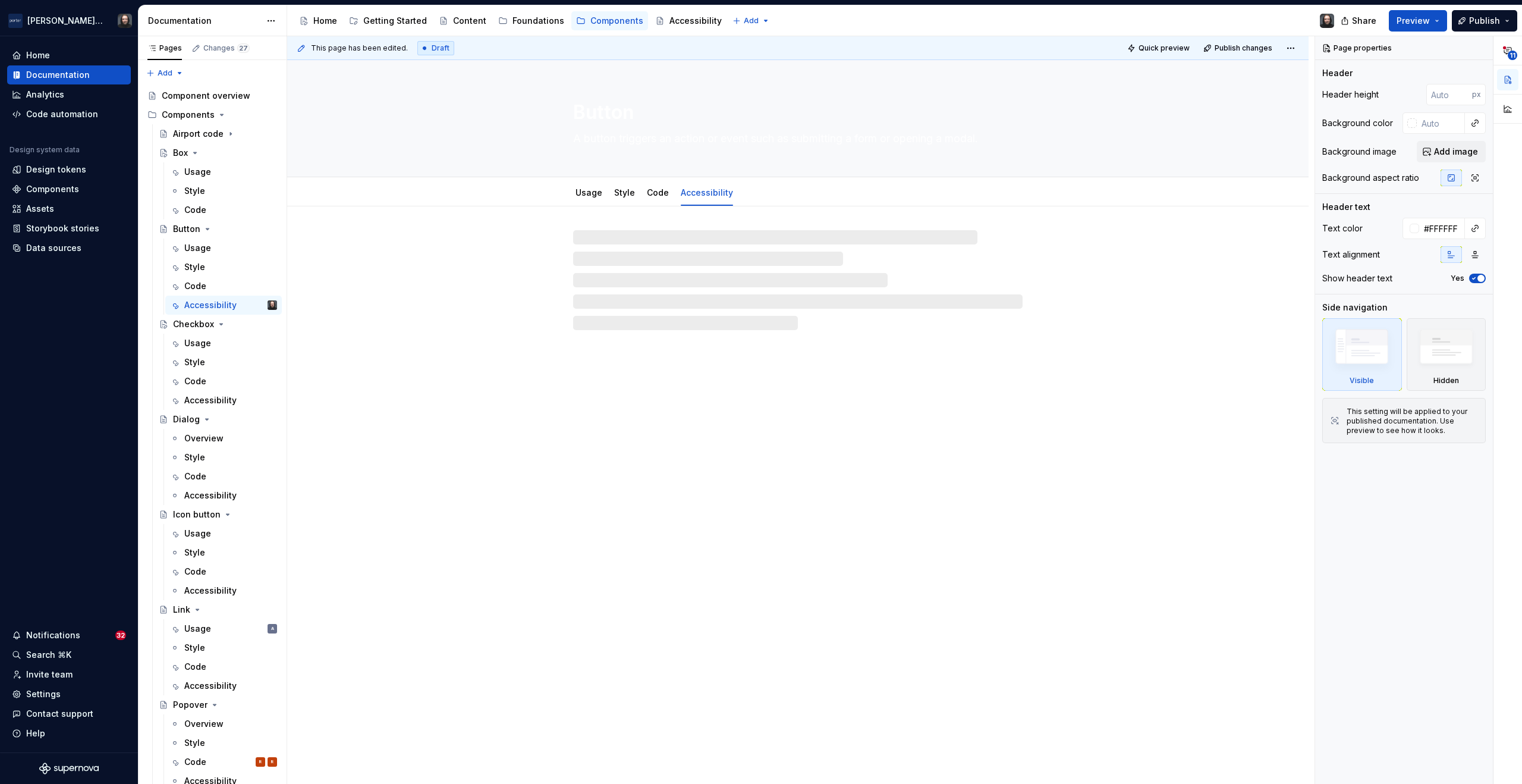
type textarea "*"
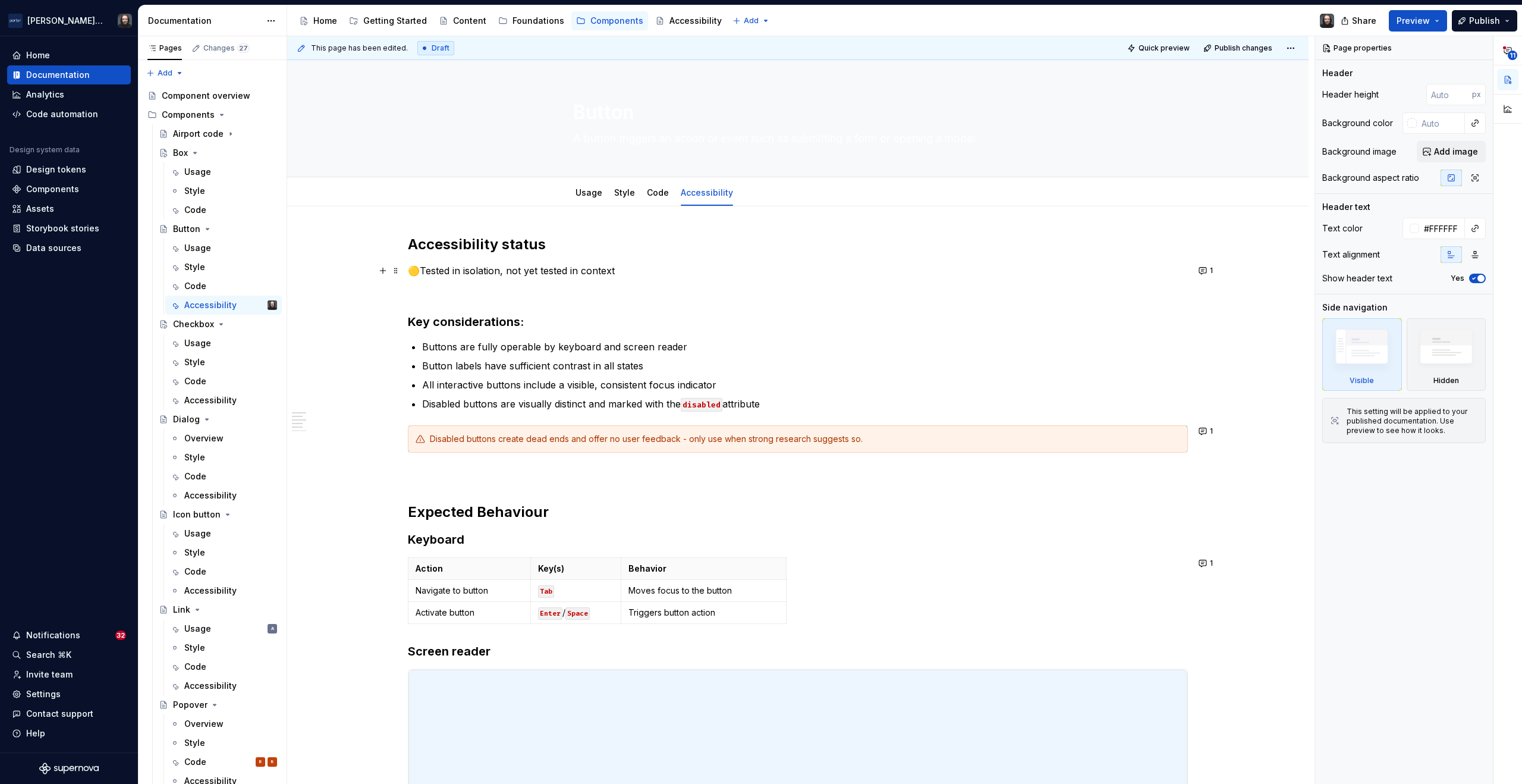
click at [421, 273] on p "🟡Tested in isolation, not yet tested in context" at bounding box center [798, 270] width 780 height 14
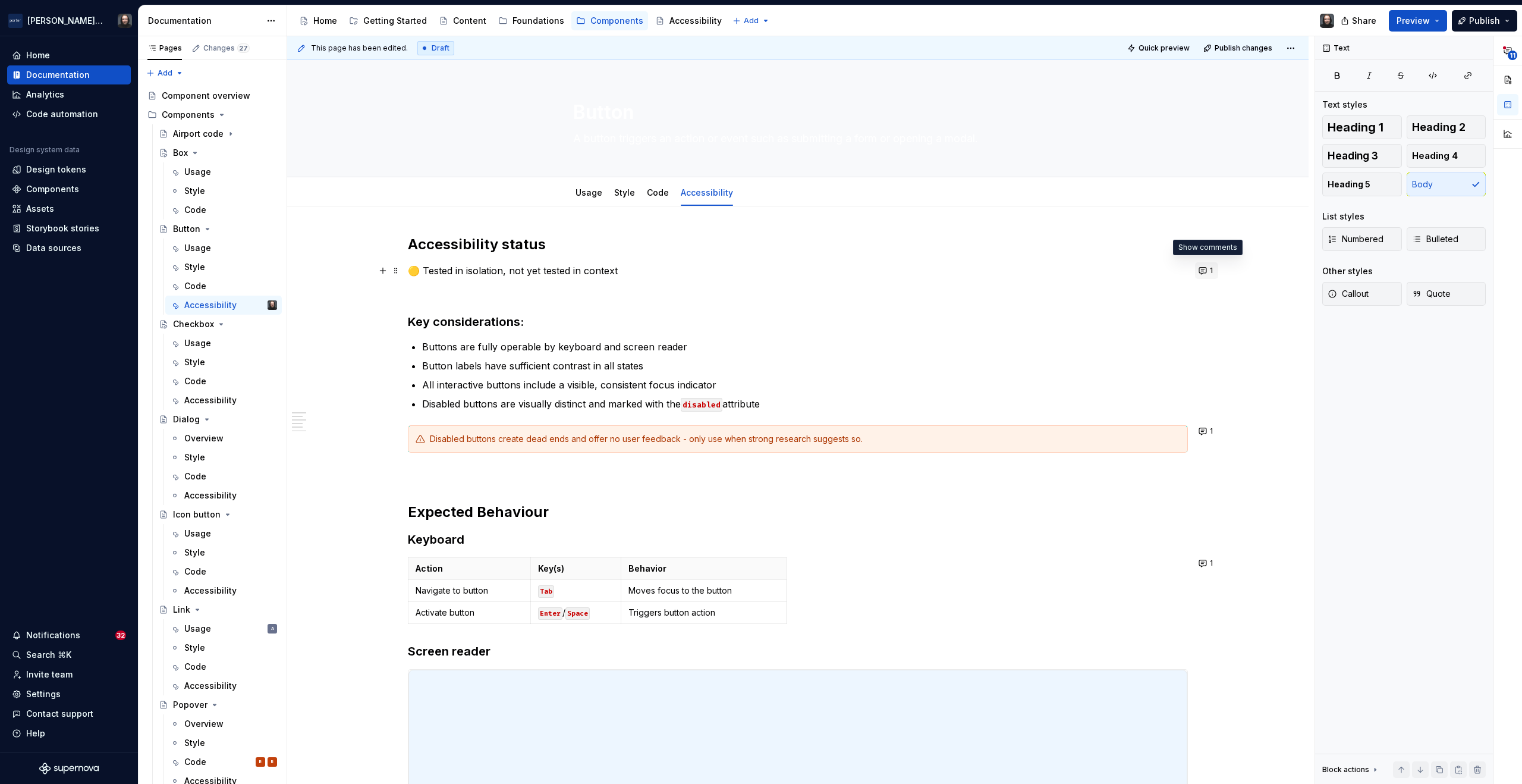
click at [1202, 270] on button "1" at bounding box center [1207, 270] width 23 height 17
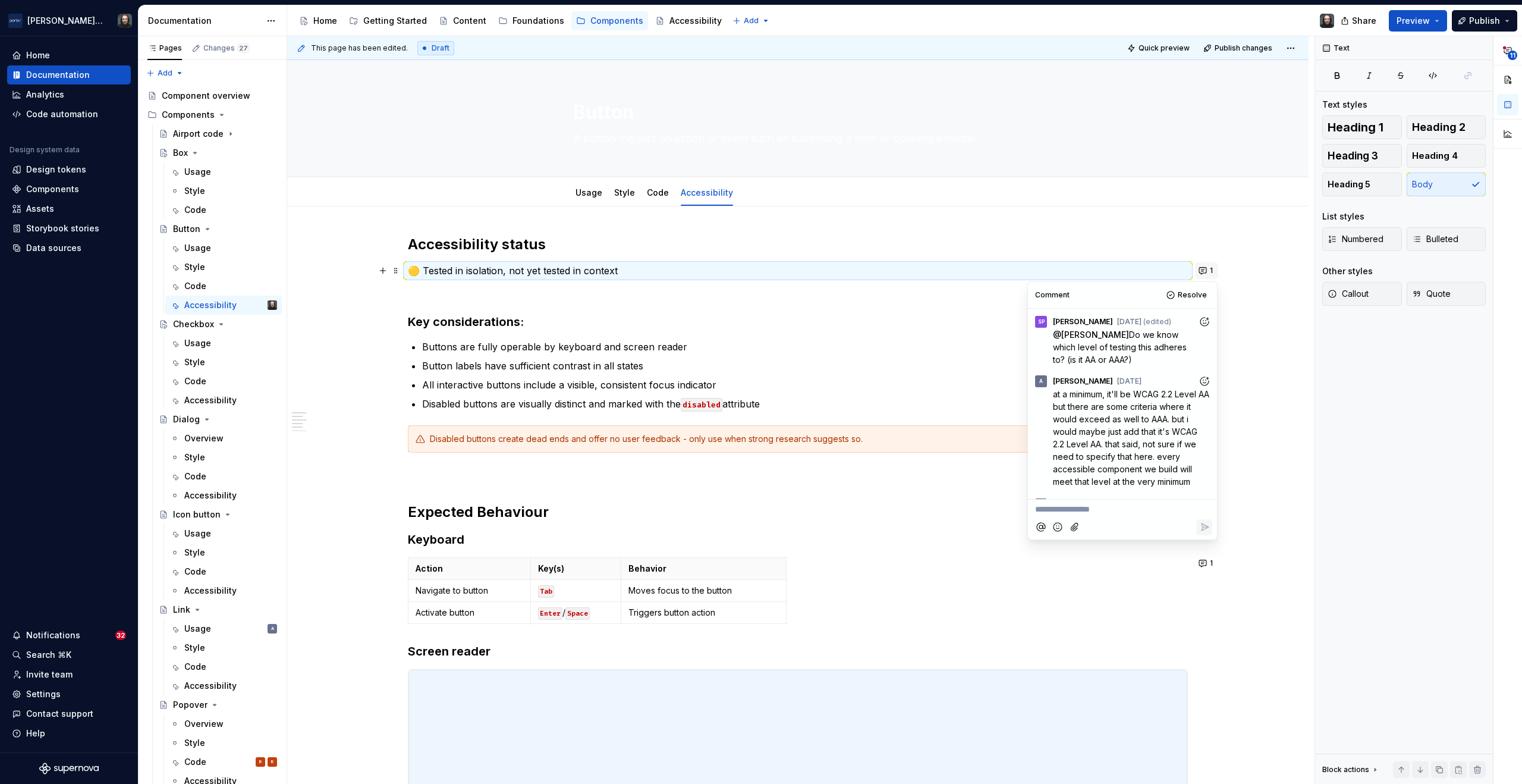
scroll to position [55, 0]
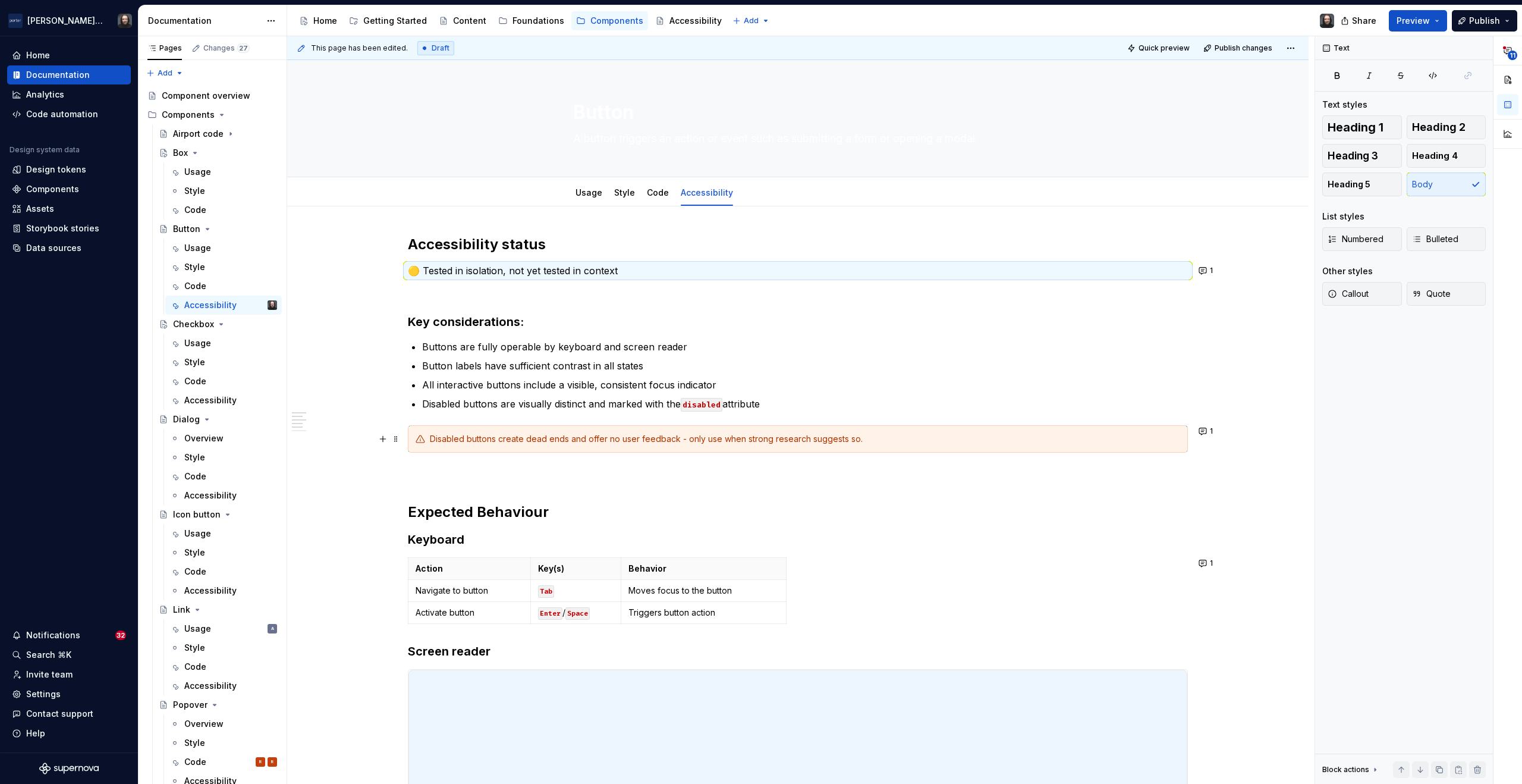
scroll to position [15, 0]
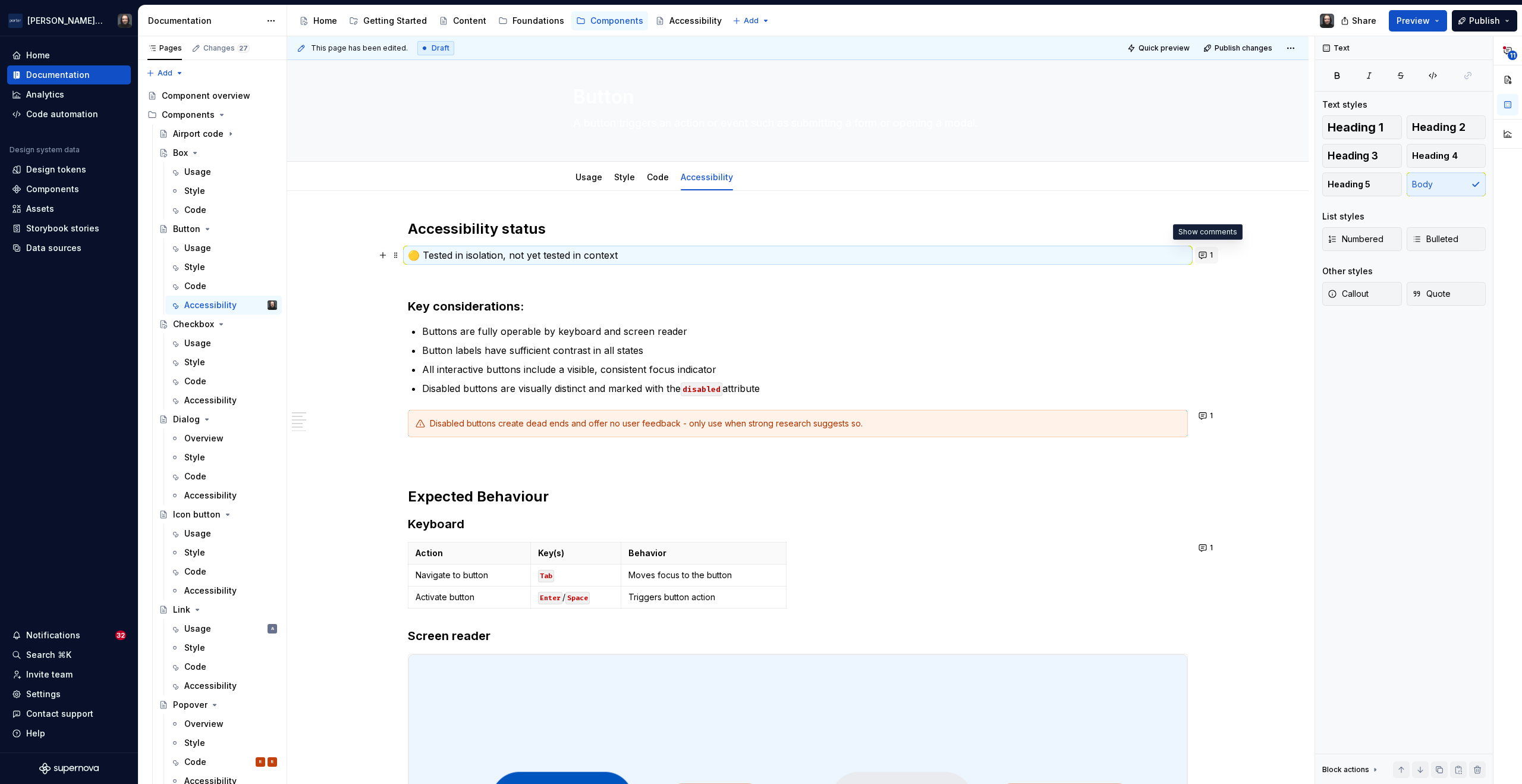
click at [1202, 256] on button "1" at bounding box center [1207, 255] width 23 height 17
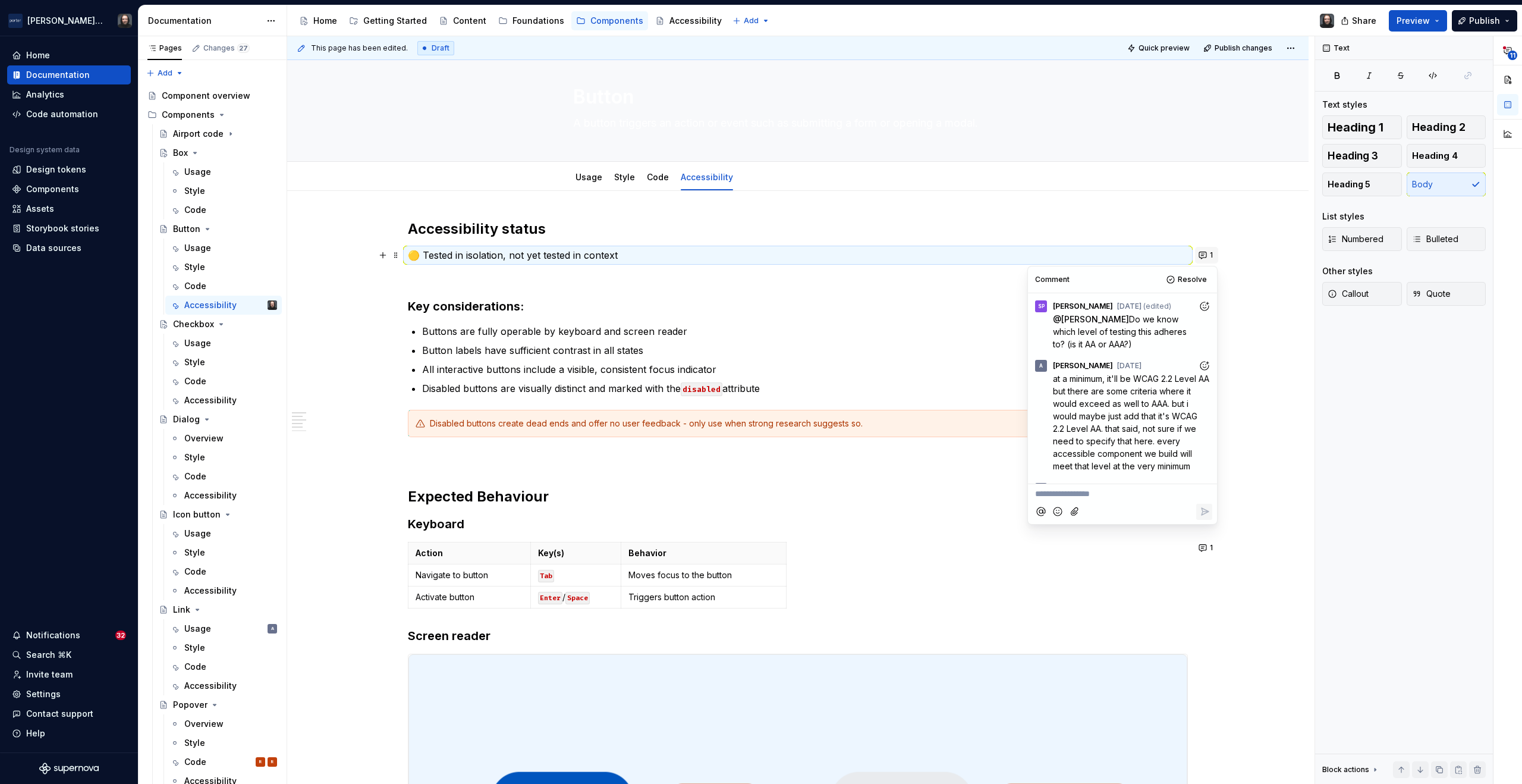
scroll to position [55, 0]
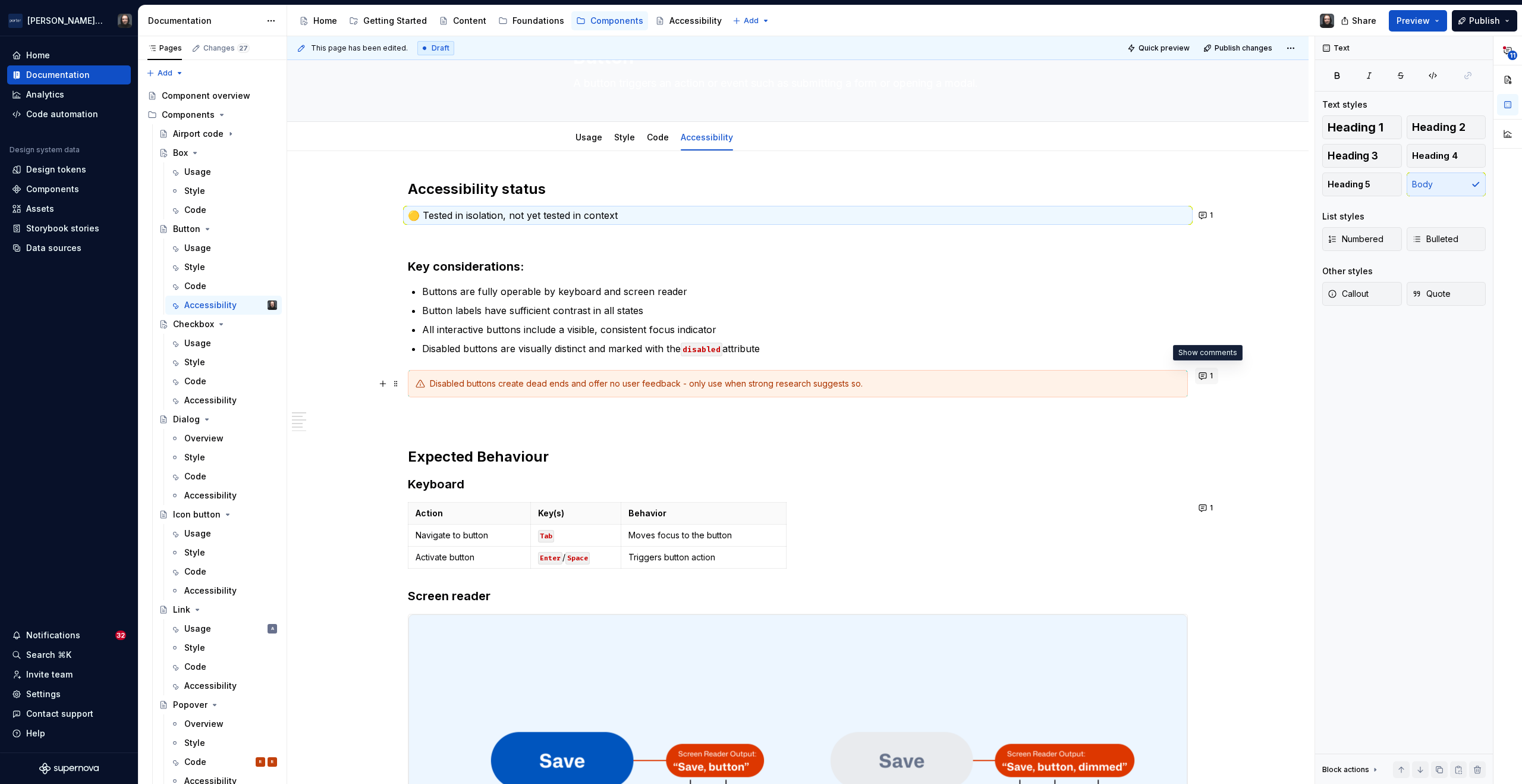
click at [1203, 375] on button "1" at bounding box center [1207, 376] width 23 height 17
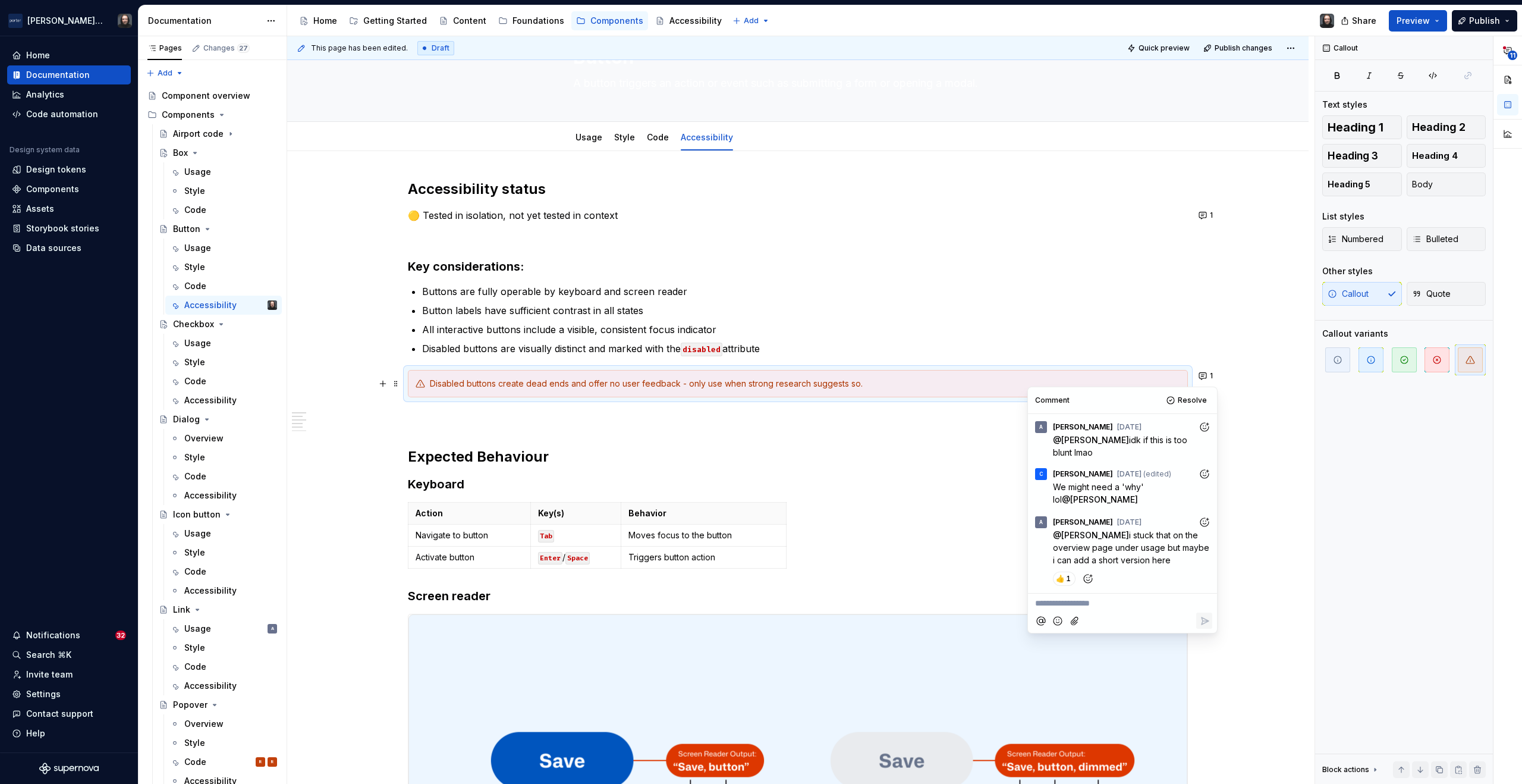
click at [1243, 450] on div "**********" at bounding box center [801, 410] width 1027 height 748
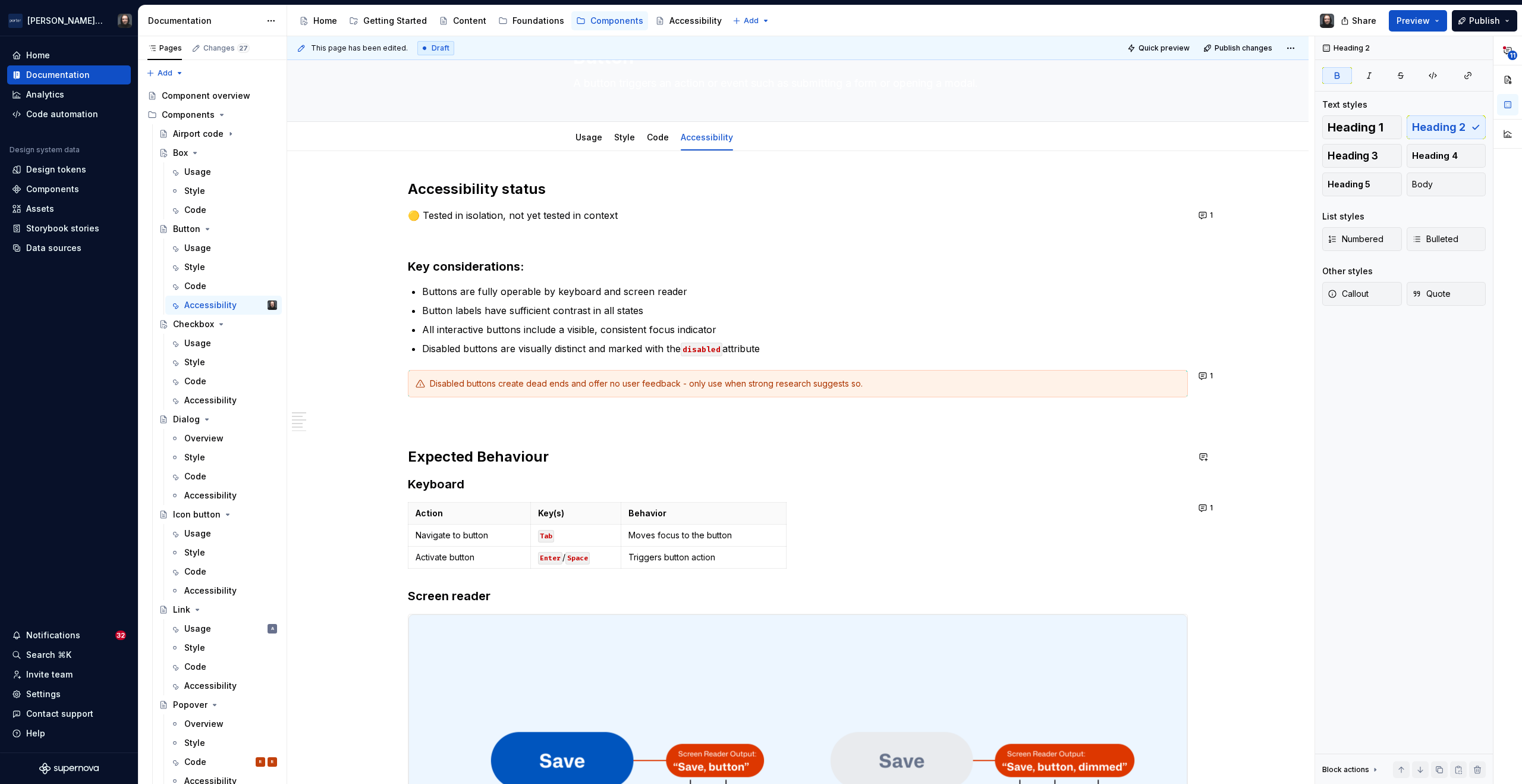
scroll to position [186, 0]
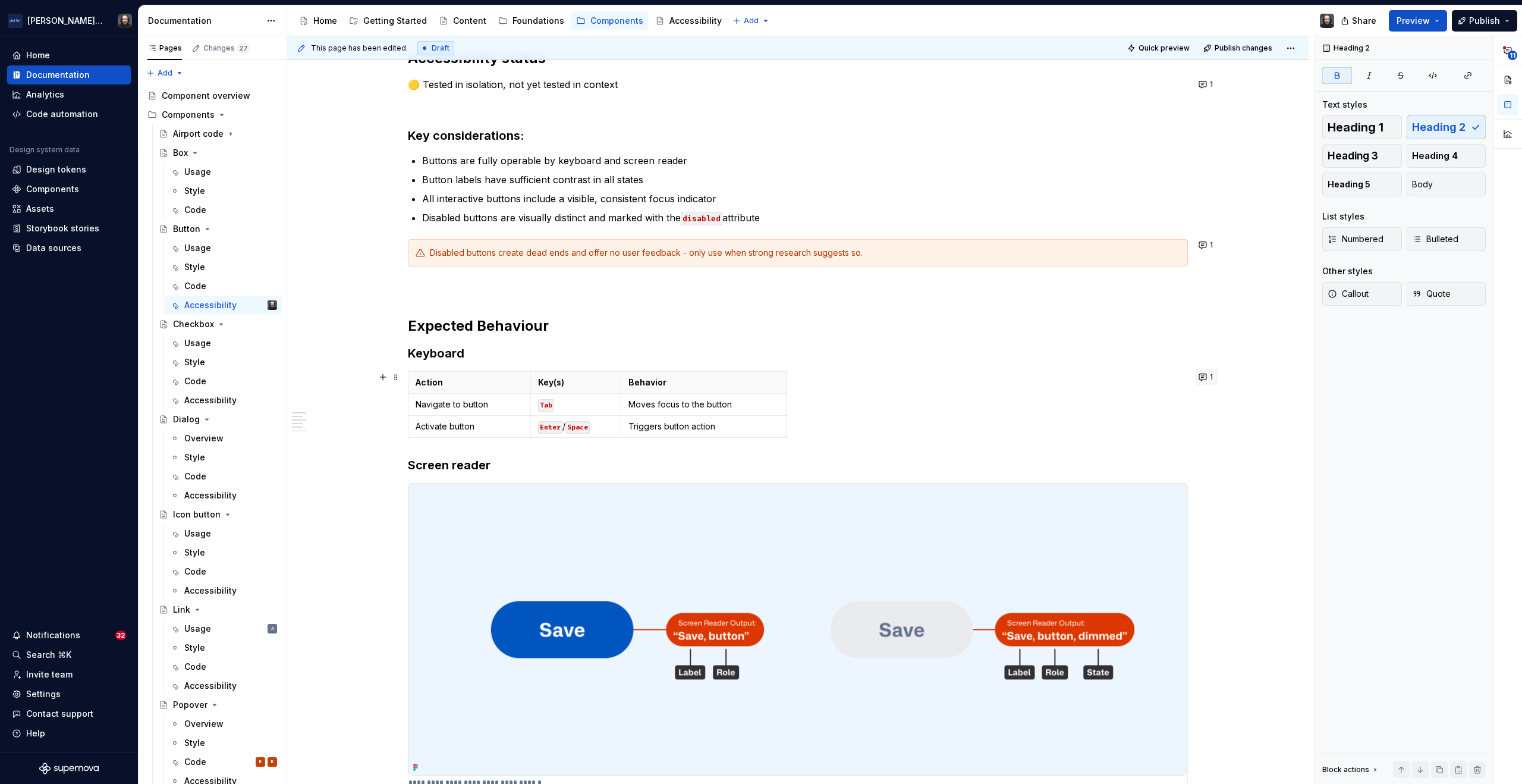
click at [1202, 377] on button "1" at bounding box center [1207, 377] width 23 height 17
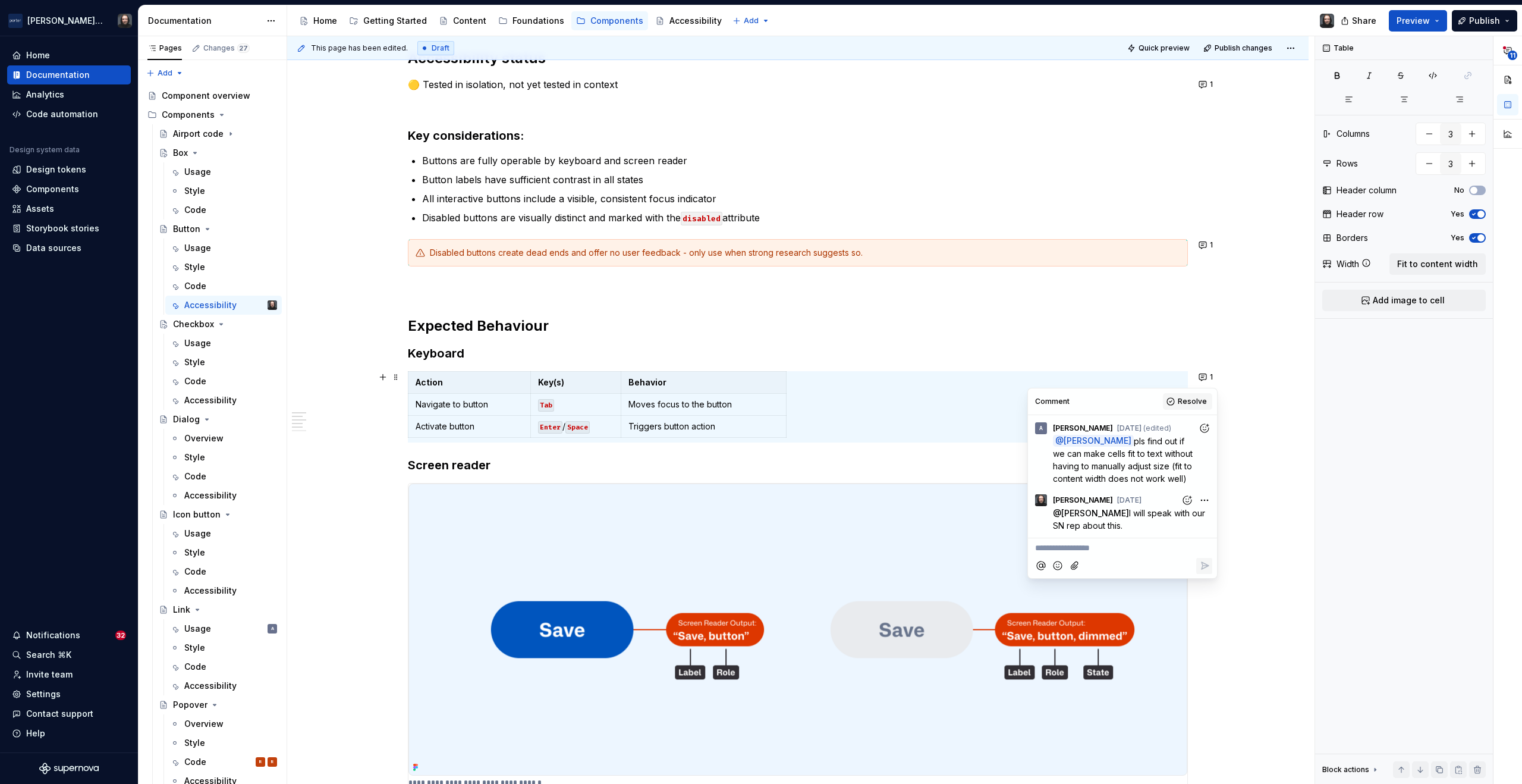
click at [1196, 402] on span "Resolve" at bounding box center [1192, 401] width 29 height 9
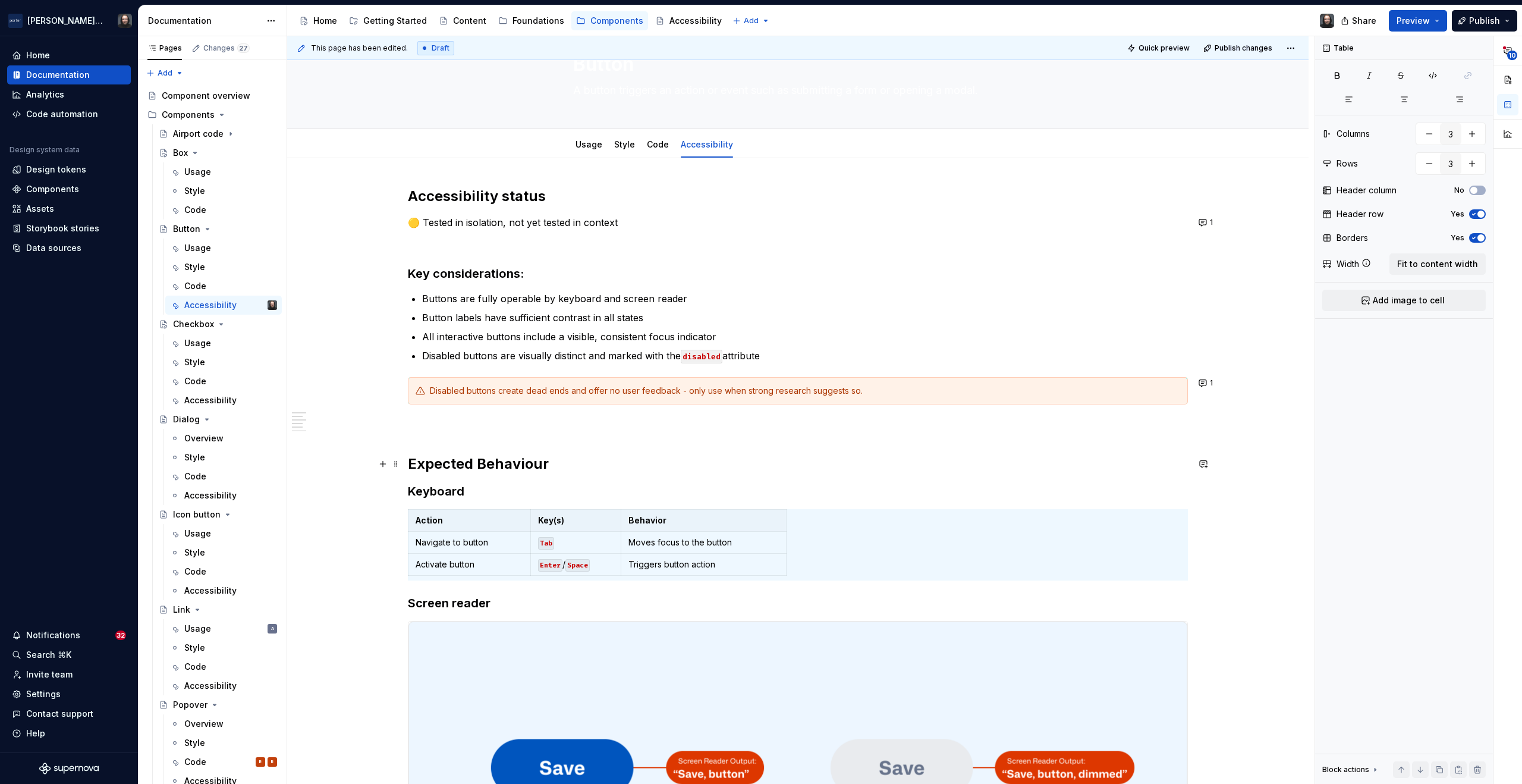
scroll to position [0, 0]
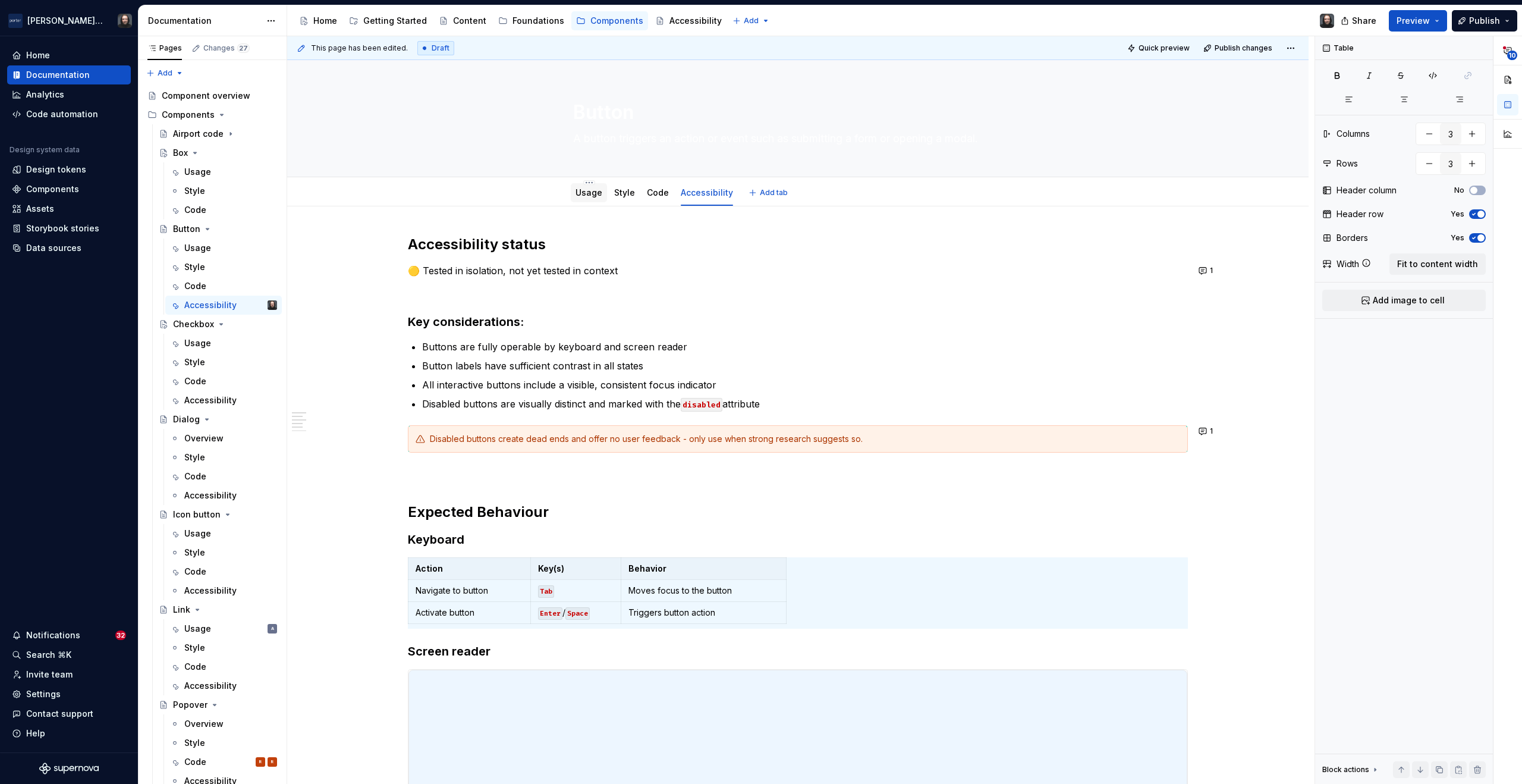
click at [589, 190] on link "Usage" at bounding box center [589, 192] width 27 height 10
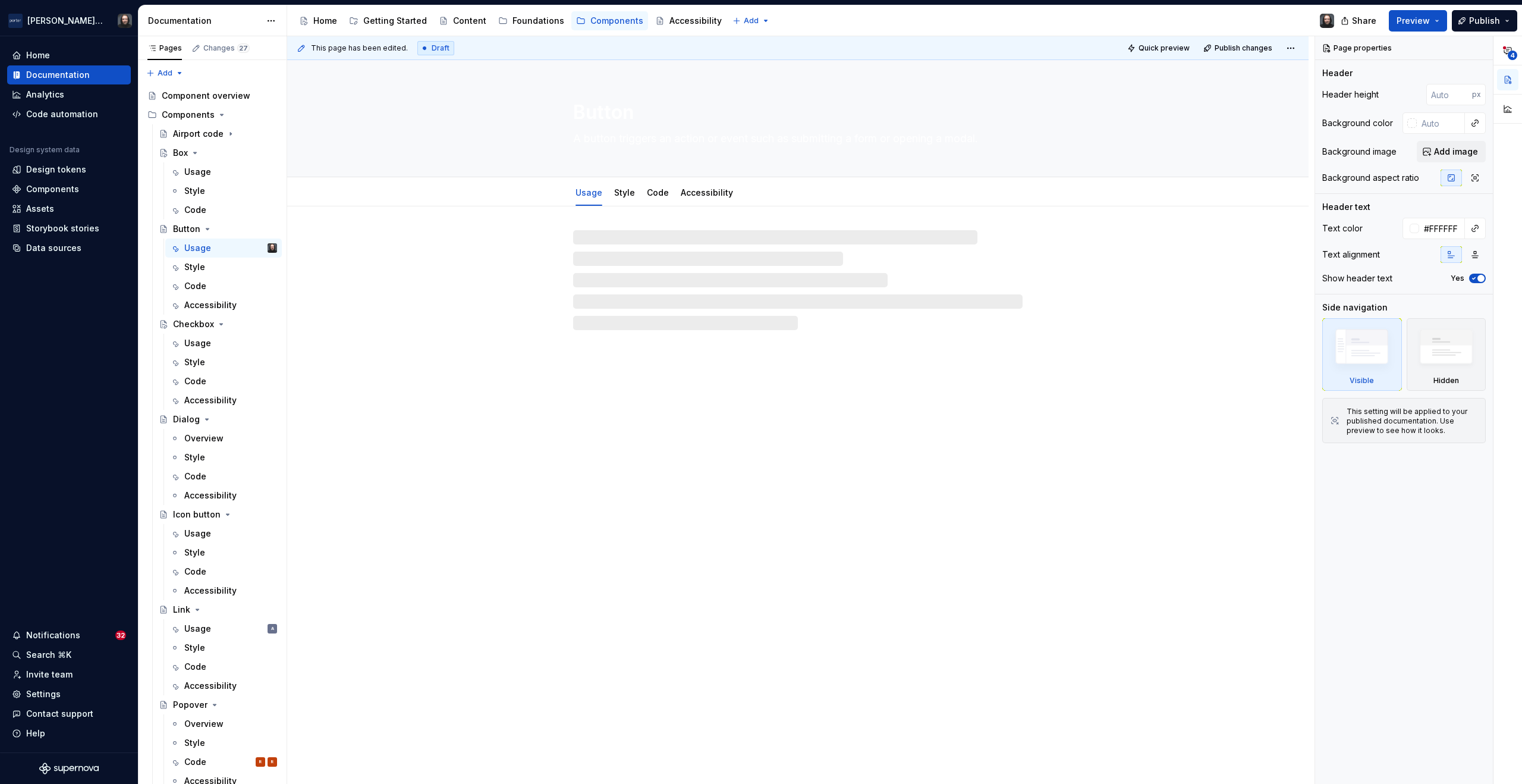
type textarea "*"
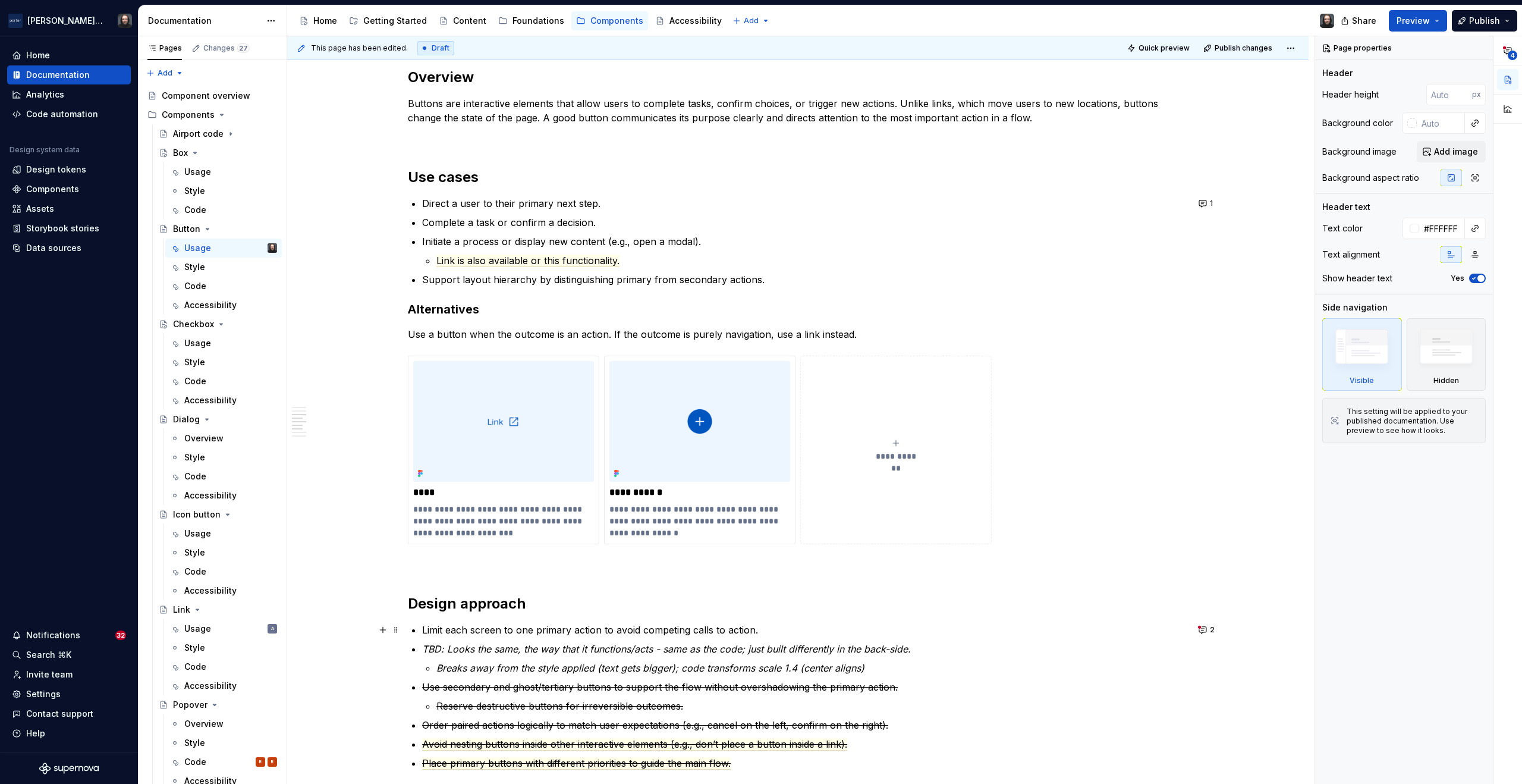
scroll to position [965, 0]
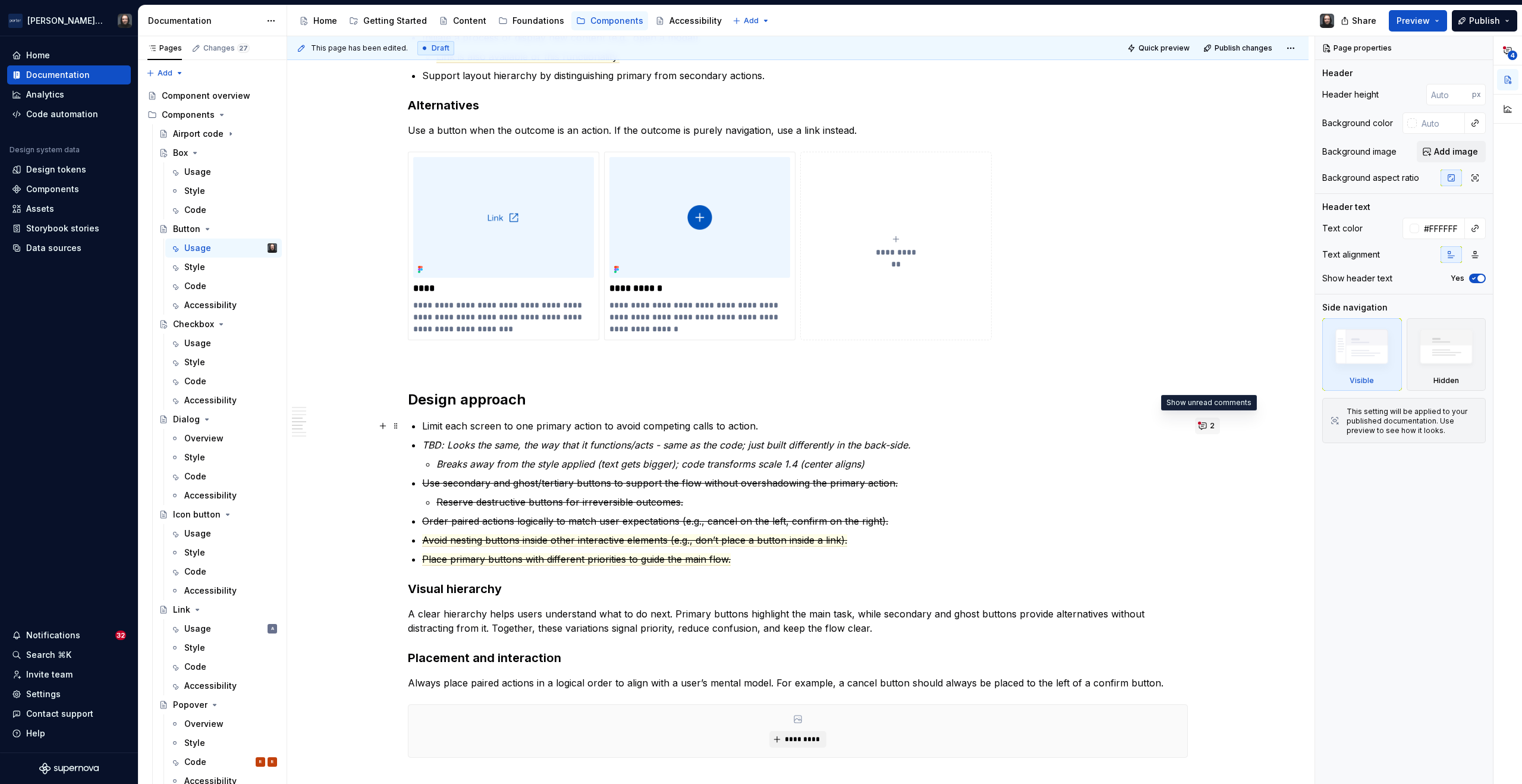
click at [1204, 428] on button "2" at bounding box center [1208, 426] width 25 height 17
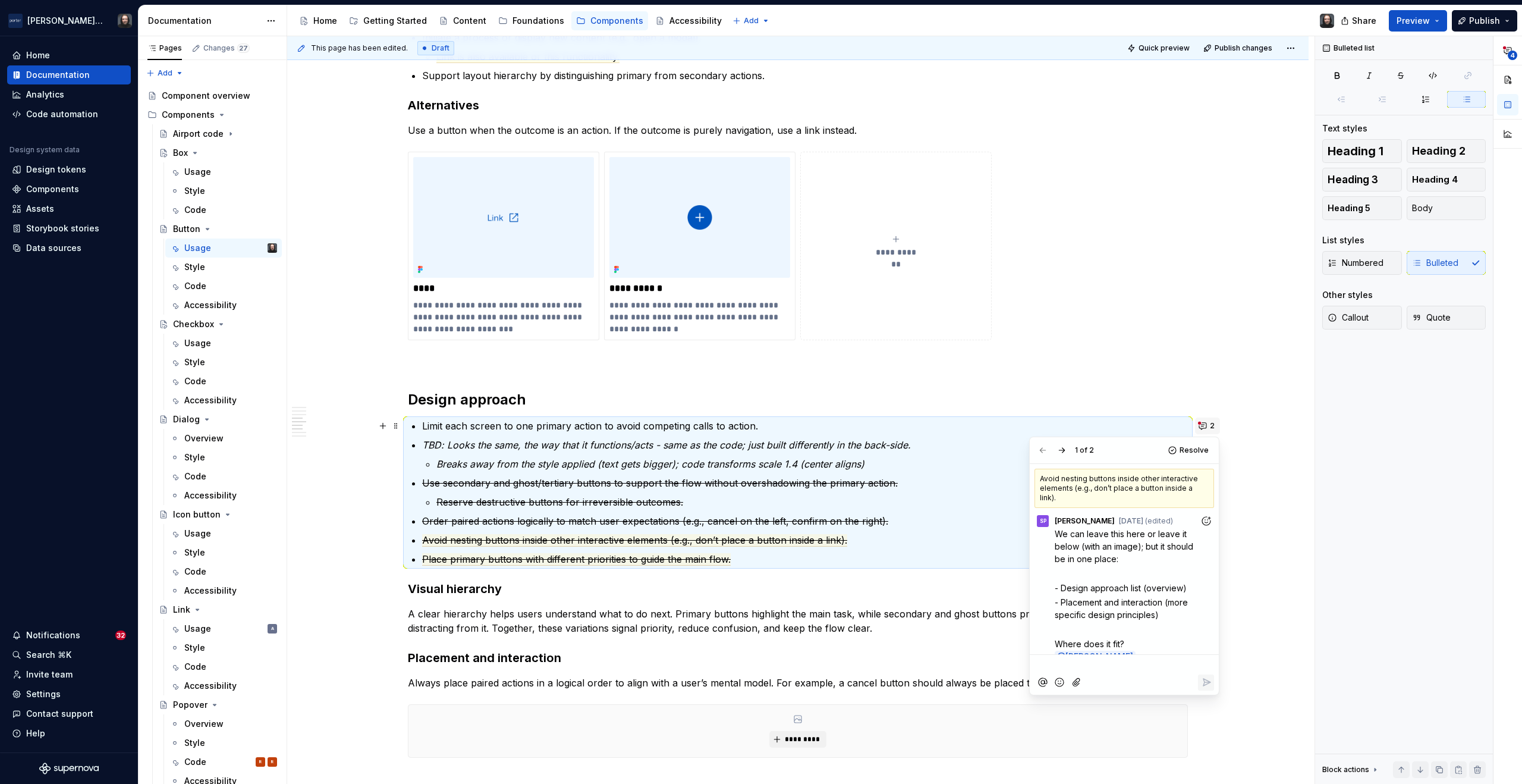
scroll to position [62, 0]
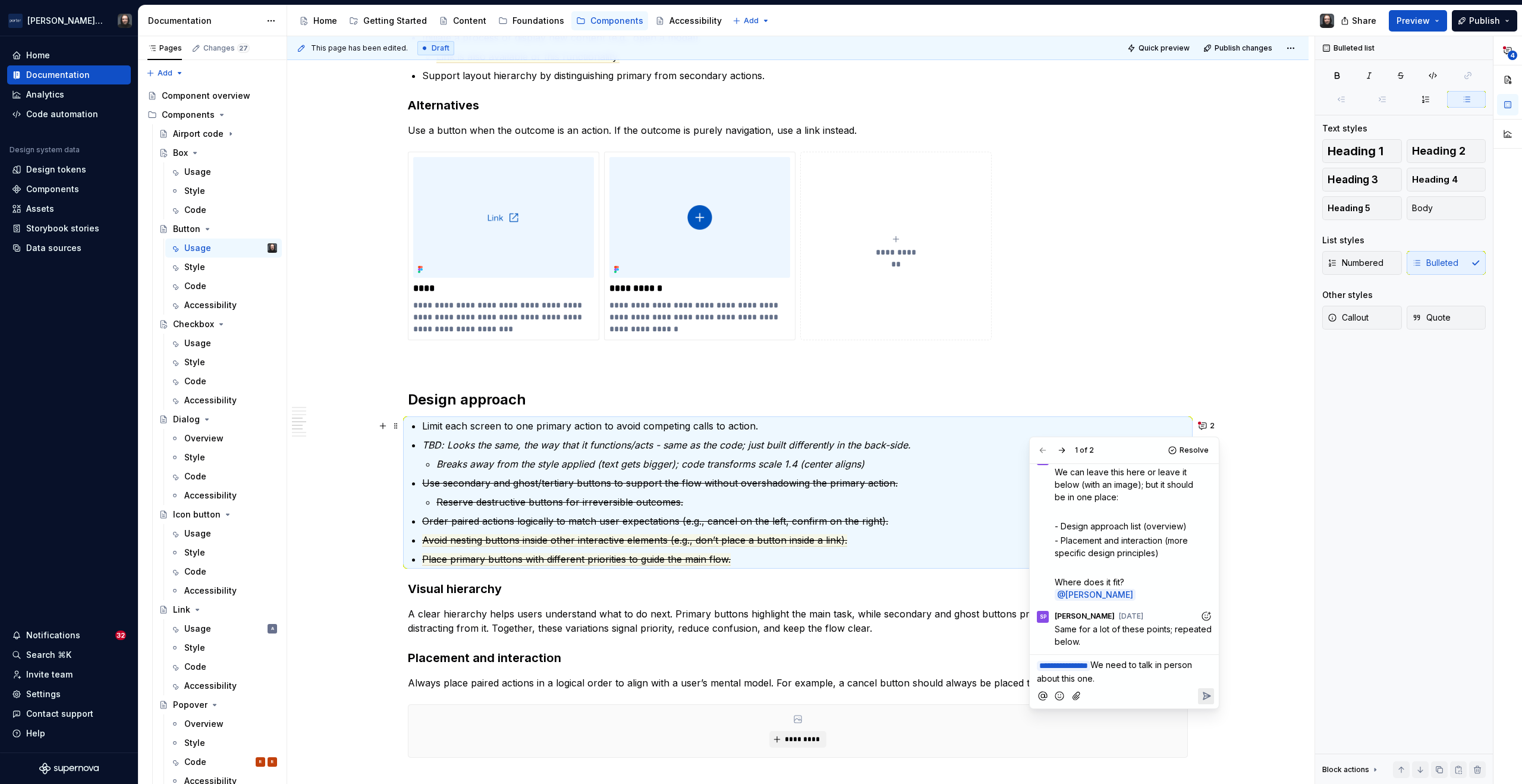
click at [1207, 698] on icon "Reply" at bounding box center [1207, 695] width 12 height 12
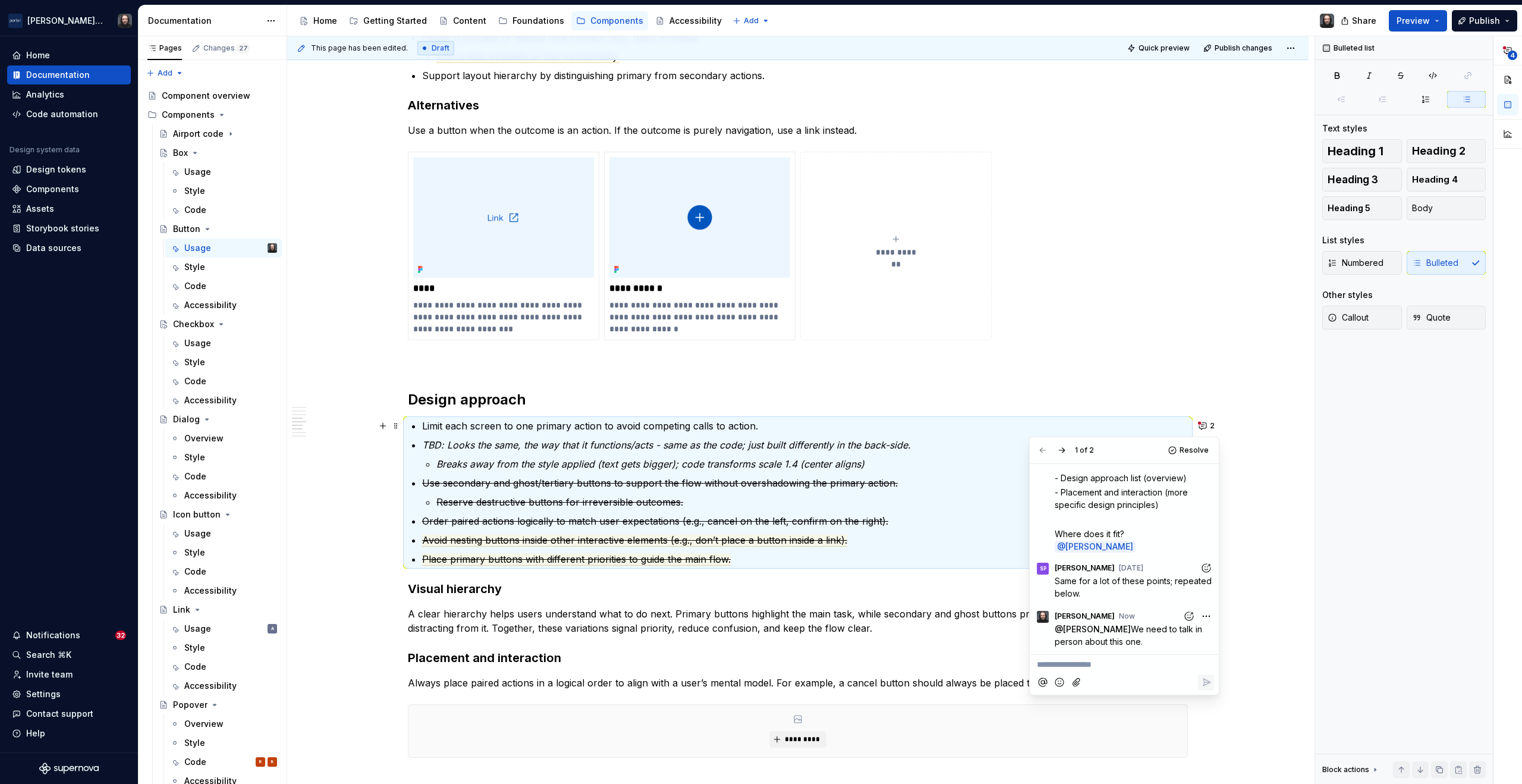
click at [1253, 449] on div "**********" at bounding box center [797, 284] width 1022 height 2088
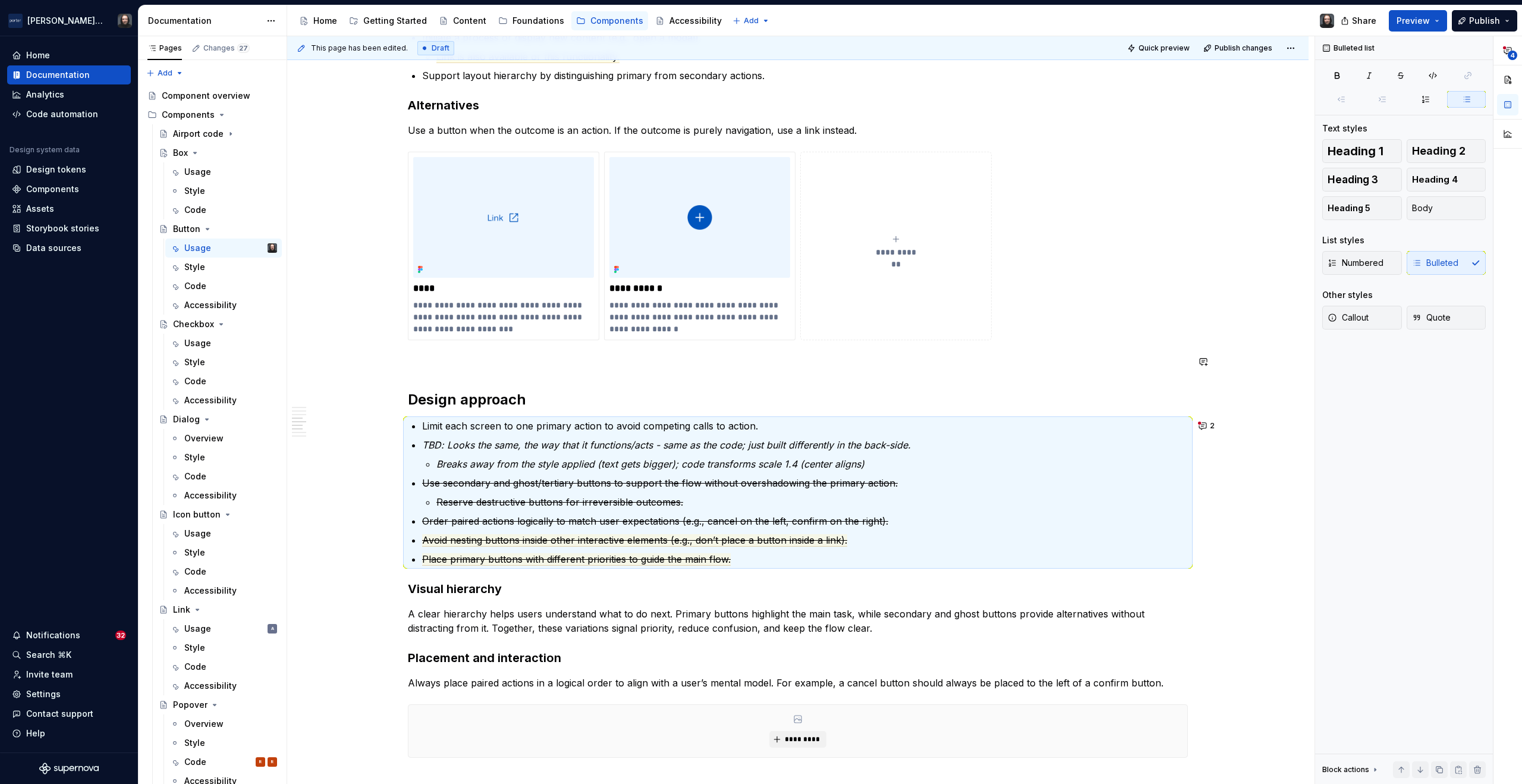
scroll to position [1003, 0]
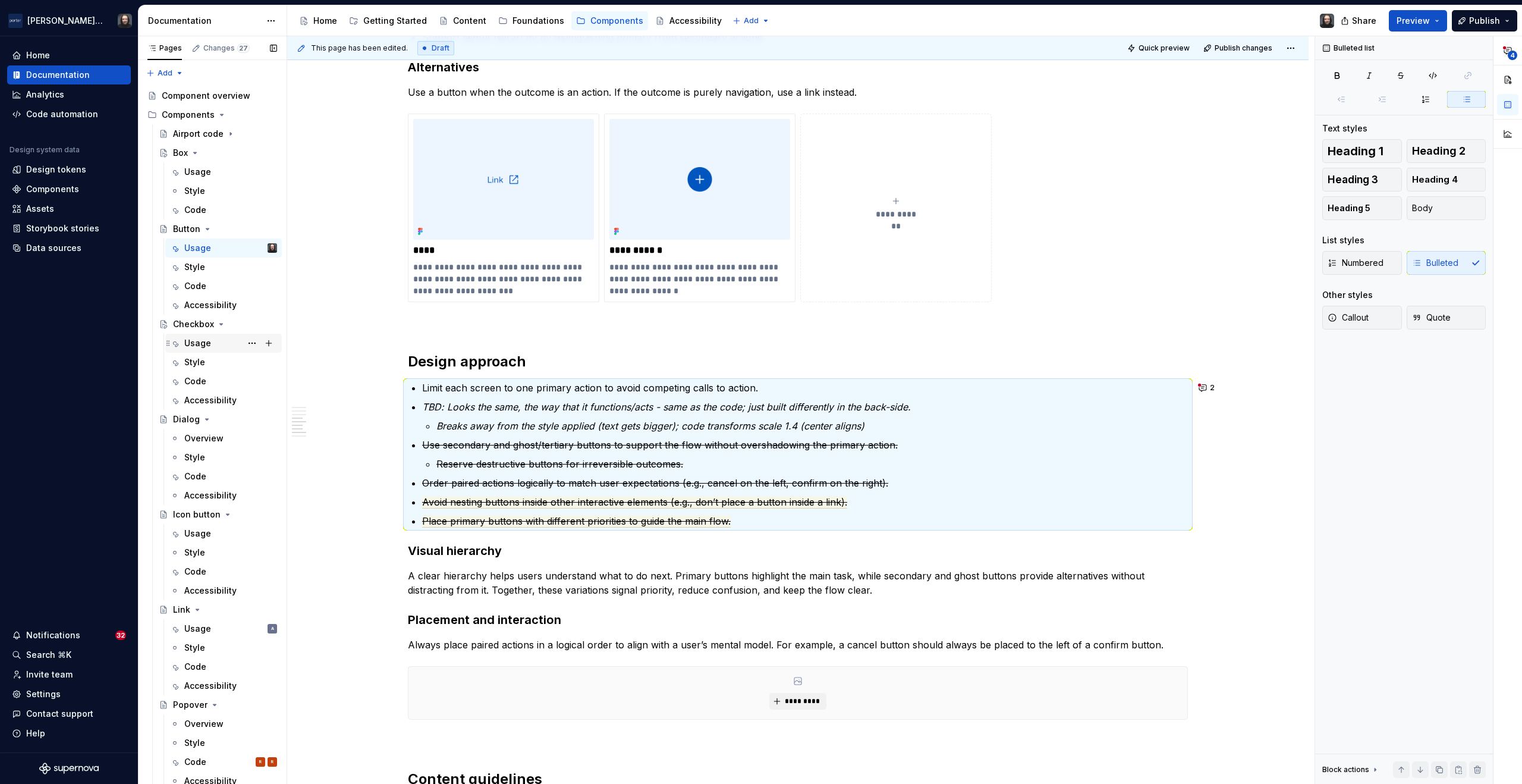
click at [197, 344] on div "Usage" at bounding box center [197, 343] width 27 height 12
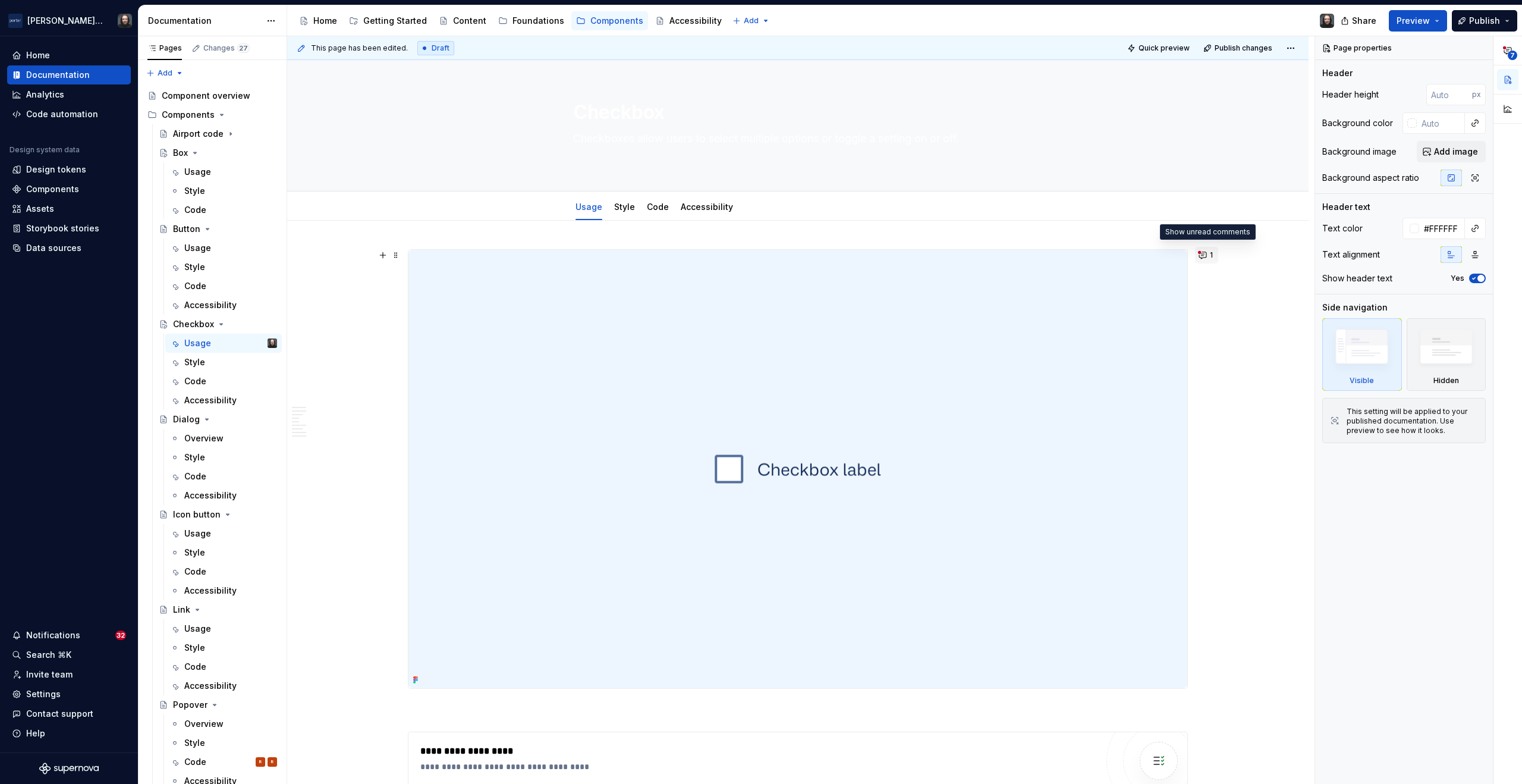
click at [1205, 255] on button "1" at bounding box center [1207, 255] width 23 height 17
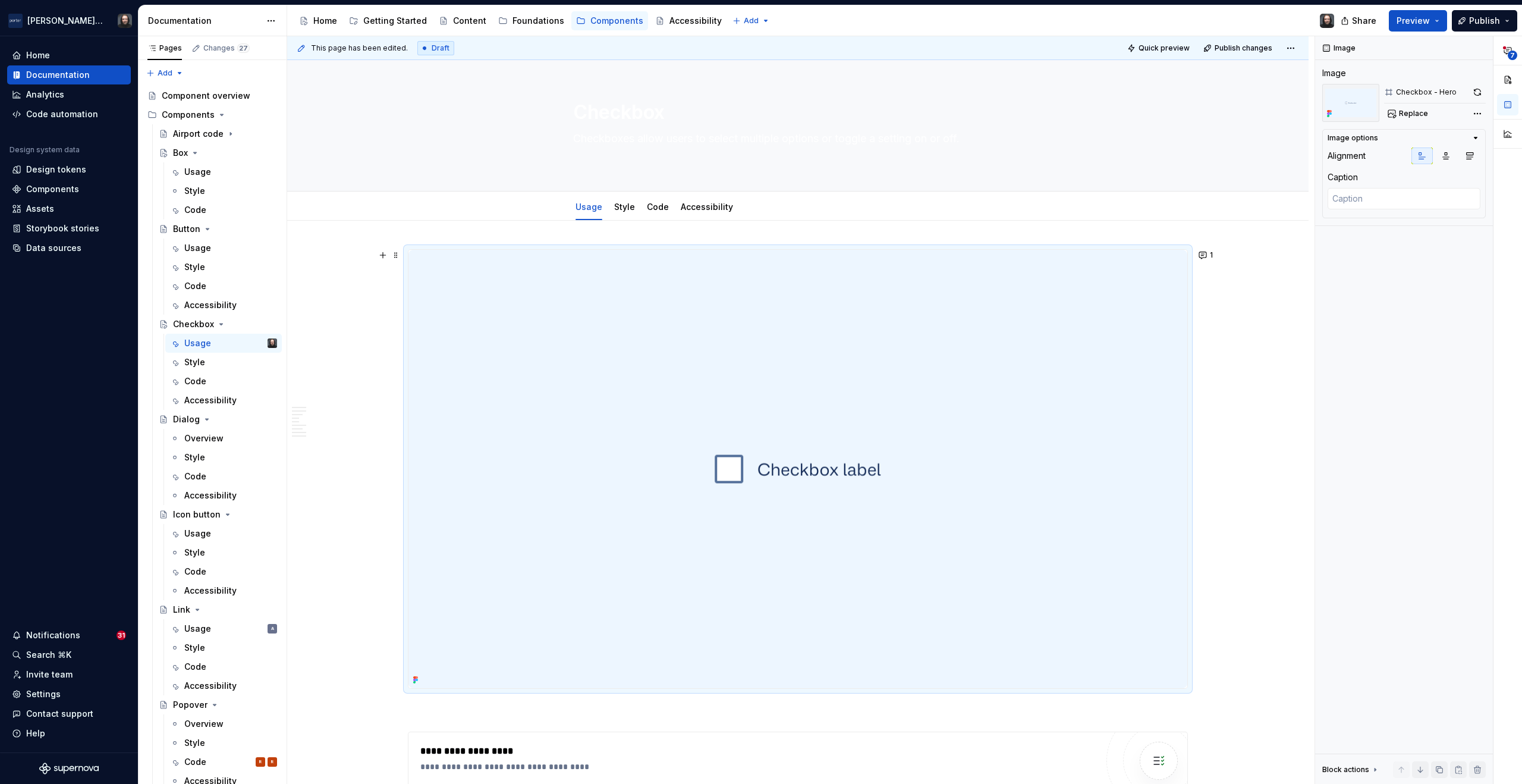
click at [1138, 293] on img at bounding box center [797, 469] width 779 height 438
click at [1477, 91] on button "button" at bounding box center [1478, 92] width 17 height 17
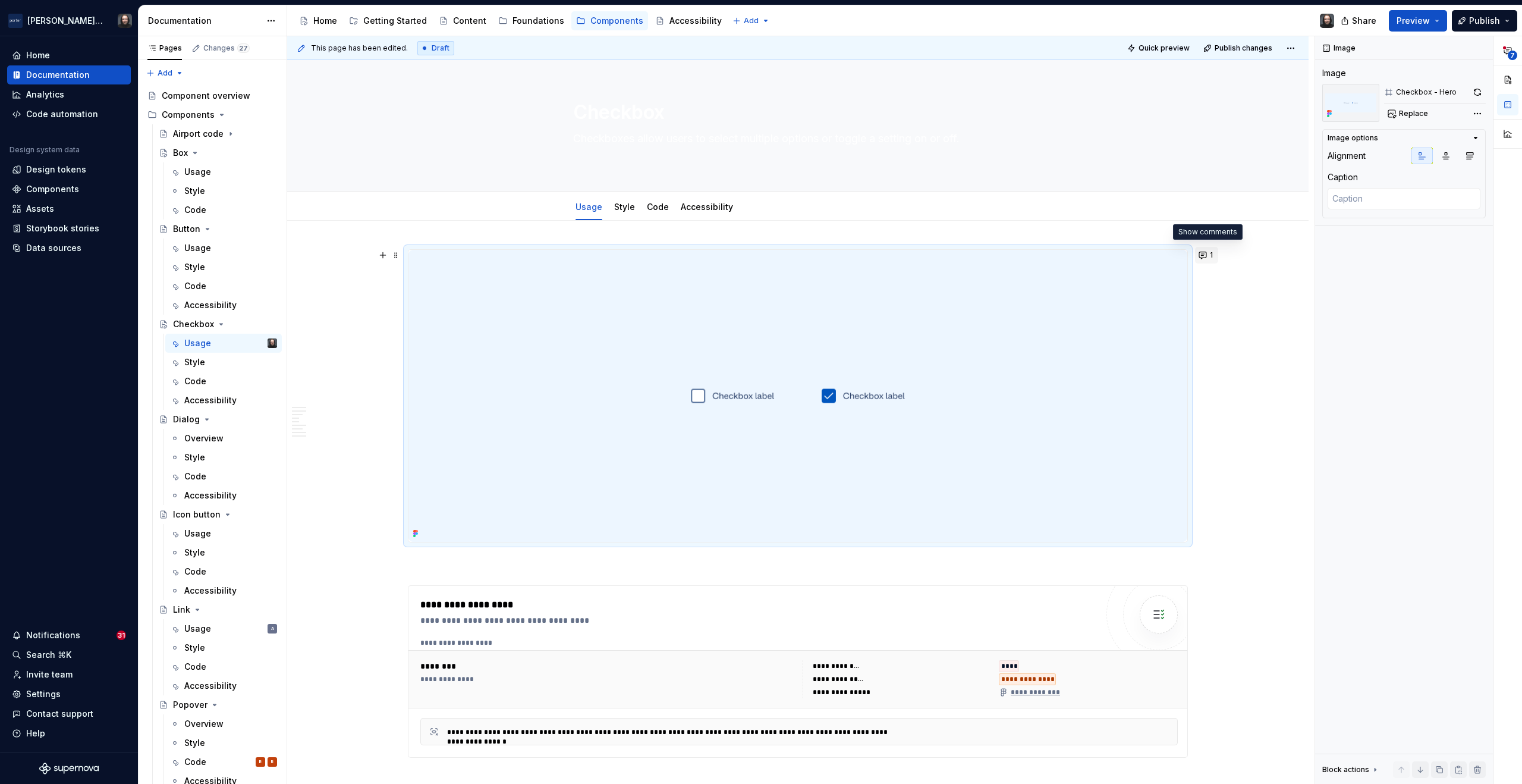
click at [1207, 254] on button "1" at bounding box center [1207, 255] width 23 height 17
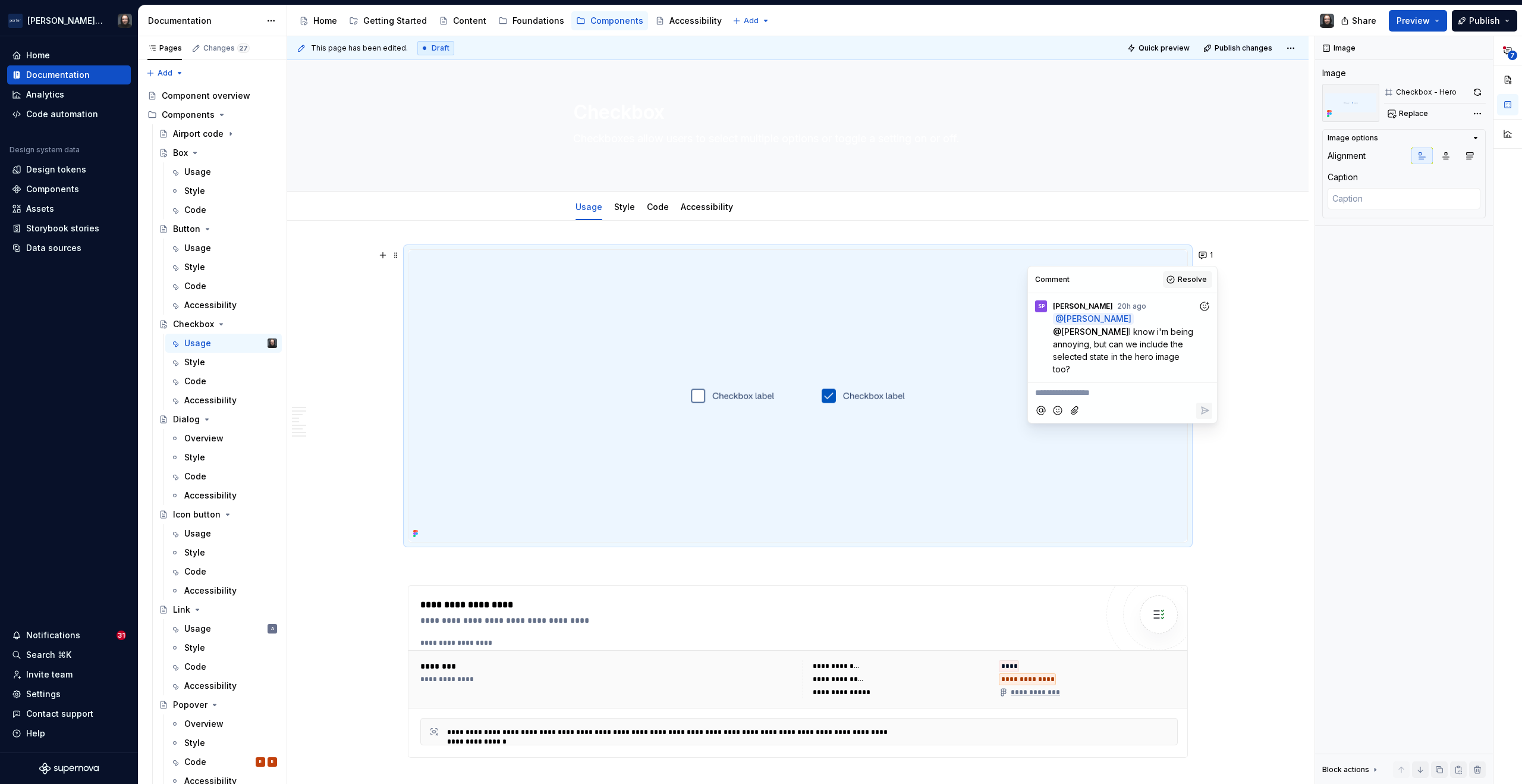
click at [1201, 279] on span "Resolve" at bounding box center [1192, 279] width 29 height 9
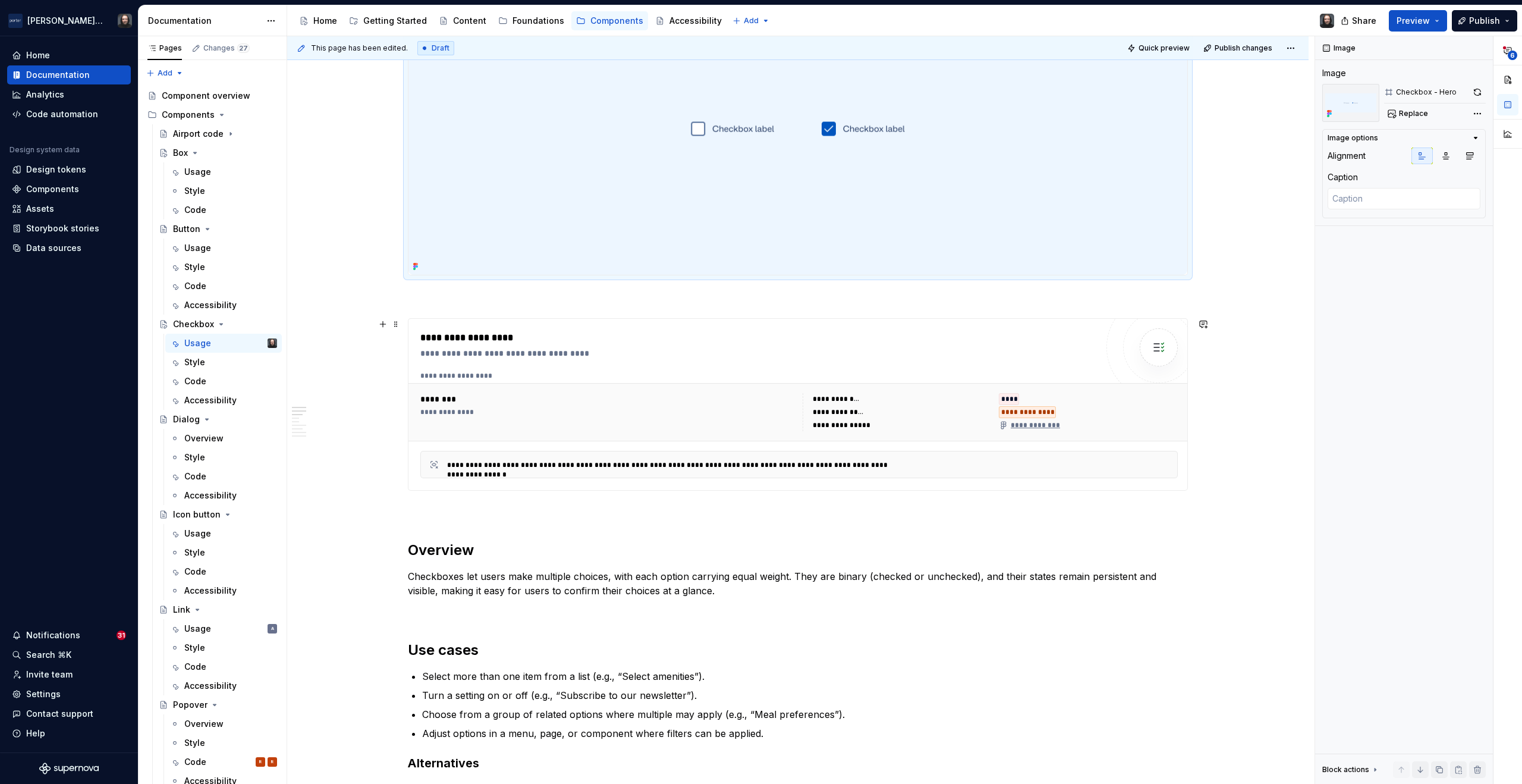
scroll to position [328, 0]
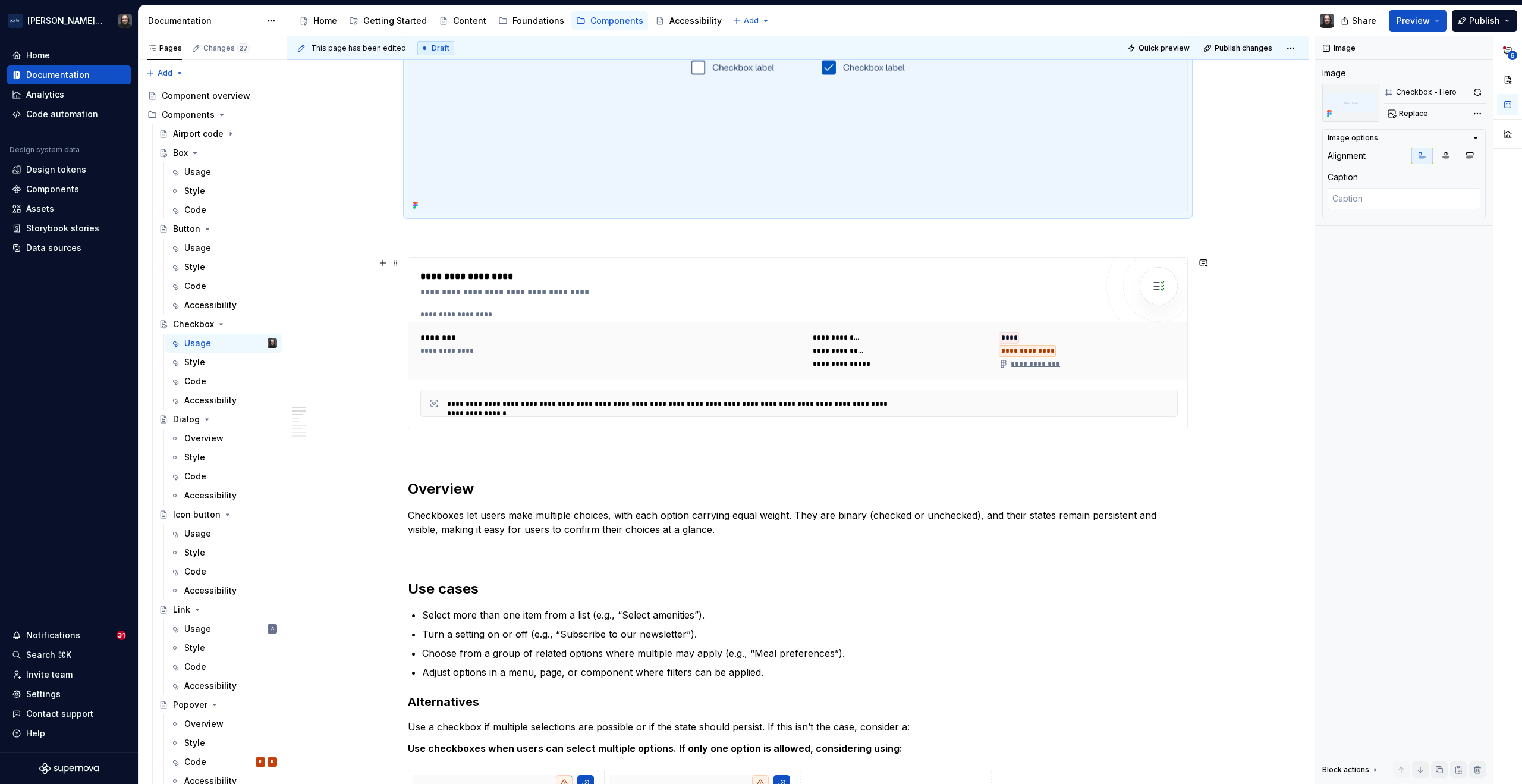
type textarea "*"
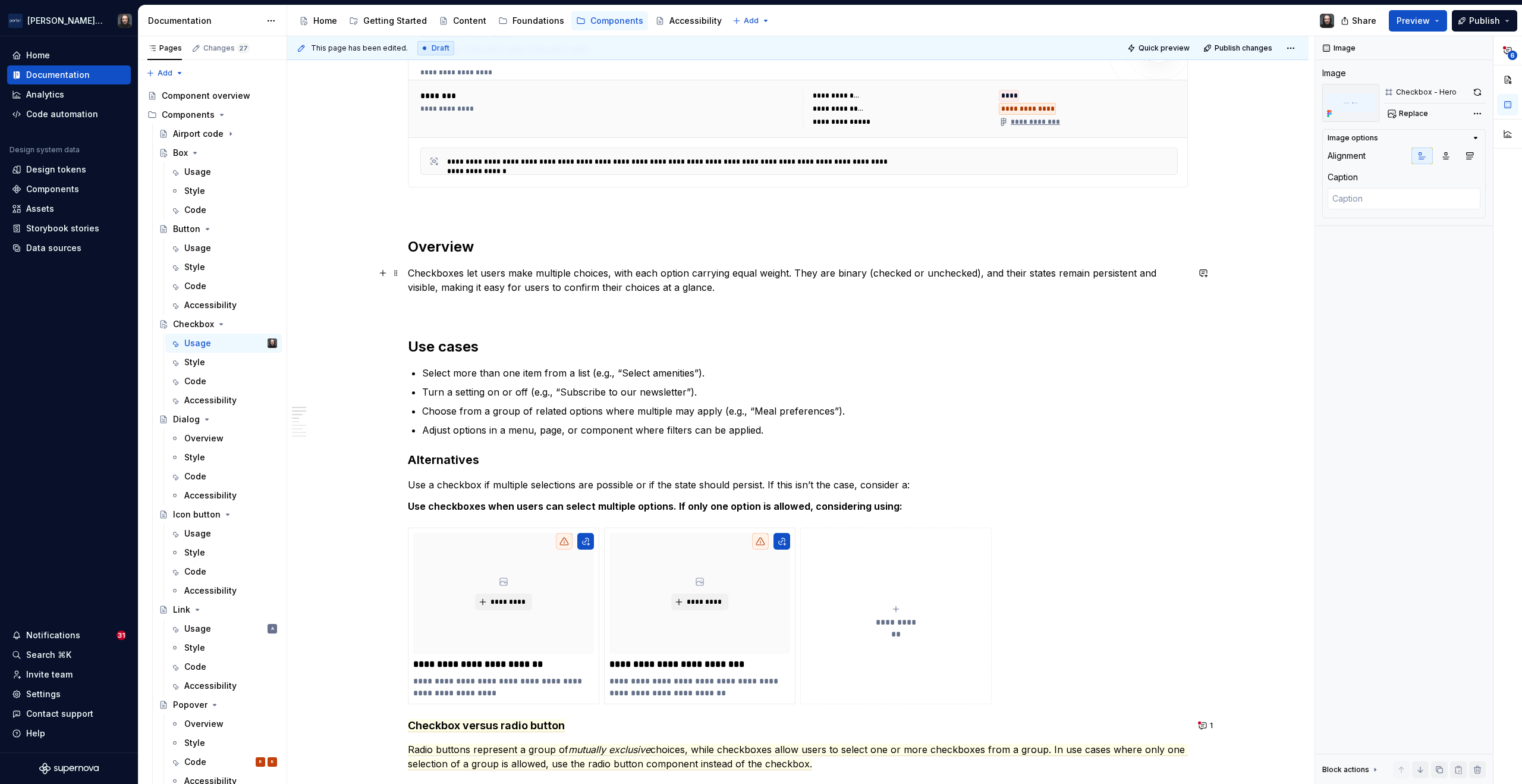
scroll to position [578, 0]
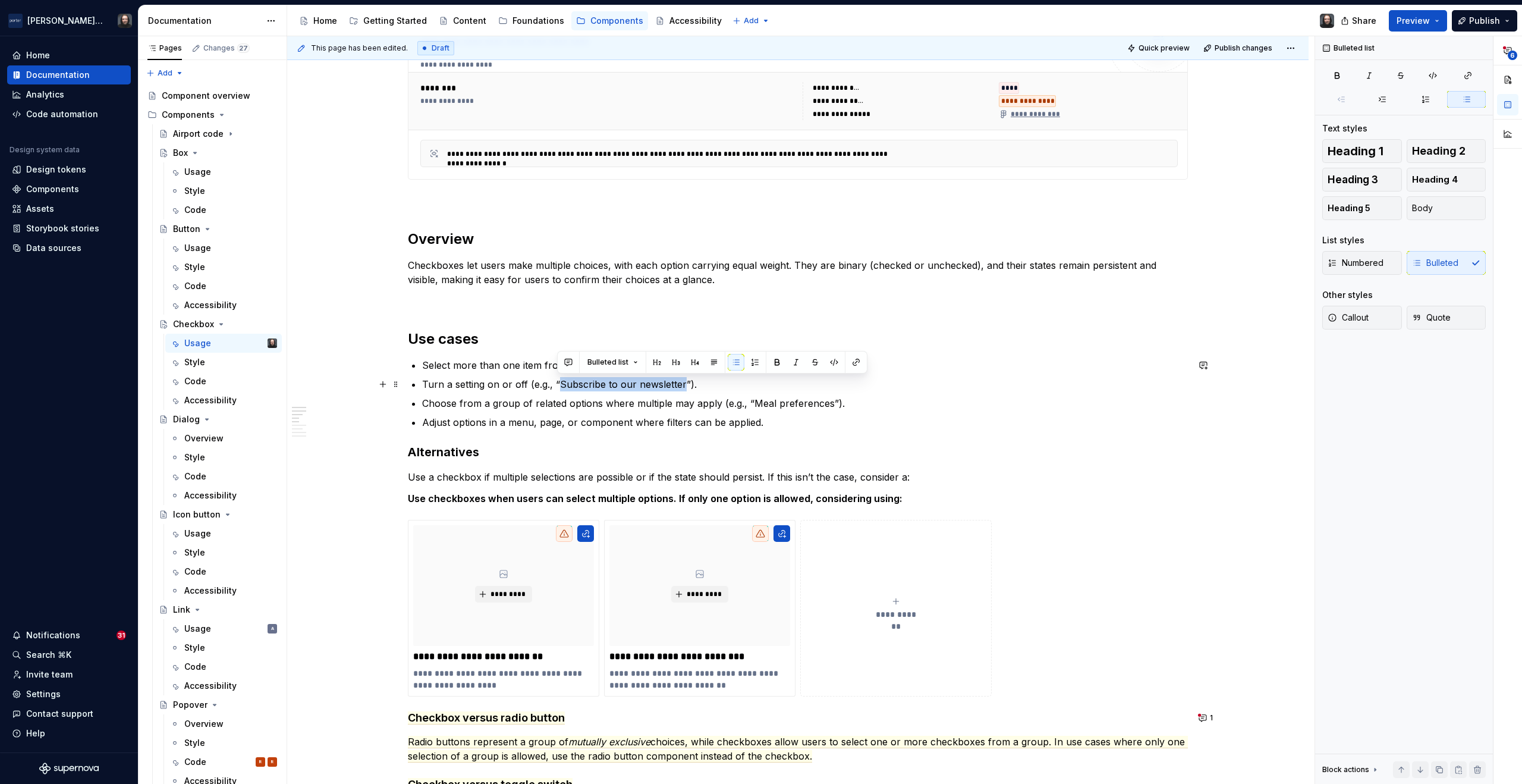
drag, startPoint x: 558, startPoint y: 382, endPoint x: 681, endPoint y: 386, distance: 123.1
click at [681, 386] on p "Turn a setting on or off (e.g., “Subscribe to our newsletter”)." at bounding box center [805, 384] width 766 height 14
click at [572, 357] on button "button" at bounding box center [568, 362] width 17 height 17
click at [738, 415] on icon "Send" at bounding box center [737, 414] width 12 height 12
click at [1257, 407] on div "**********" at bounding box center [797, 762] width 1022 height 2240
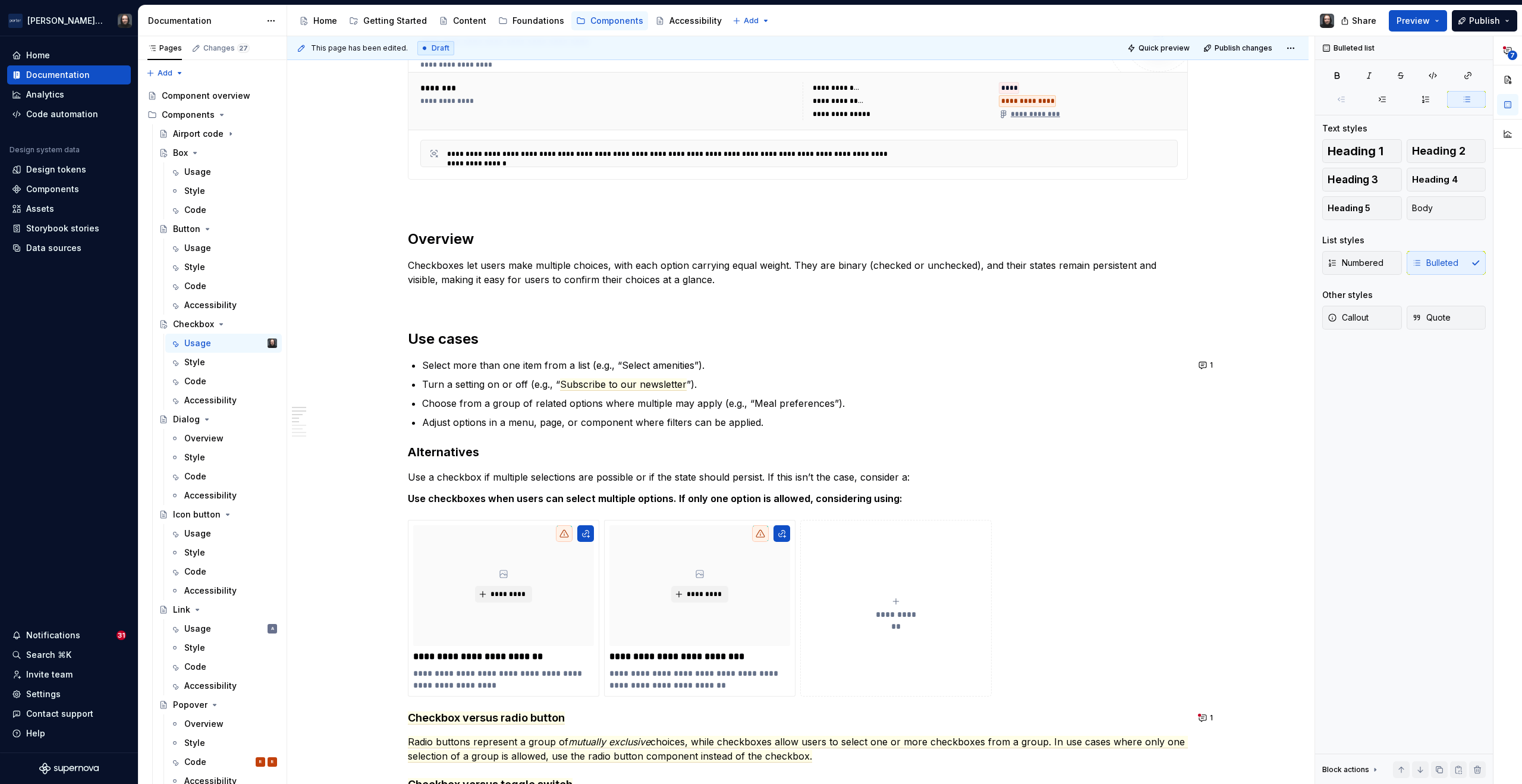
scroll to position [593, 0]
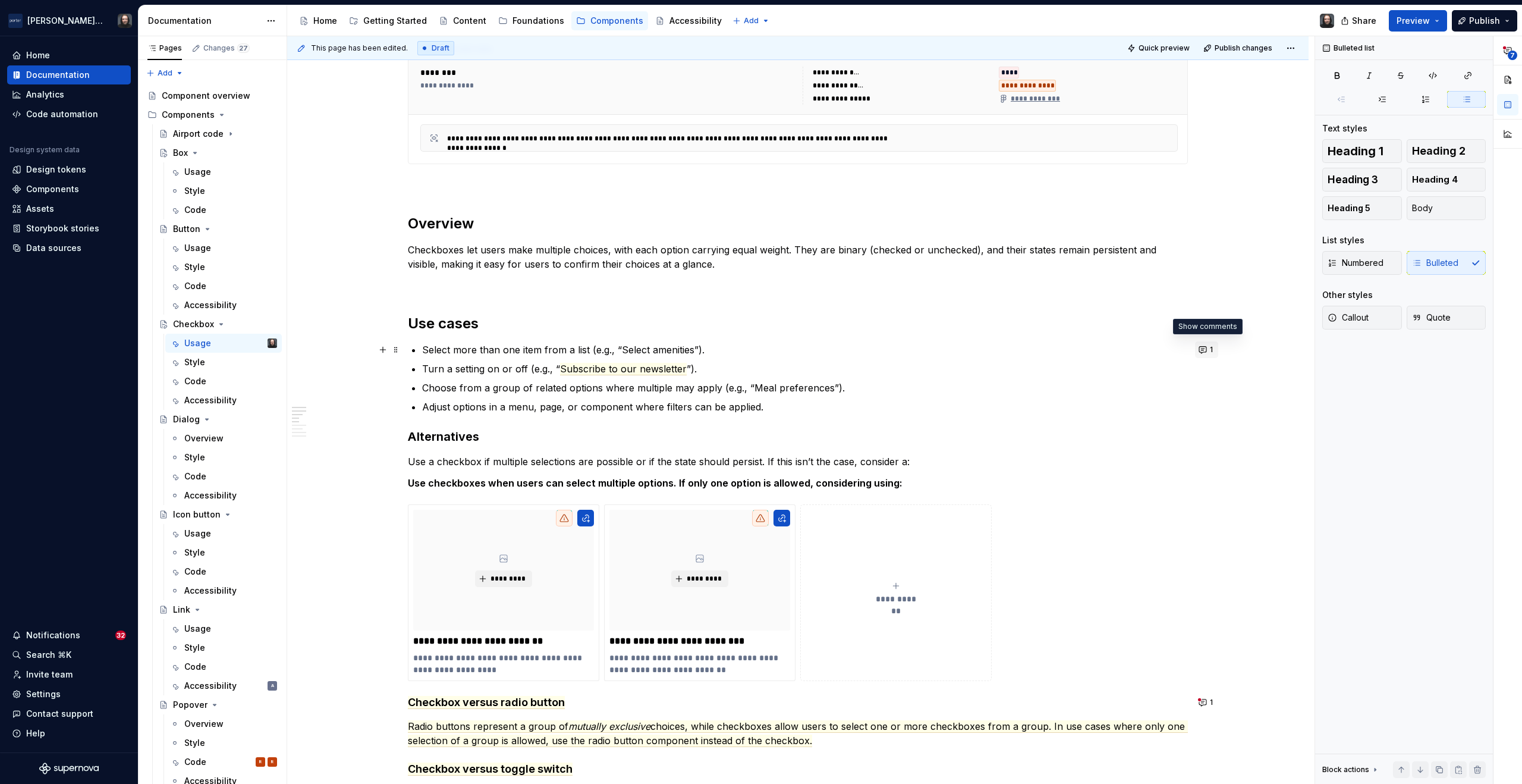
click at [1203, 348] on button "1" at bounding box center [1207, 350] width 23 height 17
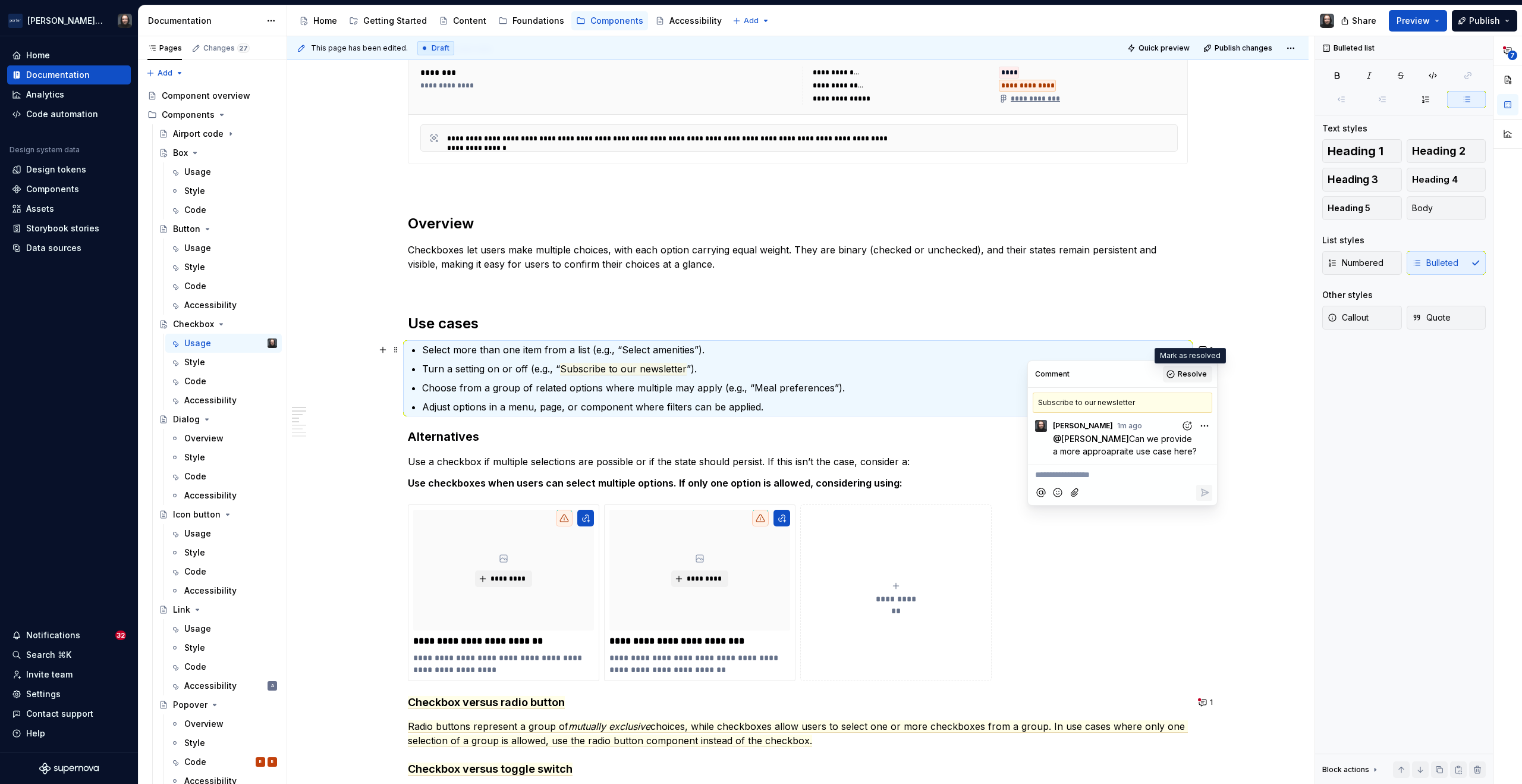
click at [1193, 370] on span "Resolve" at bounding box center [1192, 373] width 29 height 9
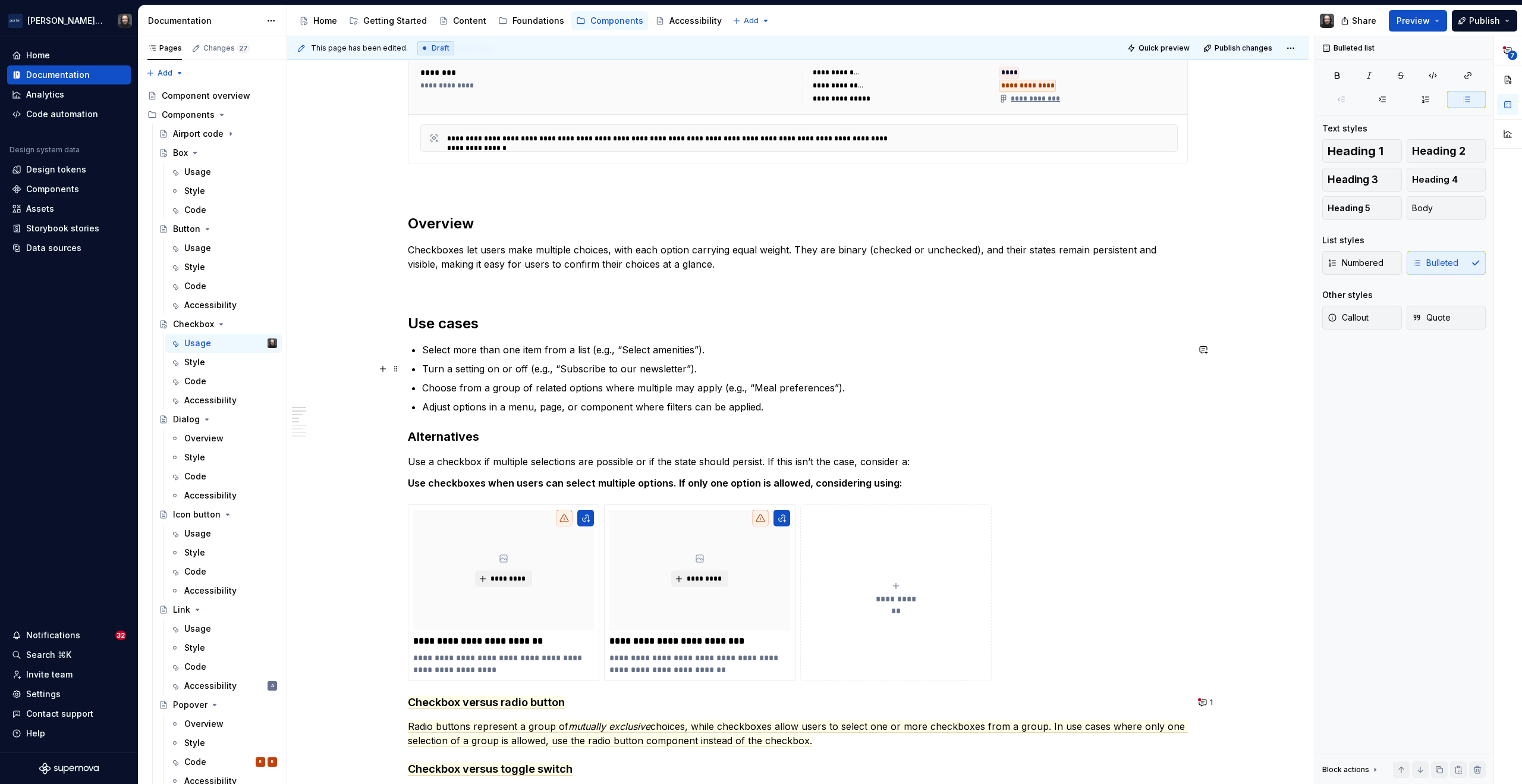
click at [497, 367] on p "Turn a setting on or off (e.g., “ Subscribe to our newsletter ”)." at bounding box center [805, 368] width 766 height 14
drag, startPoint x: 559, startPoint y: 370, endPoint x: 681, endPoint y: 373, distance: 122.0
click at [681, 373] on p "Turn a setting on or off (e.g., “ Subscribe to our newsletter ”)." at bounding box center [805, 368] width 766 height 14
click at [568, 348] on button "button" at bounding box center [568, 346] width 17 height 17
type textarea "*"
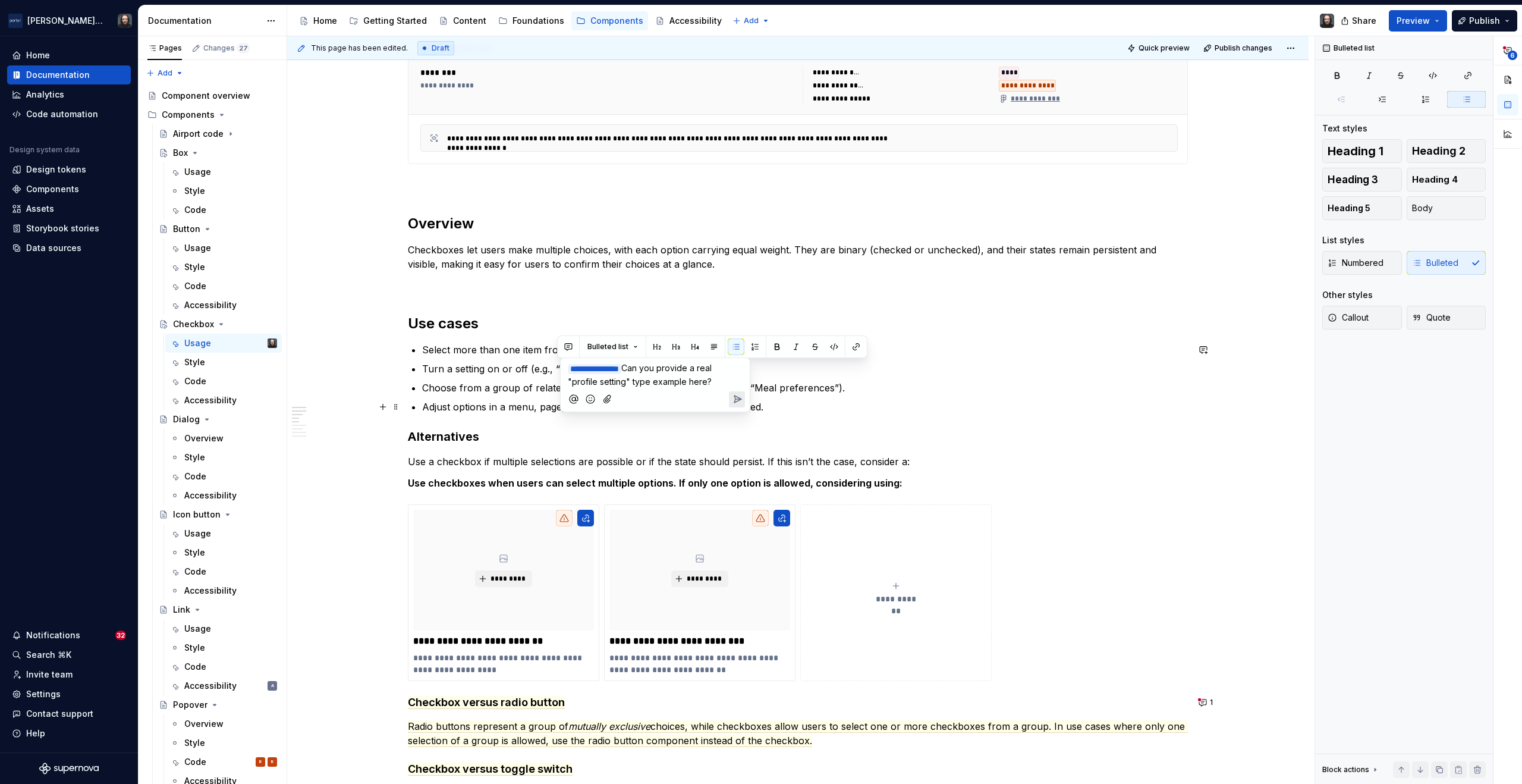
click at [736, 398] on icon "Send" at bounding box center [737, 399] width 12 height 12
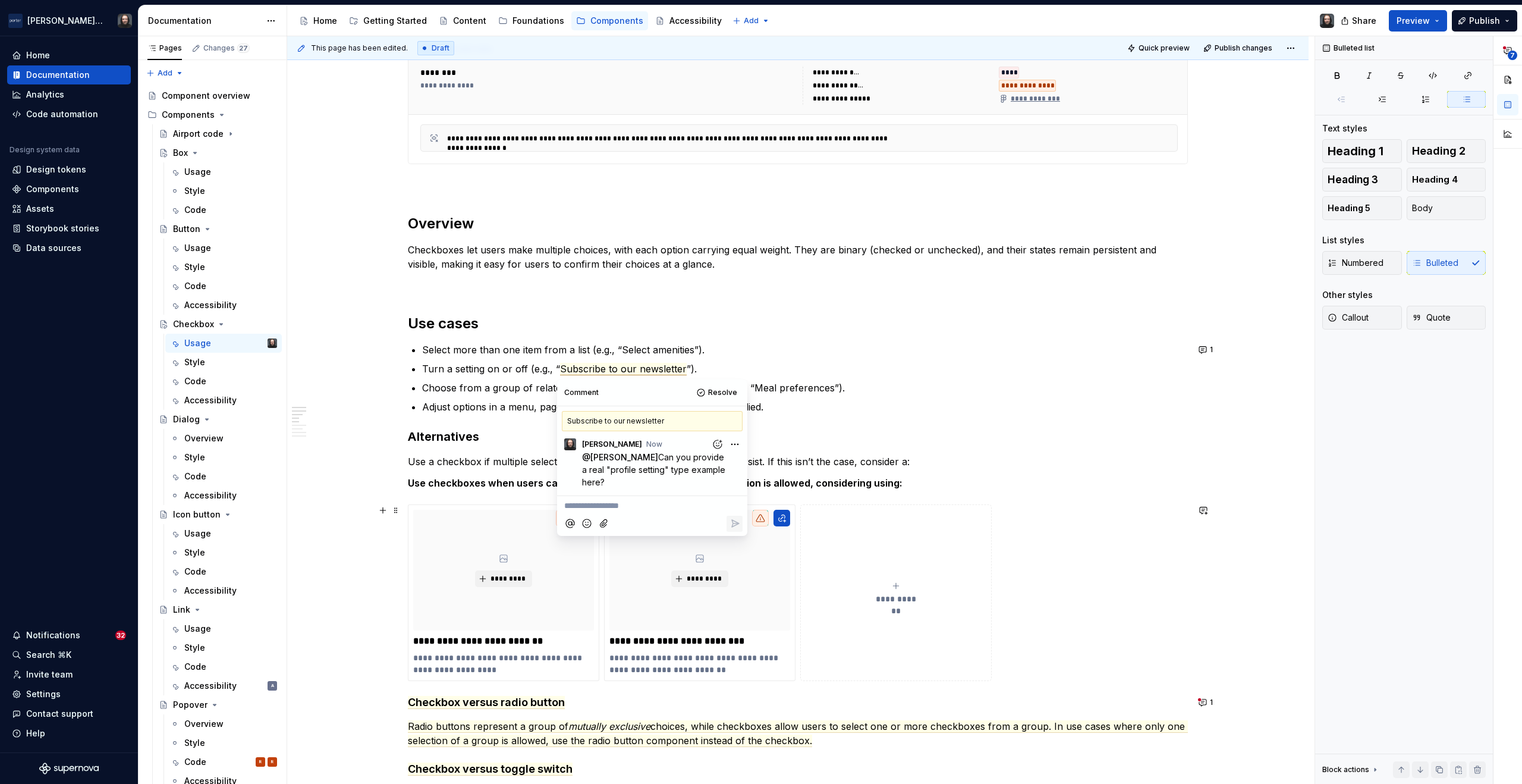
drag, startPoint x: 343, startPoint y: 509, endPoint x: 369, endPoint y: 482, distance: 37.5
click at [343, 508] on div "**********" at bounding box center [801, 410] width 1027 height 748
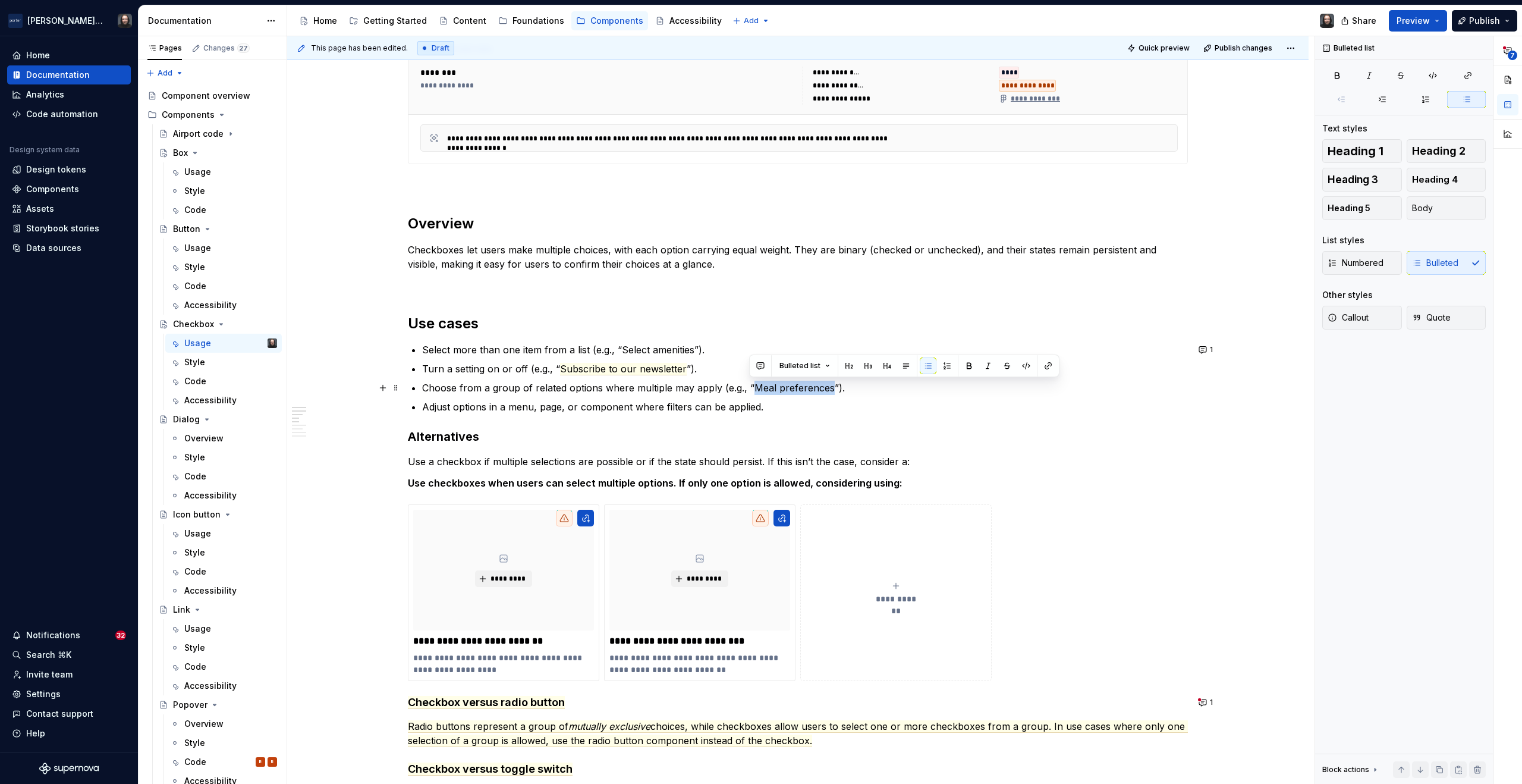
drag, startPoint x: 751, startPoint y: 388, endPoint x: 829, endPoint y: 392, distance: 78.1
click at [829, 392] on p "Choose from a group of related options where multiple may apply (e.g., “Meal pr…" at bounding box center [805, 387] width 766 height 14
type textarea "*"
click at [466, 408] on p "Adjust options in a menu, page, or component where filters can be applied." at bounding box center [805, 407] width 766 height 14
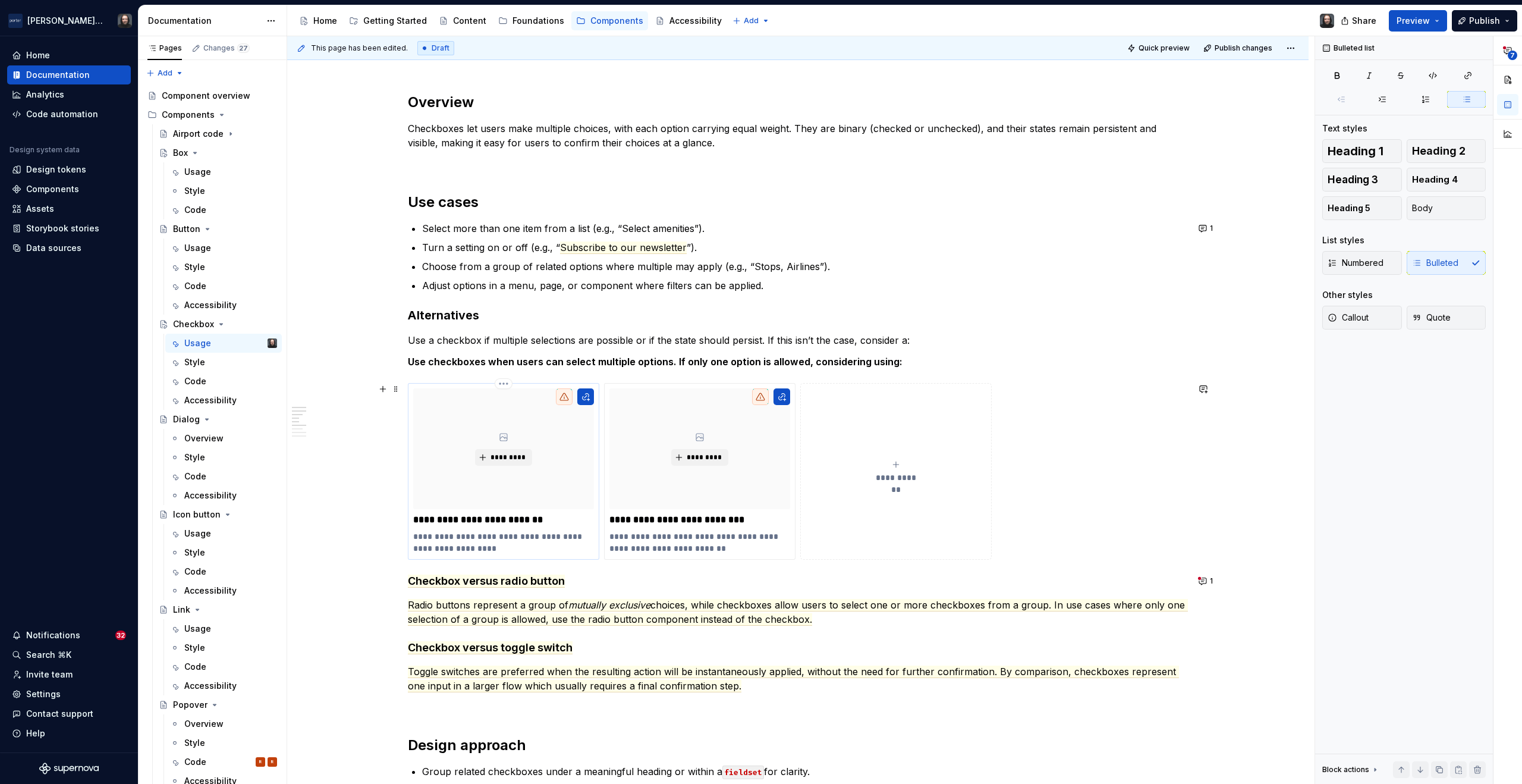
scroll to position [723, 0]
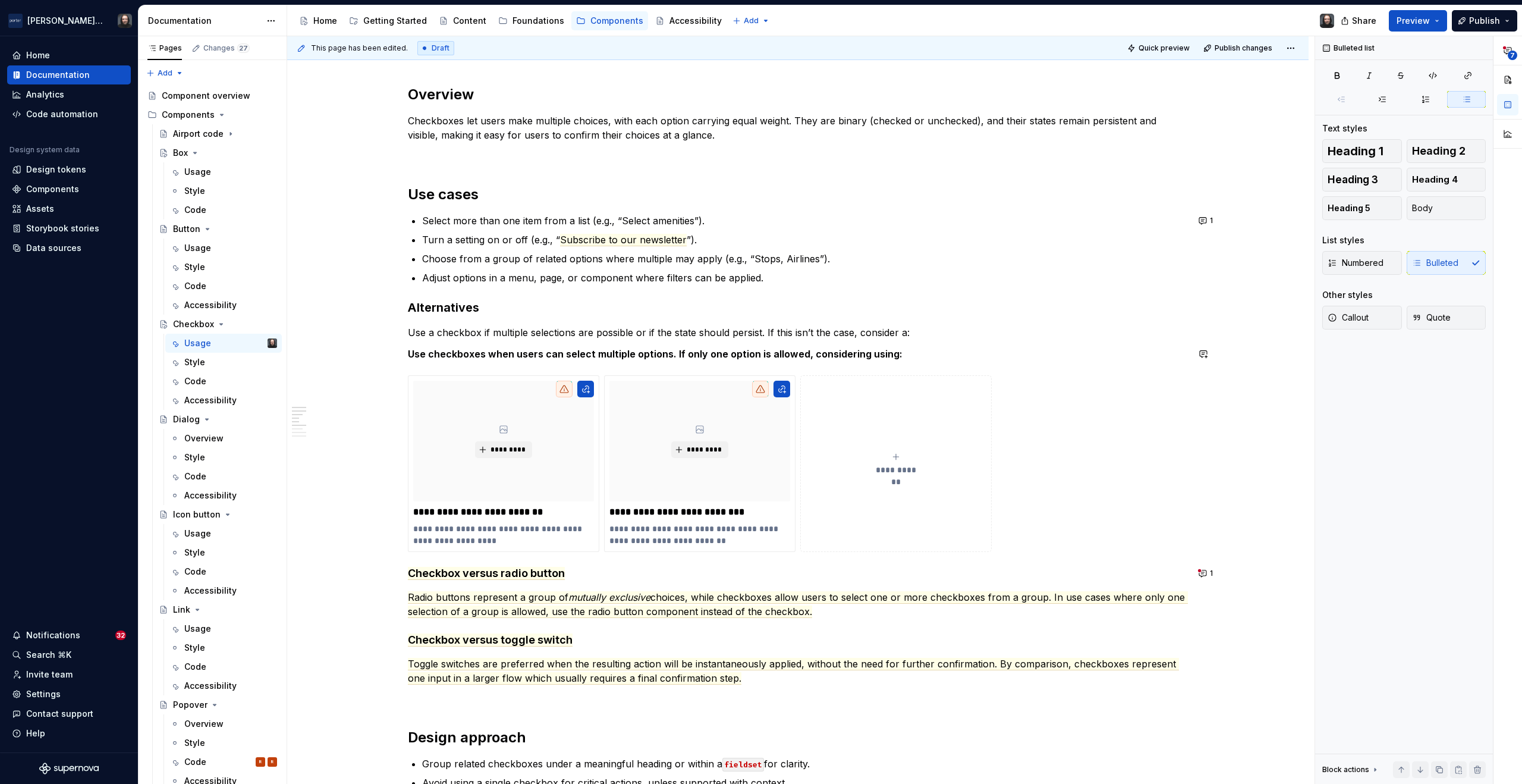
click at [333, 344] on div "**********" at bounding box center [797, 617] width 1022 height 2240
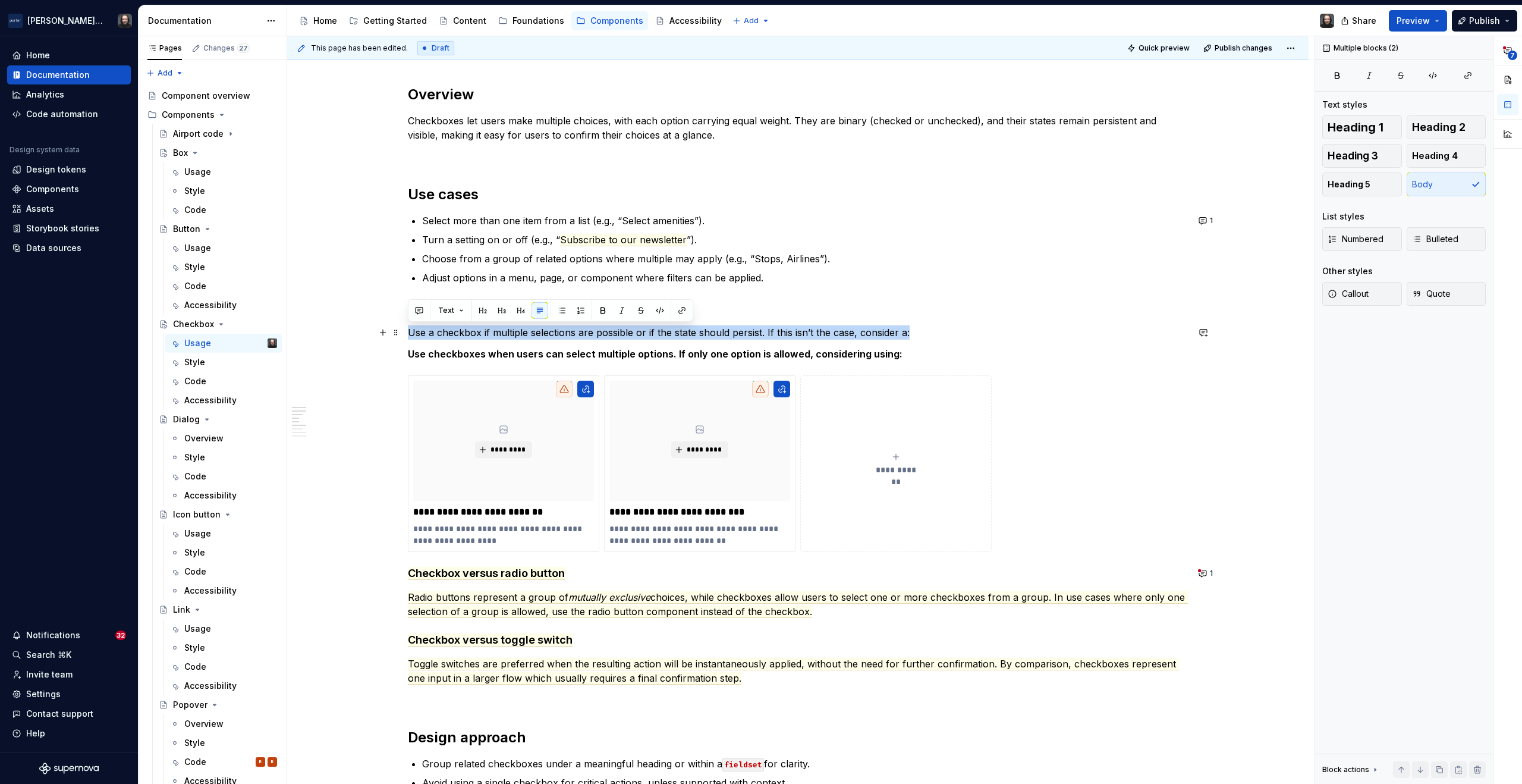
drag, startPoint x: 408, startPoint y: 355, endPoint x: 406, endPoint y: 336, distance: 19.1
click at [406, 336] on div "**********" at bounding box center [797, 617] width 1022 height 2240
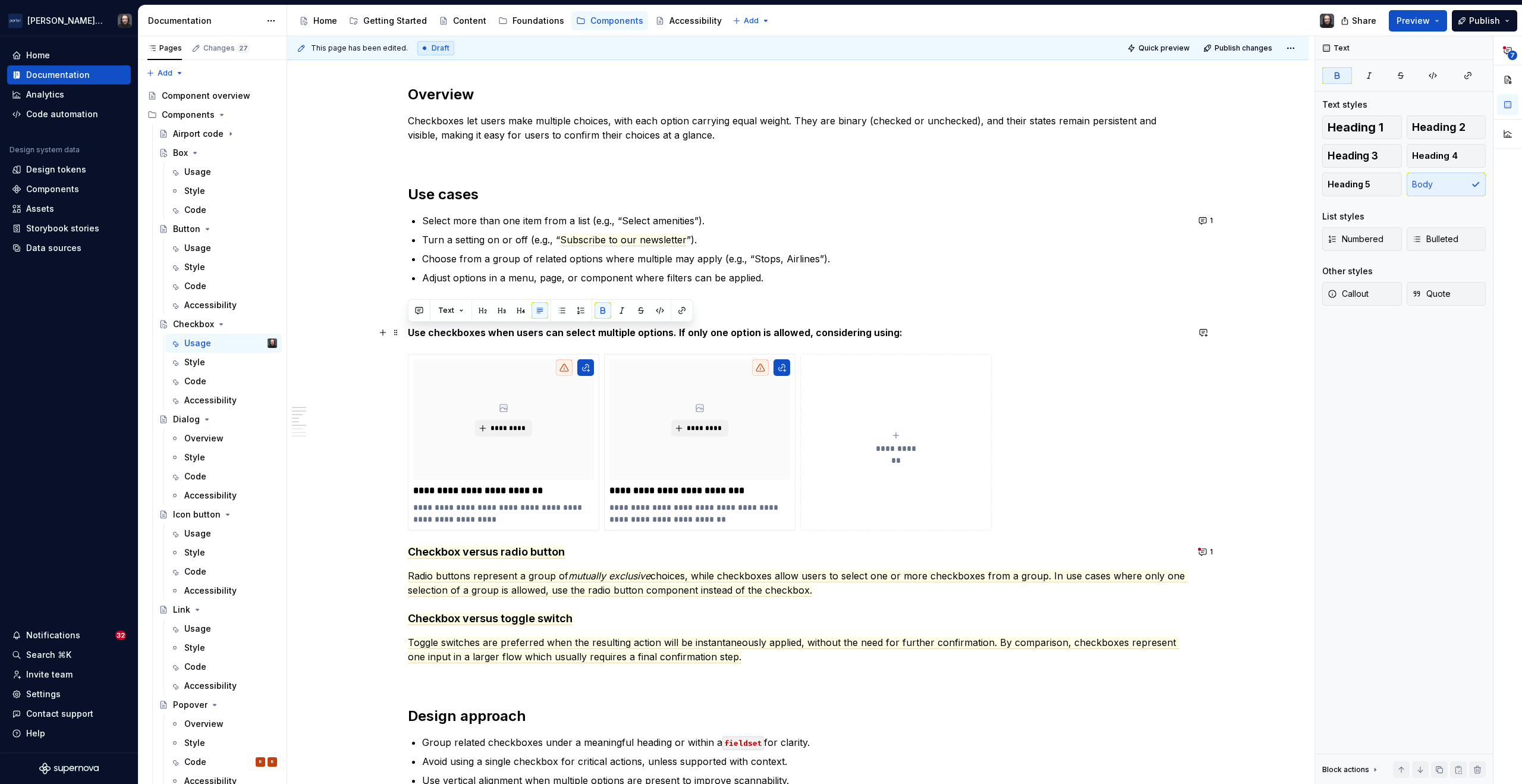
drag, startPoint x: 479, startPoint y: 330, endPoint x: 937, endPoint y: 332, distance: 458.0
click at [937, 332] on p "Use checkboxes when users can select multiple options. If only one option is al…" at bounding box center [798, 332] width 780 height 14
click at [603, 310] on button "button" at bounding box center [603, 310] width 17 height 17
click at [1248, 404] on div "**********" at bounding box center [797, 607] width 1022 height 2219
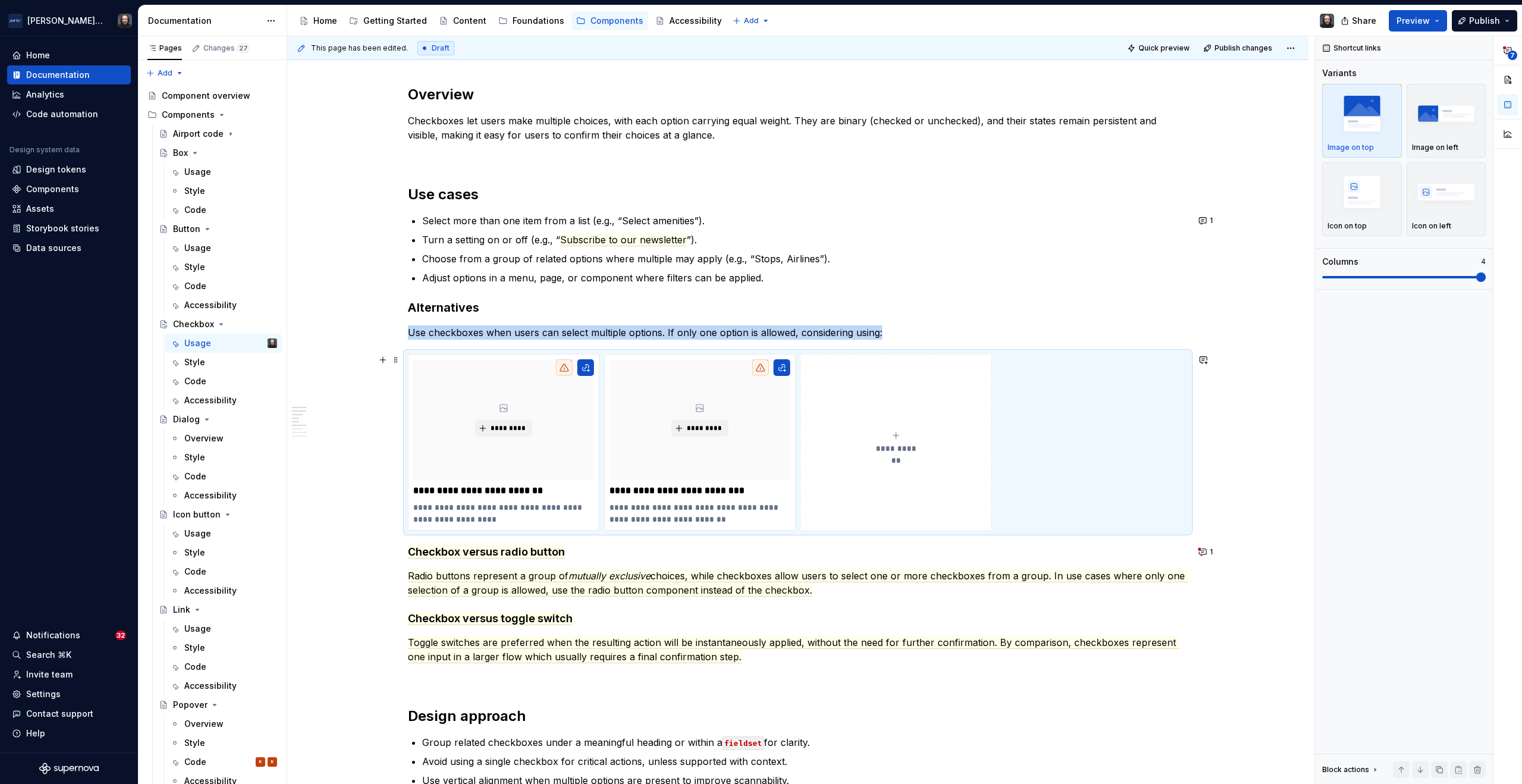
click at [1280, 376] on div "**********" at bounding box center [797, 607] width 1022 height 2219
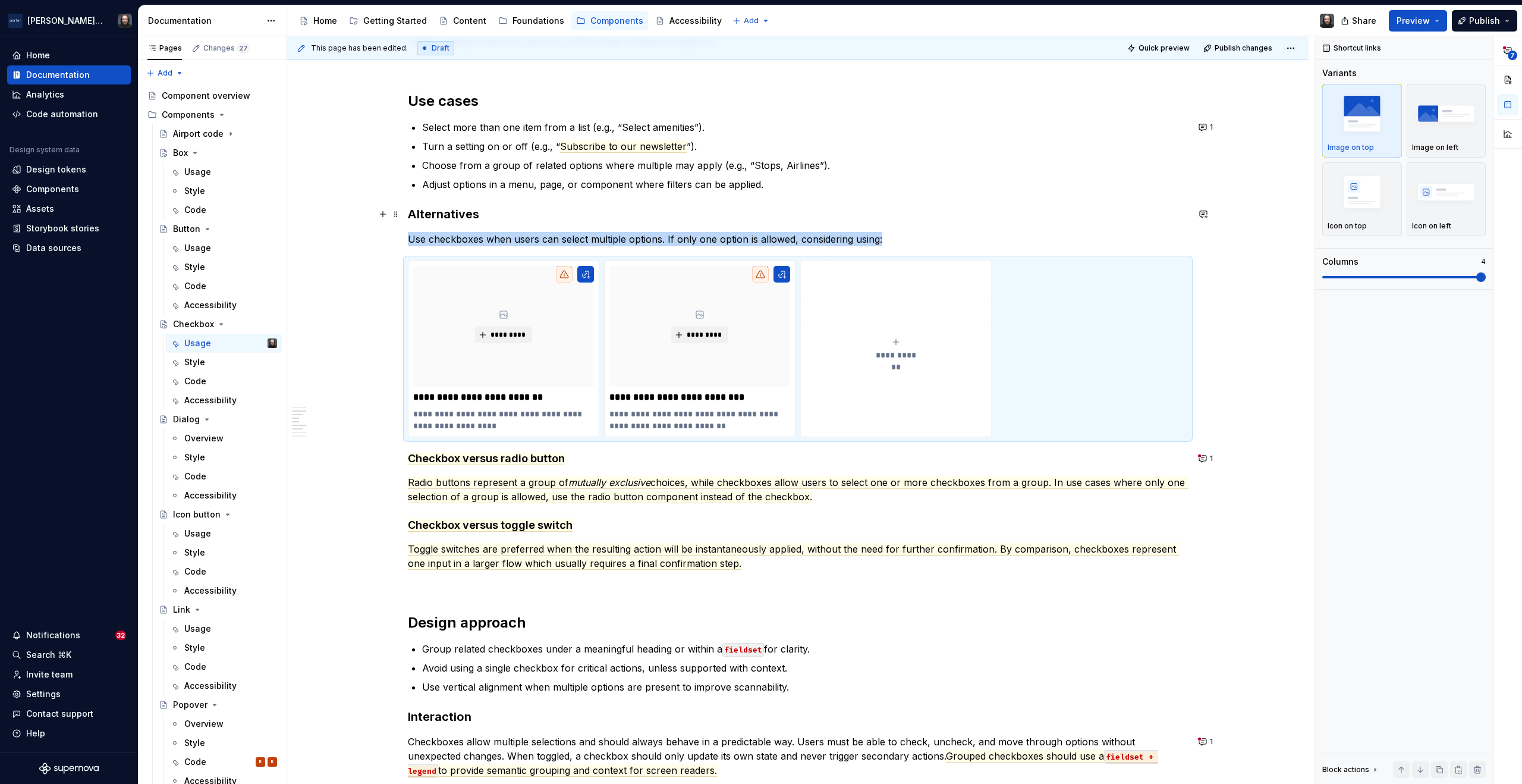
scroll to position [768, 0]
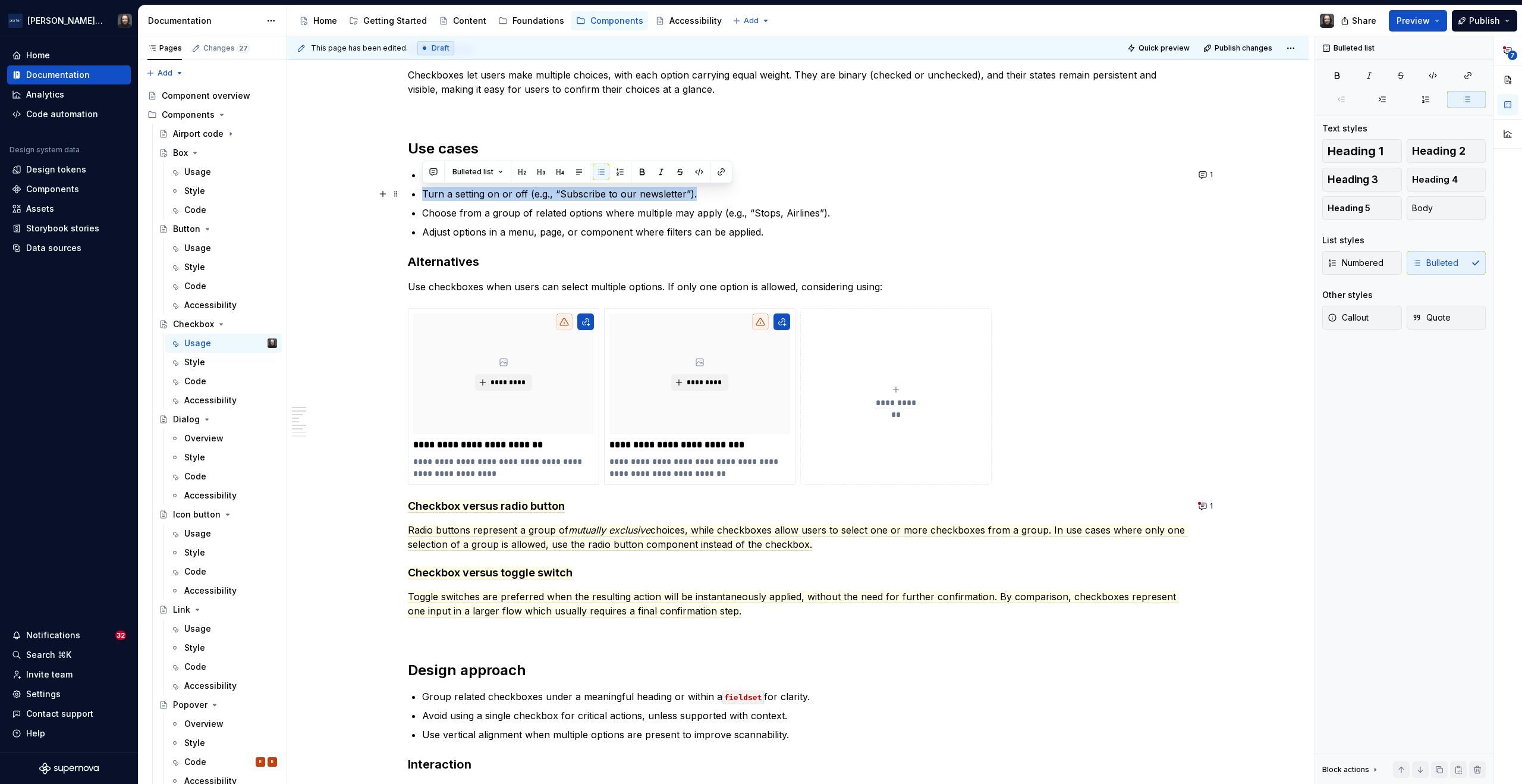
drag, startPoint x: 421, startPoint y: 193, endPoint x: 698, endPoint y: 201, distance: 277.1
click at [698, 201] on p "Turn a setting on or off (e.g., “ Subscribe to our newsletter ”)." at bounding box center [805, 193] width 766 height 14
click at [431, 172] on button "button" at bounding box center [433, 172] width 17 height 17
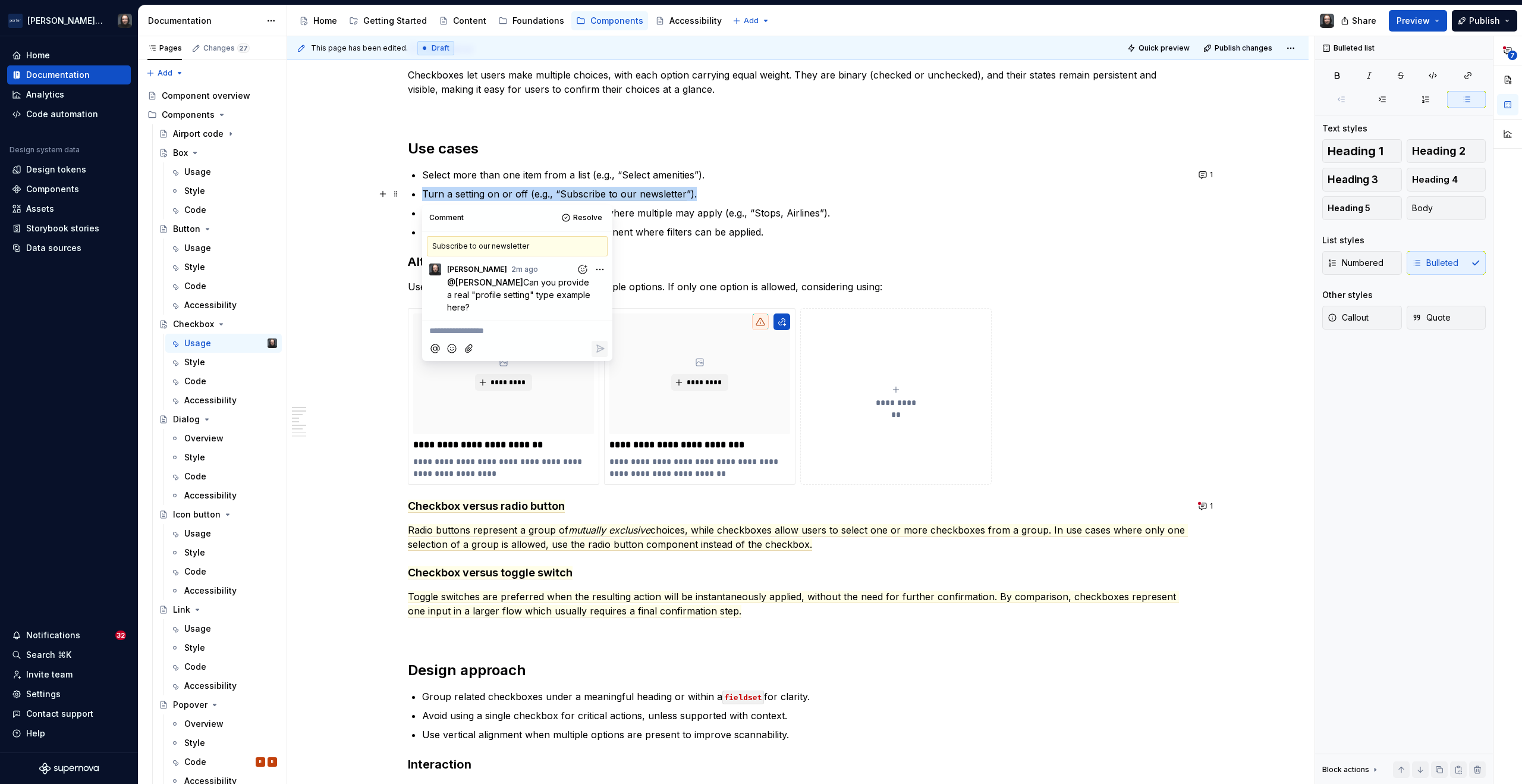
click at [431, 194] on p "Turn a setting on or off (e.g., “ Subscribe to our newsletter ”)." at bounding box center [805, 193] width 766 height 14
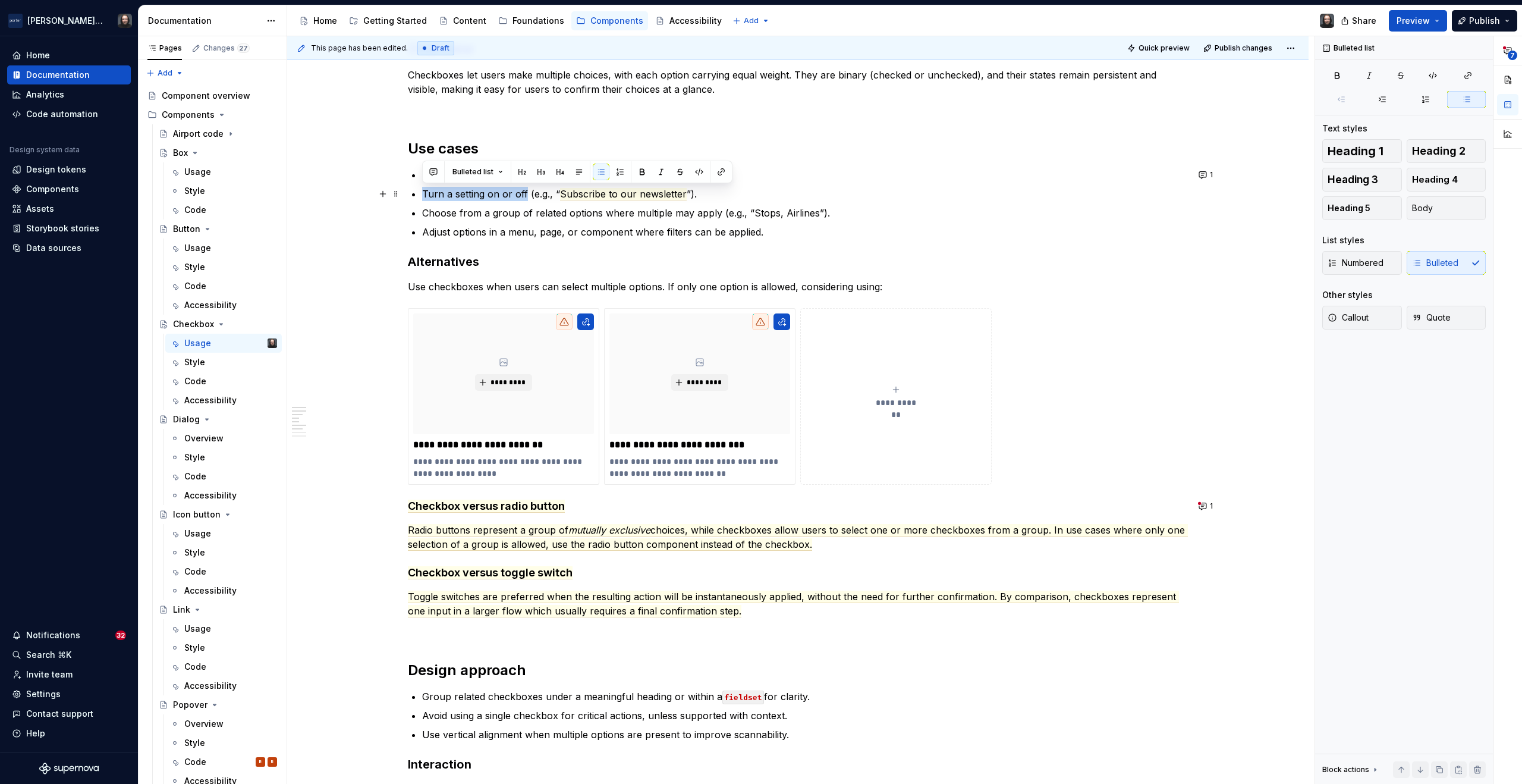
drag, startPoint x: 437, startPoint y: 195, endPoint x: 524, endPoint y: 197, distance: 87.0
click at [524, 197] on p "Turn a setting on or off (e.g., “ Subscribe to our newsletter ”)." at bounding box center [805, 193] width 766 height 14
click at [428, 172] on button "button" at bounding box center [433, 172] width 17 height 17
click at [603, 223] on icon "Send" at bounding box center [602, 224] width 12 height 12
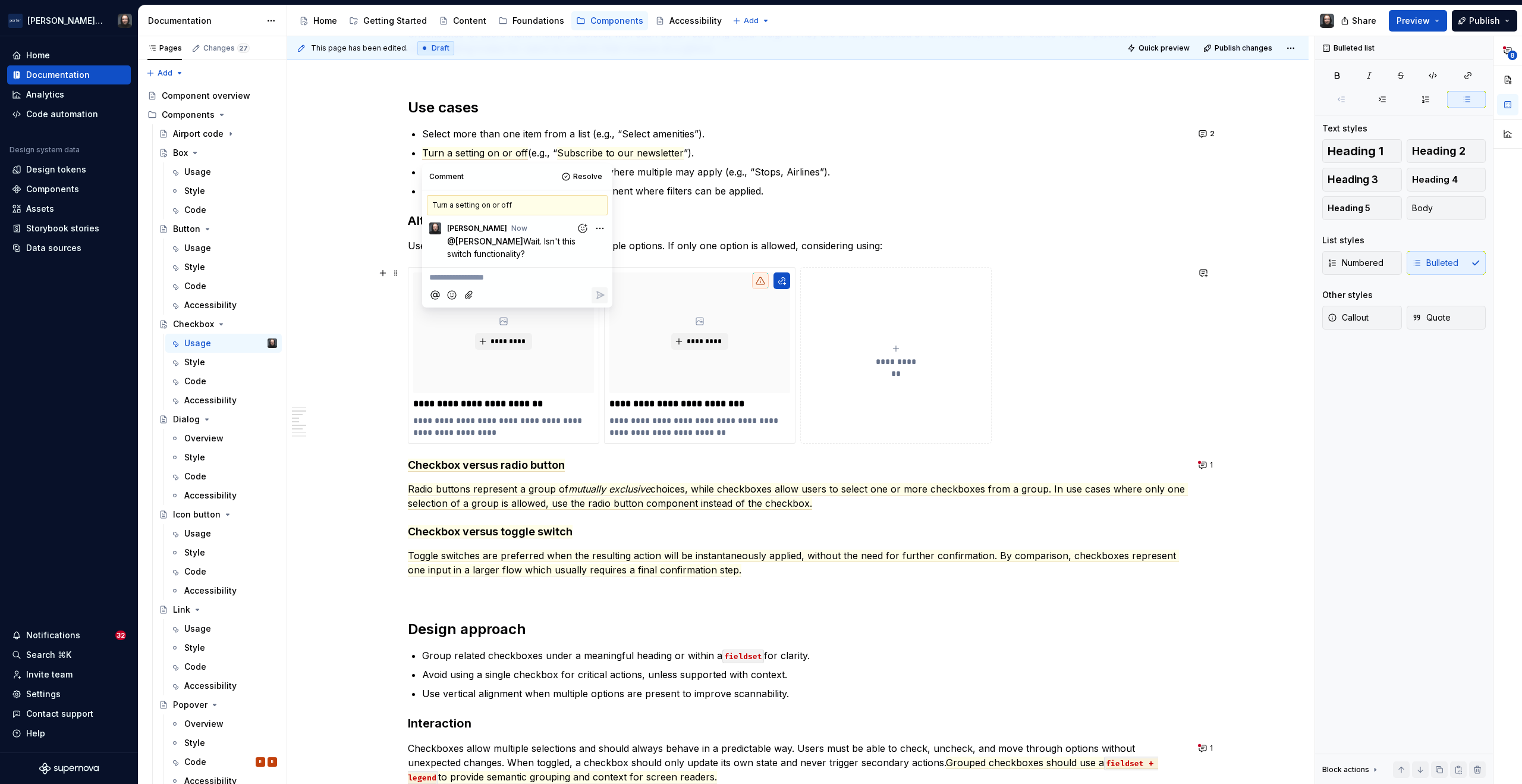
click at [1251, 384] on div "**********" at bounding box center [797, 520] width 1022 height 2219
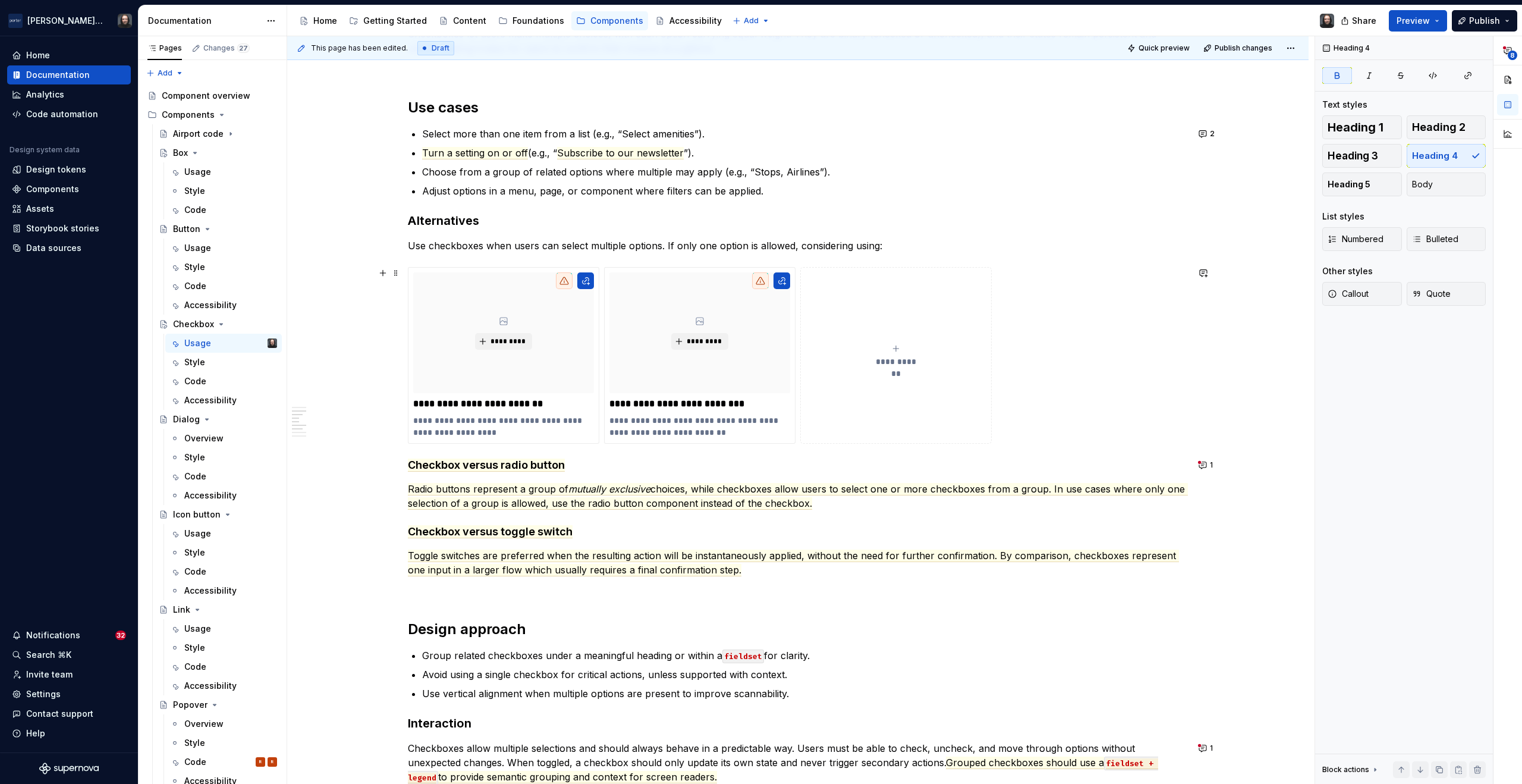
scroll to position [864, 0]
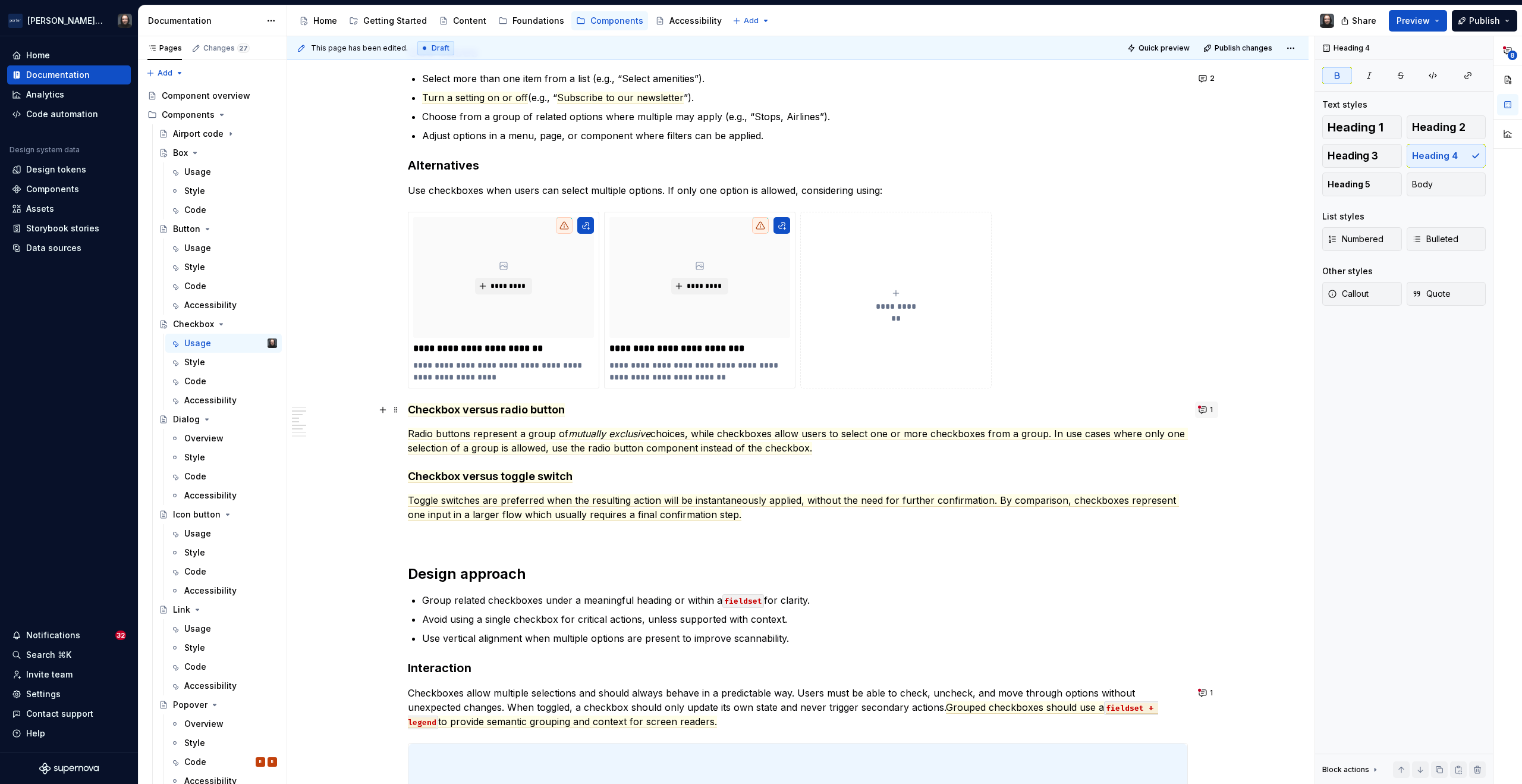
click at [1203, 405] on button "1" at bounding box center [1207, 410] width 23 height 17
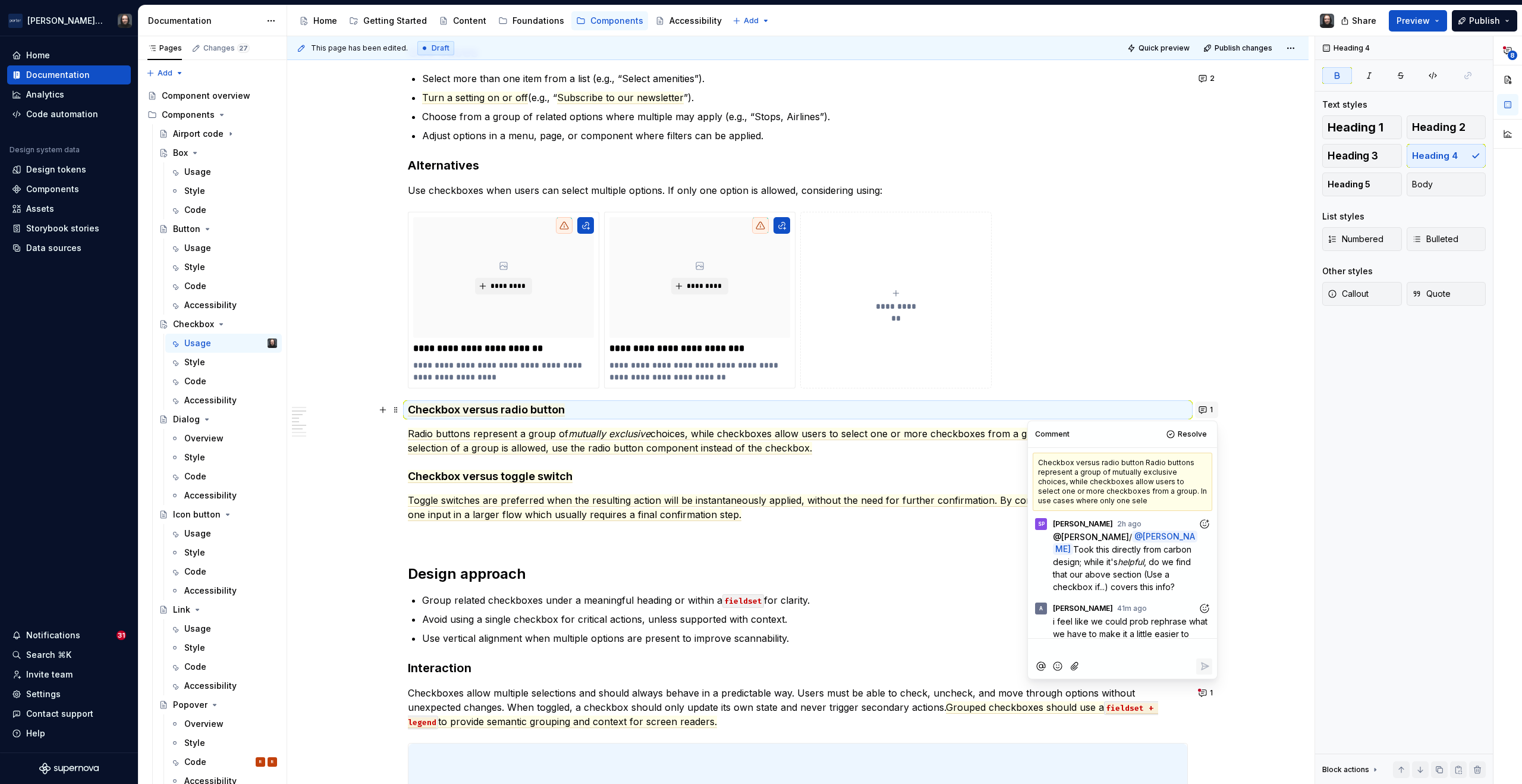
scroll to position [154, 0]
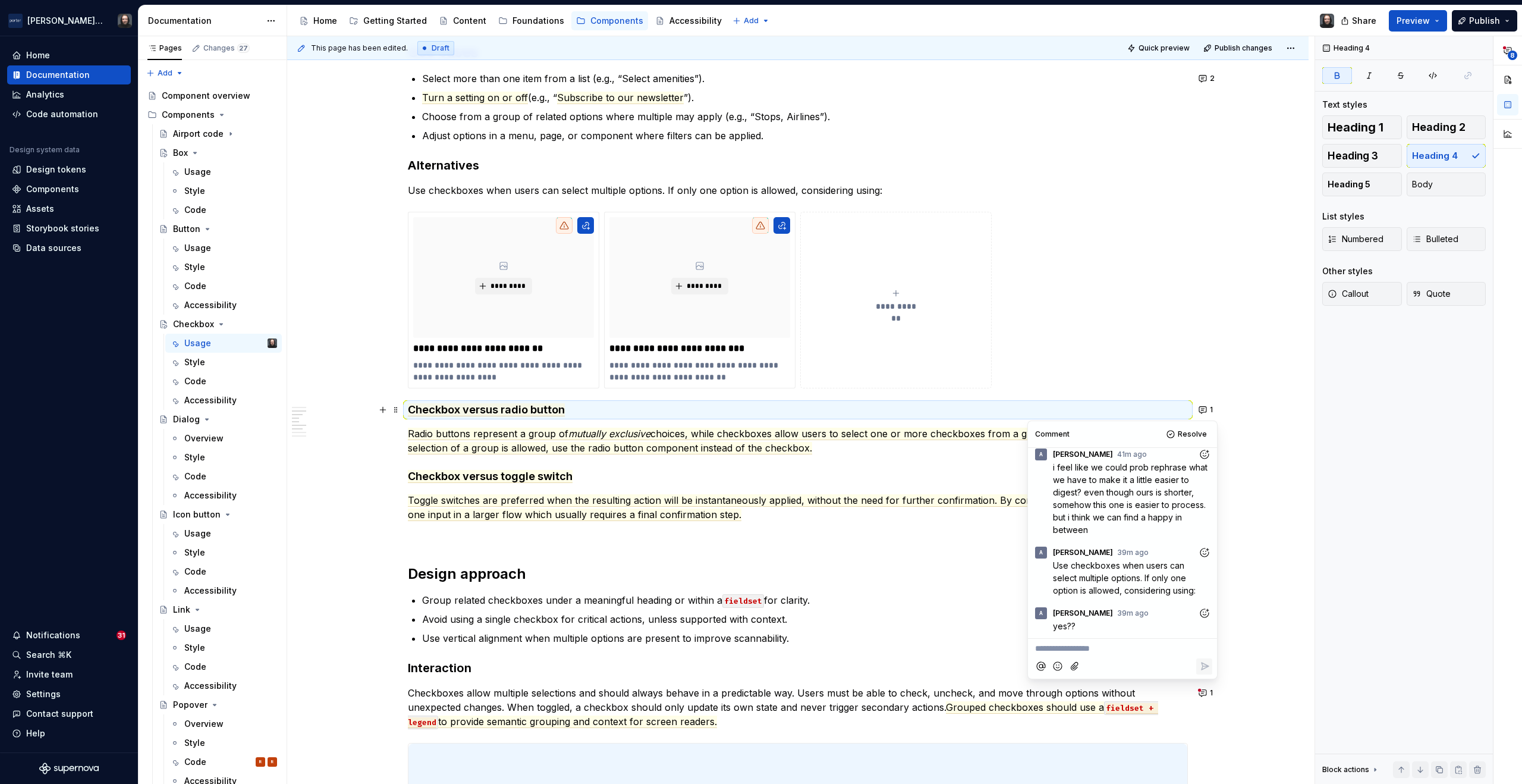
click at [1245, 484] on div "**********" at bounding box center [797, 465] width 1022 height 2219
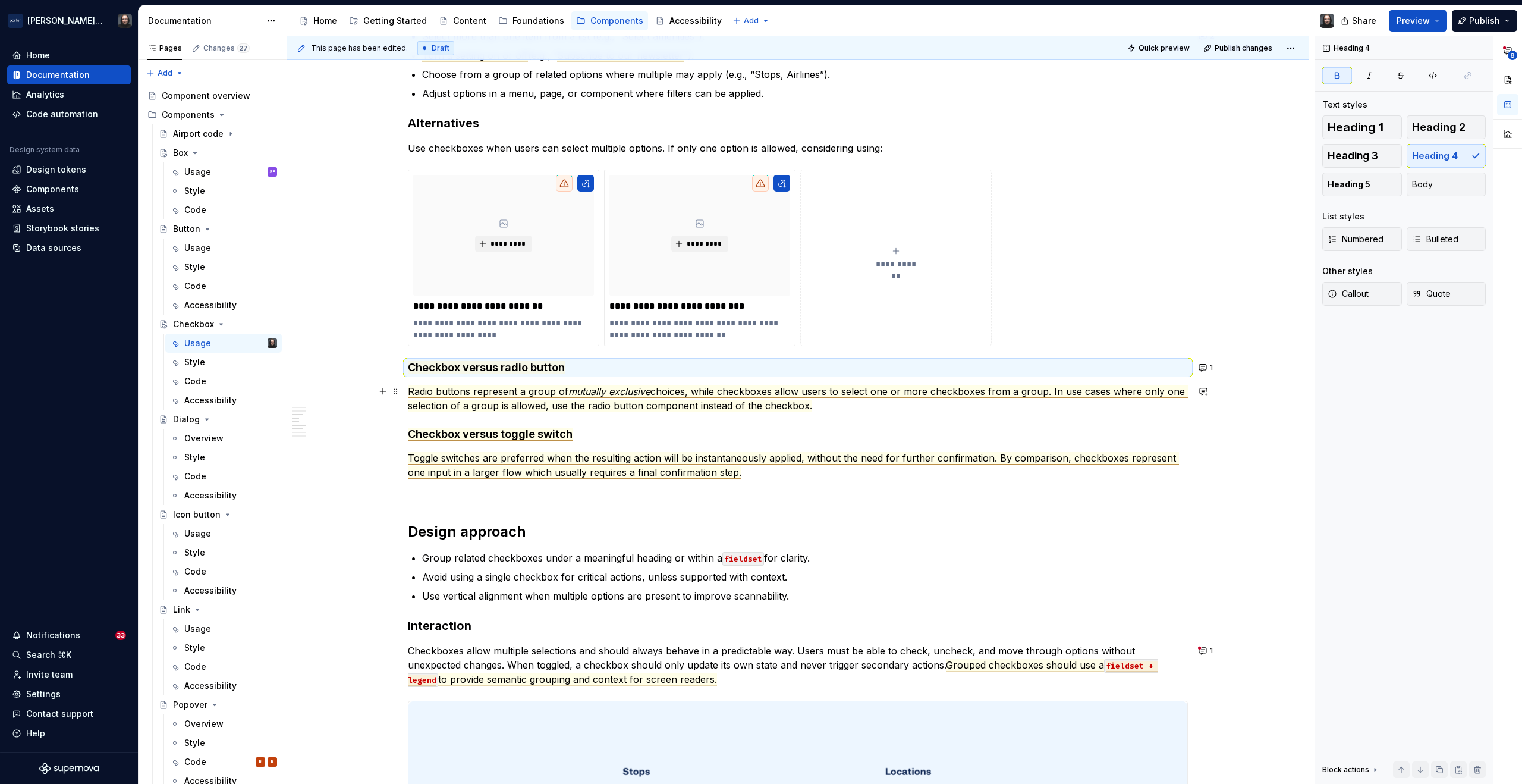
scroll to position [952, 0]
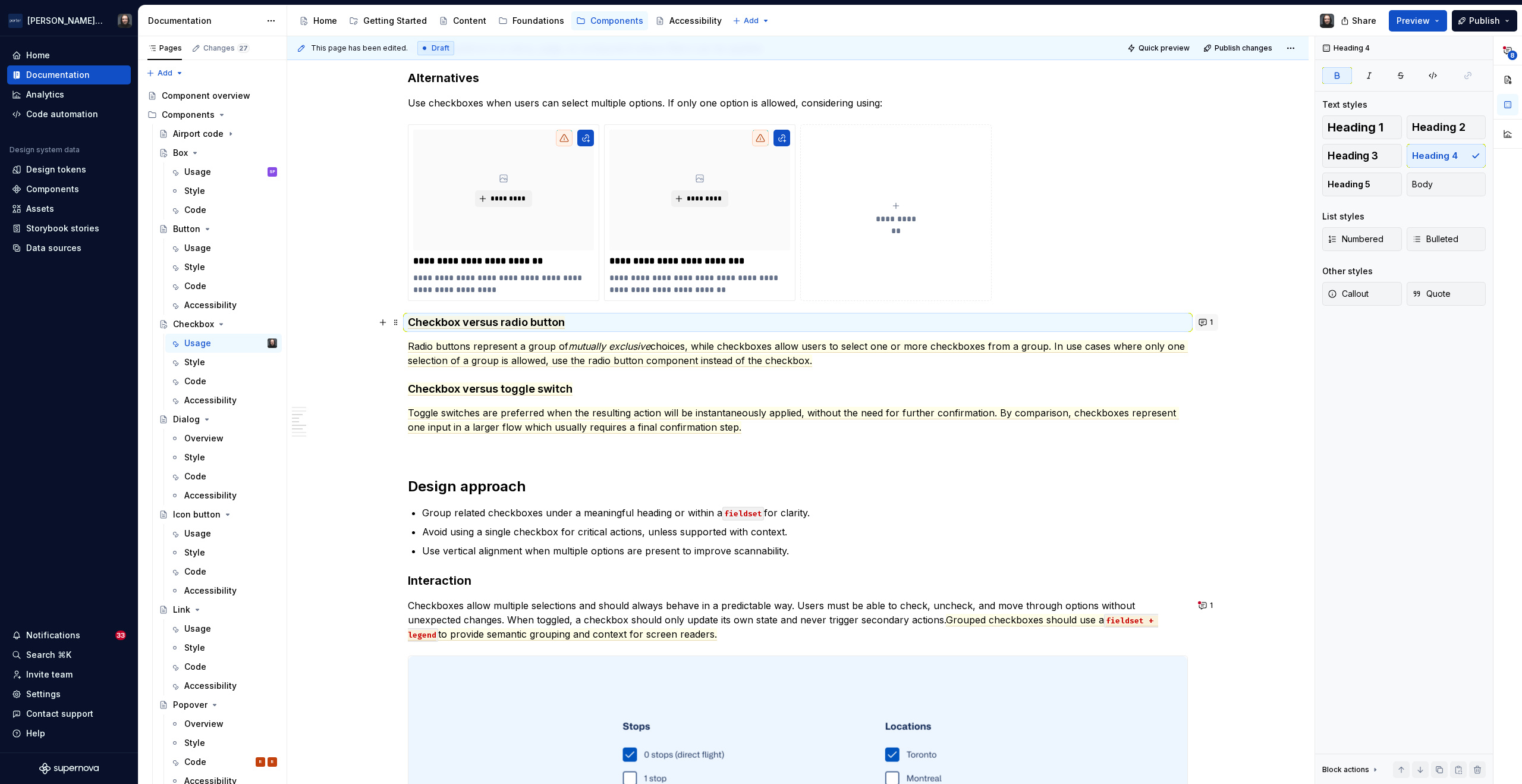
click at [1202, 324] on button "1" at bounding box center [1207, 322] width 23 height 17
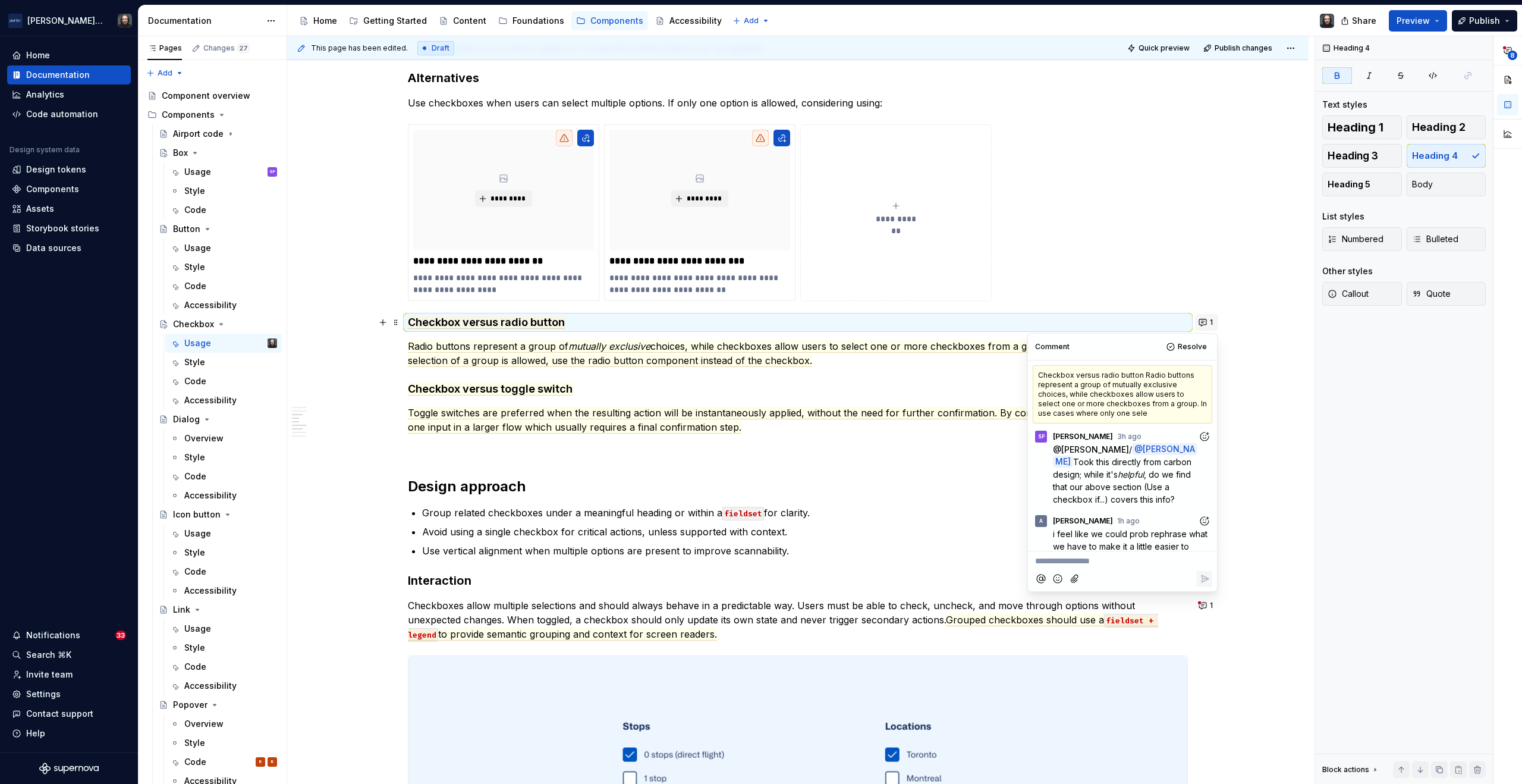
scroll to position [154, 0]
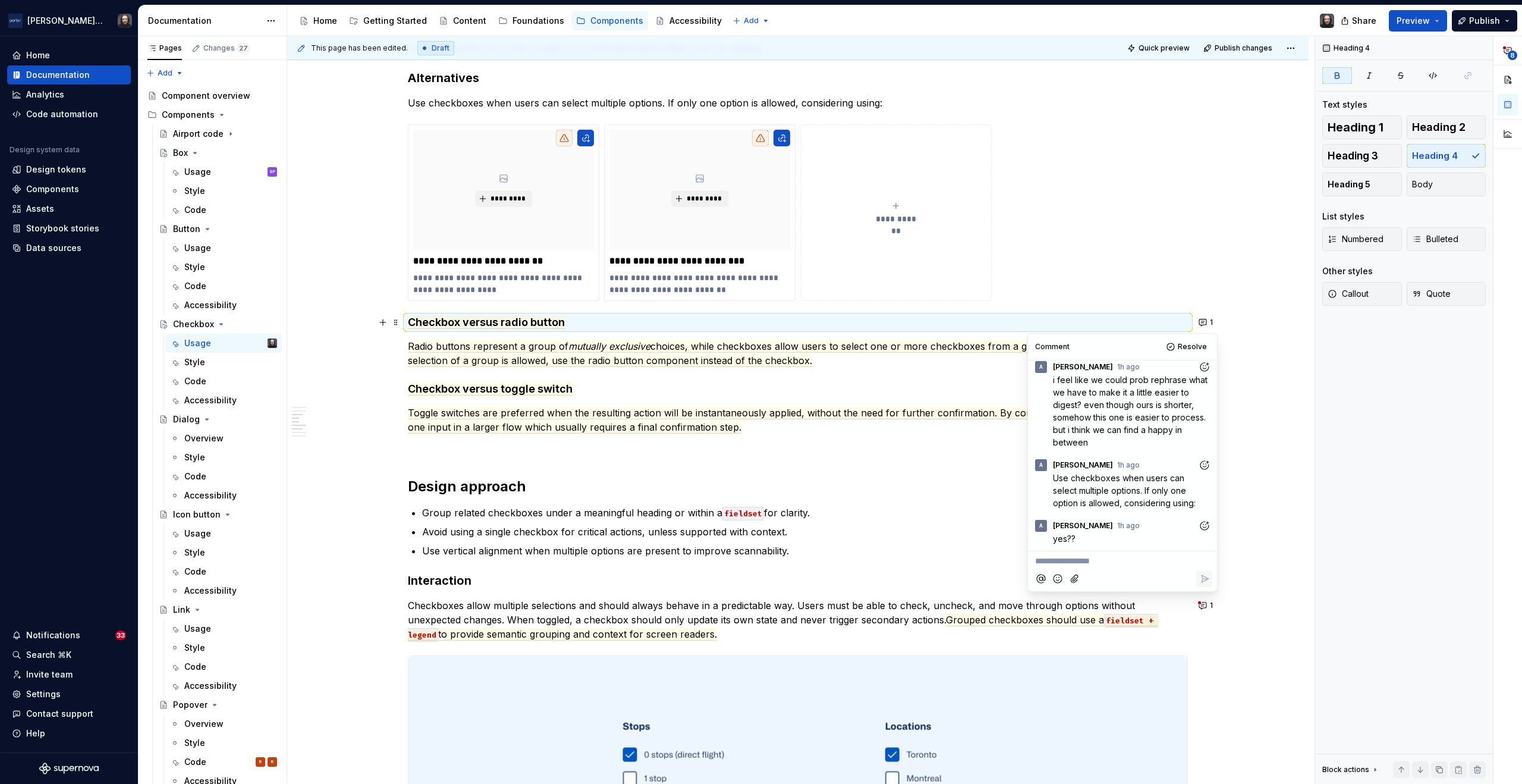
type textarea "*"
click at [1257, 420] on div "**********" at bounding box center [797, 378] width 1022 height 2219
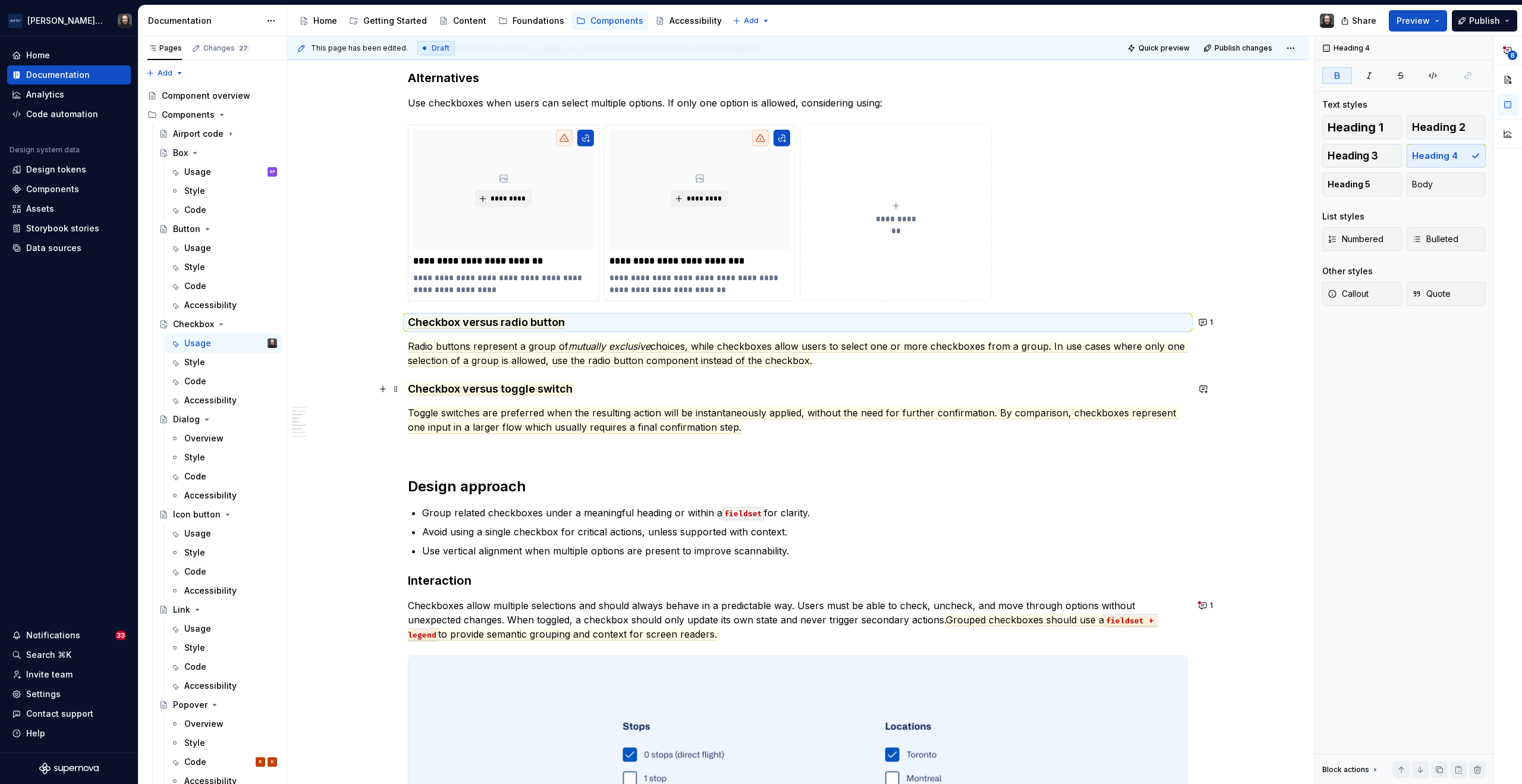
scroll to position [930, 0]
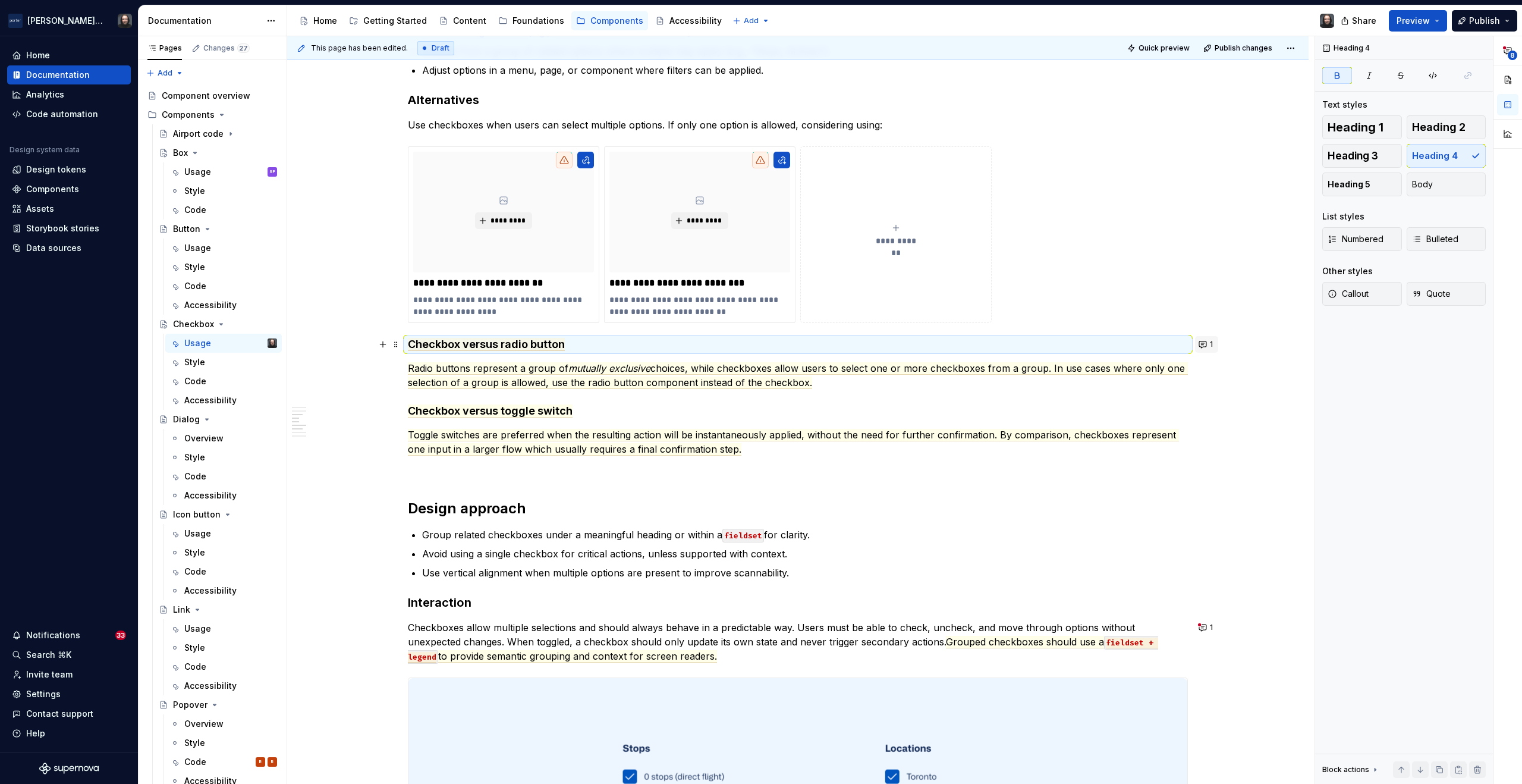
click at [1203, 346] on button "1" at bounding box center [1207, 345] width 23 height 17
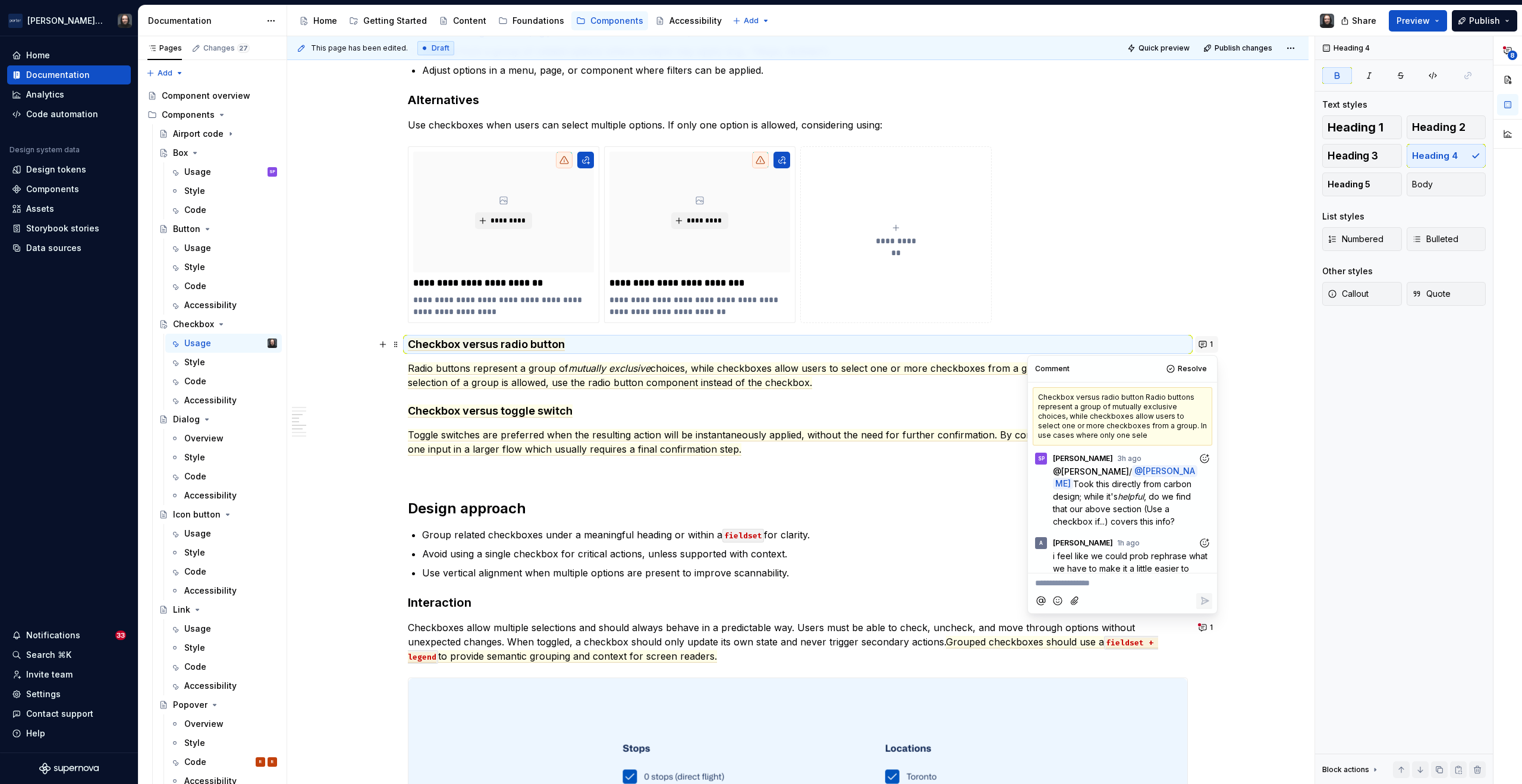
scroll to position [154, 0]
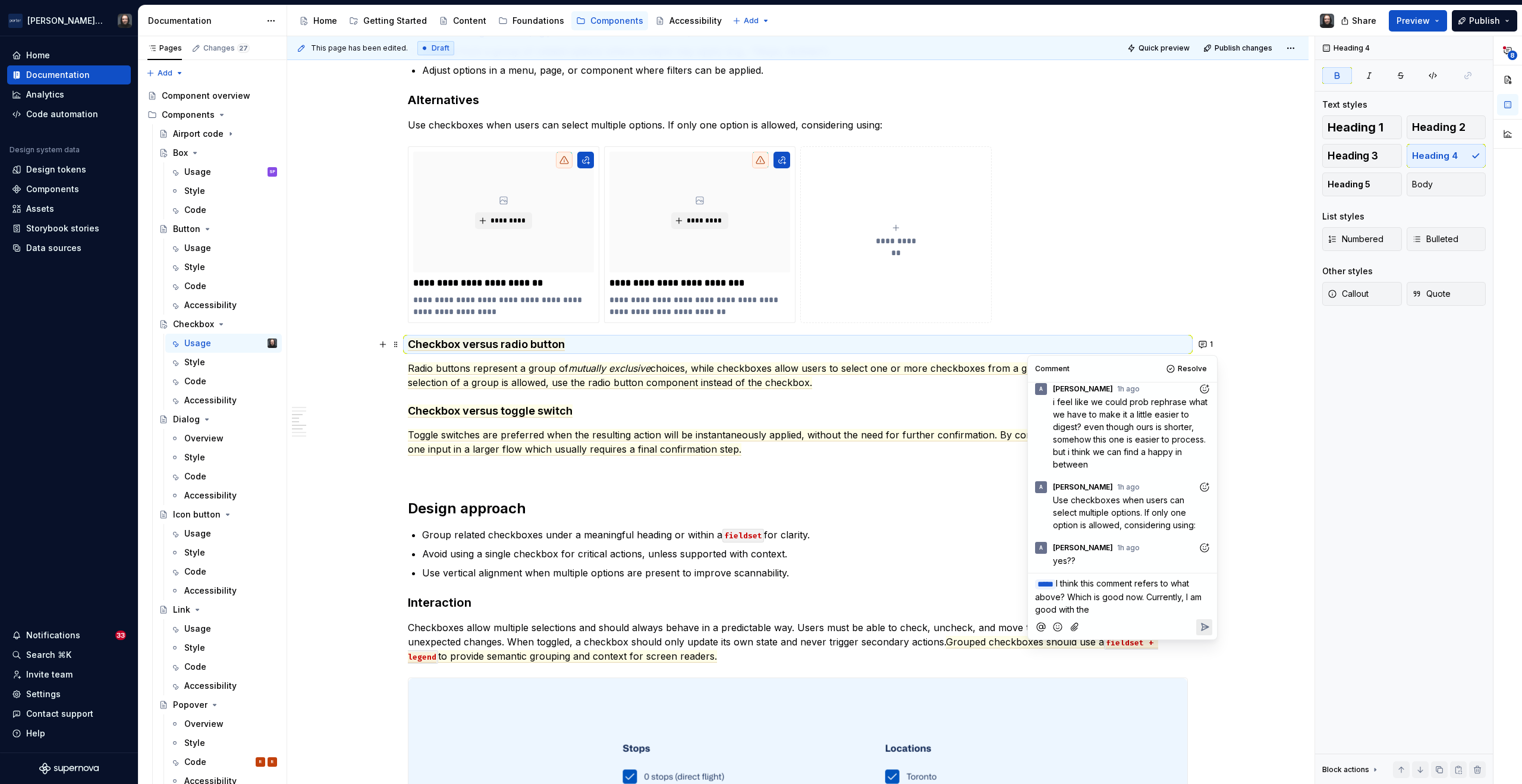
type textarea "*"
click at [1206, 627] on icon "Reply" at bounding box center [1205, 627] width 8 height 8
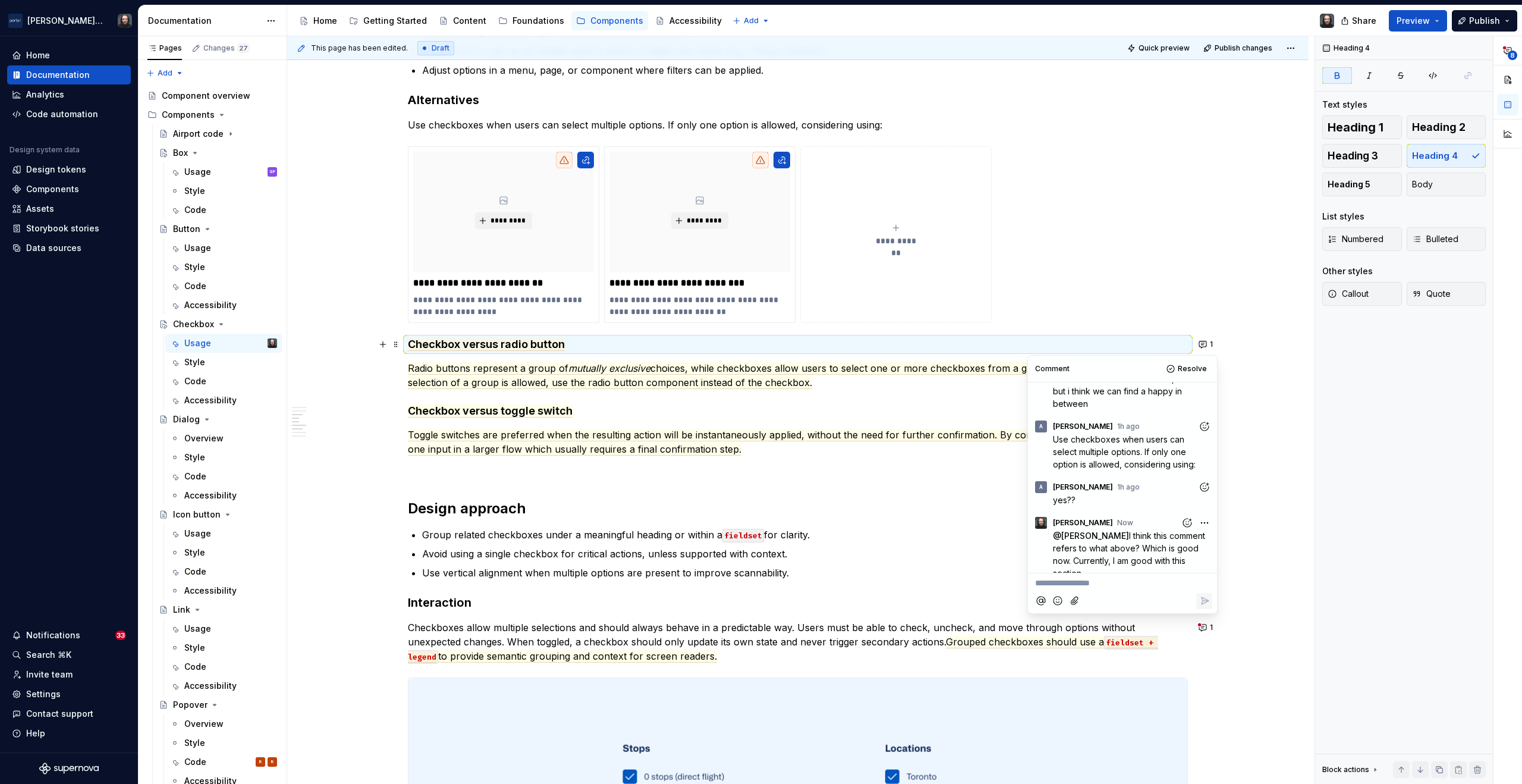
click at [1255, 453] on div "**********" at bounding box center [797, 400] width 1022 height 2219
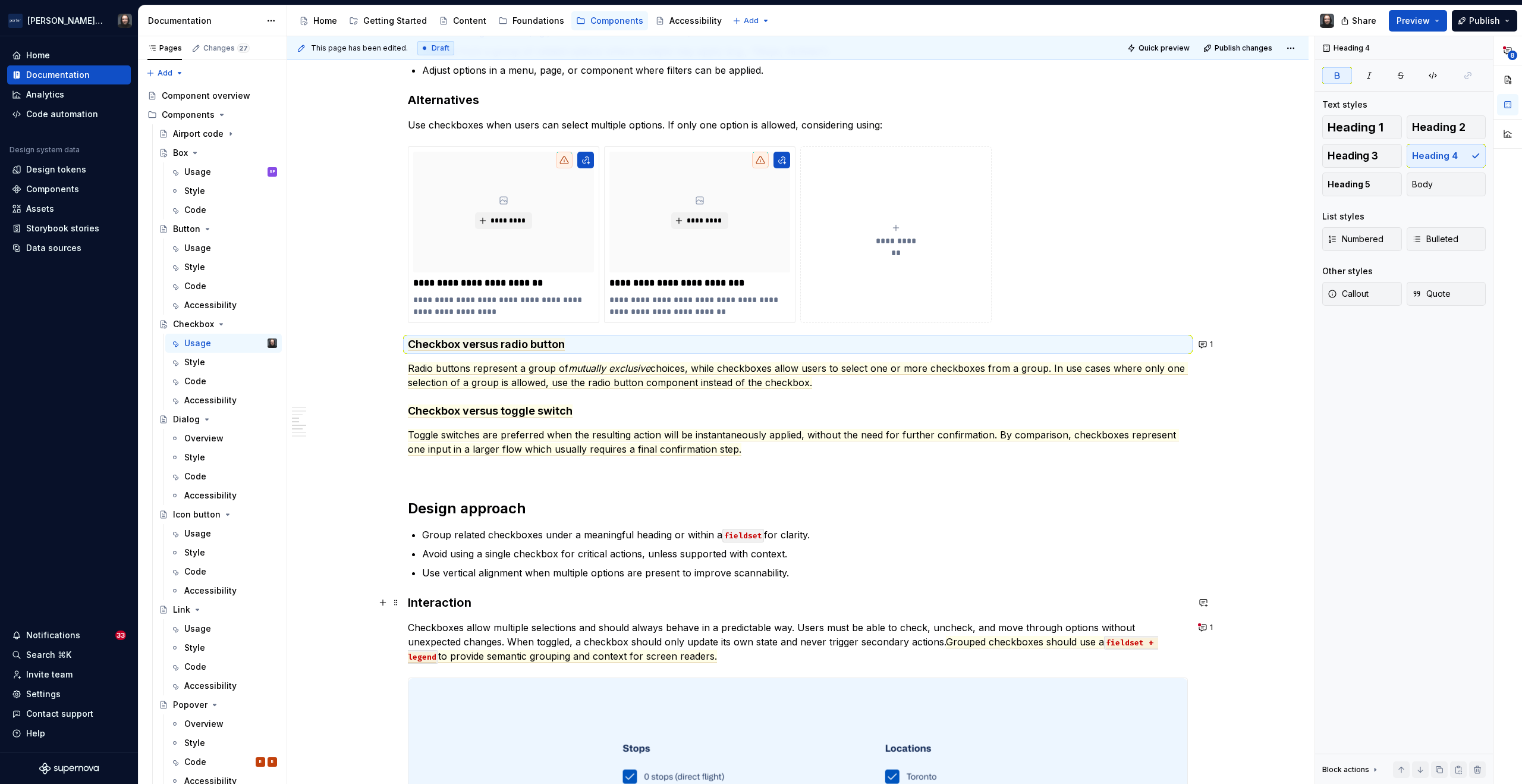
scroll to position [1139, 0]
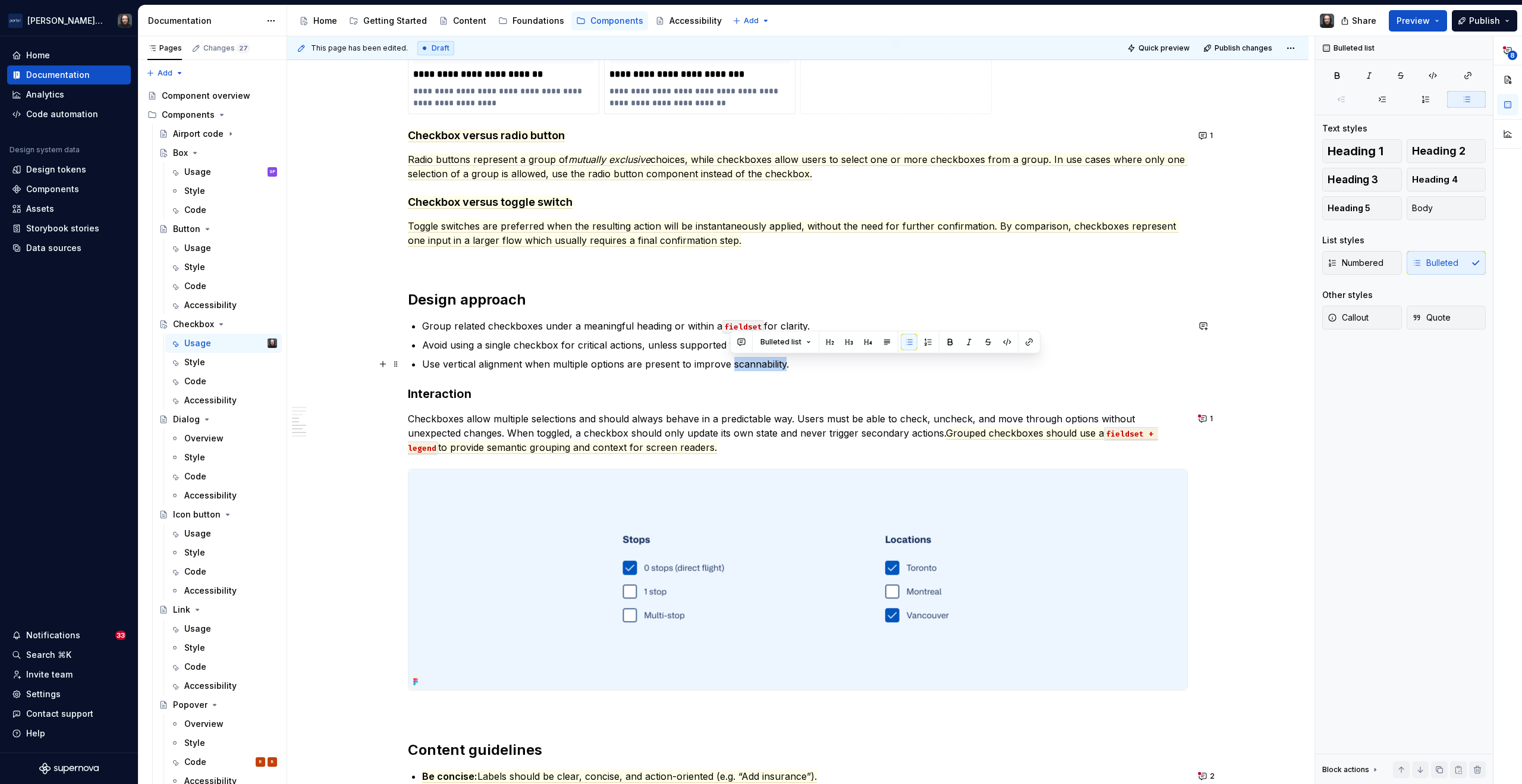
click at [1247, 496] on div "**********" at bounding box center [797, 192] width 1022 height 2219
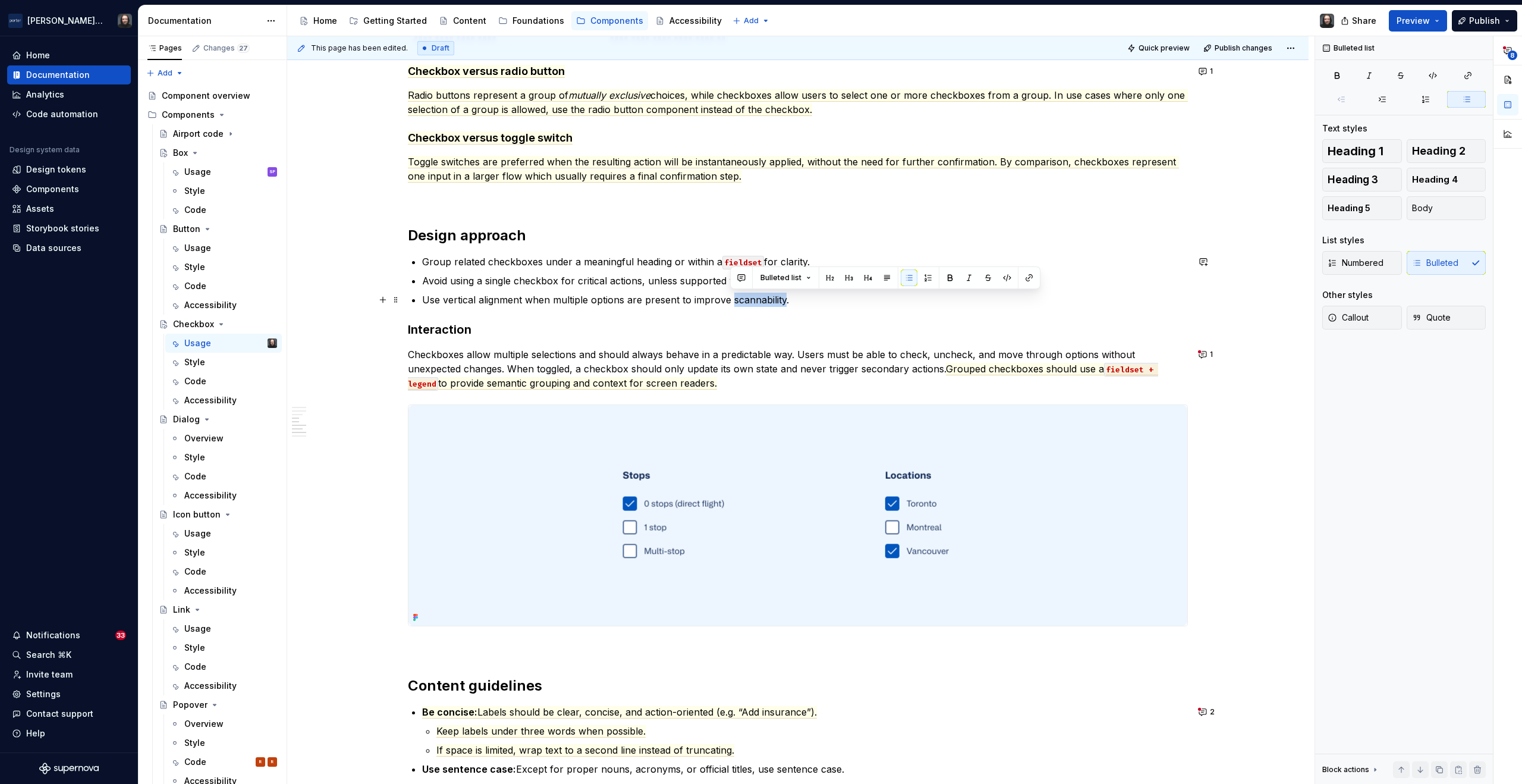
click at [348, 341] on div "**********" at bounding box center [797, 127] width 1022 height 2219
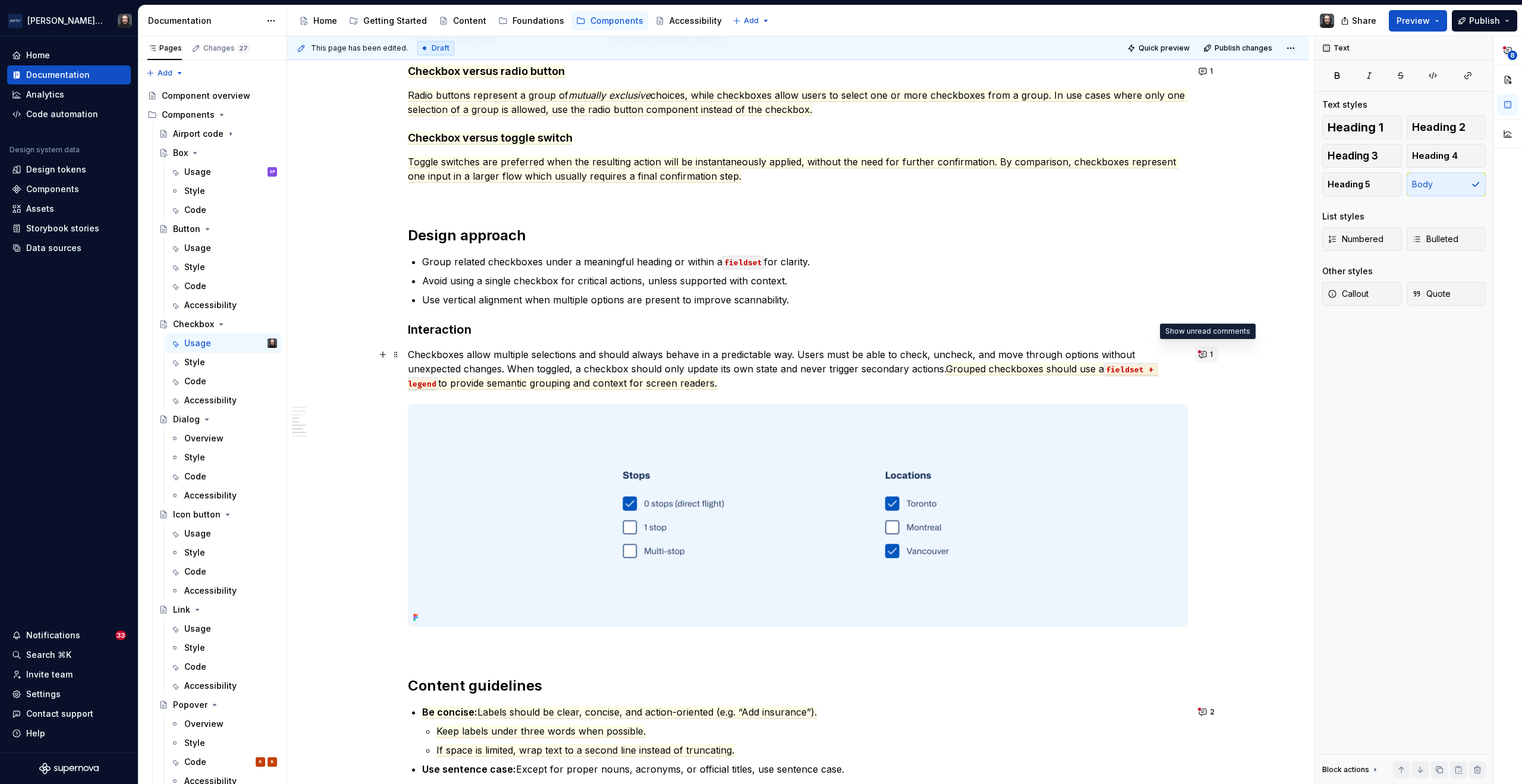
click at [1202, 355] on button "1" at bounding box center [1207, 355] width 23 height 17
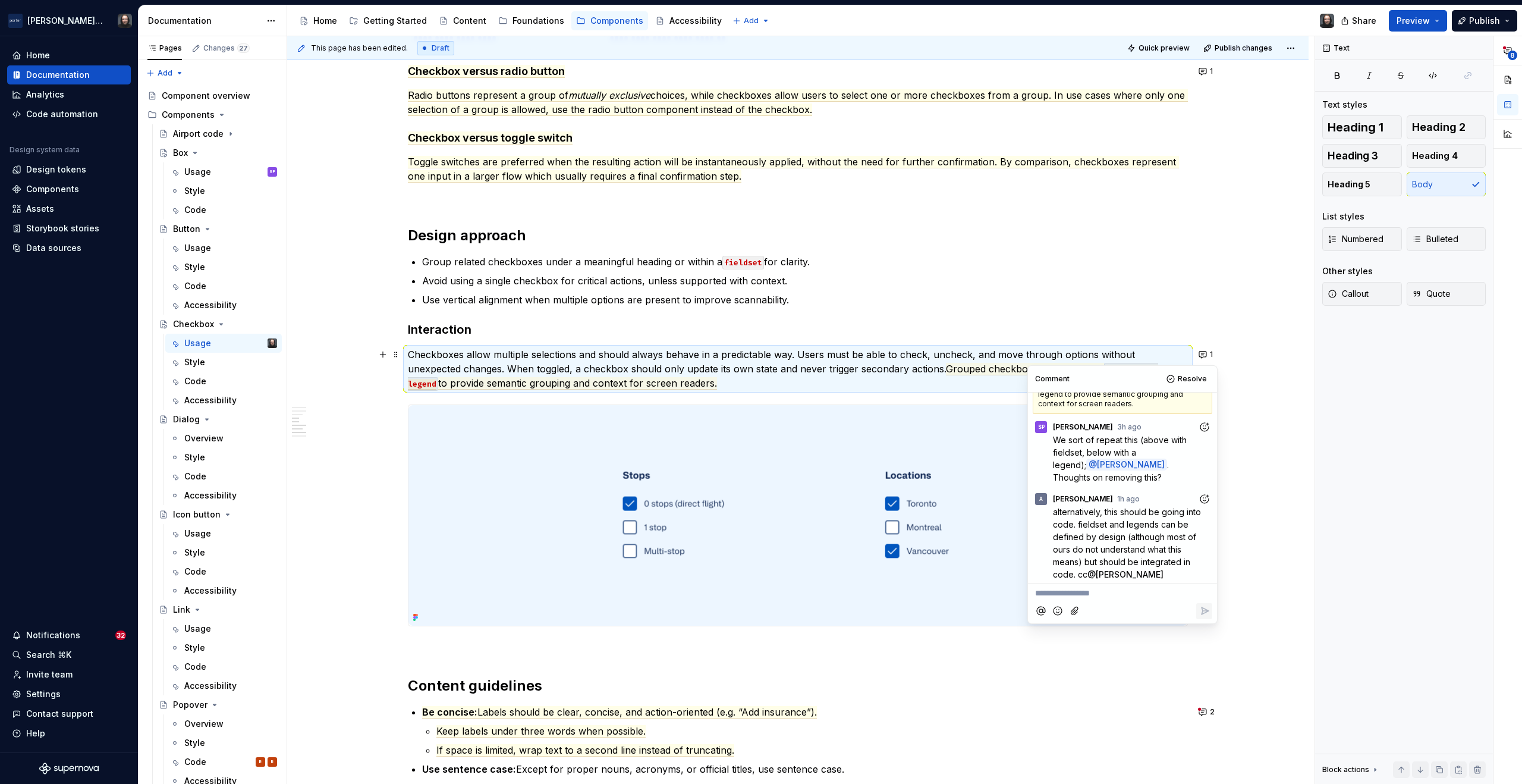
scroll to position [26, 0]
click at [1161, 606] on span "I like how described and informative it is. However, if something is on code an…" at bounding box center [1123, 606] width 177 height 36
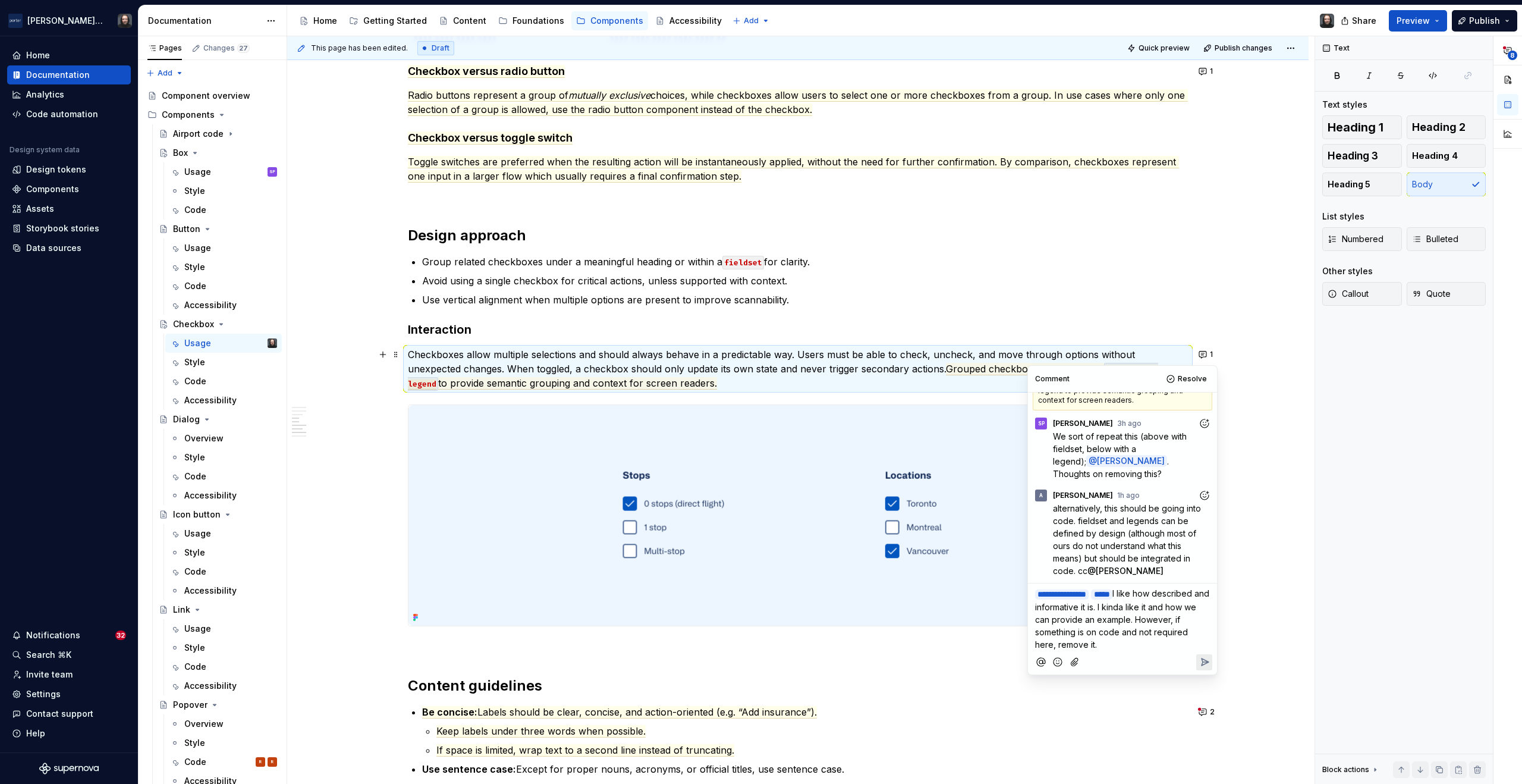
click at [1202, 656] on icon "Reply" at bounding box center [1205, 662] width 12 height 12
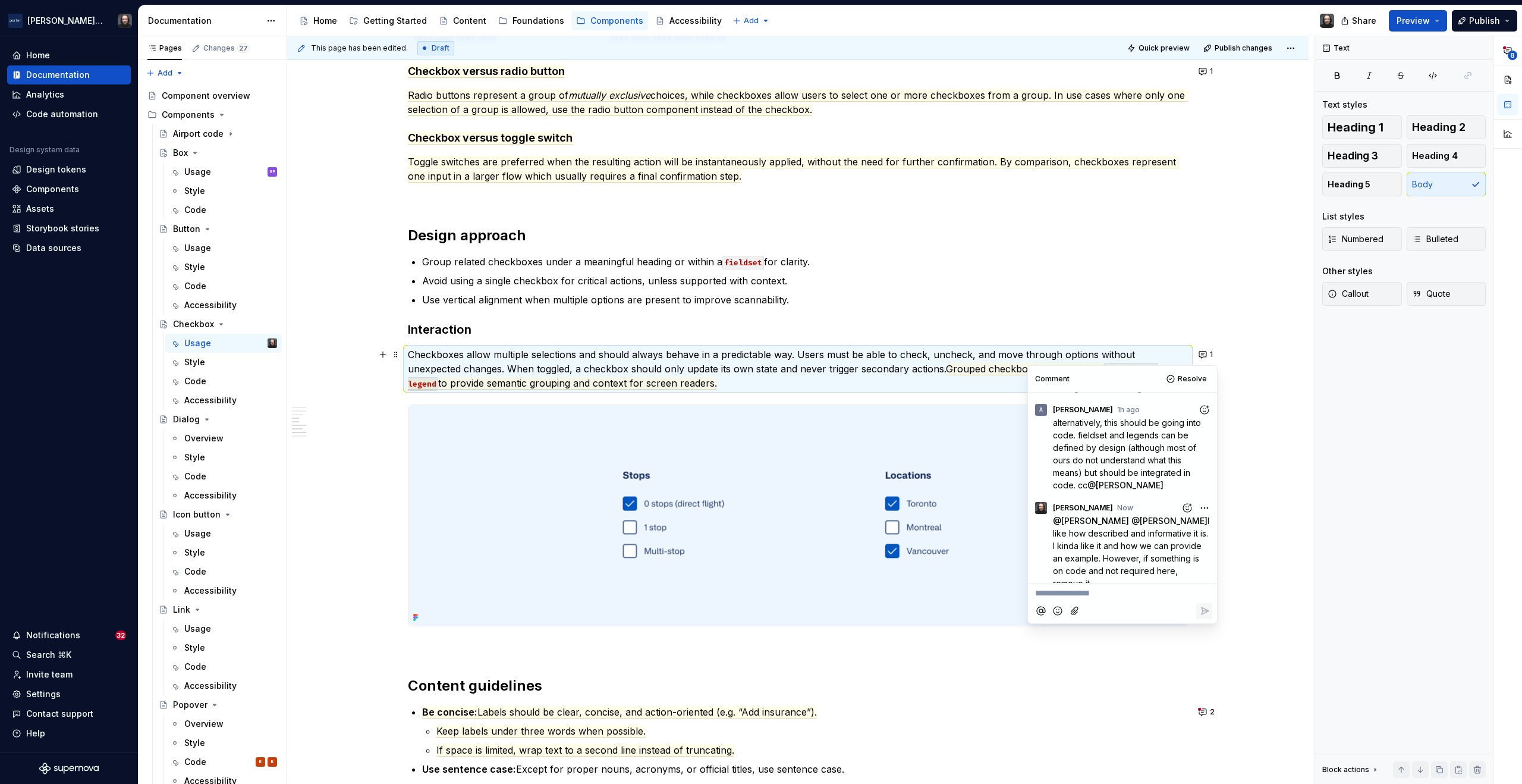
scroll to position [1473, 0]
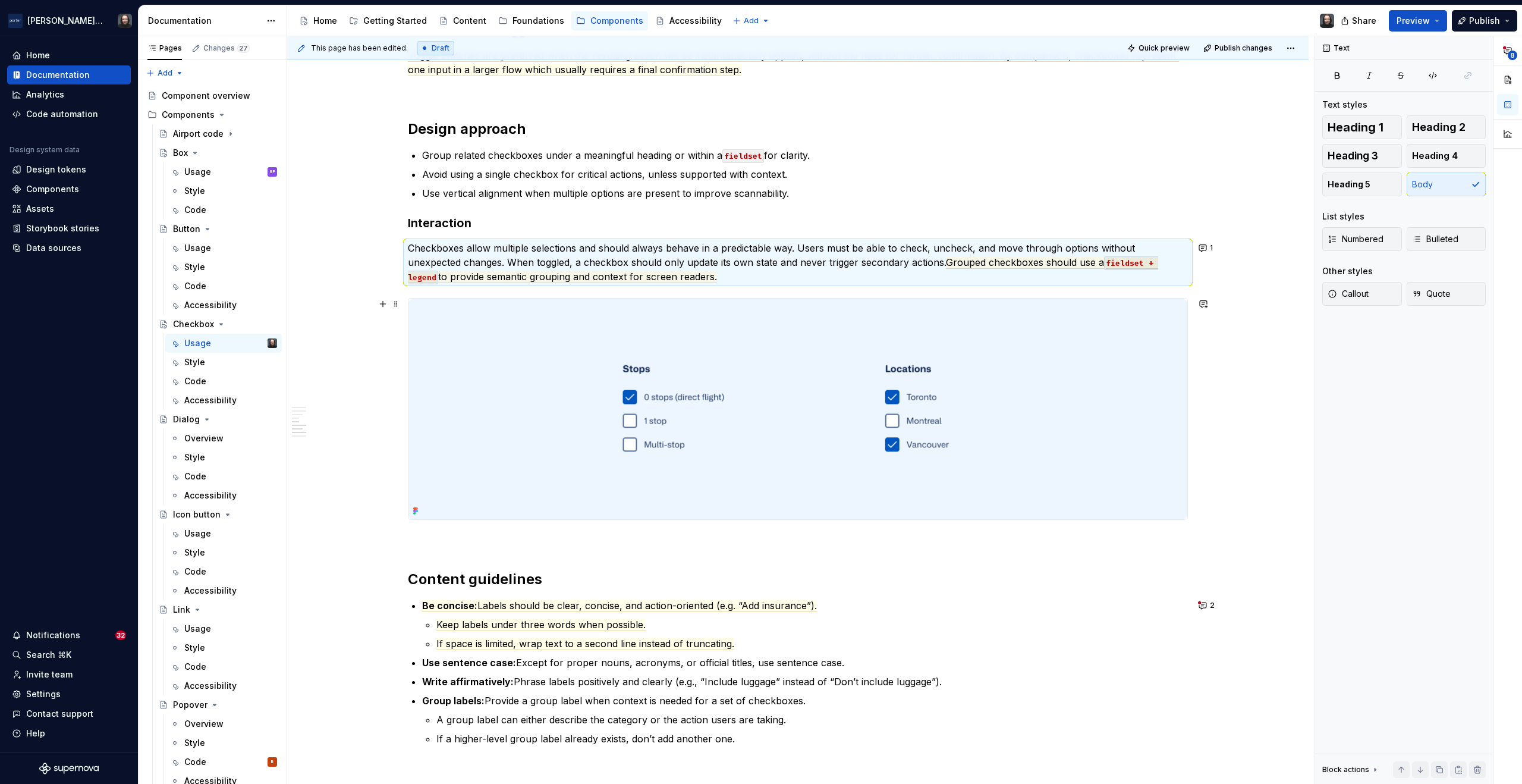
scroll to position [1655, 0]
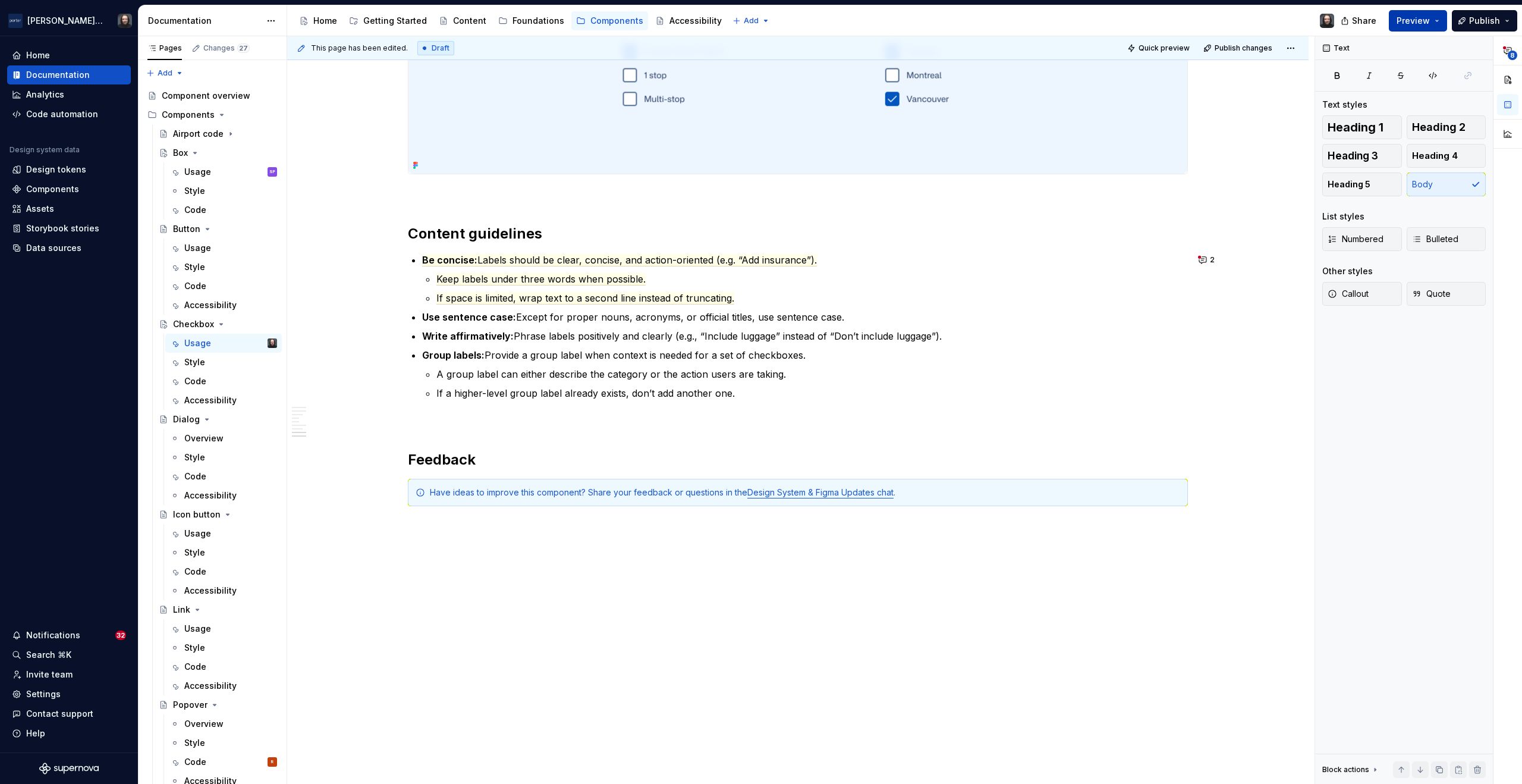
click at [1442, 15] on button "Preview" at bounding box center [1418, 21] width 59 height 22
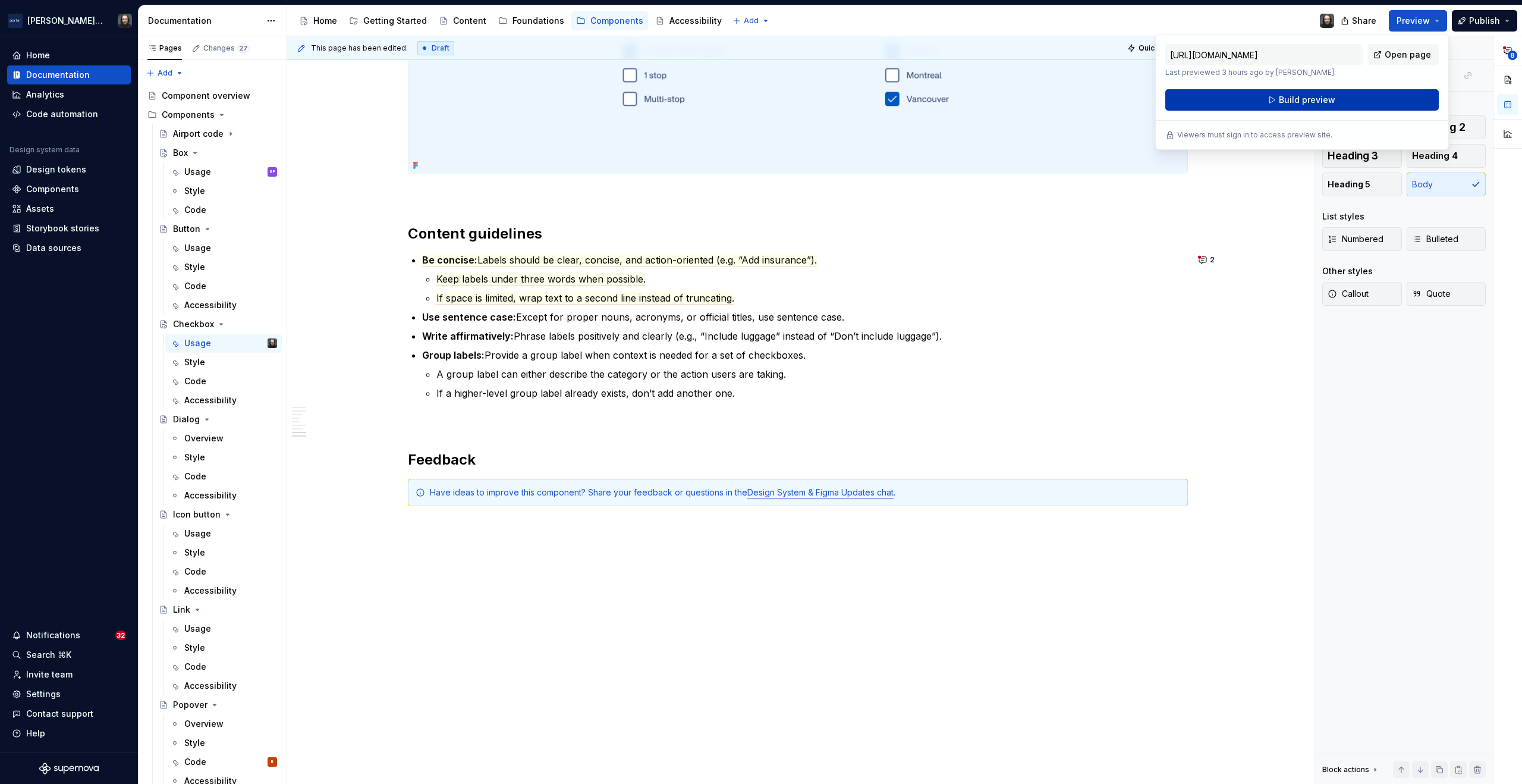
click at [1315, 98] on span "Build preview" at bounding box center [1308, 100] width 57 height 12
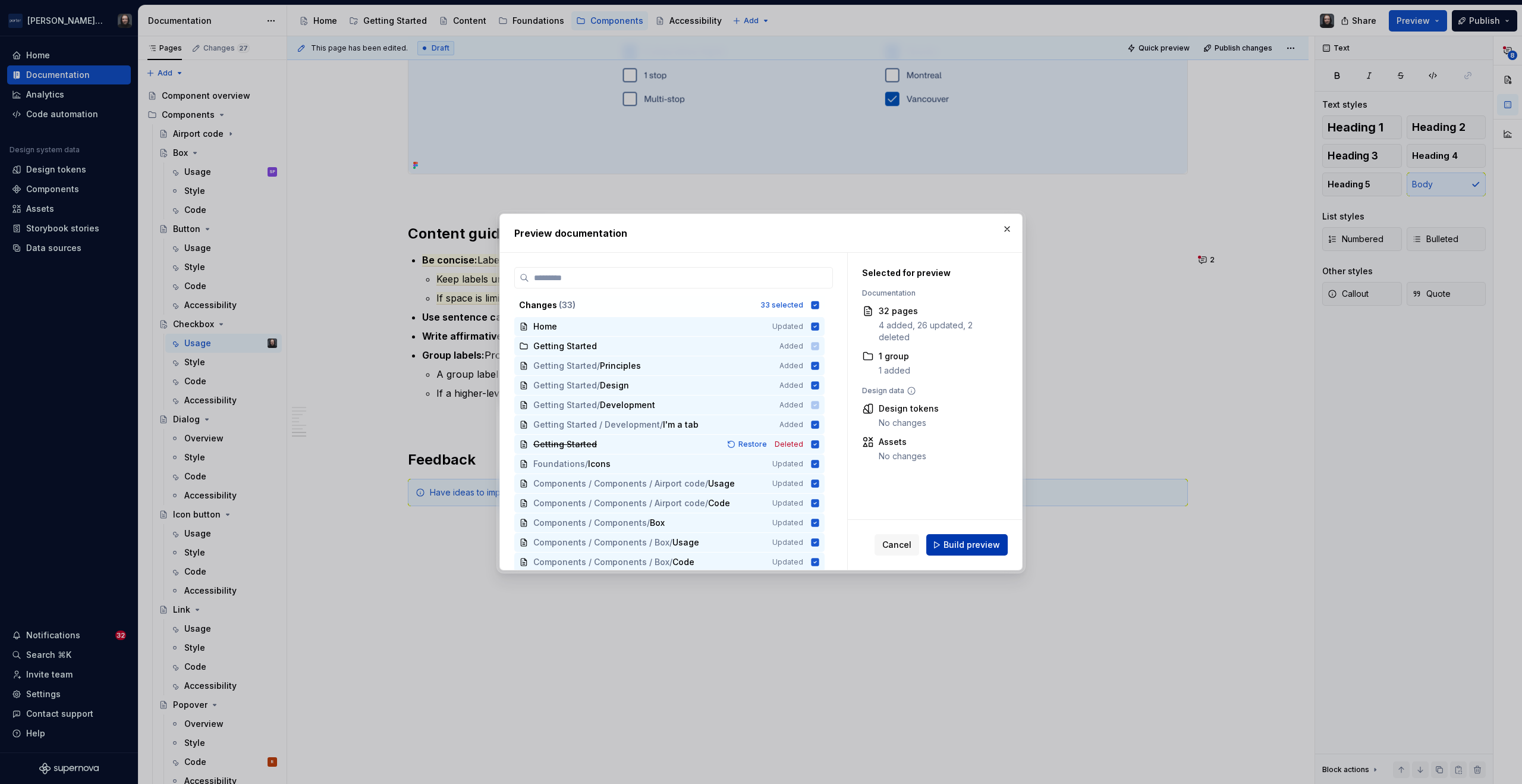
click at [986, 537] on button "Build preview" at bounding box center [966, 545] width 81 height 22
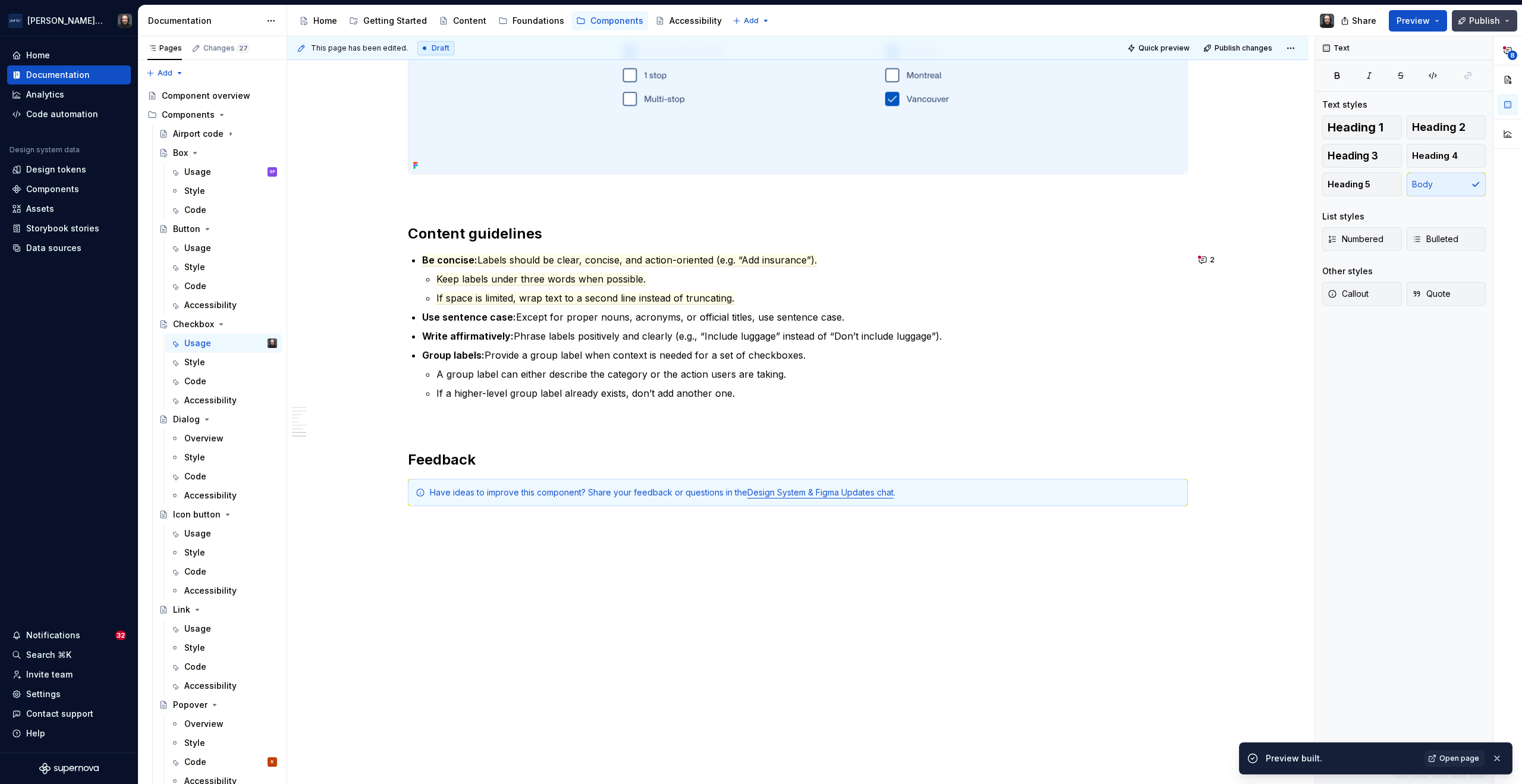
click at [1506, 22] on button "Publish" at bounding box center [1485, 21] width 65 height 22
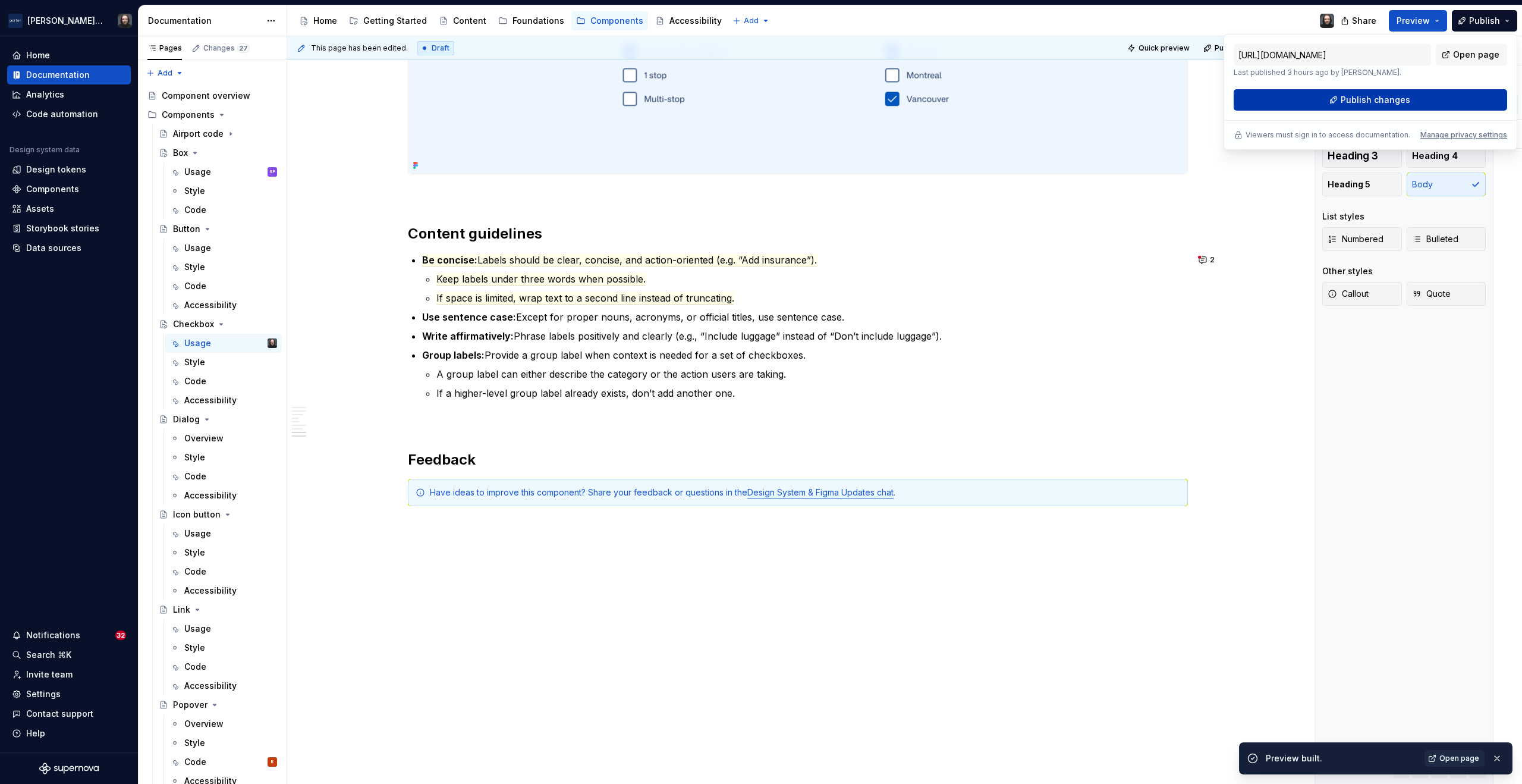
click at [1378, 100] on span "Publish changes" at bounding box center [1376, 100] width 69 height 12
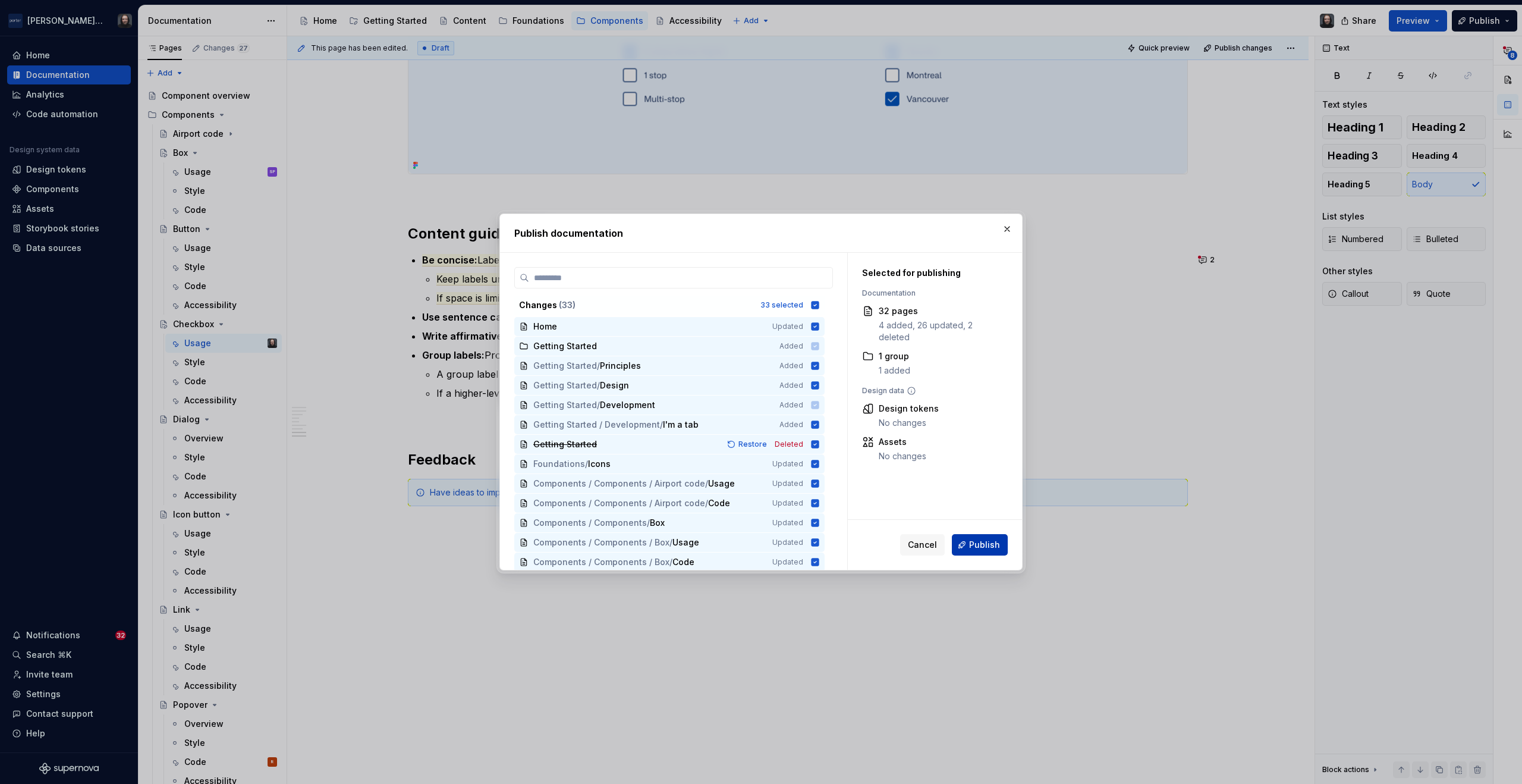
click at [981, 541] on span "Publish" at bounding box center [984, 545] width 31 height 12
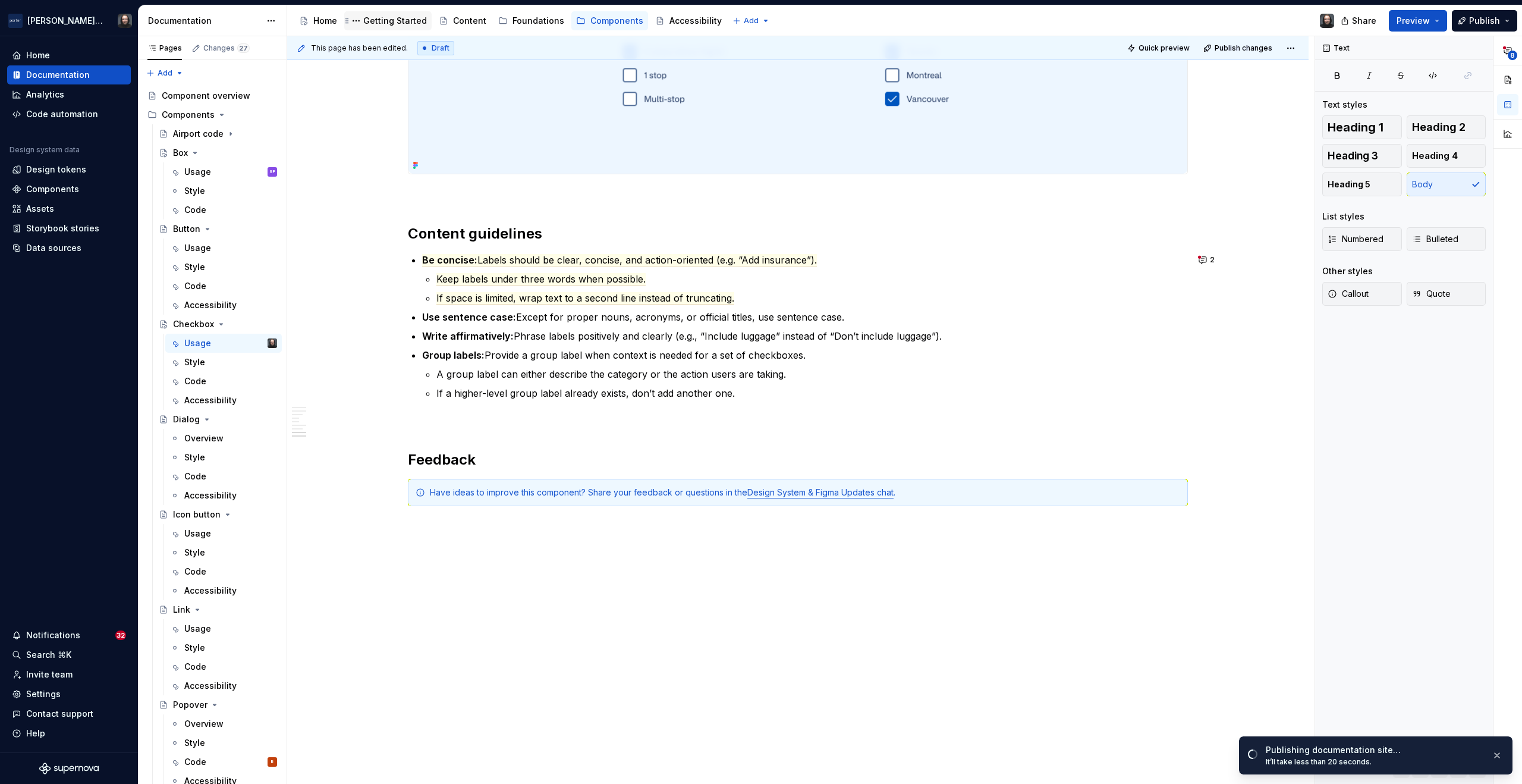
click at [399, 20] on div "Getting Started" at bounding box center [395, 21] width 64 height 12
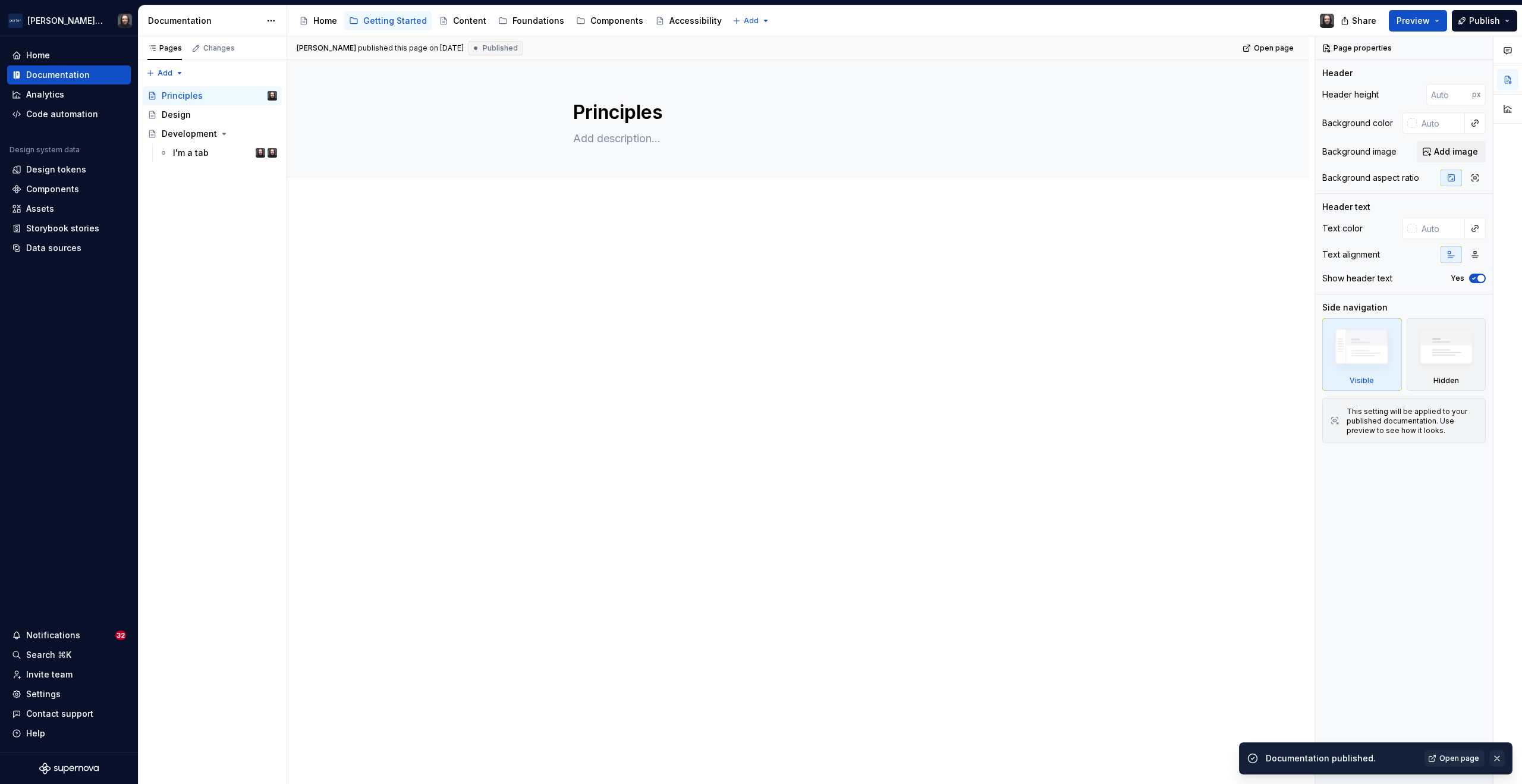
click at [1499, 757] on button "button" at bounding box center [1497, 758] width 15 height 17
click at [599, 19] on div "Components" at bounding box center [617, 21] width 53 height 12
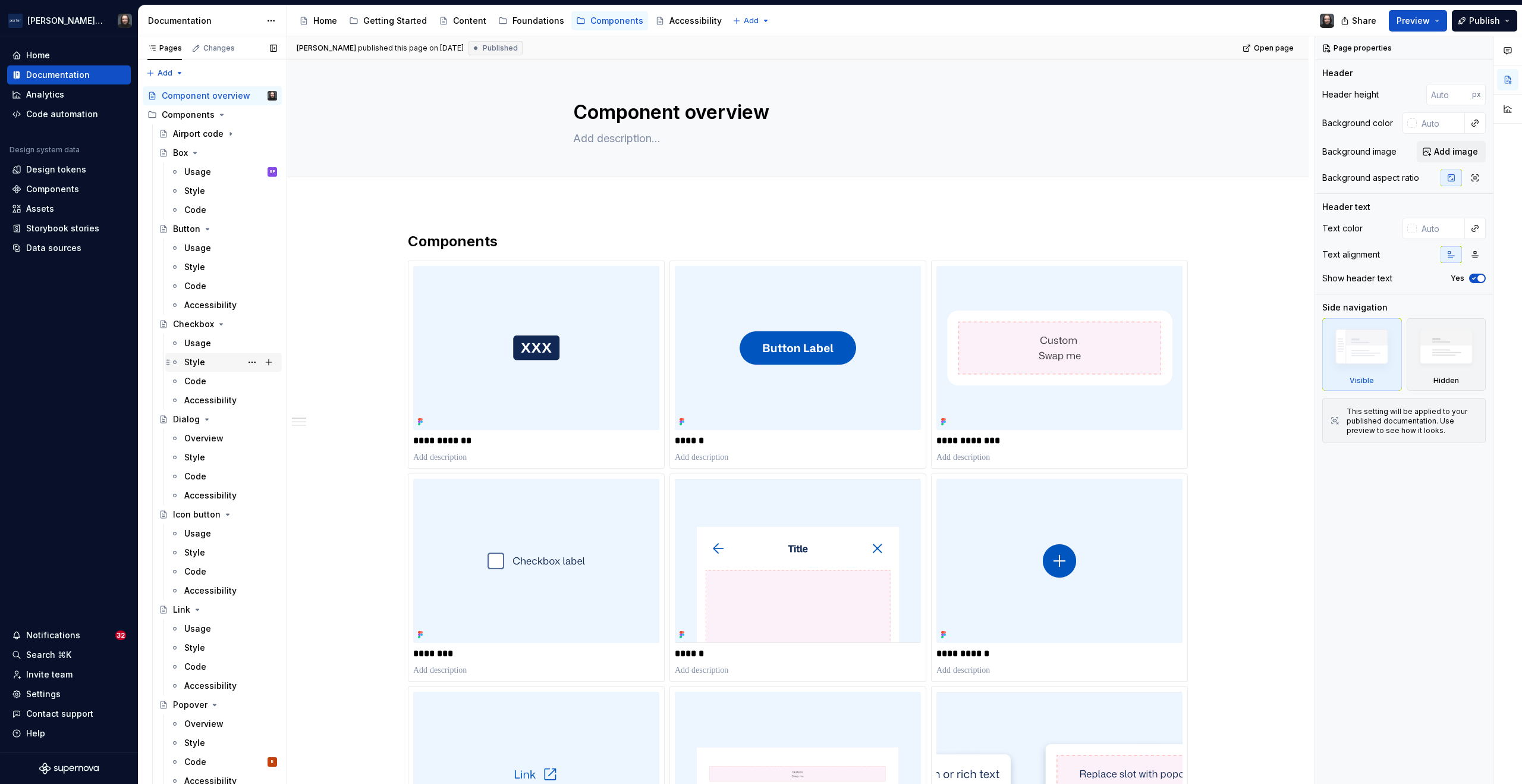
click at [207, 356] on div "Style" at bounding box center [230, 362] width 93 height 17
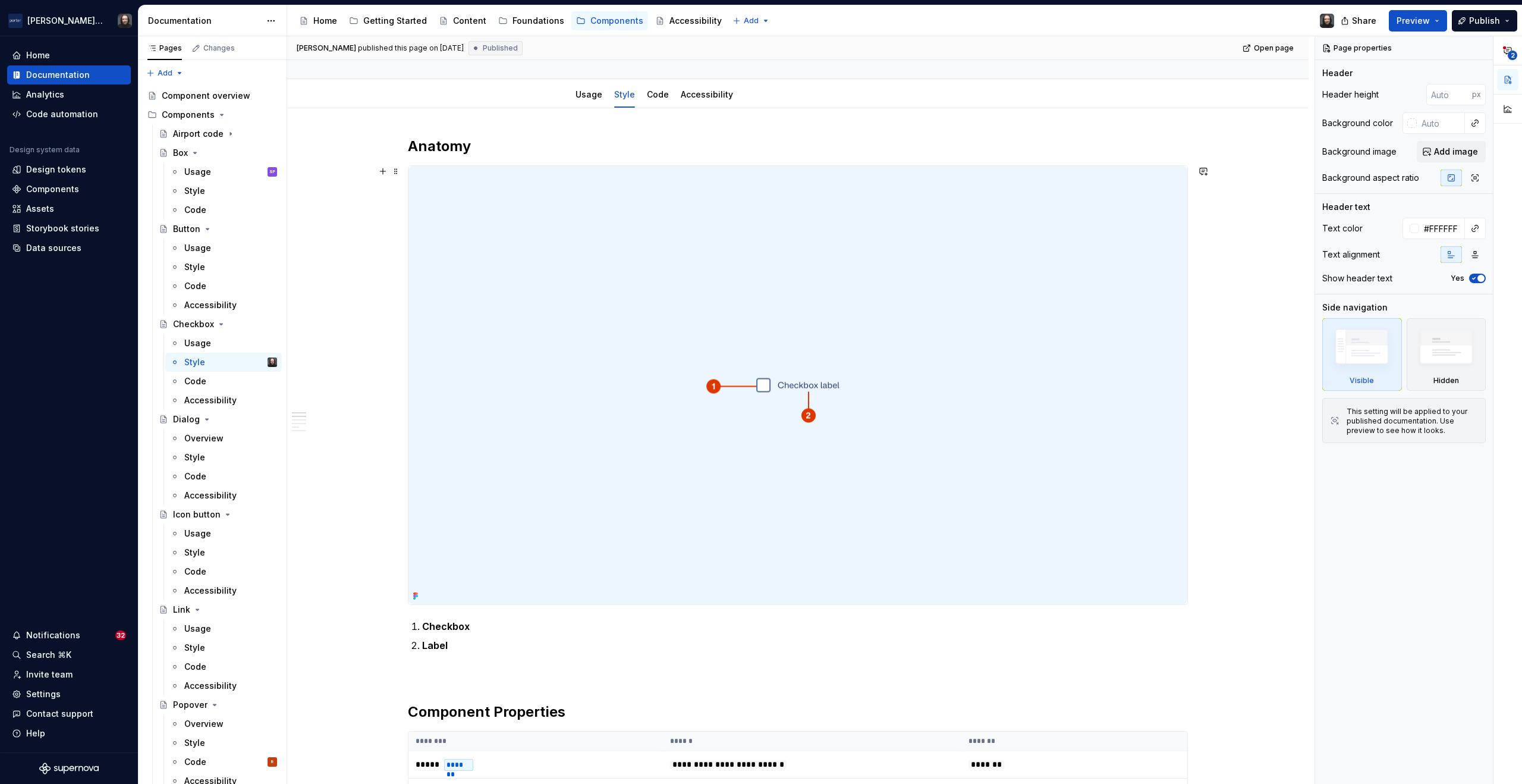
scroll to position [50, 0]
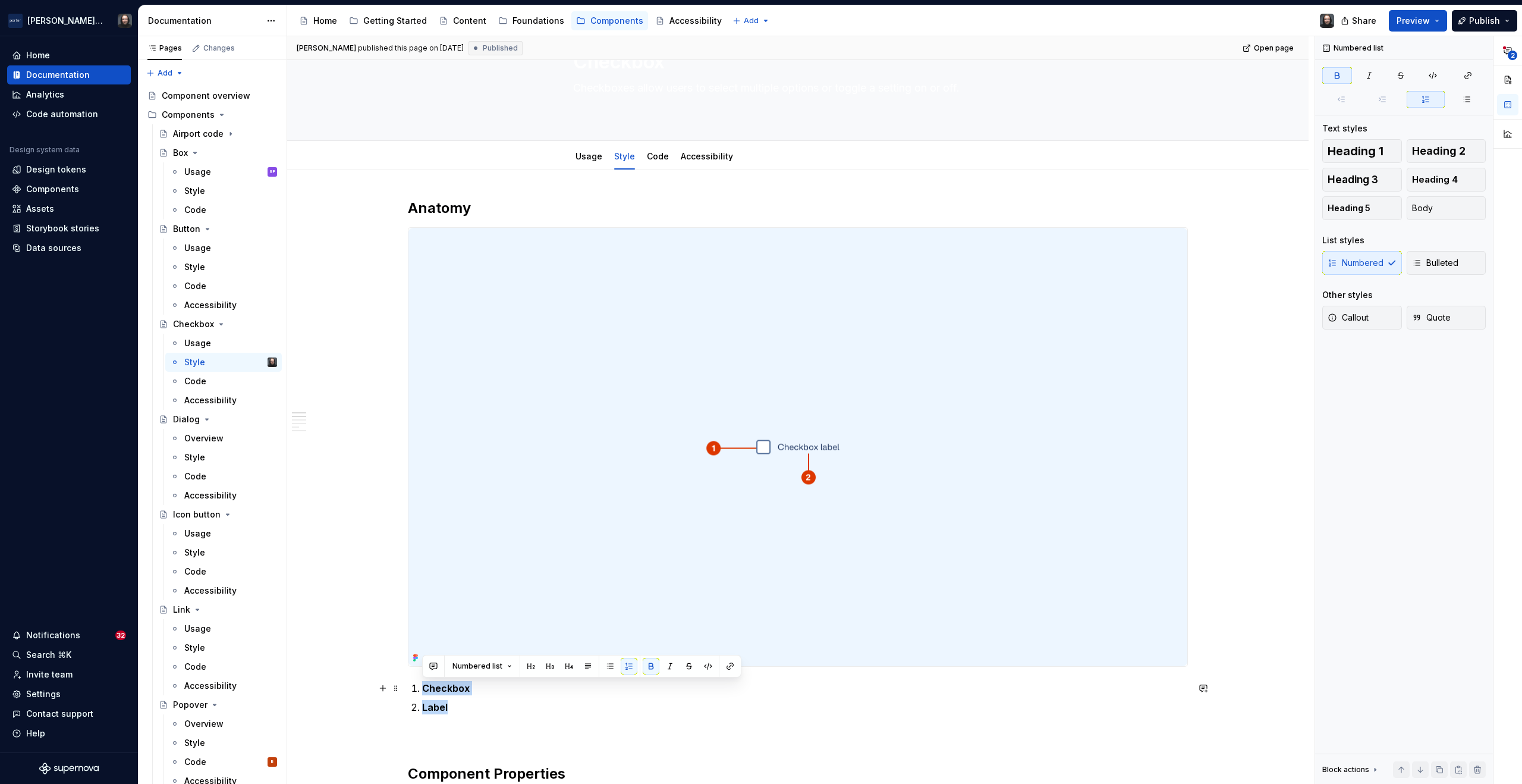
drag, startPoint x: 464, startPoint y: 702, endPoint x: 410, endPoint y: 686, distance: 56.3
click at [423, 686] on ol "Checkbox Label" at bounding box center [805, 698] width 766 height 33
drag, startPoint x: 648, startPoint y: 669, endPoint x: 689, endPoint y: 663, distance: 41.4
click at [648, 669] on button "button" at bounding box center [651, 666] width 17 height 17
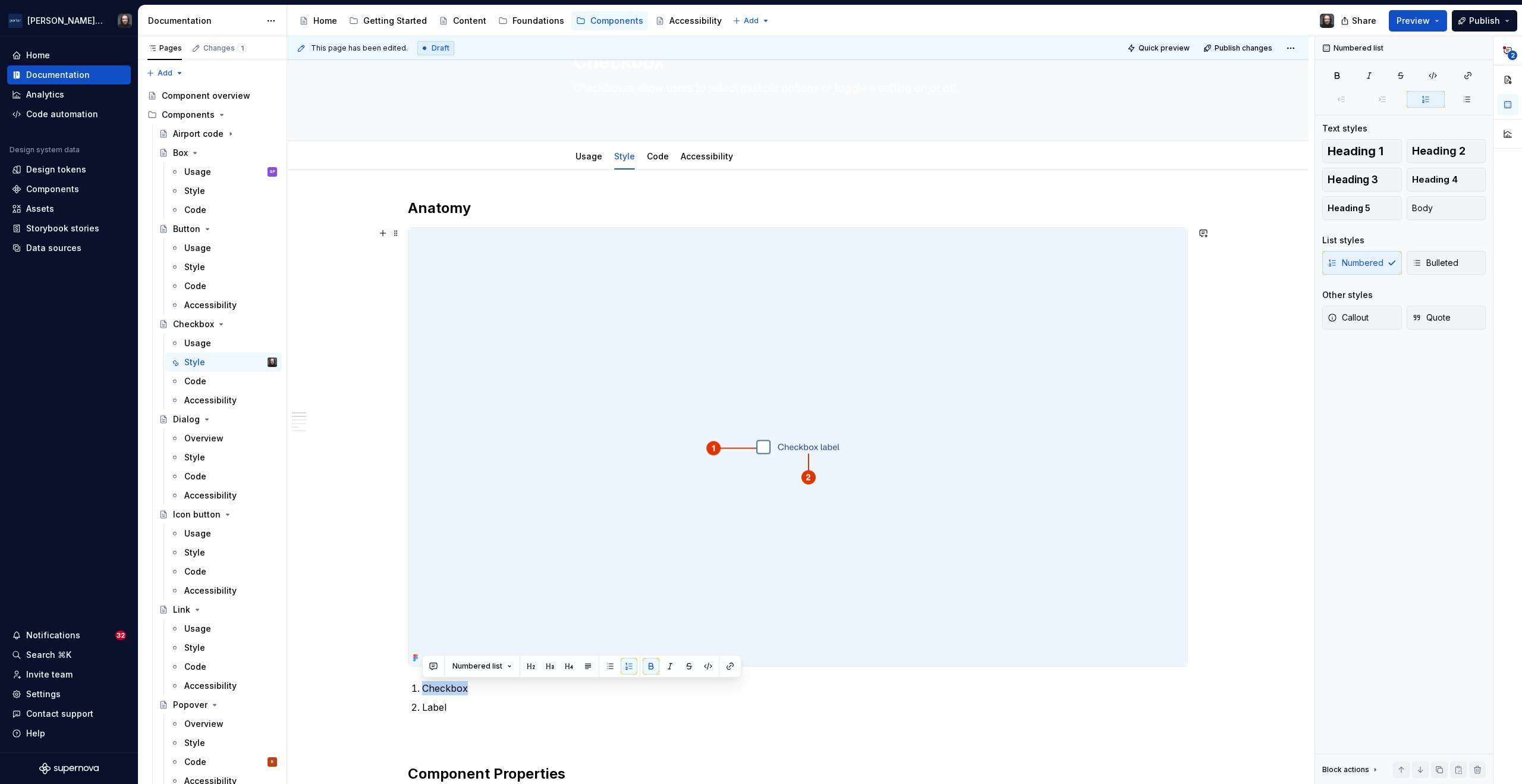
click at [204, 249] on div "Usage" at bounding box center [197, 248] width 27 height 12
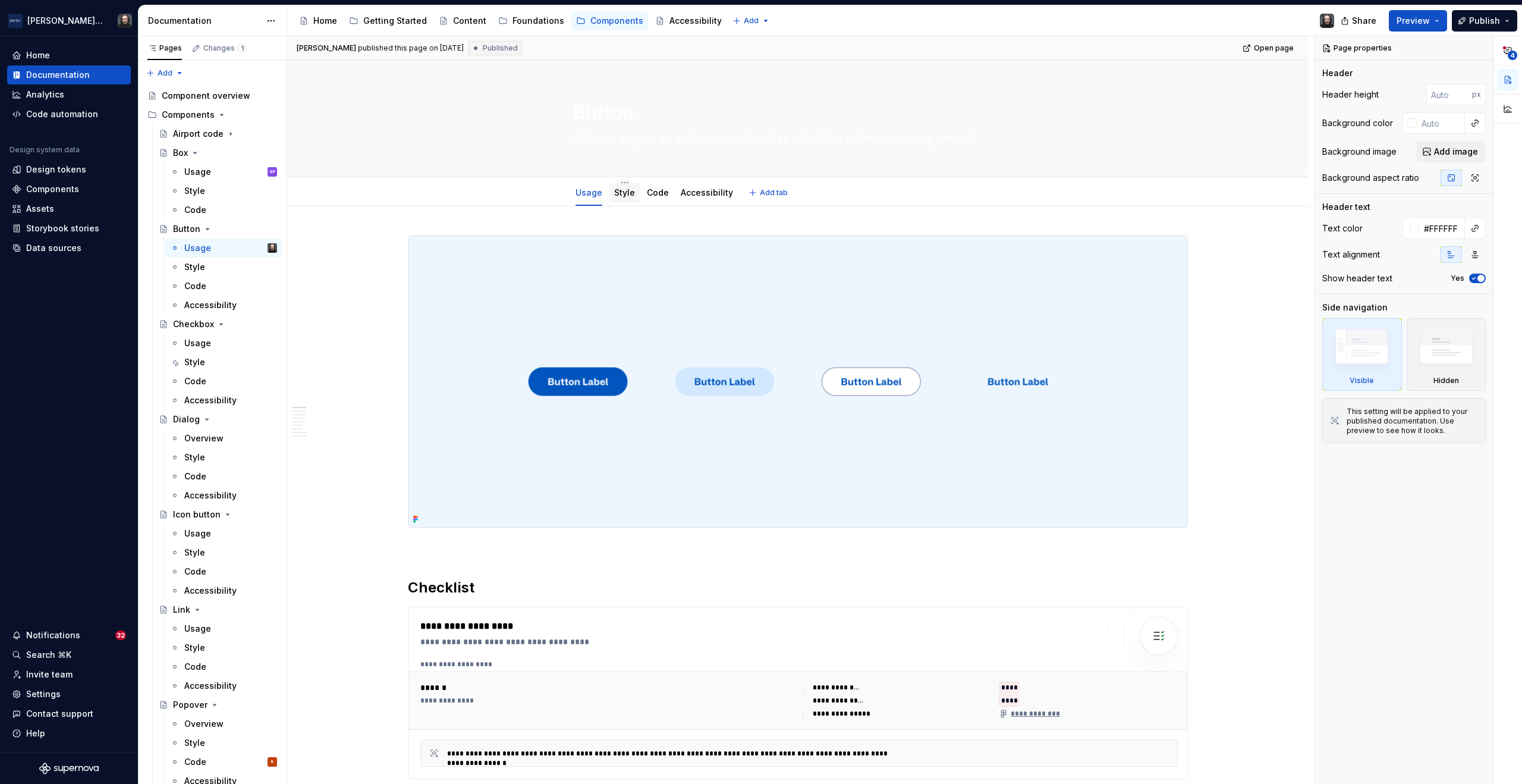
click at [624, 197] on link "Style" at bounding box center [624, 192] width 21 height 10
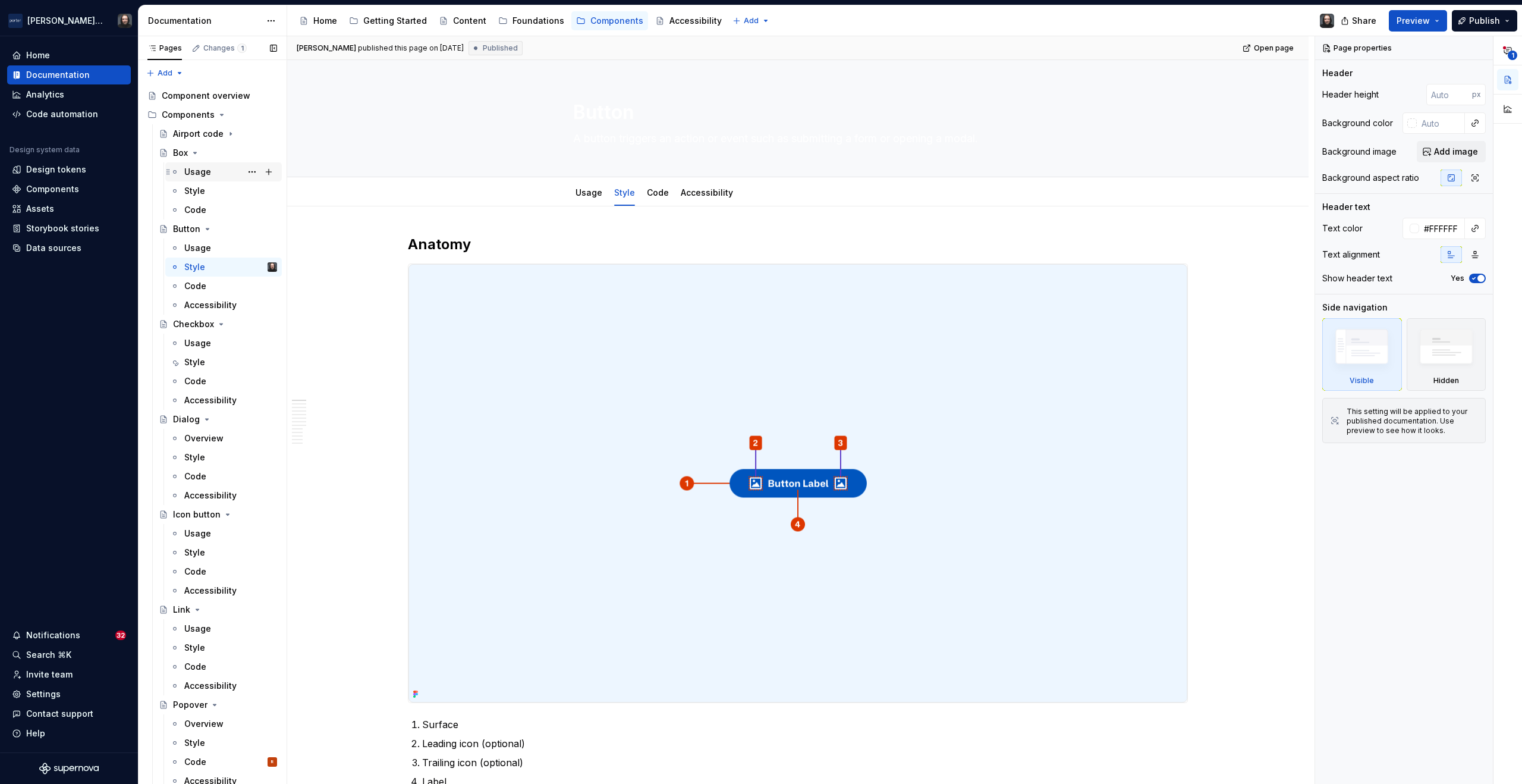
click at [213, 173] on div "Usage SP" at bounding box center [230, 172] width 93 height 17
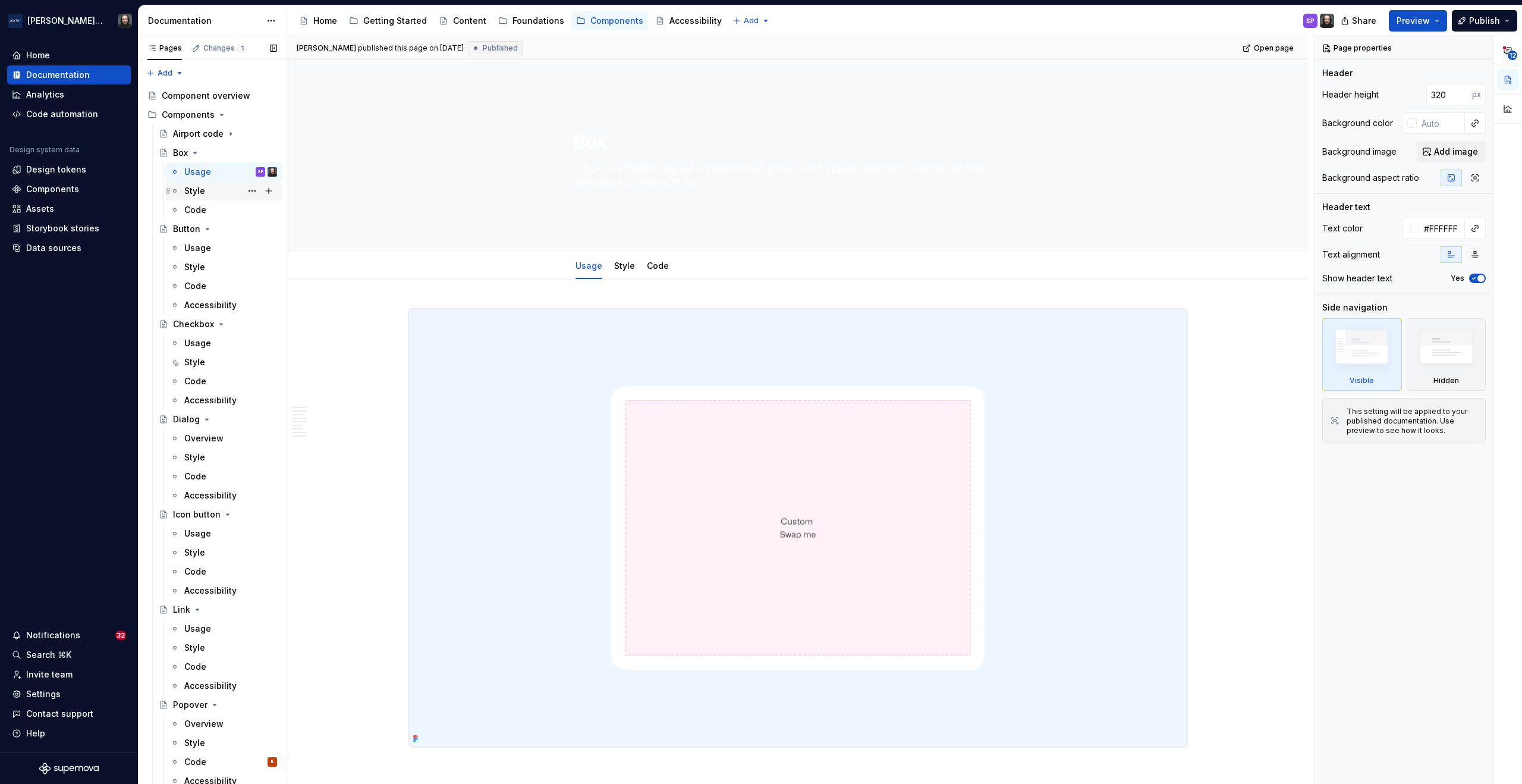
click at [204, 192] on div "Style" at bounding box center [230, 191] width 93 height 17
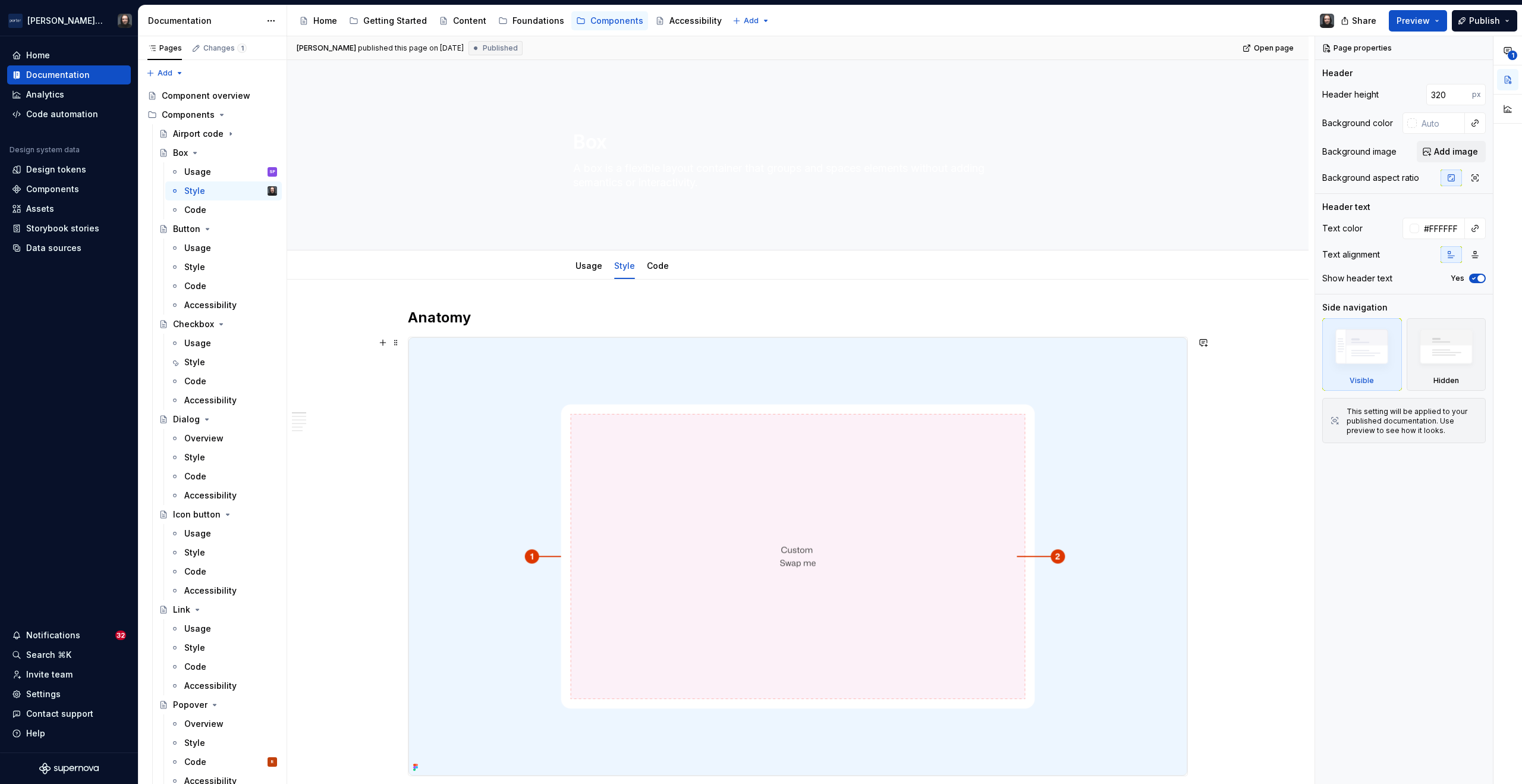
scroll to position [208, 0]
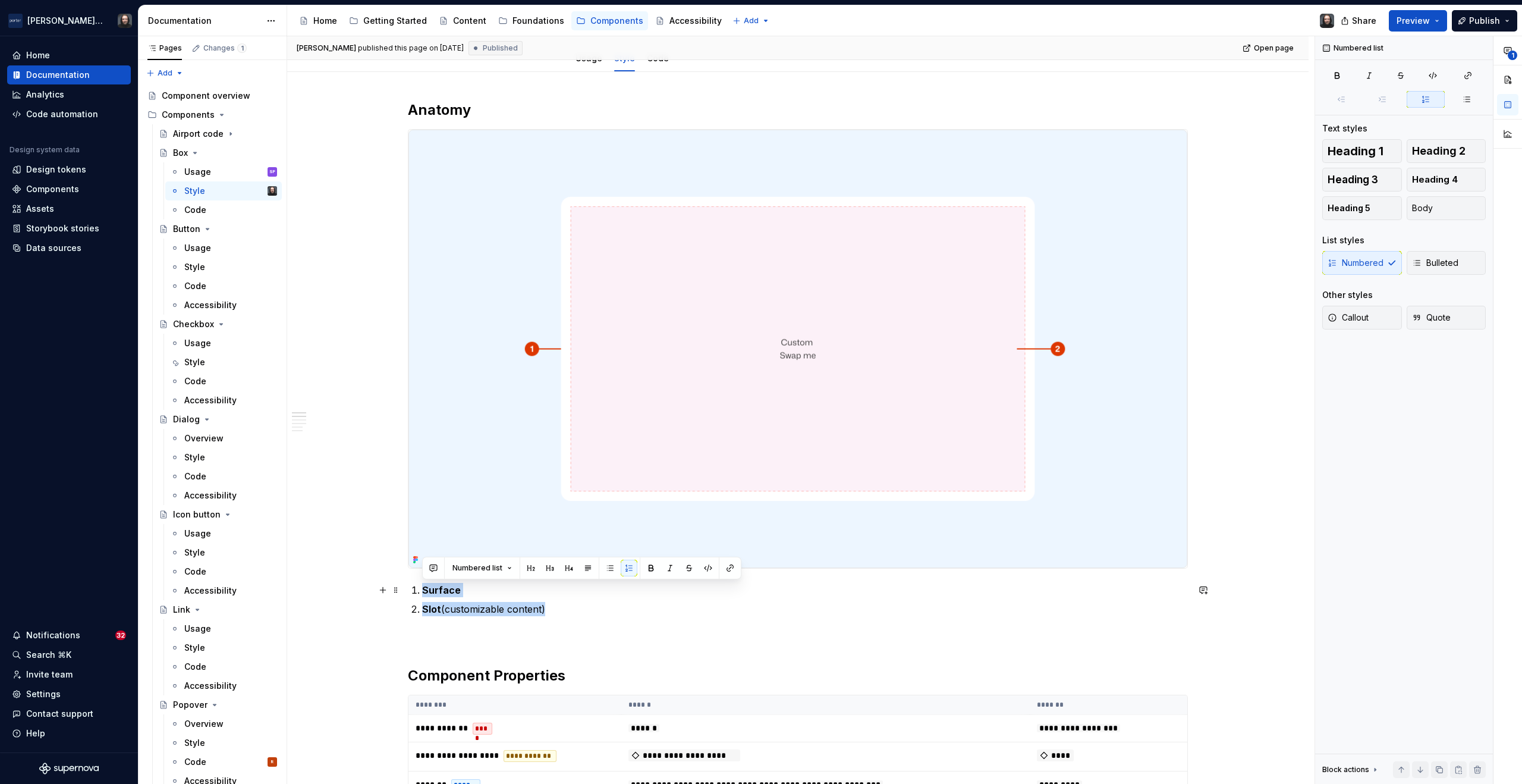
drag, startPoint x: 565, startPoint y: 612, endPoint x: 453, endPoint y: 589, distance: 114.3
click at [423, 589] on ol "Surface Slot (customizable content)" at bounding box center [805, 599] width 766 height 33
click at [651, 571] on button "button" at bounding box center [651, 568] width 17 height 17
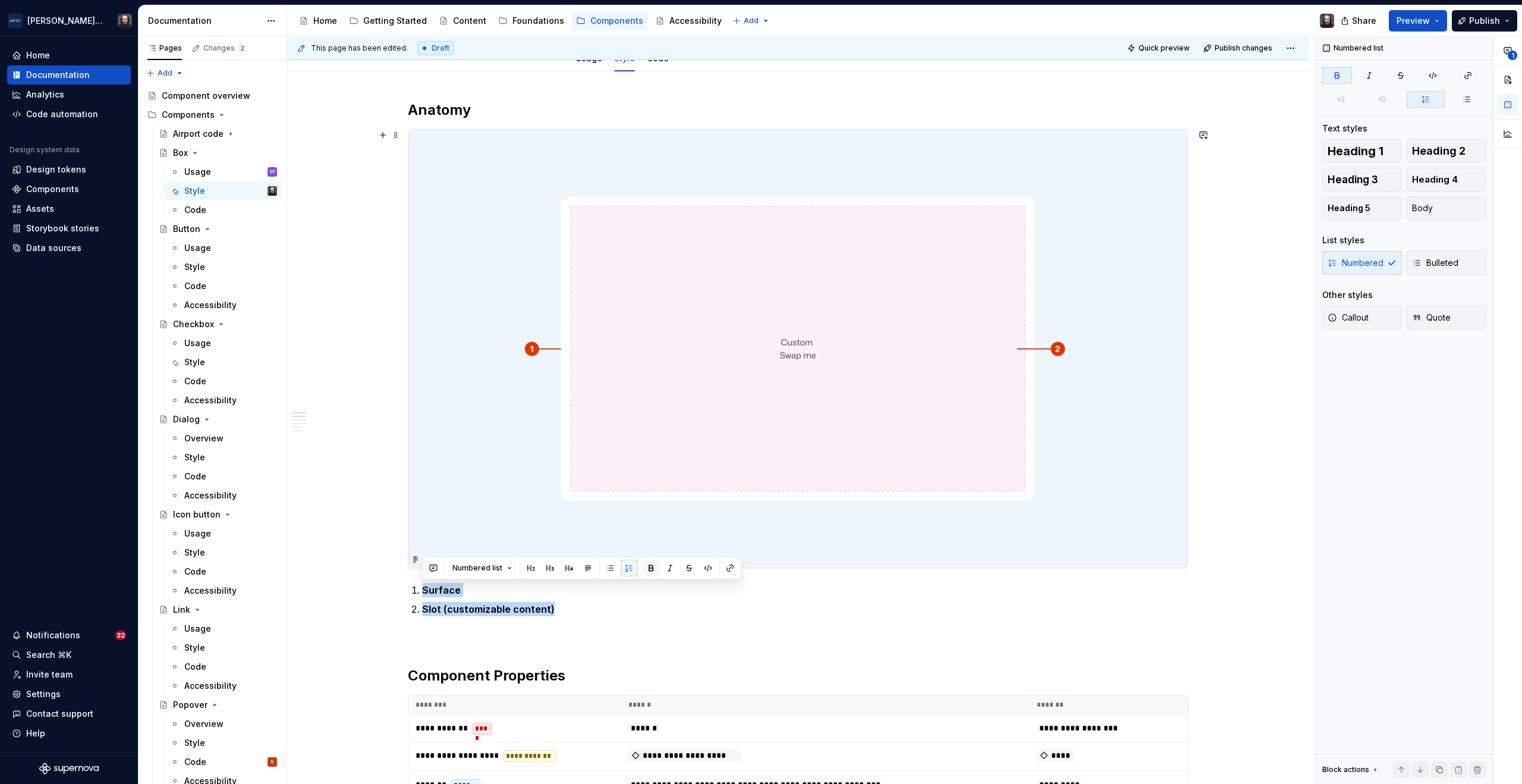
click at [651, 571] on button "button" at bounding box center [651, 568] width 17 height 17
click at [210, 174] on div "Usage SP" at bounding box center [230, 172] width 93 height 17
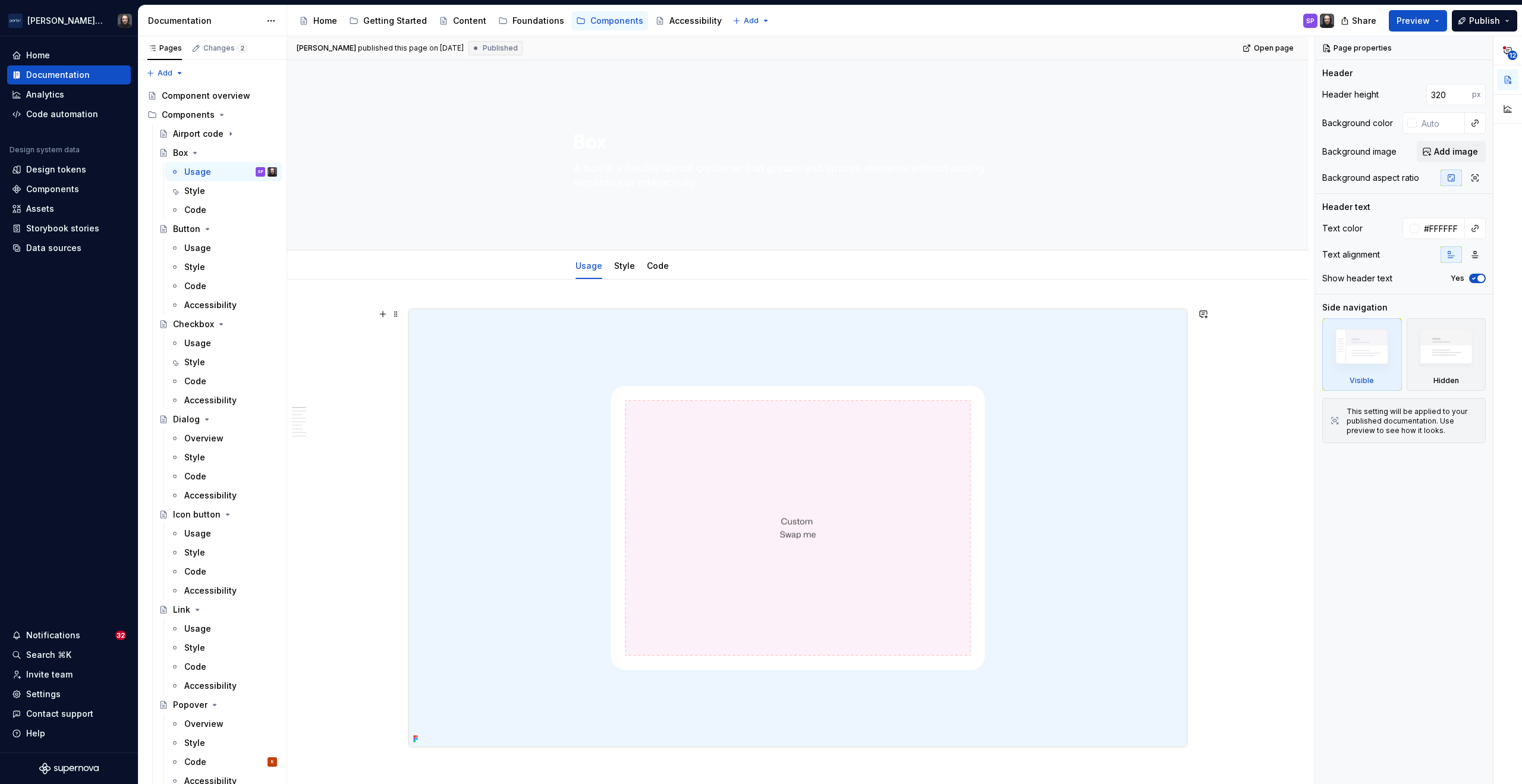
scroll to position [141, 0]
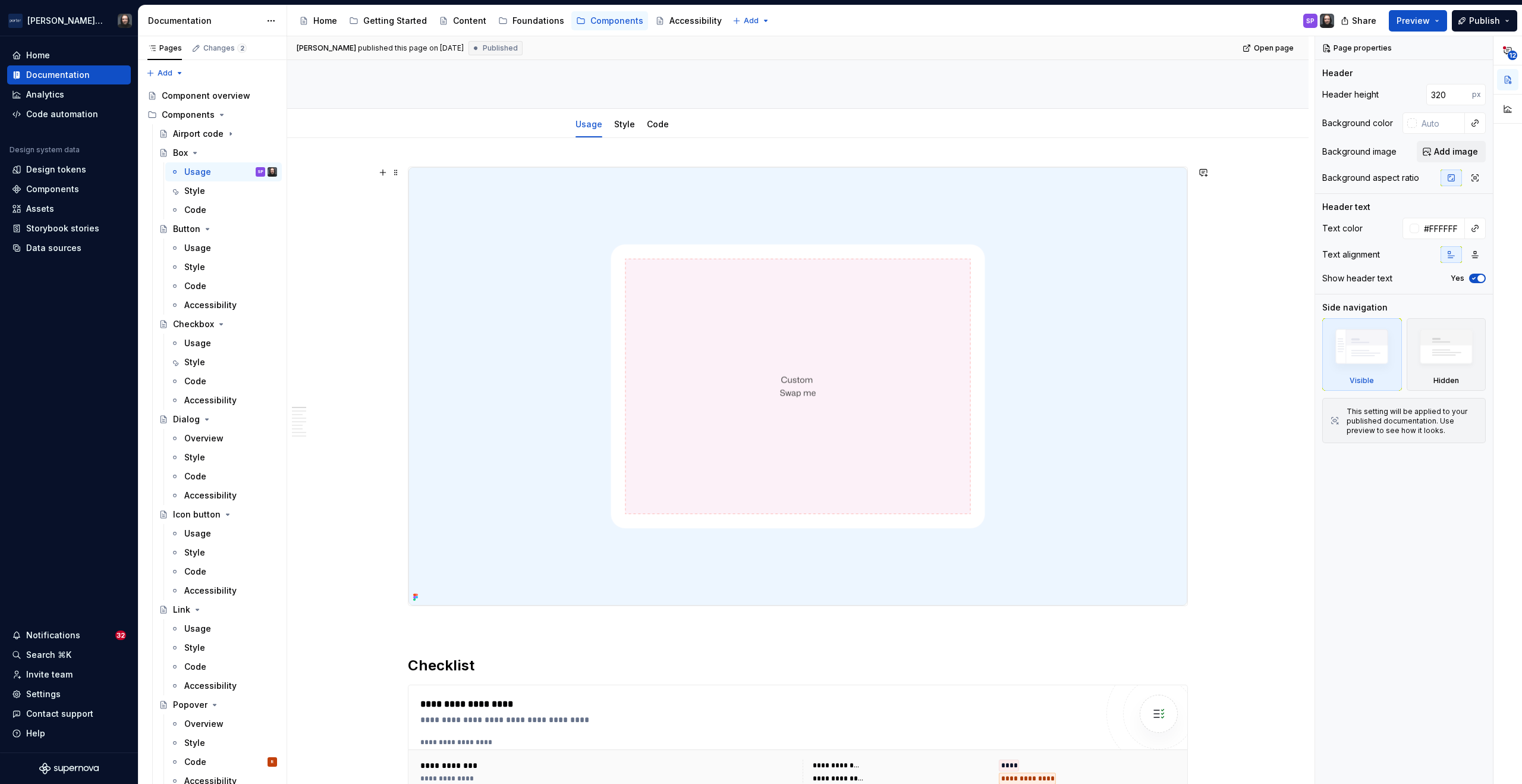
click at [1135, 223] on img at bounding box center [797, 387] width 779 height 438
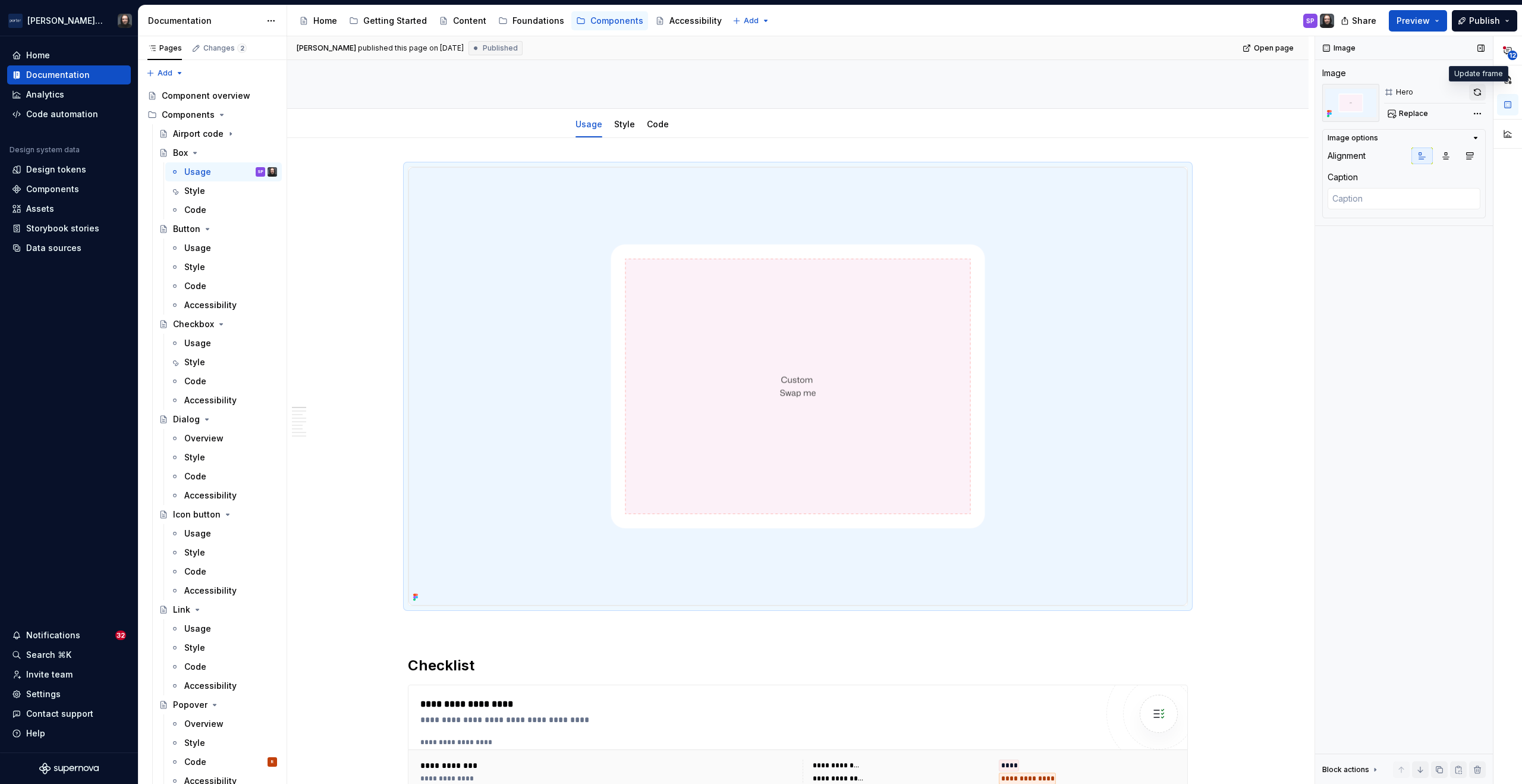
click at [1482, 94] on button "button" at bounding box center [1478, 92] width 17 height 17
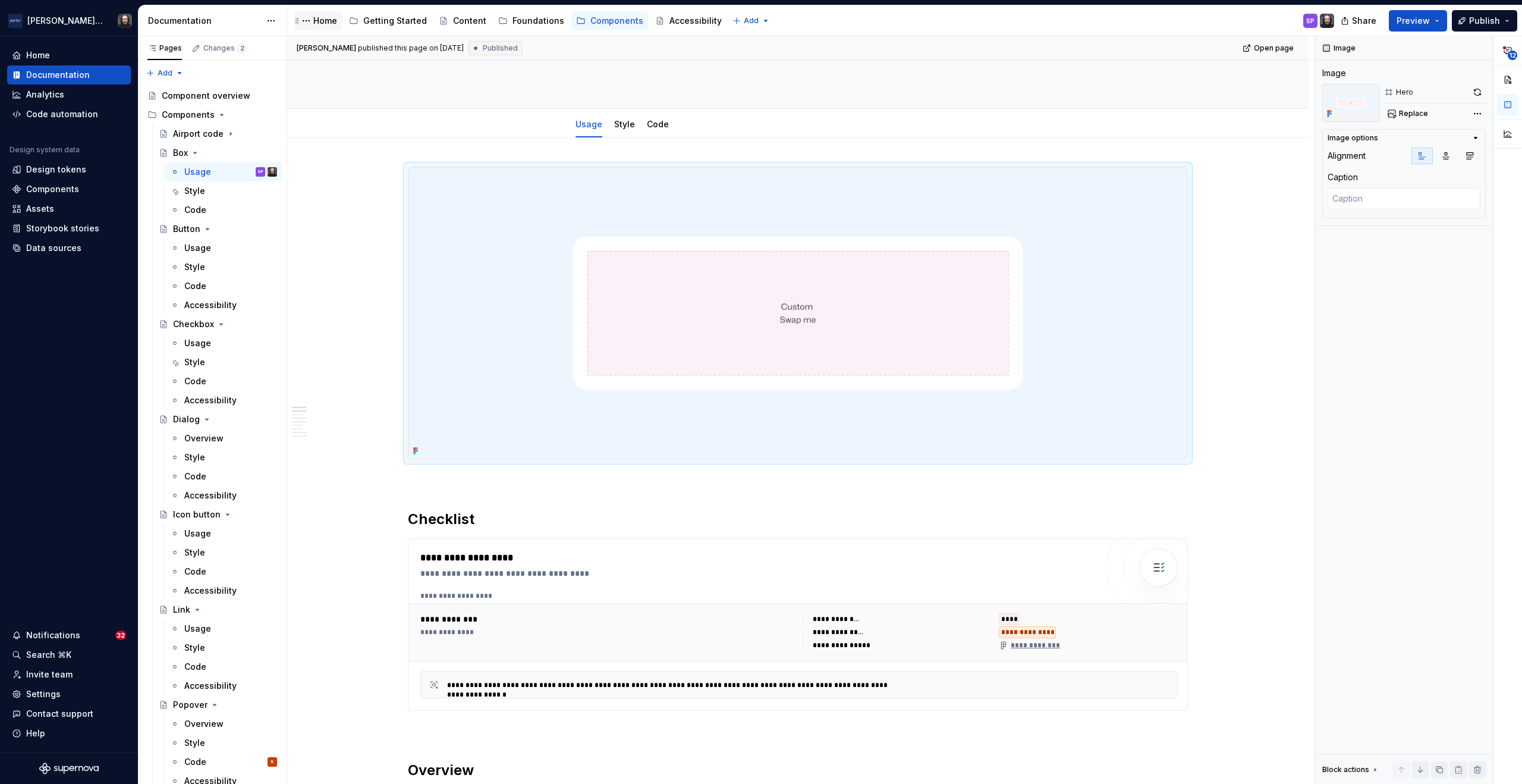
click at [331, 23] on div "Home" at bounding box center [325, 21] width 23 height 12
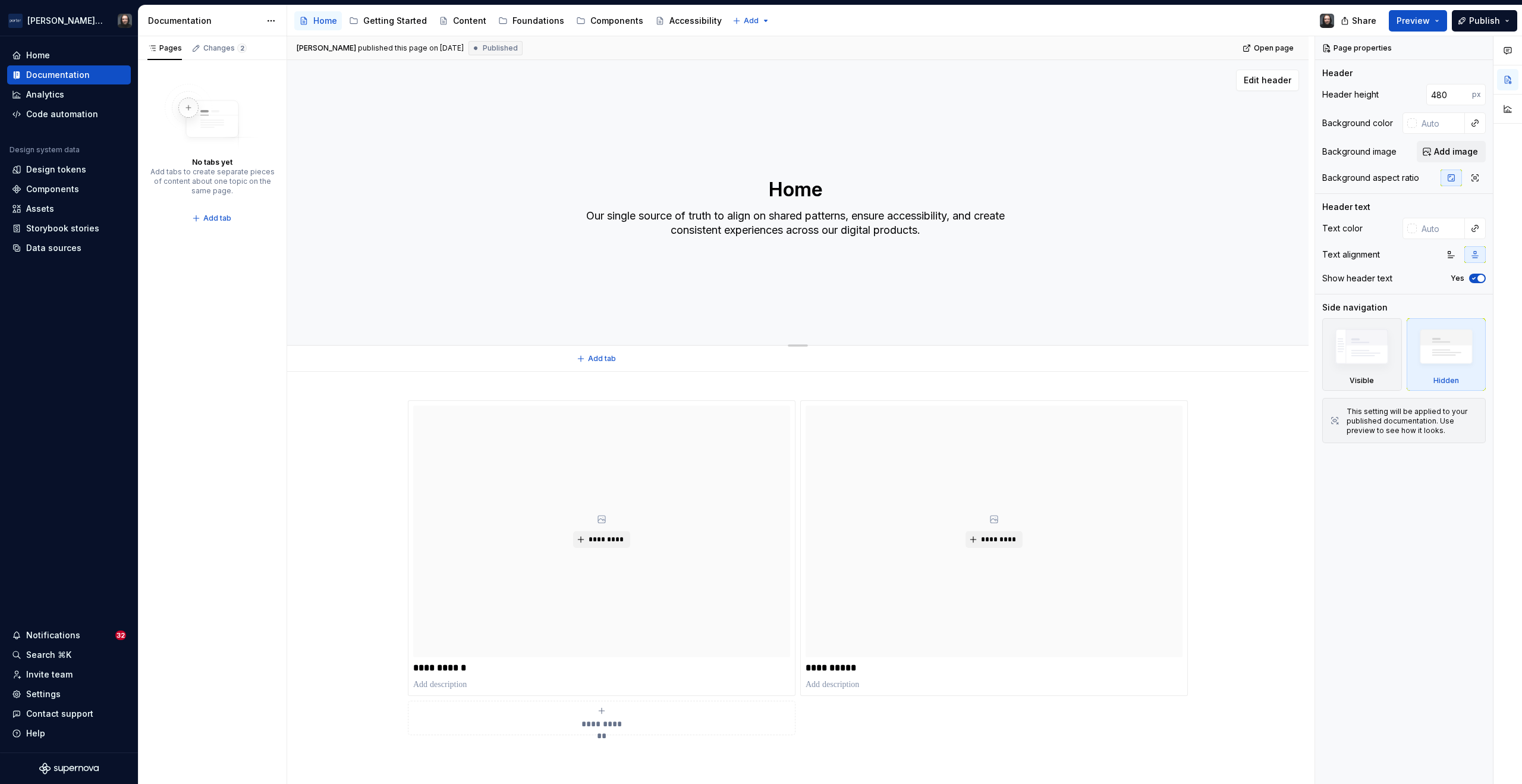
click at [821, 196] on textarea "Home" at bounding box center [795, 190] width 449 height 28
type textarea "*"
type textarea "P"
type textarea "*"
type textarea "Po"
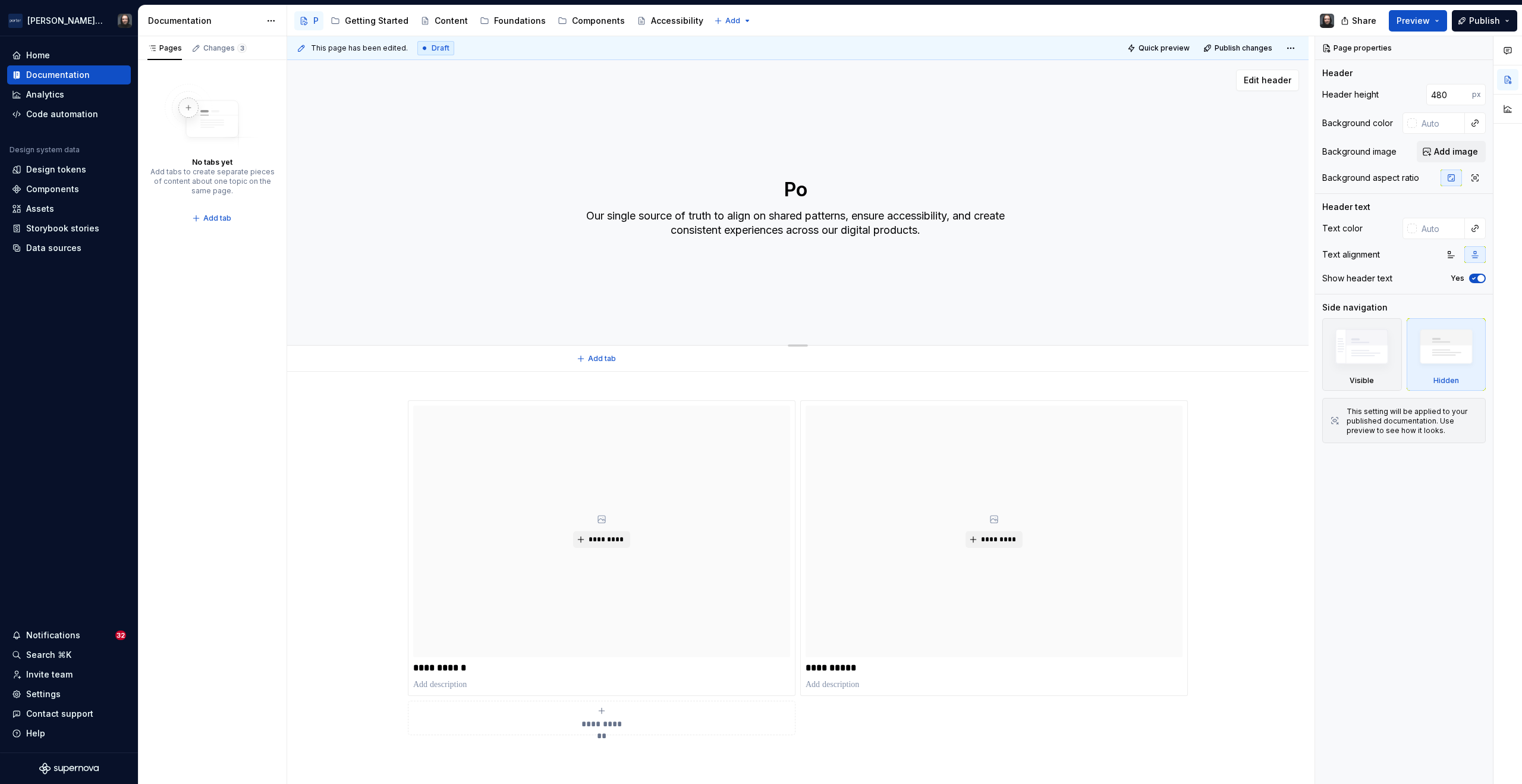
type textarea "*"
type textarea "Por"
type textarea "*"
type textarea "Port"
type textarea "*"
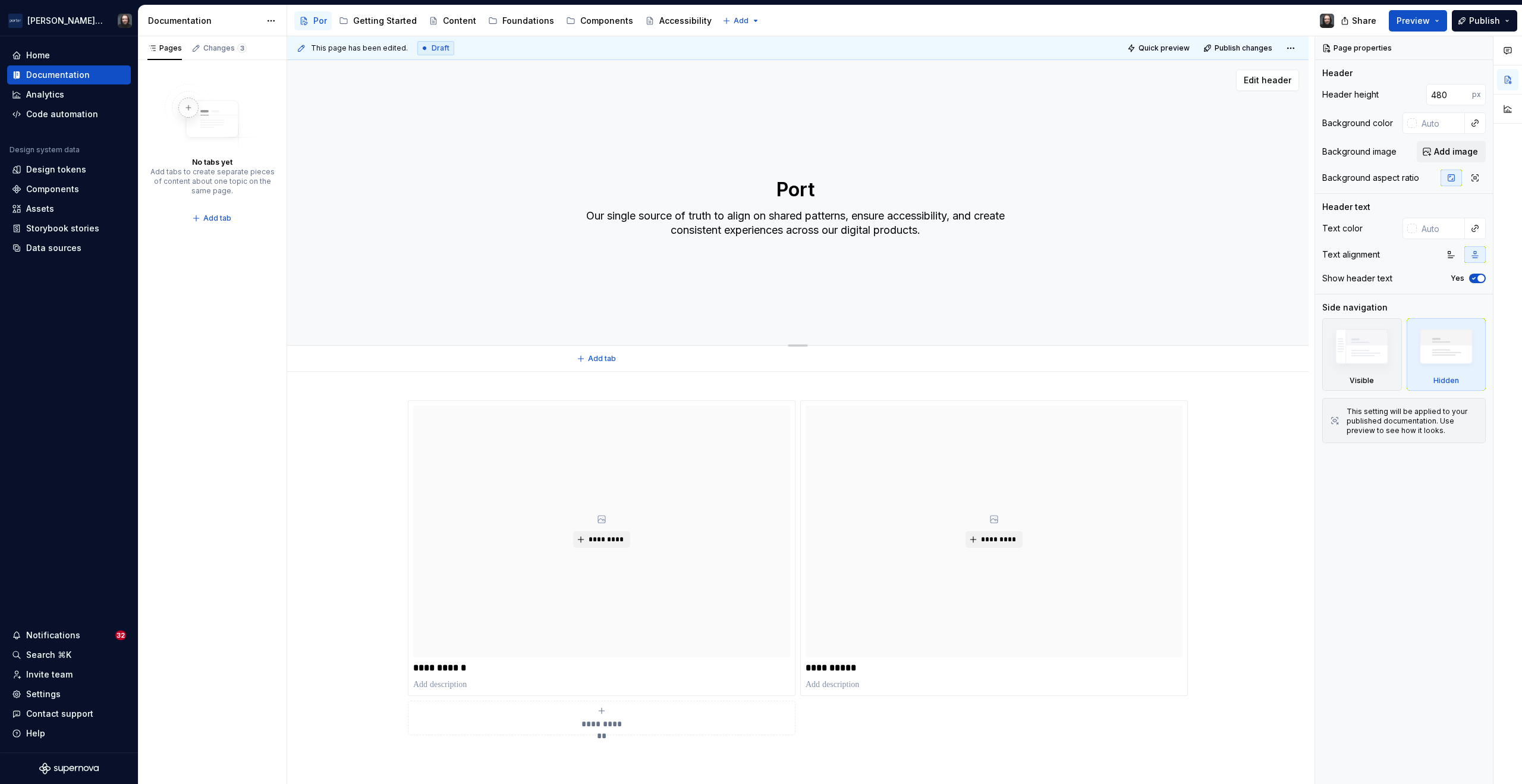
type textarea "Porte"
type textarea "*"
type textarea "Porter"
type textarea "*"
type textarea "Porter"
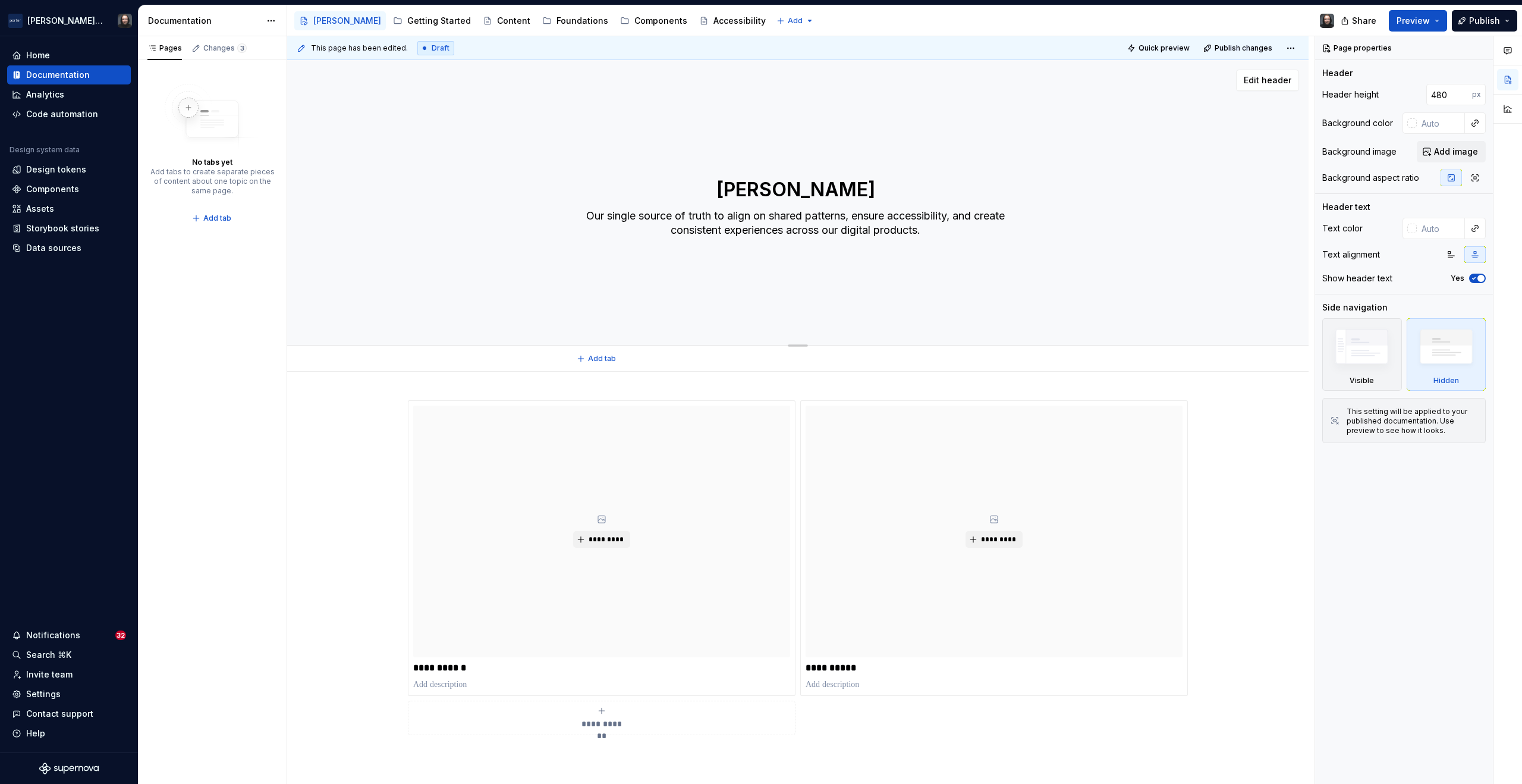
type textarea "*"
type textarea "Porter D"
type textarea "*"
type textarea "Porter De"
type textarea "*"
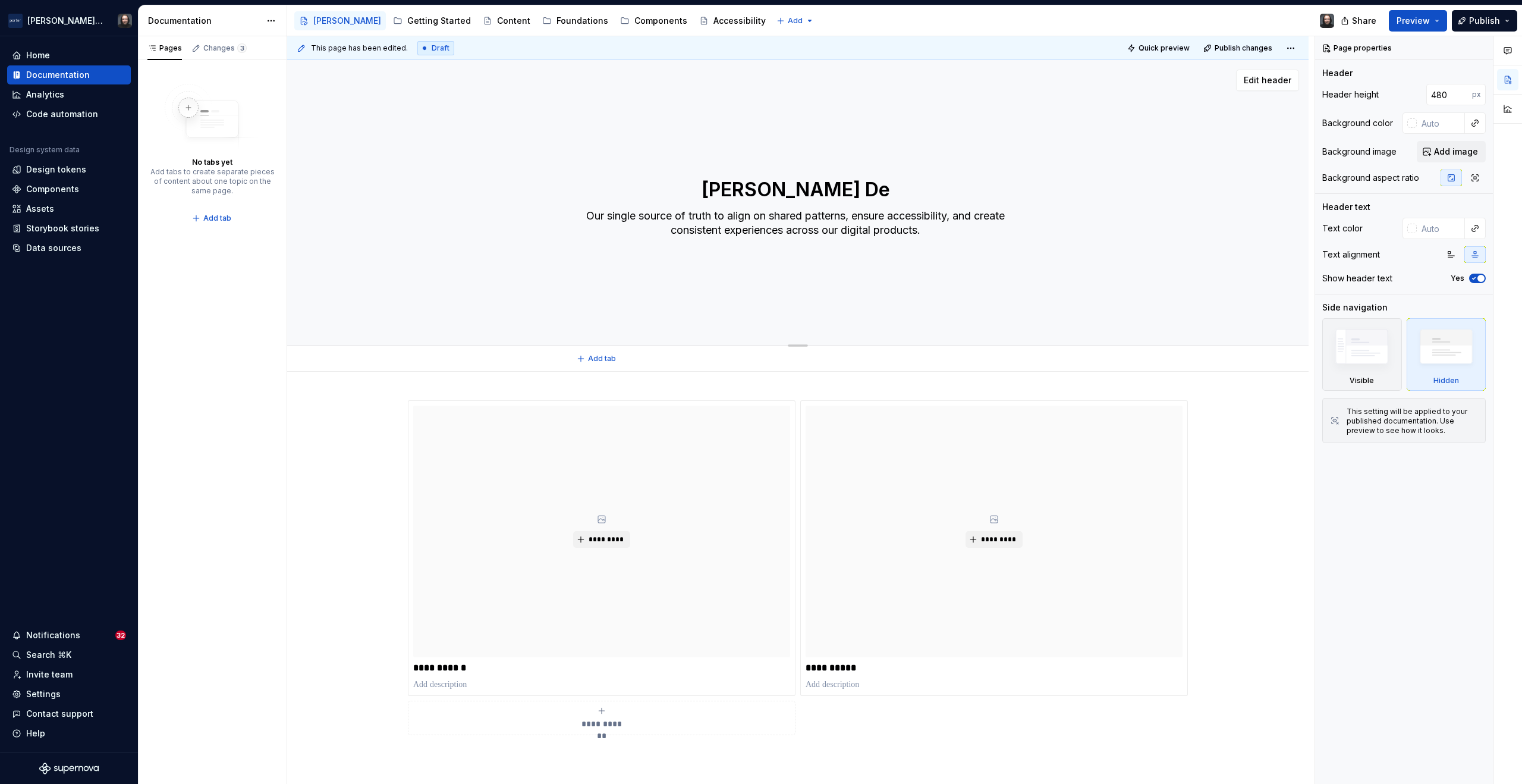
type textarea "Porter Des"
type textarea "*"
type textarea "Porter Desi"
type textarea "*"
type textarea "Porter Desig"
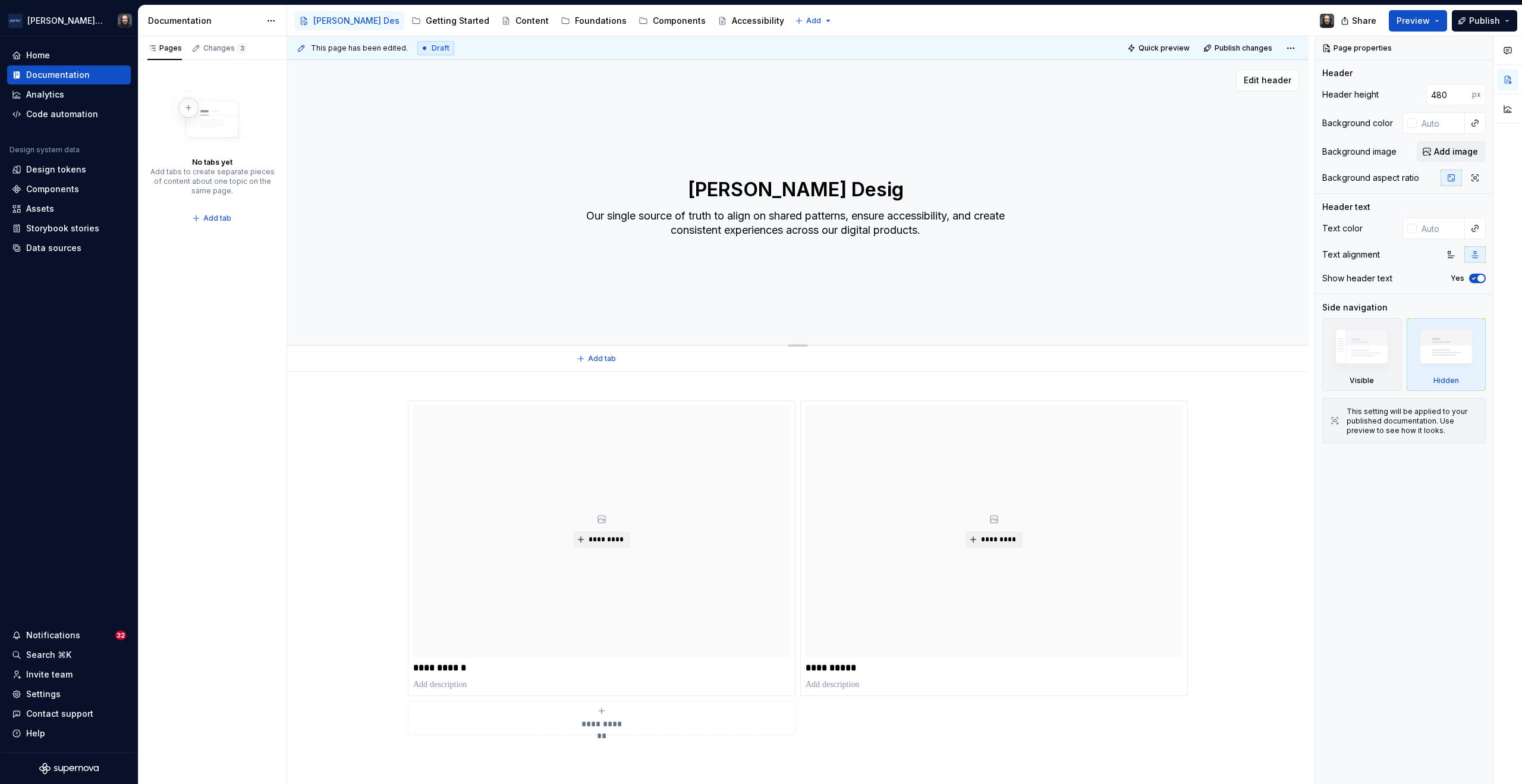
type textarea "*"
type textarea "[PERSON_NAME] Design"
type textarea "*"
type textarea "[PERSON_NAME] Design"
click at [1253, 446] on div "**********" at bounding box center [797, 692] width 1022 height 641
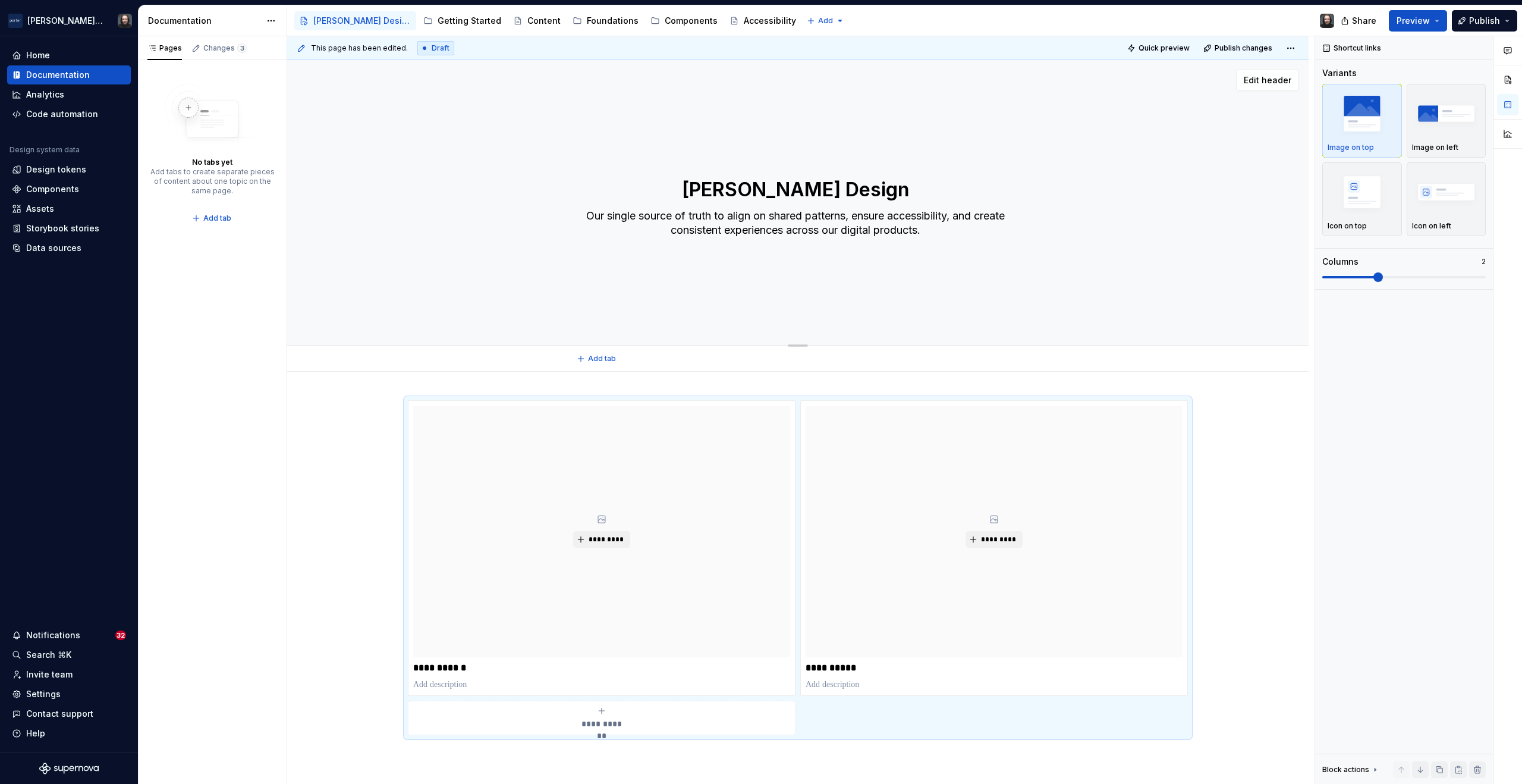
click at [1131, 225] on div "Porter Design Our single source of truth to align on shared patterns, ensure ac…" at bounding box center [797, 202] width 926 height 131
click at [960, 216] on textarea "Our single source of truth to align on shared patterns, ensure accessibility, a…" at bounding box center [795, 223] width 449 height 33
click at [957, 217] on textarea "Our single source of truth to align on shared patterns, ensure accessibility, a…" at bounding box center [795, 223] width 449 height 33
type textarea "*"
type textarea "Our single source of truth to align on shared patterns, ensure accessibility, a…"
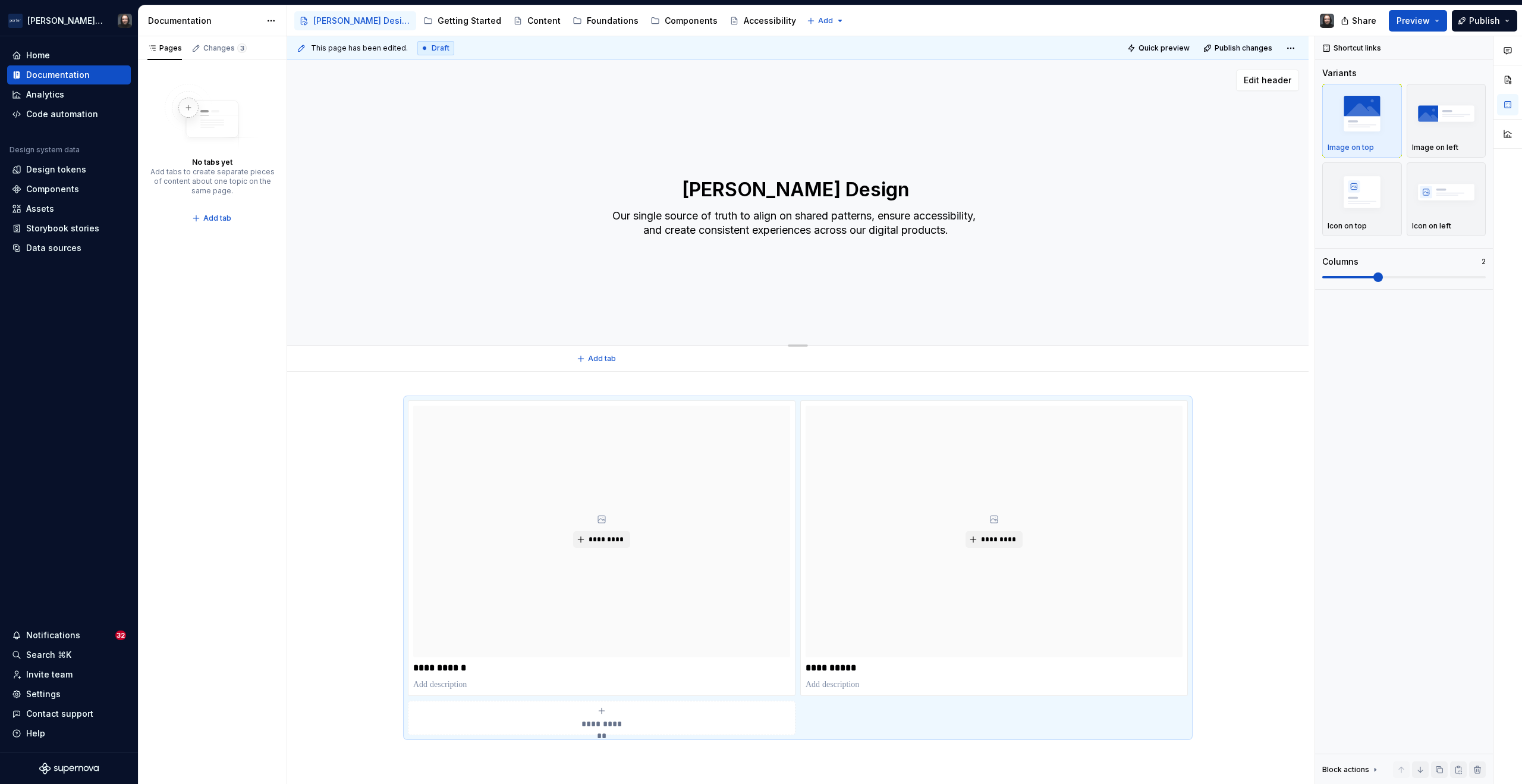
type textarea "*"
type textarea "Our single source of truth to align on shared patterns, ensure accessibility, a…"
type textarea "*"
type textarea "Our single source of truth to align on shared patterns, ensure accessibility, a…"
click at [1437, 18] on button "Preview" at bounding box center [1418, 21] width 59 height 22
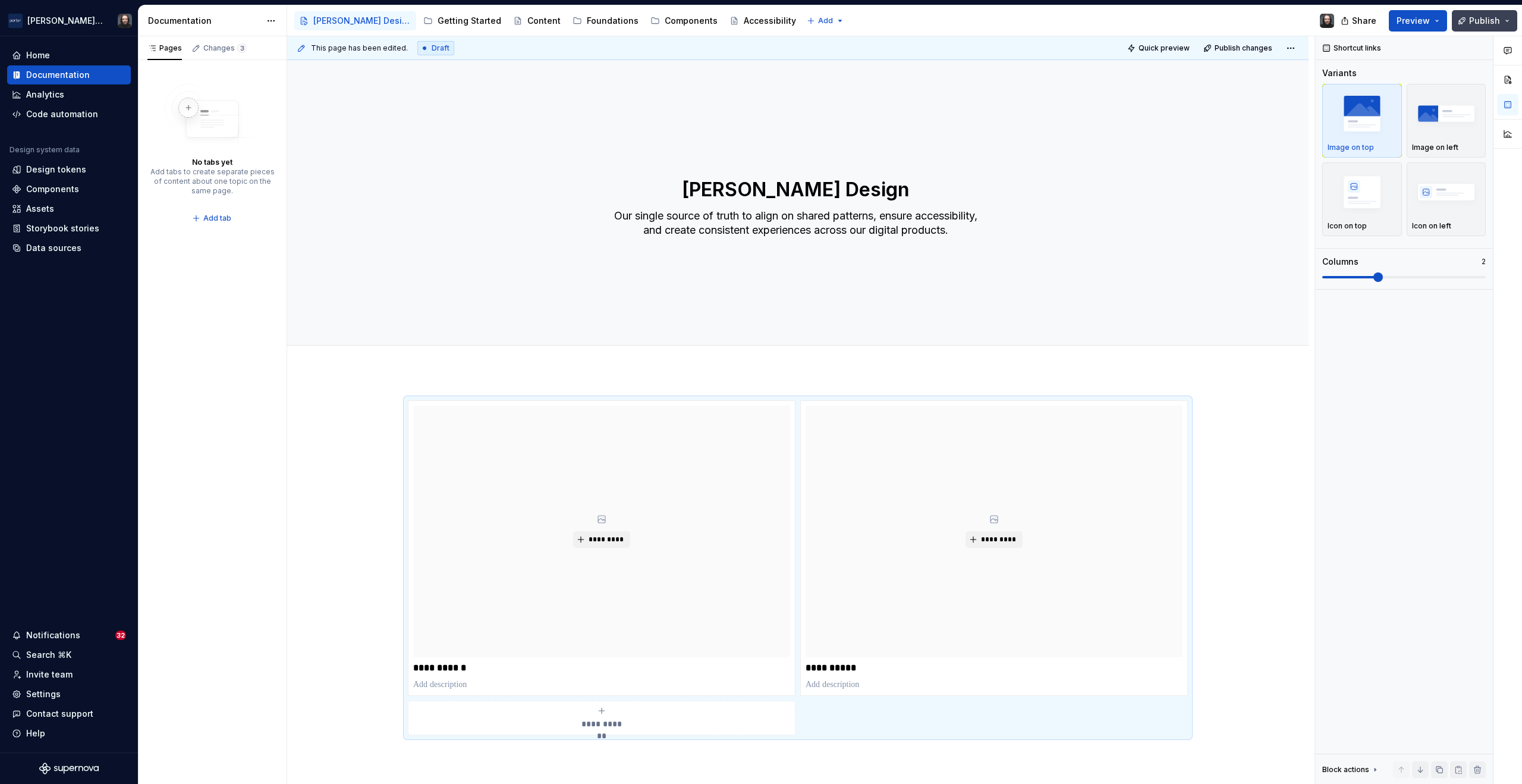
click at [1510, 22] on button "Publish" at bounding box center [1485, 21] width 65 height 22
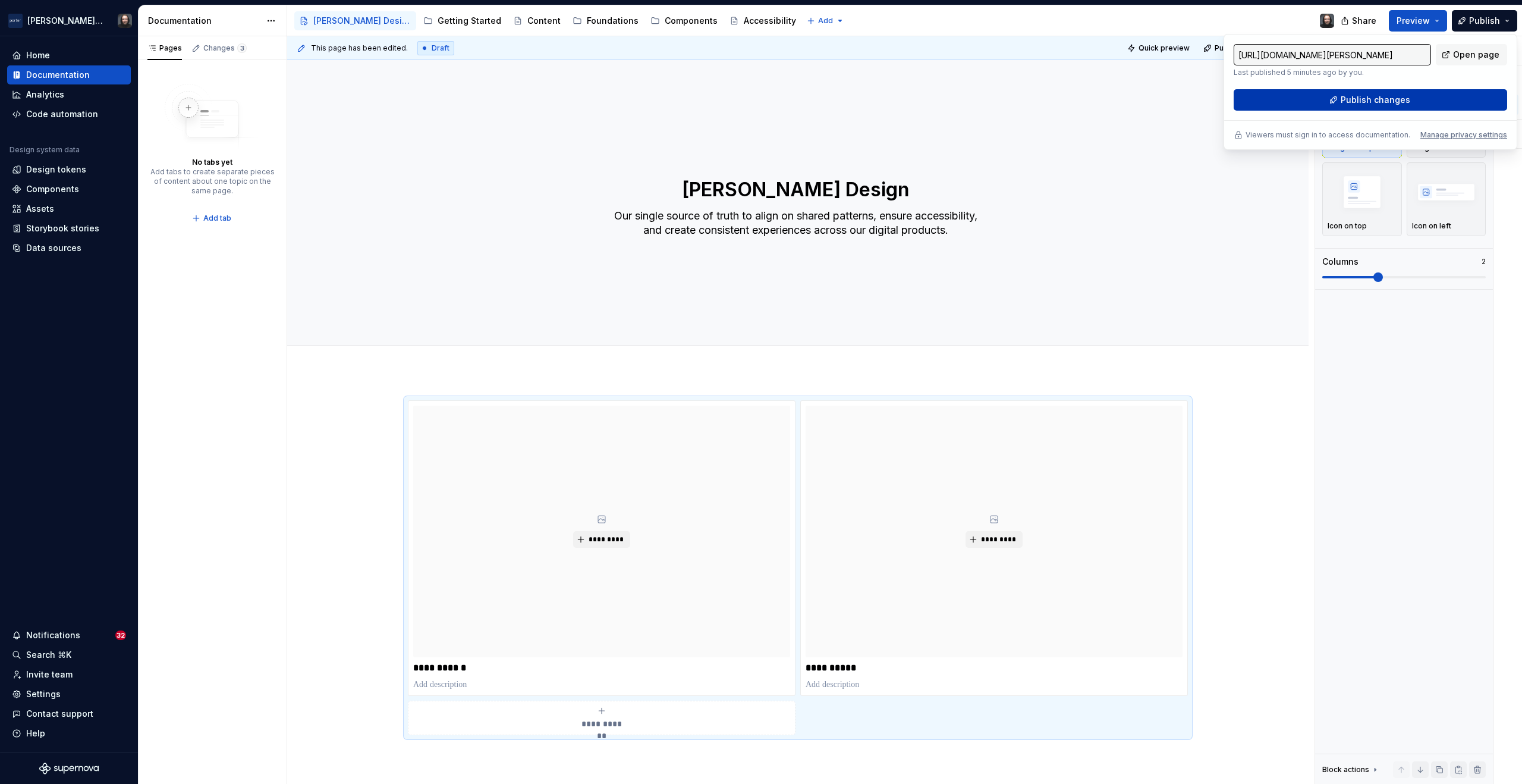
click at [1415, 95] on button "Publish changes" at bounding box center [1371, 100] width 274 height 22
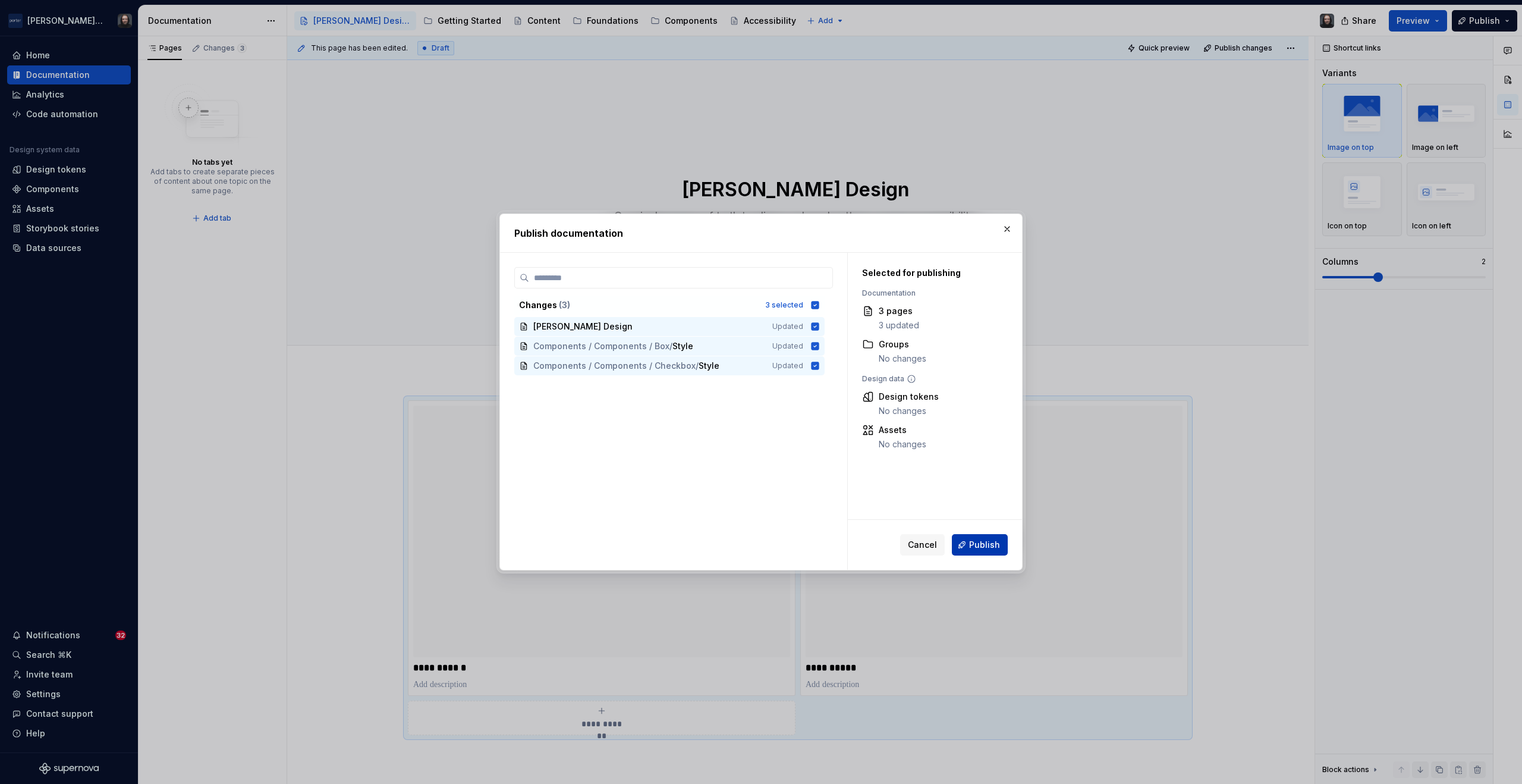
click at [976, 544] on span "Publish" at bounding box center [984, 545] width 31 height 12
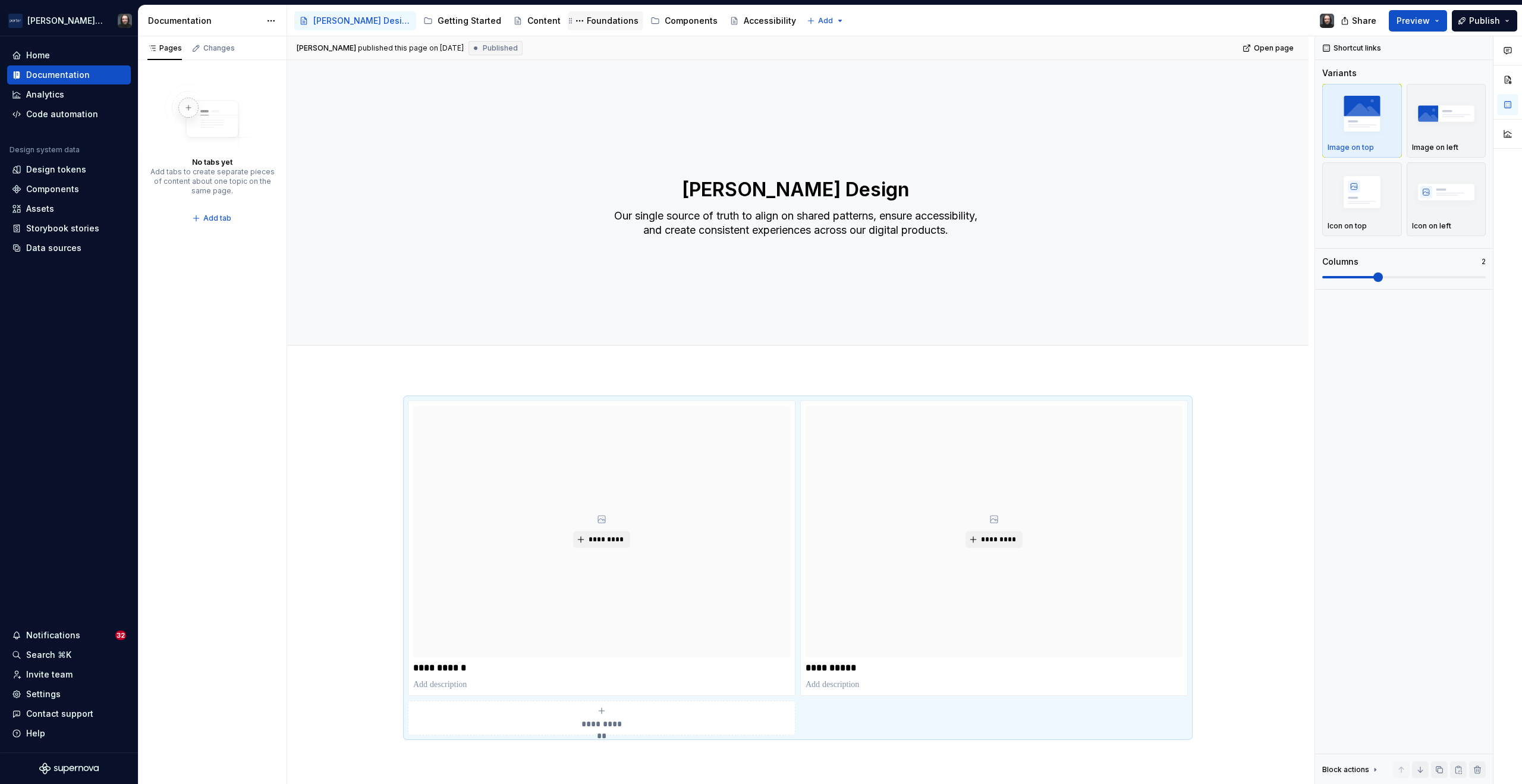
click at [587, 19] on div "Foundations" at bounding box center [612, 21] width 52 height 12
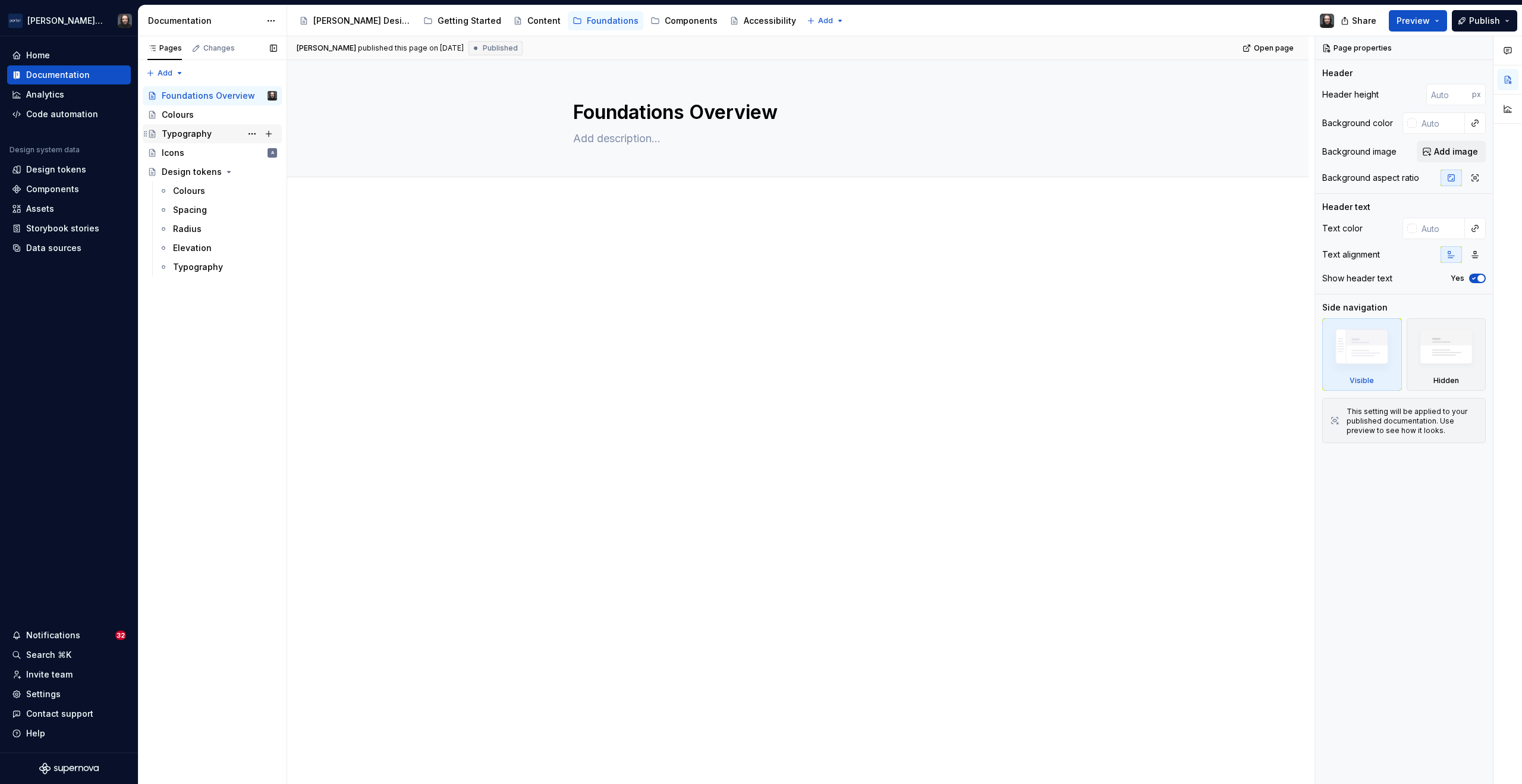
click at [188, 134] on div "Typography" at bounding box center [187, 134] width 50 height 12
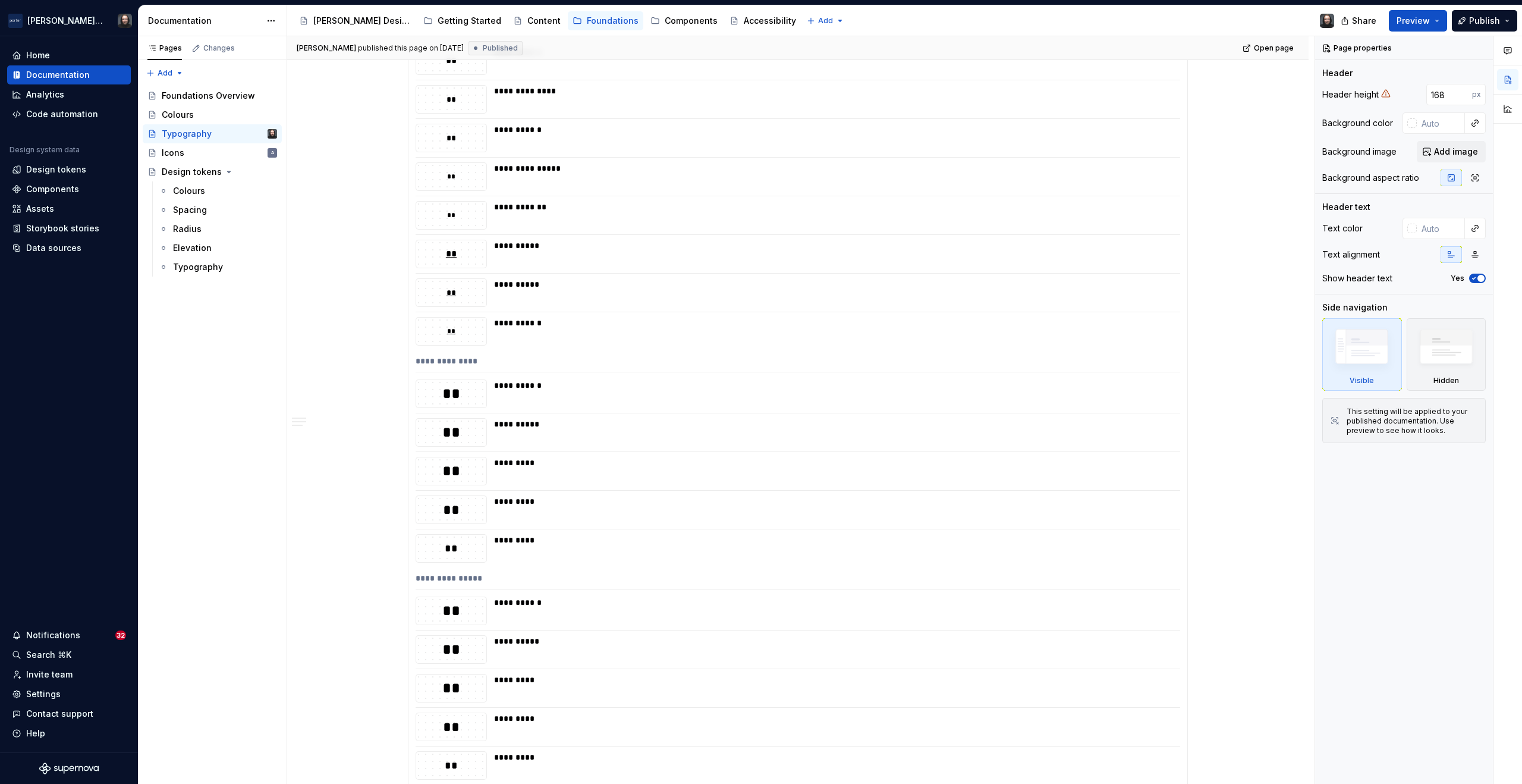
scroll to position [1999, 0]
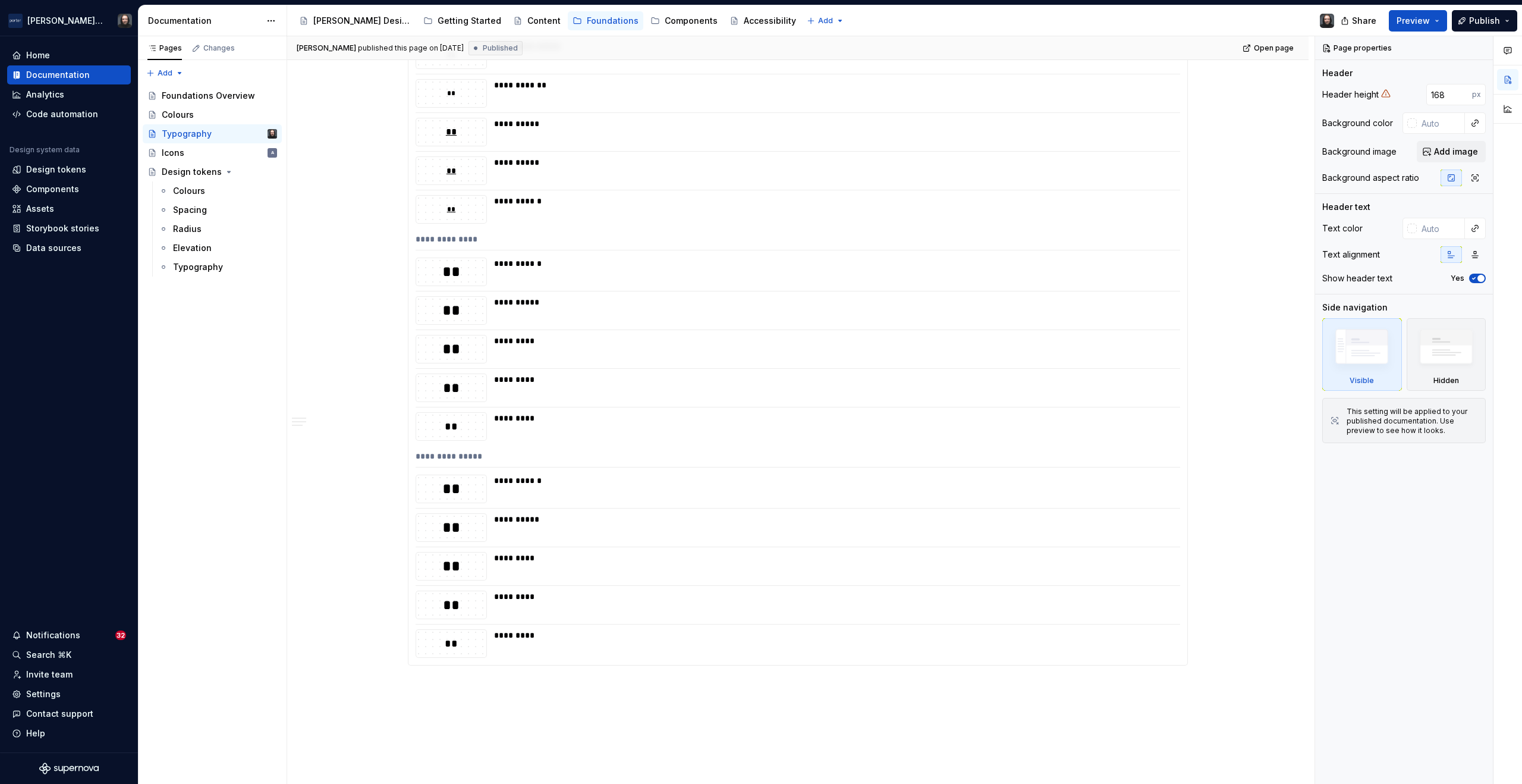
type textarea "*"
click at [666, 447] on div "**********" at bounding box center [797, 74] width 779 height 1182
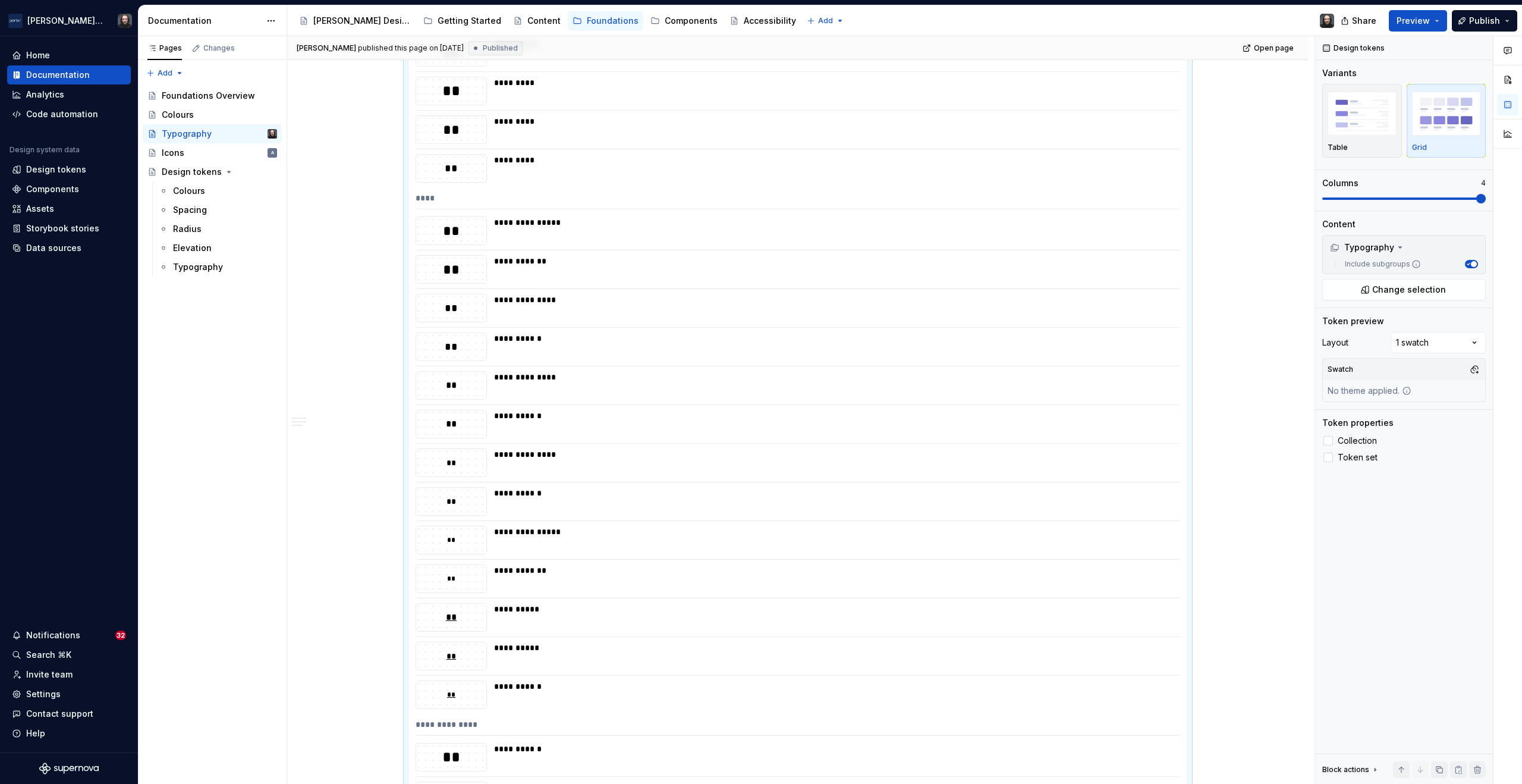
scroll to position [1329, 0]
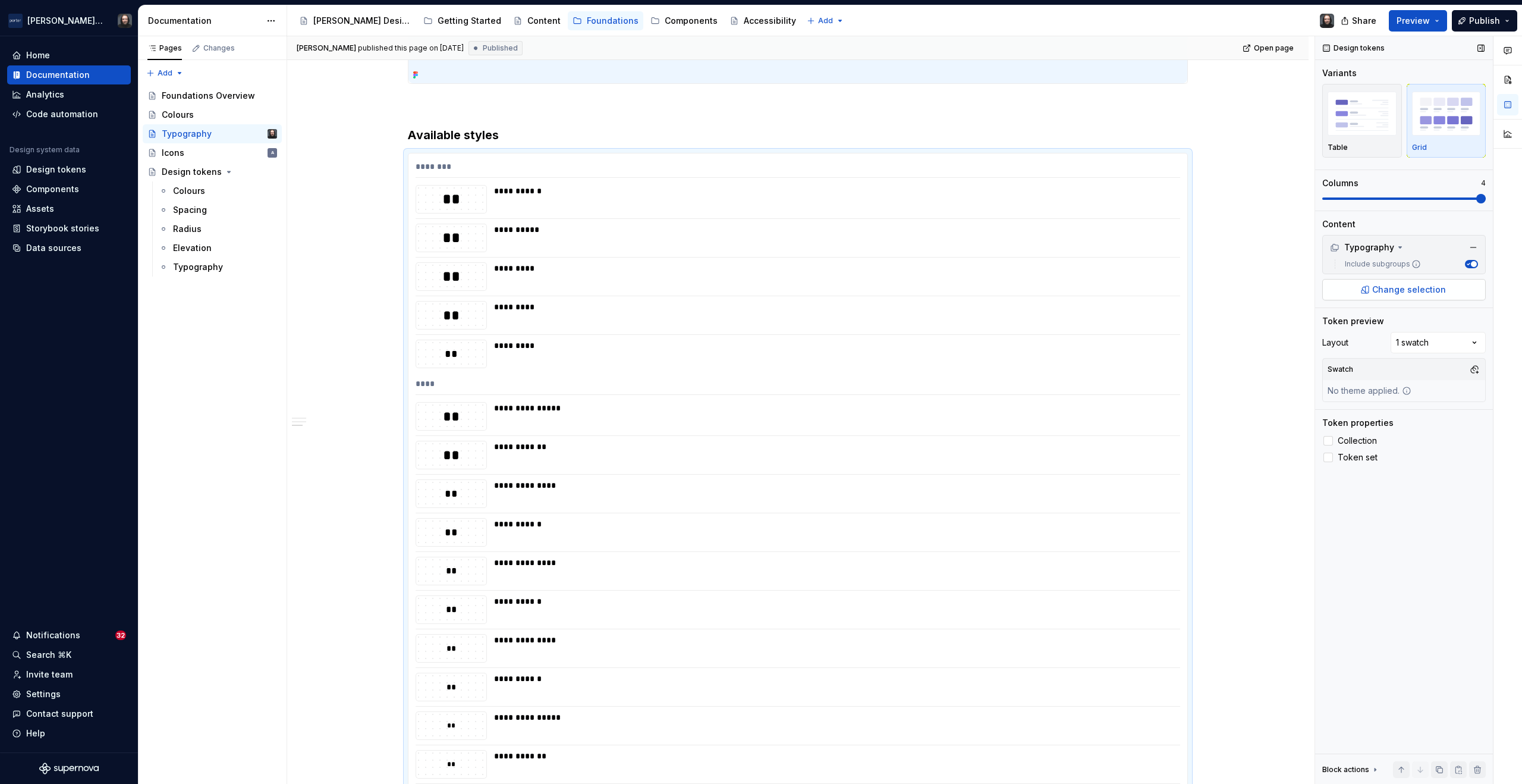
click at [1407, 294] on span "Change selection" at bounding box center [1409, 290] width 74 height 12
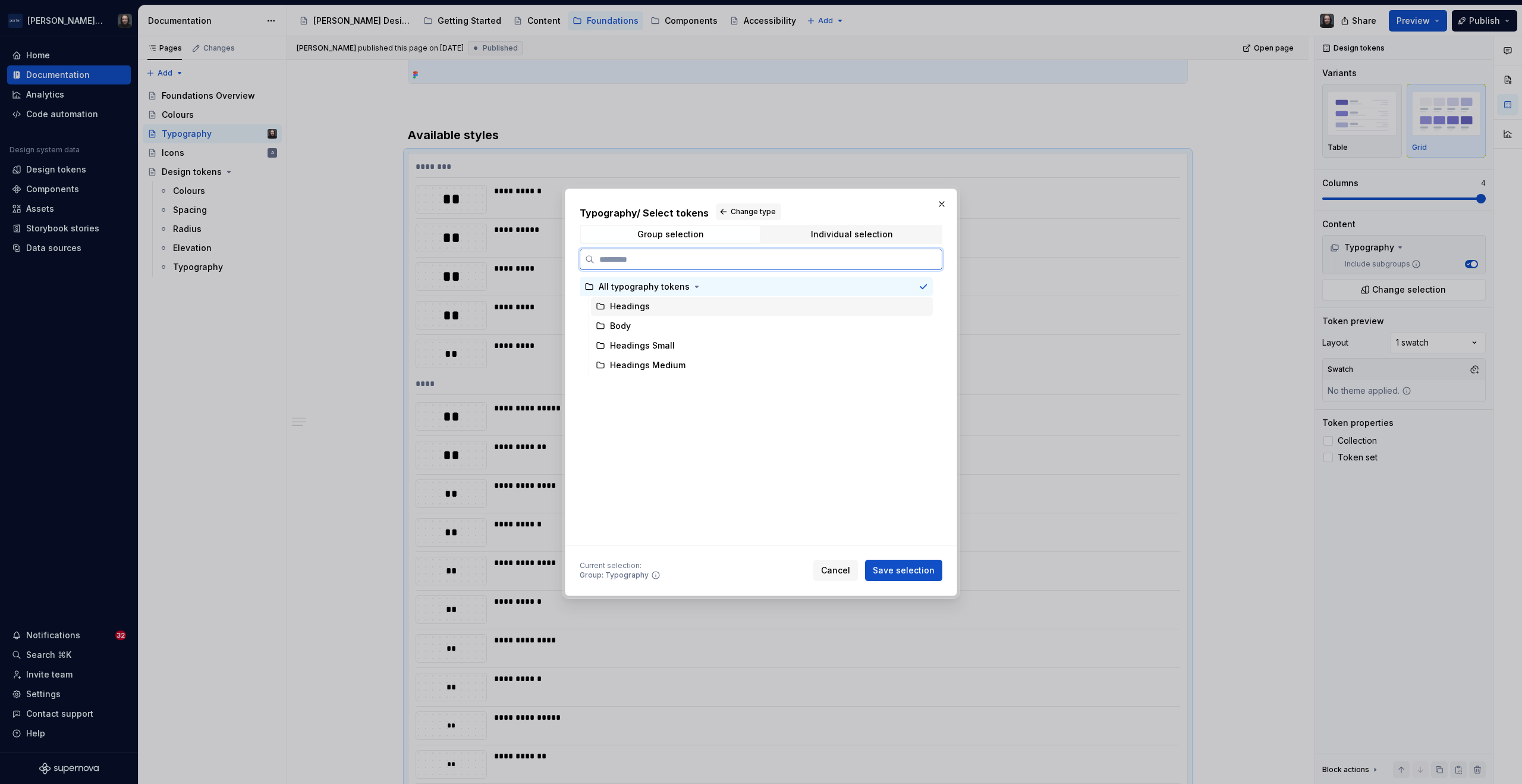
click at [725, 304] on div "Headings" at bounding box center [761, 306] width 342 height 19
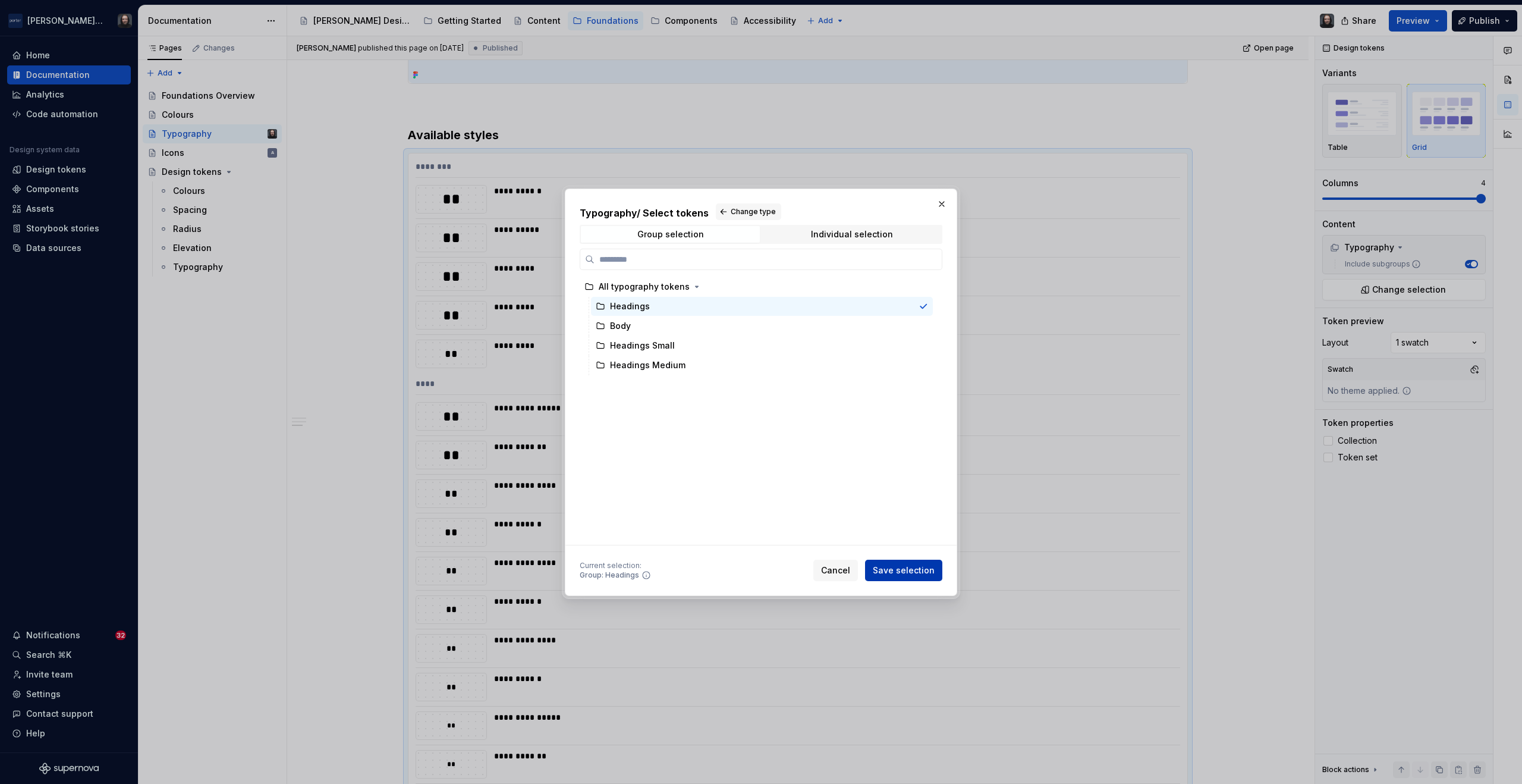
click at [915, 566] on span "Save selection" at bounding box center [904, 570] width 62 height 12
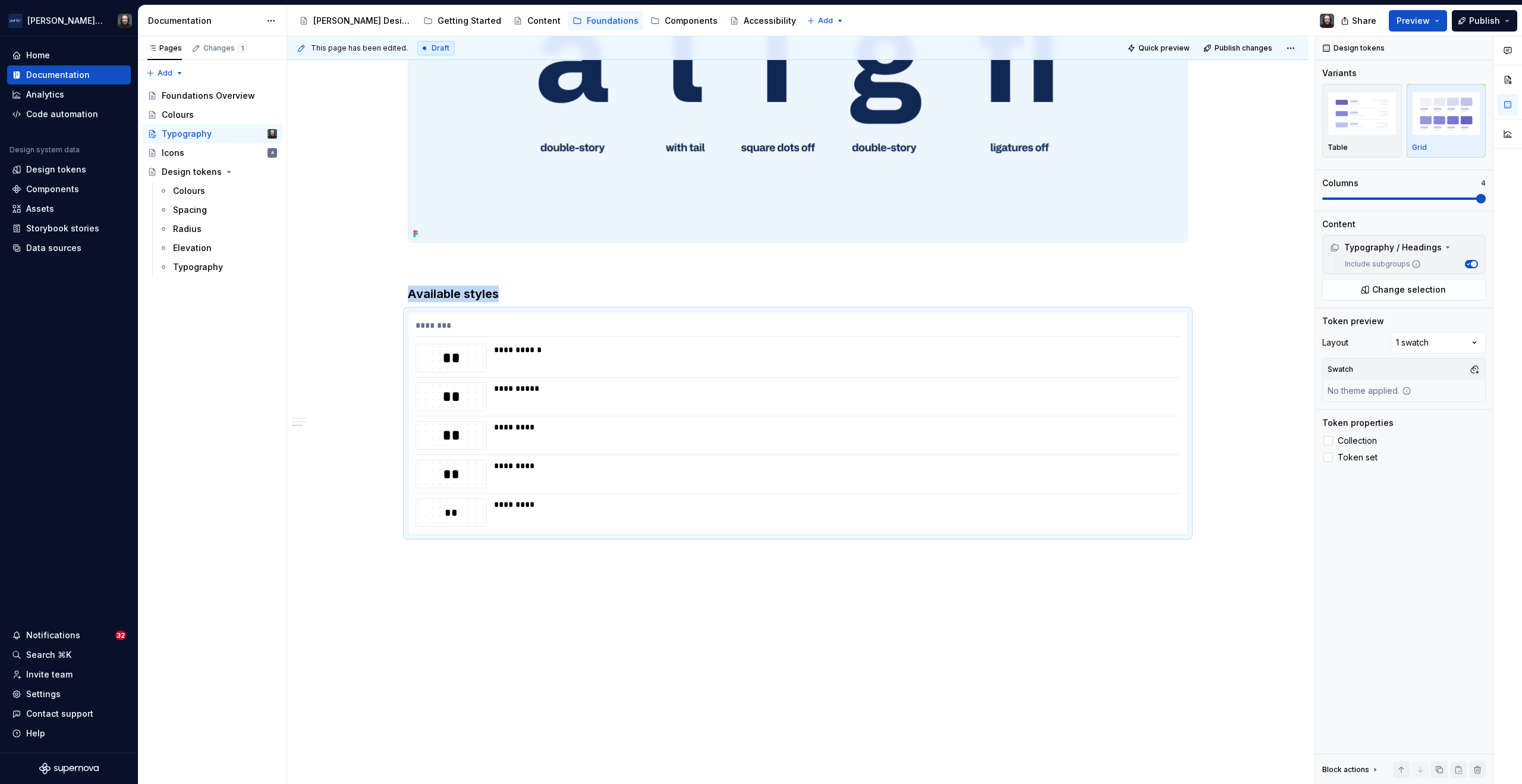
scroll to position [1170, 0]
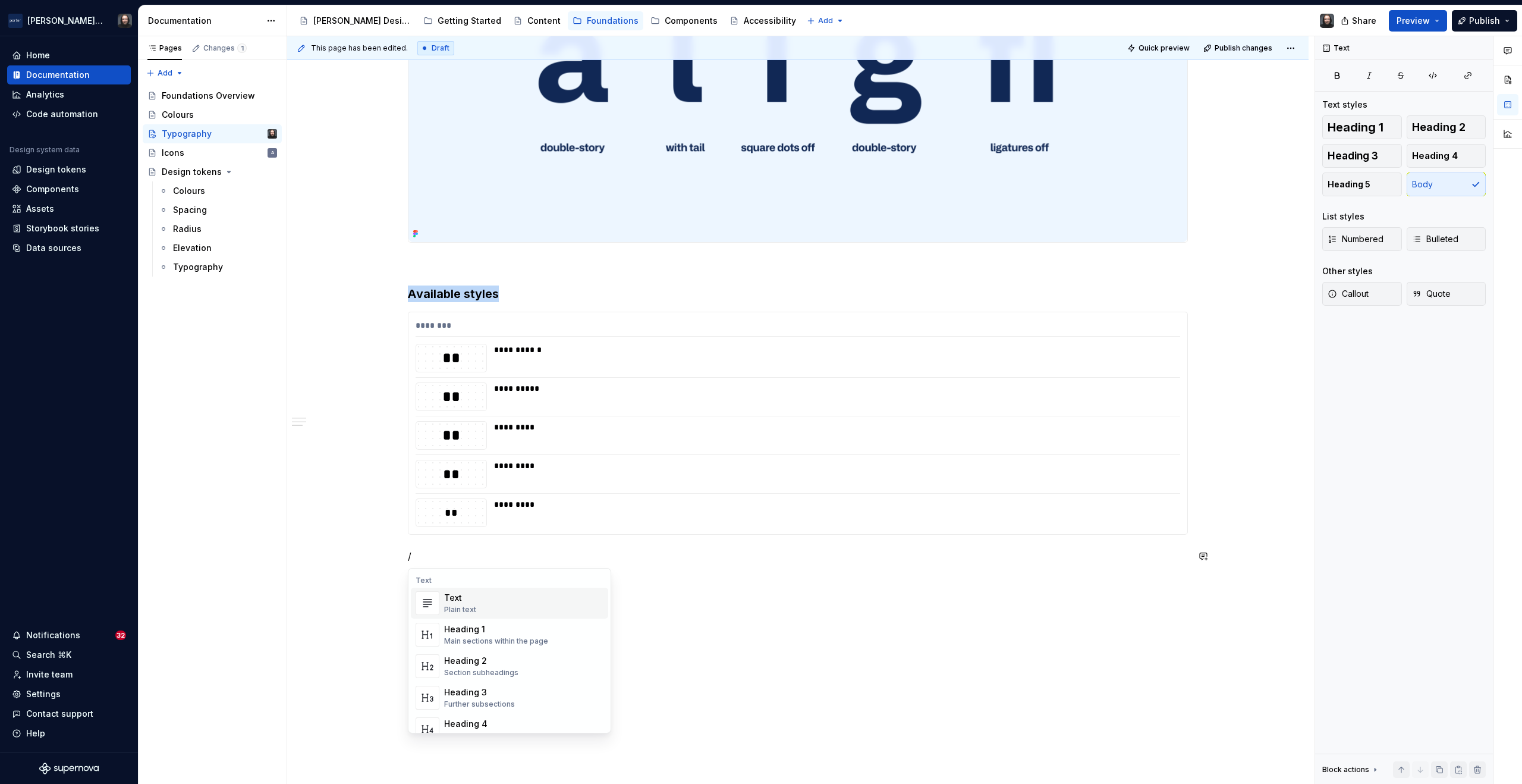
click at [839, 321] on div "********" at bounding box center [798, 328] width 765 height 18
click at [427, 558] on p "/" at bounding box center [798, 556] width 780 height 14
click at [503, 597] on div "Design tokens" at bounding box center [484, 597] width 79 height 12
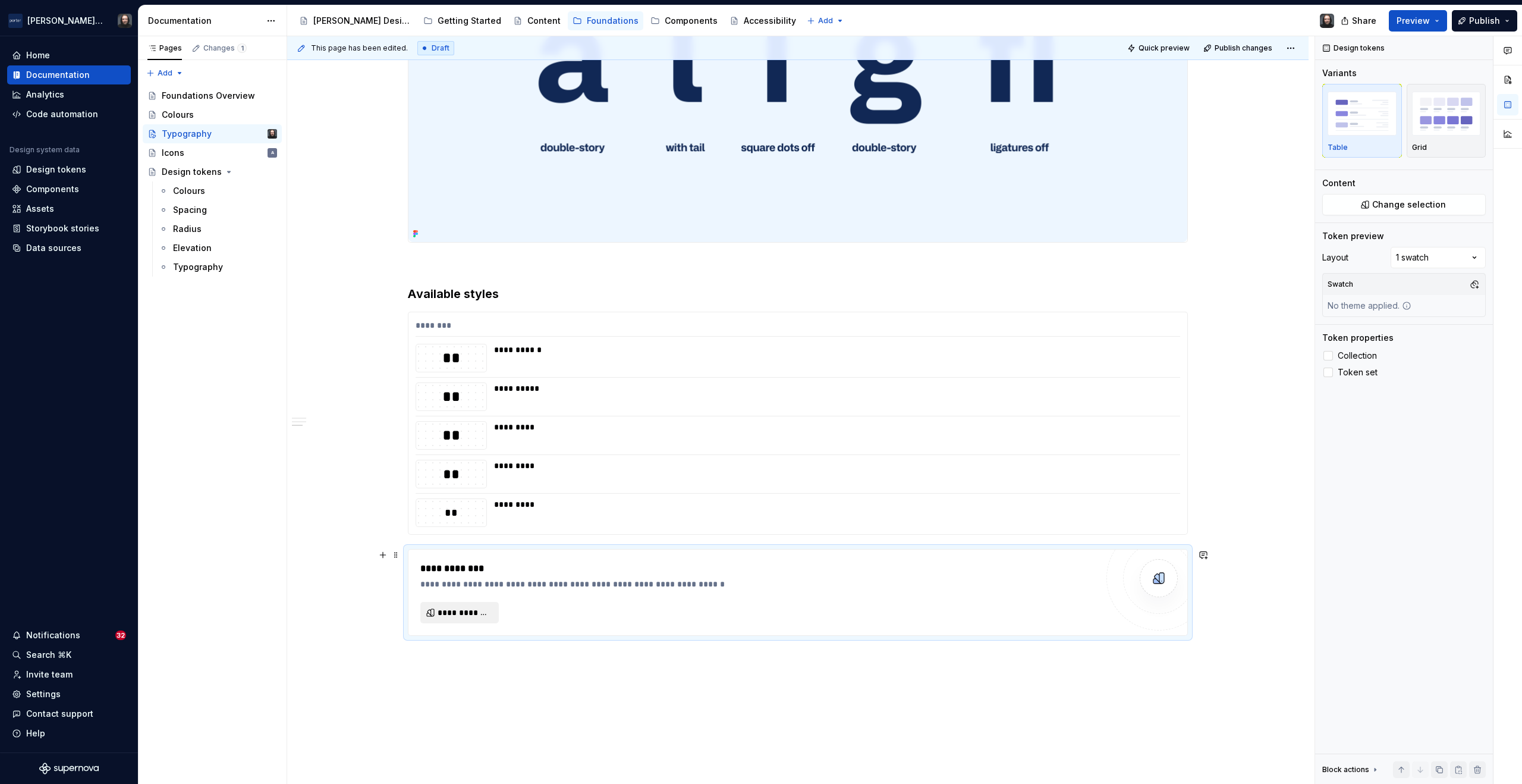
click at [477, 612] on span "**********" at bounding box center [464, 612] width 54 height 12
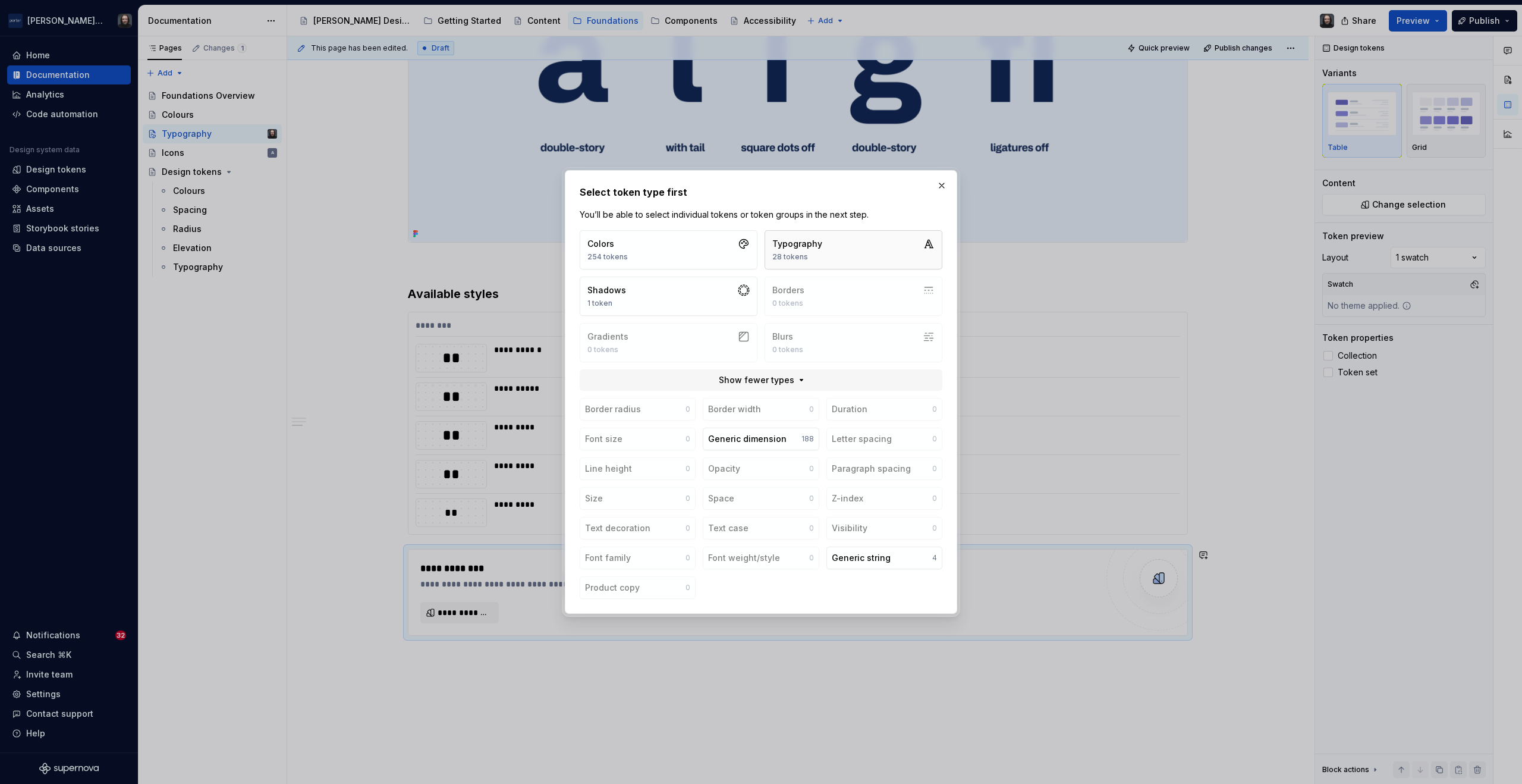
click at [866, 249] on button "Typography 28 tokens" at bounding box center [853, 249] width 178 height 39
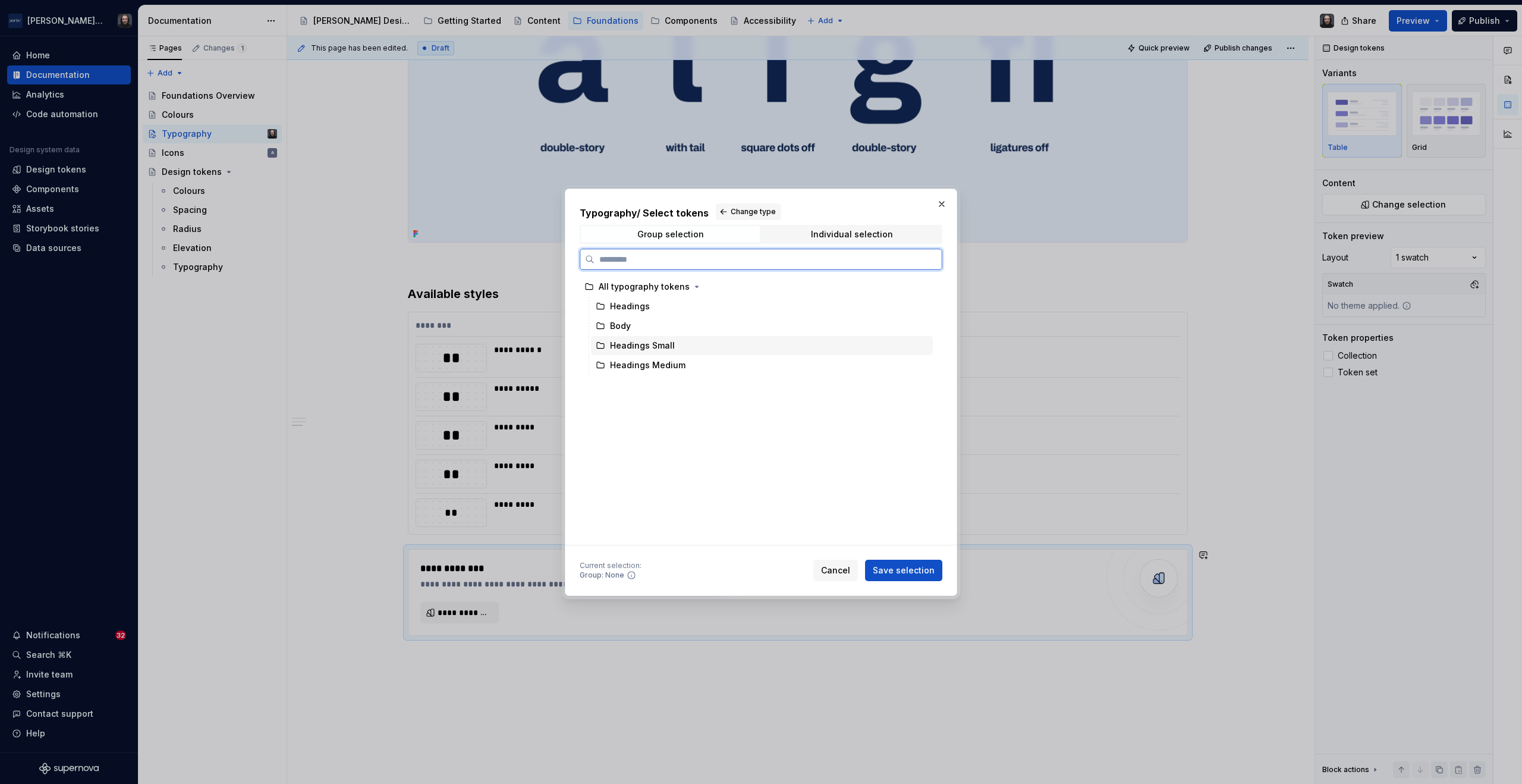
click at [712, 346] on div "Headings Small" at bounding box center [761, 346] width 342 height 19
click at [912, 569] on span "Save selection" at bounding box center [904, 570] width 62 height 12
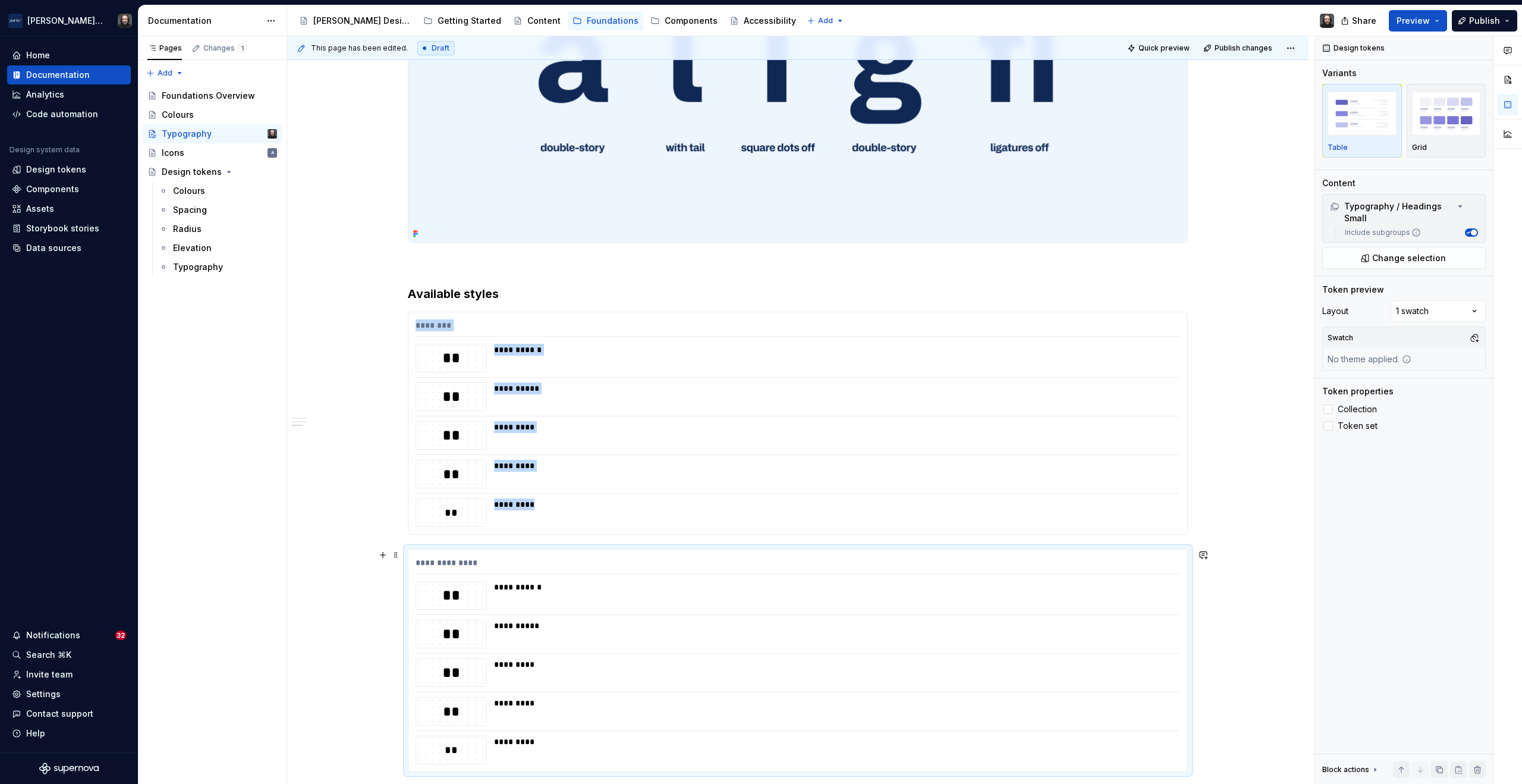
scroll to position [1407, 0]
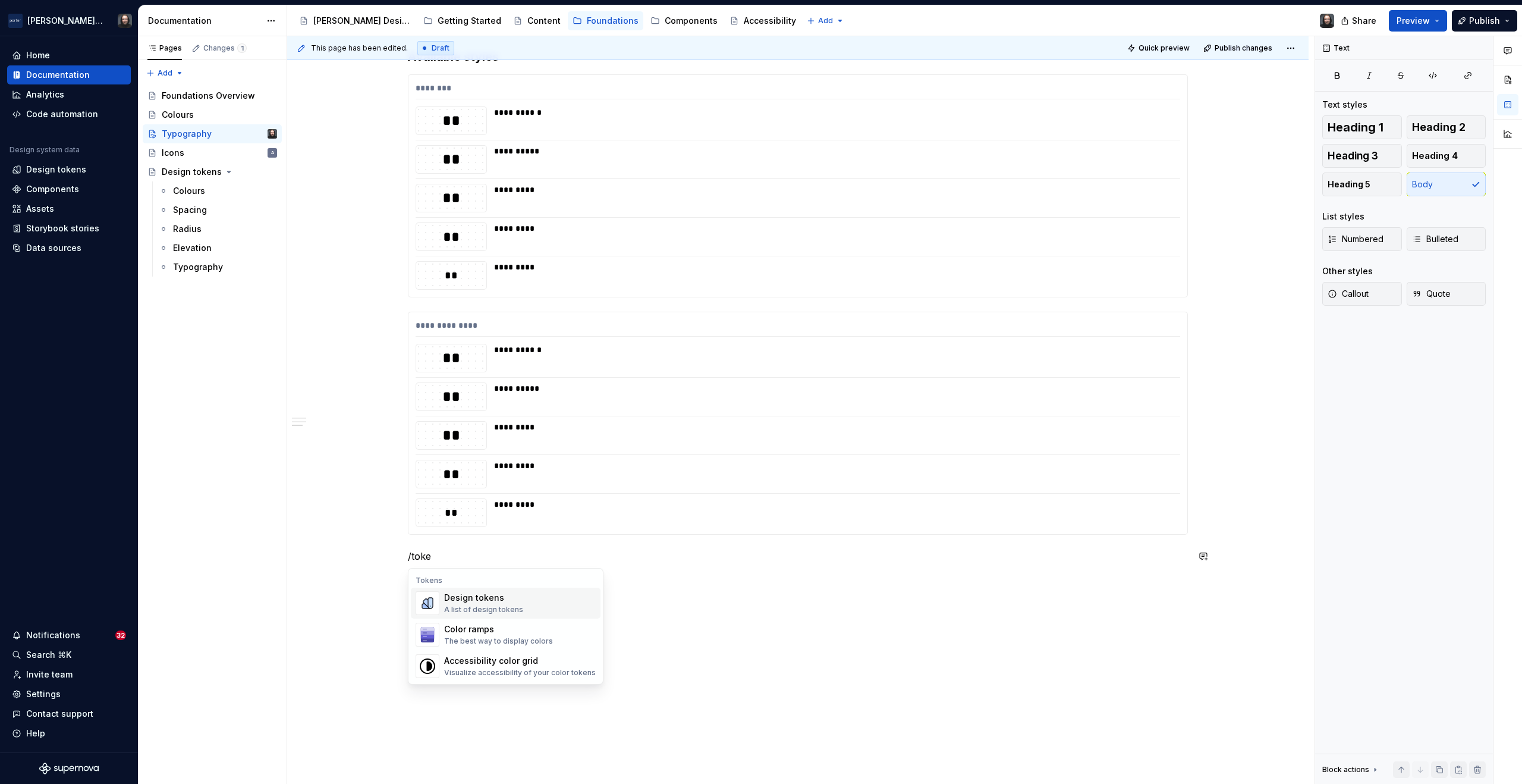
click at [468, 605] on div "A list of design tokens" at bounding box center [484, 609] width 79 height 9
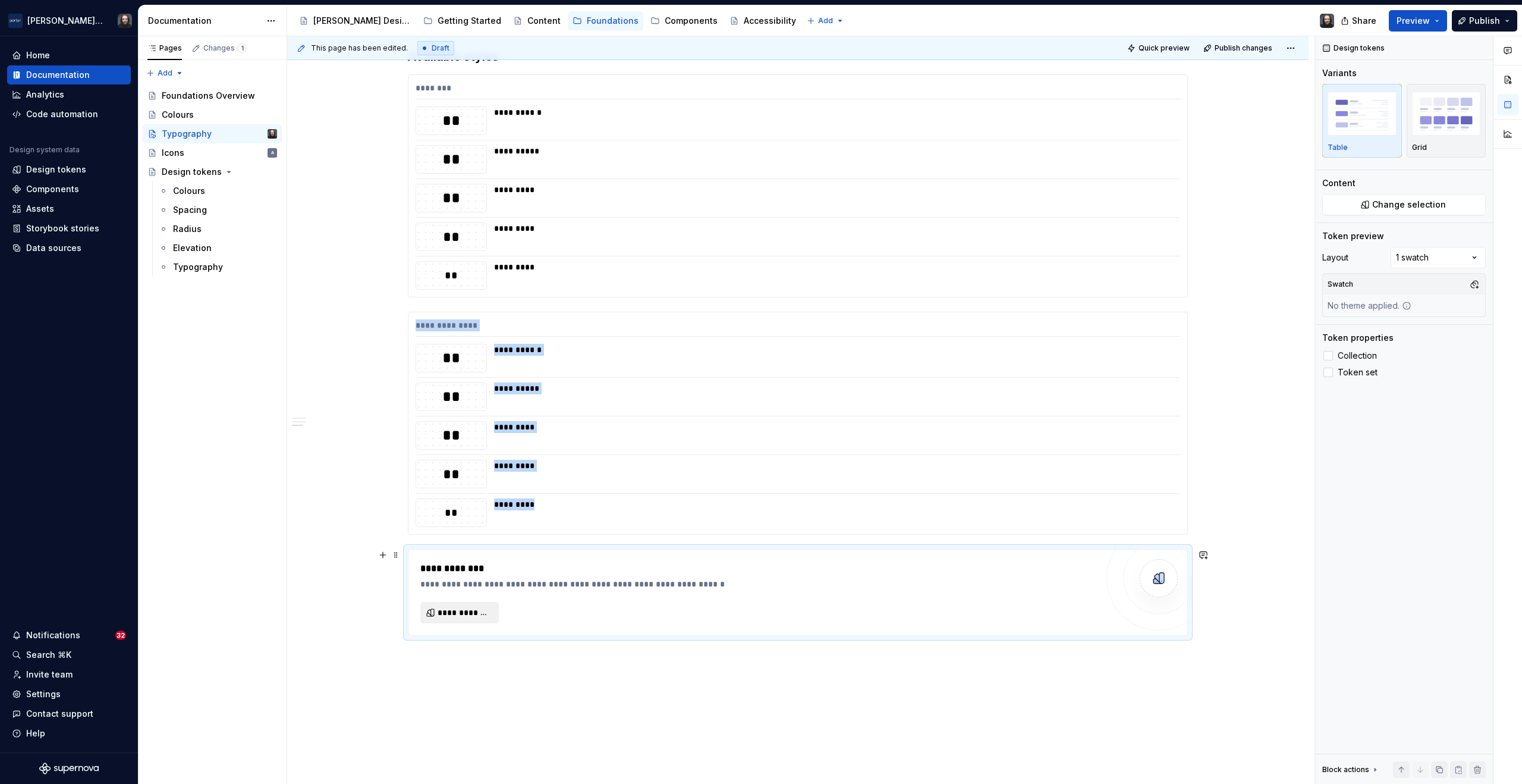
click at [485, 612] on span "**********" at bounding box center [464, 612] width 54 height 12
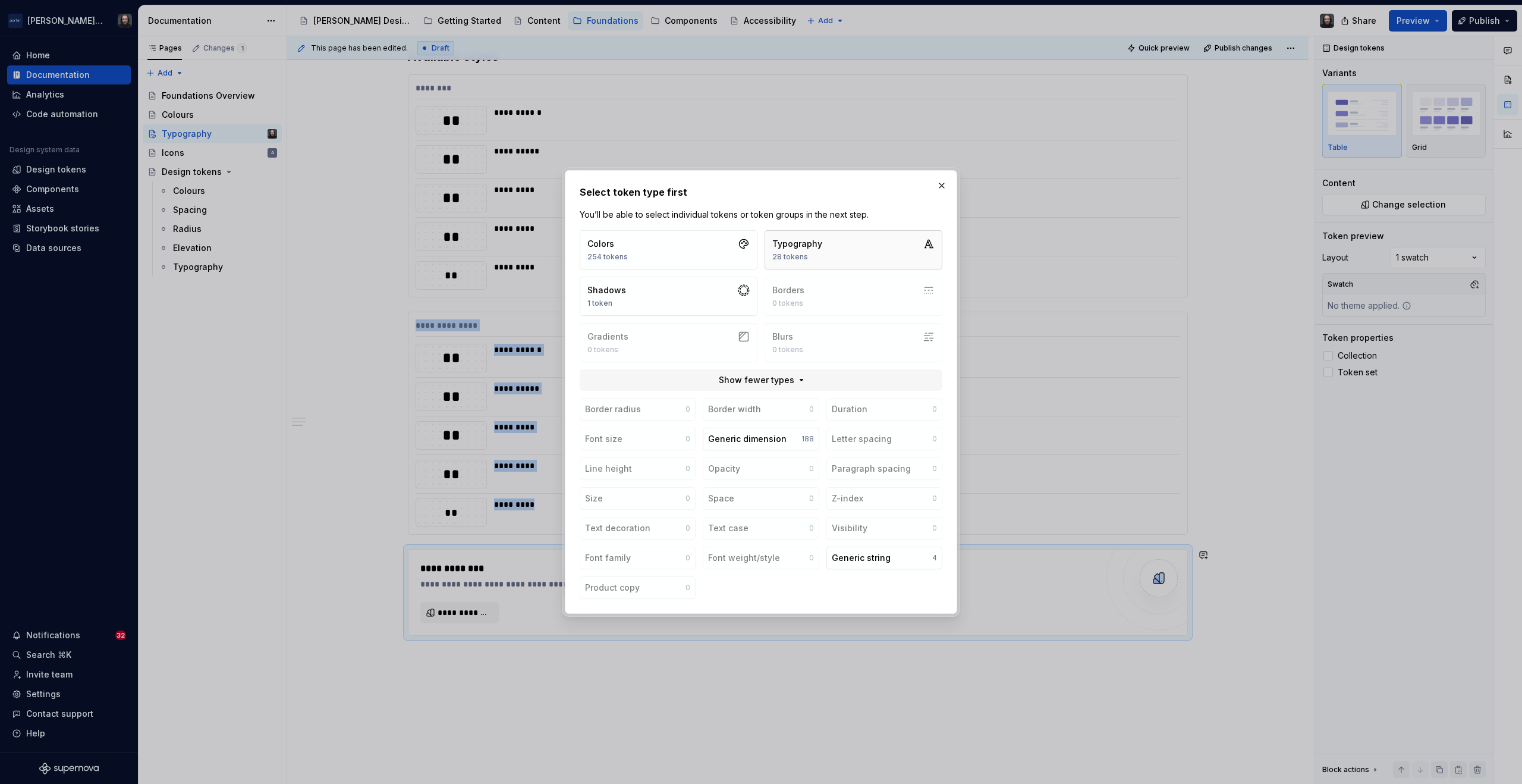
click at [847, 250] on button "Typography 28 tokens" at bounding box center [853, 249] width 178 height 39
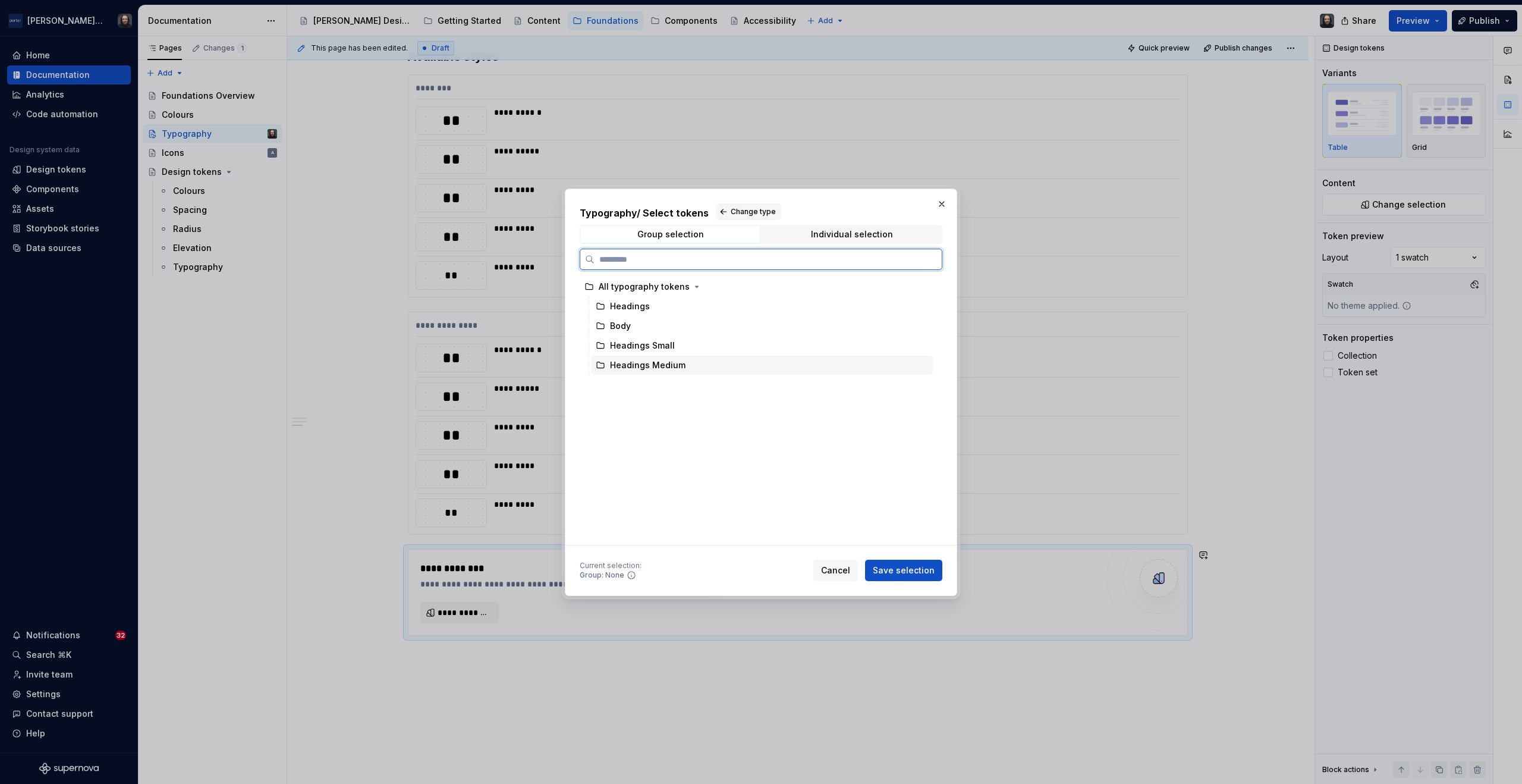
click at [662, 366] on div "Headings Medium" at bounding box center [648, 365] width 75 height 12
click at [916, 571] on span "Save selection" at bounding box center [904, 570] width 62 height 12
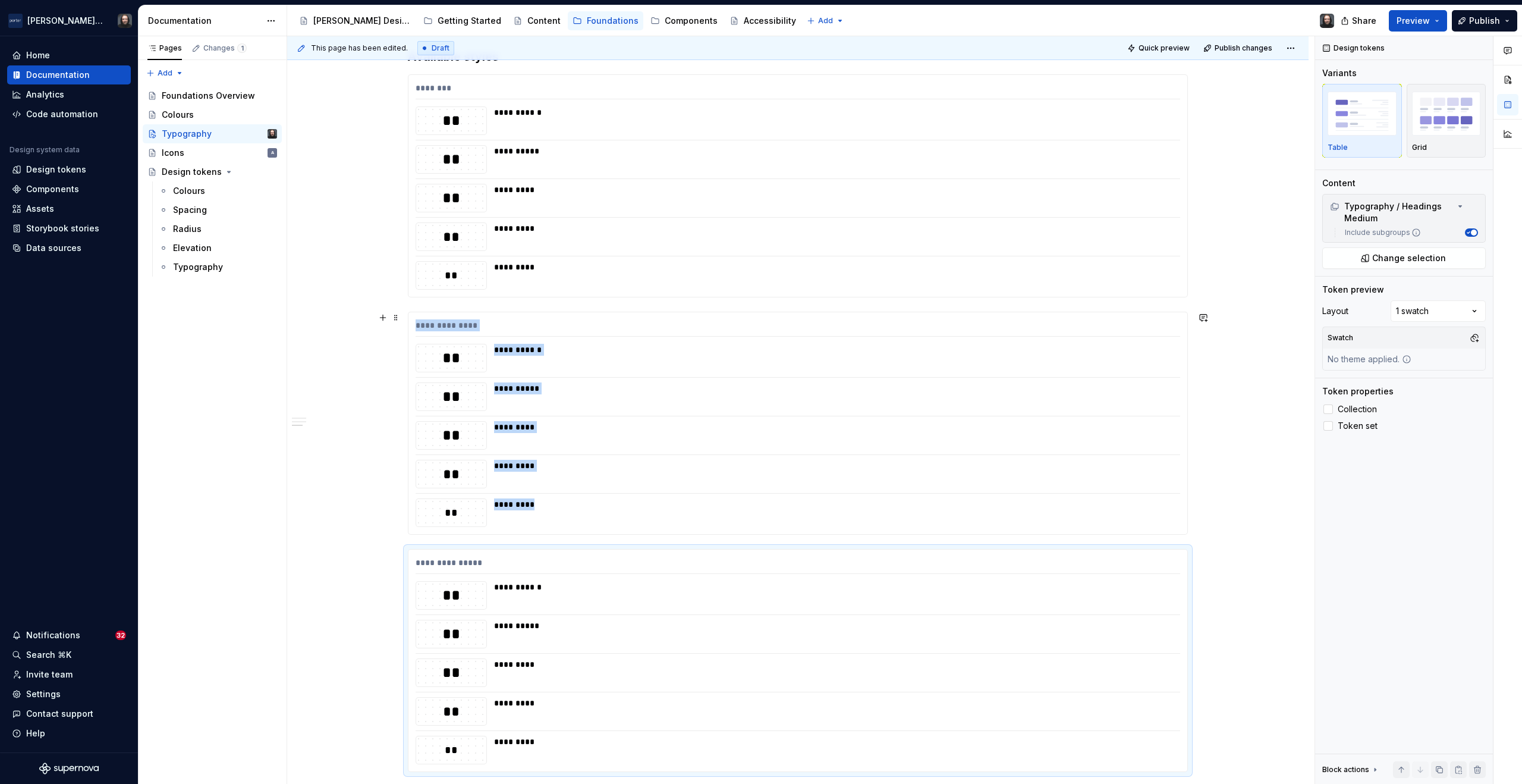
scroll to position [1644, 0]
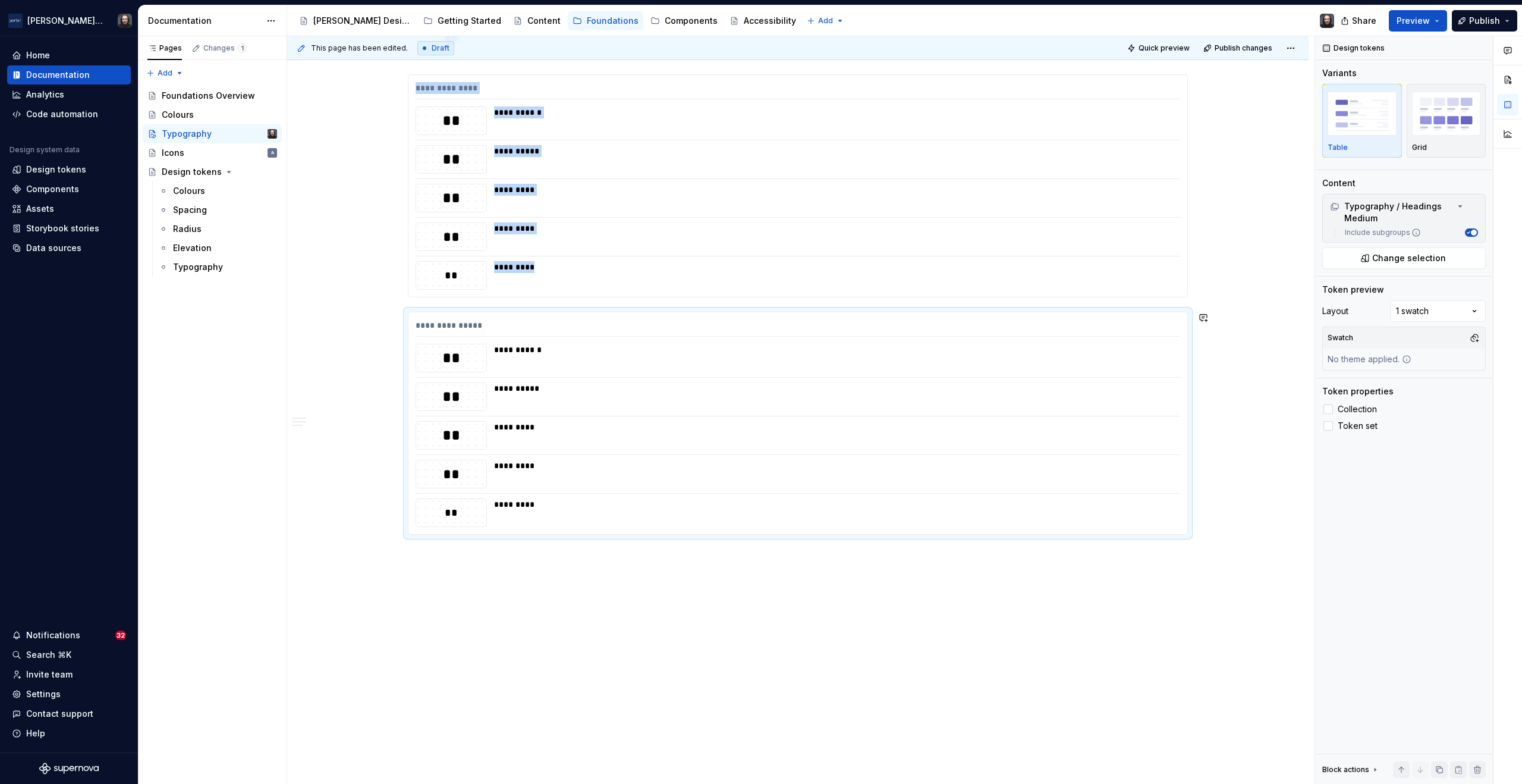
click at [450, 565] on div "**********" at bounding box center [801, 410] width 1027 height 748
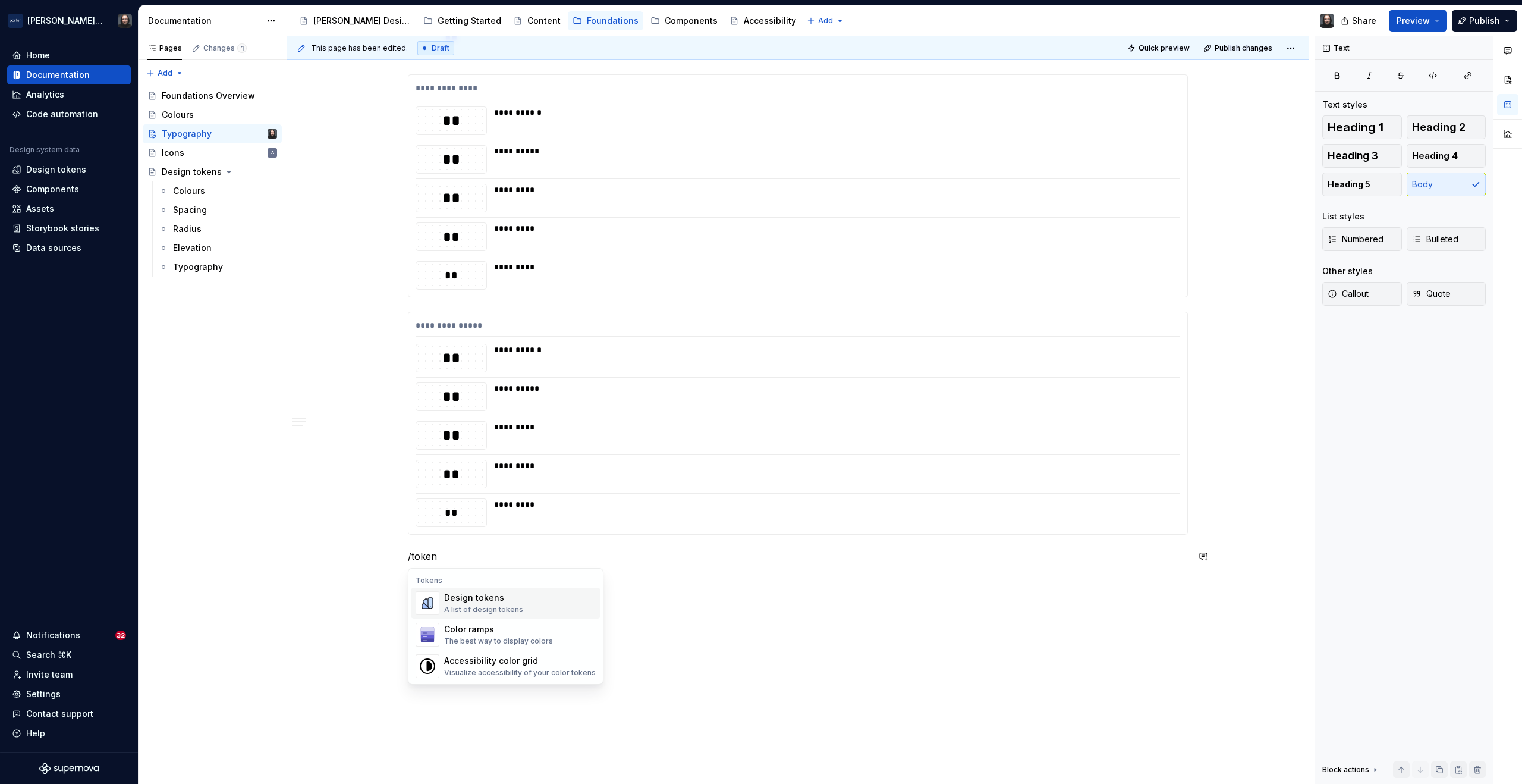
click at [484, 595] on div "Design tokens" at bounding box center [484, 597] width 79 height 12
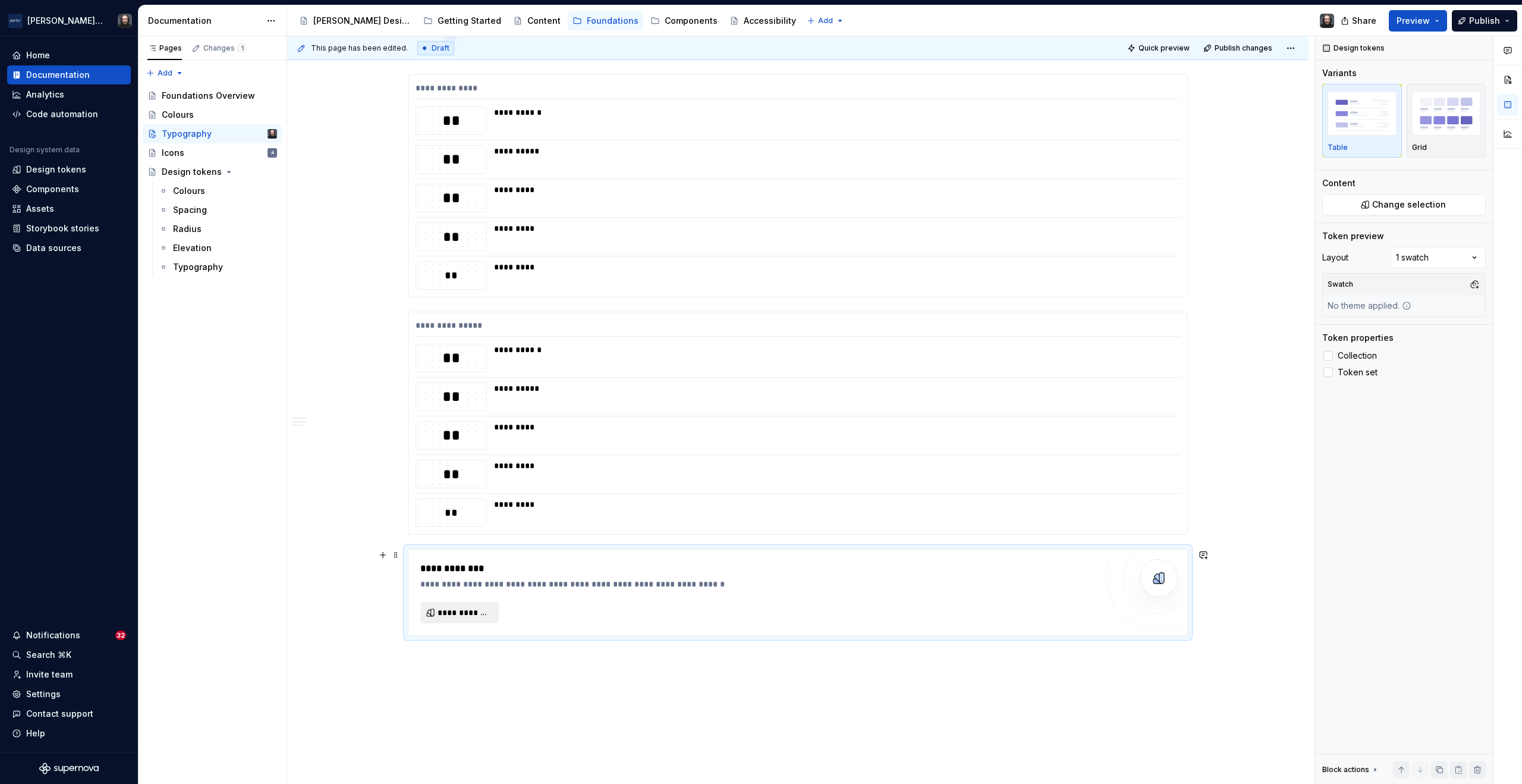
click at [475, 607] on span "**********" at bounding box center [464, 612] width 54 height 12
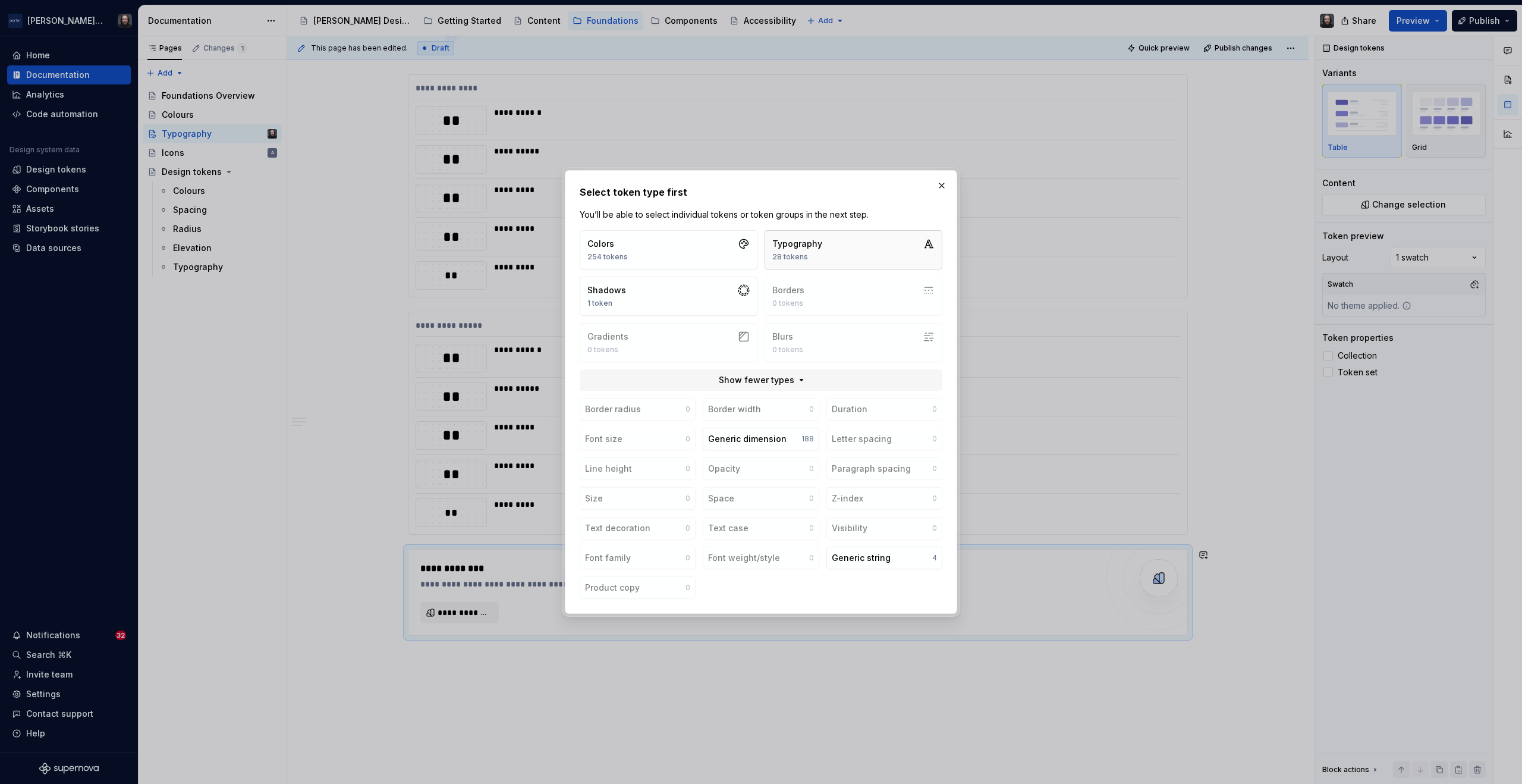
click at [845, 249] on button "Typography 28 tokens" at bounding box center [853, 249] width 178 height 39
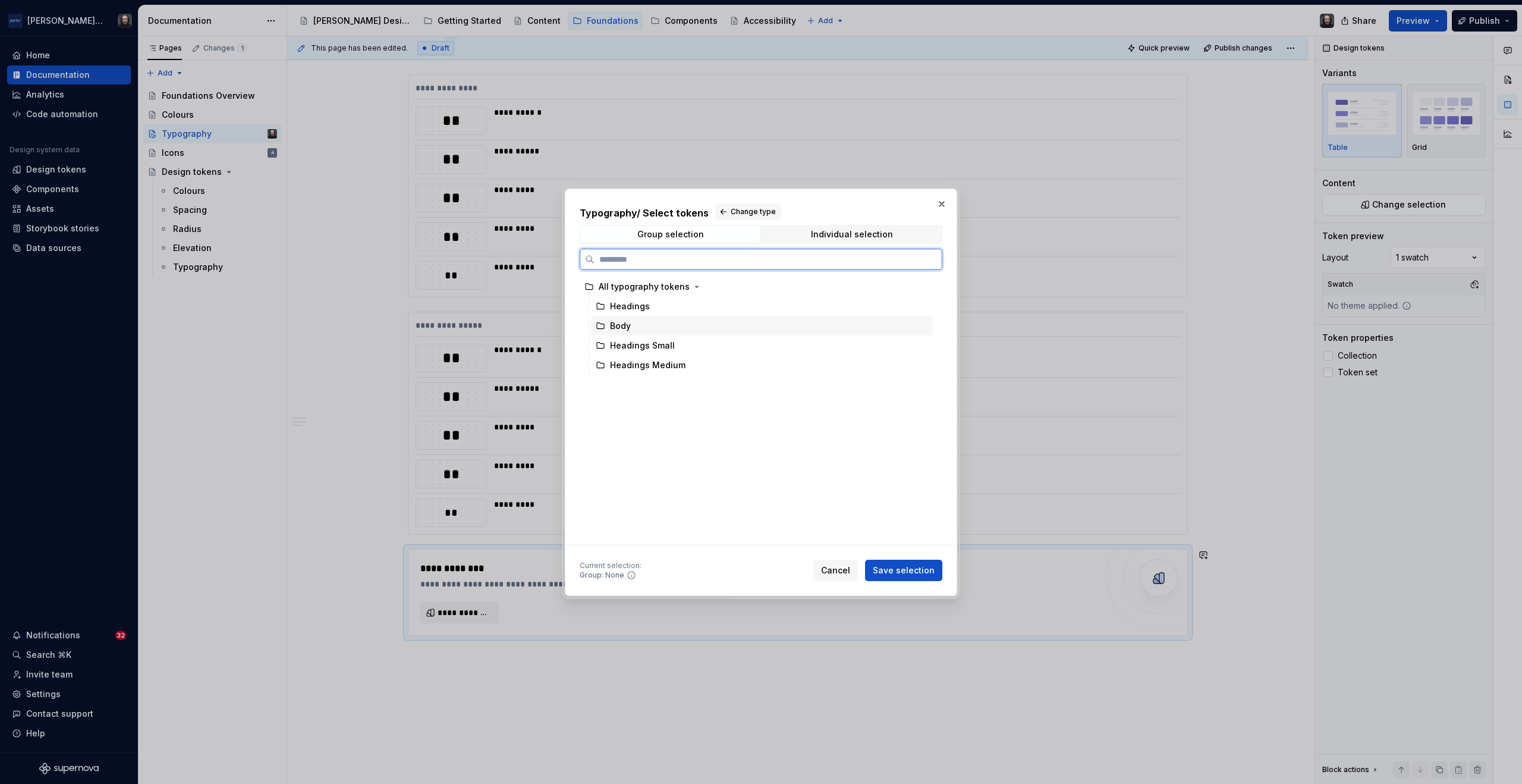
drag, startPoint x: 659, startPoint y: 326, endPoint x: 670, endPoint y: 333, distance: 13.0
click at [659, 326] on div "Body" at bounding box center [761, 325] width 342 height 19
click at [907, 572] on span "Save selection" at bounding box center [904, 570] width 62 height 12
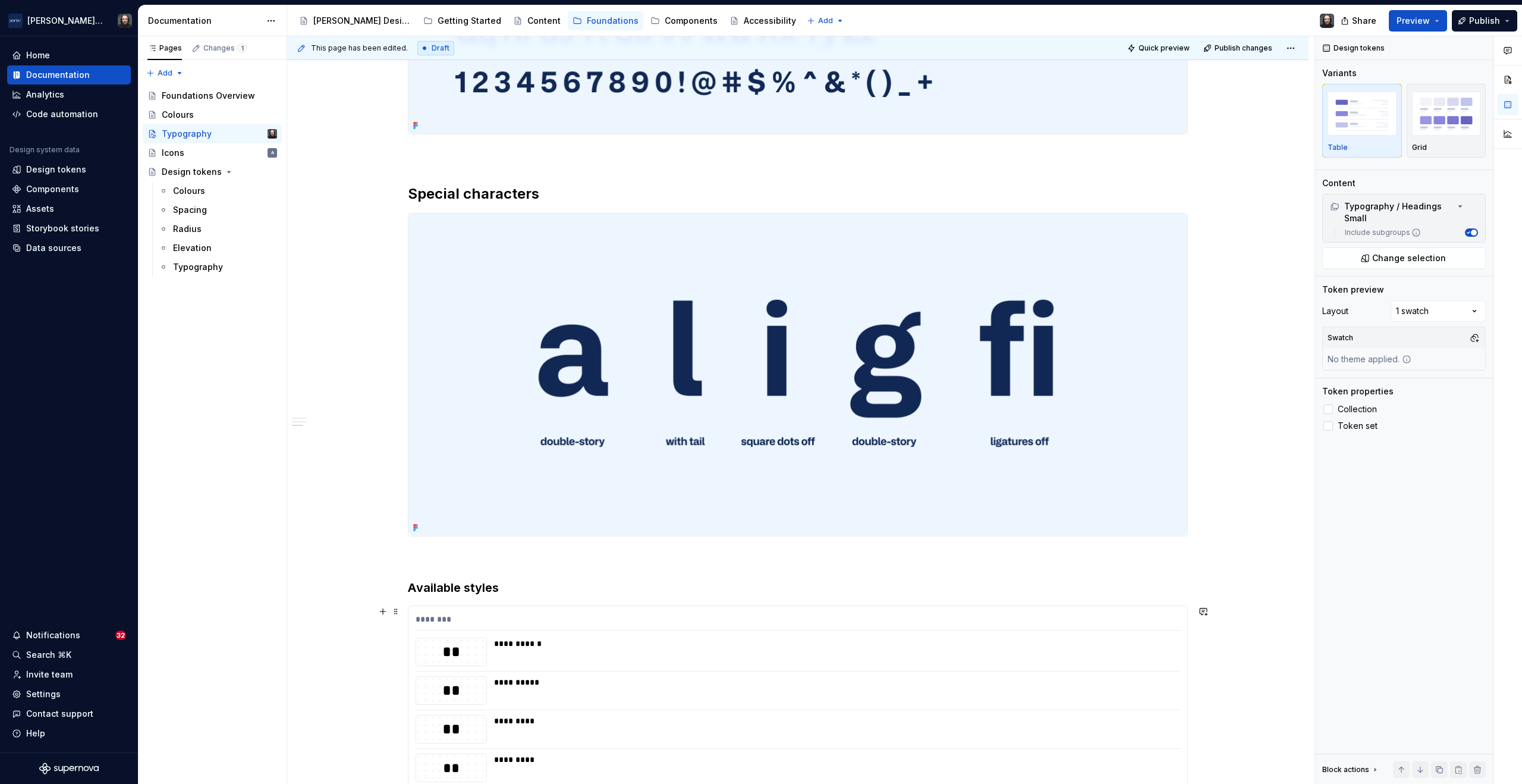
scroll to position [815, 0]
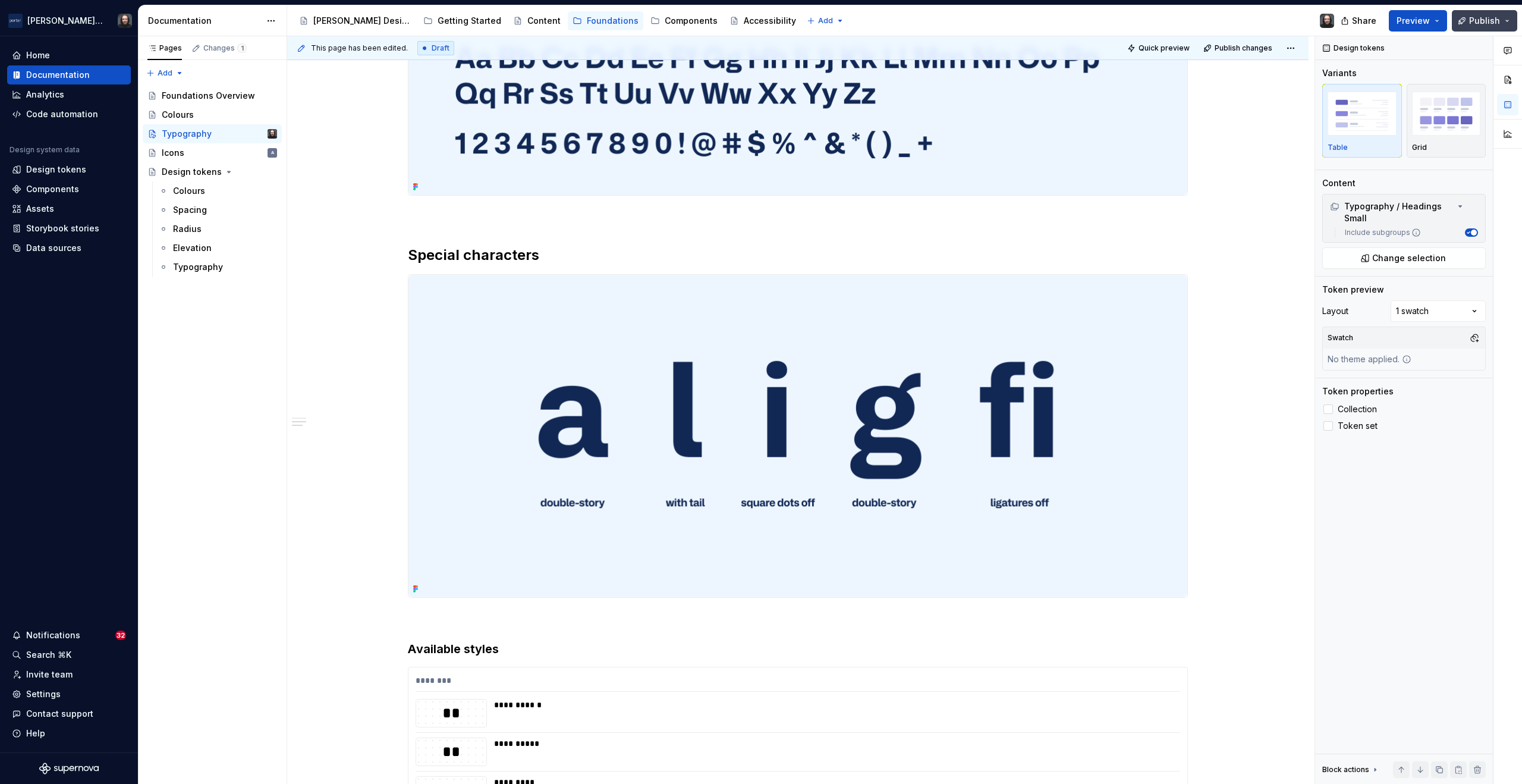
click at [1494, 22] on span "Publish" at bounding box center [1484, 21] width 31 height 12
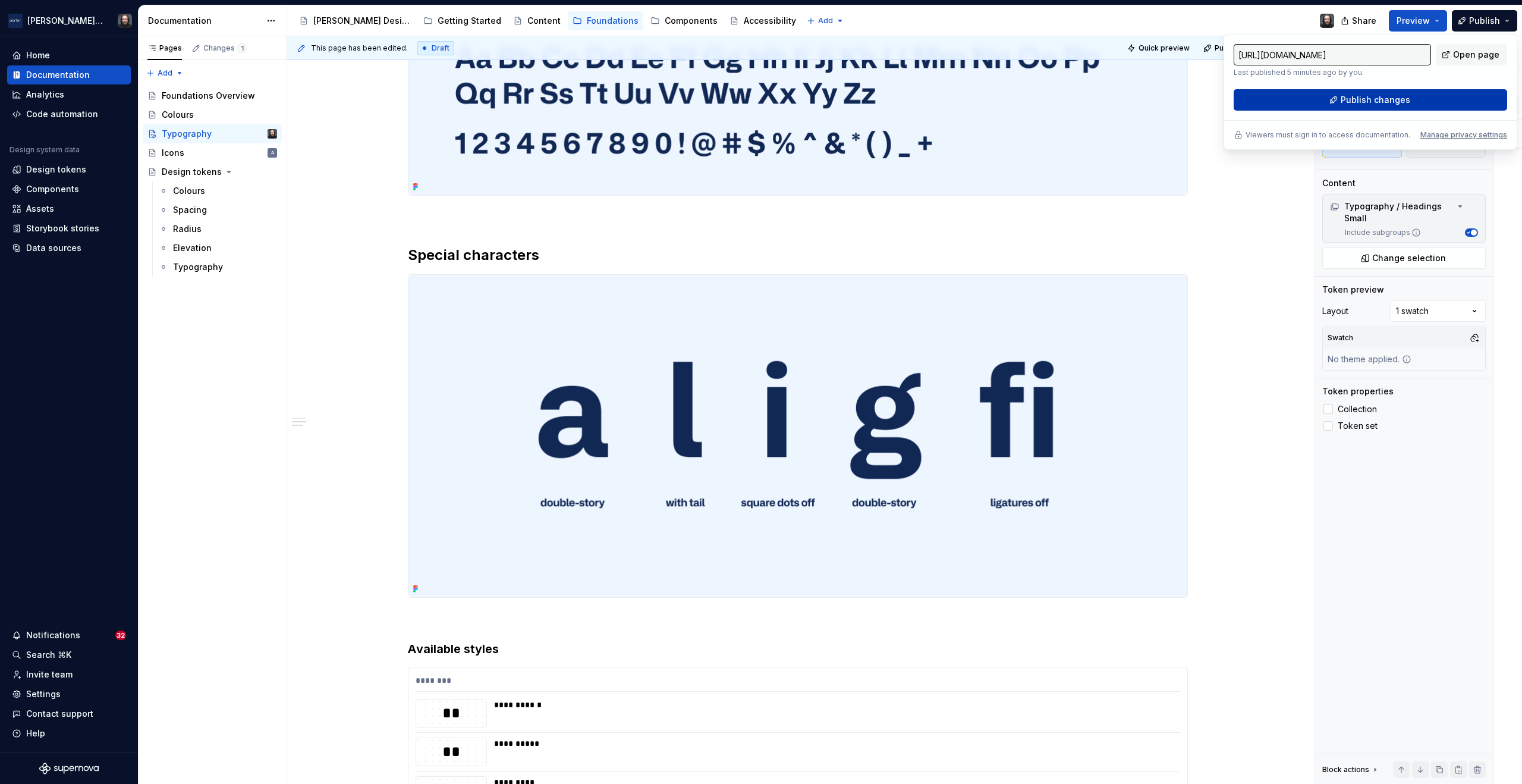
click at [1382, 96] on span "Publish changes" at bounding box center [1376, 100] width 69 height 12
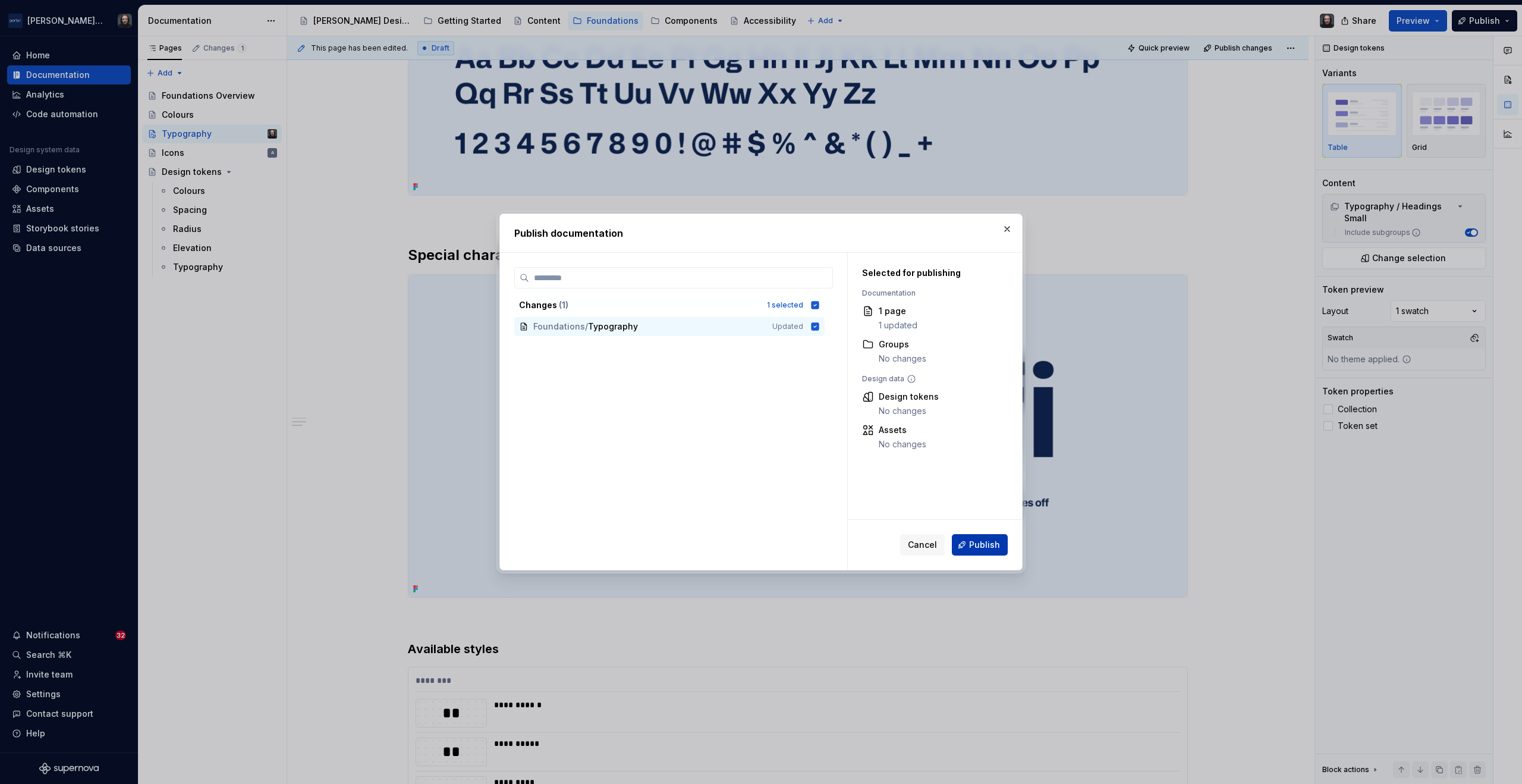
click at [981, 539] on span "Publish" at bounding box center [984, 545] width 31 height 12
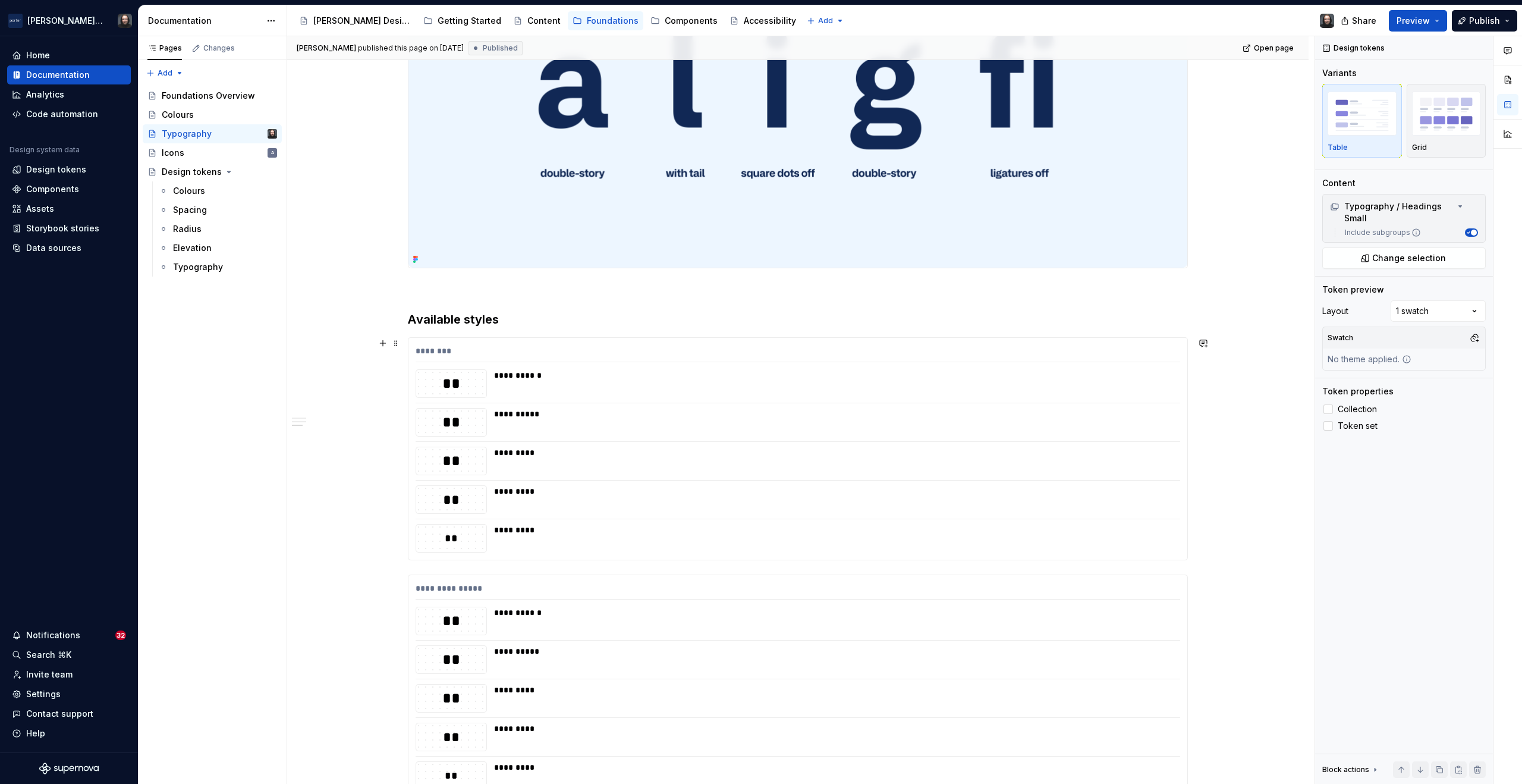
scroll to position [1472, 0]
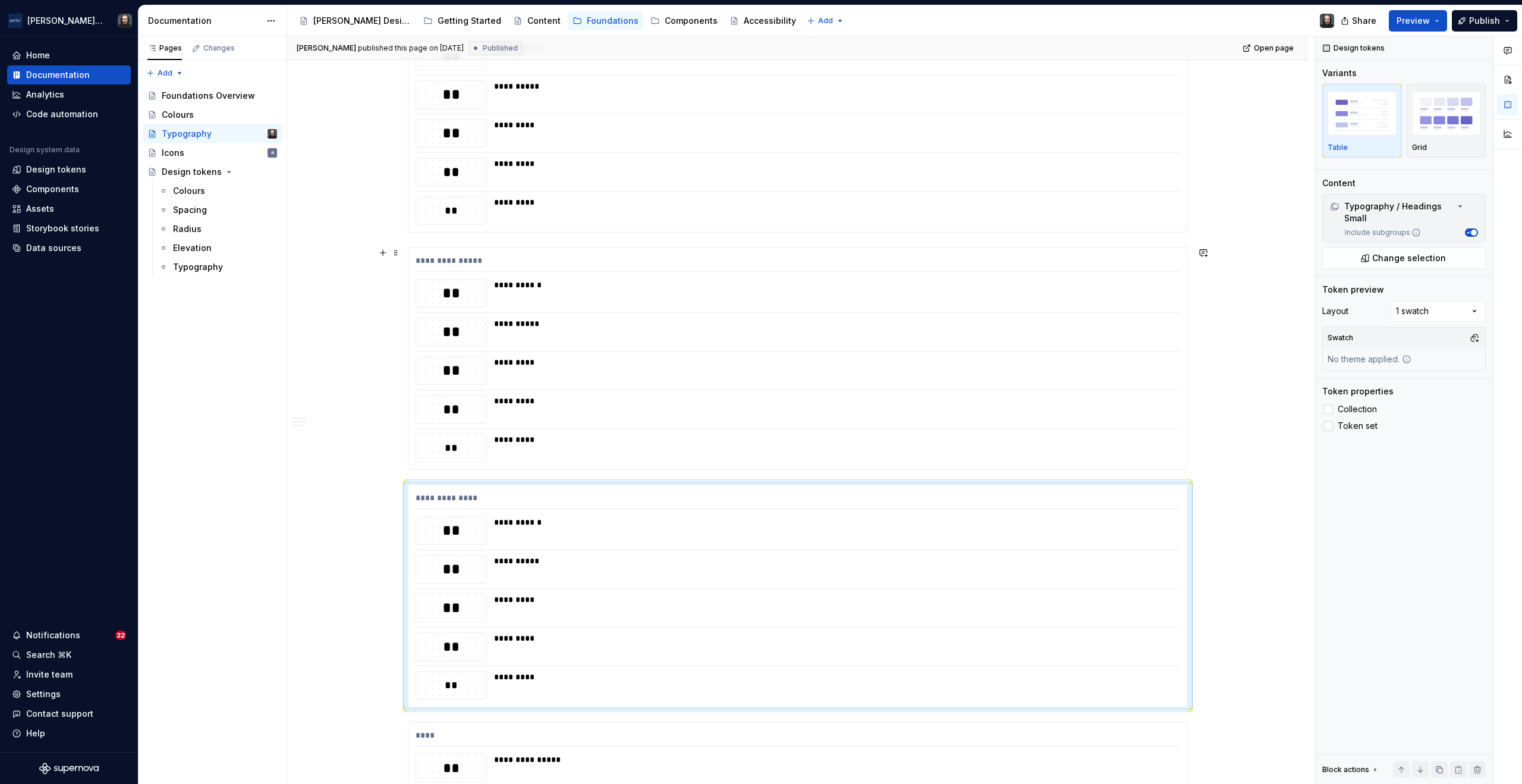
click at [852, 250] on div "**********" at bounding box center [797, 358] width 779 height 222
click at [1458, 141] on div "Grid" at bounding box center [1447, 120] width 69 height 63
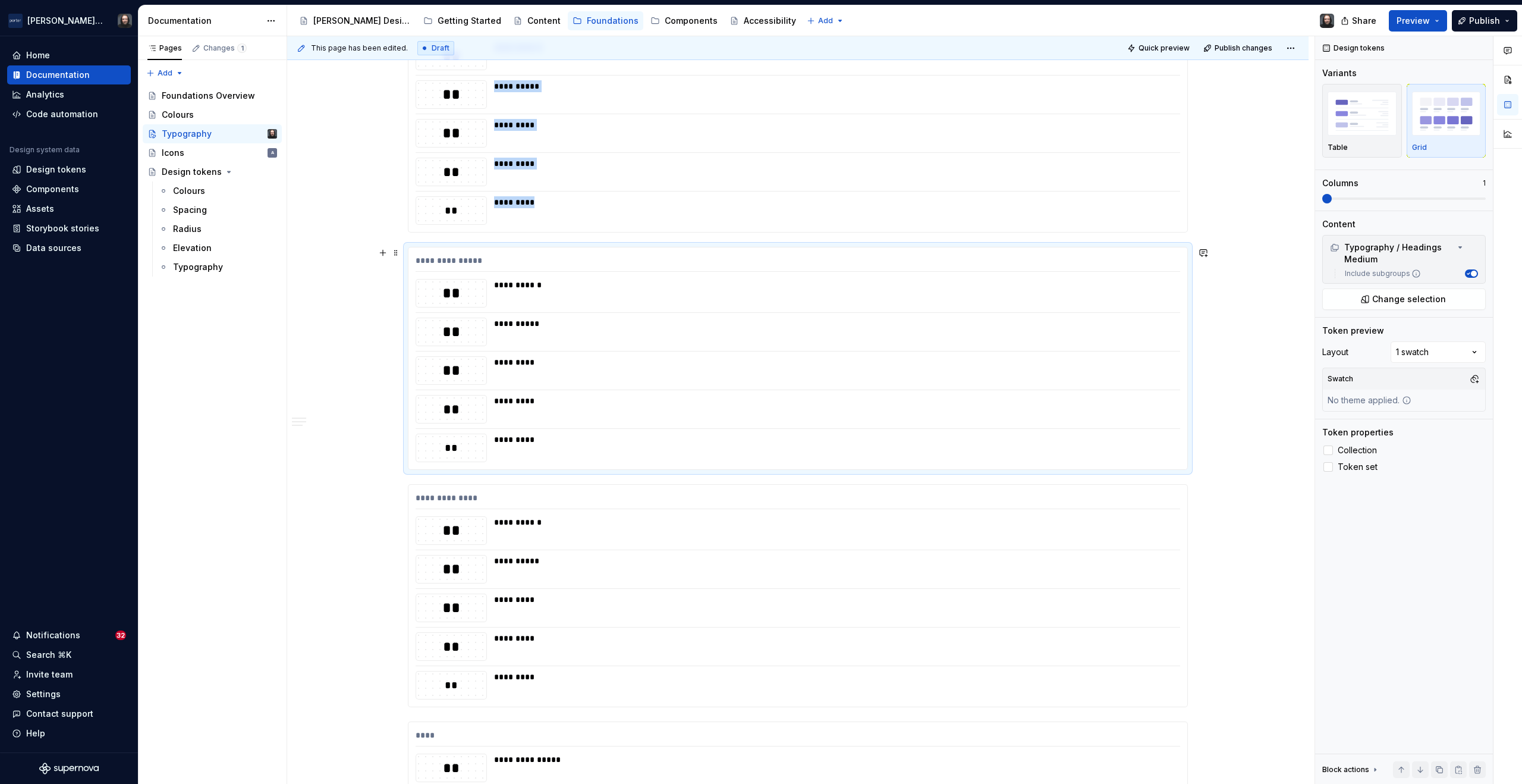
scroll to position [1671, 0]
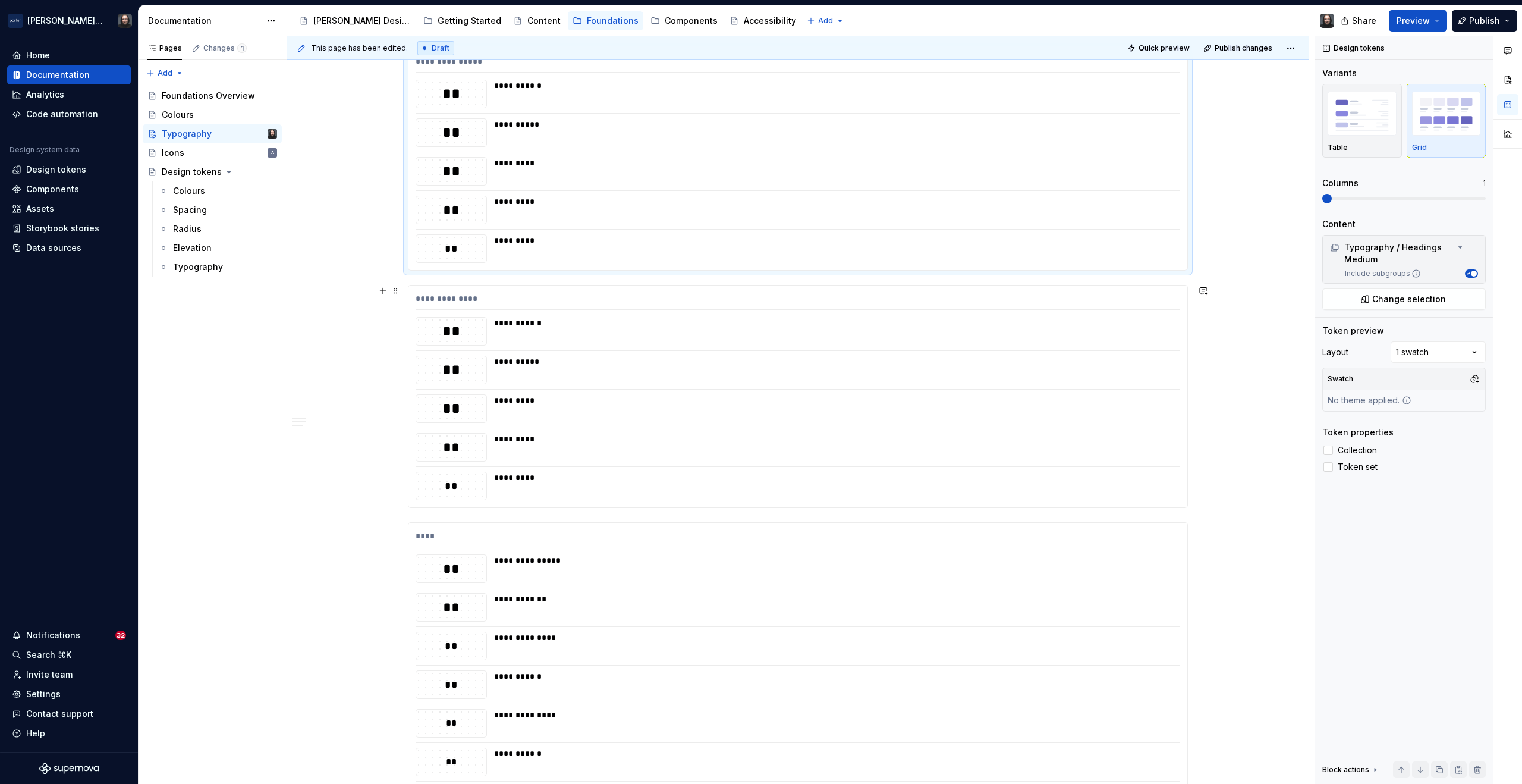
click at [887, 402] on div "*********" at bounding box center [834, 400] width 679 height 12
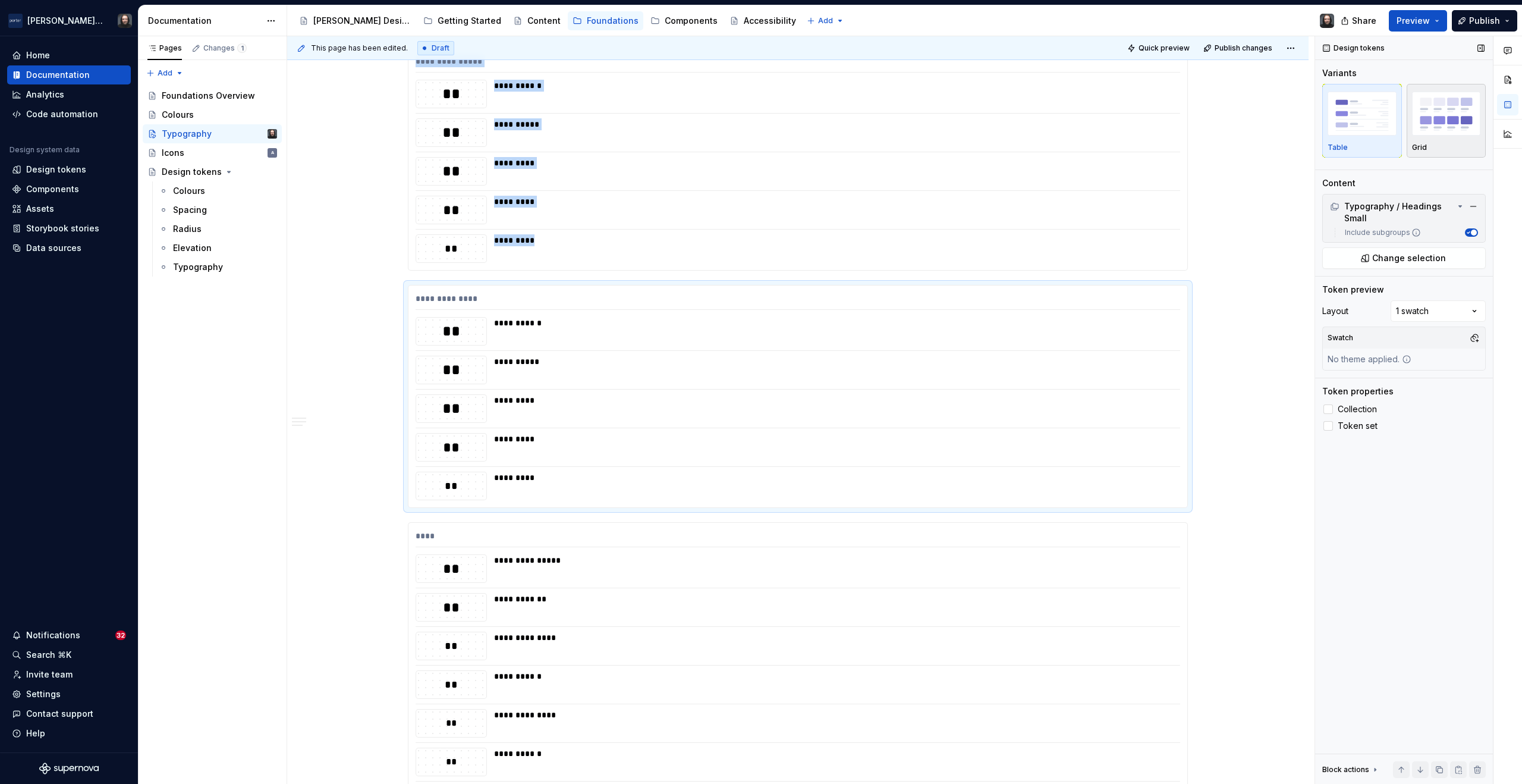
click at [1437, 126] on img "button" at bounding box center [1447, 113] width 69 height 44
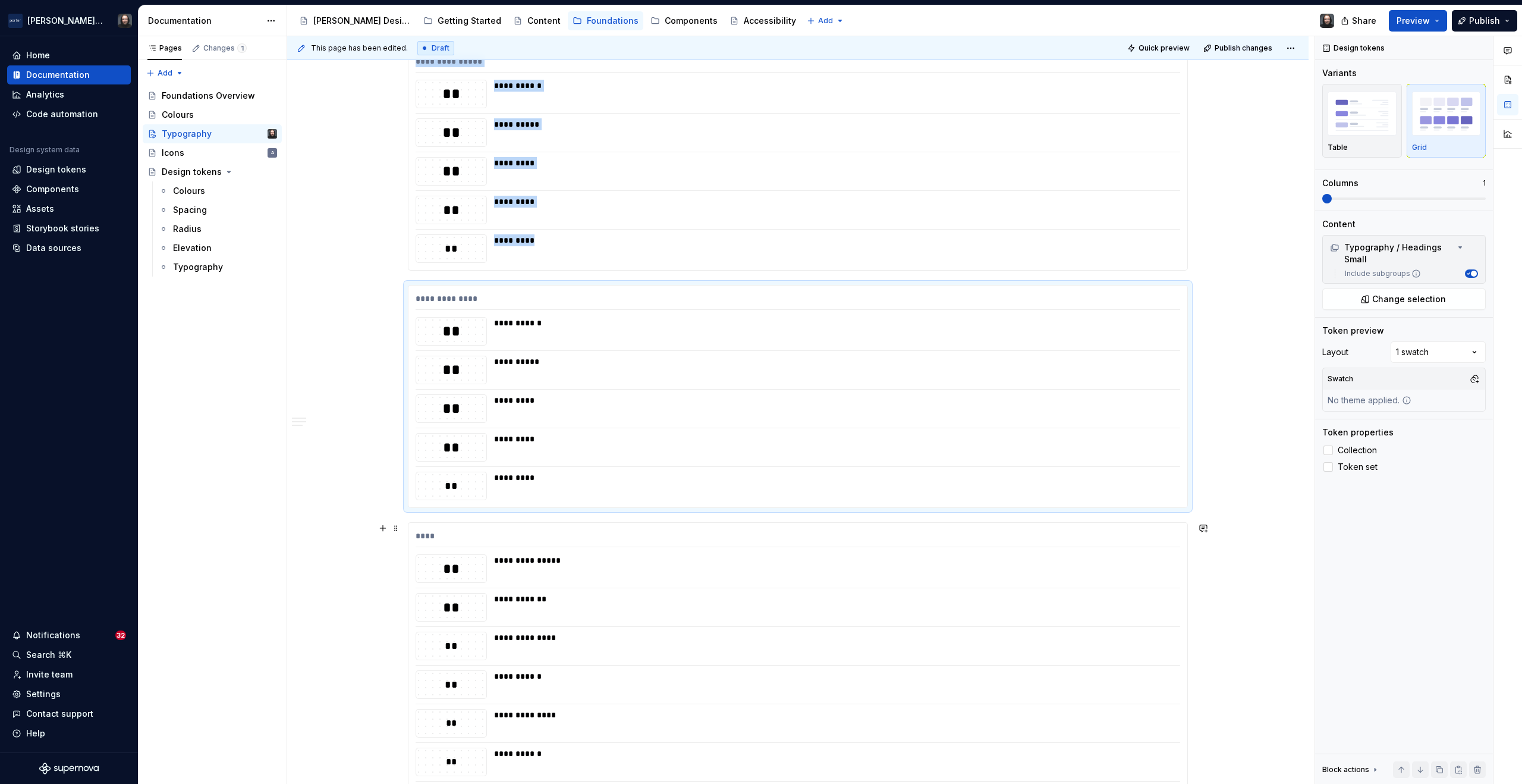
click at [1015, 571] on div "**********" at bounding box center [834, 568] width 679 height 28
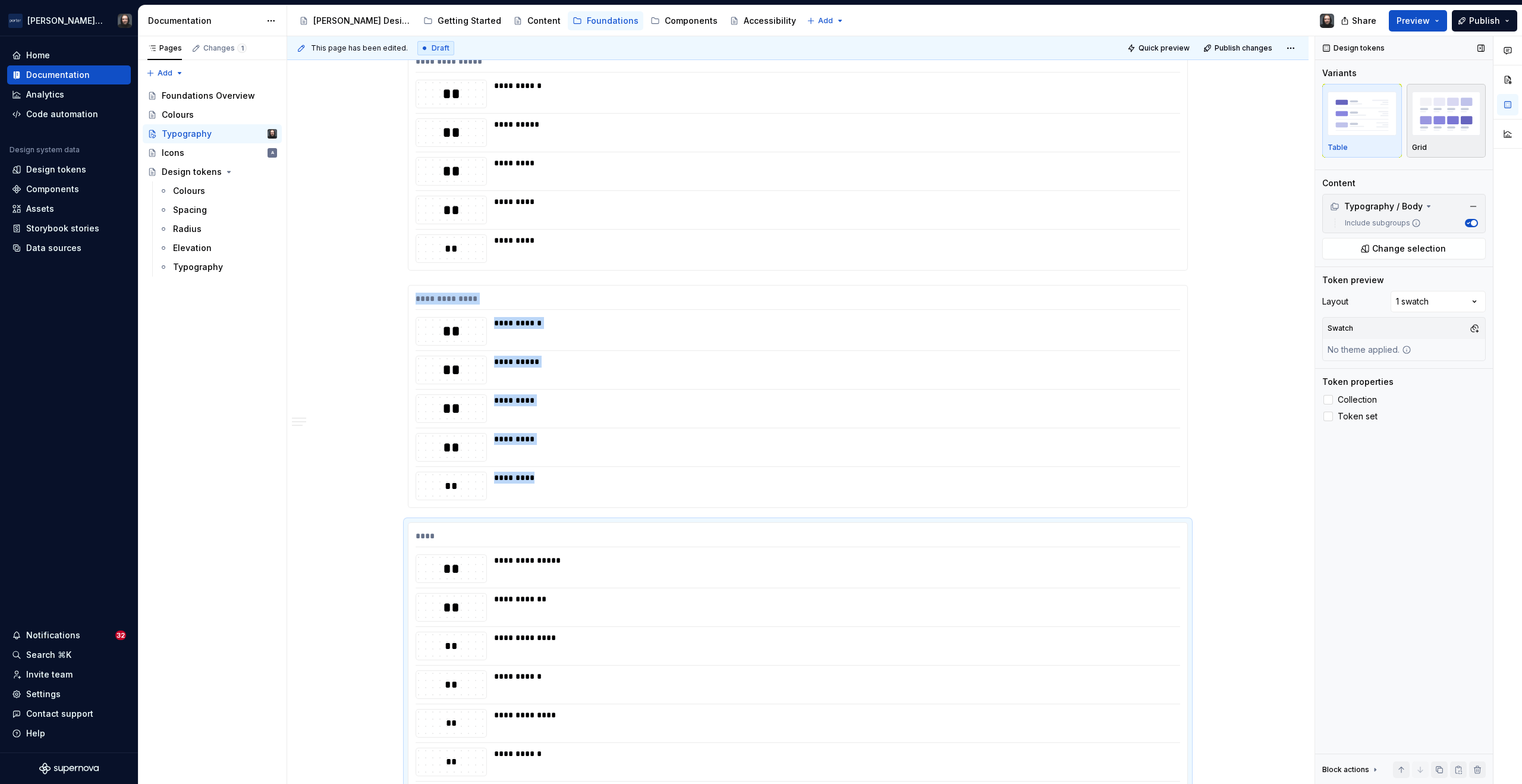
click at [1449, 127] on img "button" at bounding box center [1447, 113] width 69 height 44
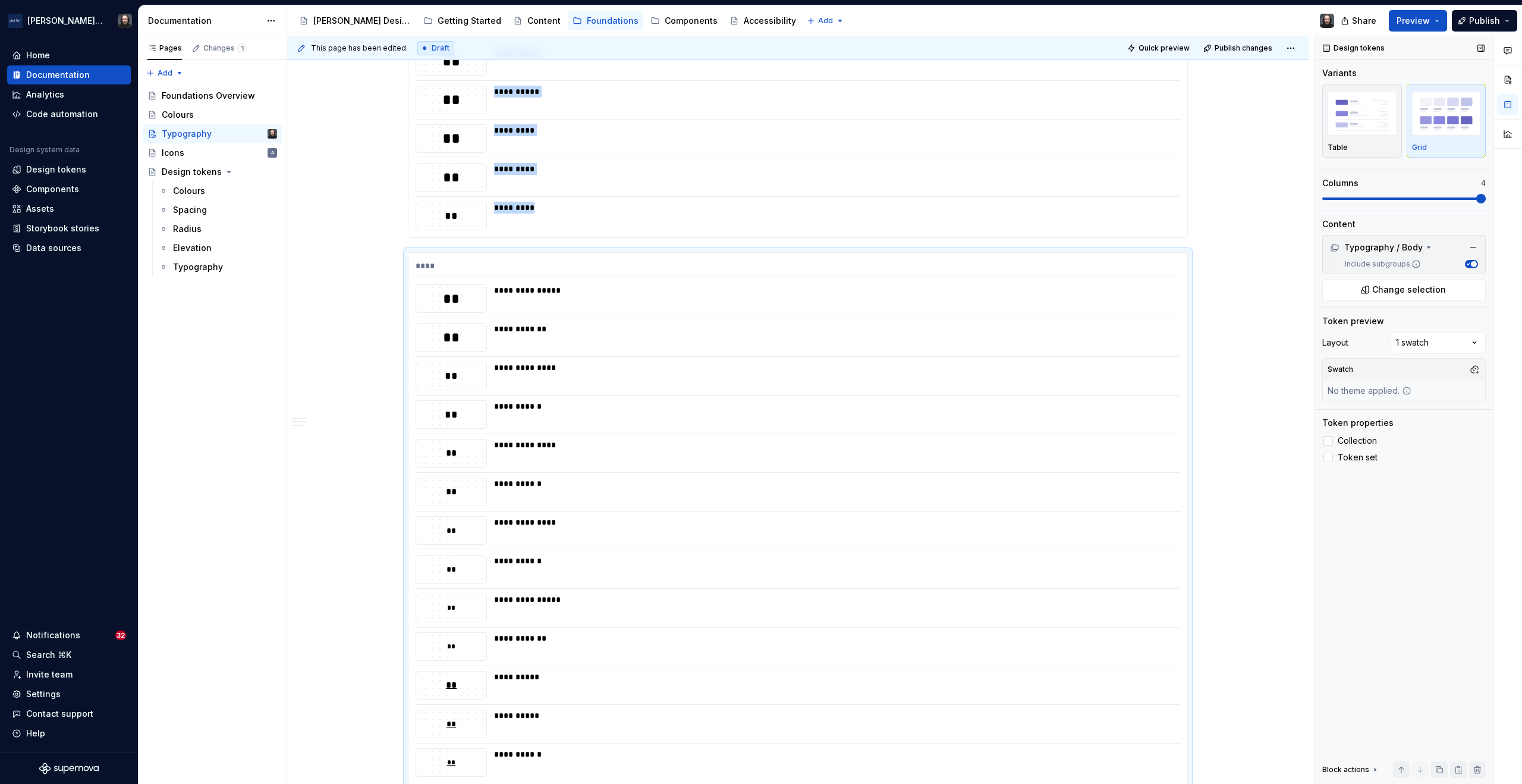
click at [1486, 198] on span at bounding box center [1481, 198] width 9 height 9
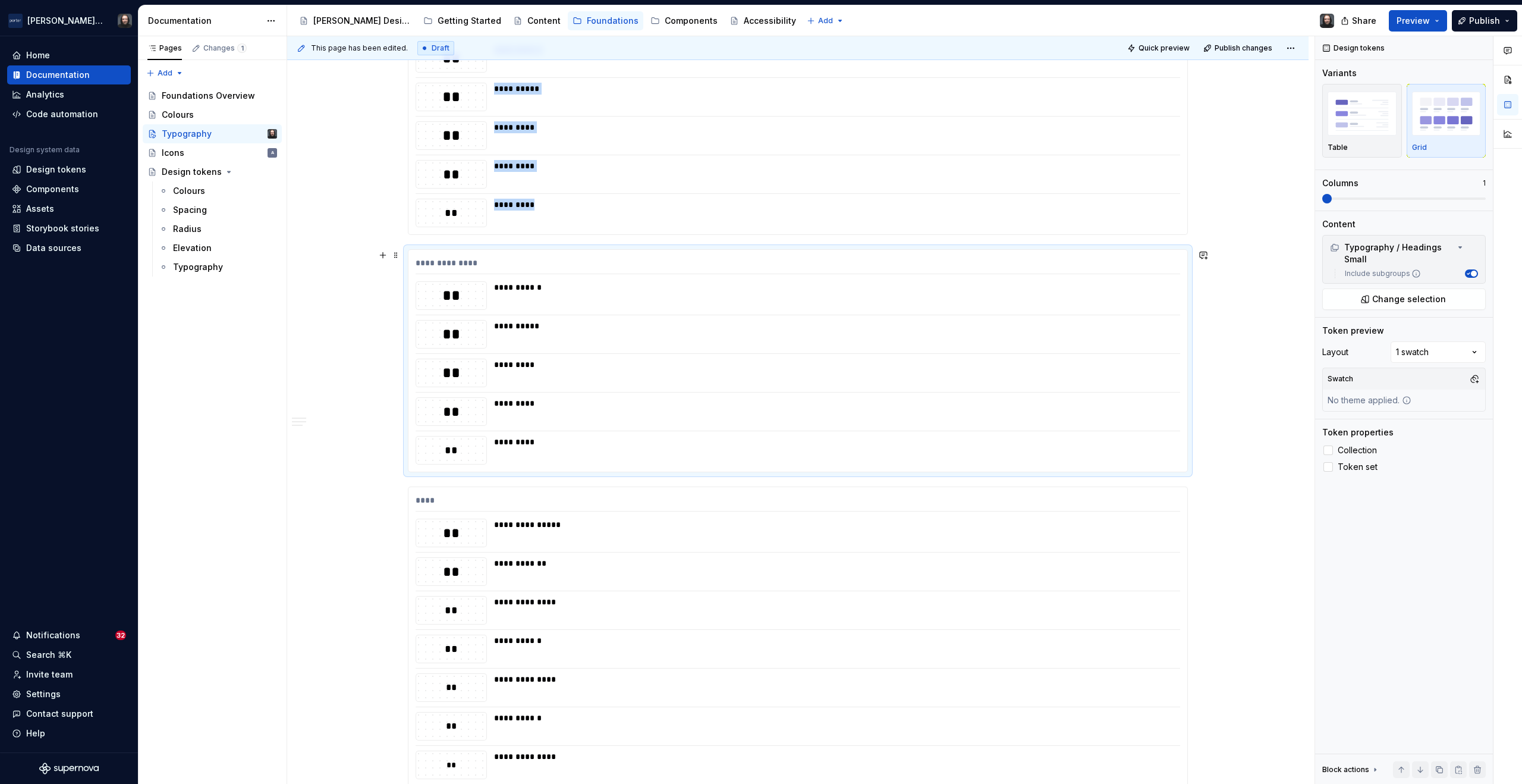
click at [1001, 346] on div "**********" at bounding box center [834, 334] width 679 height 28
click at [1486, 197] on span at bounding box center [1481, 198] width 9 height 9
click at [1058, 180] on div "*********" at bounding box center [834, 174] width 679 height 28
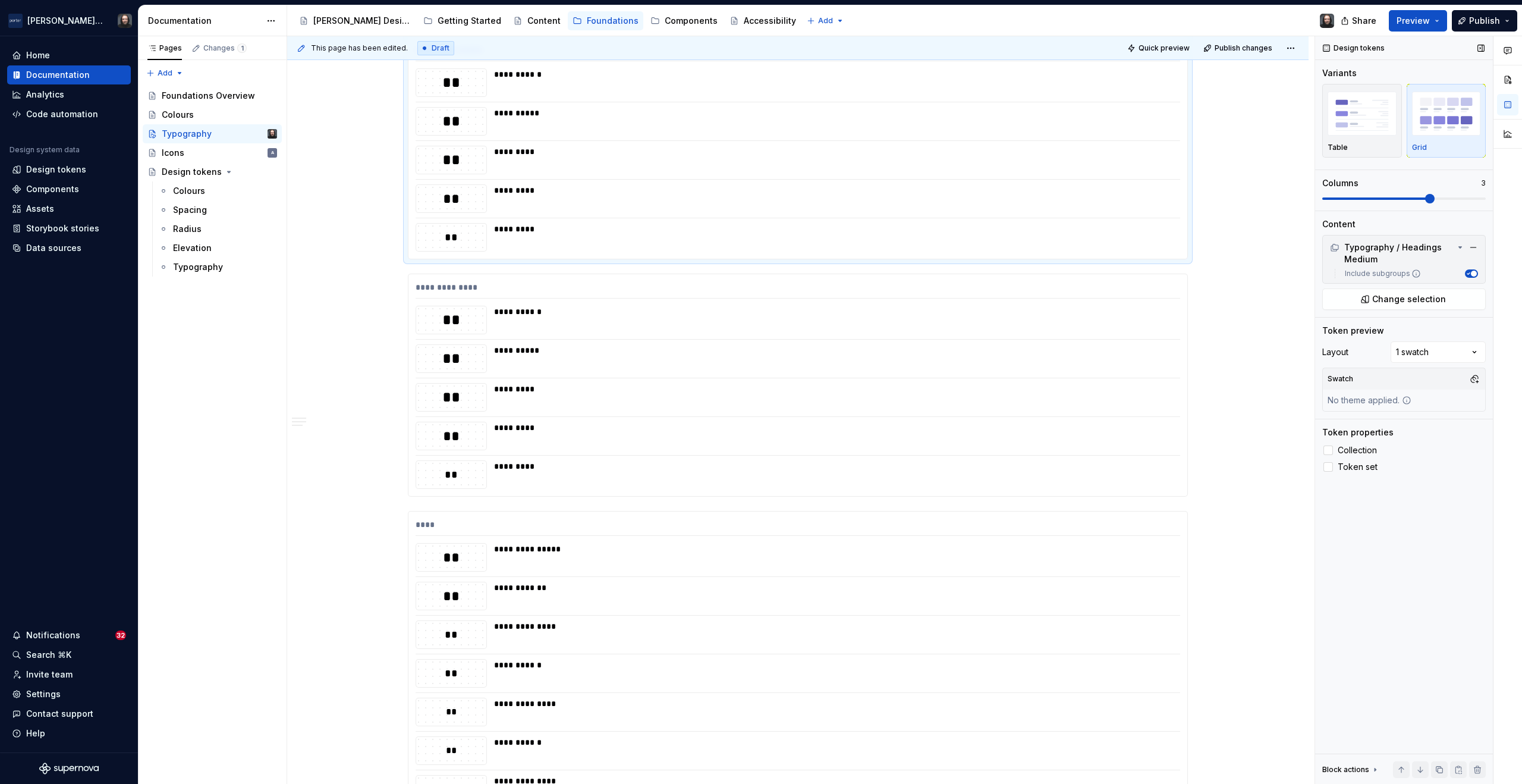
click at [1435, 201] on span at bounding box center [1430, 198] width 9 height 9
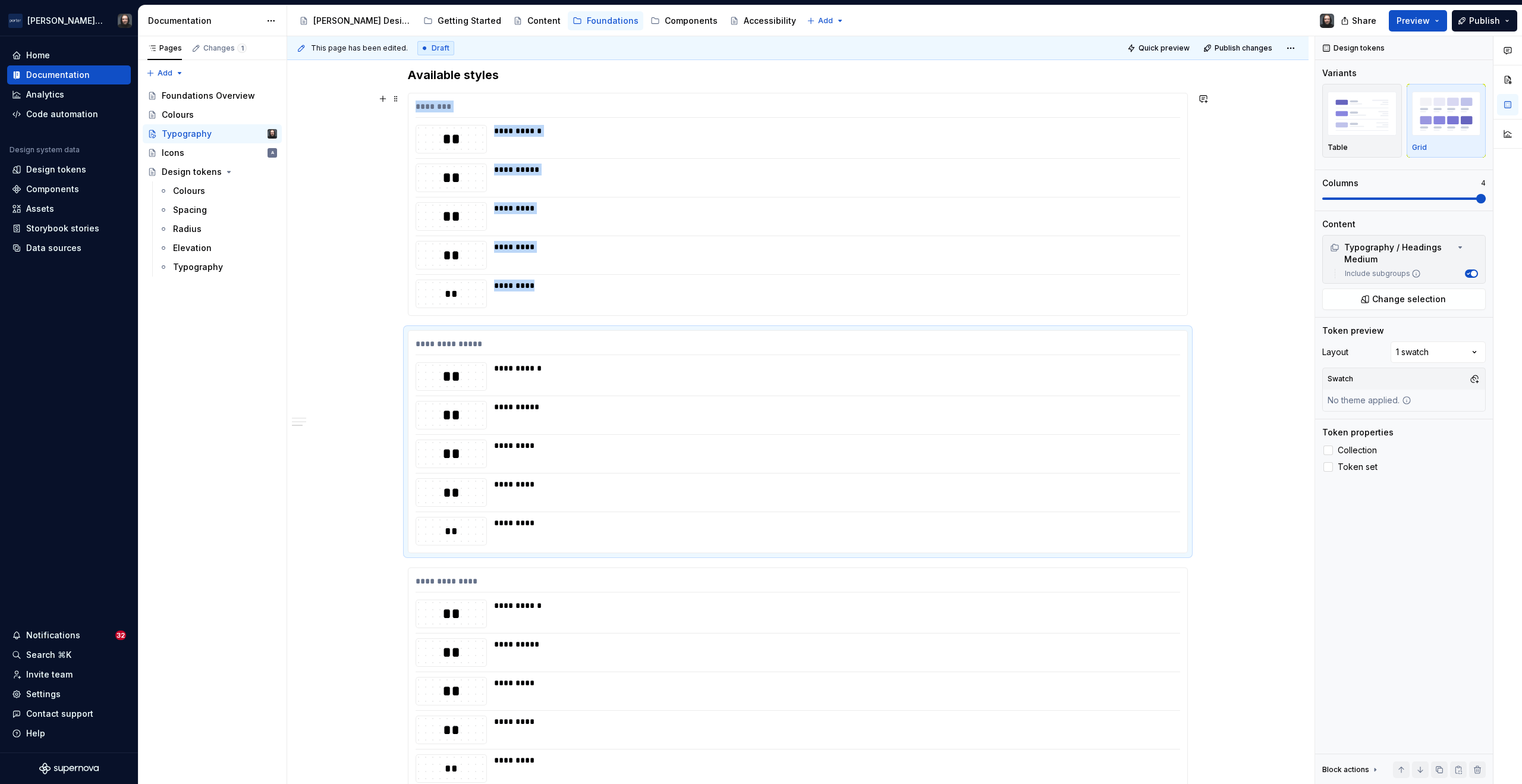
scroll to position [1197, 0]
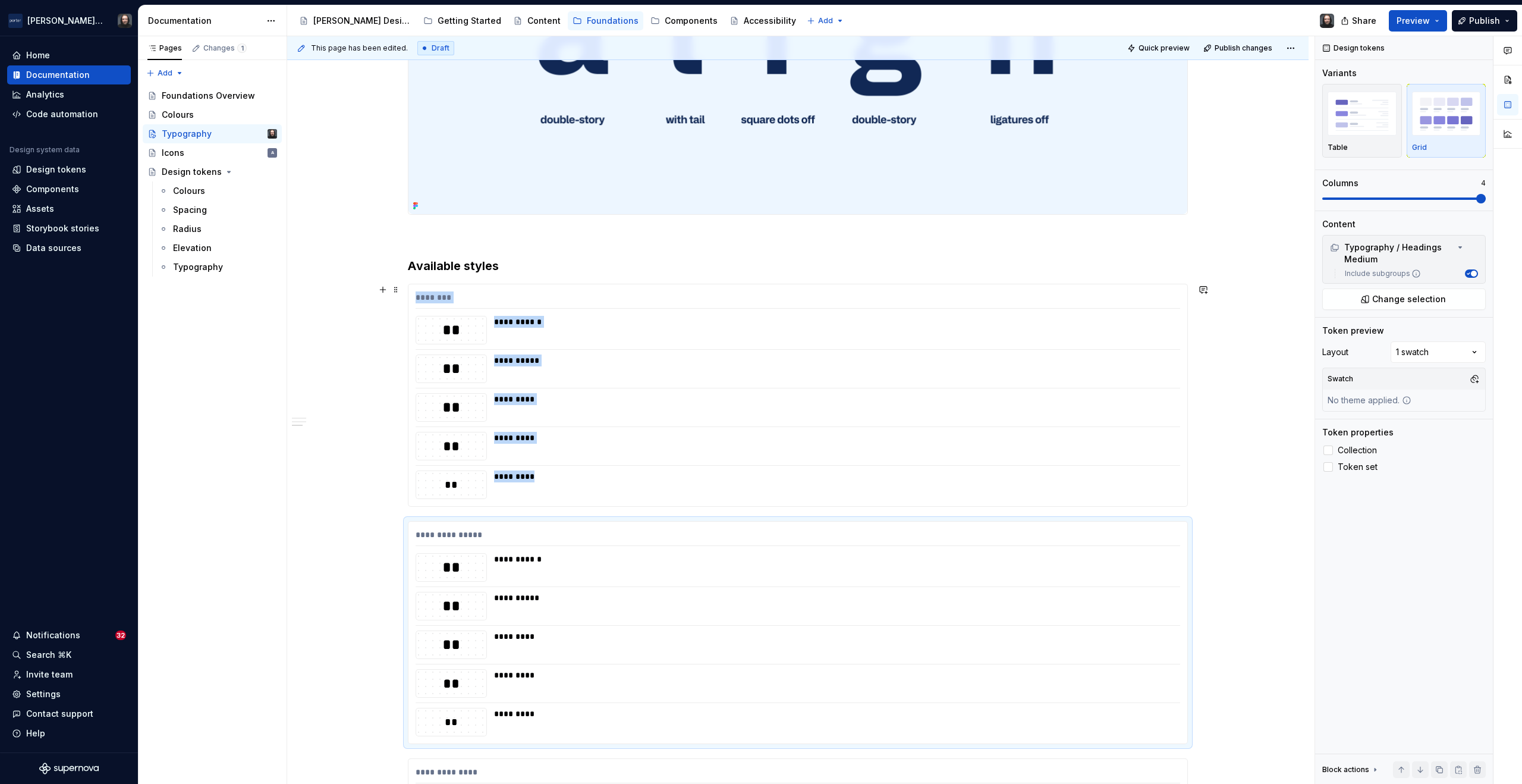
click at [960, 349] on div at bounding box center [798, 349] width 765 height 1
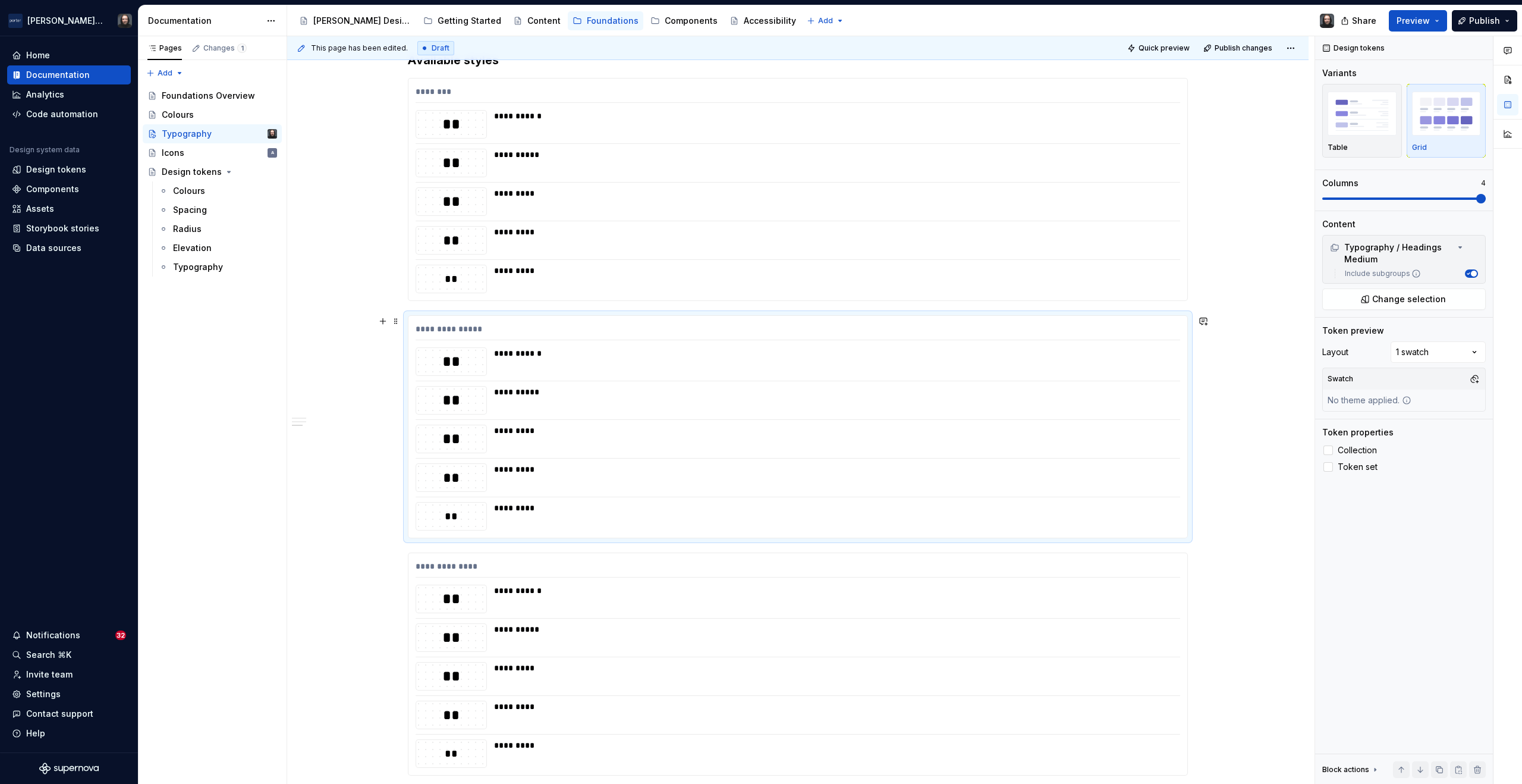
click at [1093, 415] on div "**********" at bounding box center [797, 426] width 779 height 222
click at [1273, 352] on div "**********" at bounding box center [797, 186] width 1022 height 2772
click at [1507, 19] on button "Publish" at bounding box center [1485, 21] width 65 height 22
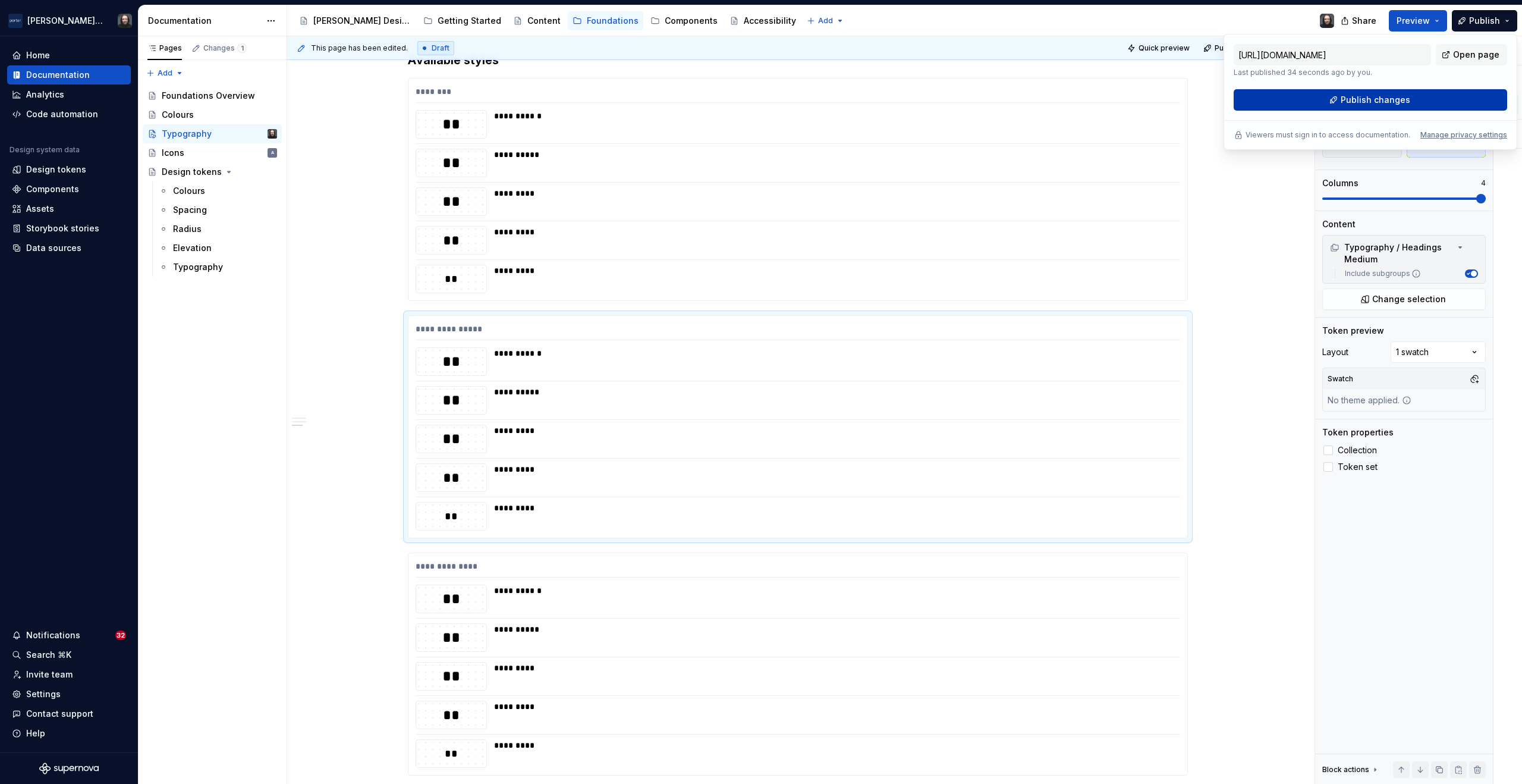
click at [1423, 99] on button "Publish changes" at bounding box center [1371, 100] width 274 height 22
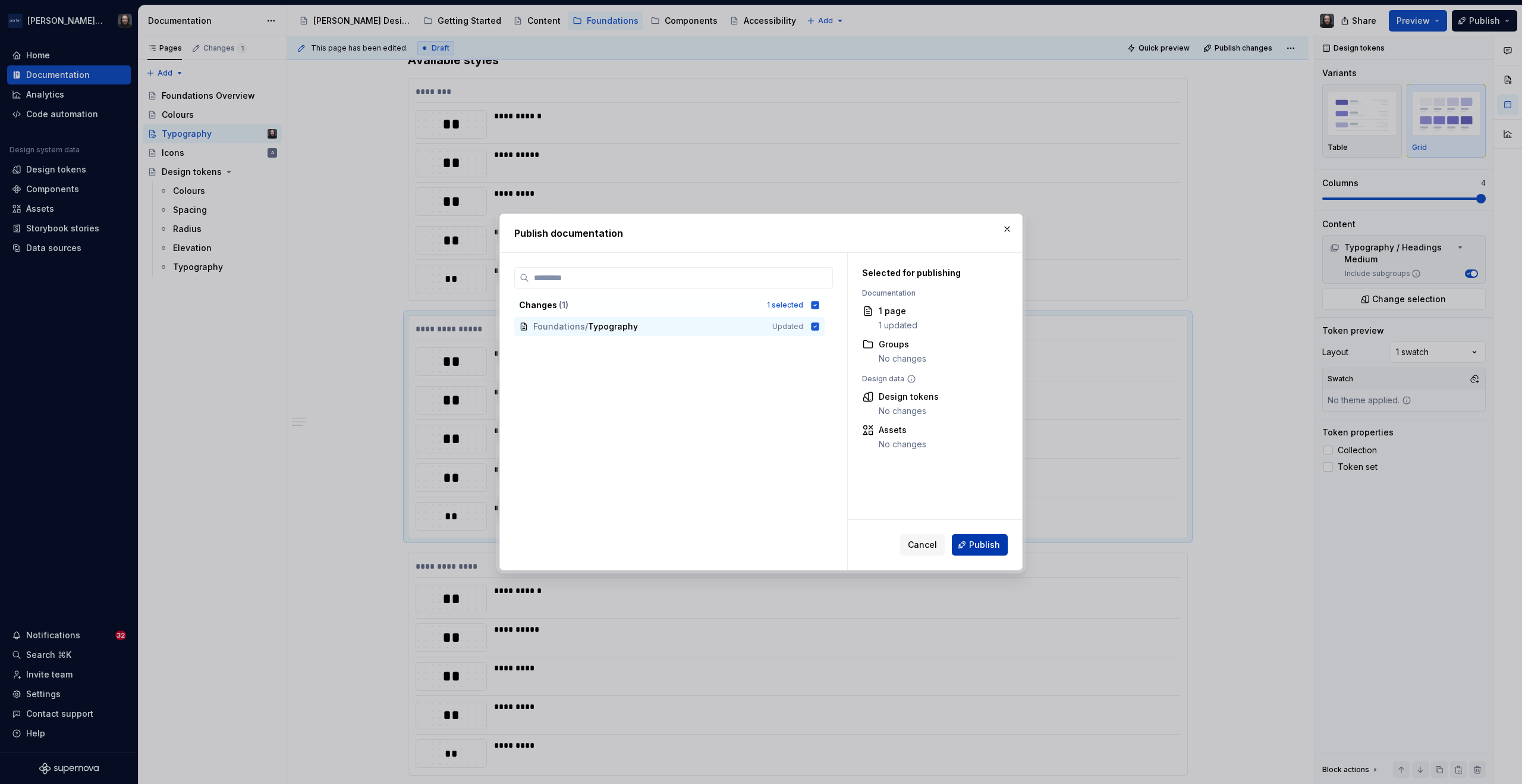
click at [995, 539] on span "Publish" at bounding box center [984, 545] width 31 height 12
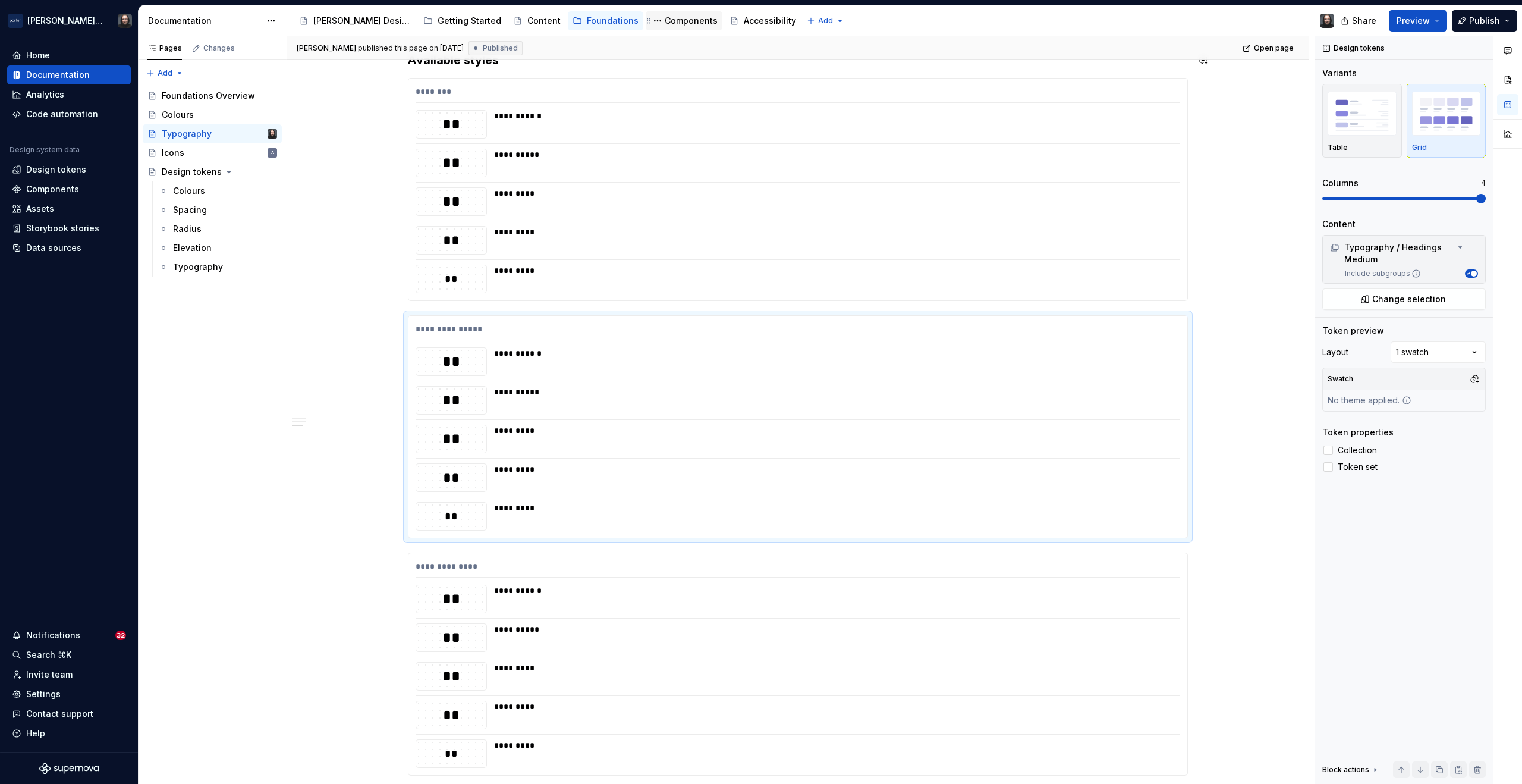
click at [665, 19] on div "Components" at bounding box center [691, 21] width 53 height 12
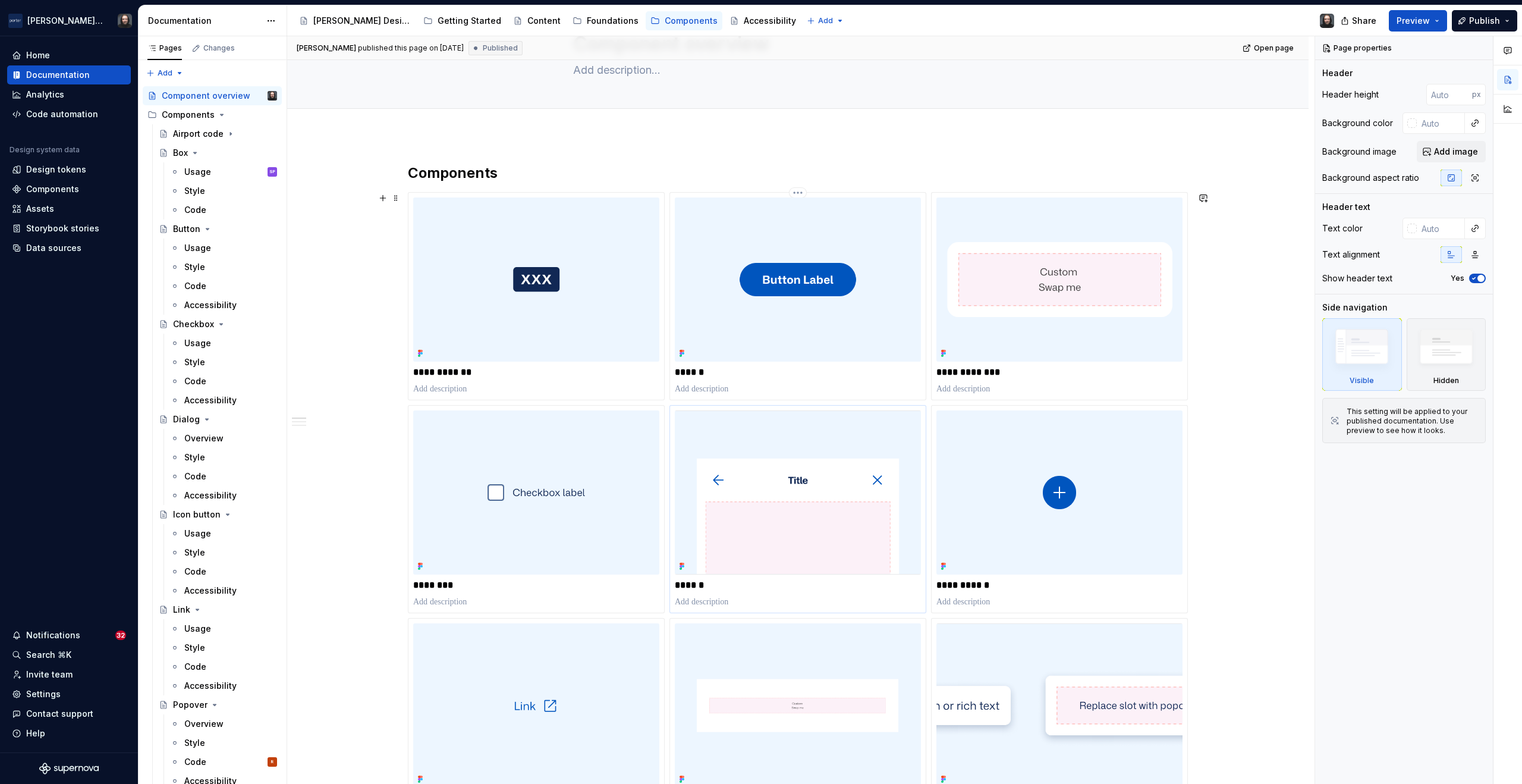
scroll to position [130, 0]
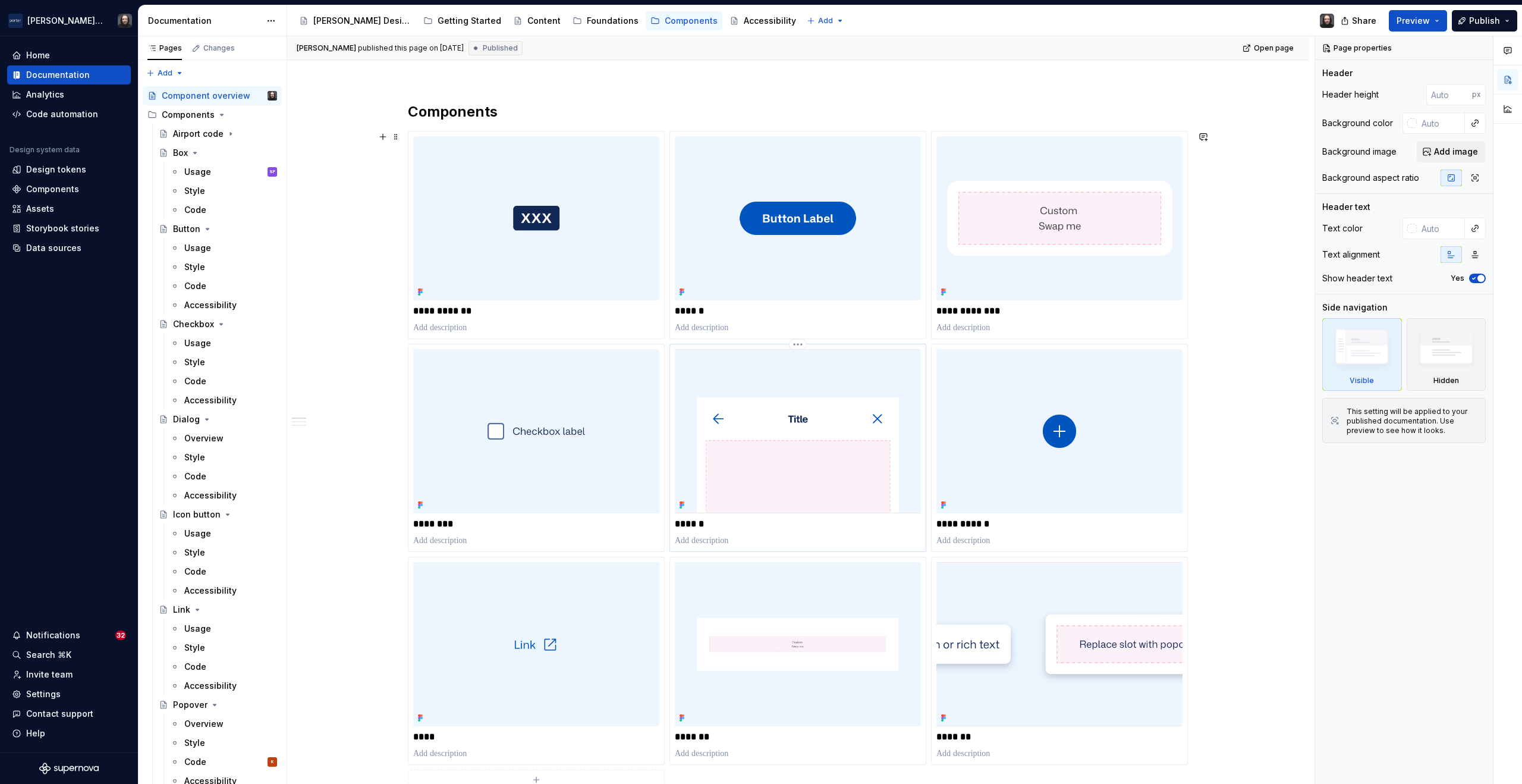
click at [793, 373] on img at bounding box center [798, 431] width 246 height 164
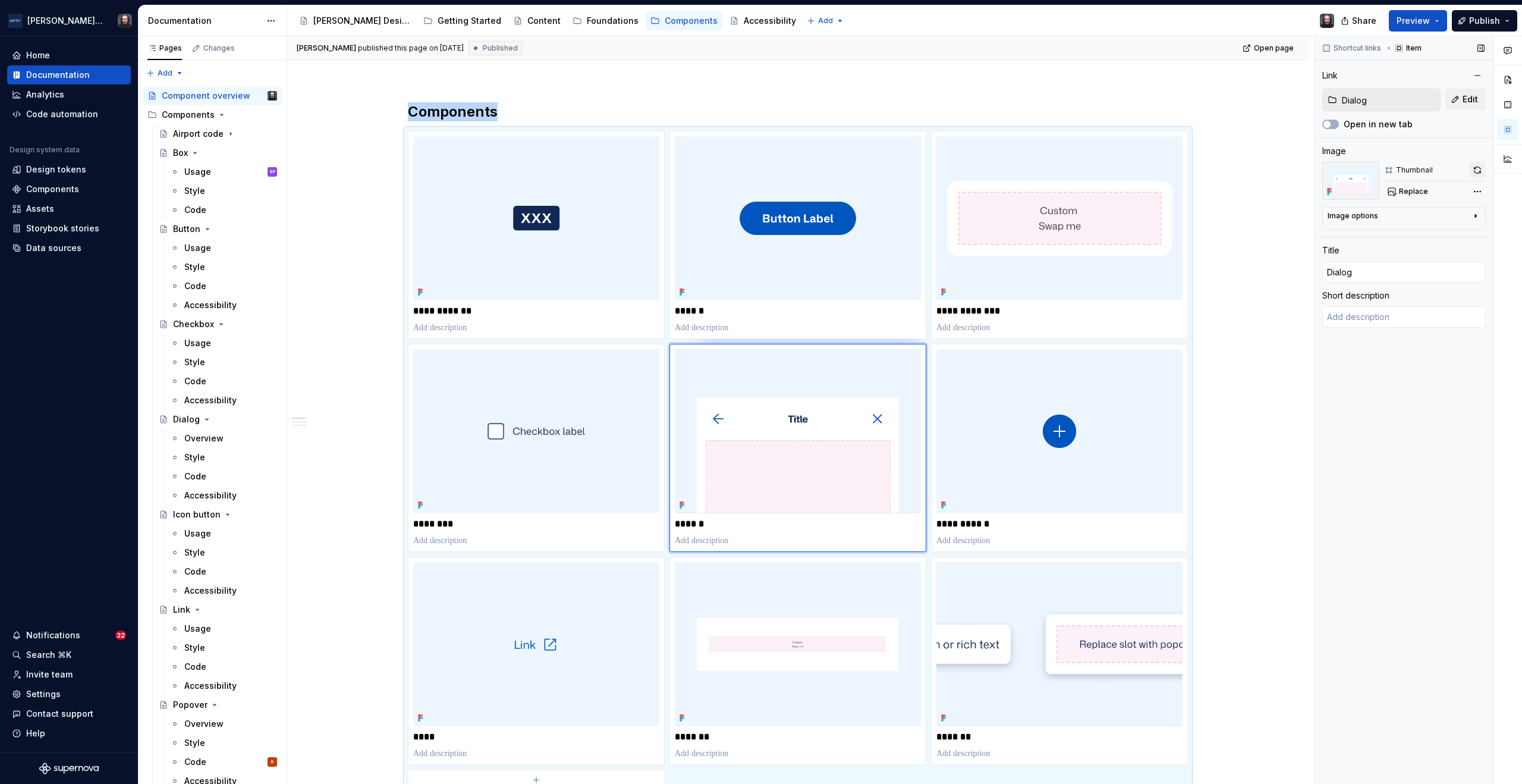
click at [1479, 166] on button "button" at bounding box center [1478, 170] width 17 height 17
click at [1497, 23] on span "Publish" at bounding box center [1484, 21] width 31 height 12
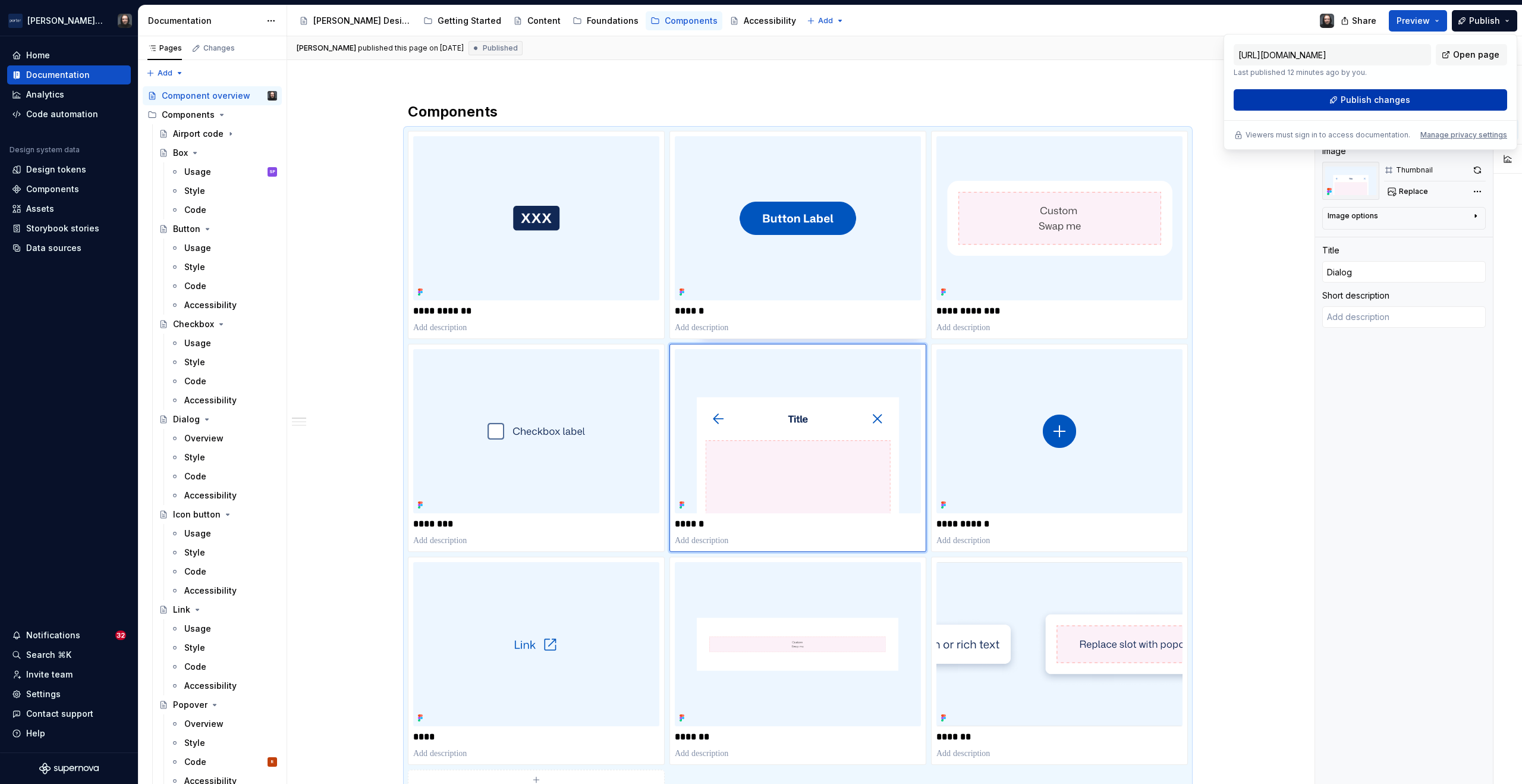
click at [1390, 102] on span "Publish changes" at bounding box center [1376, 100] width 69 height 12
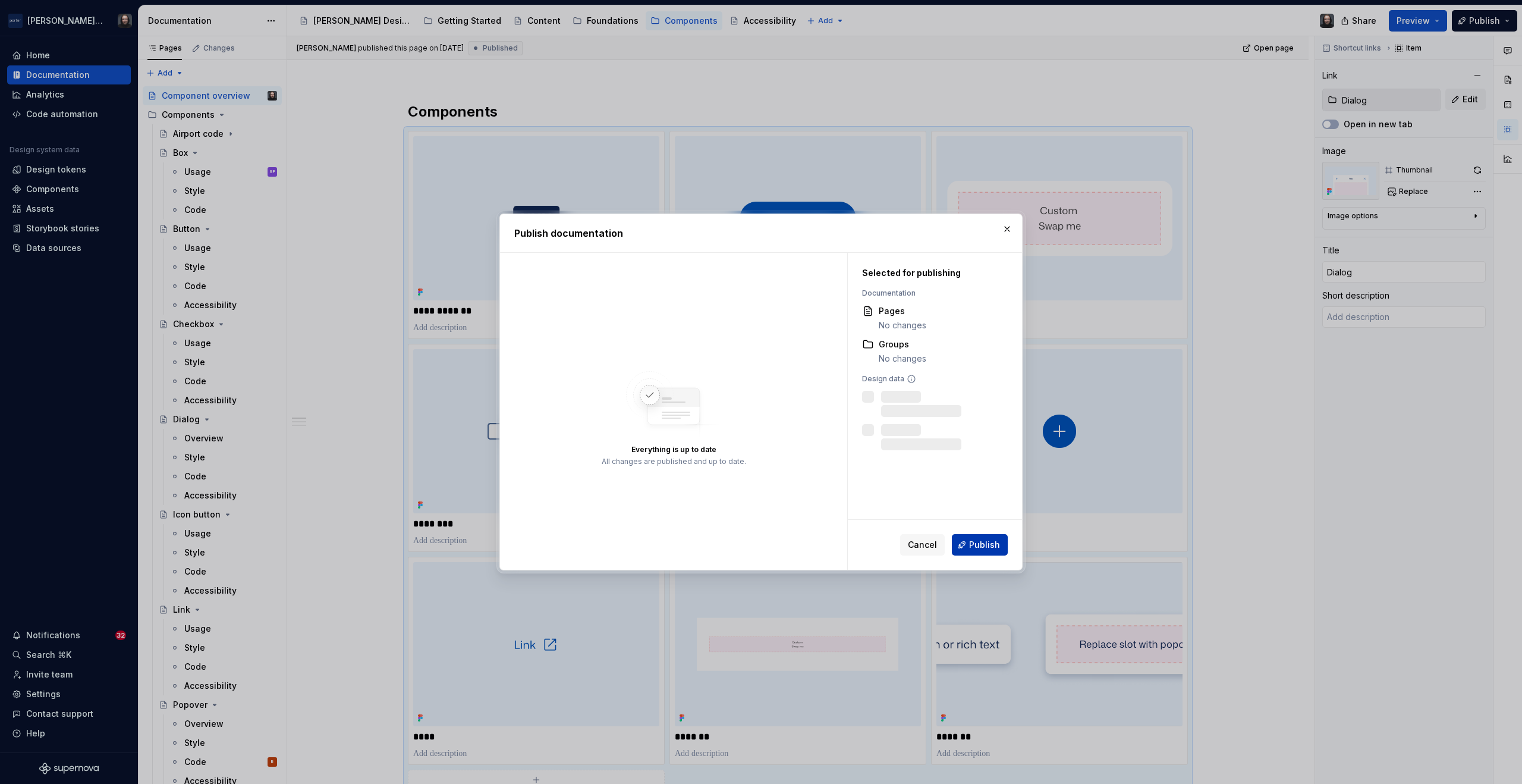
click at [976, 540] on span "Publish" at bounding box center [984, 545] width 31 height 12
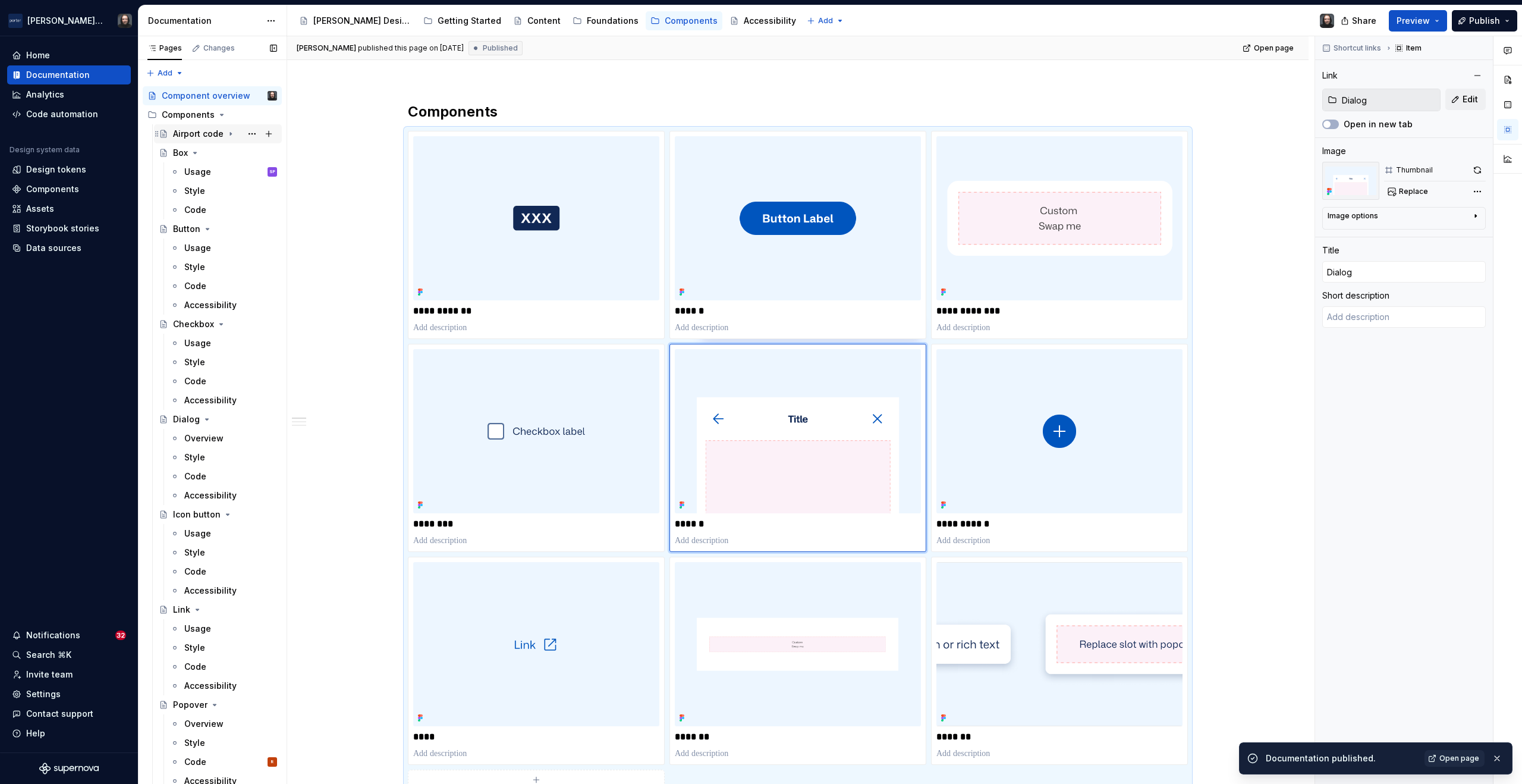
click at [231, 132] on icon "Page tree" at bounding box center [230, 133] width 9 height 9
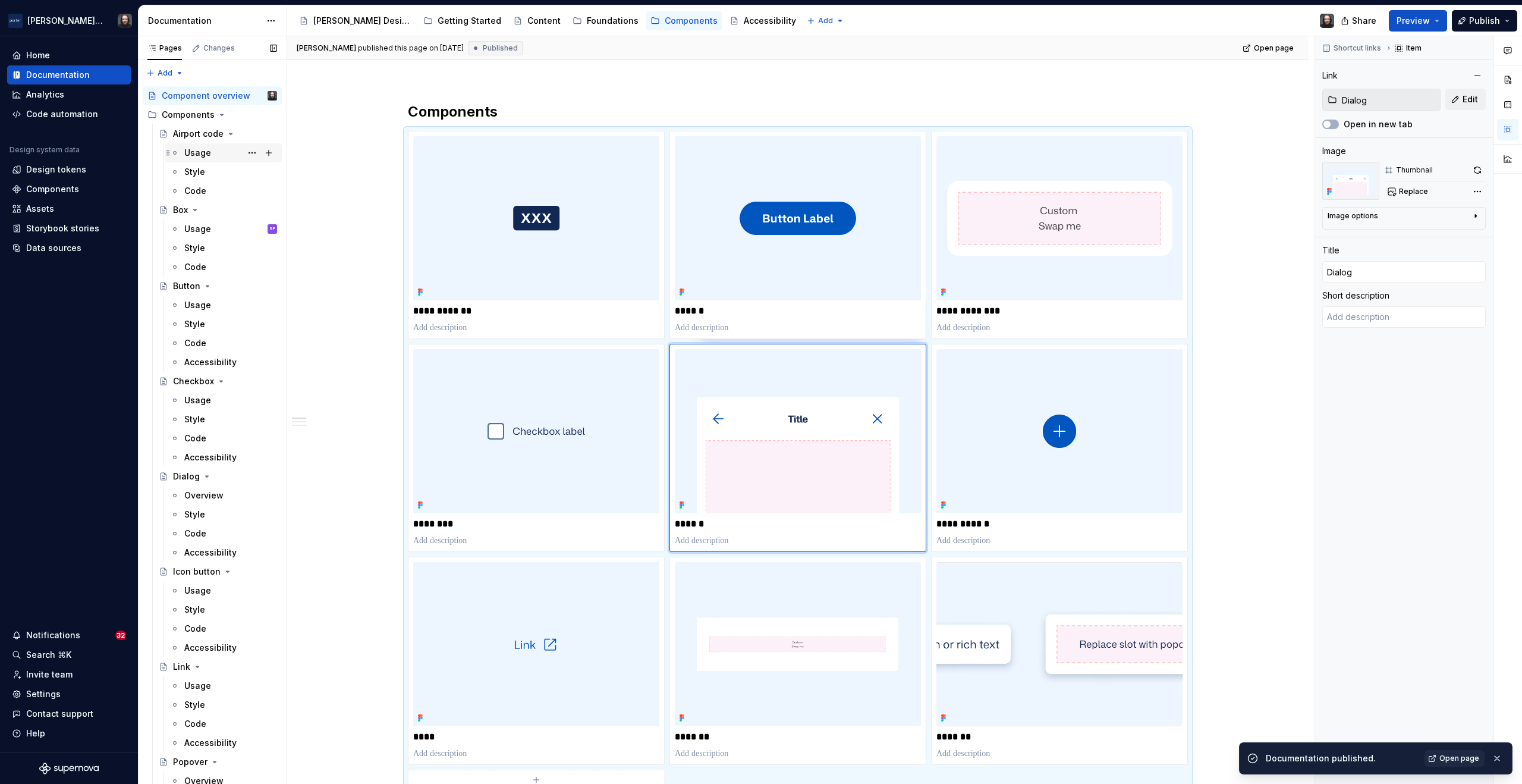
click at [196, 151] on div "Usage" at bounding box center [197, 153] width 27 height 12
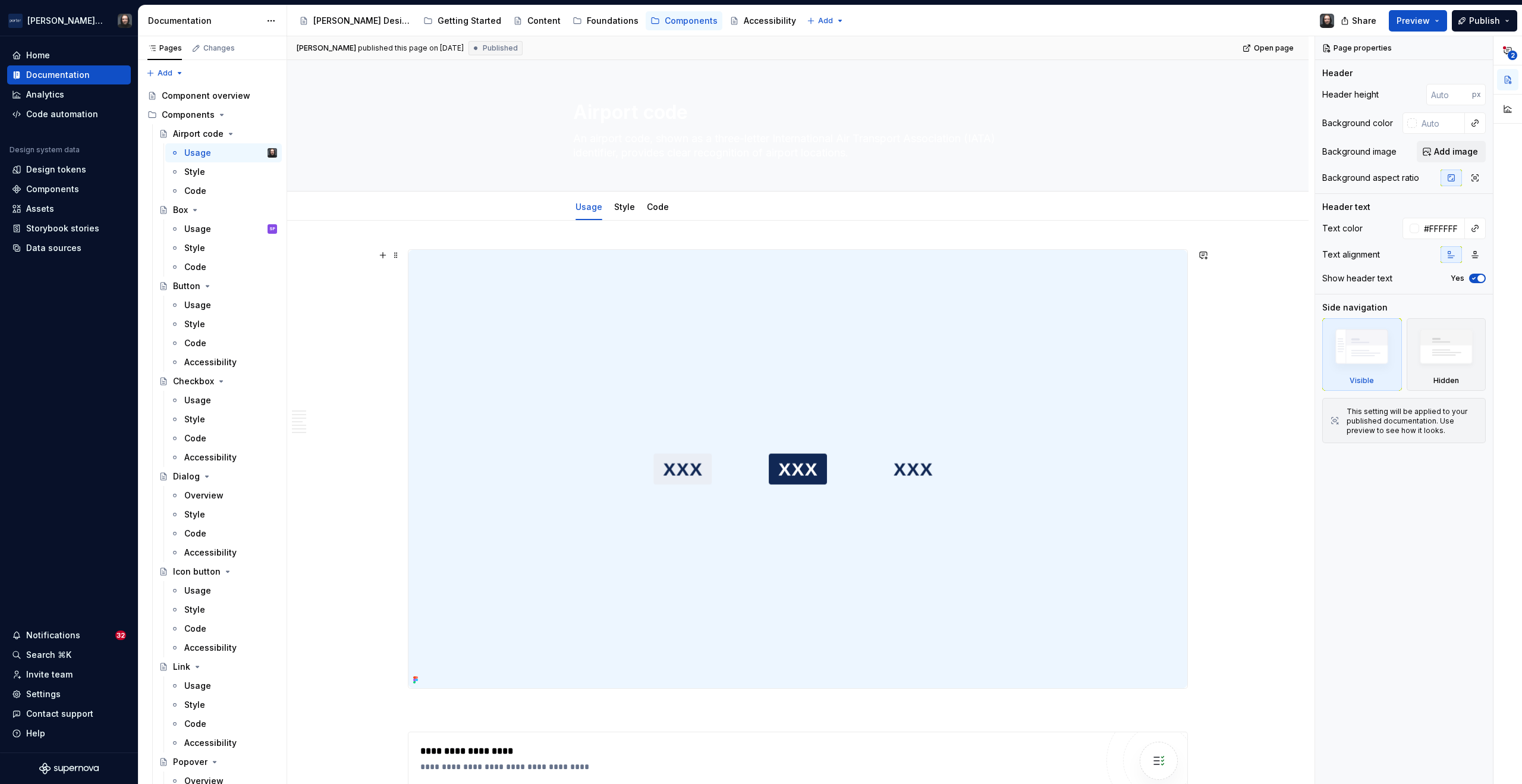
click at [1109, 299] on img at bounding box center [797, 469] width 779 height 438
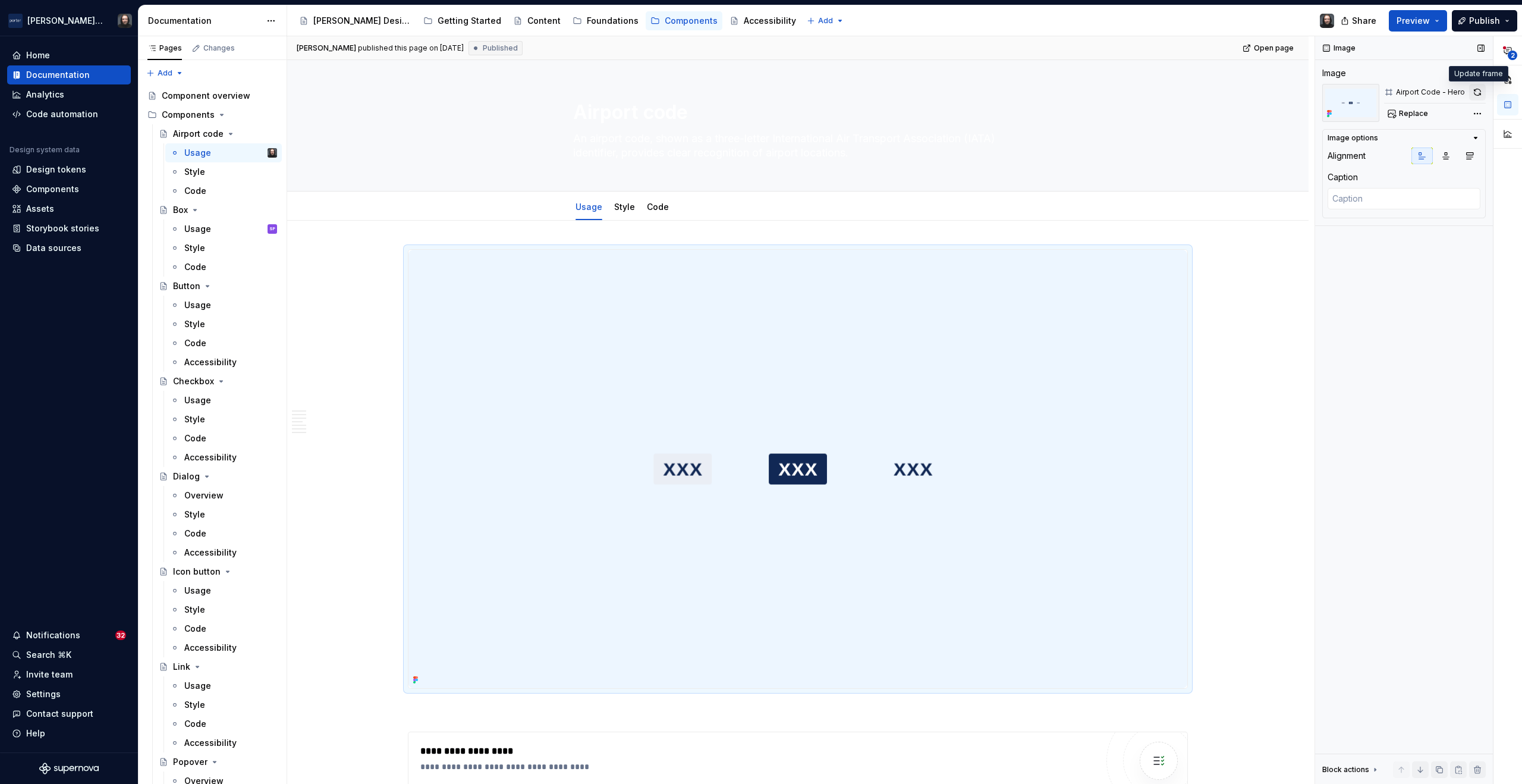
click at [1475, 92] on button "button" at bounding box center [1478, 92] width 17 height 17
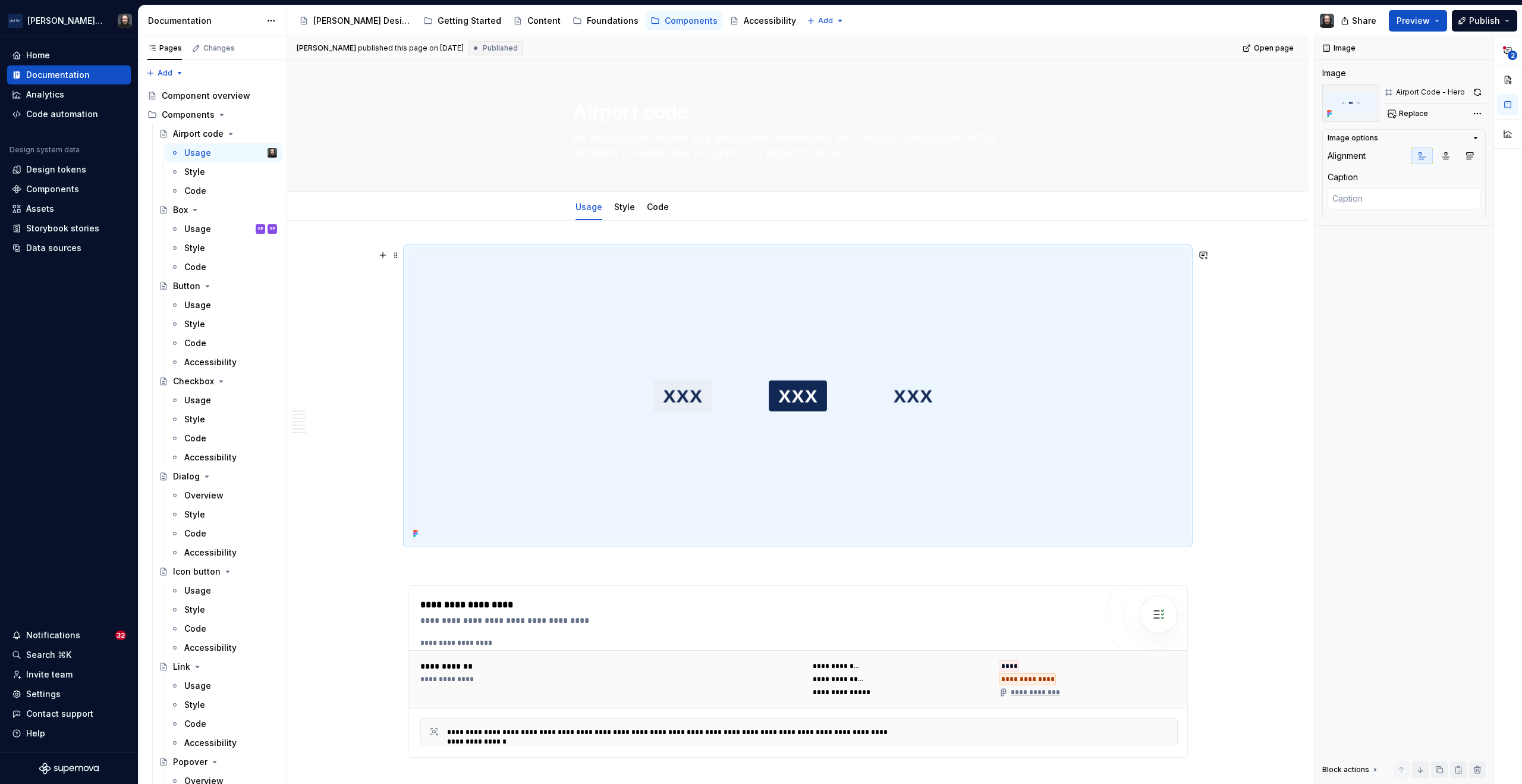
click at [1276, 249] on div "**********" at bounding box center [801, 410] width 1027 height 748
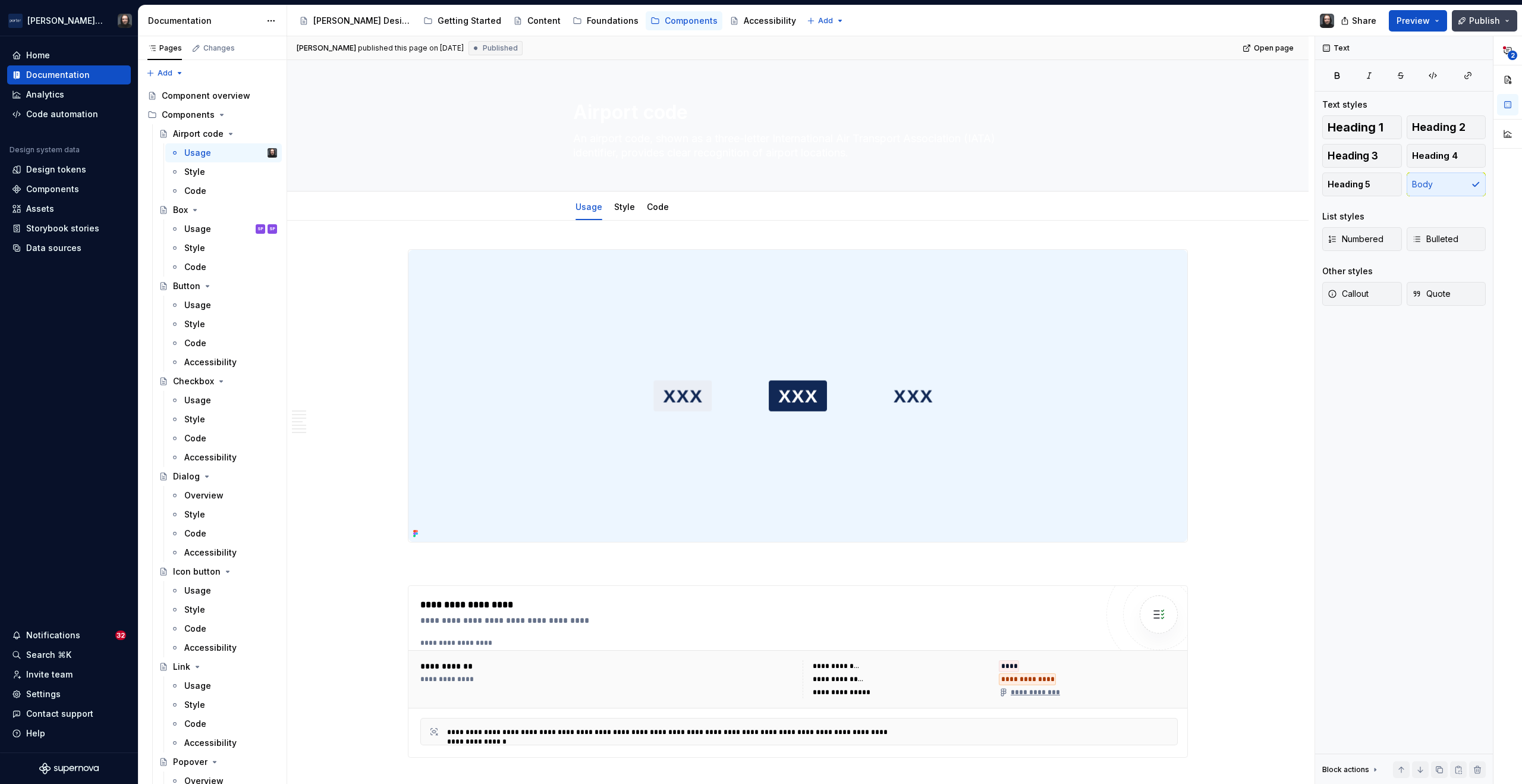
click at [1495, 20] on span "Publish" at bounding box center [1484, 21] width 31 height 12
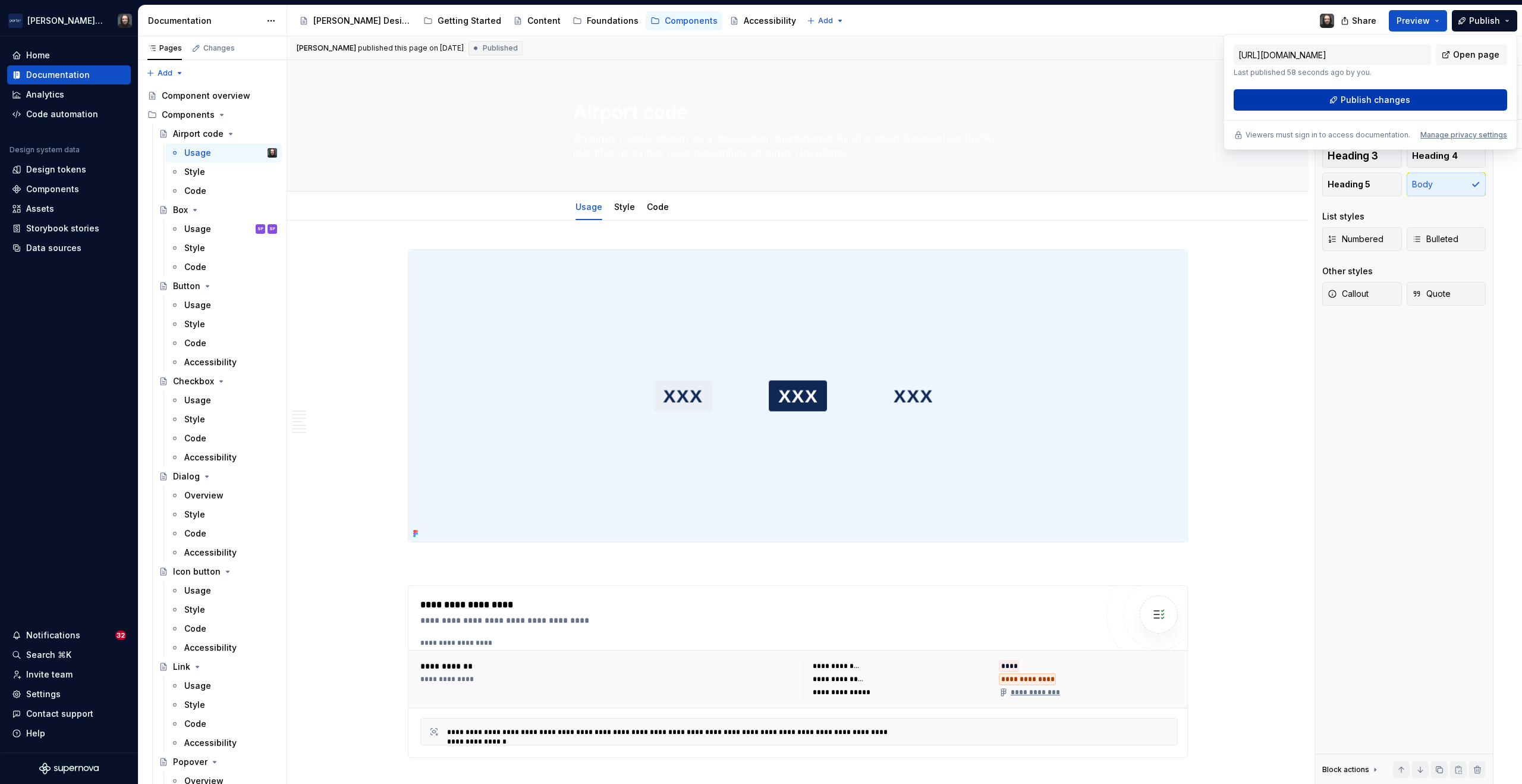
click at [1413, 99] on button "Publish changes" at bounding box center [1371, 100] width 274 height 22
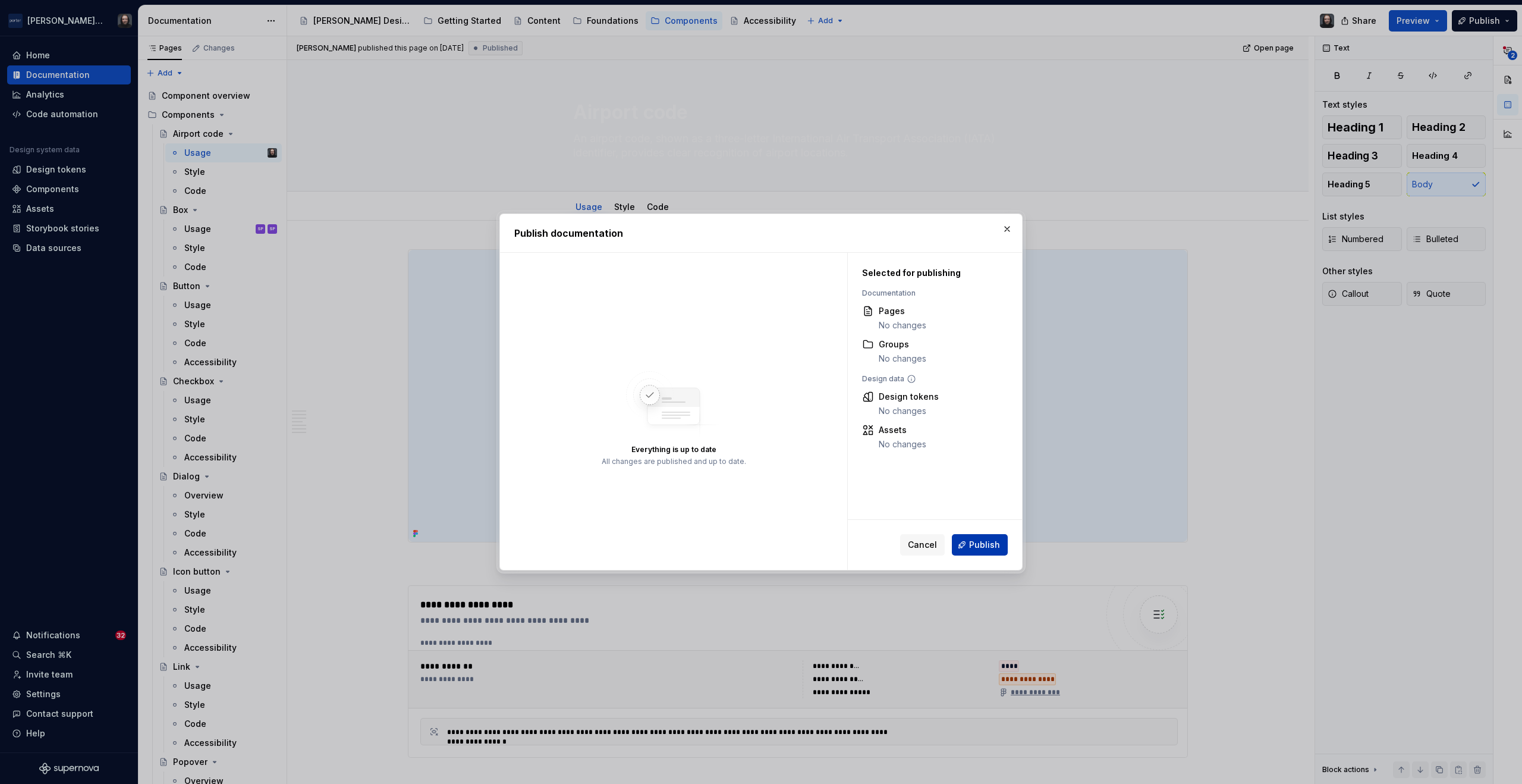
click at [976, 544] on span "Publish" at bounding box center [984, 545] width 31 height 12
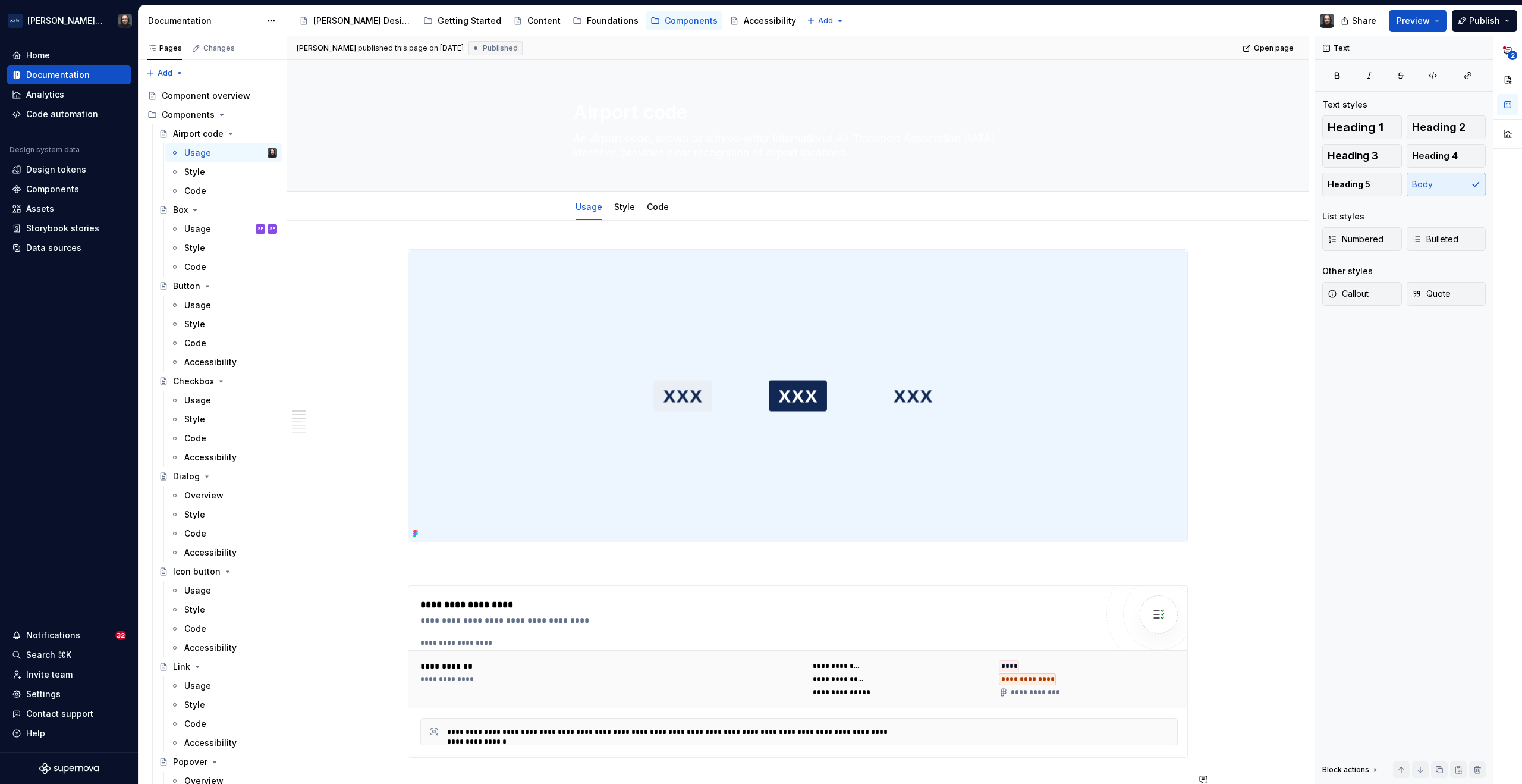
scroll to position [330, 0]
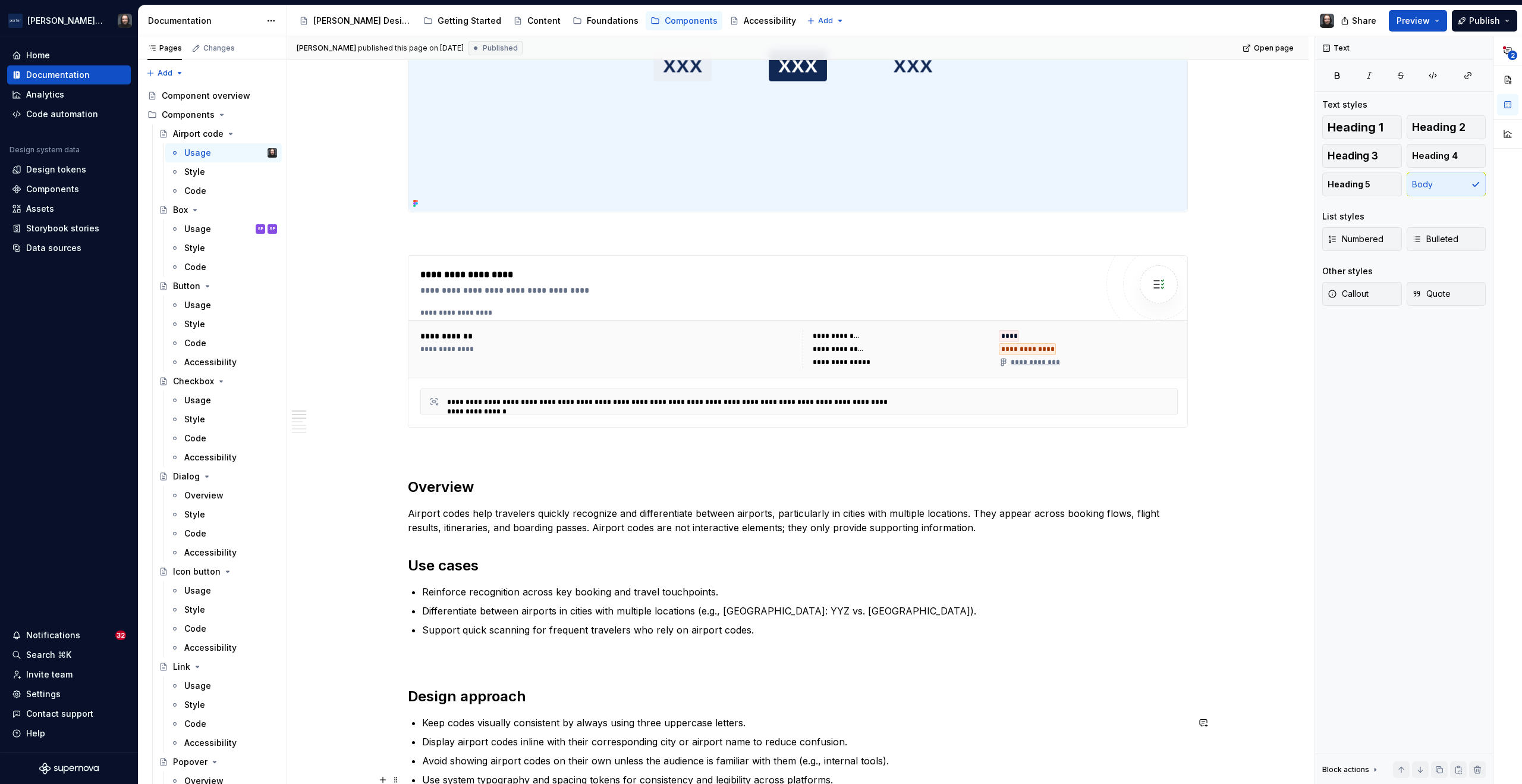
click at [451, 568] on h2 "Use cases" at bounding box center [798, 566] width 780 height 19
click at [550, 544] on button "button" at bounding box center [552, 541] width 17 height 17
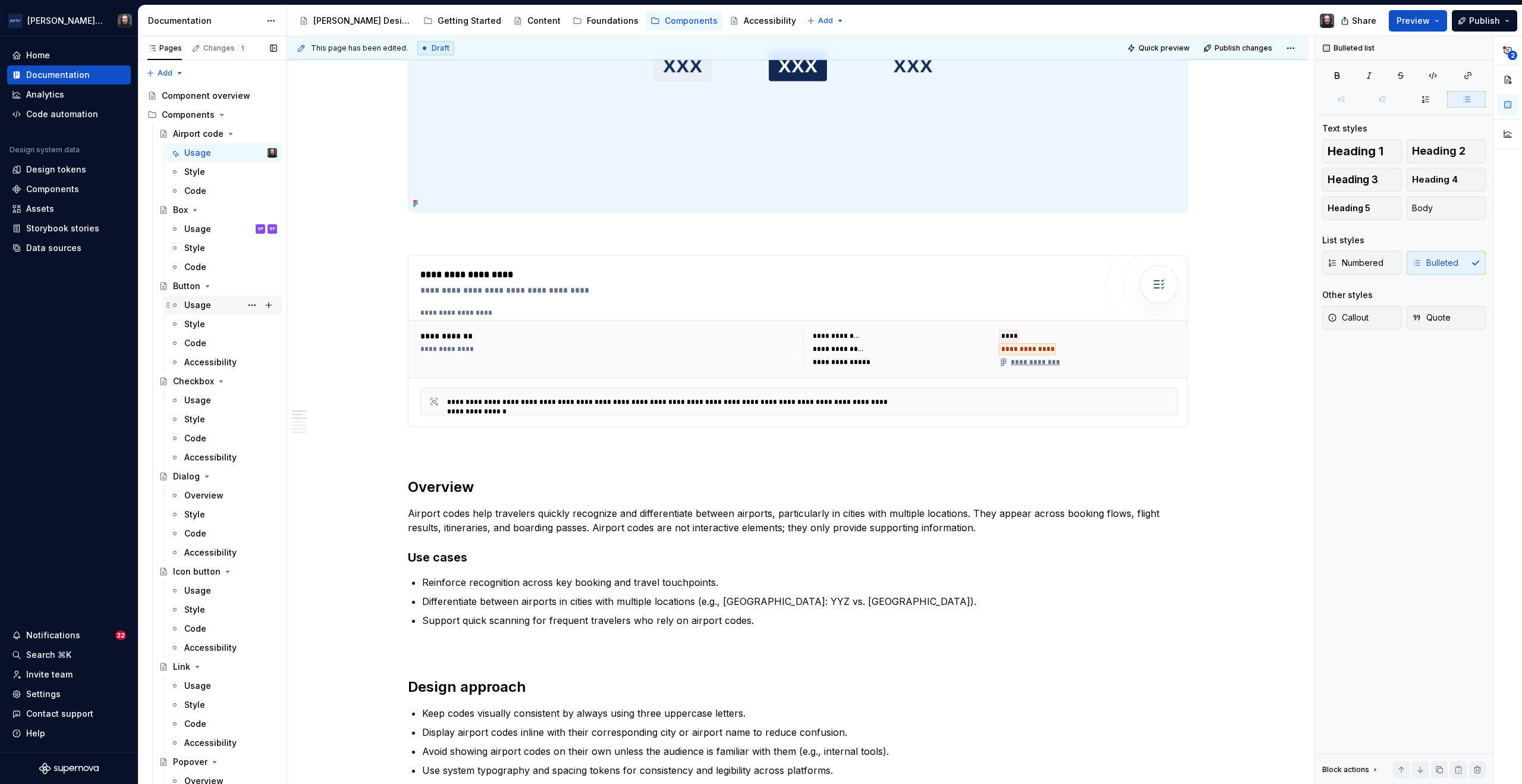
click at [212, 305] on div "Usage" at bounding box center [230, 305] width 93 height 17
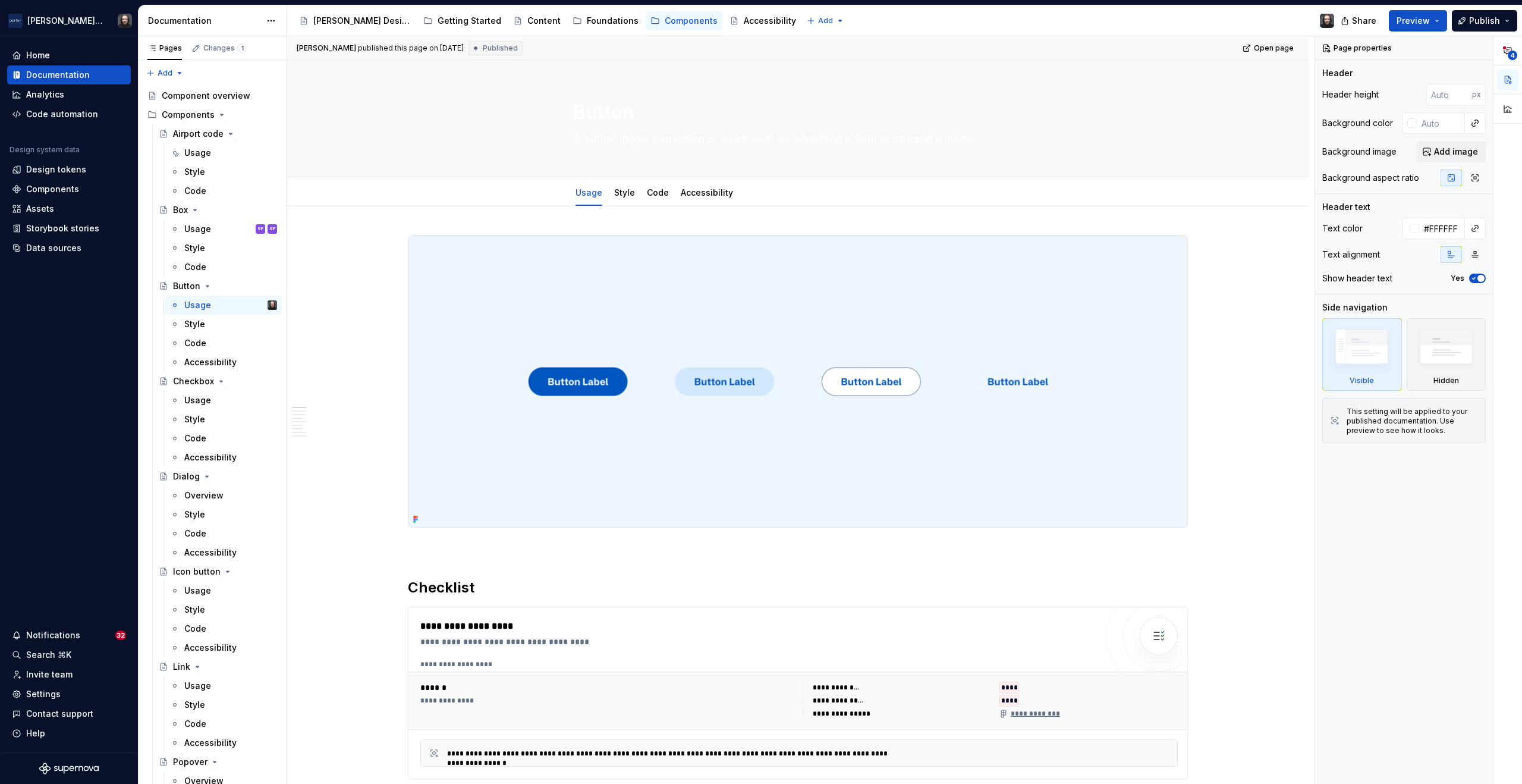
scroll to position [266, 0]
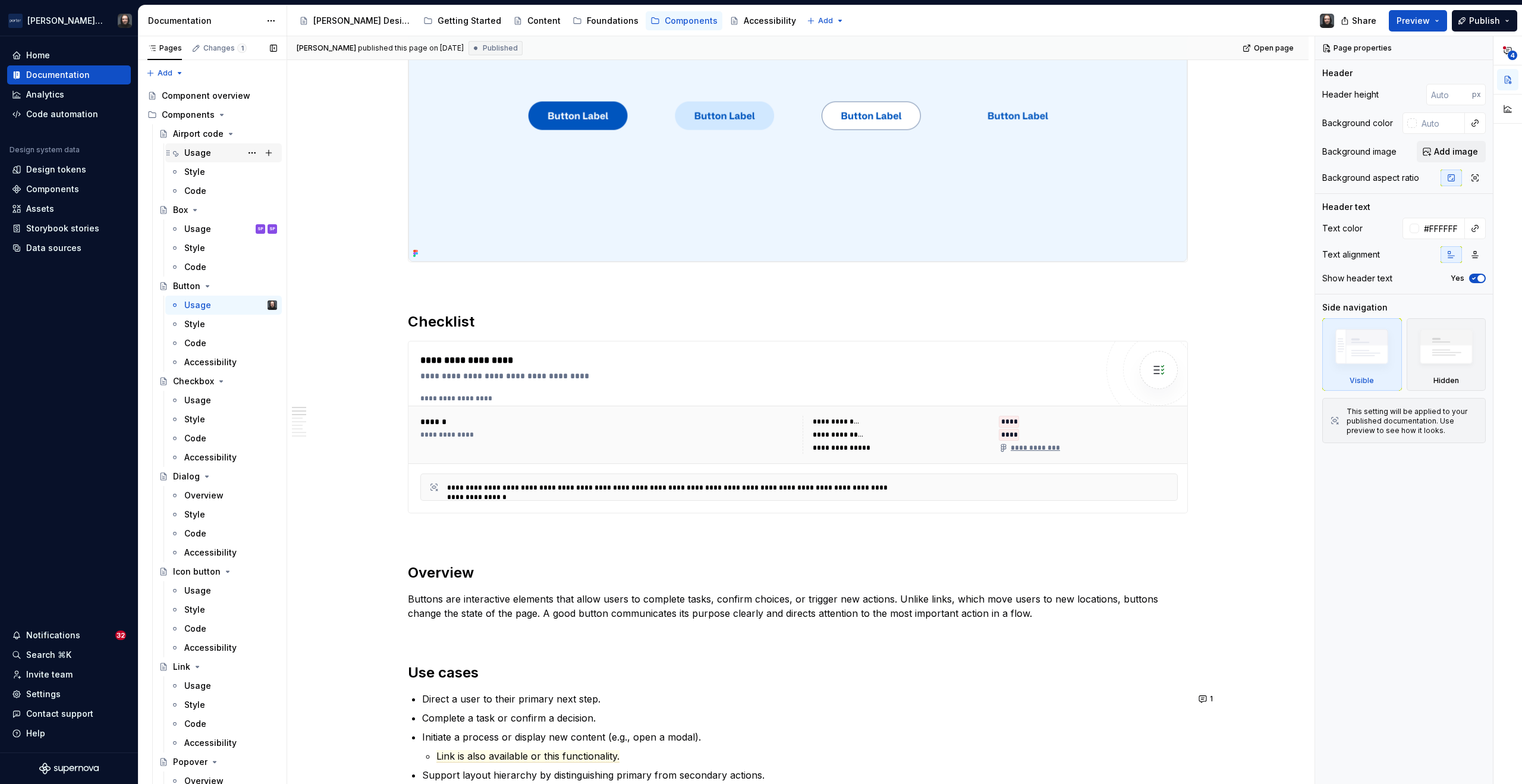
click at [202, 150] on div "Usage" at bounding box center [197, 153] width 27 height 12
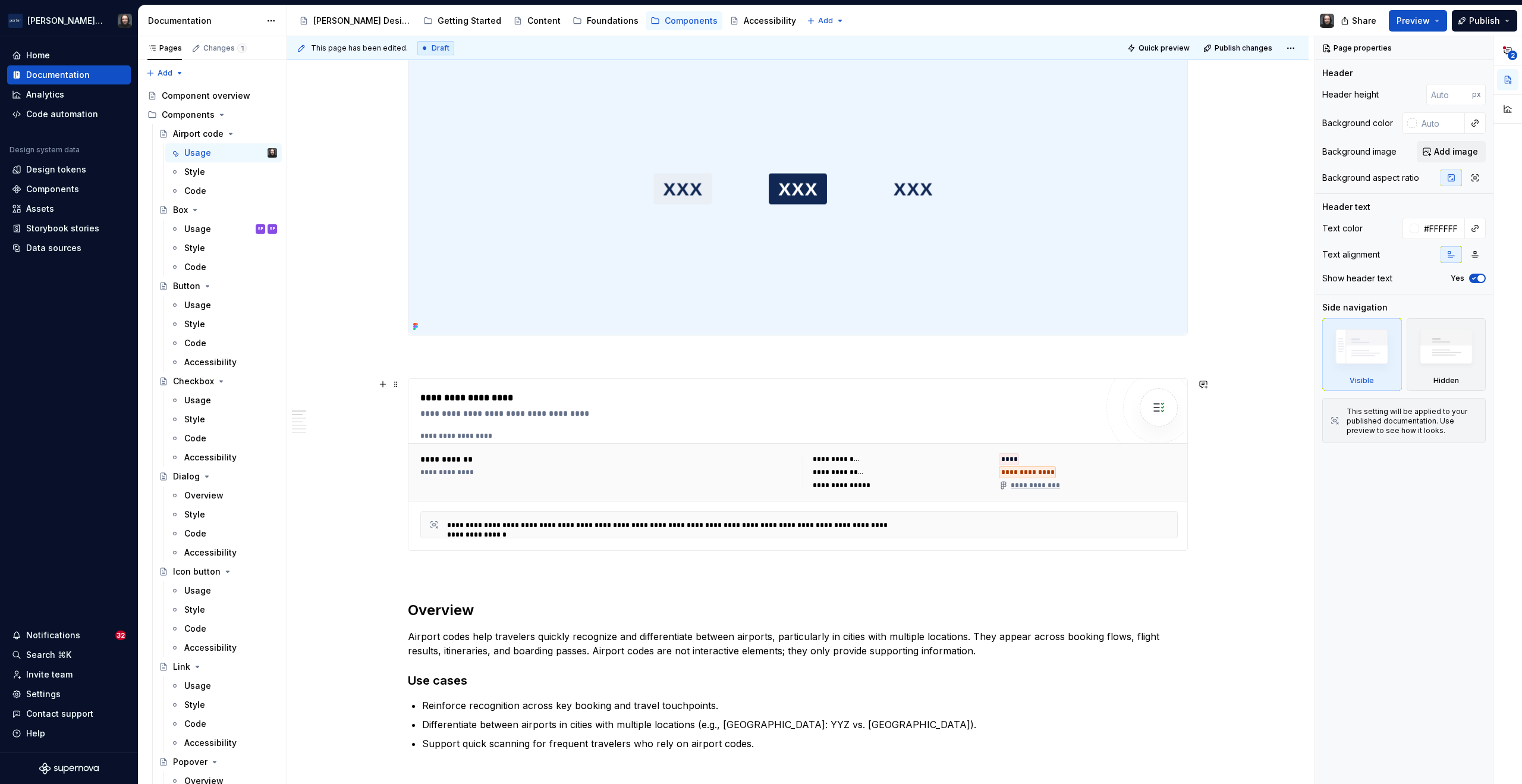
scroll to position [353, 0]
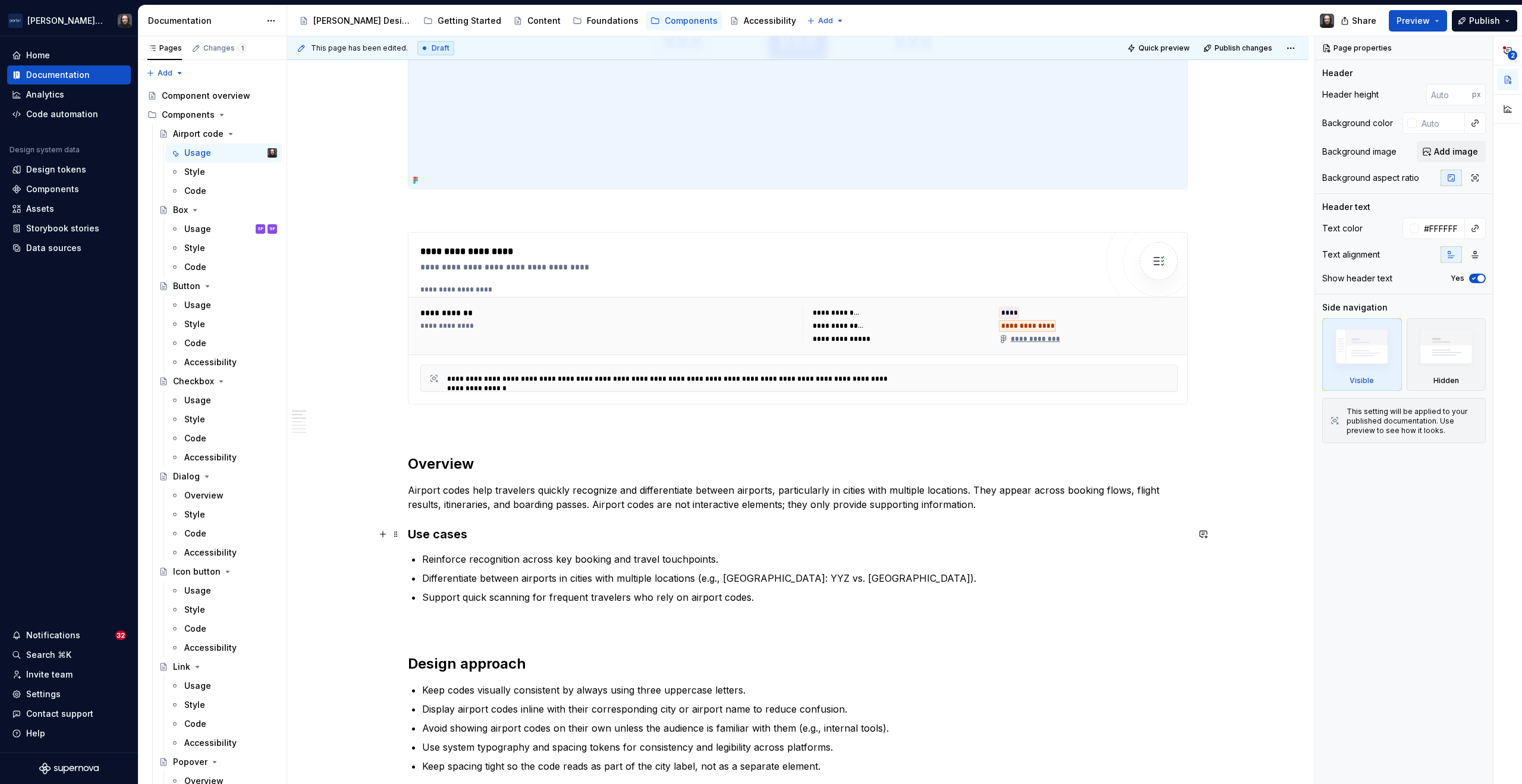
click at [437, 535] on h3 "Use cases" at bounding box center [798, 534] width 780 height 17
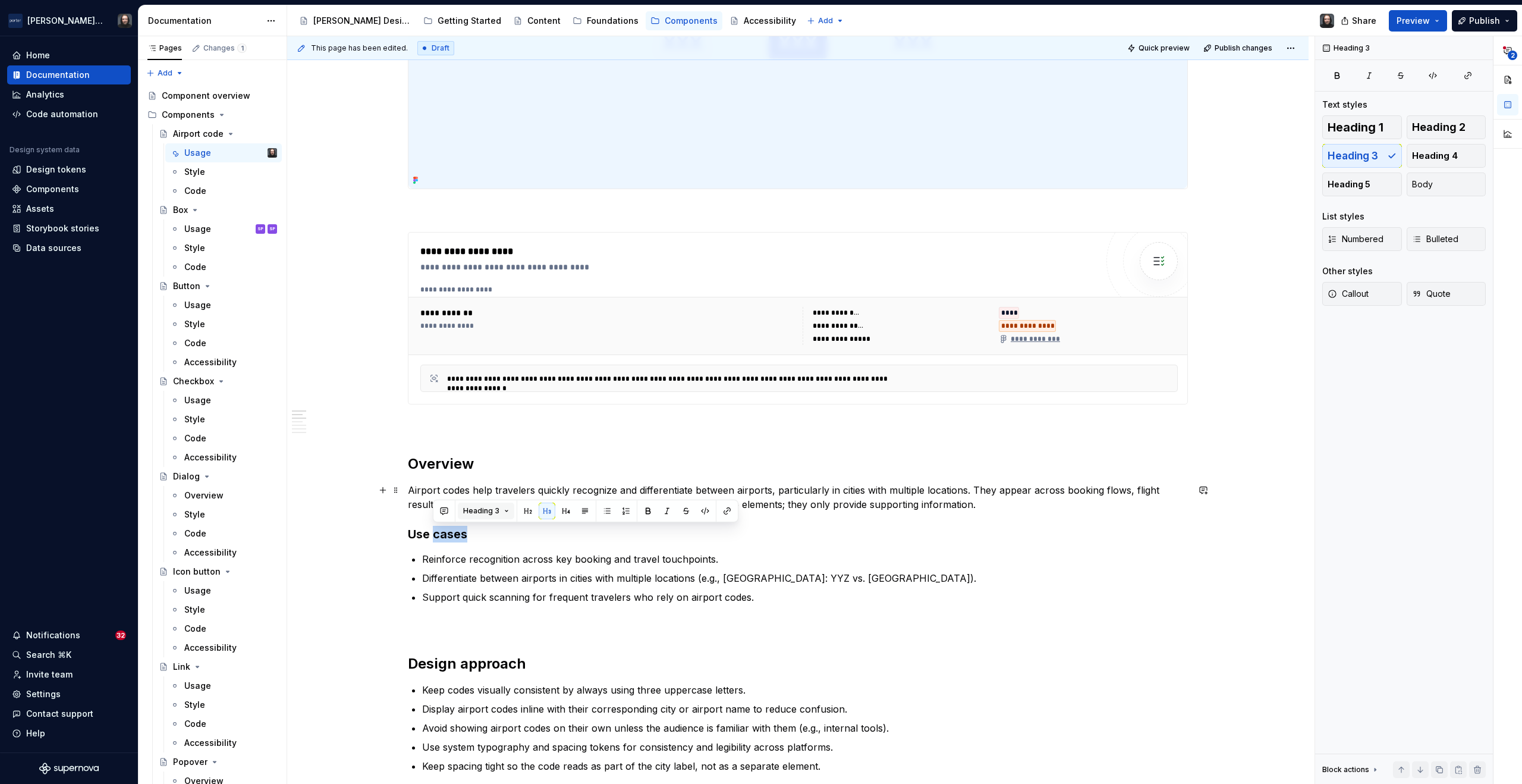
click at [490, 511] on span "Heading 3" at bounding box center [481, 510] width 36 height 9
click at [505, 597] on div "Heading 2" at bounding box center [513, 594] width 43 height 12
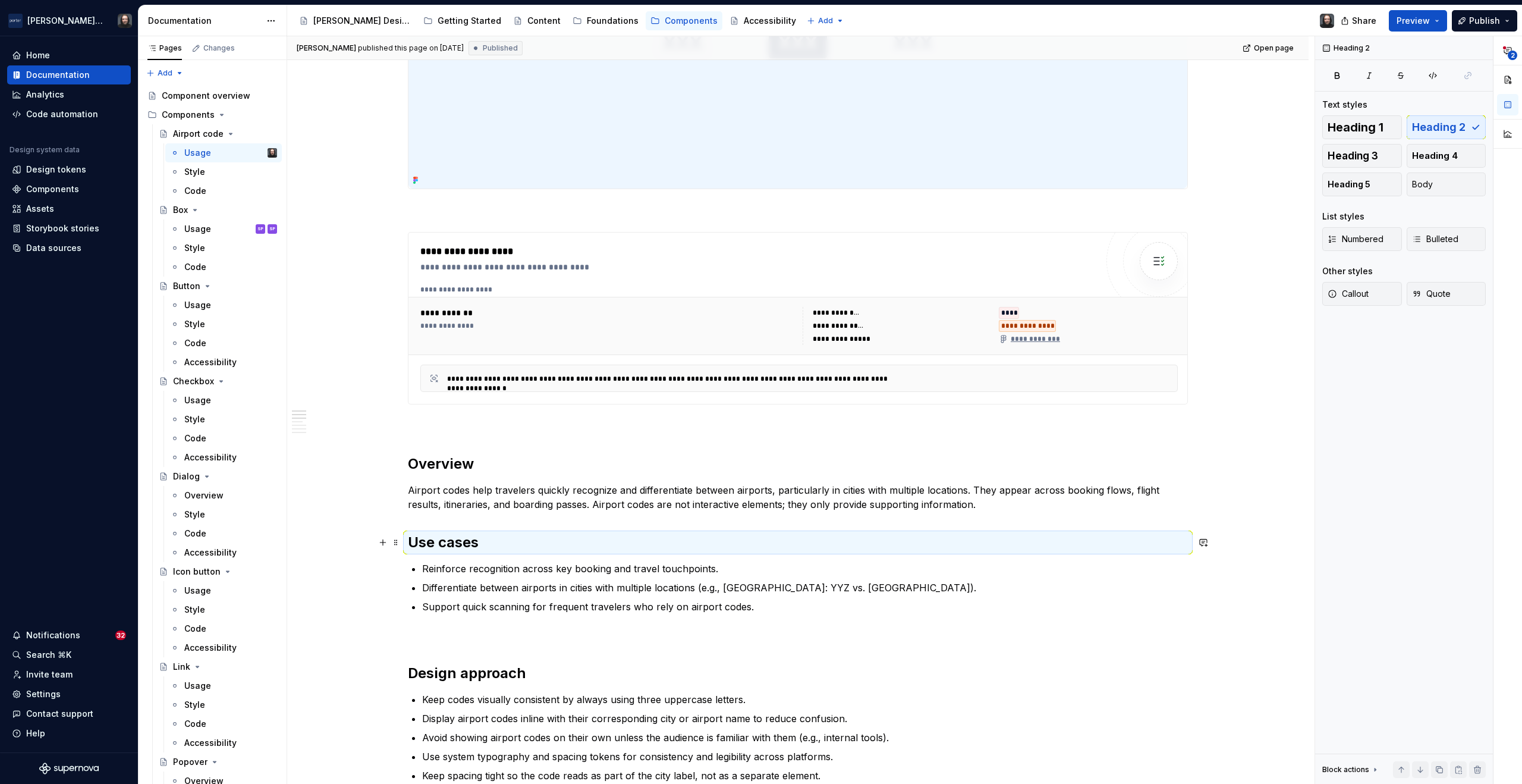
click at [410, 545] on h2 "Use cases" at bounding box center [798, 542] width 780 height 19
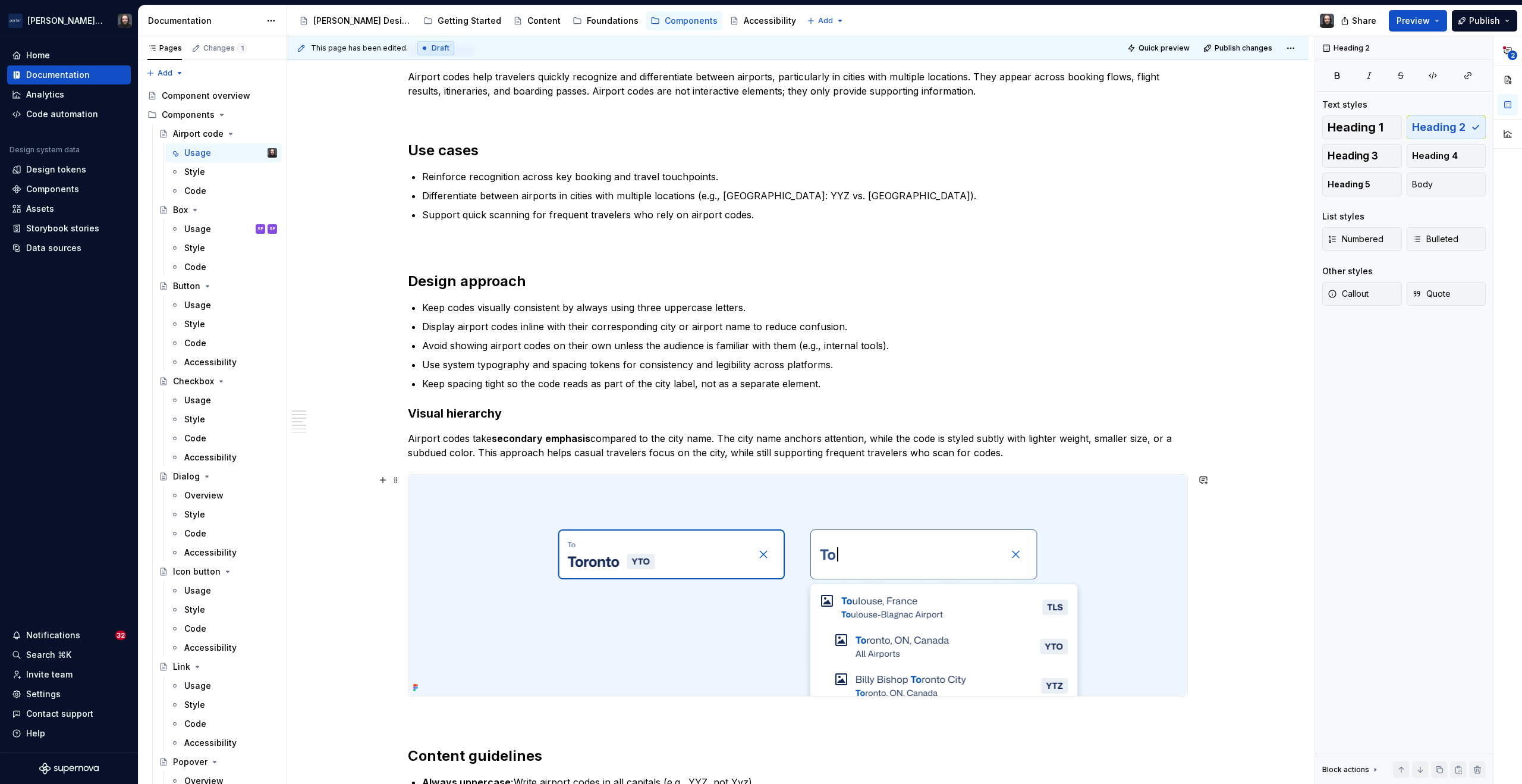
scroll to position [999, 0]
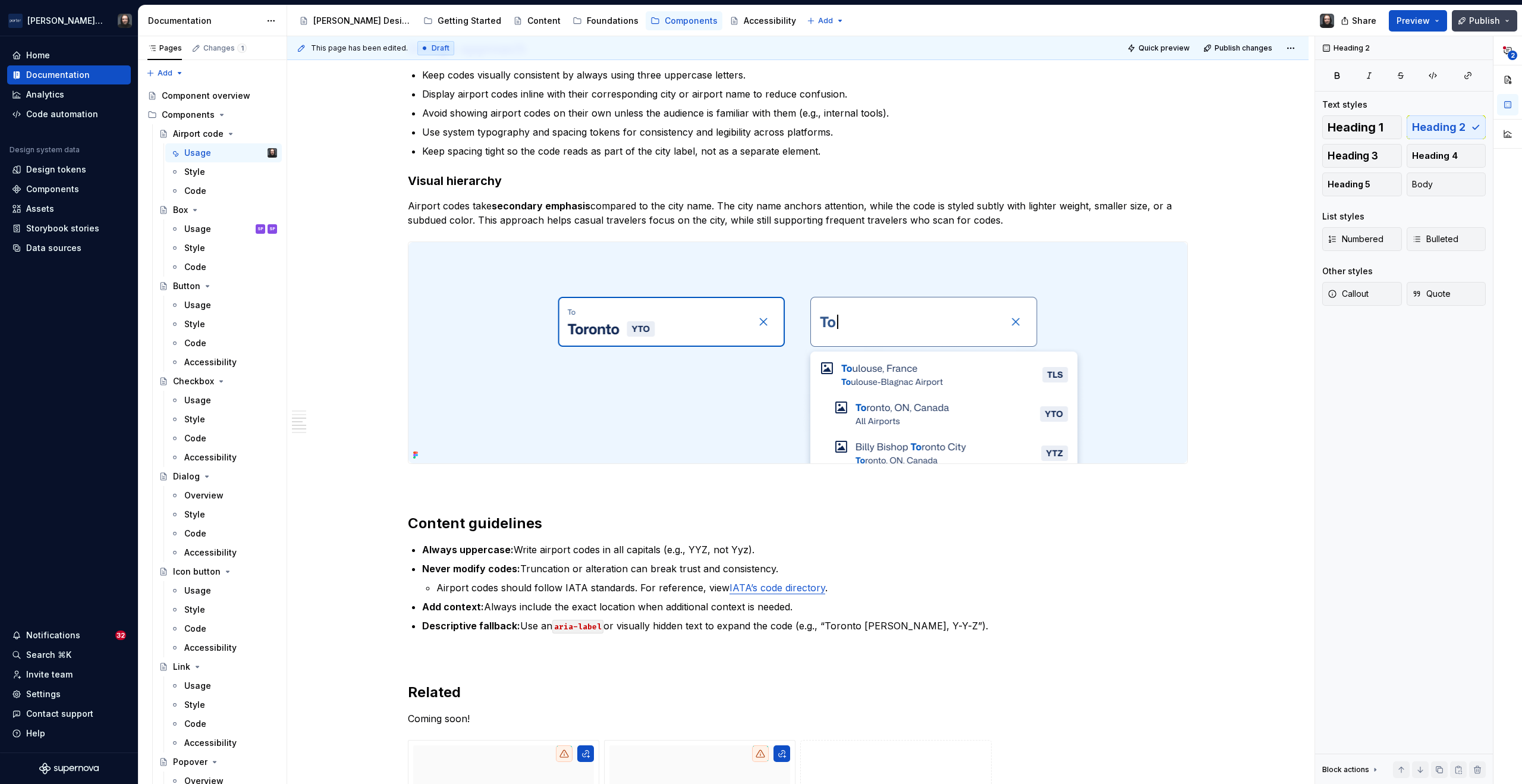
click at [1495, 22] on span "Publish" at bounding box center [1484, 21] width 31 height 12
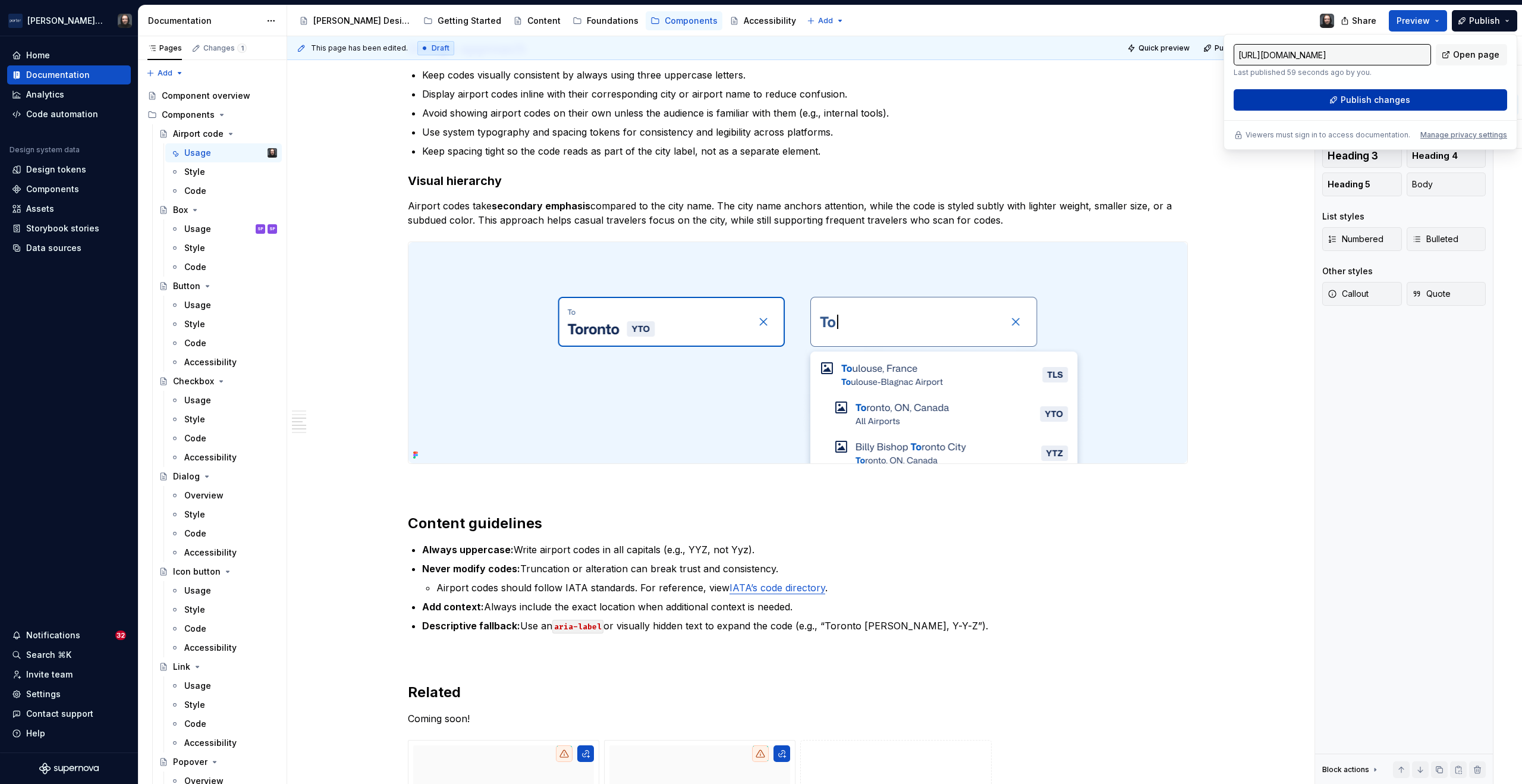
click at [1370, 102] on span "Publish changes" at bounding box center [1376, 100] width 69 height 12
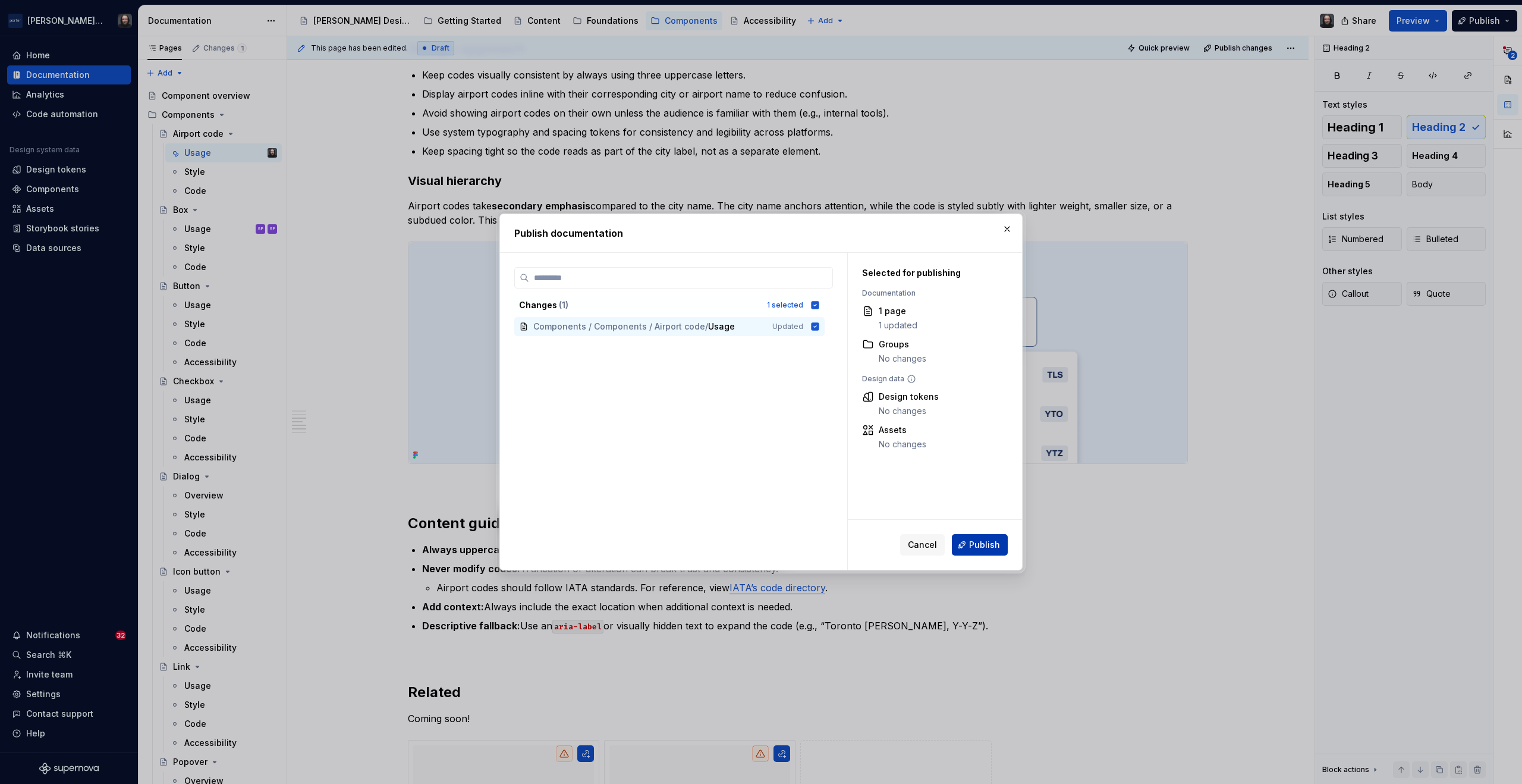
click at [980, 540] on span "Publish" at bounding box center [984, 545] width 31 height 12
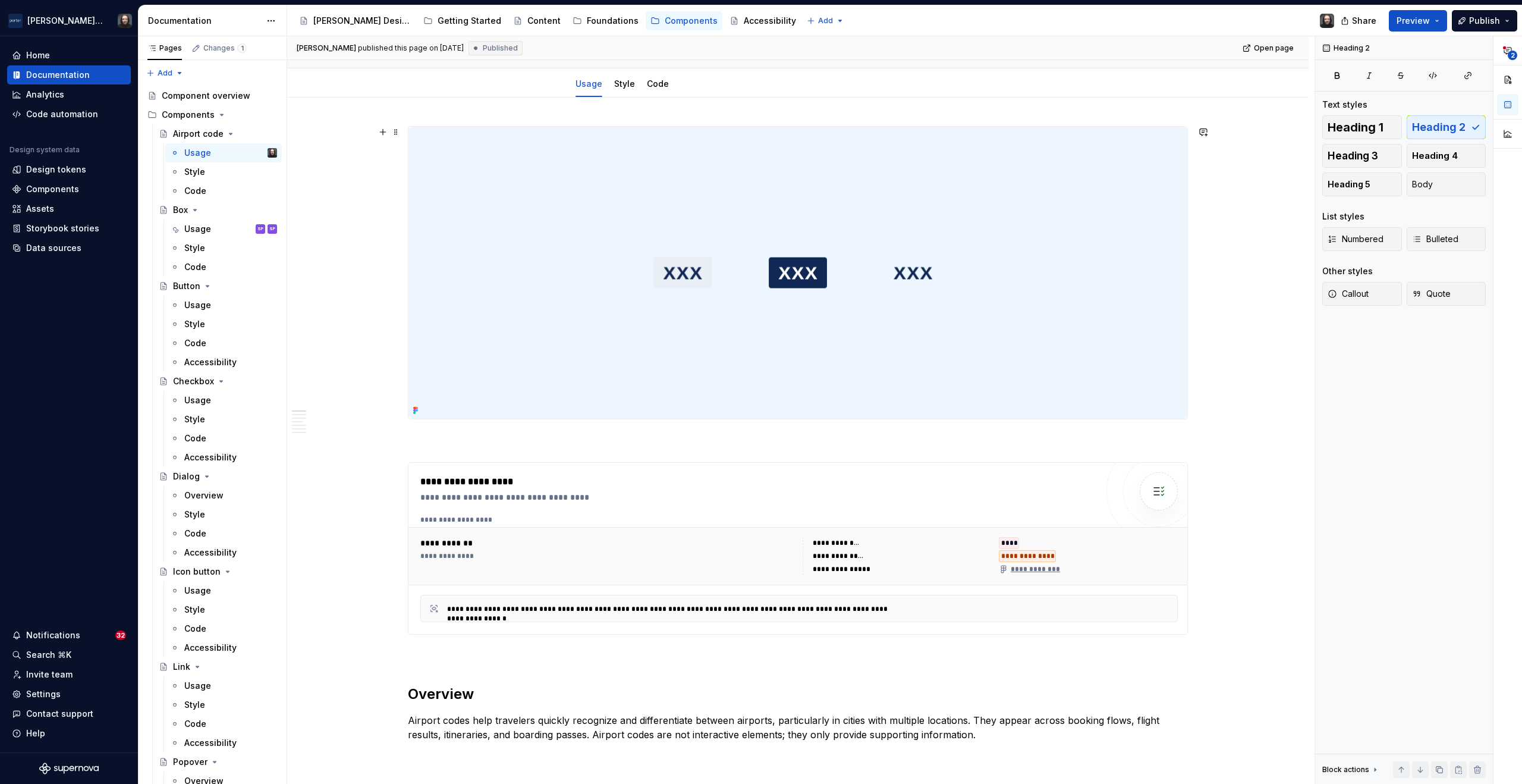
scroll to position [0, 0]
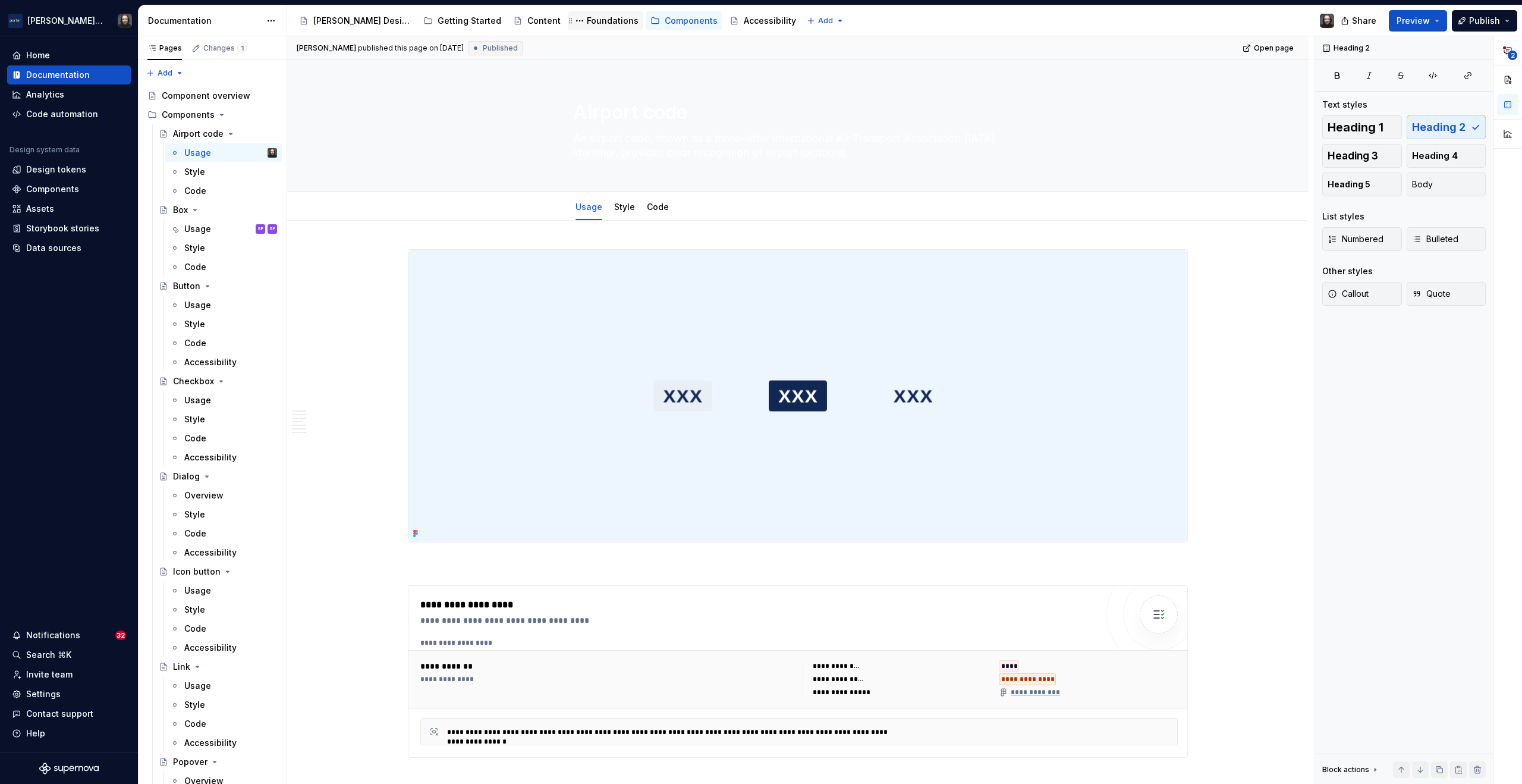
click at [587, 15] on div "Foundations" at bounding box center [612, 21] width 52 height 12
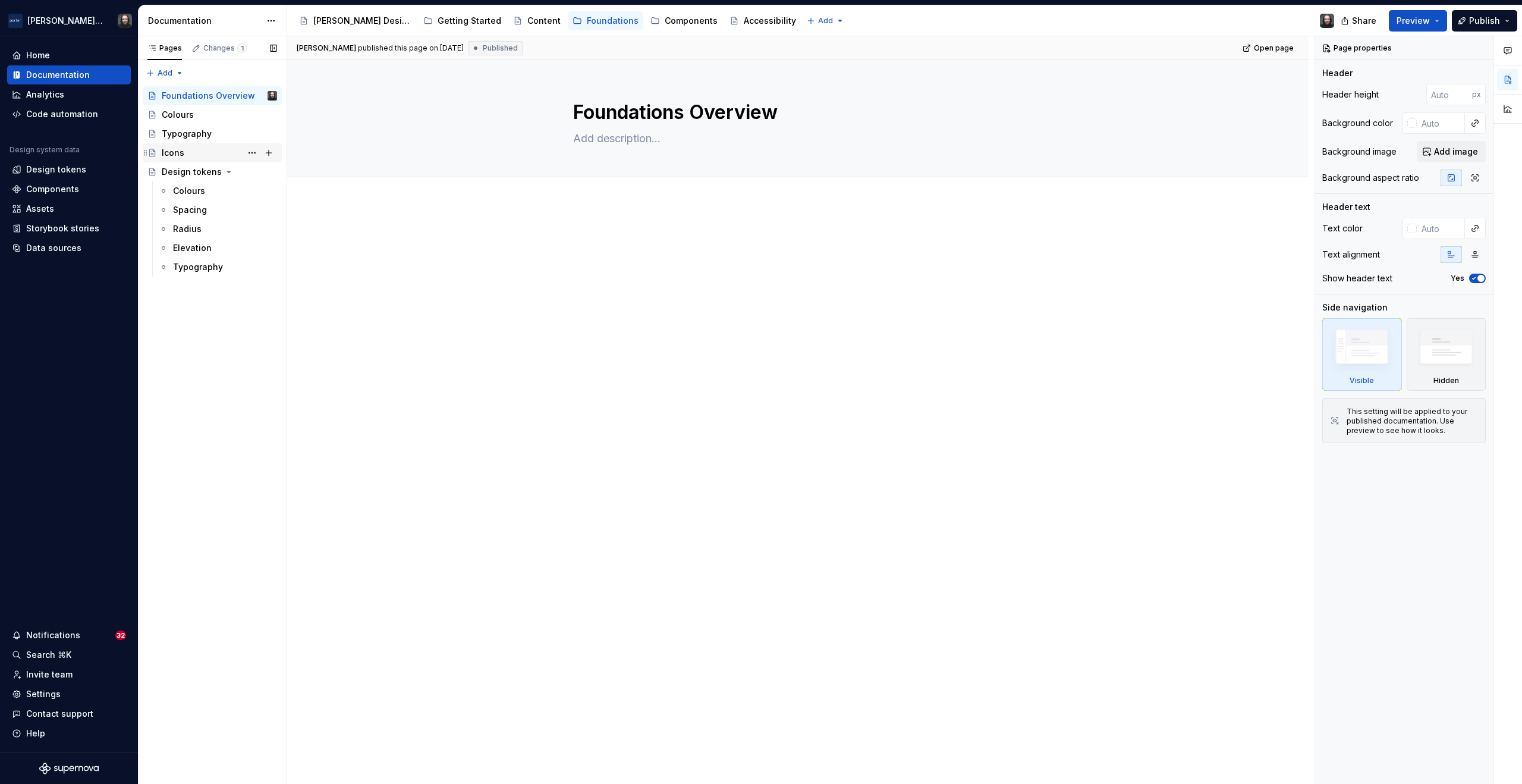
click at [190, 154] on div "Icons A" at bounding box center [219, 153] width 115 height 17
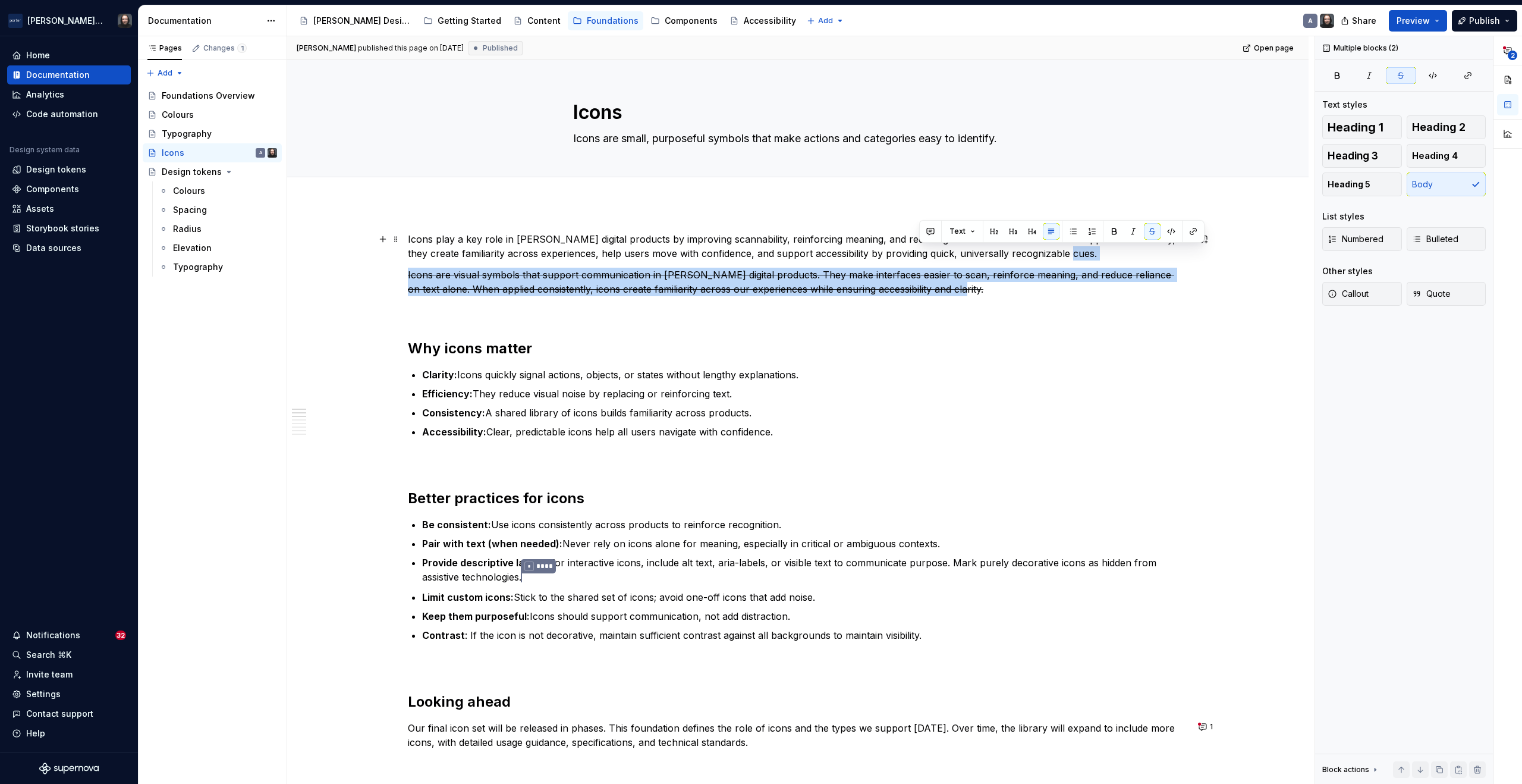
drag, startPoint x: 932, startPoint y: 289, endPoint x: 1047, endPoint y: 257, distance: 119.4
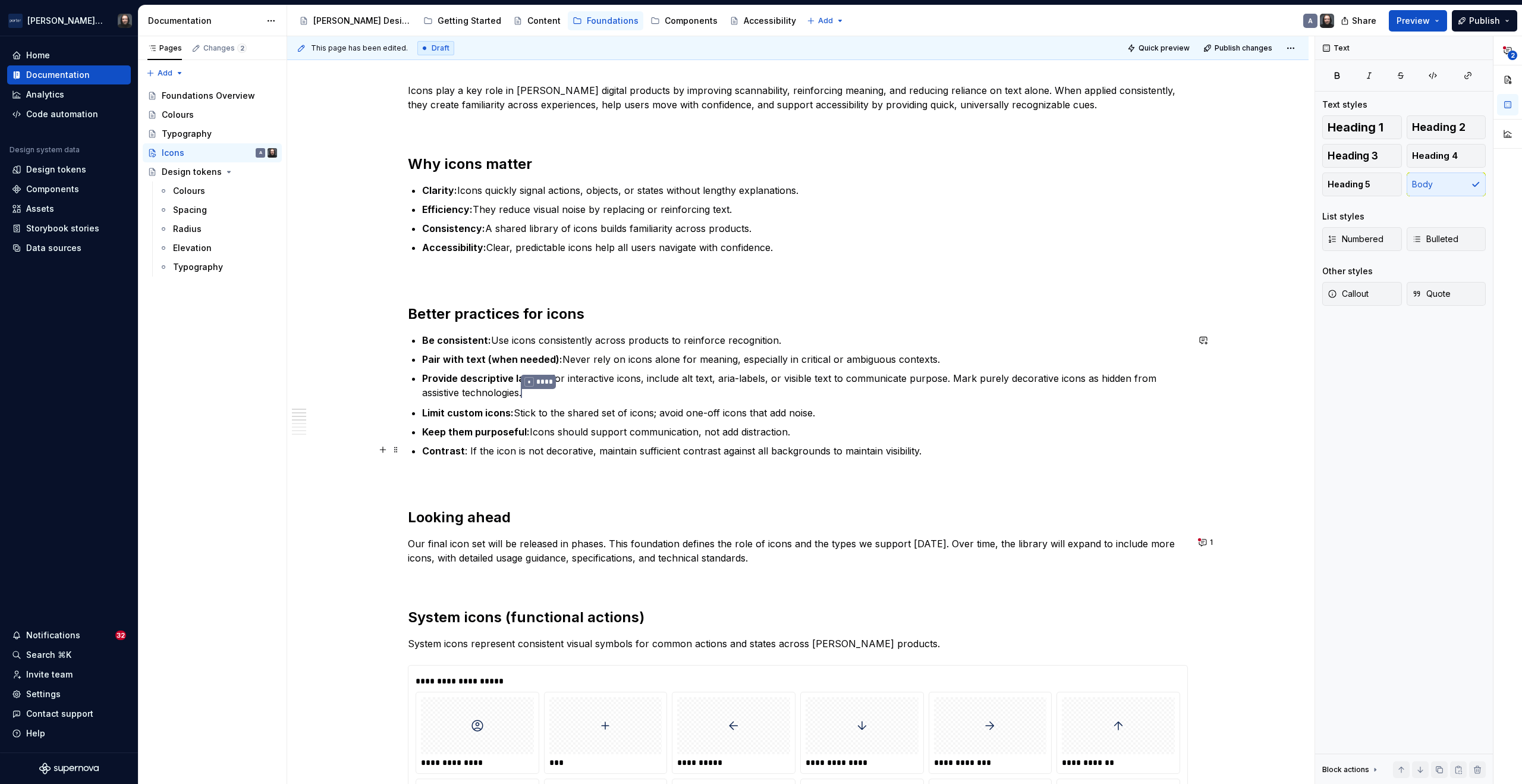
scroll to position [182, 0]
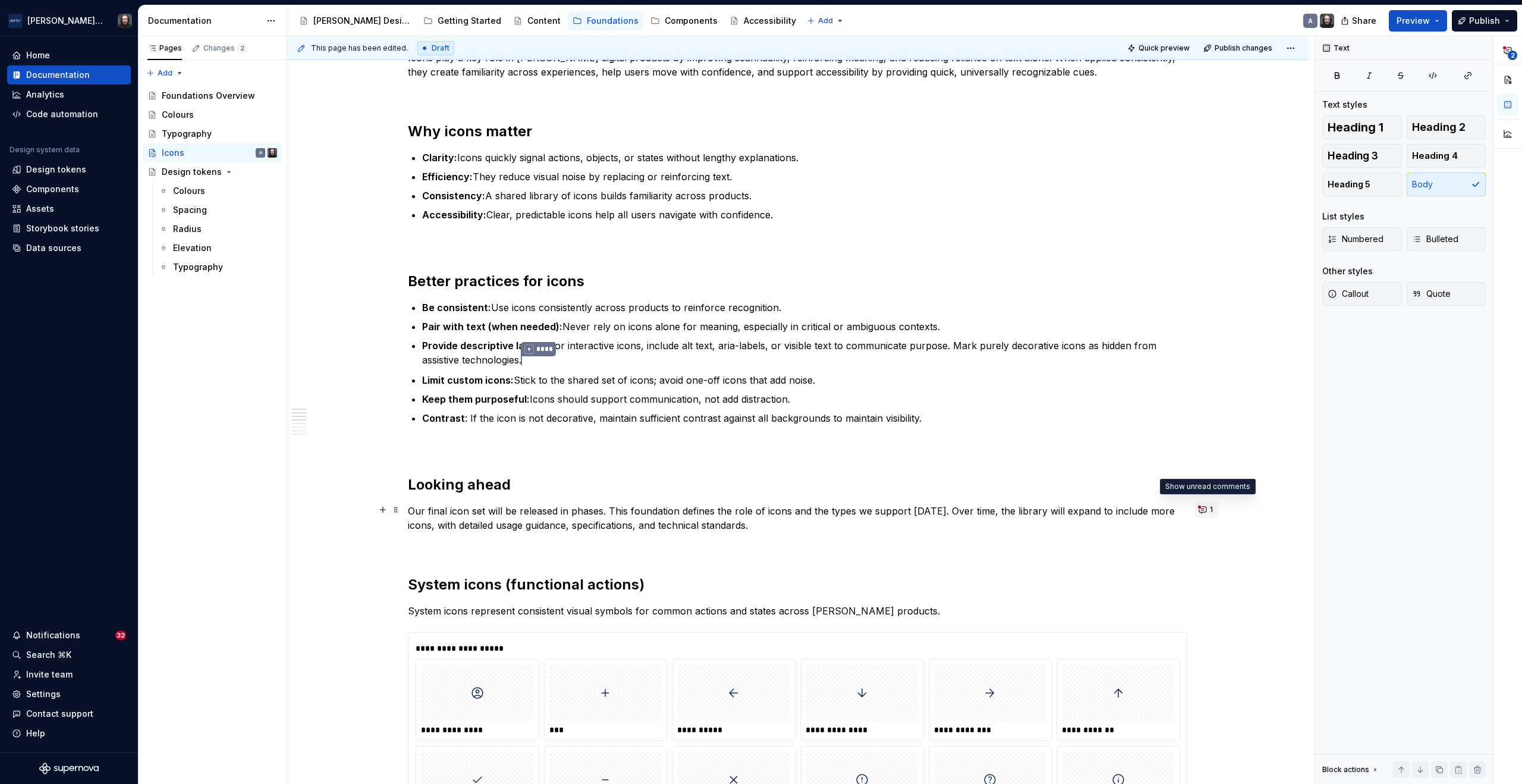
click at [1202, 510] on button "1" at bounding box center [1207, 510] width 23 height 17
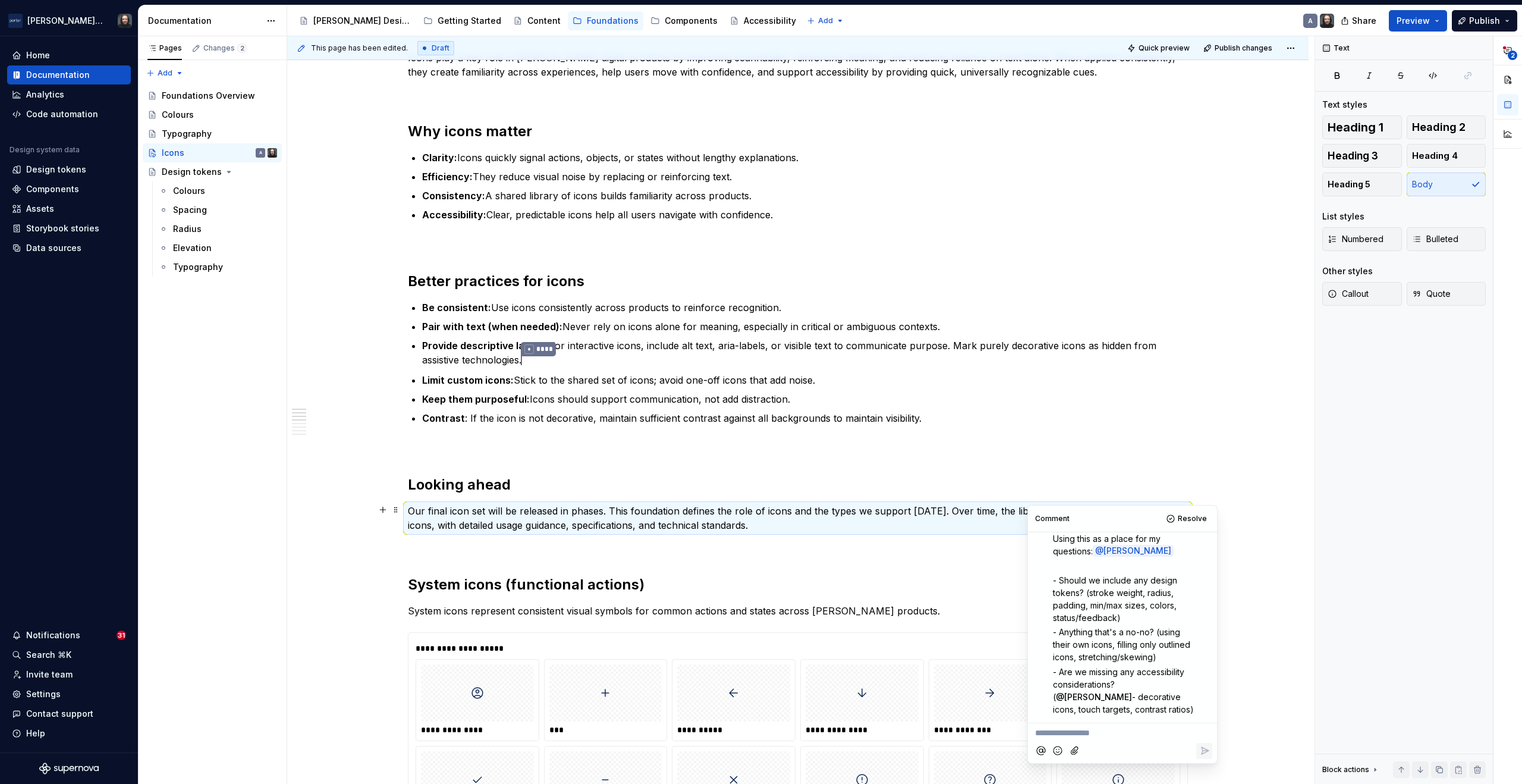
scroll to position [367, 0]
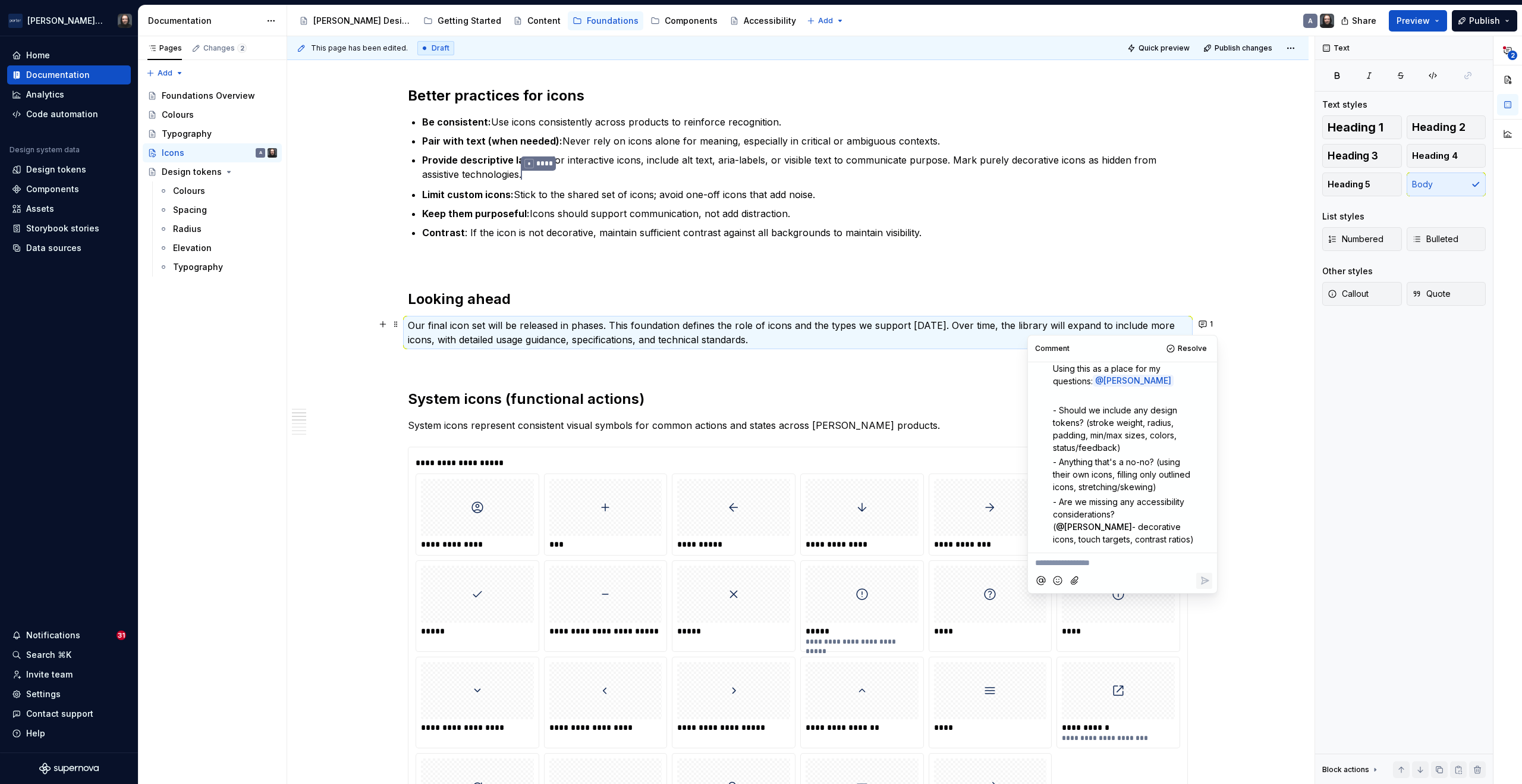
type textarea "*"
click at [1185, 564] on span "Let's avoid tokesn for now. I'm sure they will change when we decide on our new…" at bounding box center [1123, 576] width 176 height 36
click at [1151, 588] on p "**********" at bounding box center [1122, 576] width 175 height 38
click at [1203, 633] on icon "Reply" at bounding box center [1205, 632] width 12 height 12
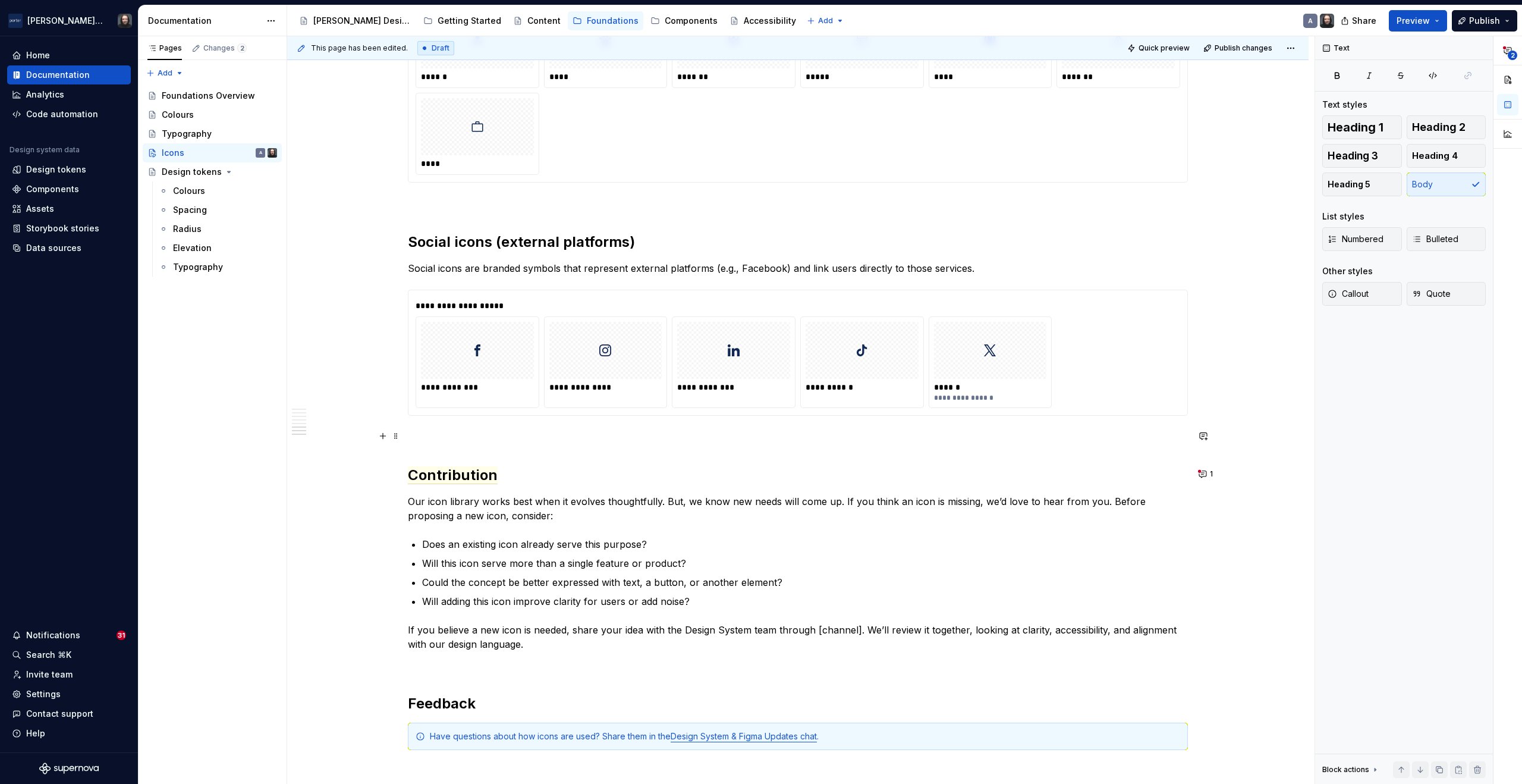
scroll to position [1660, 0]
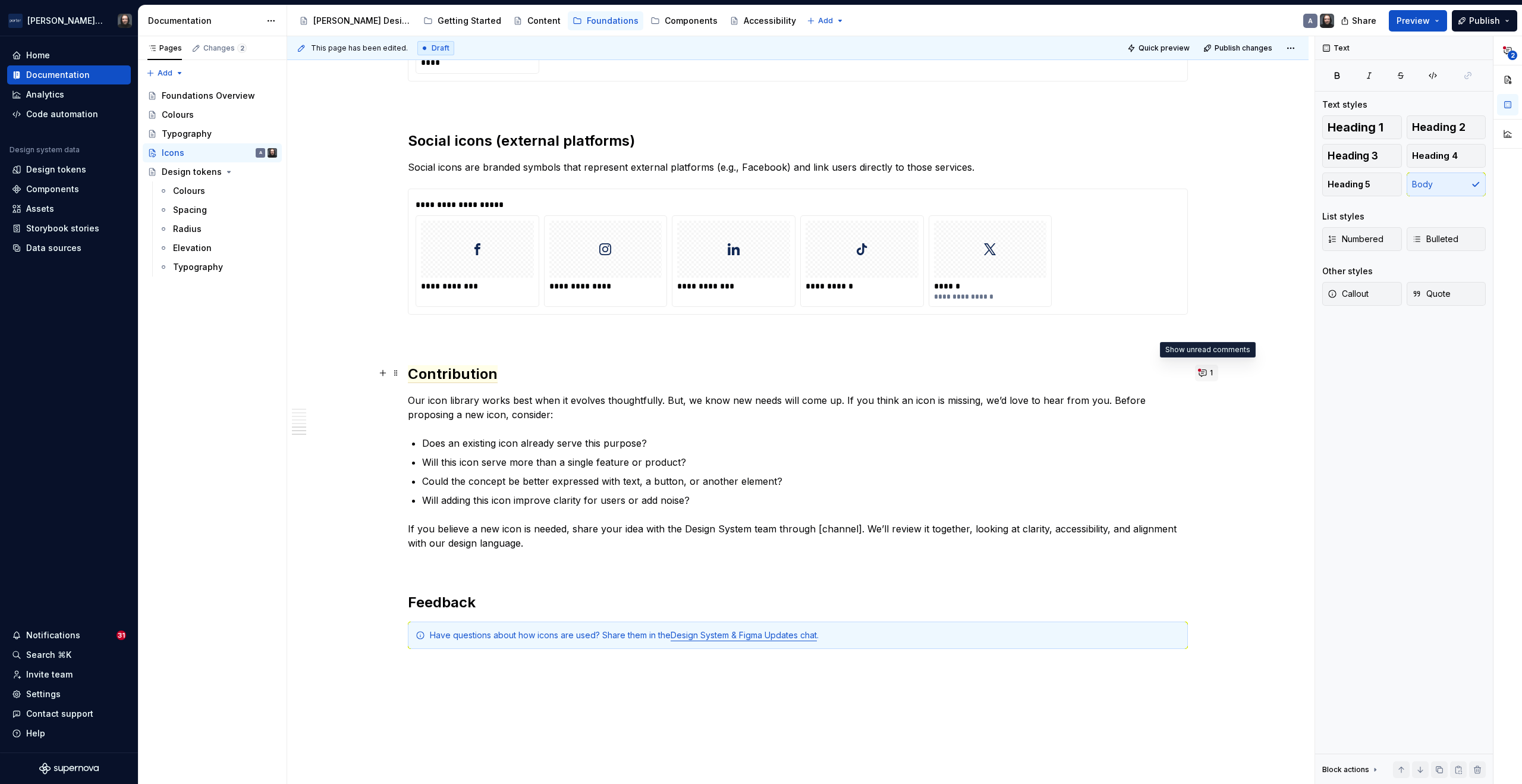
click at [1204, 373] on button "1" at bounding box center [1207, 373] width 23 height 17
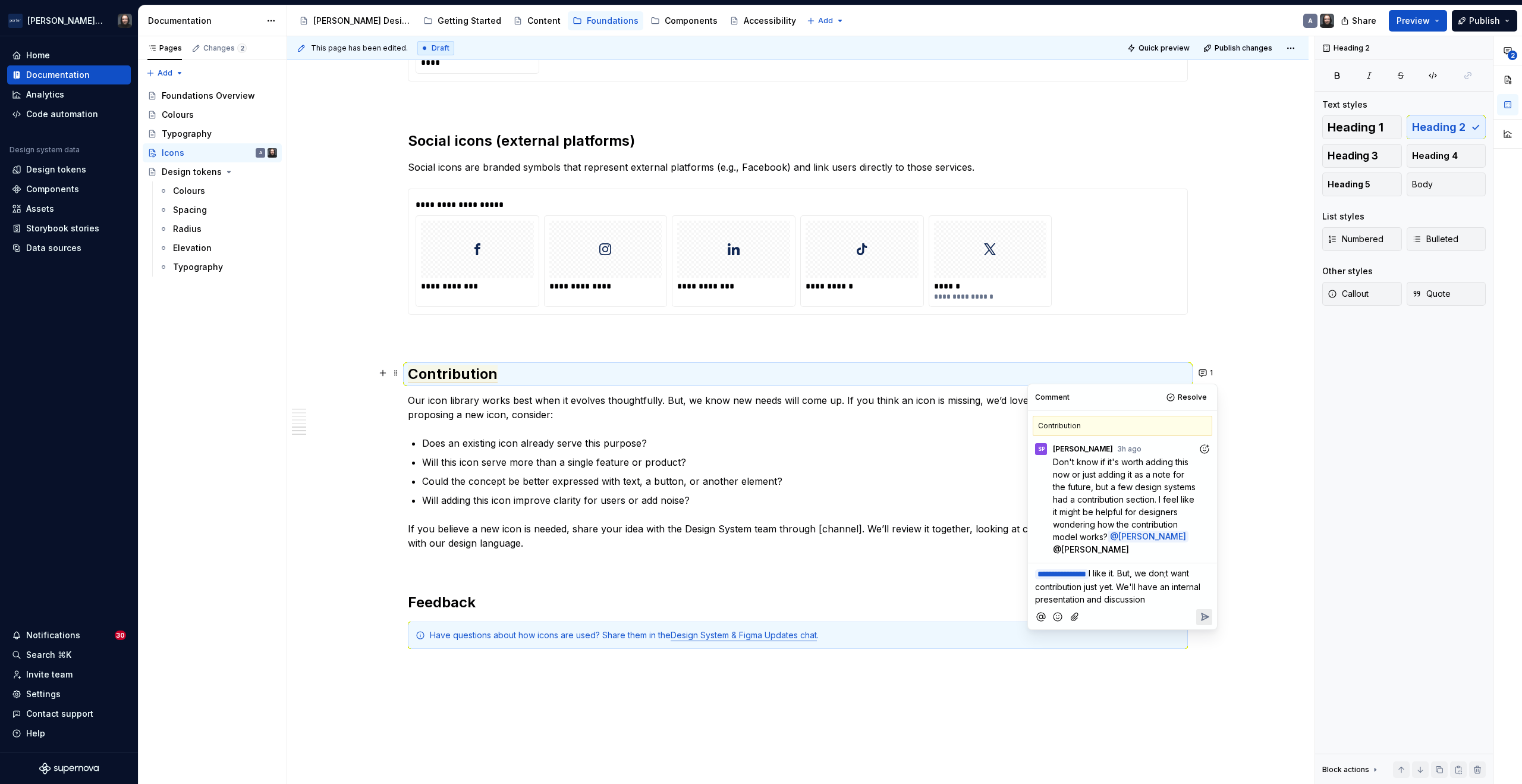
click at [1198, 575] on span "I like it. But, we don;t want contribution just yet. We'll have an internal pre…" at bounding box center [1119, 586] width 167 height 36
click at [1207, 629] on icon "Reply" at bounding box center [1205, 629] width 12 height 12
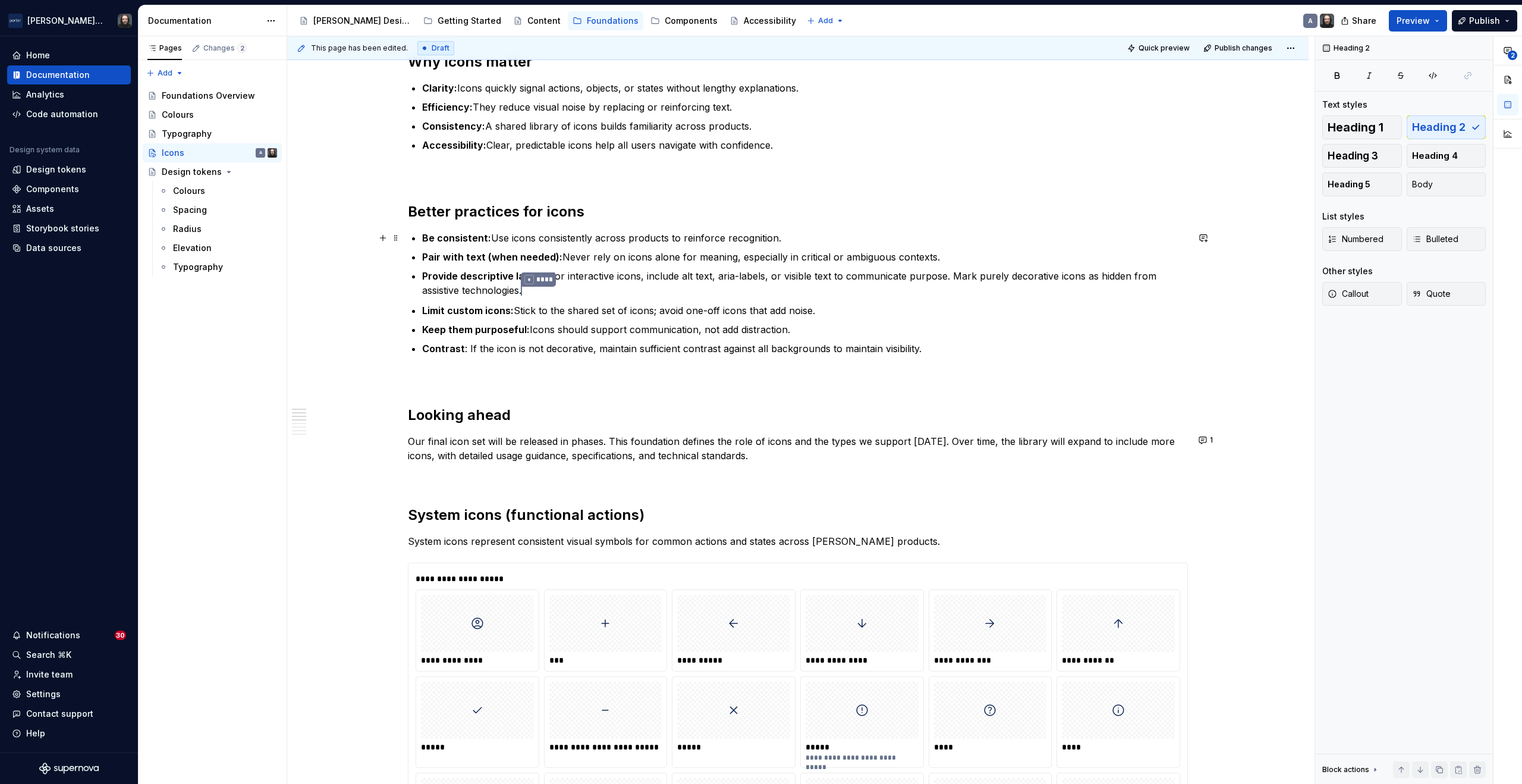
scroll to position [0, 0]
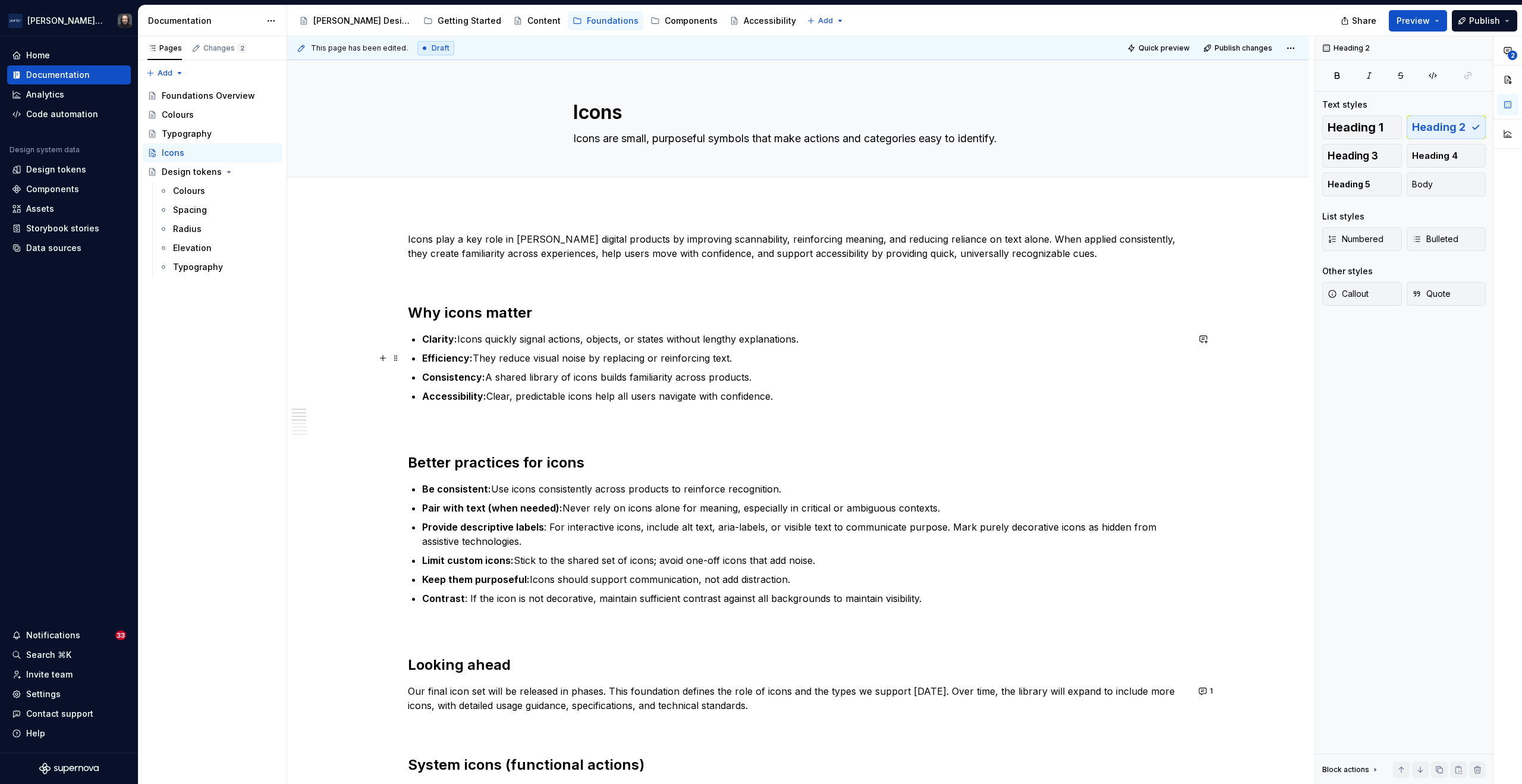
type textarea "*"
